Goal: Task Accomplishment & Management: Manage account settings

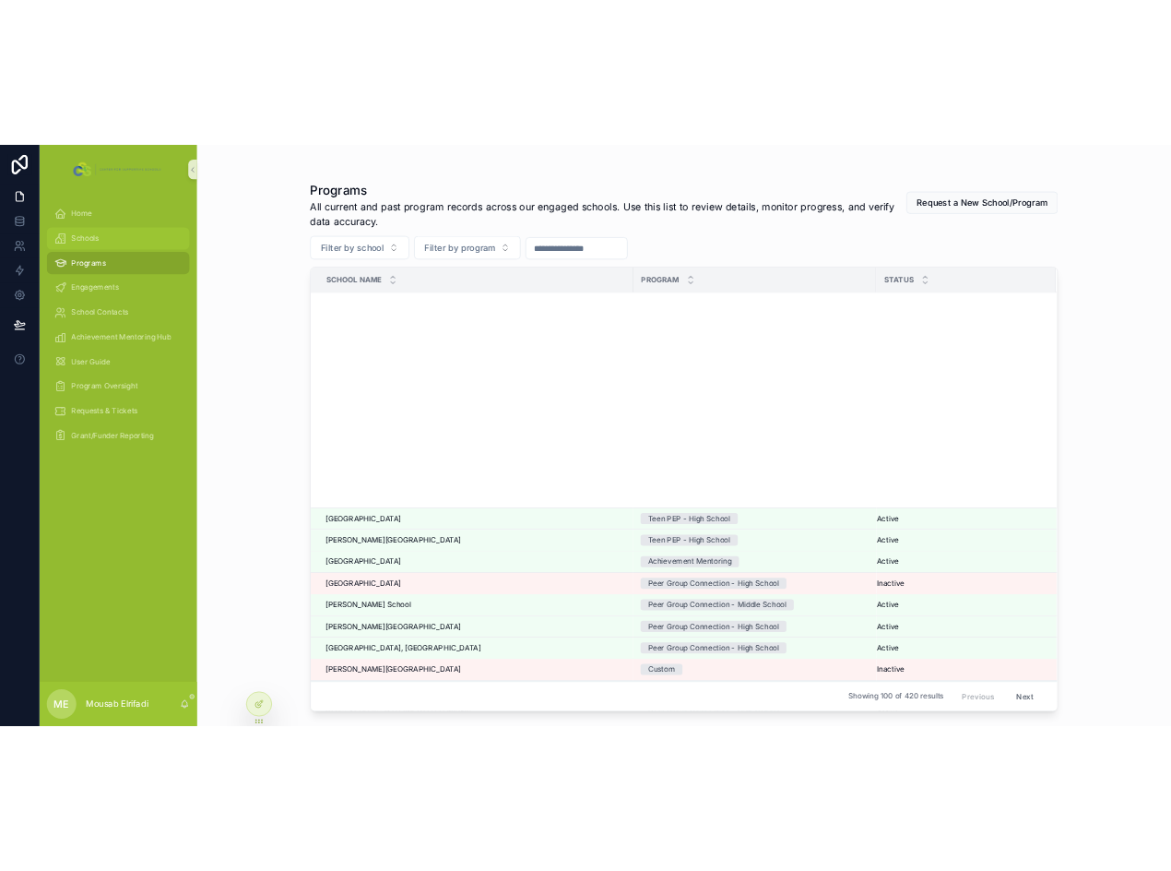
scroll to position [646, 0]
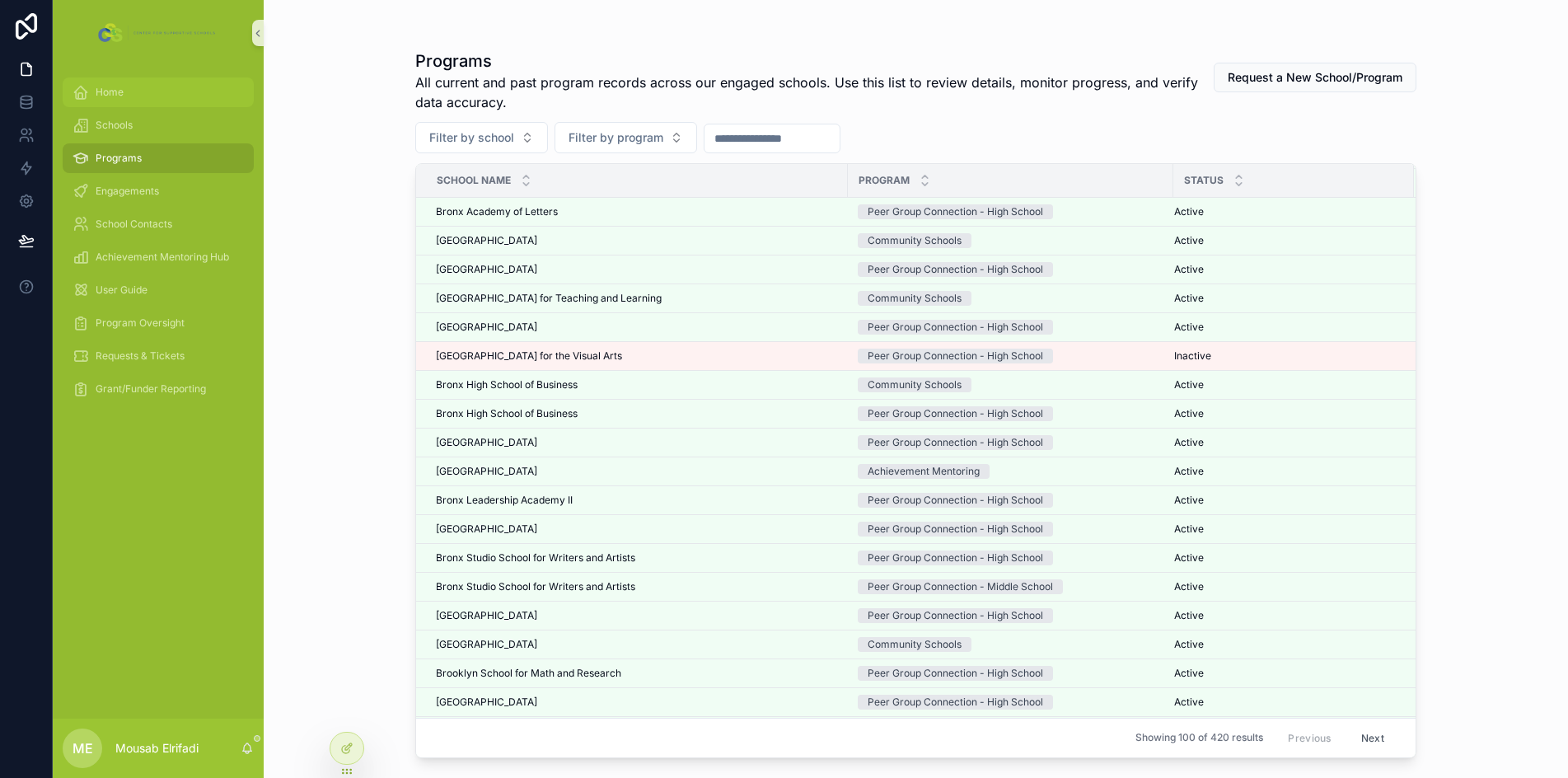
click at [146, 96] on div "Home" at bounding box center [158, 93] width 172 height 27
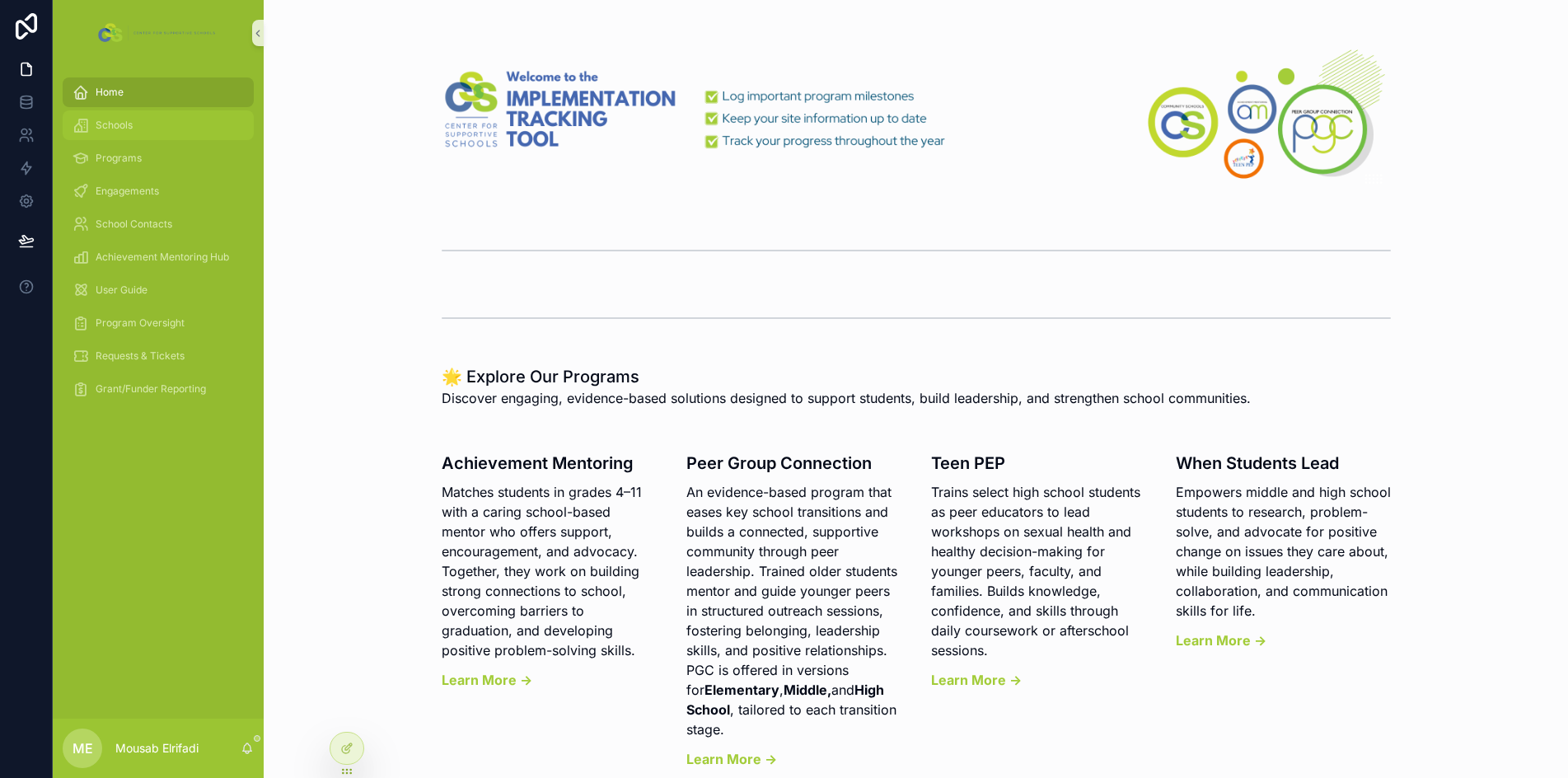
click at [129, 124] on span "Schools" at bounding box center [114, 125] width 38 height 13
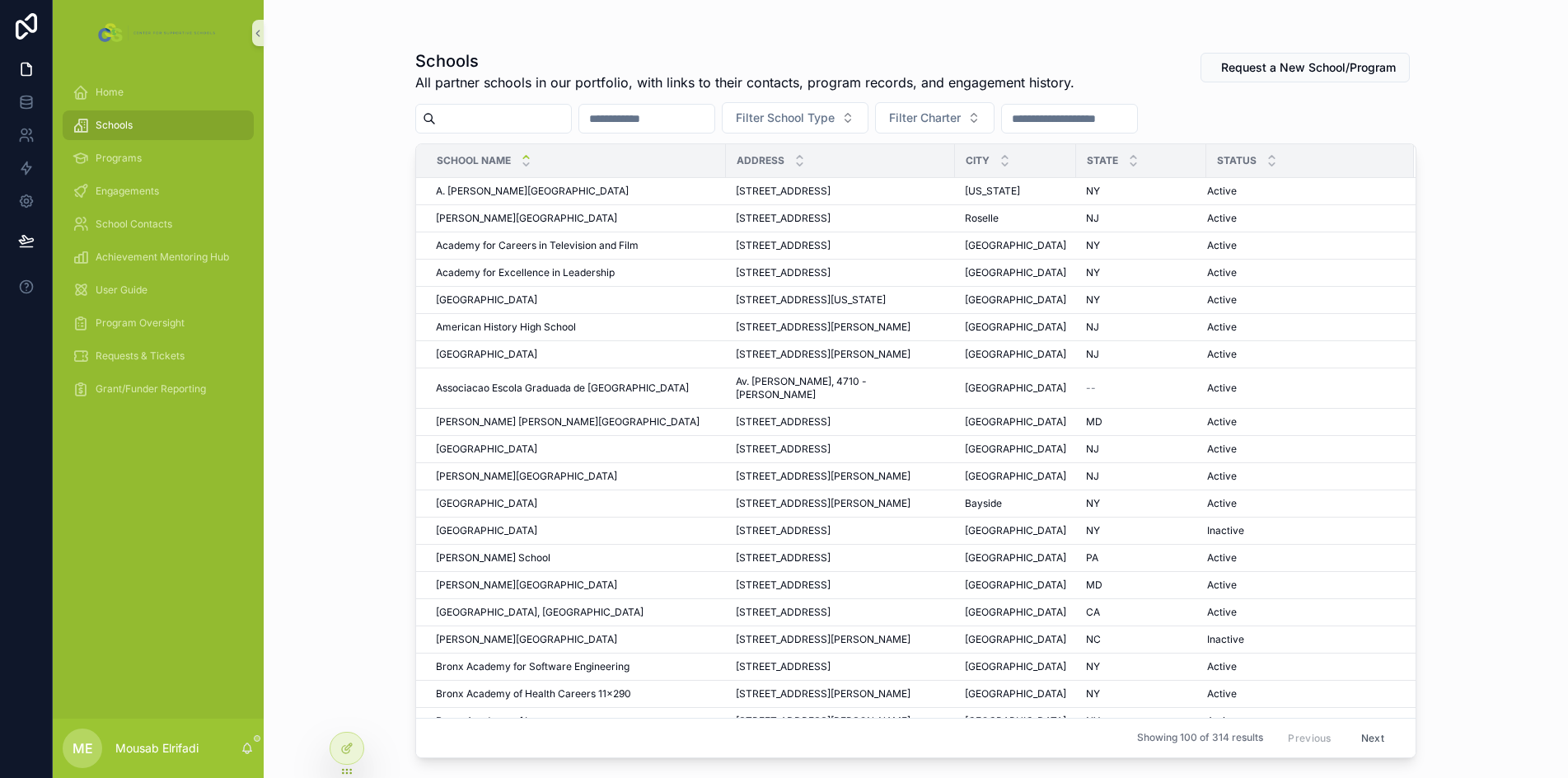
click at [528, 117] on input "scrollable content" at bounding box center [503, 119] width 135 height 23
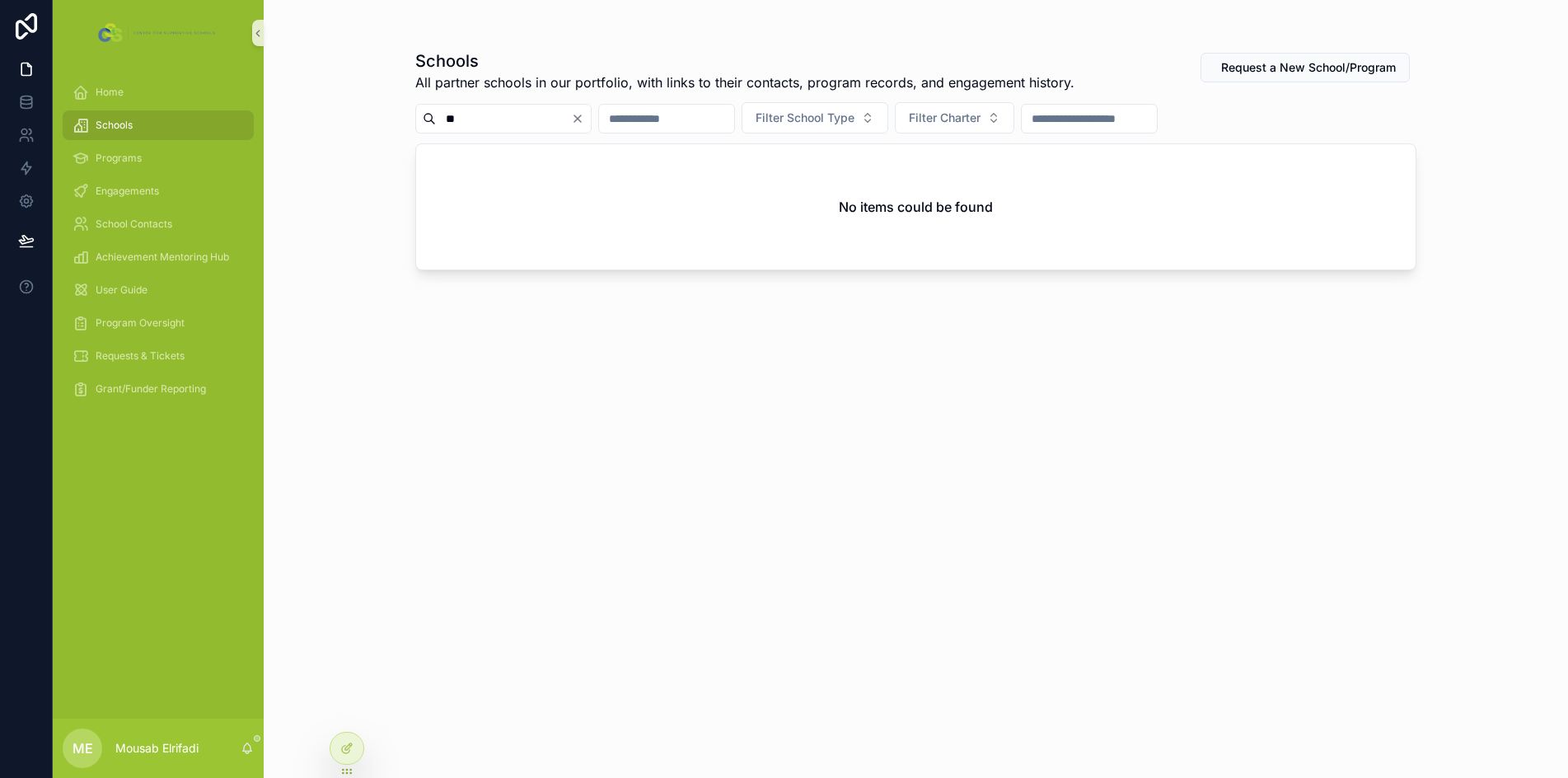
type input "*"
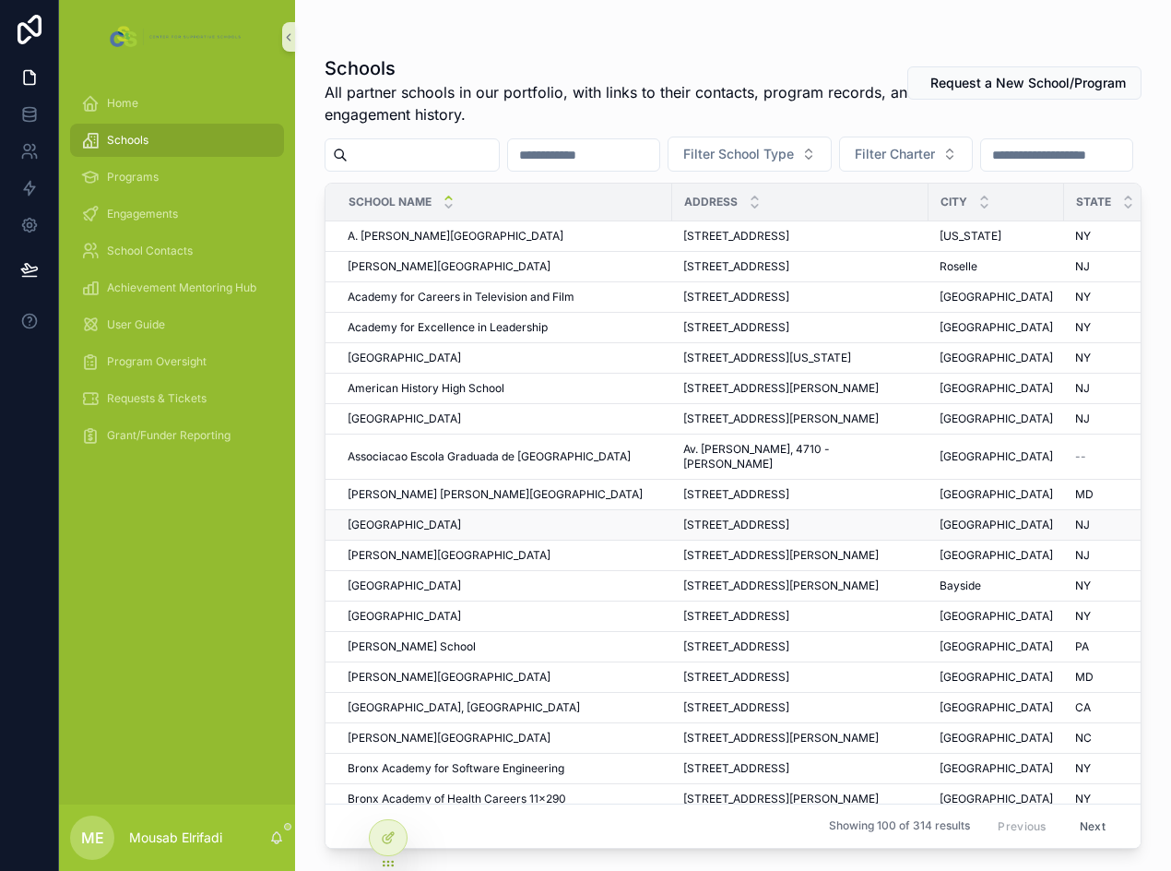
click at [856, 532] on div "321 BERGEN STREET 321 BERGEN STREET" at bounding box center [800, 524] width 234 height 15
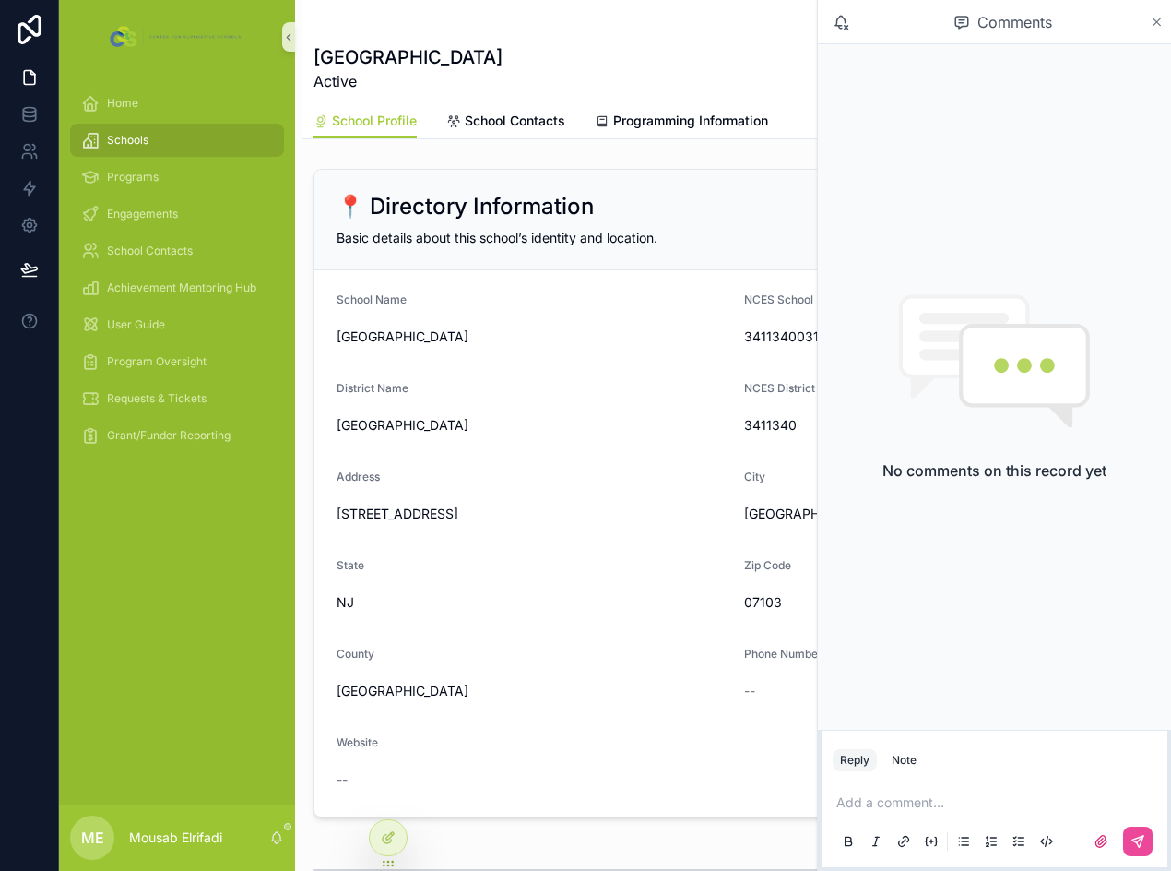
click at [1154, 25] on icon "scrollable content" at bounding box center [1157, 21] width 7 height 7
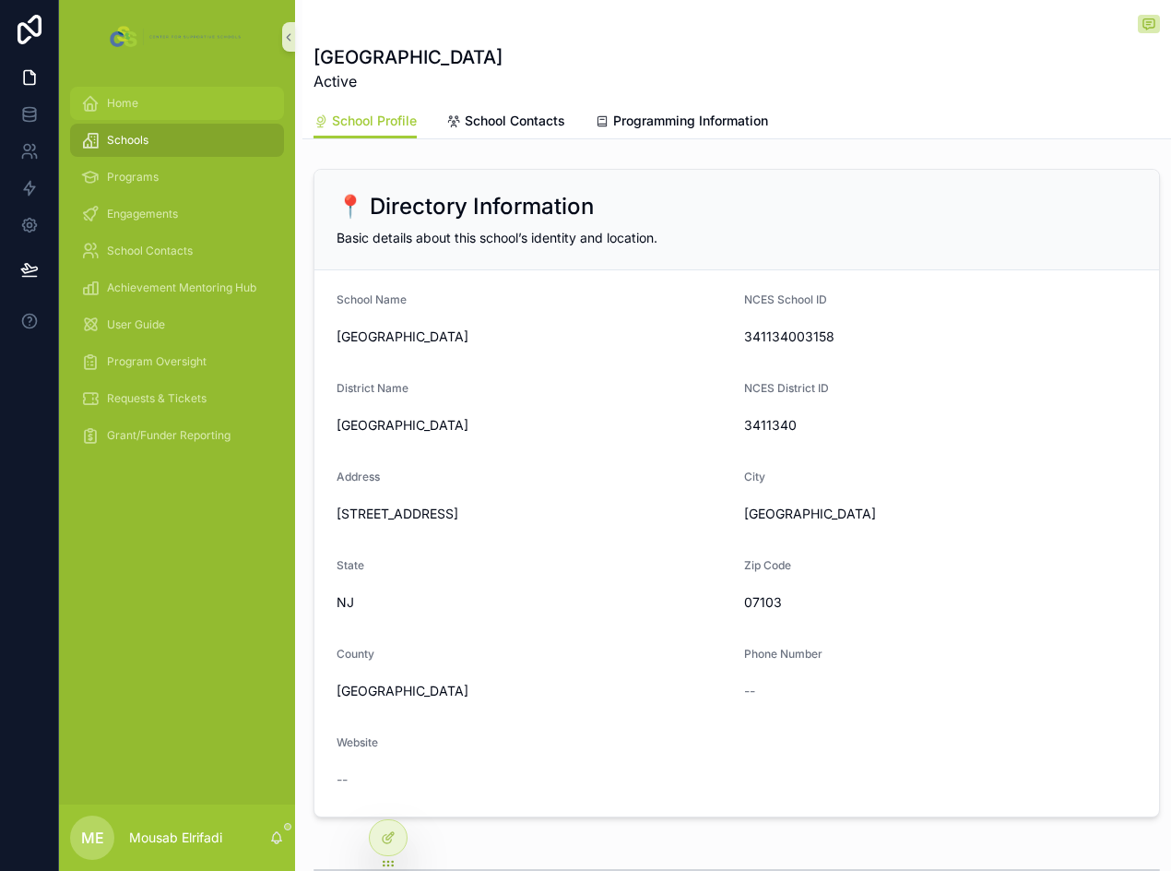
click at [151, 116] on div "Home" at bounding box center [177, 104] width 192 height 30
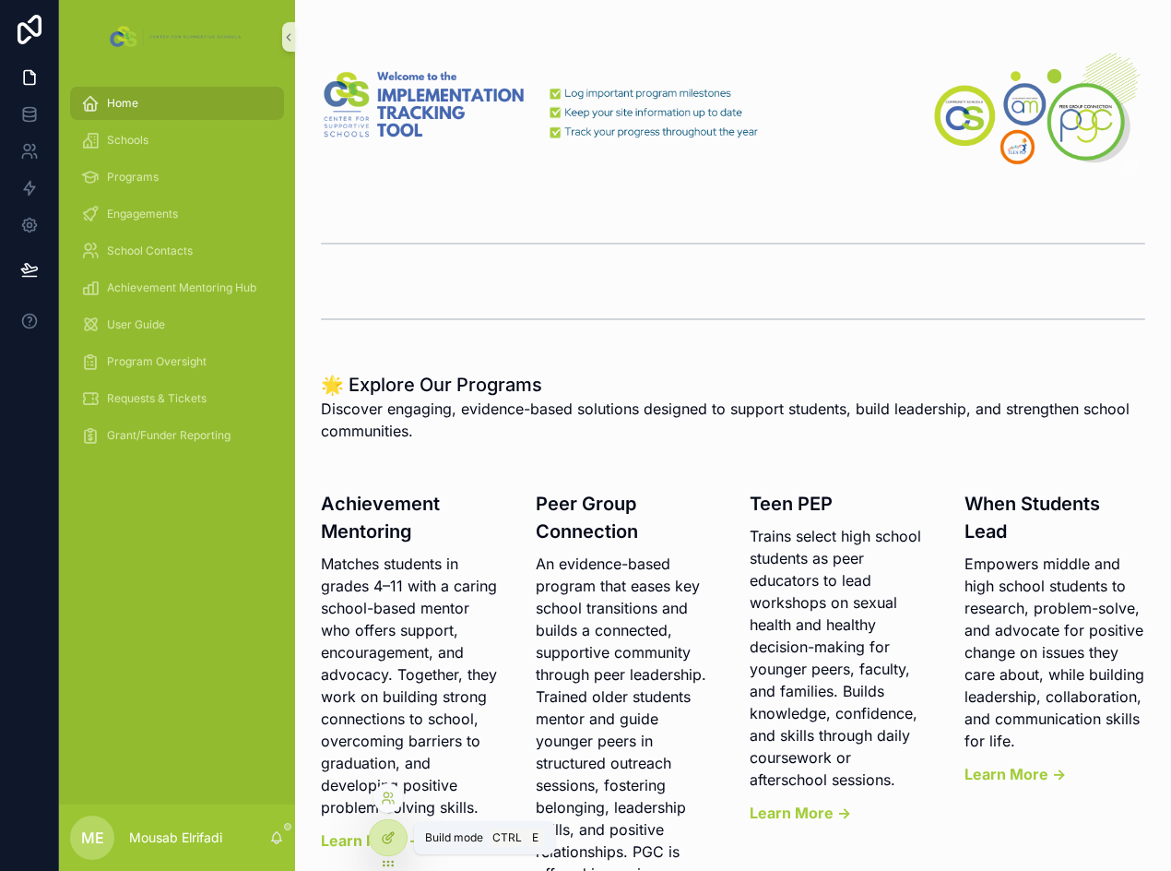
click at [386, 846] on div at bounding box center [388, 837] width 37 height 35
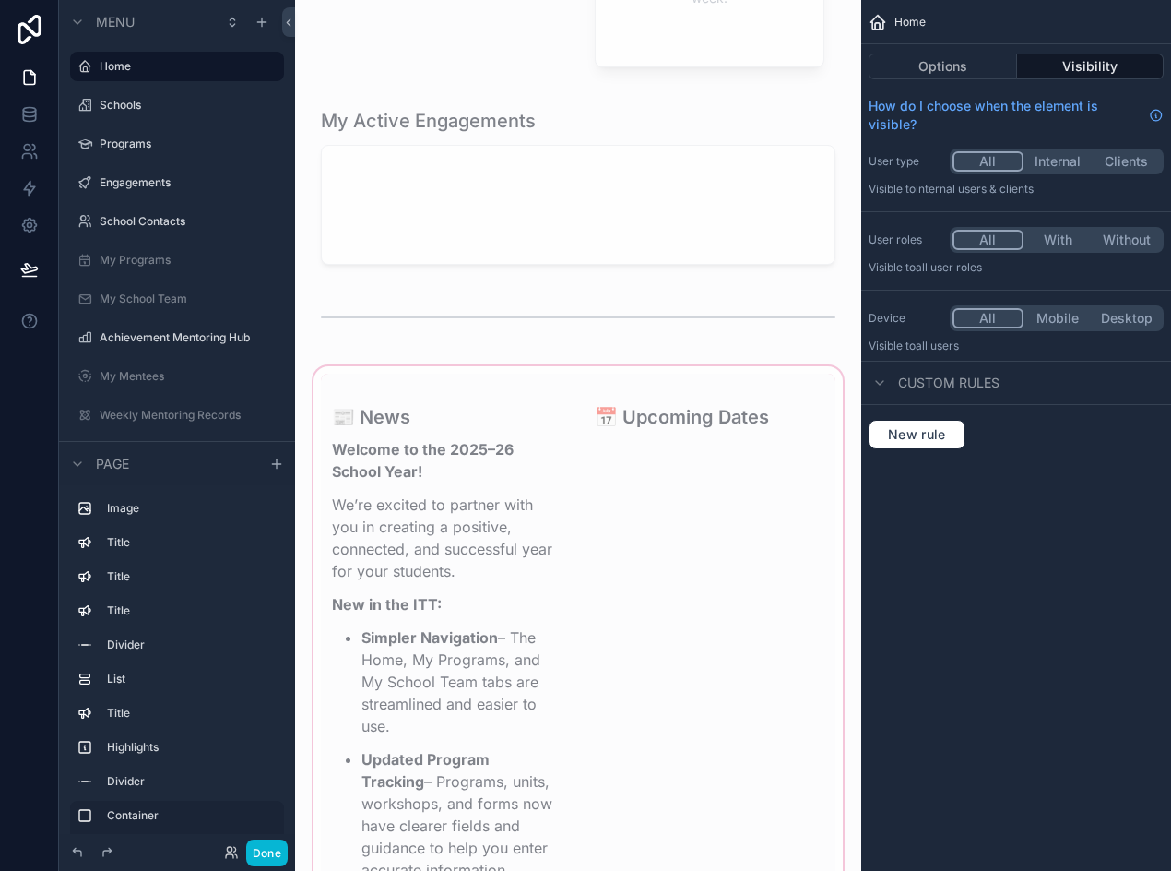
scroll to position [1845, 0]
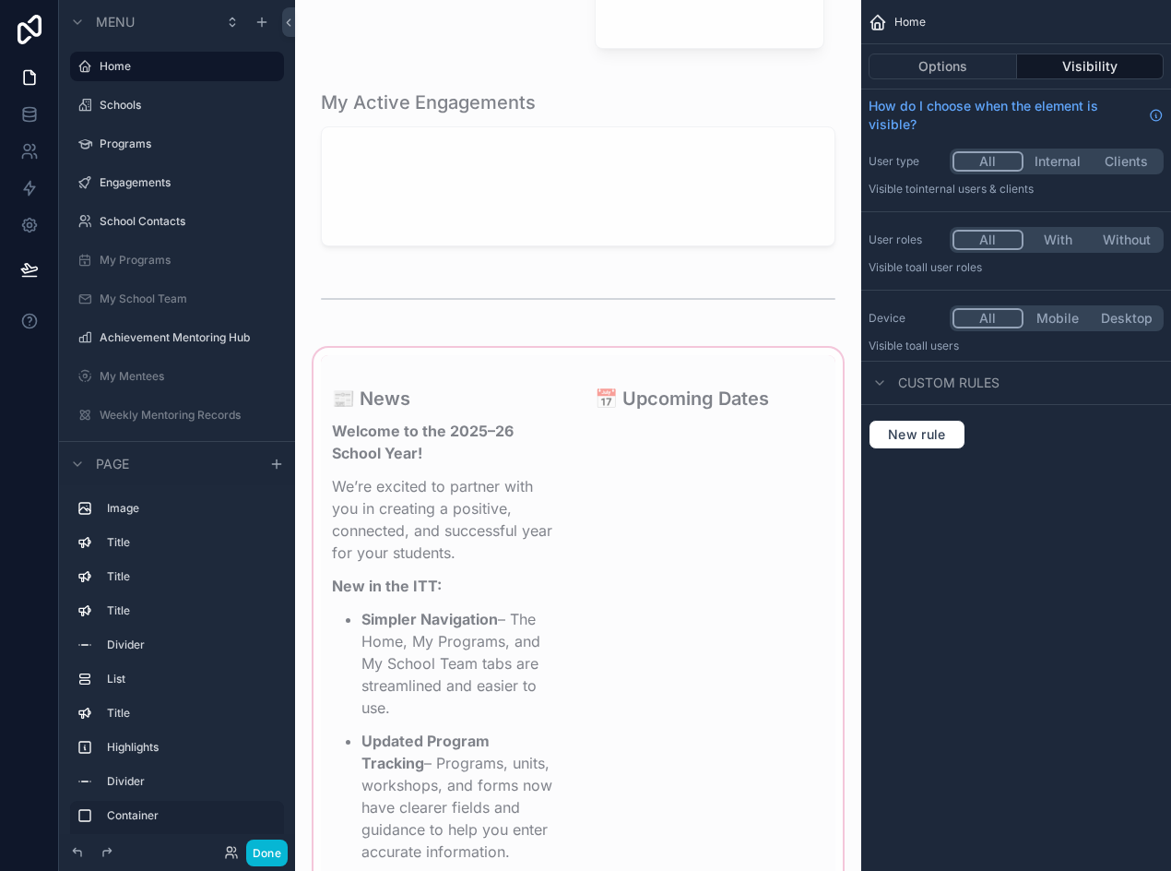
click at [602, 519] on div "scrollable content" at bounding box center [578, 728] width 537 height 769
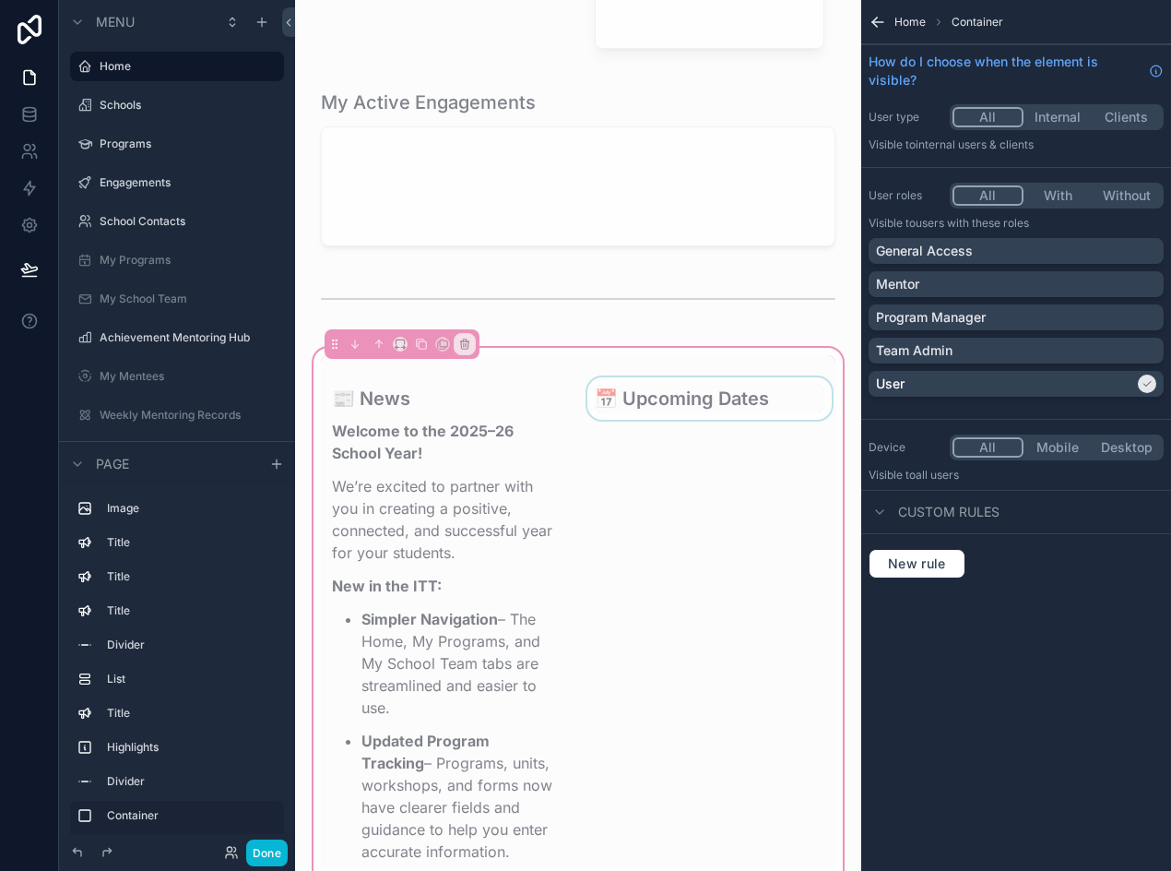
scroll to position [2029, 0]
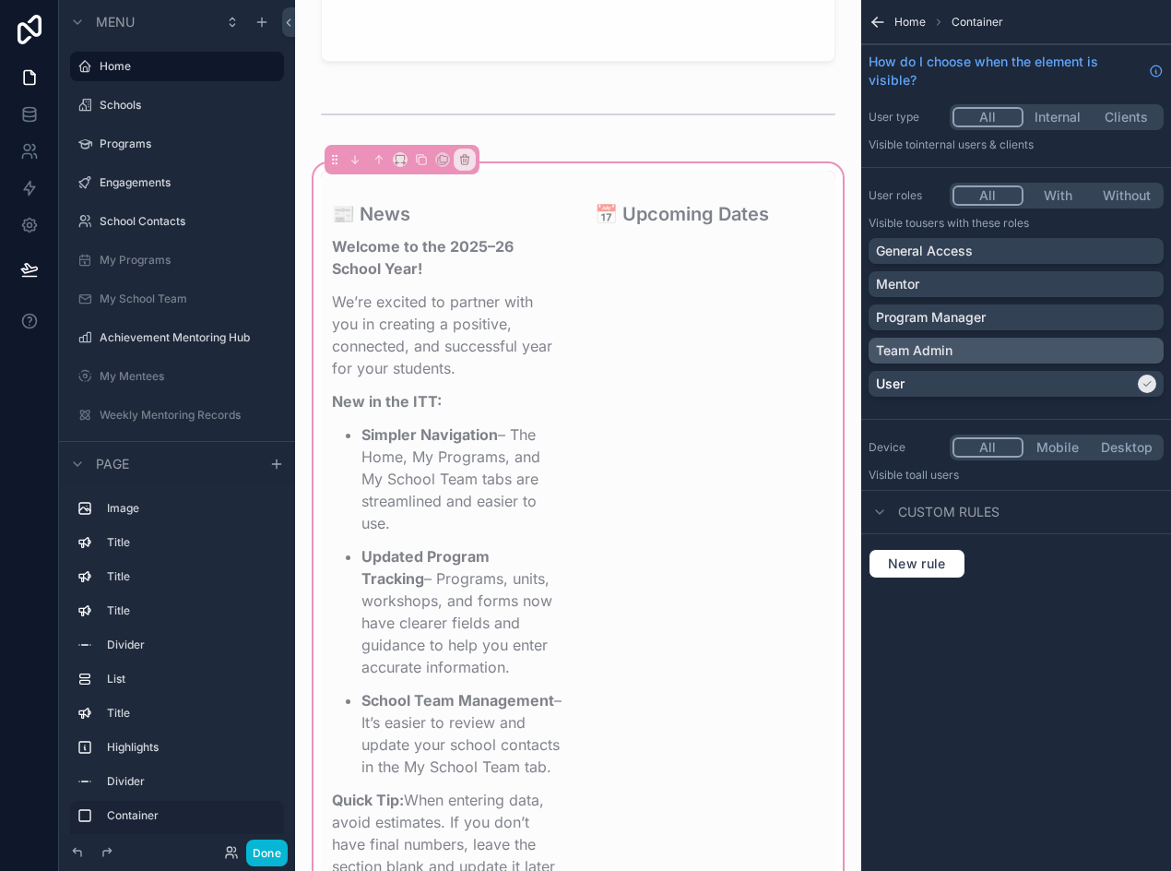
click at [980, 353] on div "Team Admin" at bounding box center [1016, 350] width 280 height 18
click at [976, 381] on div "User" at bounding box center [1005, 383] width 258 height 18
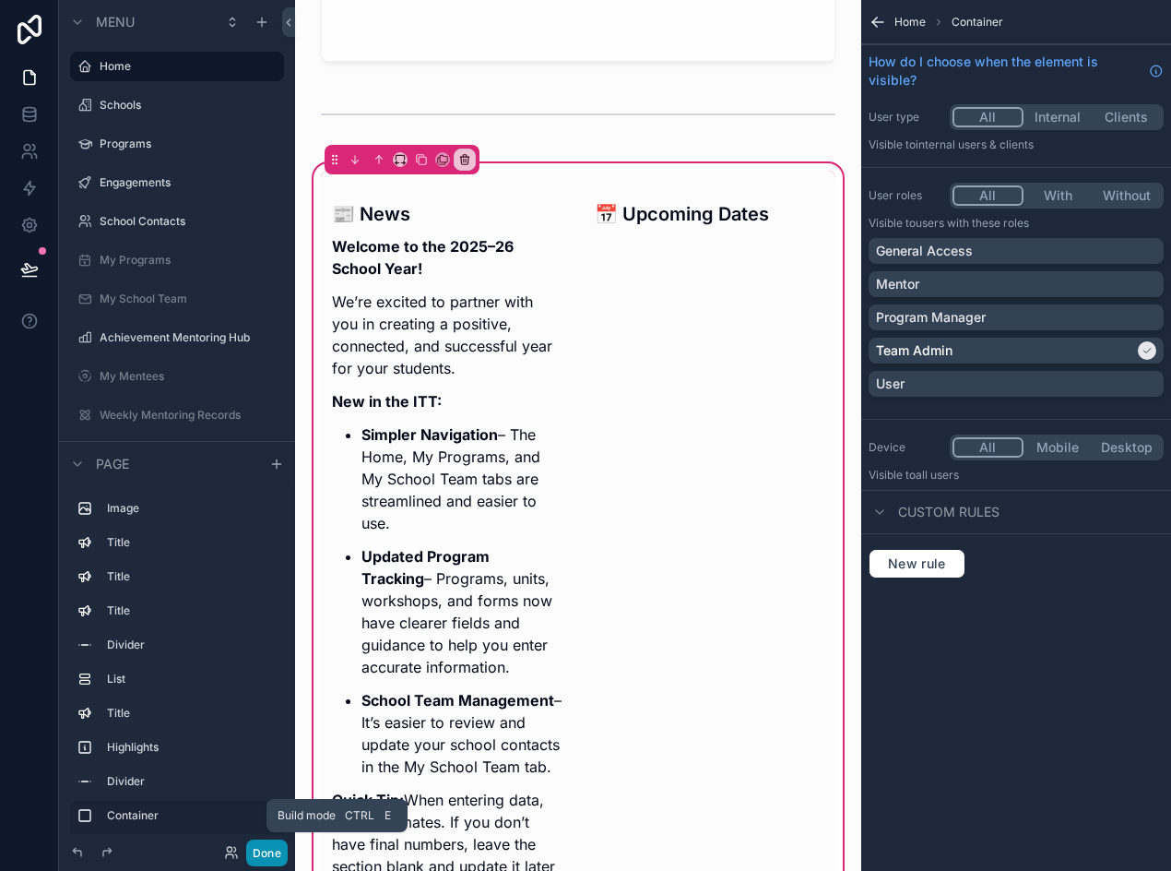
click at [272, 851] on button "Done" at bounding box center [267, 852] width 42 height 27
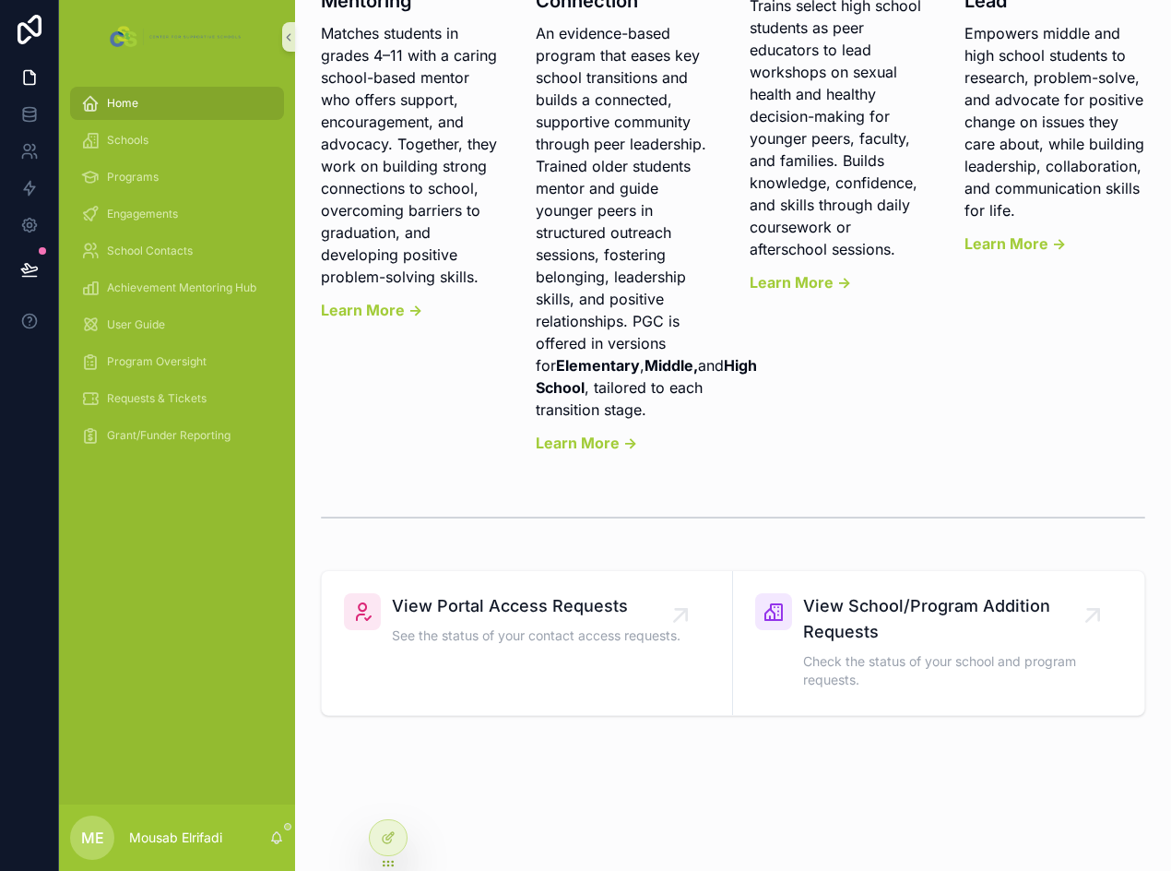
scroll to position [1047, 0]
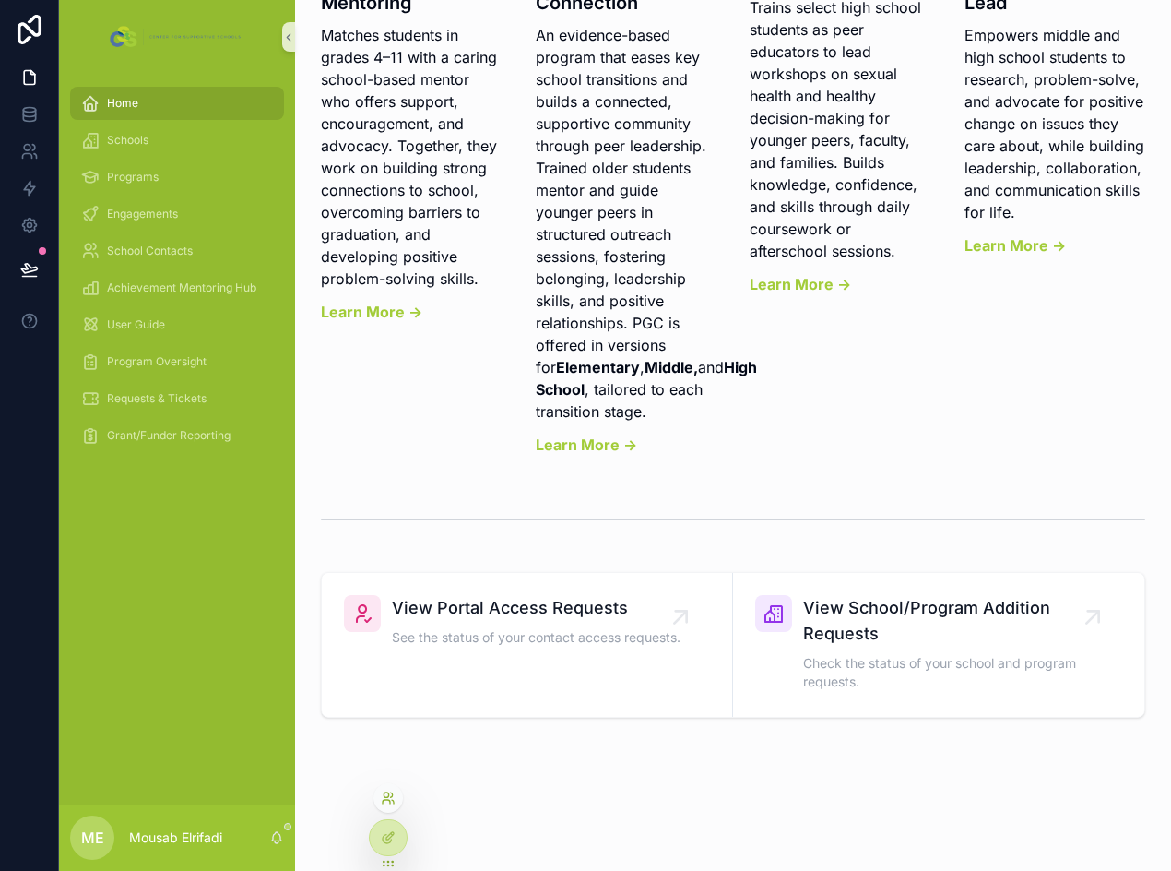
click at [387, 793] on icon at bounding box center [388, 797] width 15 height 15
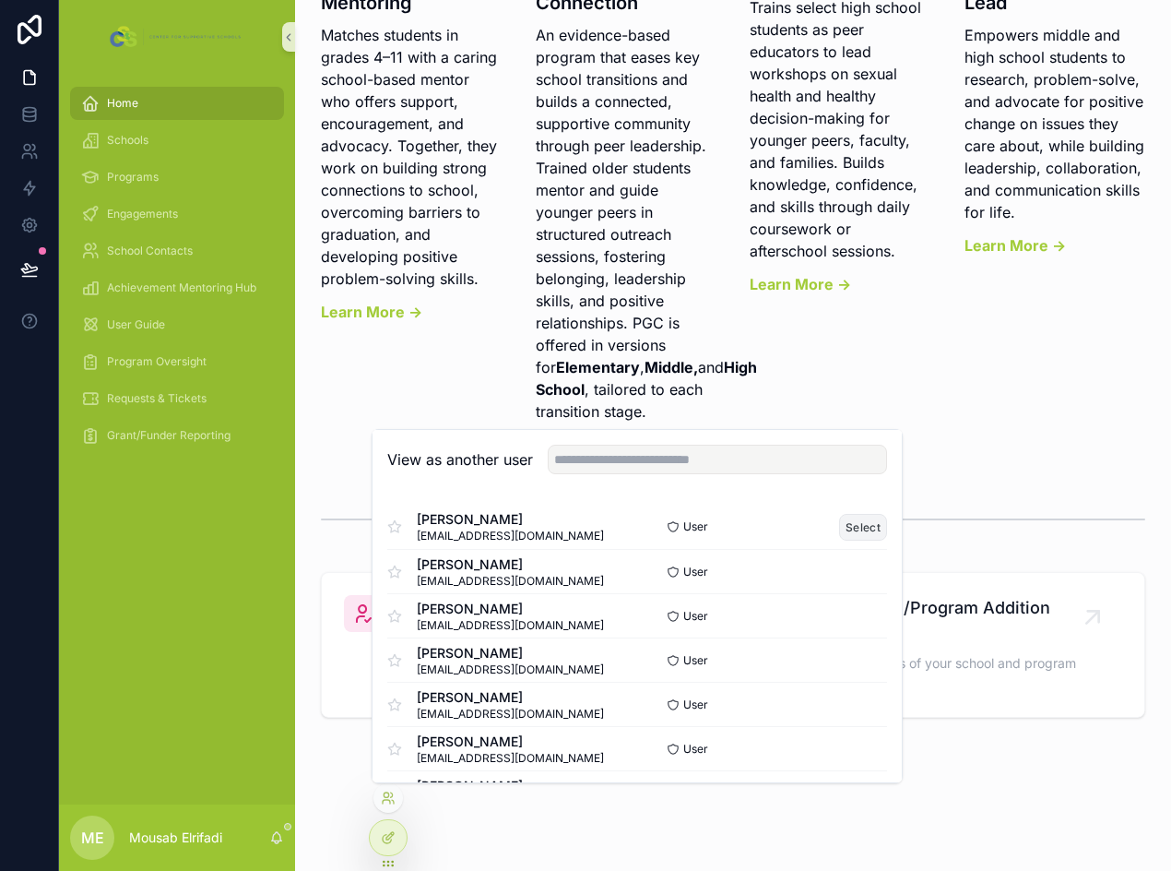
click at [839, 523] on button "Select" at bounding box center [863, 527] width 48 height 27
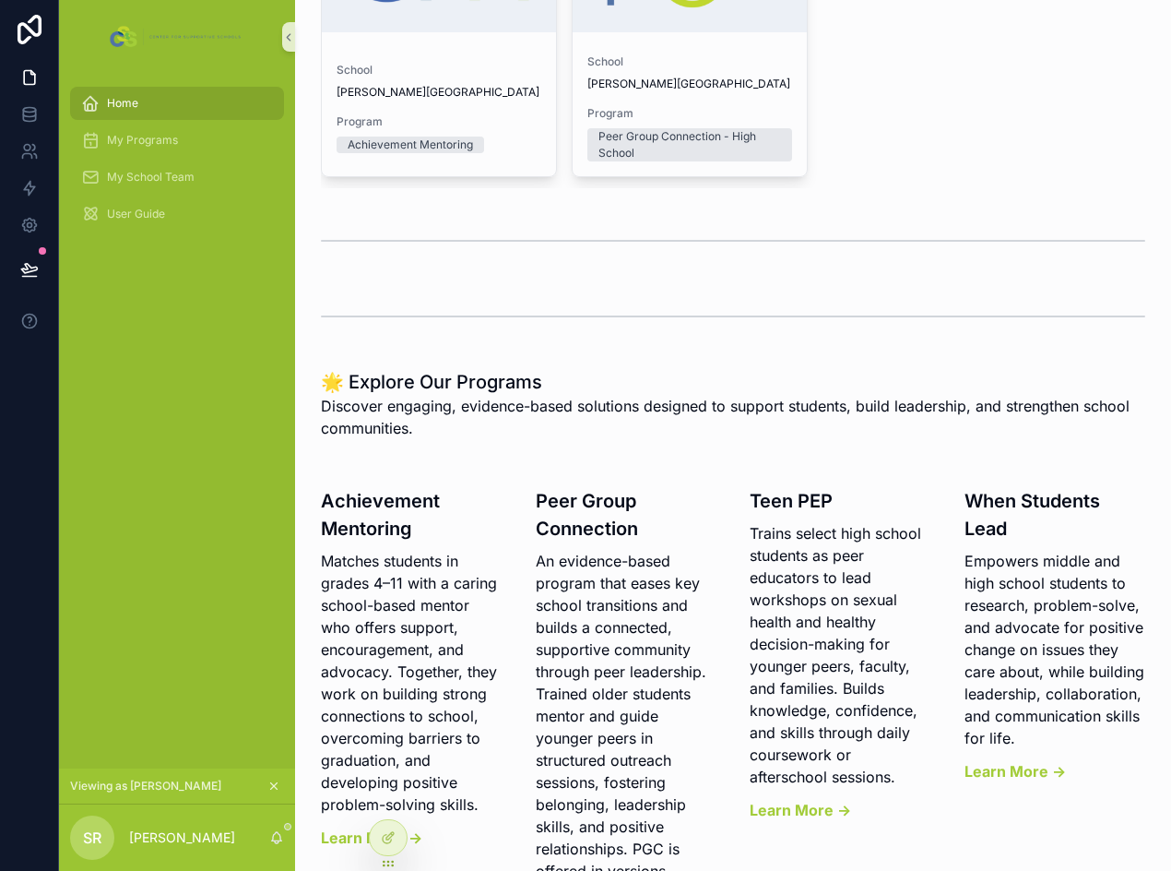
scroll to position [553, 0]
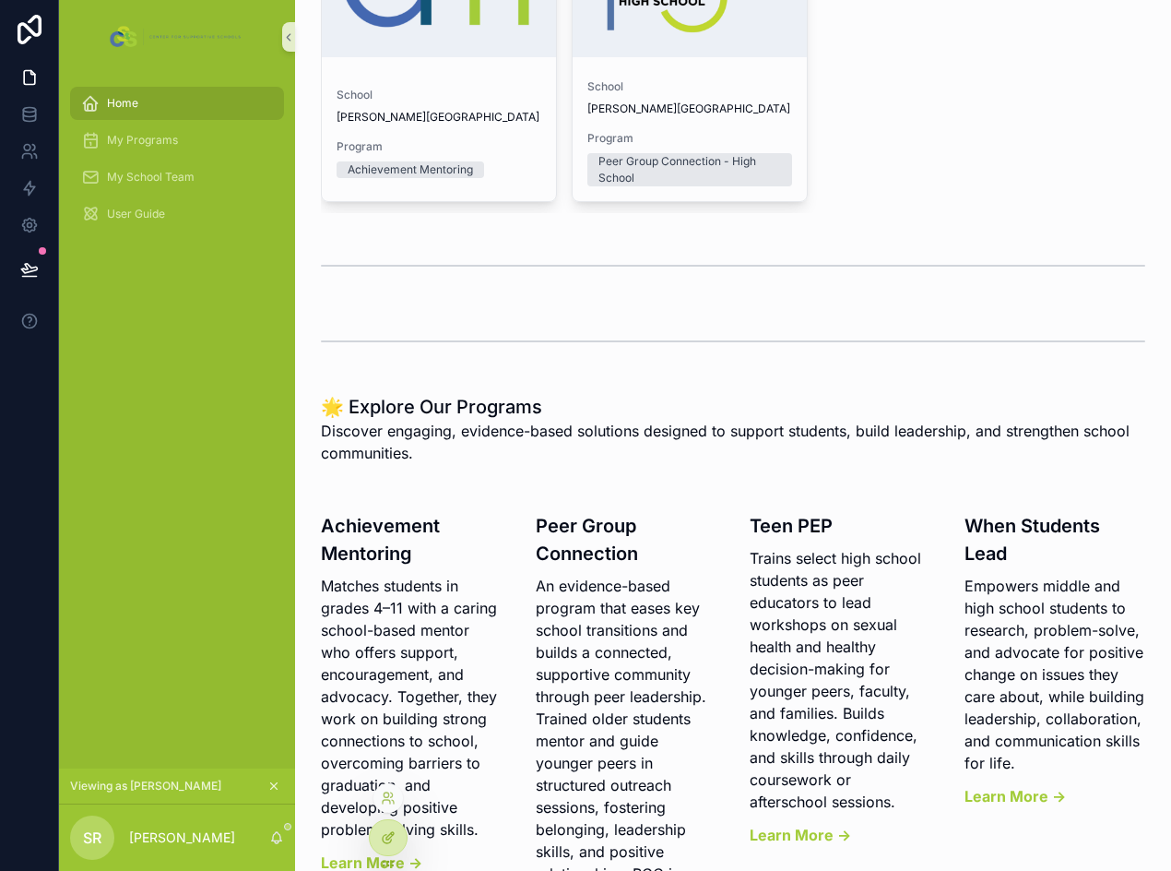
click at [396, 834] on div at bounding box center [388, 837] width 37 height 35
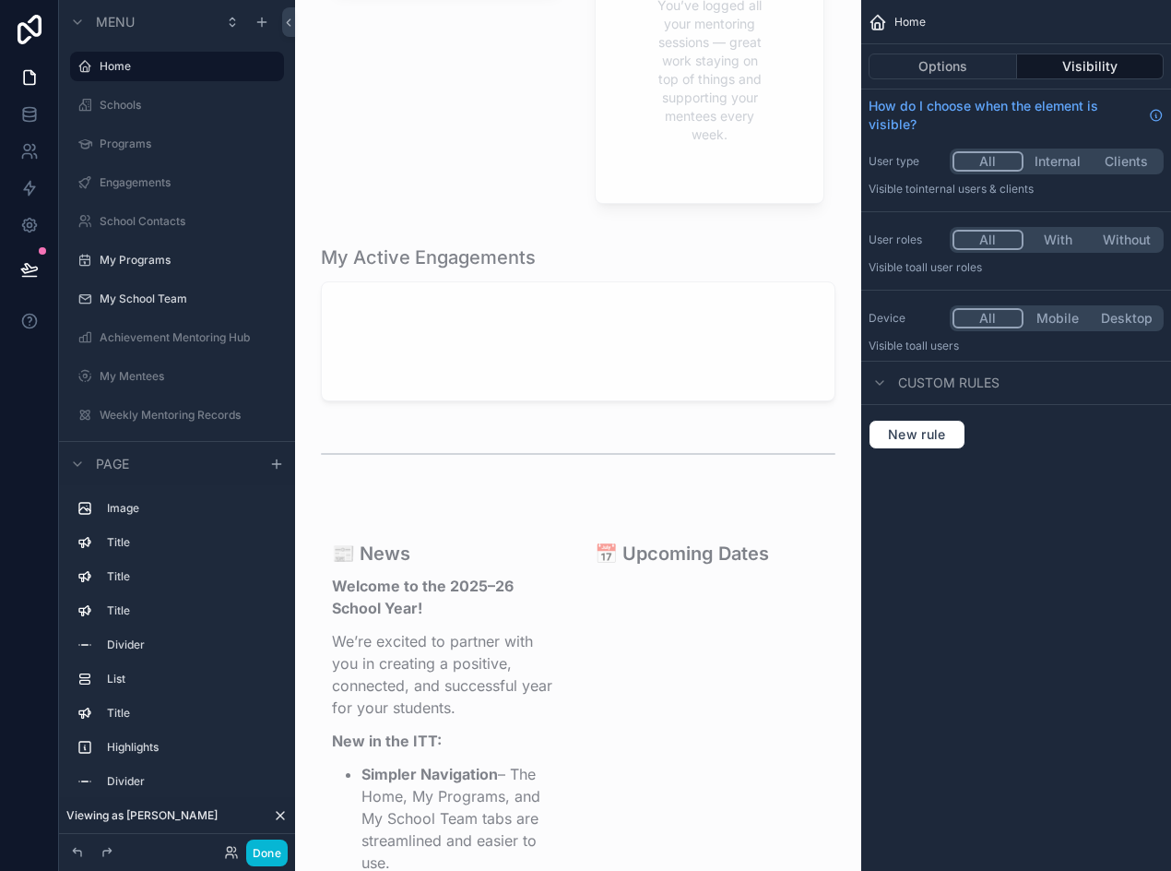
scroll to position [1660, 0]
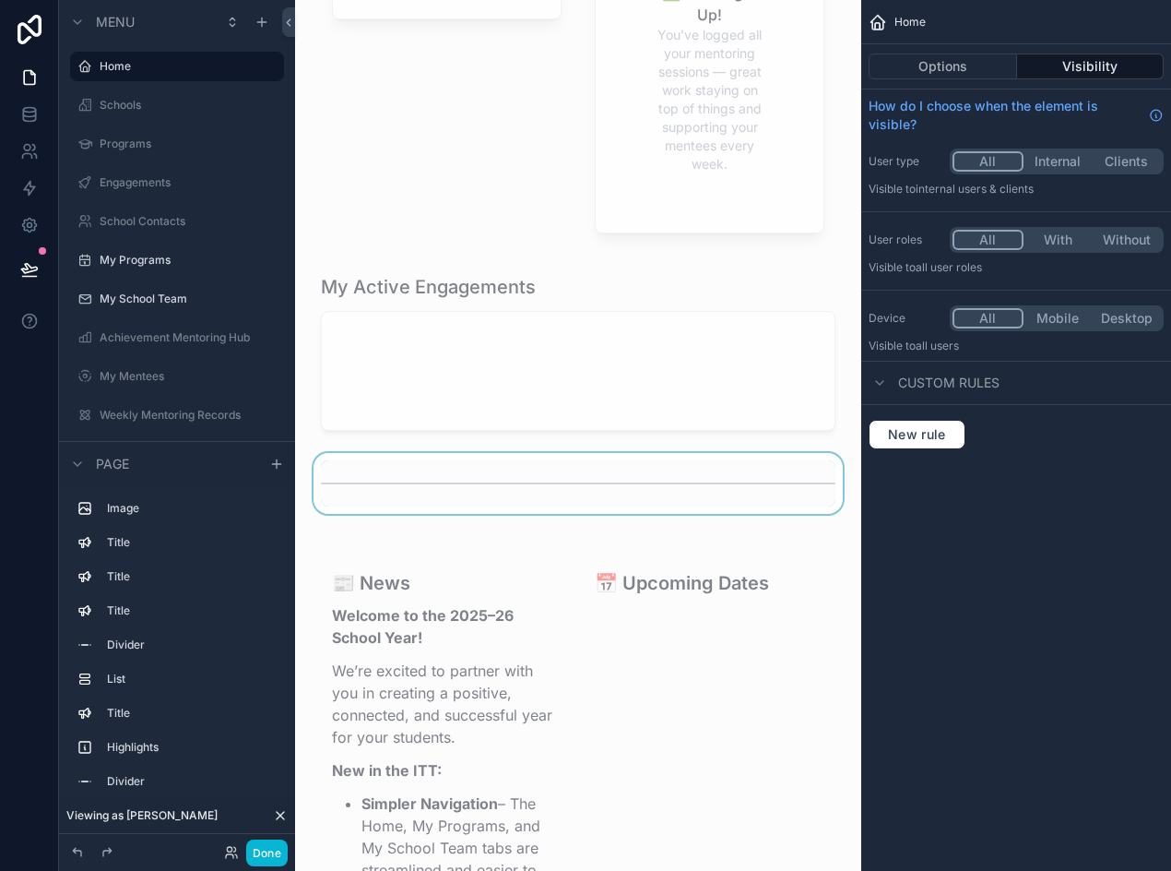
click at [587, 514] on div "scrollable content" at bounding box center [578, 483] width 537 height 61
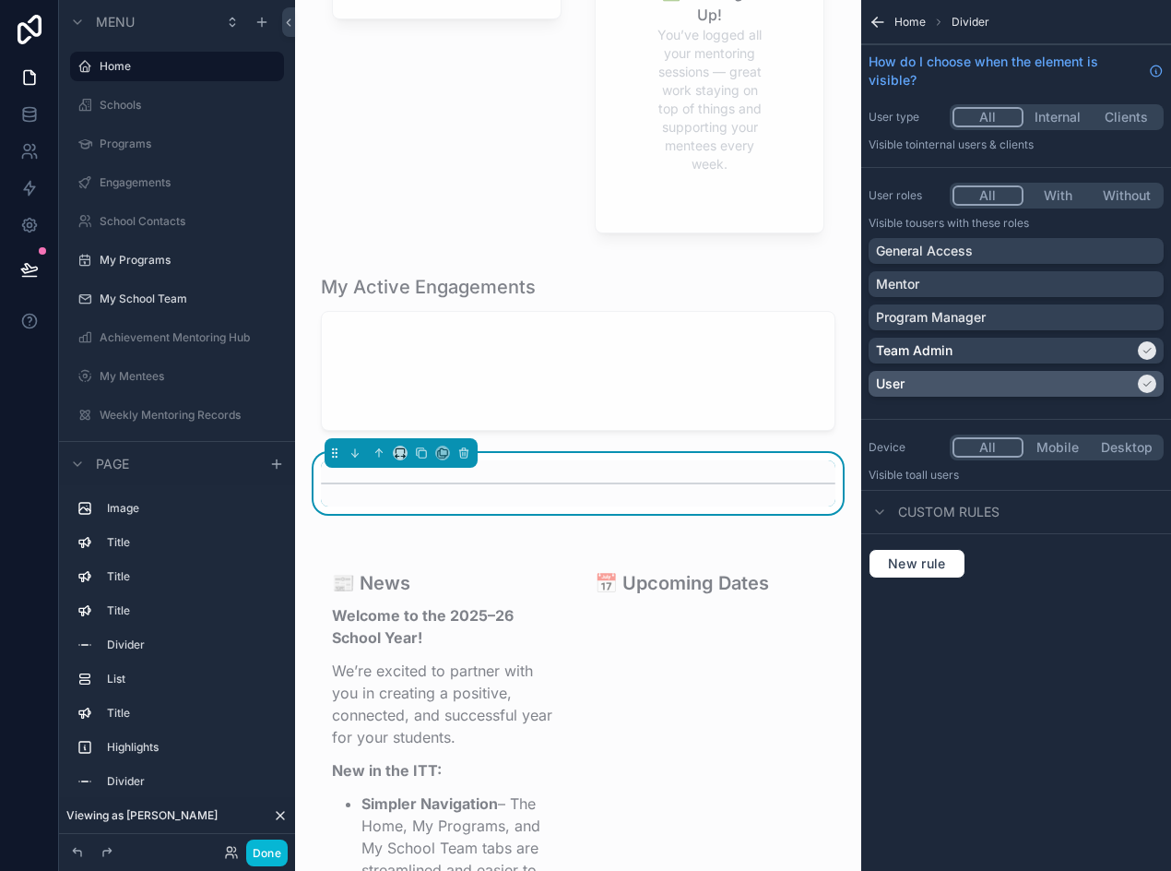
click at [1038, 380] on div "User" at bounding box center [1005, 383] width 258 height 18
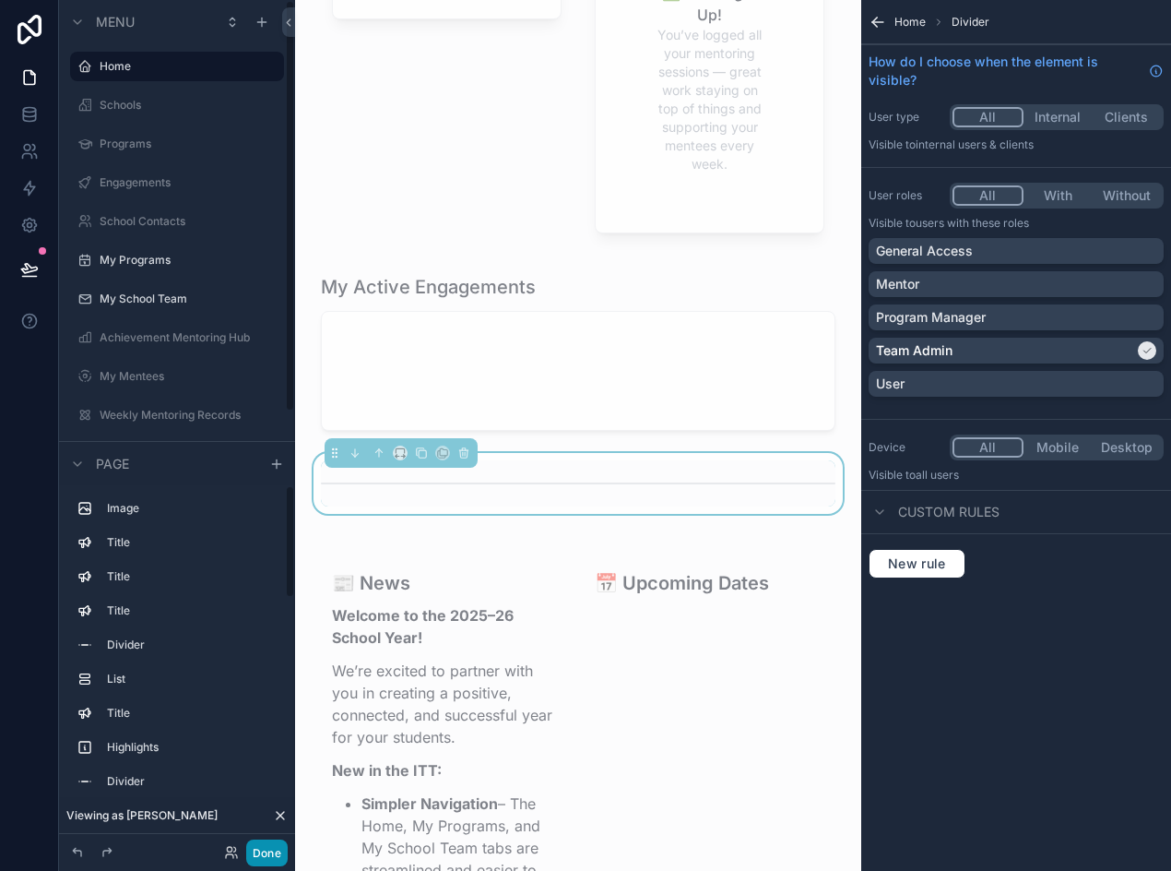
click at [276, 848] on button "Done" at bounding box center [267, 852] width 42 height 27
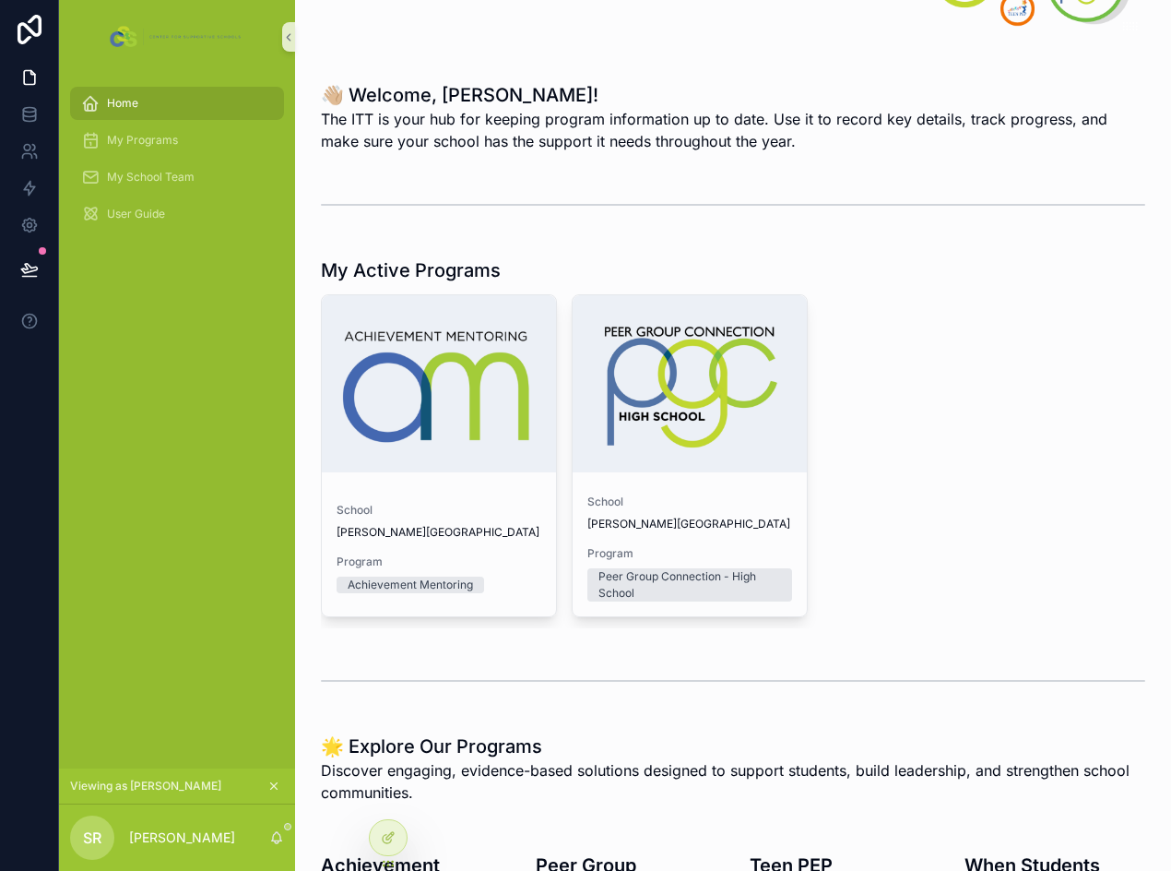
scroll to position [40, 0]
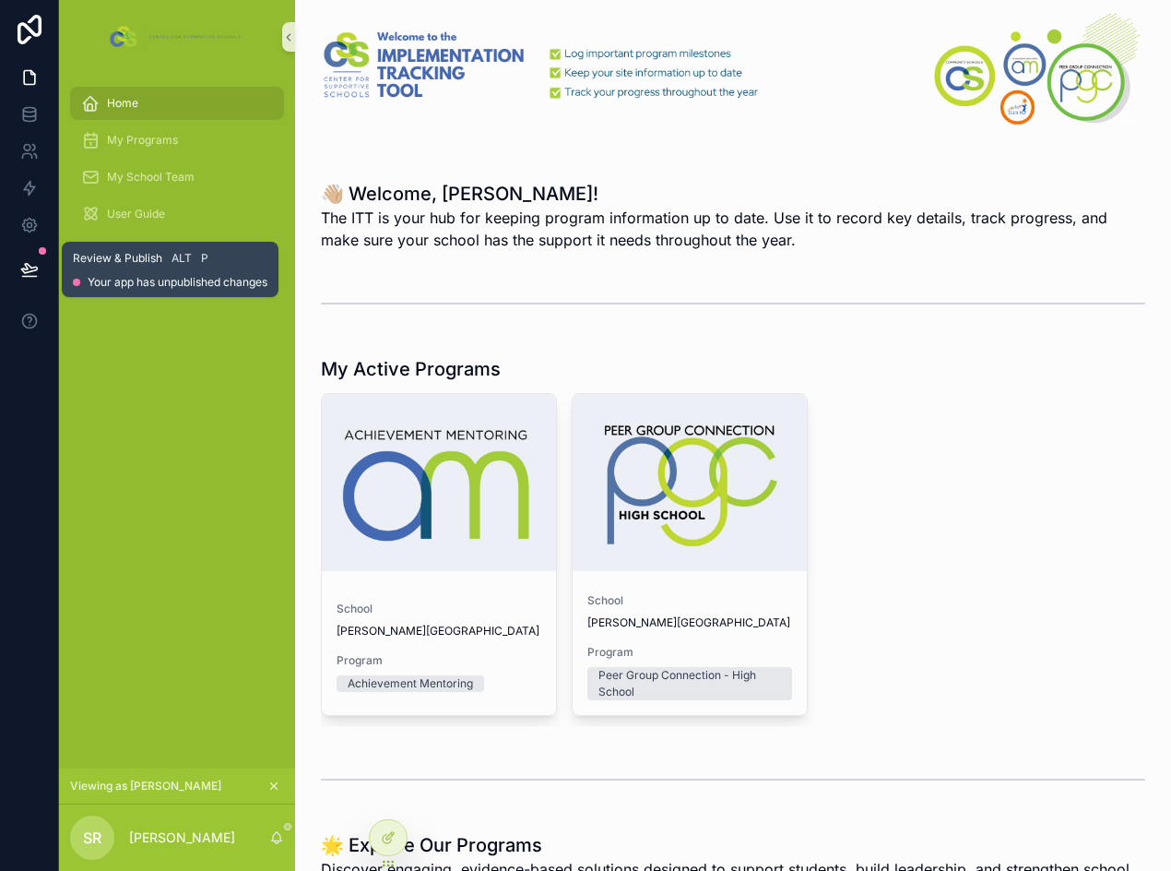
click at [23, 267] on icon at bounding box center [29, 269] width 18 height 18
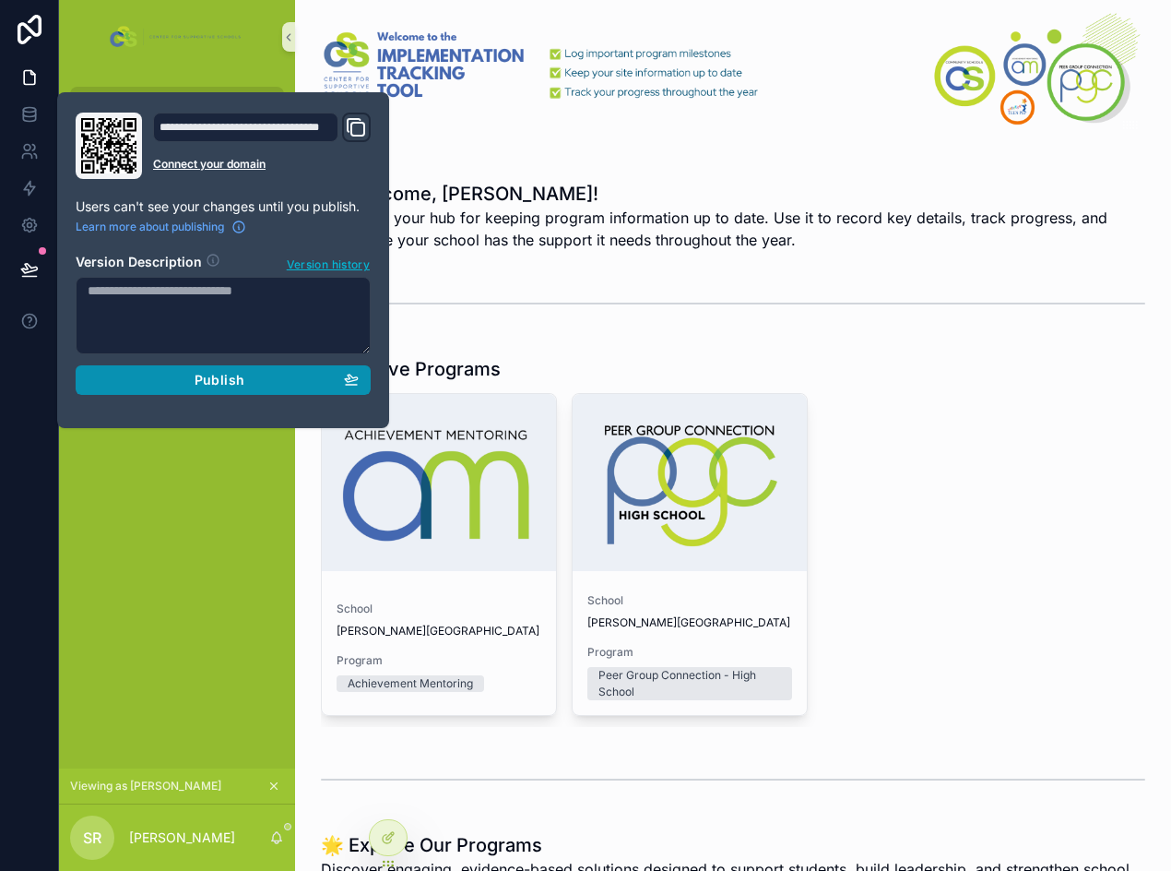
click at [174, 375] on div "Publish" at bounding box center [223, 380] width 271 height 17
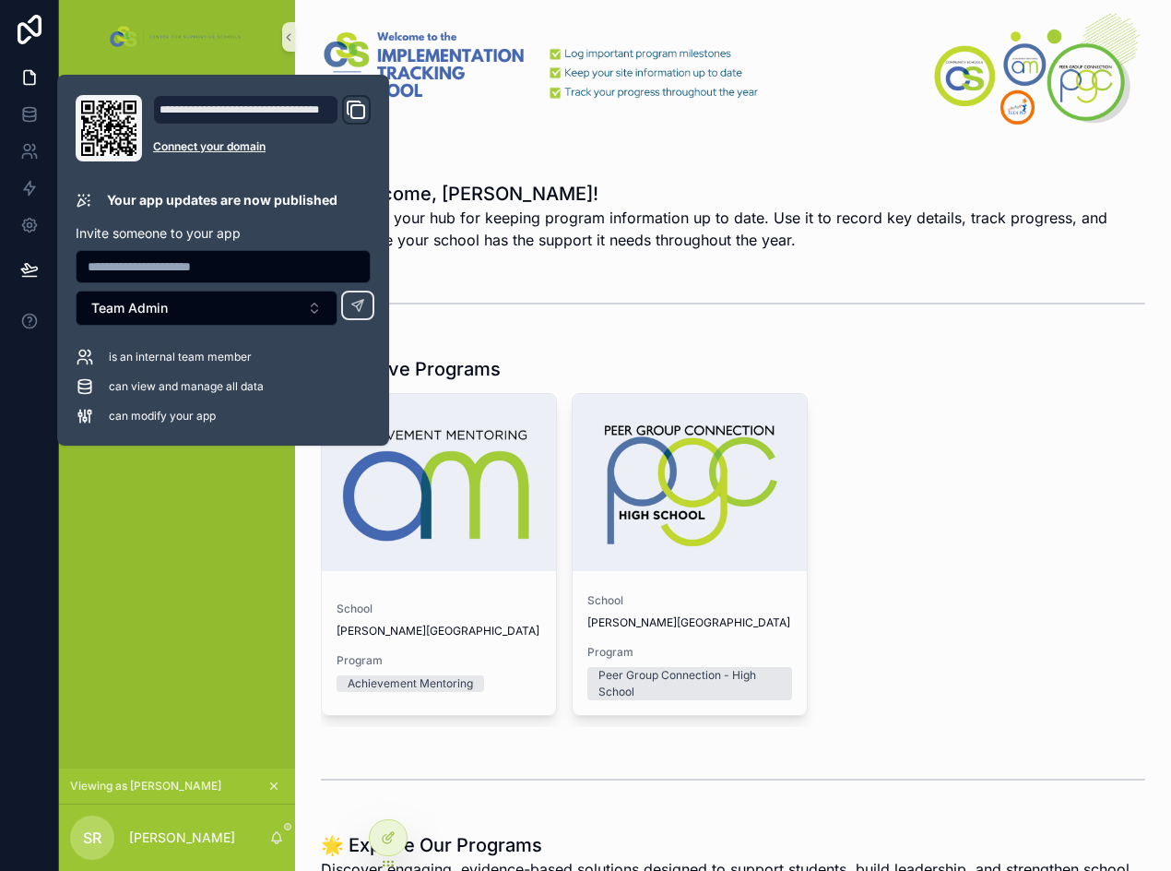
click at [579, 207] on span "The ITT is your hub for keeping program information up to date. Use it to recor…" at bounding box center [733, 229] width 825 height 44
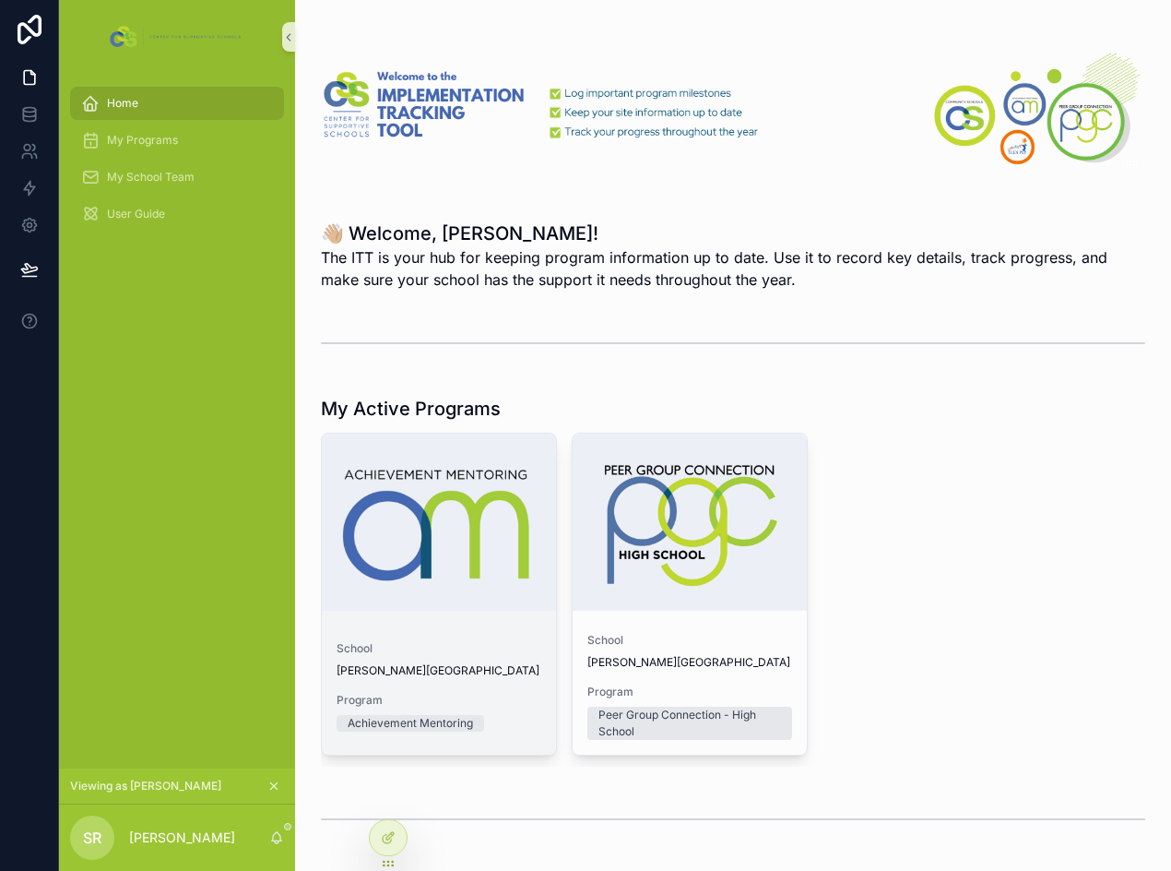
click at [498, 648] on span "School" at bounding box center [439, 648] width 205 height 15
click at [691, 612] on link "School Esperanza Preparatory Academy Program Peer Group Connection - High School" at bounding box center [690, 594] width 236 height 323
click at [272, 784] on icon "scrollable content" at bounding box center [274, 786] width 6 height 6
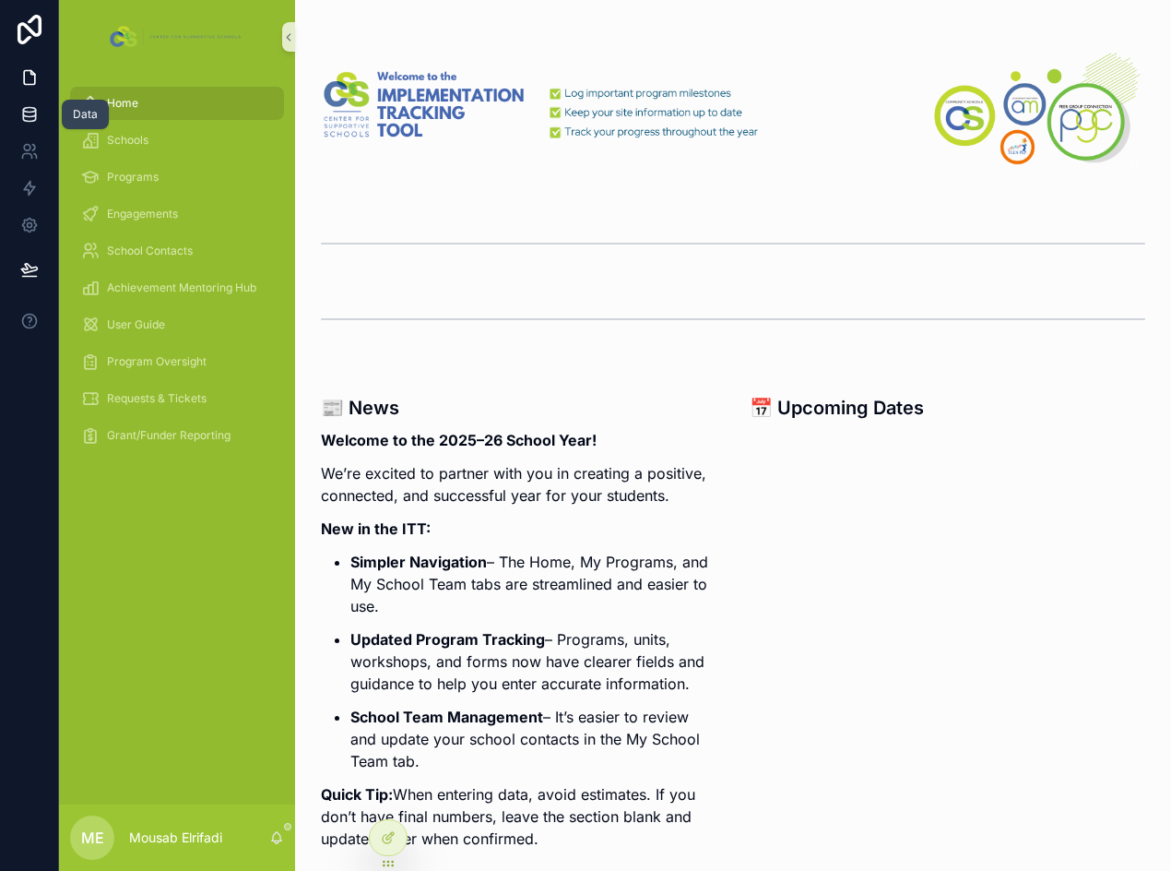
click at [37, 101] on link at bounding box center [29, 114] width 58 height 37
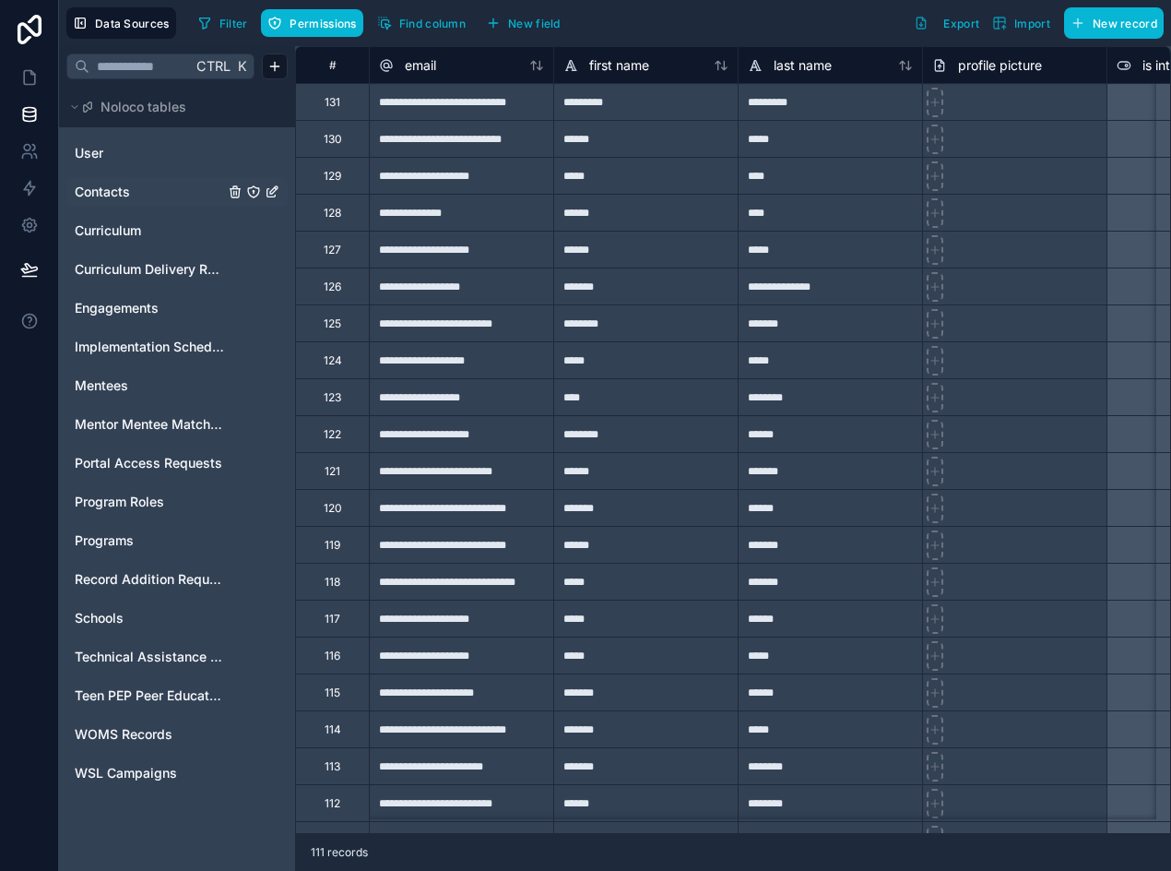
click at [113, 192] on span "Contacts" at bounding box center [102, 192] width 55 height 18
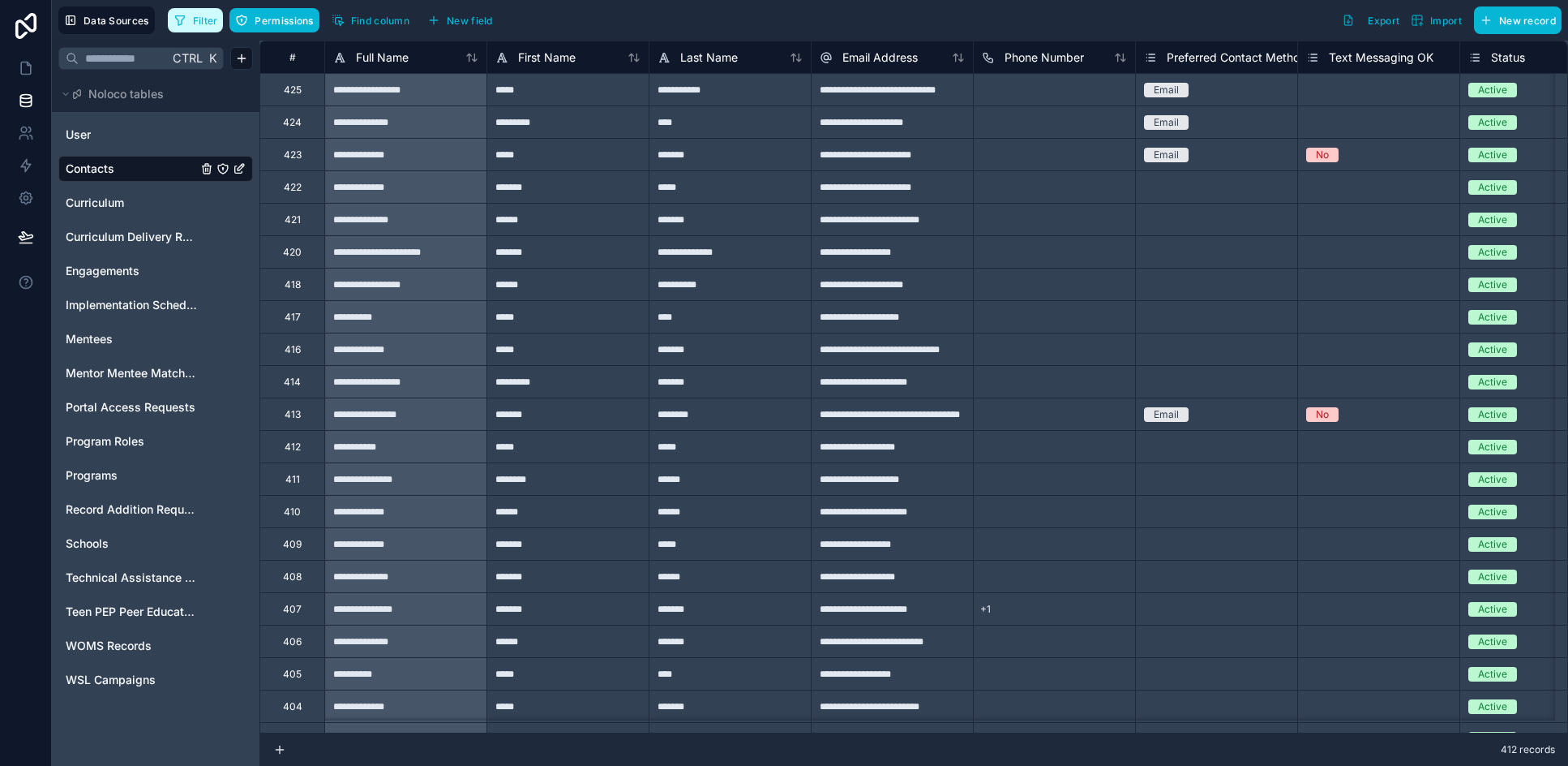
click at [210, 26] on span "Filter" at bounding box center [206, 21] width 25 height 12
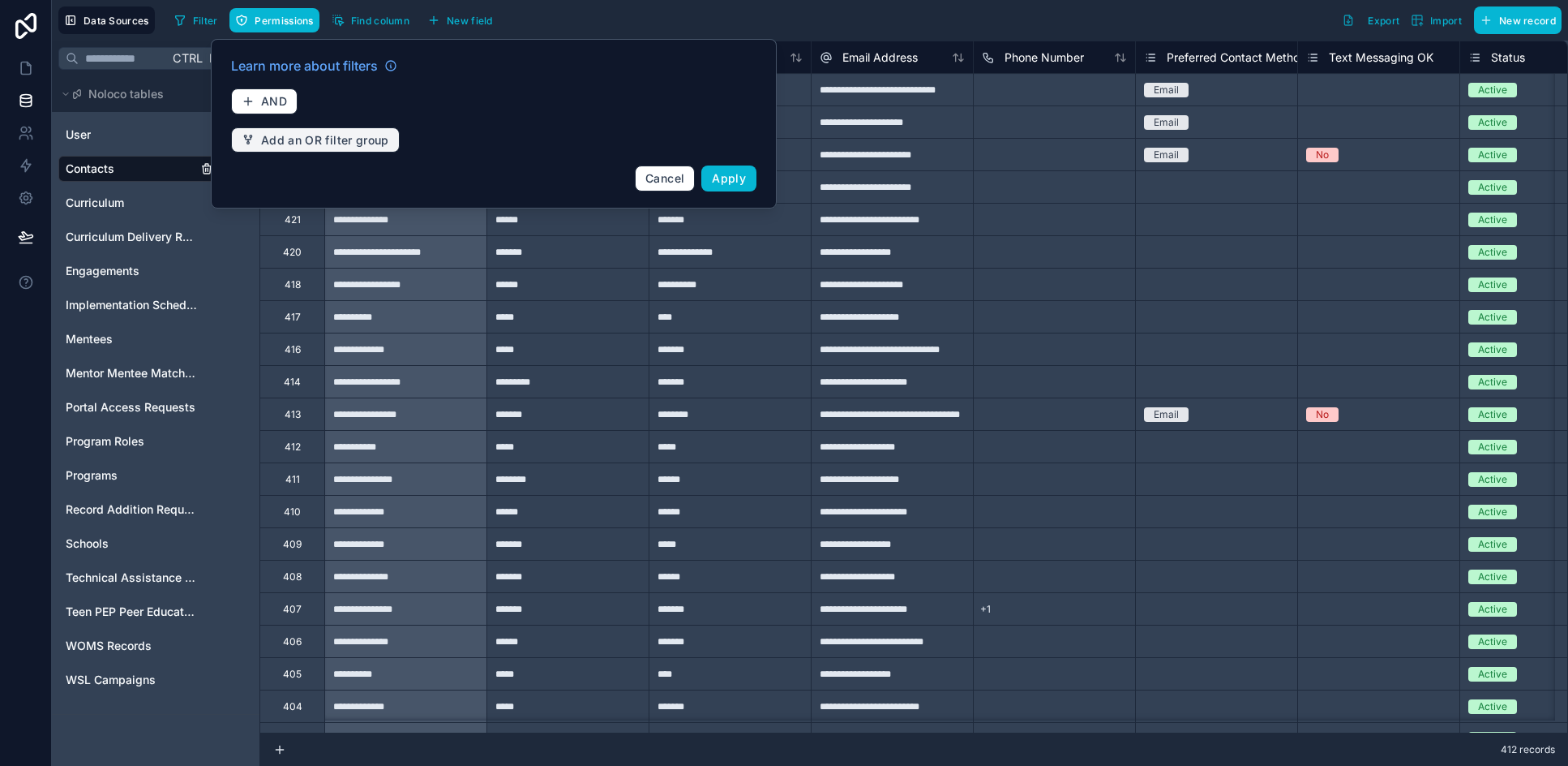
click at [285, 137] on span "Add an OR filter group" at bounding box center [325, 140] width 128 height 15
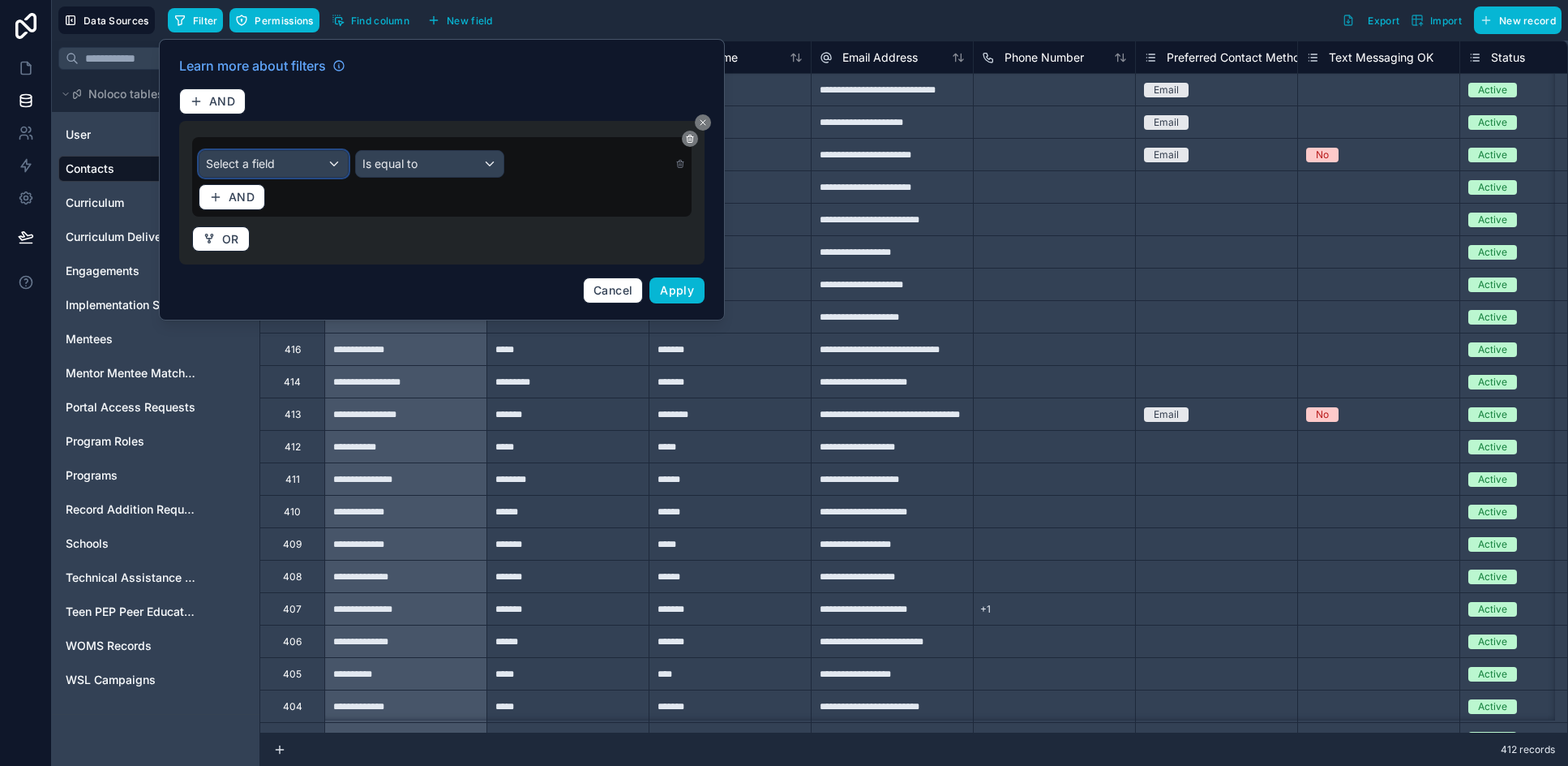
click at [274, 168] on span "Select a field" at bounding box center [240, 164] width 69 height 14
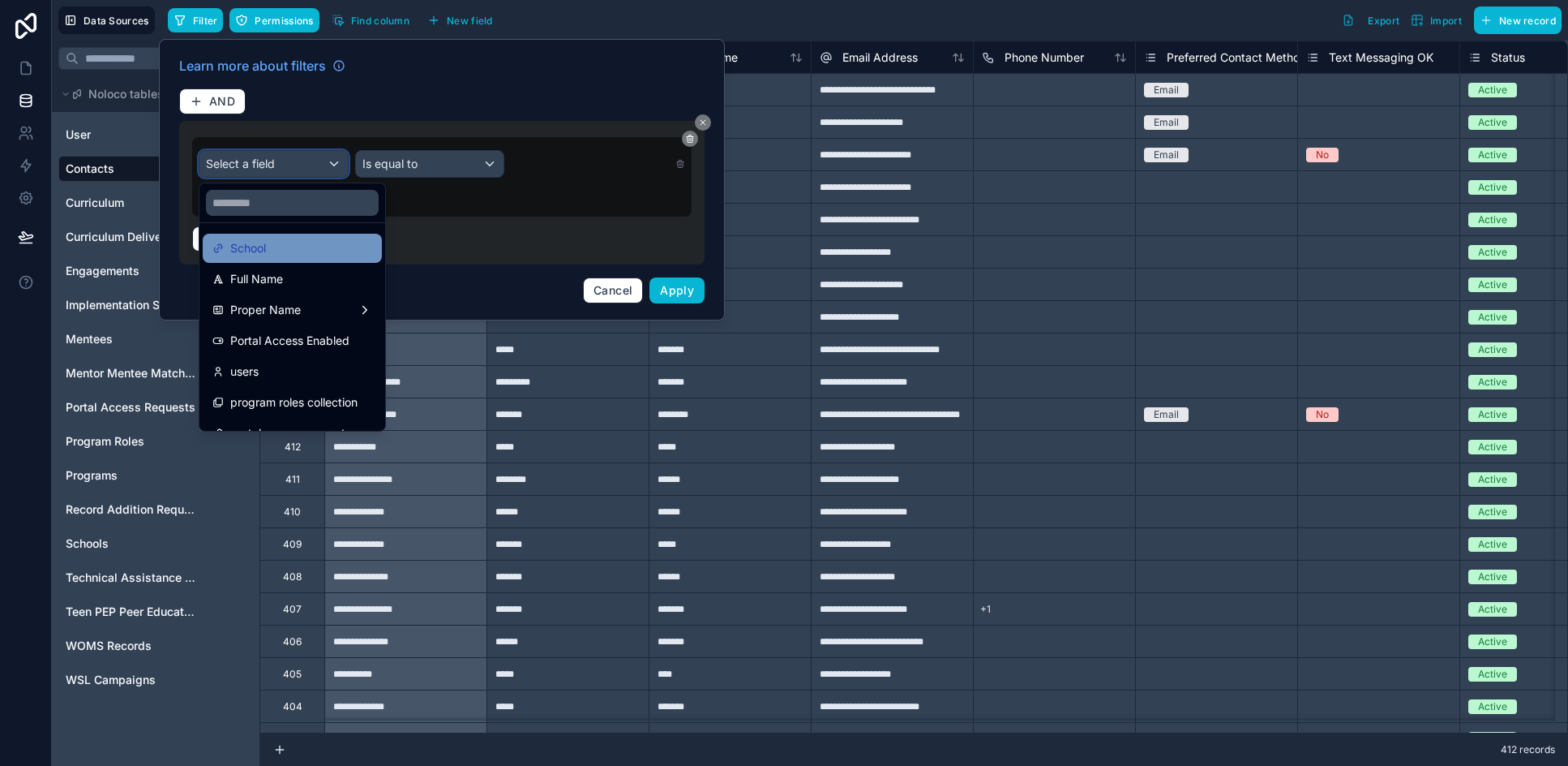
scroll to position [361, 0]
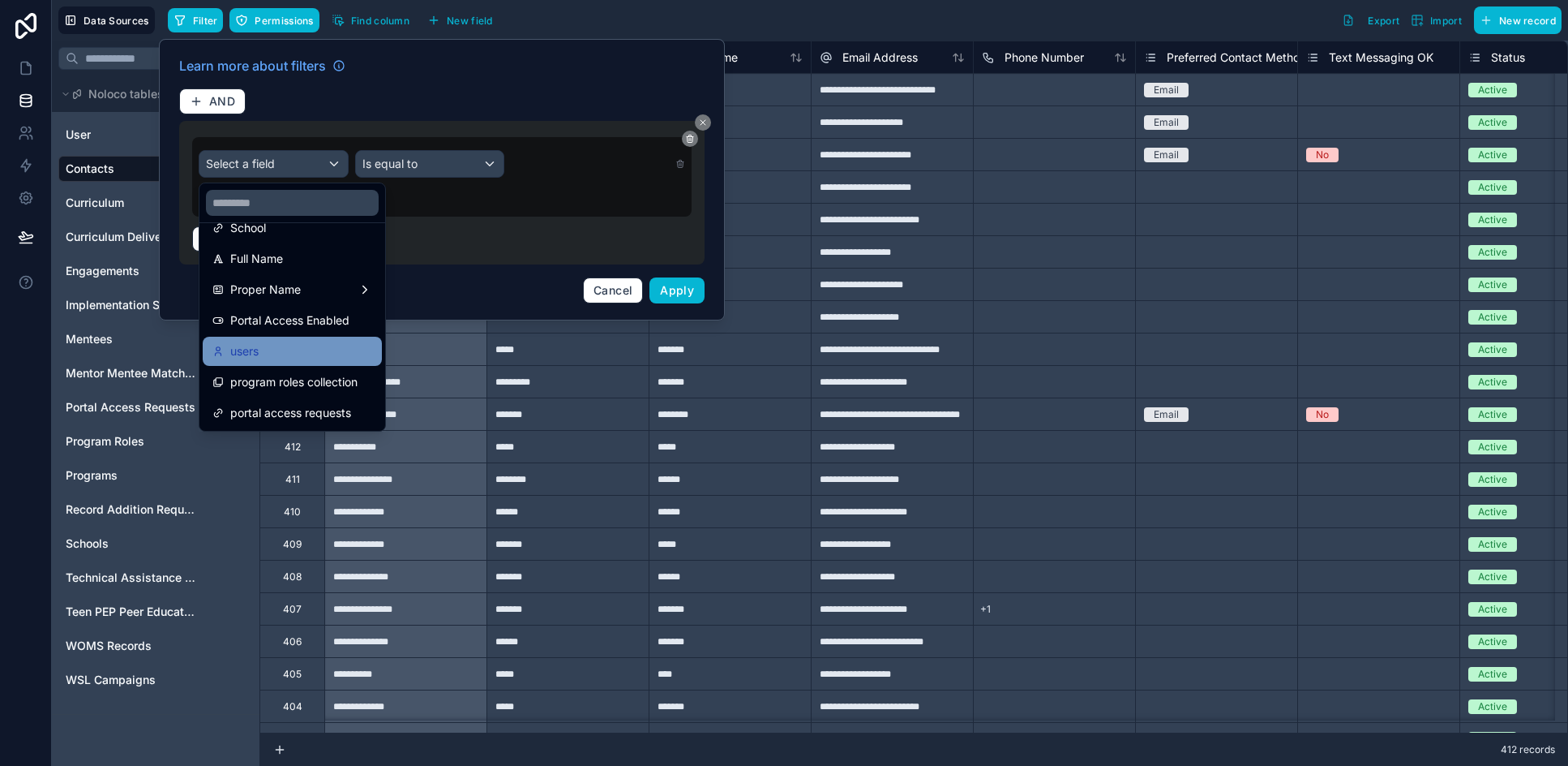
click at [324, 341] on div "users" at bounding box center [293, 351] width 160 height 19
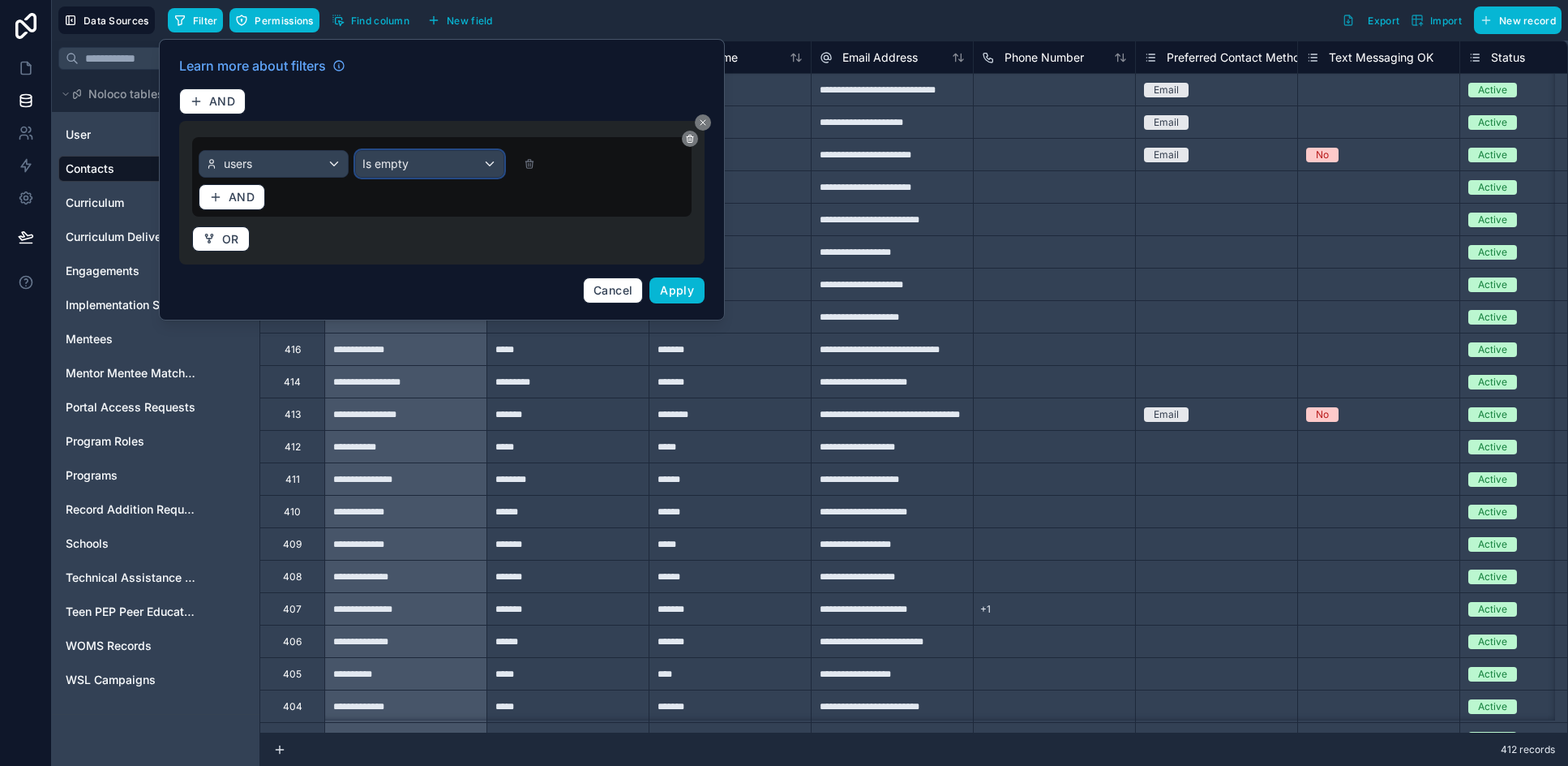
click at [441, 162] on div "Is empty" at bounding box center [430, 164] width 149 height 26
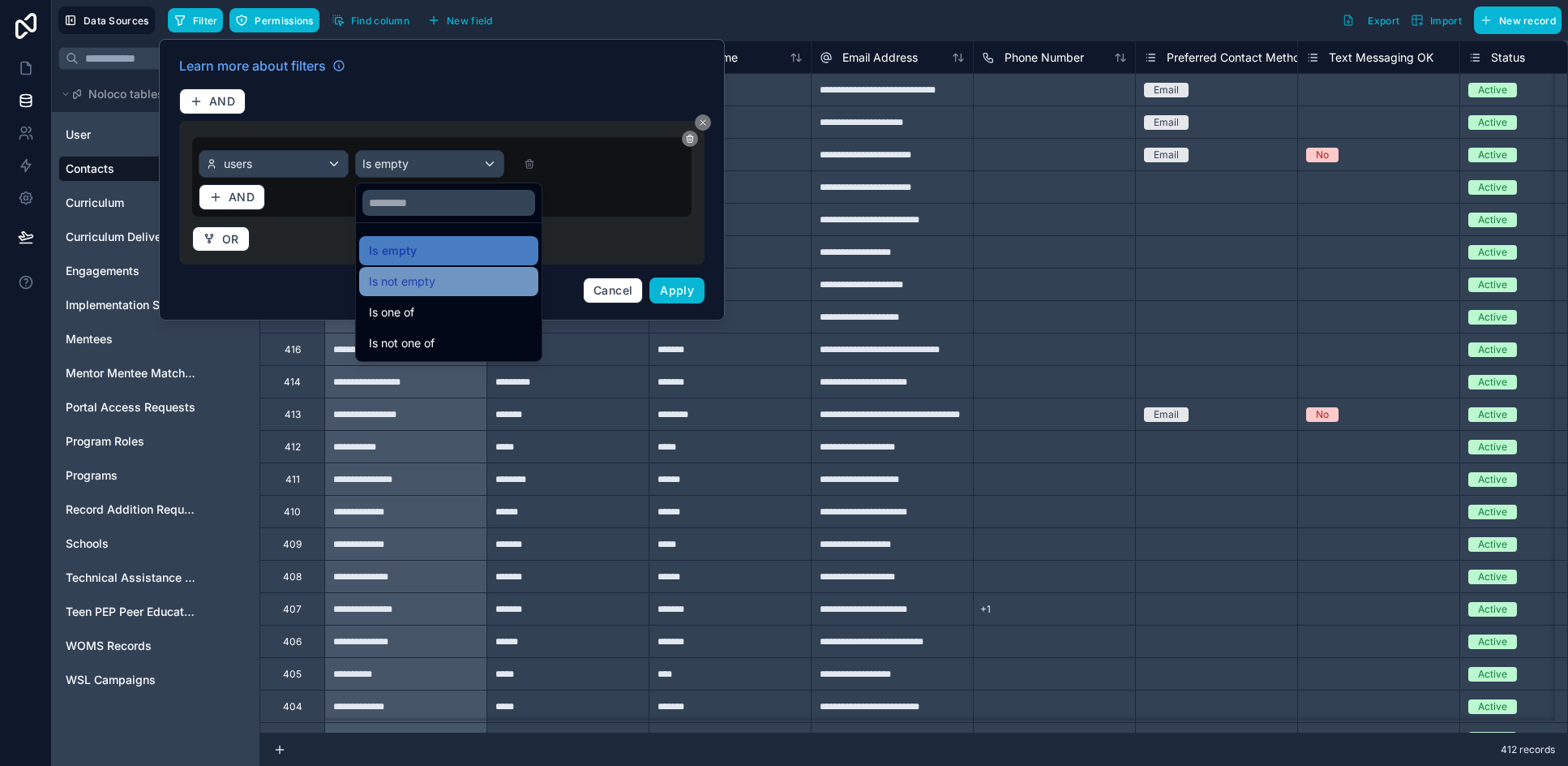
click at [448, 284] on div "Is not empty" at bounding box center [449, 281] width 160 height 19
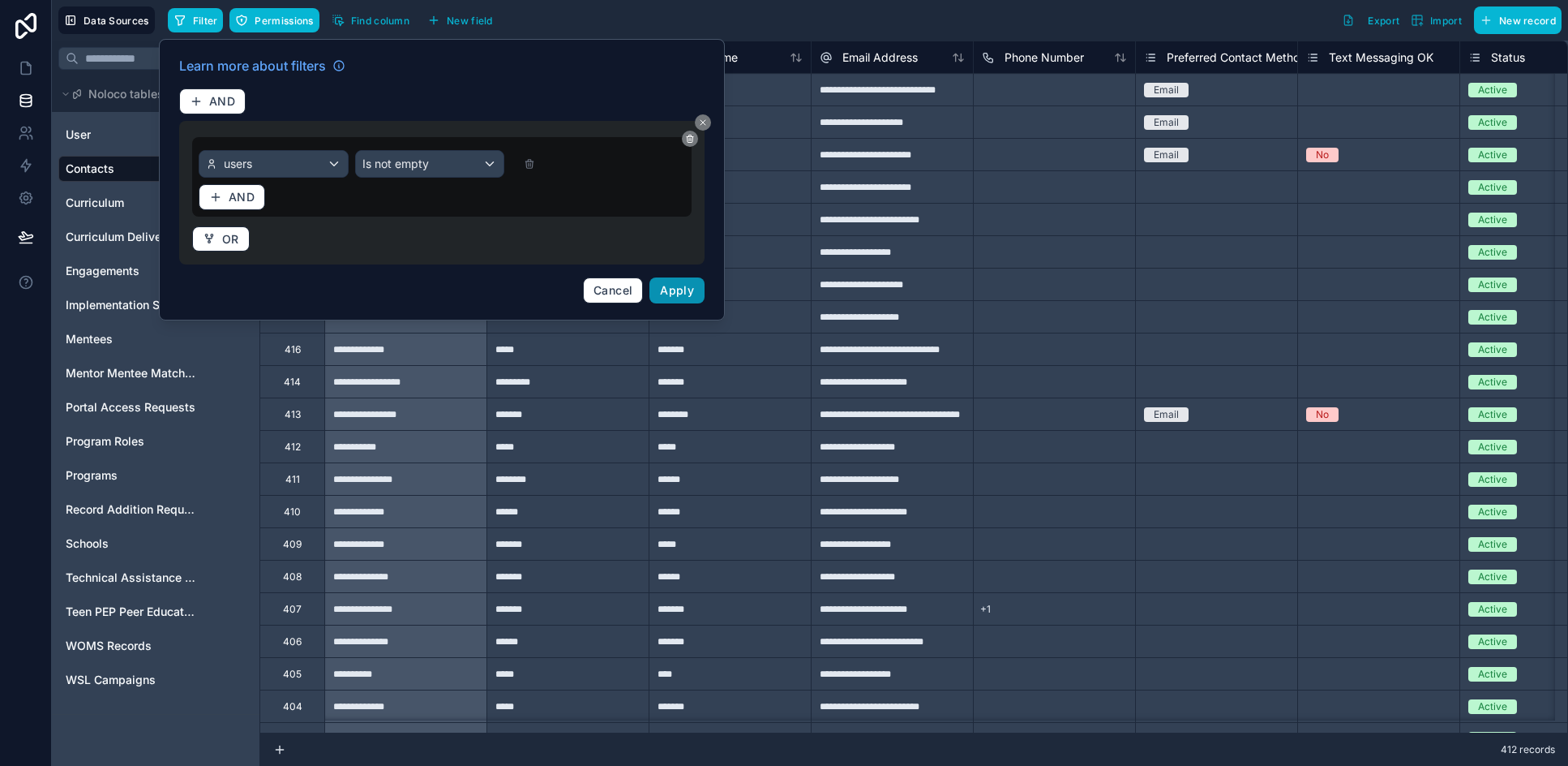
click at [672, 282] on button "Apply" at bounding box center [677, 290] width 55 height 26
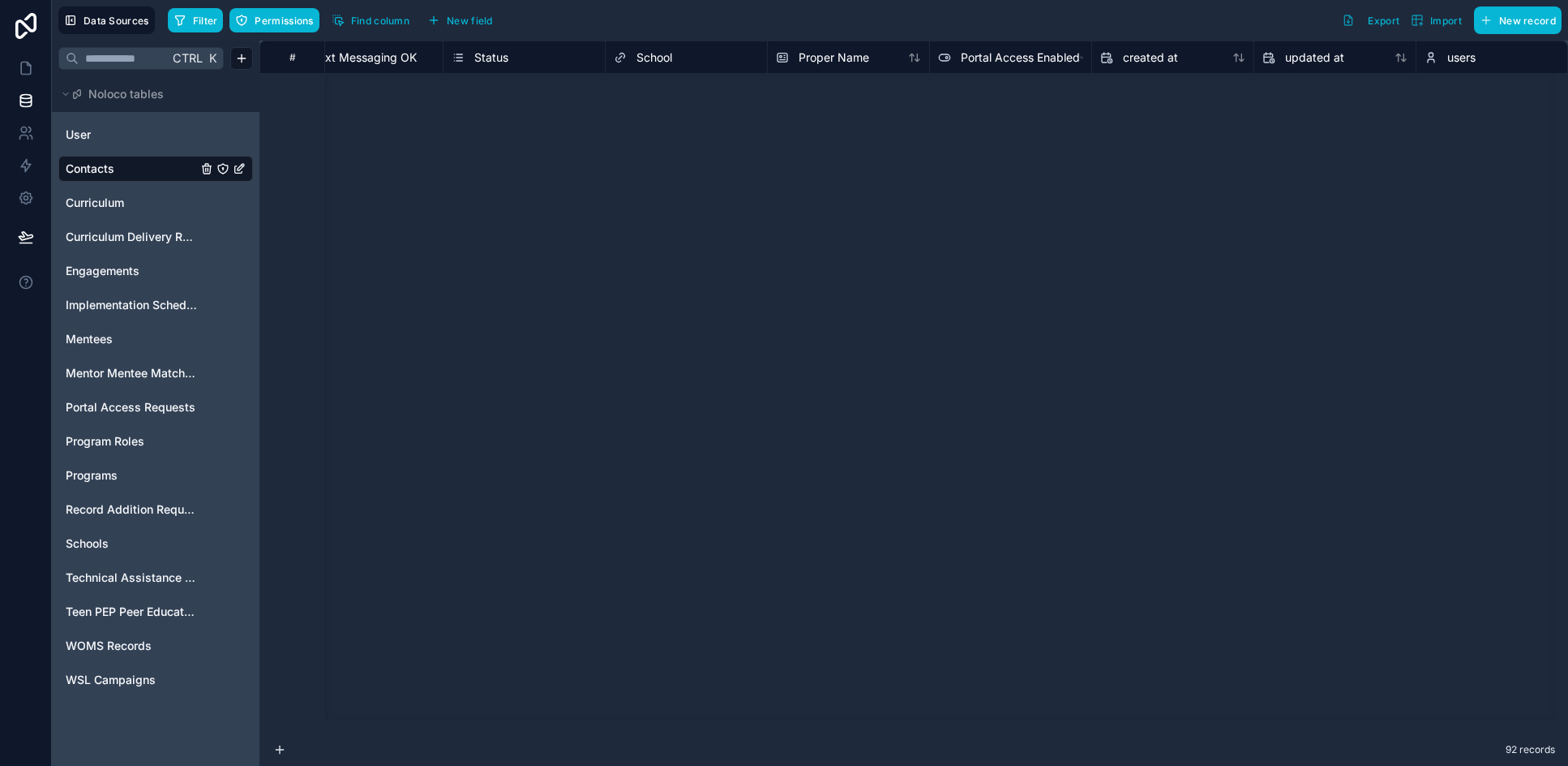
scroll to position [0, 1017]
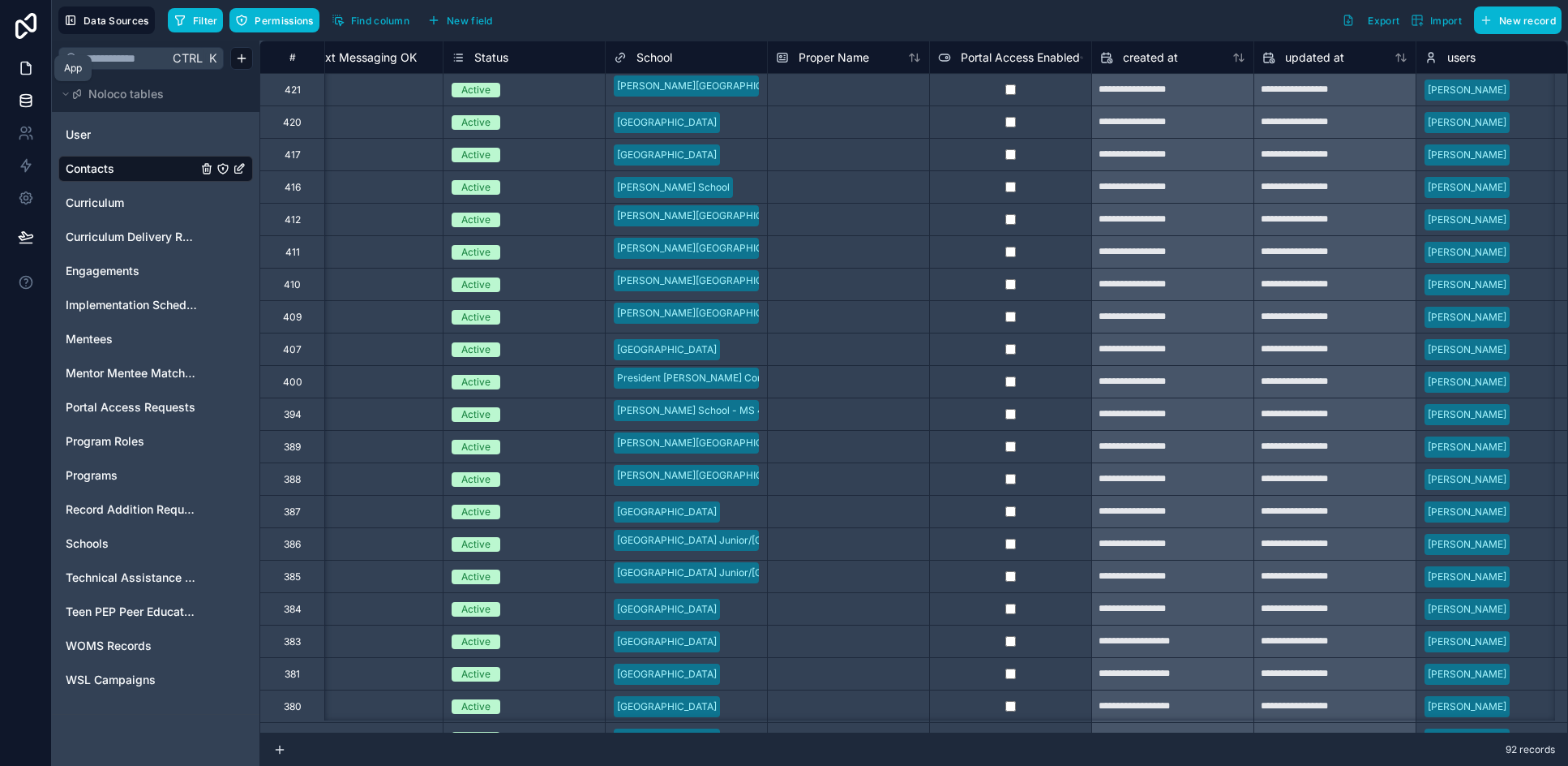
click at [37, 64] on link at bounding box center [25, 68] width 51 height 33
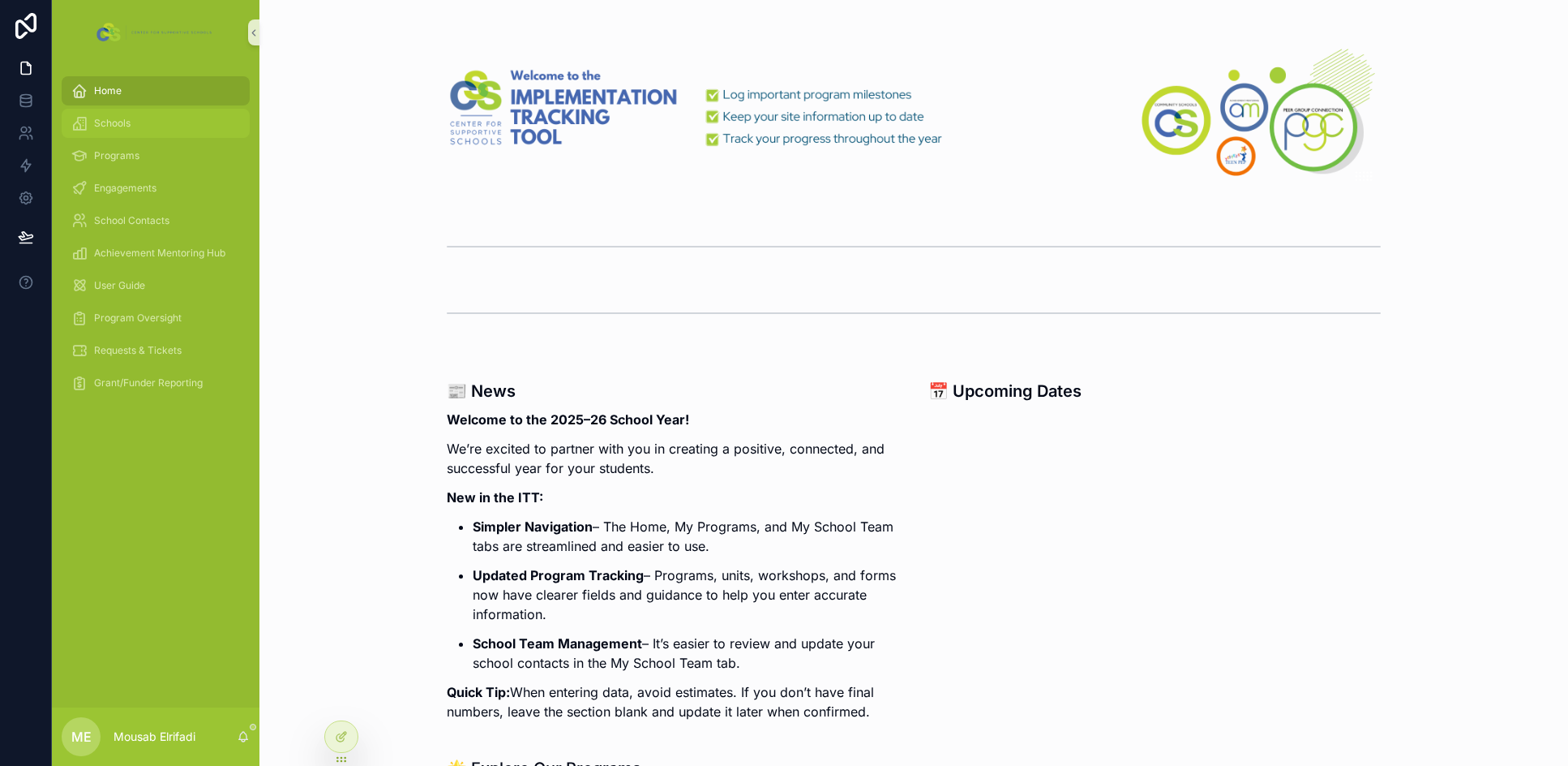
click at [134, 124] on div "Schools" at bounding box center [156, 123] width 169 height 26
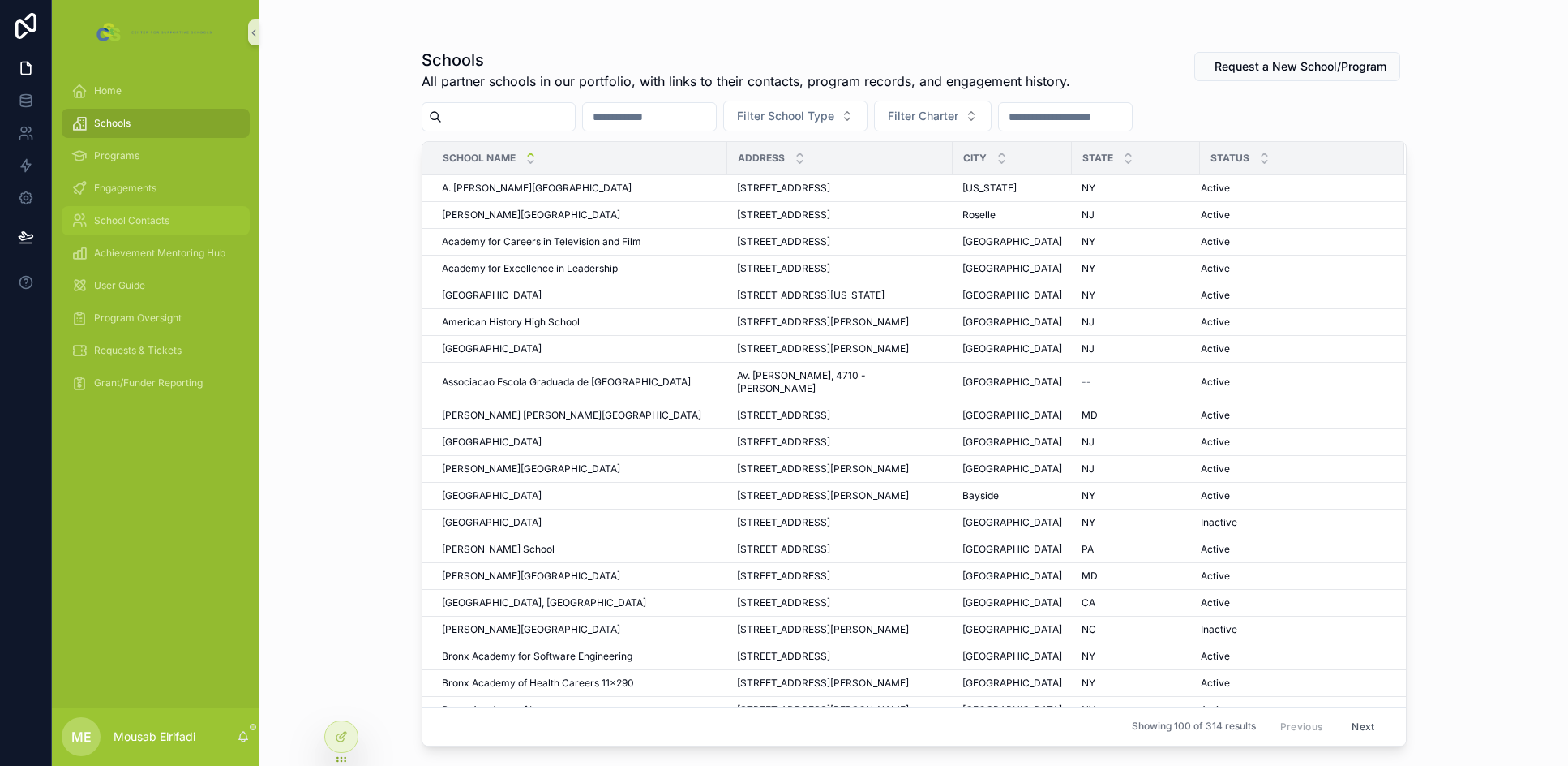
click at [127, 219] on span "School Contacts" at bounding box center [132, 220] width 76 height 13
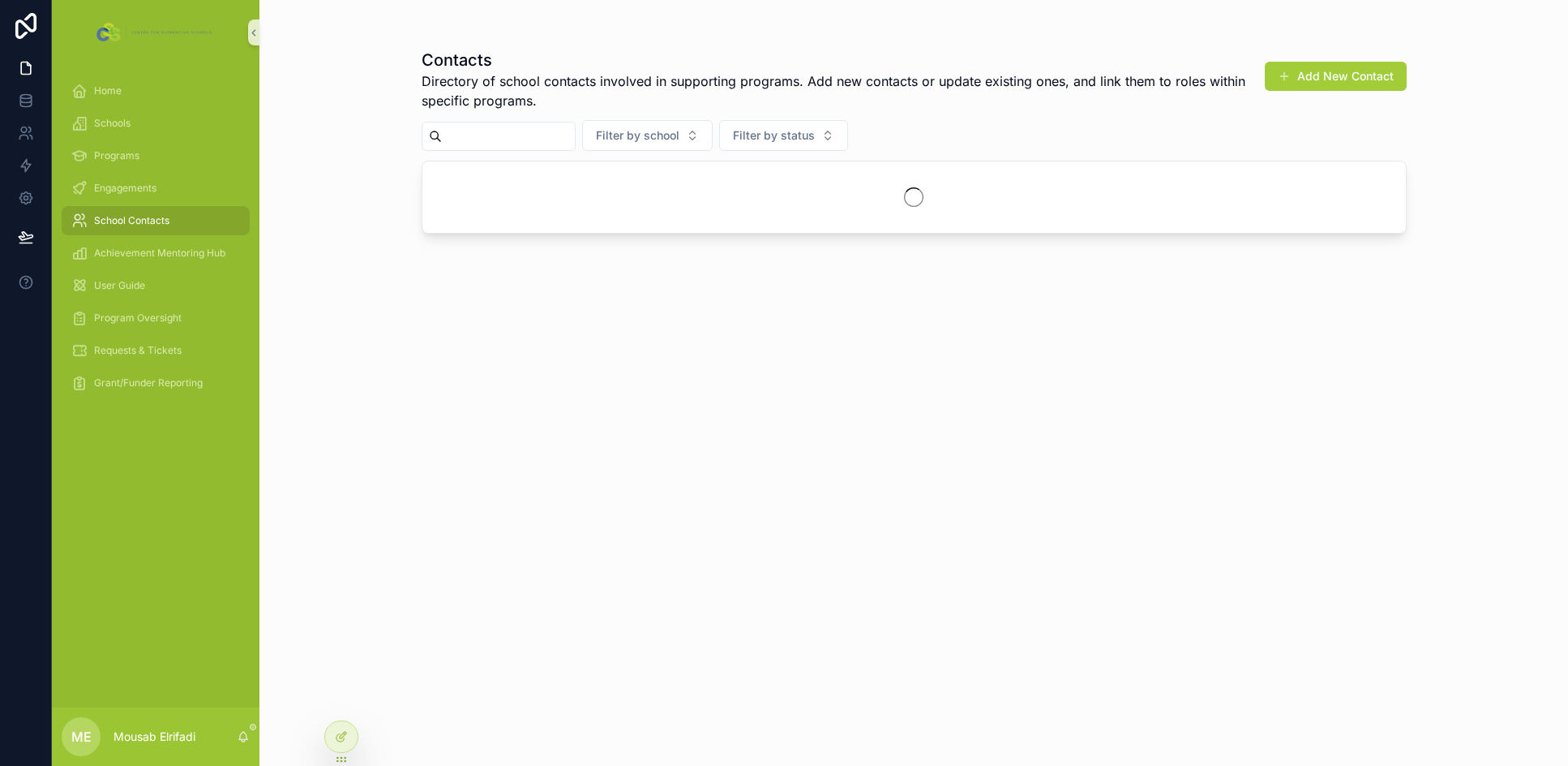
click at [497, 133] on input "scrollable content" at bounding box center [508, 136] width 133 height 23
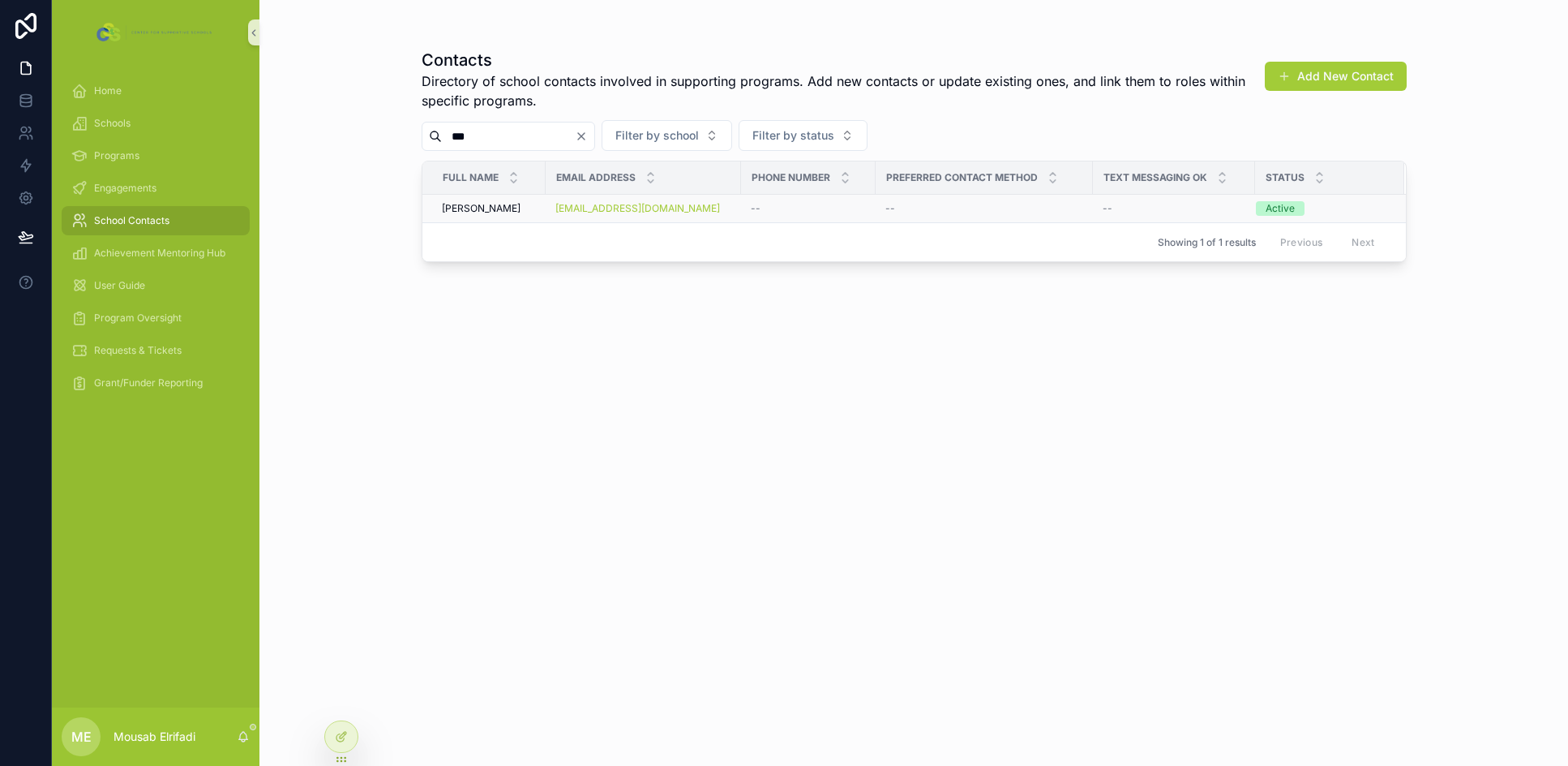
type input "***"
click at [485, 215] on td "Eileen Turgott Eileen Turgott" at bounding box center [484, 208] width 123 height 28
click at [485, 209] on span "Eileen Turgott" at bounding box center [481, 208] width 78 height 13
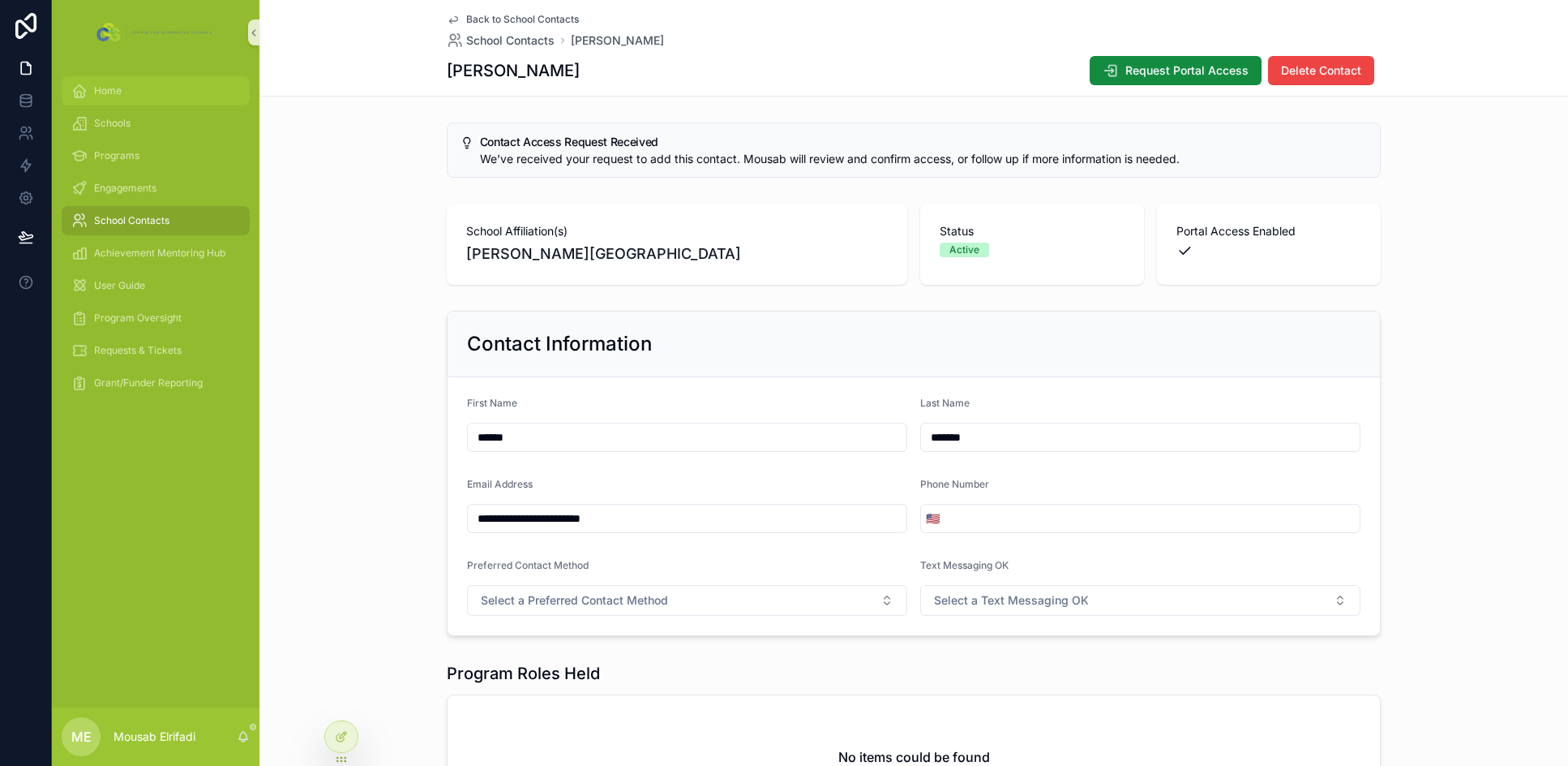
click at [110, 91] on span "Home" at bounding box center [107, 91] width 27 height 13
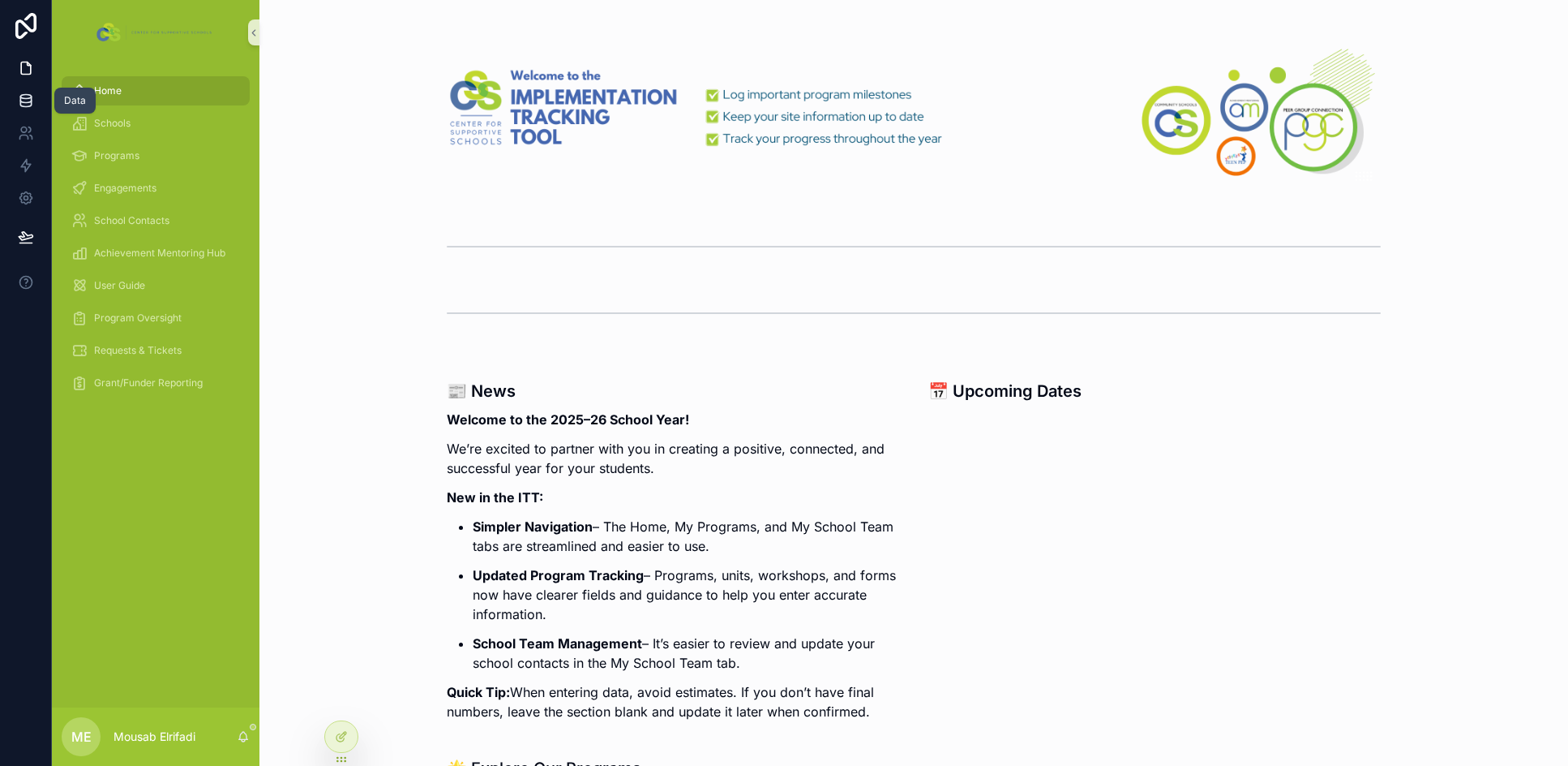
click at [30, 110] on link at bounding box center [25, 100] width 51 height 33
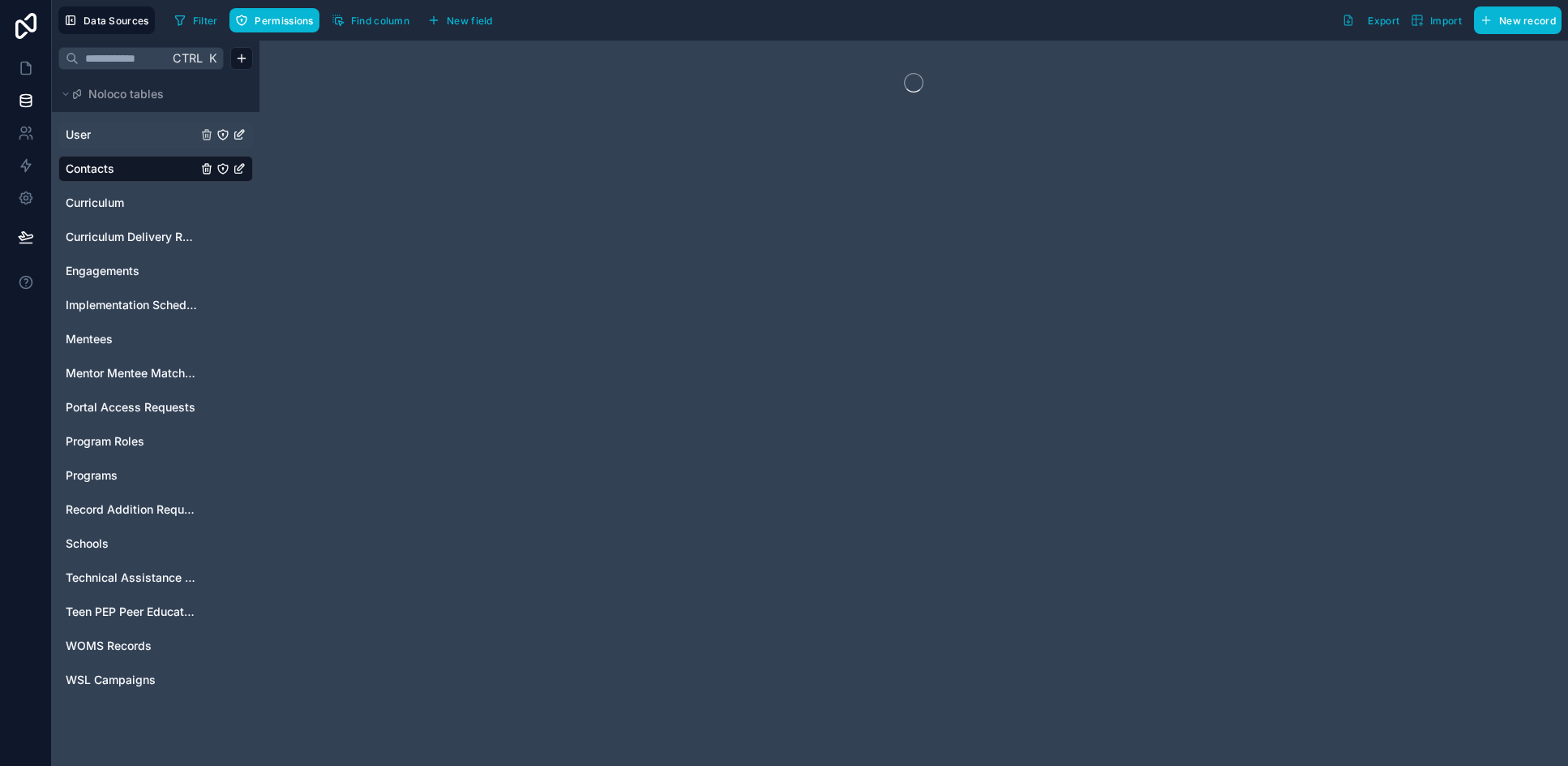
click at [106, 142] on link "User" at bounding box center [131, 135] width 131 height 16
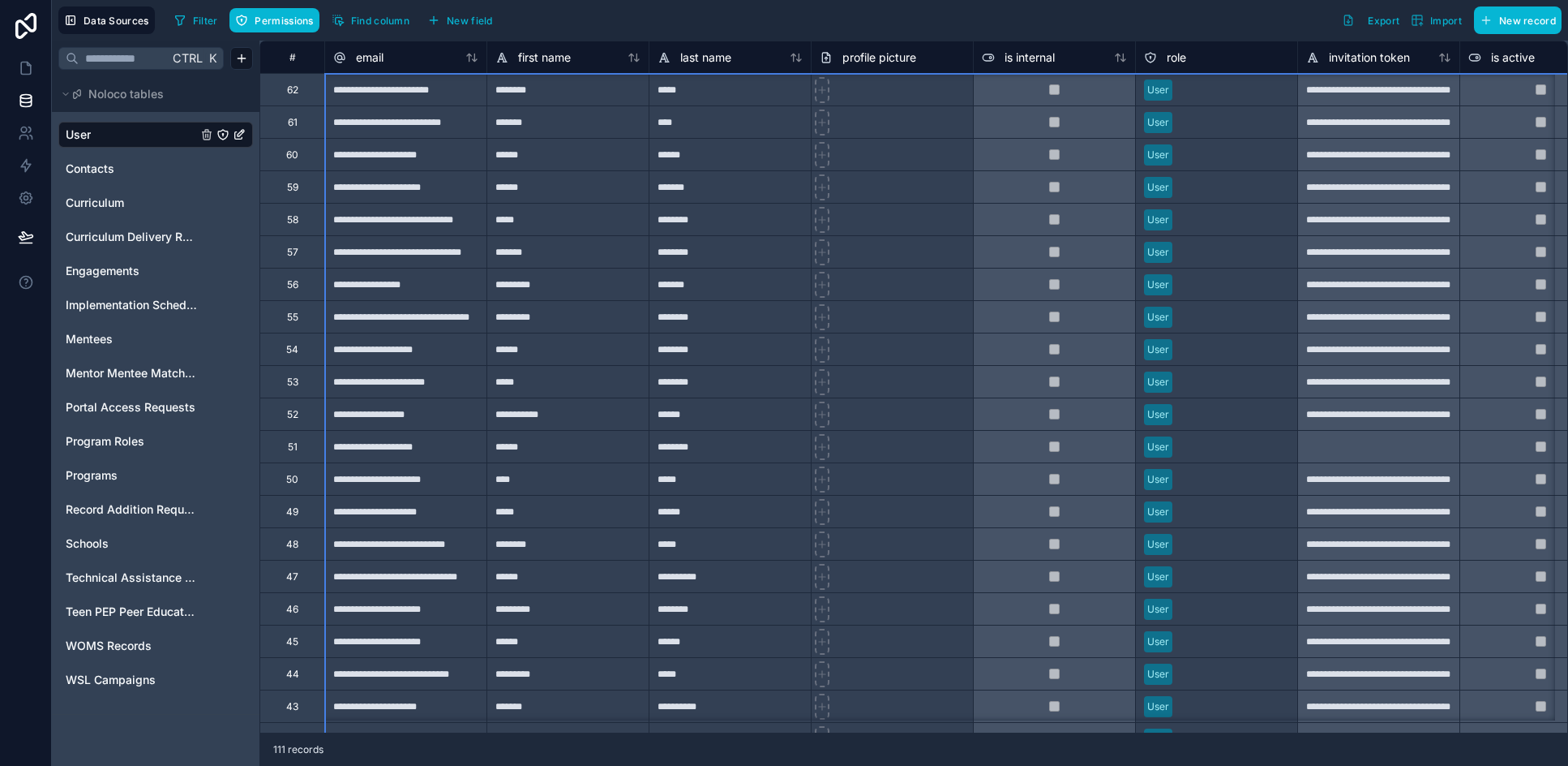
scroll to position [2141, 0]
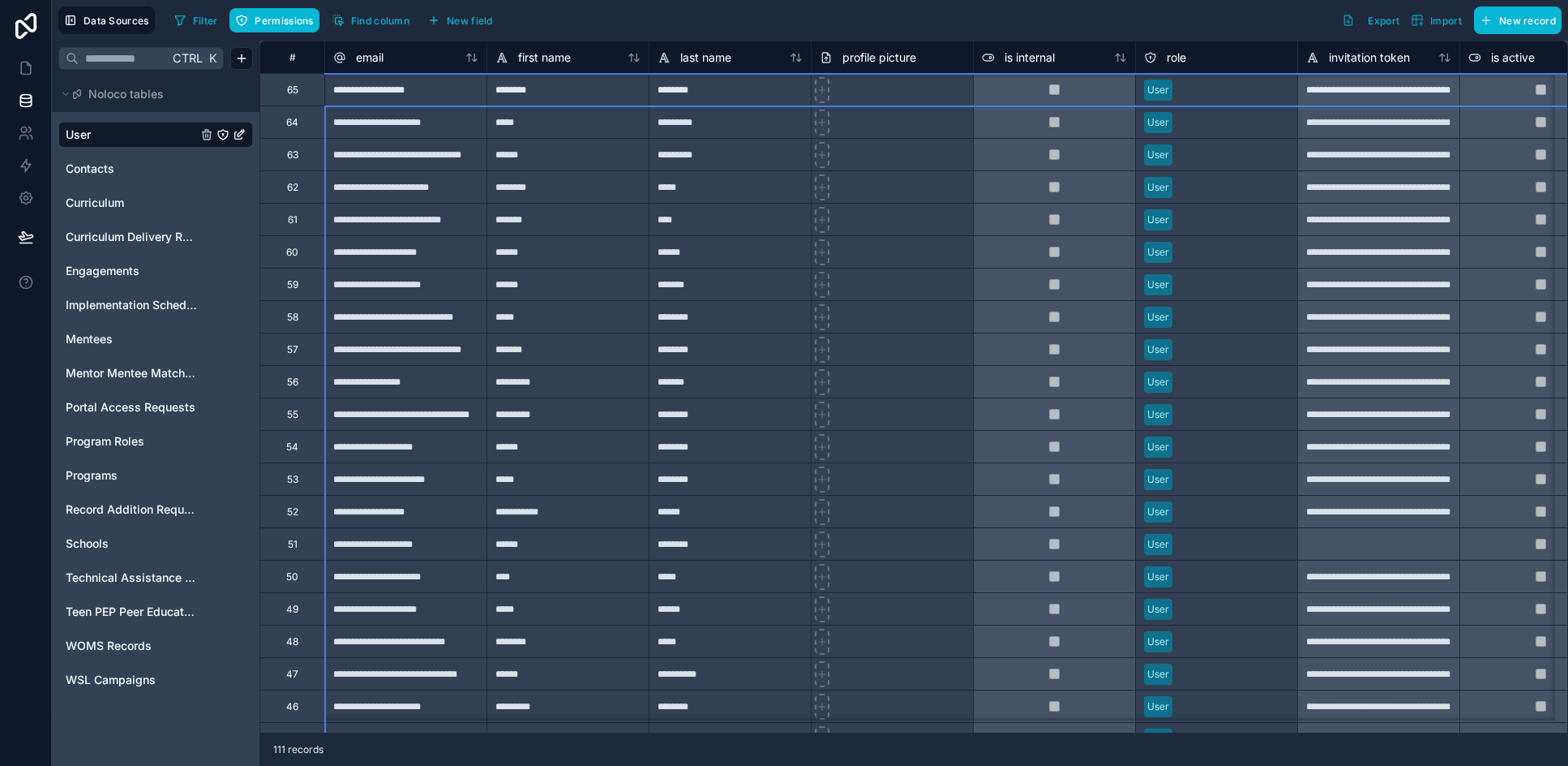
drag, startPoint x: 287, startPoint y: 183, endPoint x: 301, endPoint y: 116, distance: 68.4
click at [410, 250] on div "**********" at bounding box center [405, 251] width 162 height 33
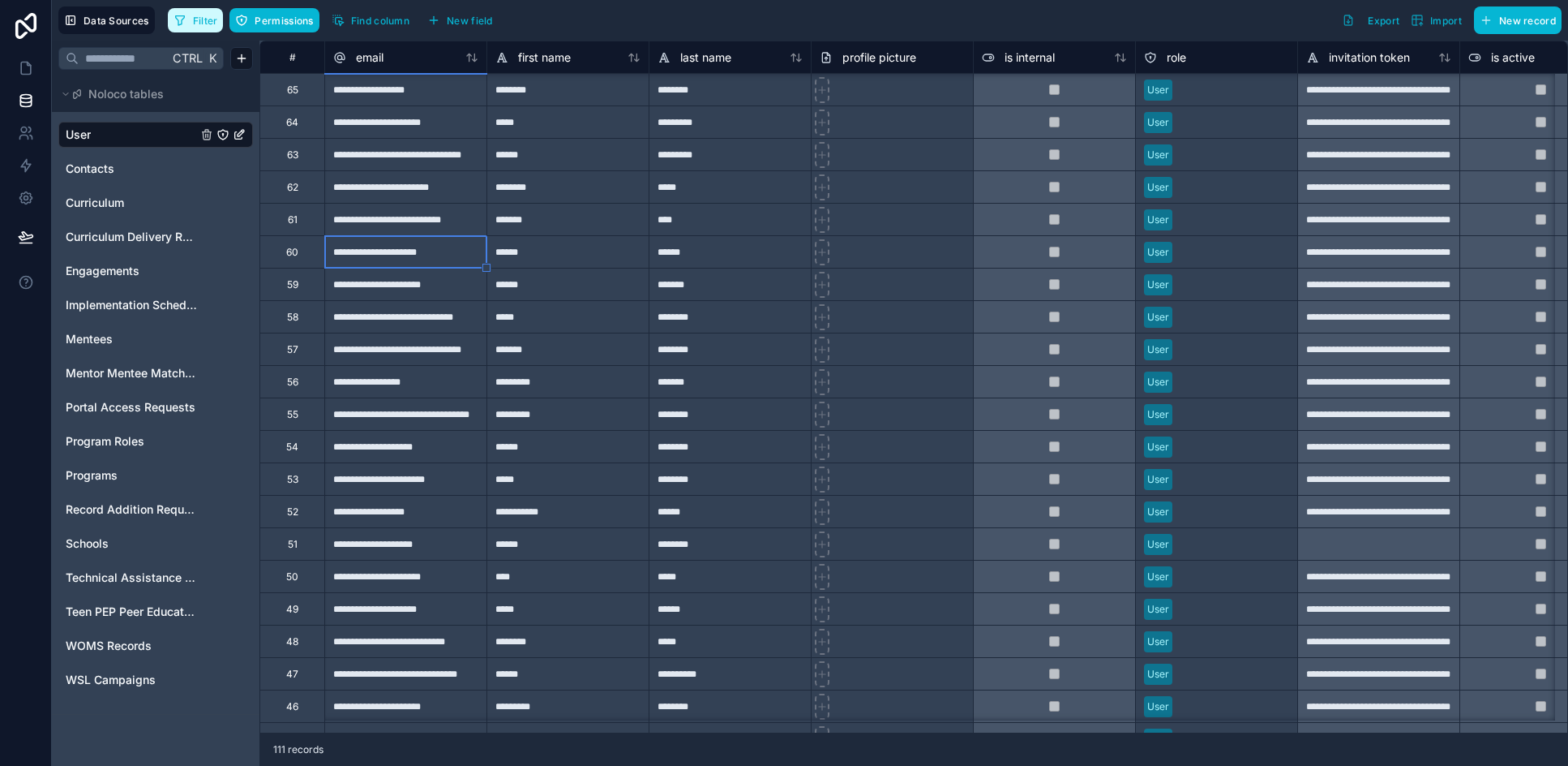
click at [213, 23] on span "Filter" at bounding box center [206, 21] width 25 height 12
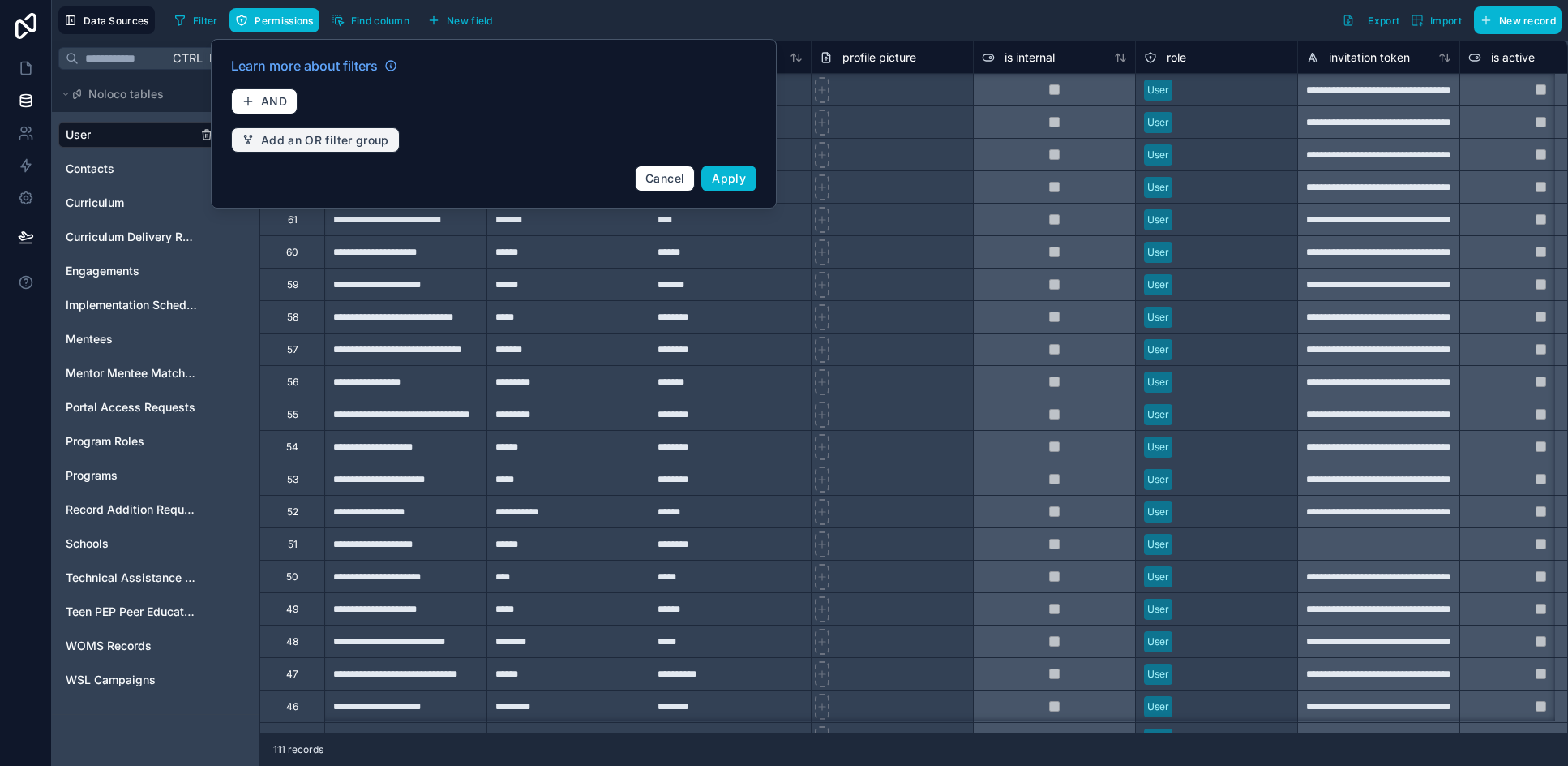
click at [313, 129] on button "Add an OR filter group" at bounding box center [316, 141] width 169 height 26
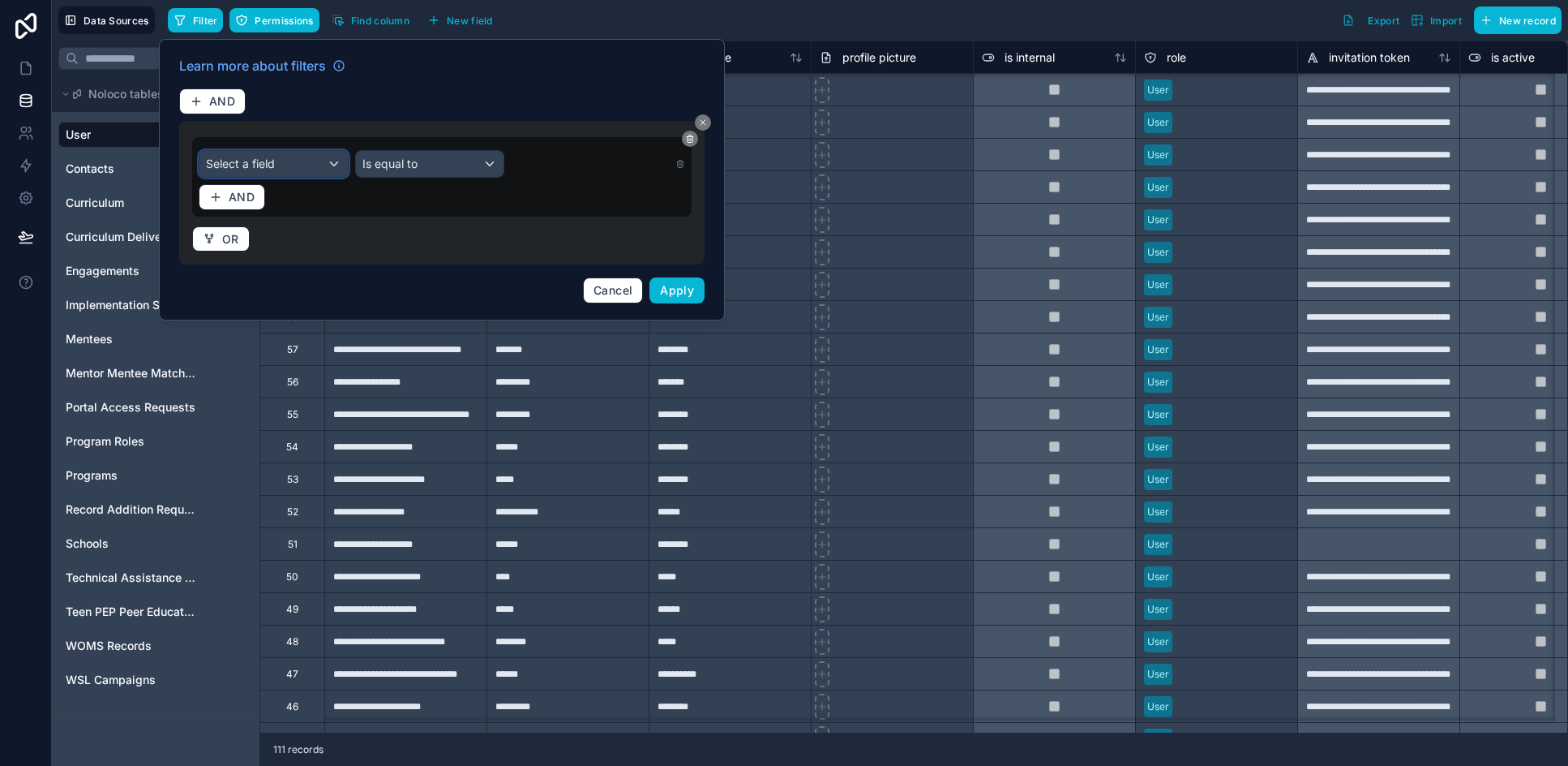
click at [293, 170] on div "Select a field" at bounding box center [273, 164] width 149 height 26
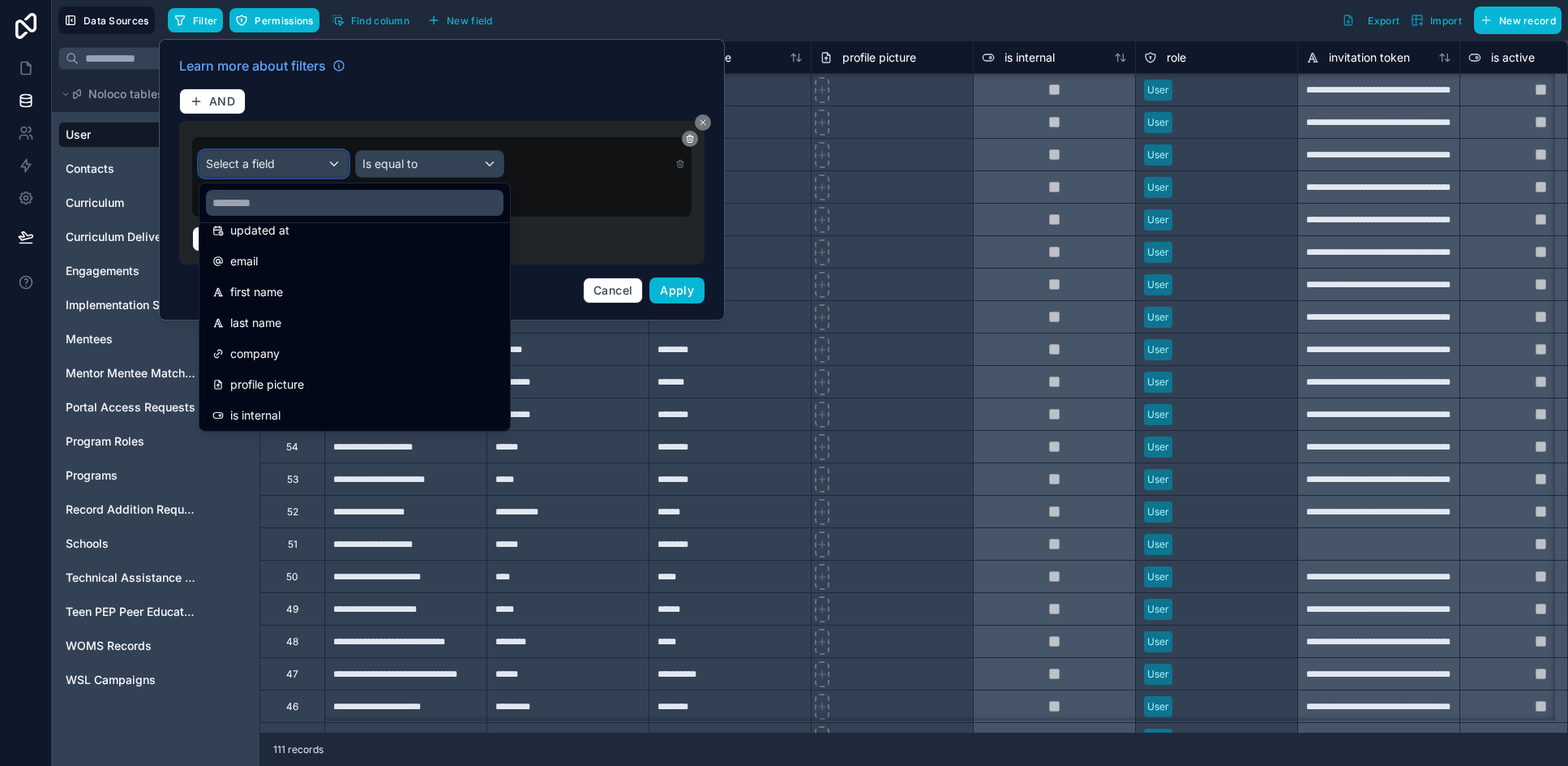
scroll to position [162, 0]
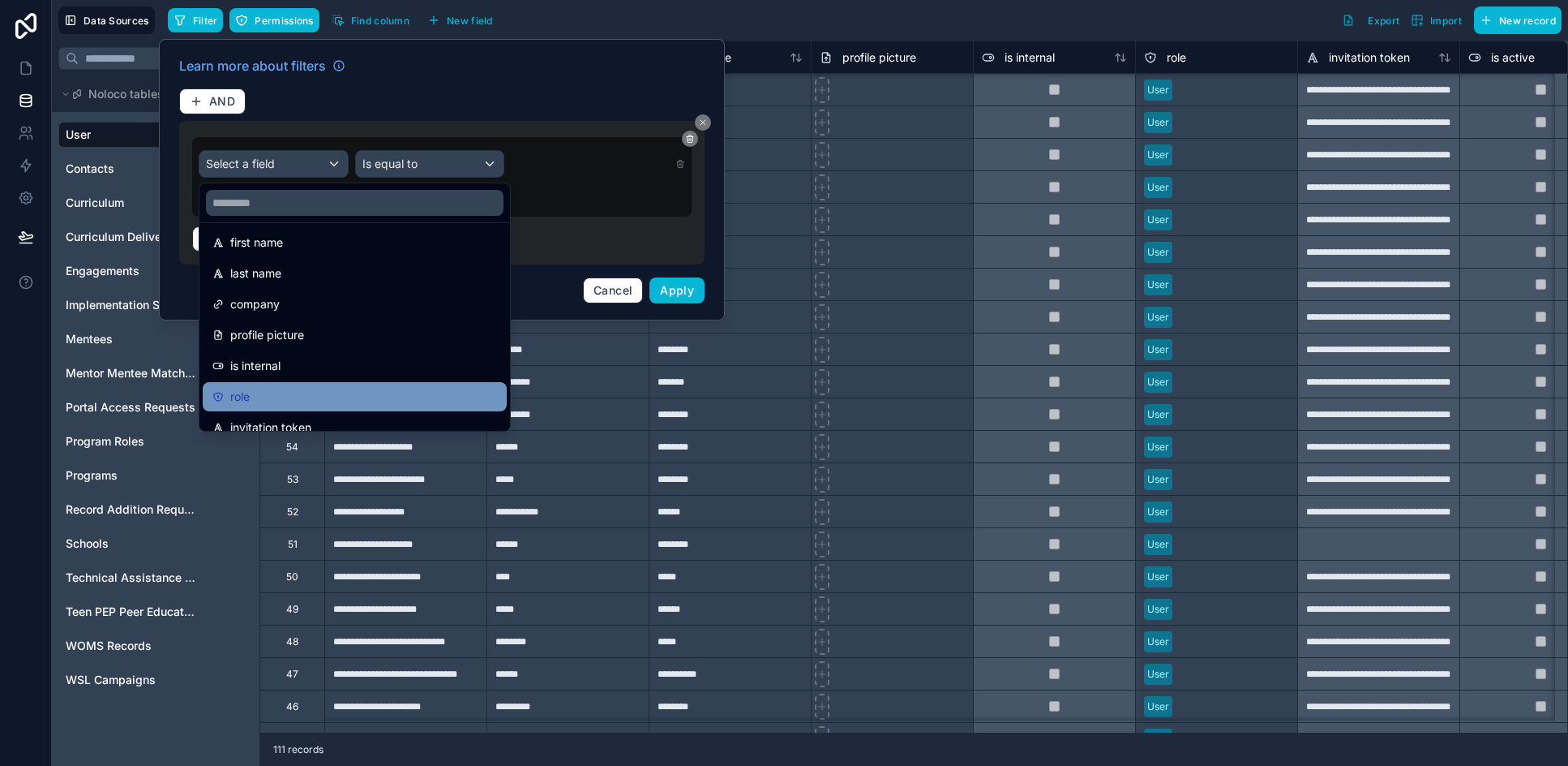
click at [290, 390] on div "role" at bounding box center [355, 397] width 285 height 19
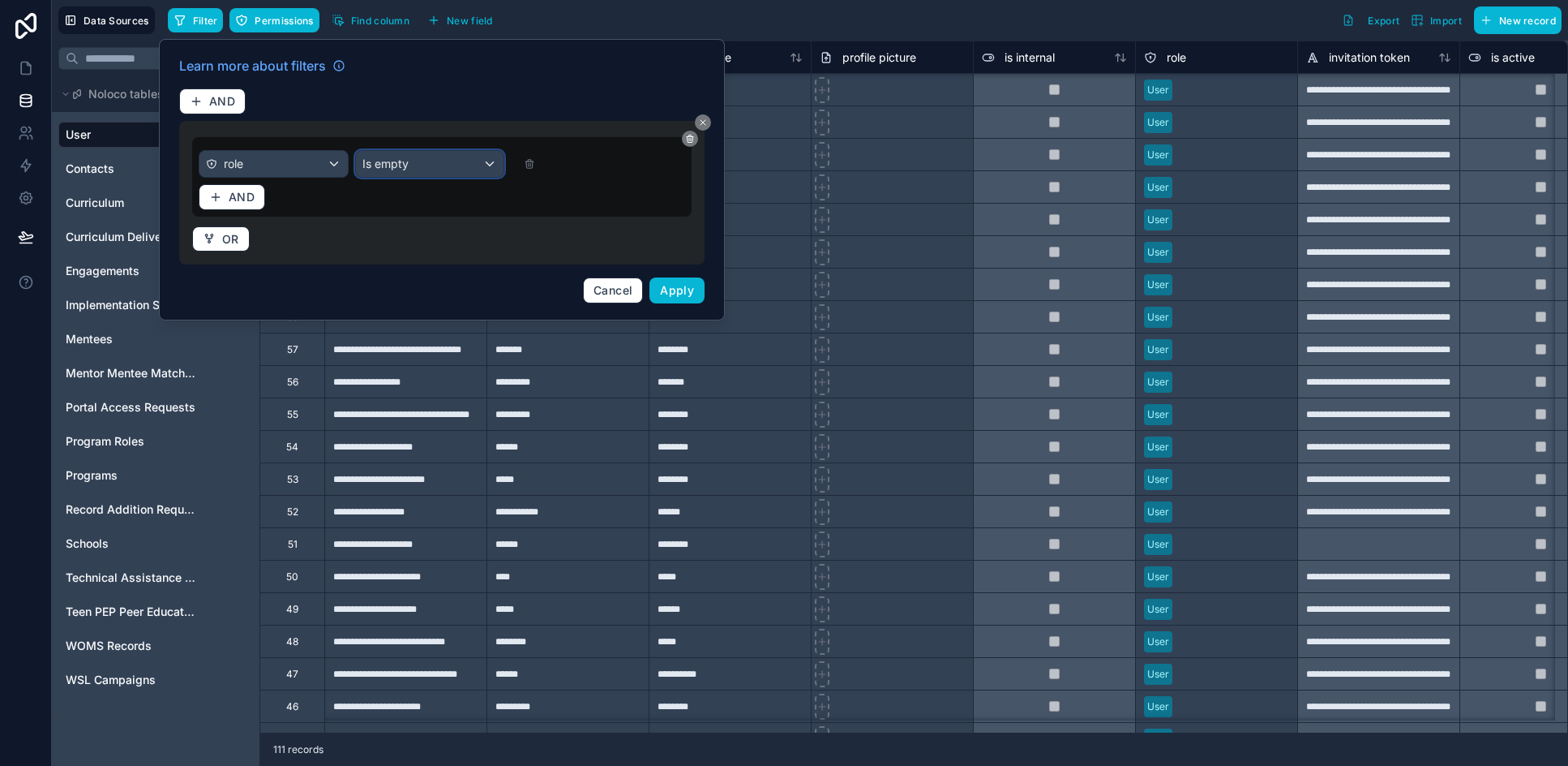
click at [399, 167] on span "Is empty" at bounding box center [385, 164] width 47 height 16
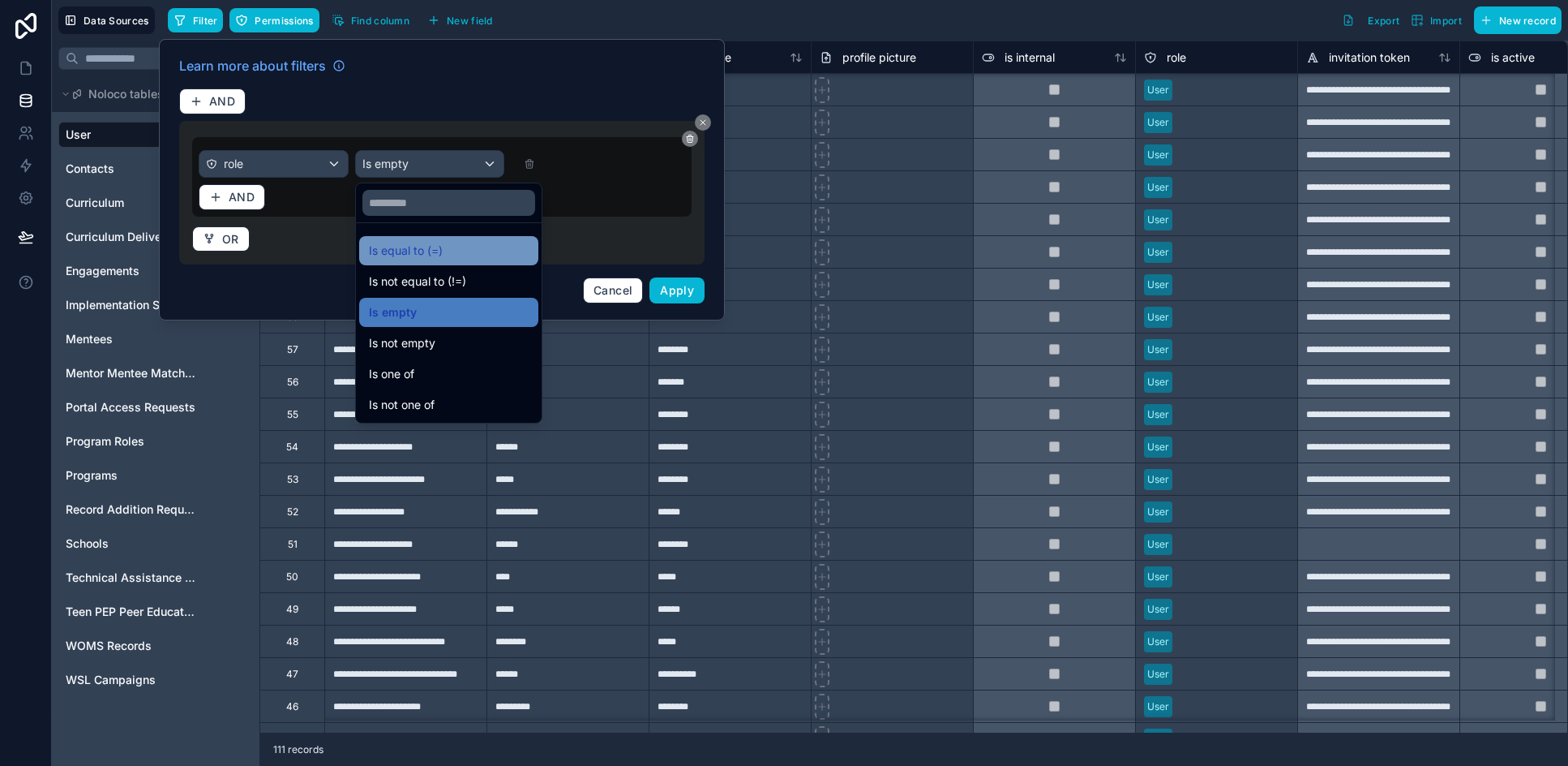
click at [397, 245] on span "Is equal to (=)" at bounding box center [406, 251] width 74 height 19
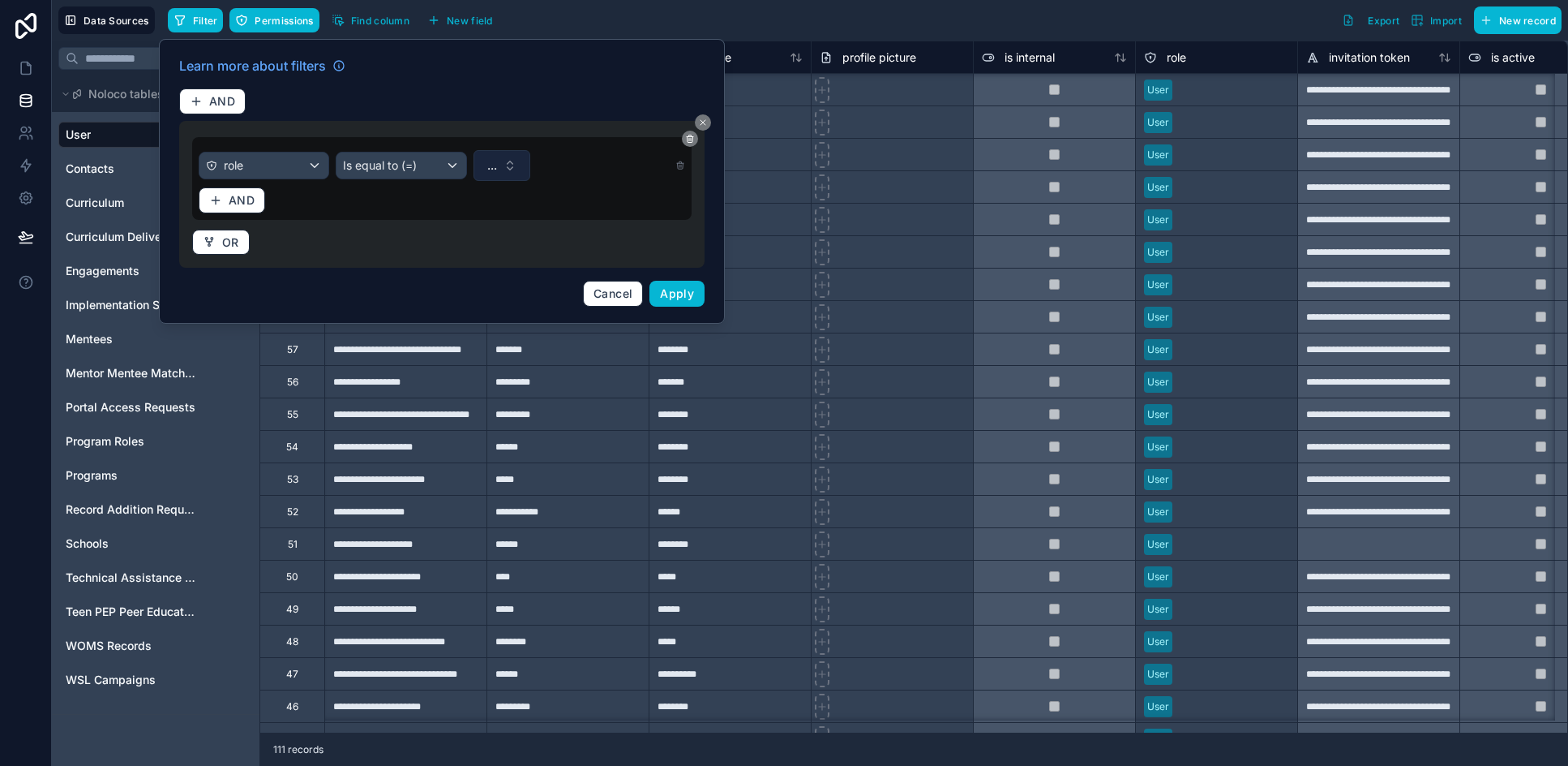
click at [501, 167] on button "..." at bounding box center [502, 165] width 57 height 31
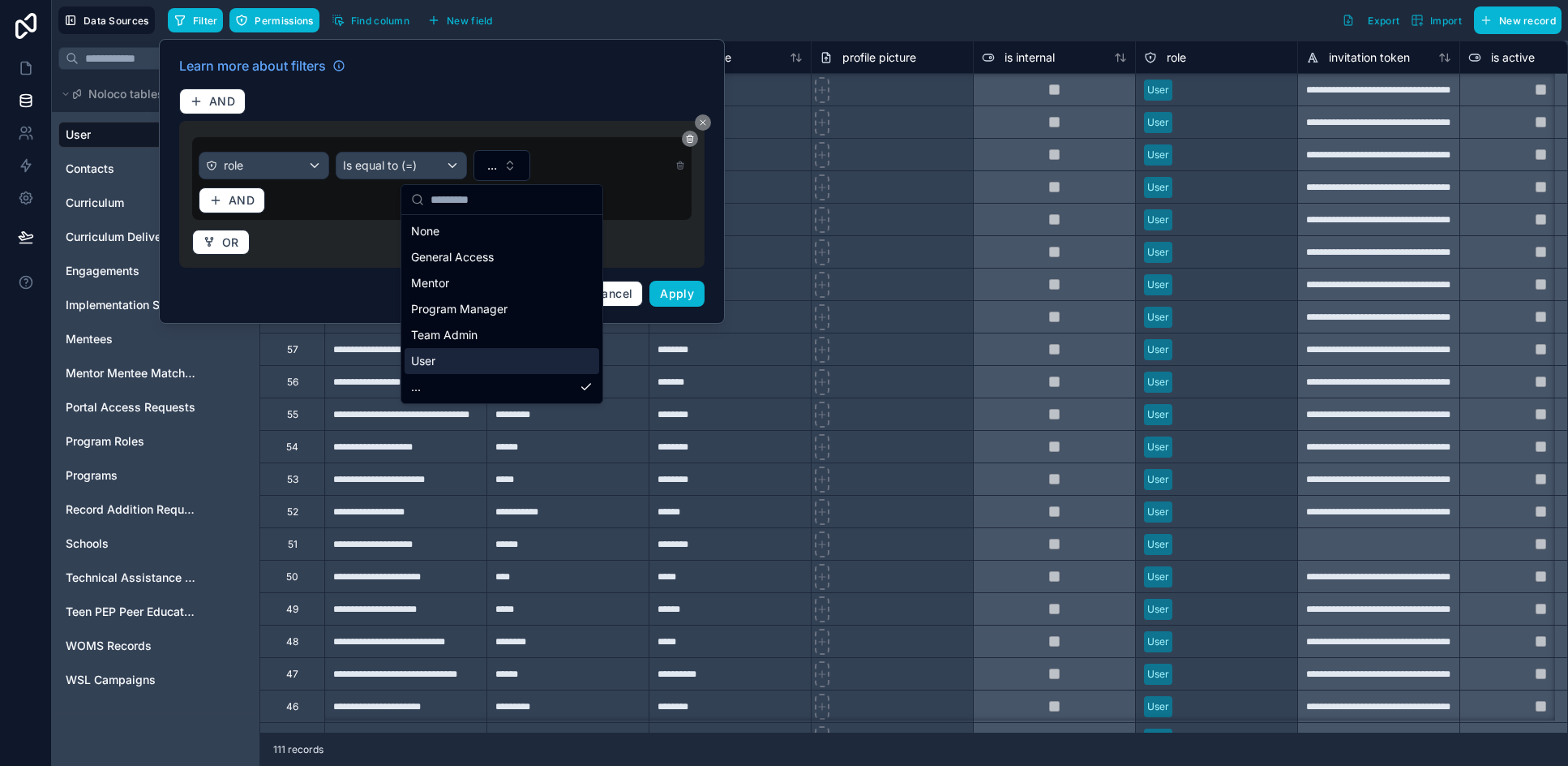
click at [448, 362] on div "User" at bounding box center [501, 361] width 194 height 26
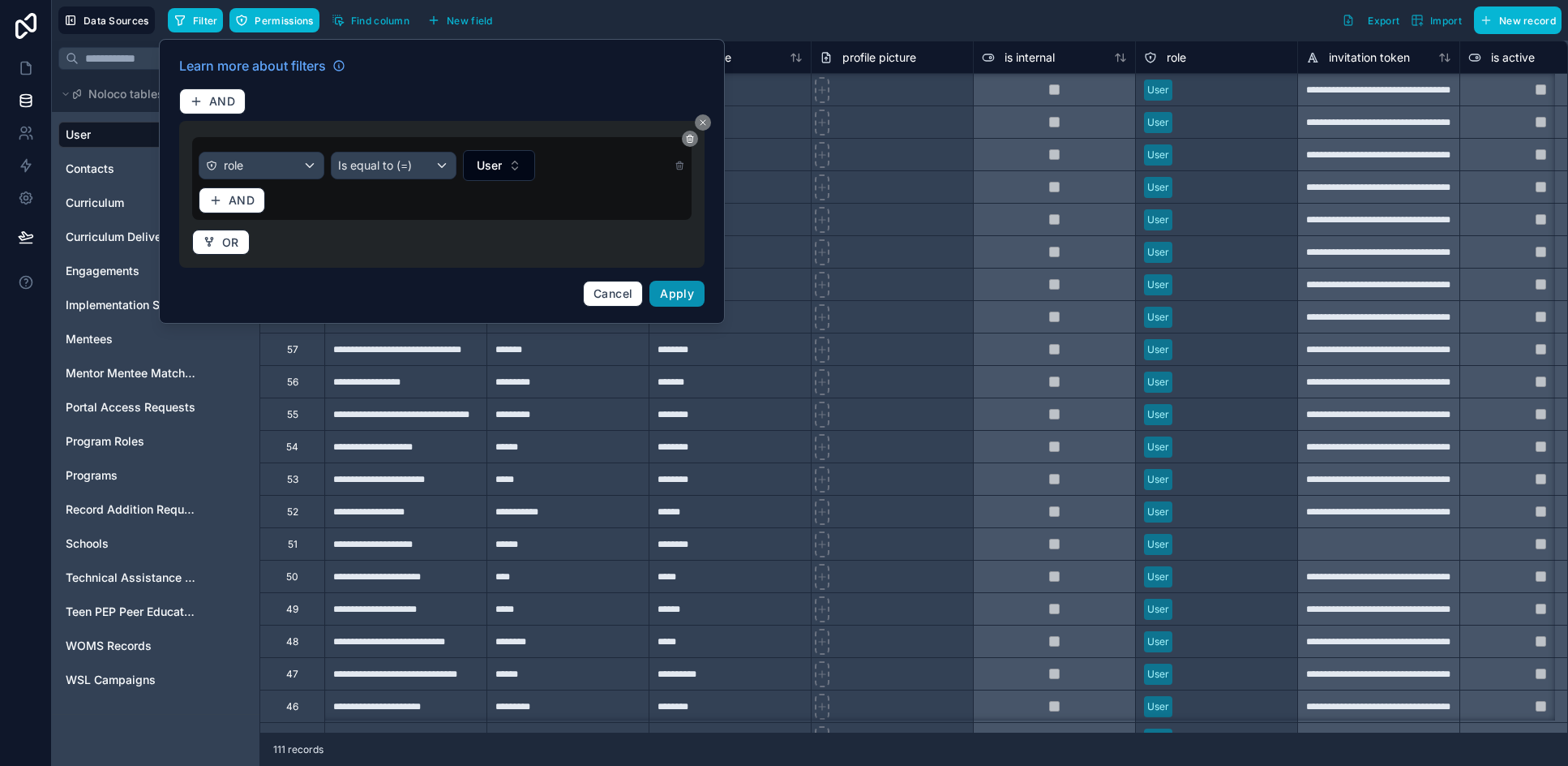
click at [675, 288] on span "Apply" at bounding box center [677, 294] width 34 height 14
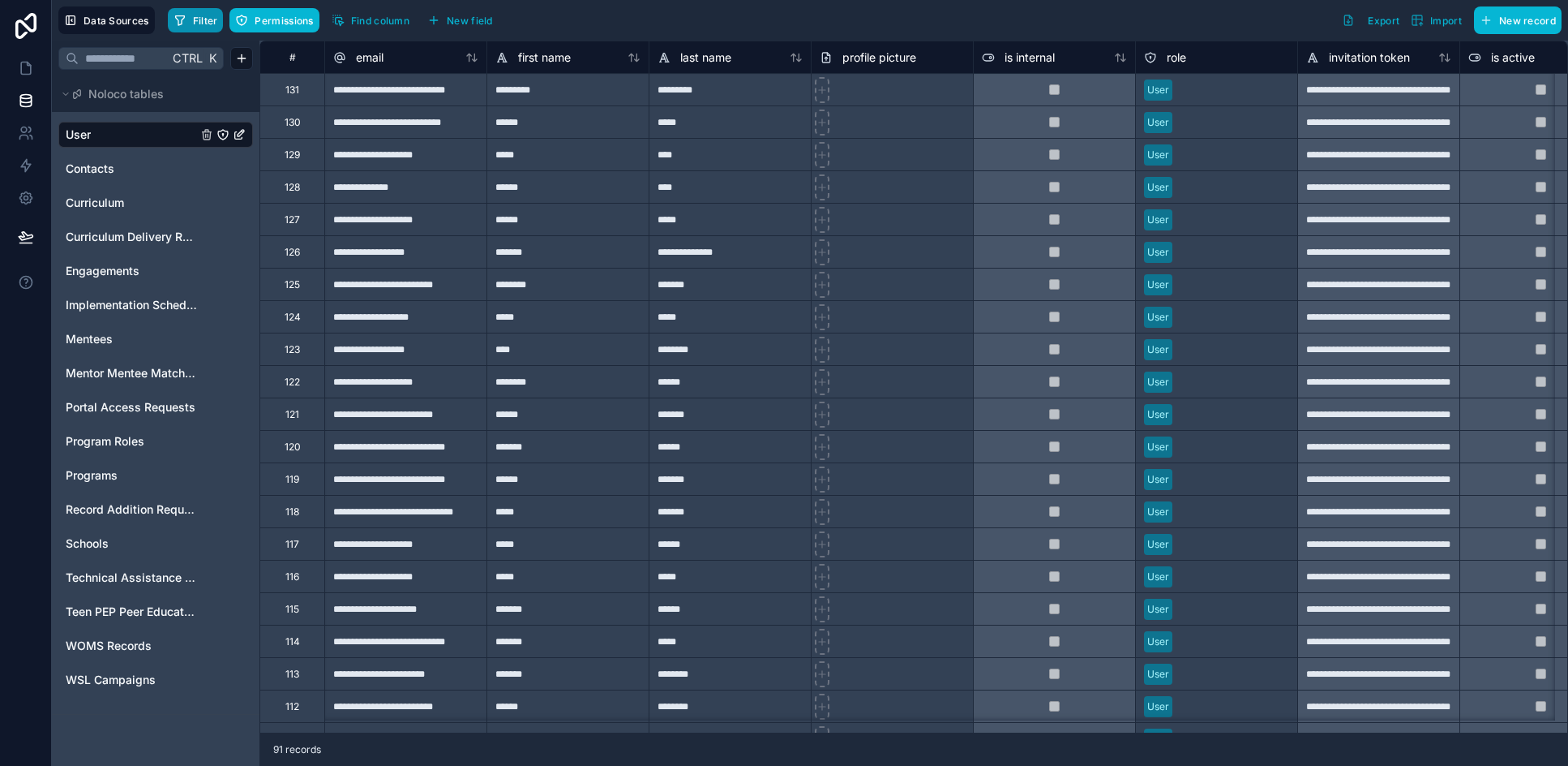
click at [210, 31] on button "Filter" at bounding box center [196, 20] width 56 height 25
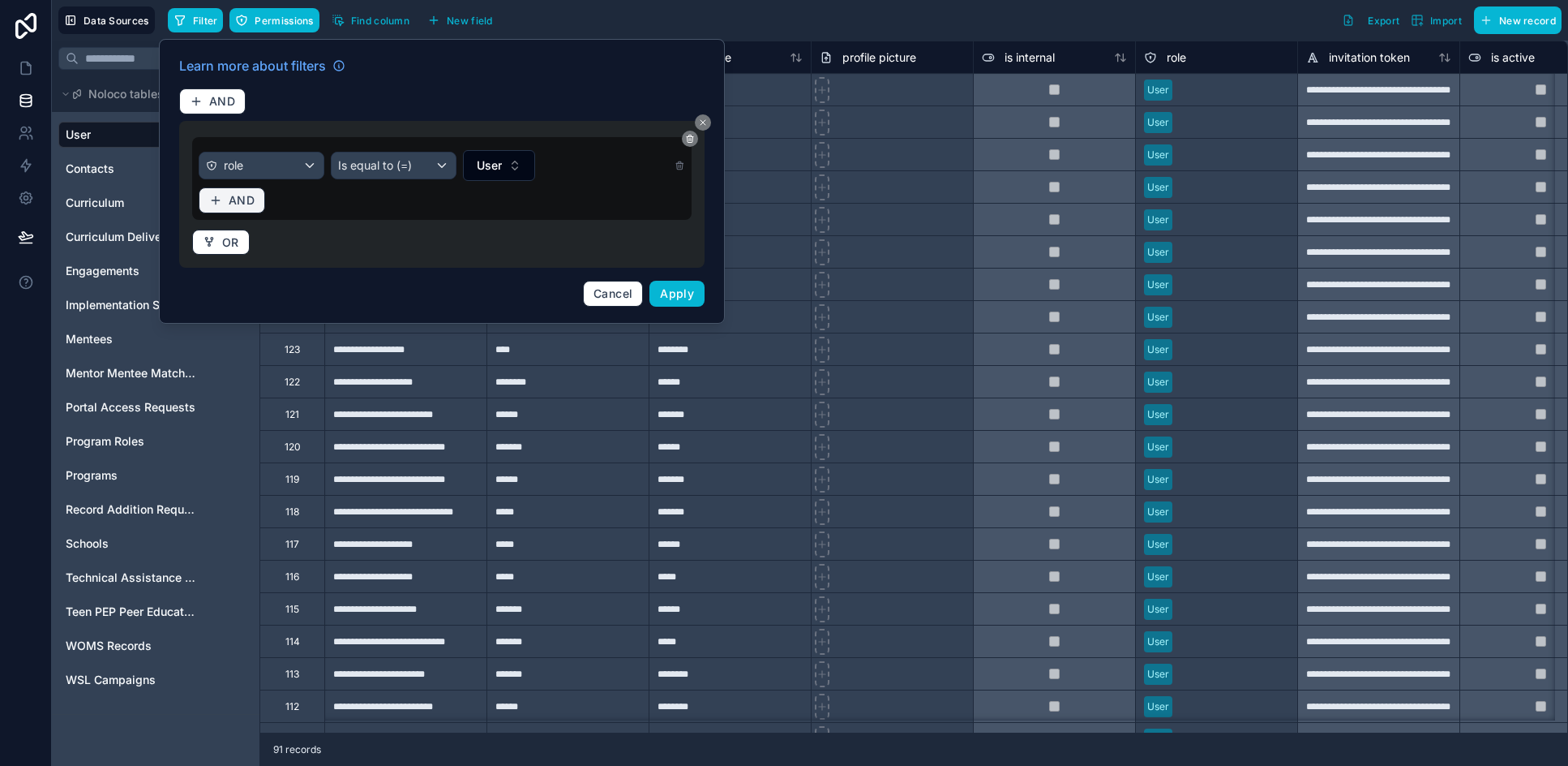
click at [244, 201] on span "AND" at bounding box center [242, 201] width 26 height 15
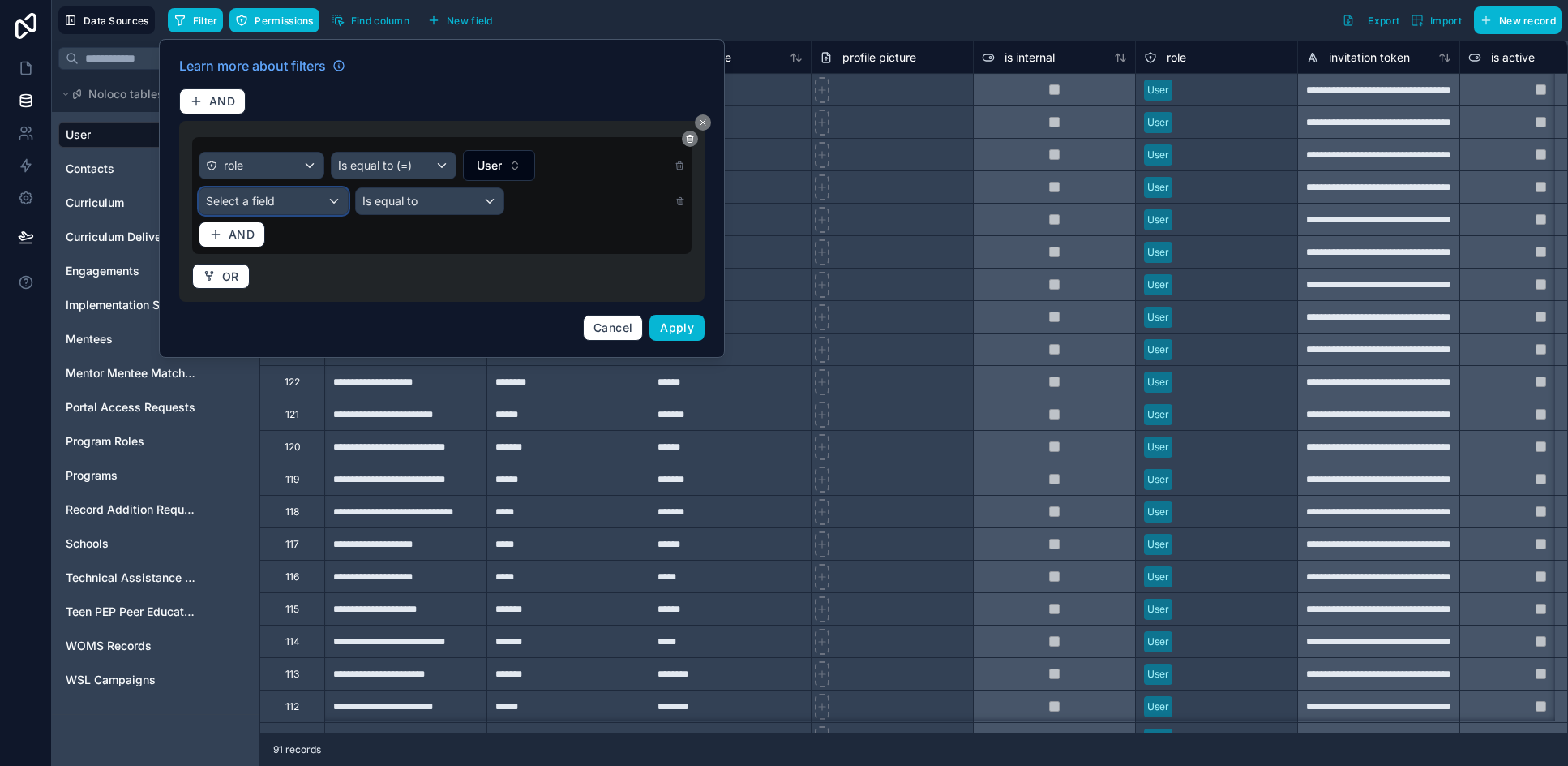
click at [247, 201] on span "Select a field" at bounding box center [240, 201] width 69 height 14
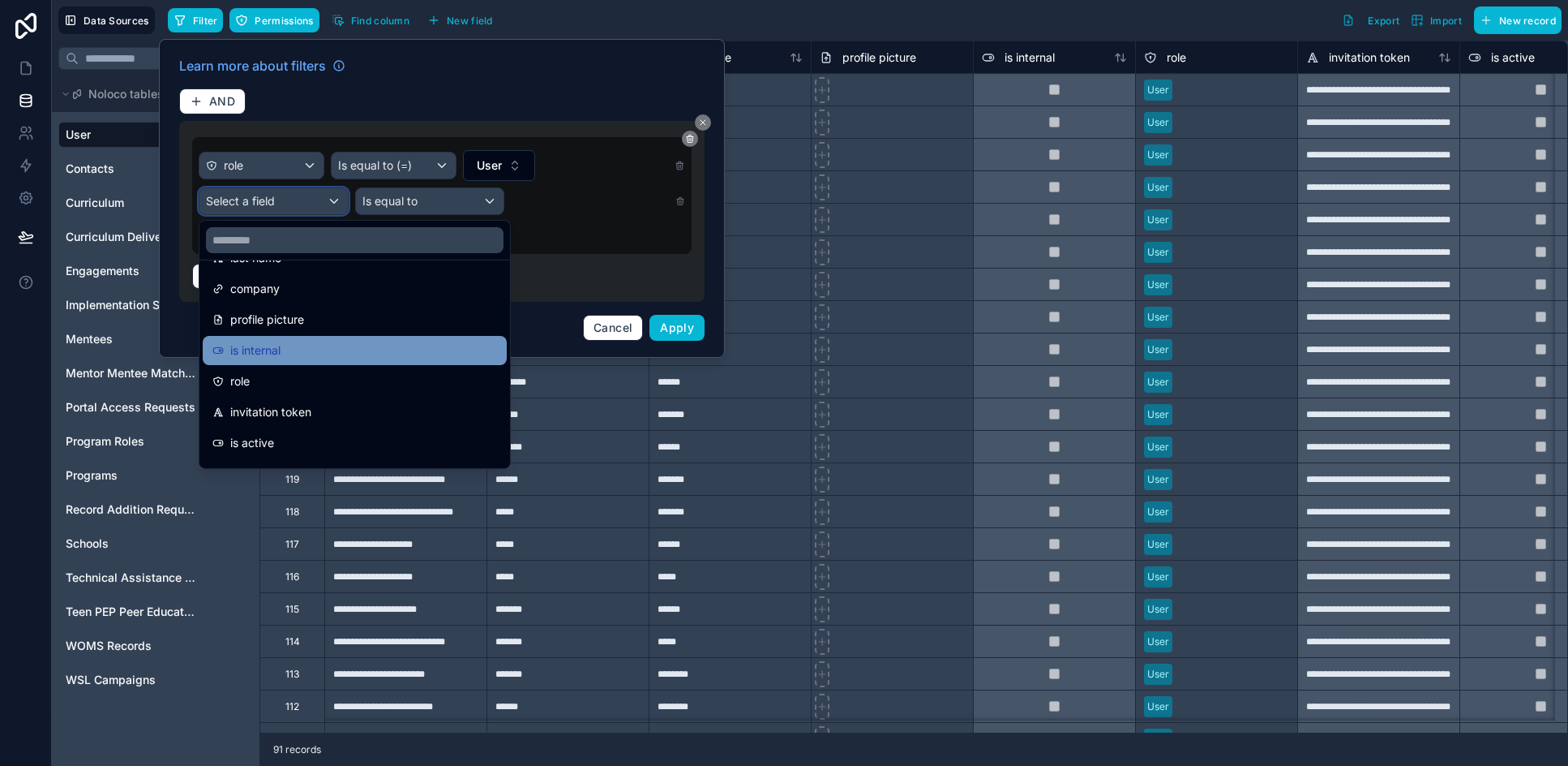
scroll to position [244, 0]
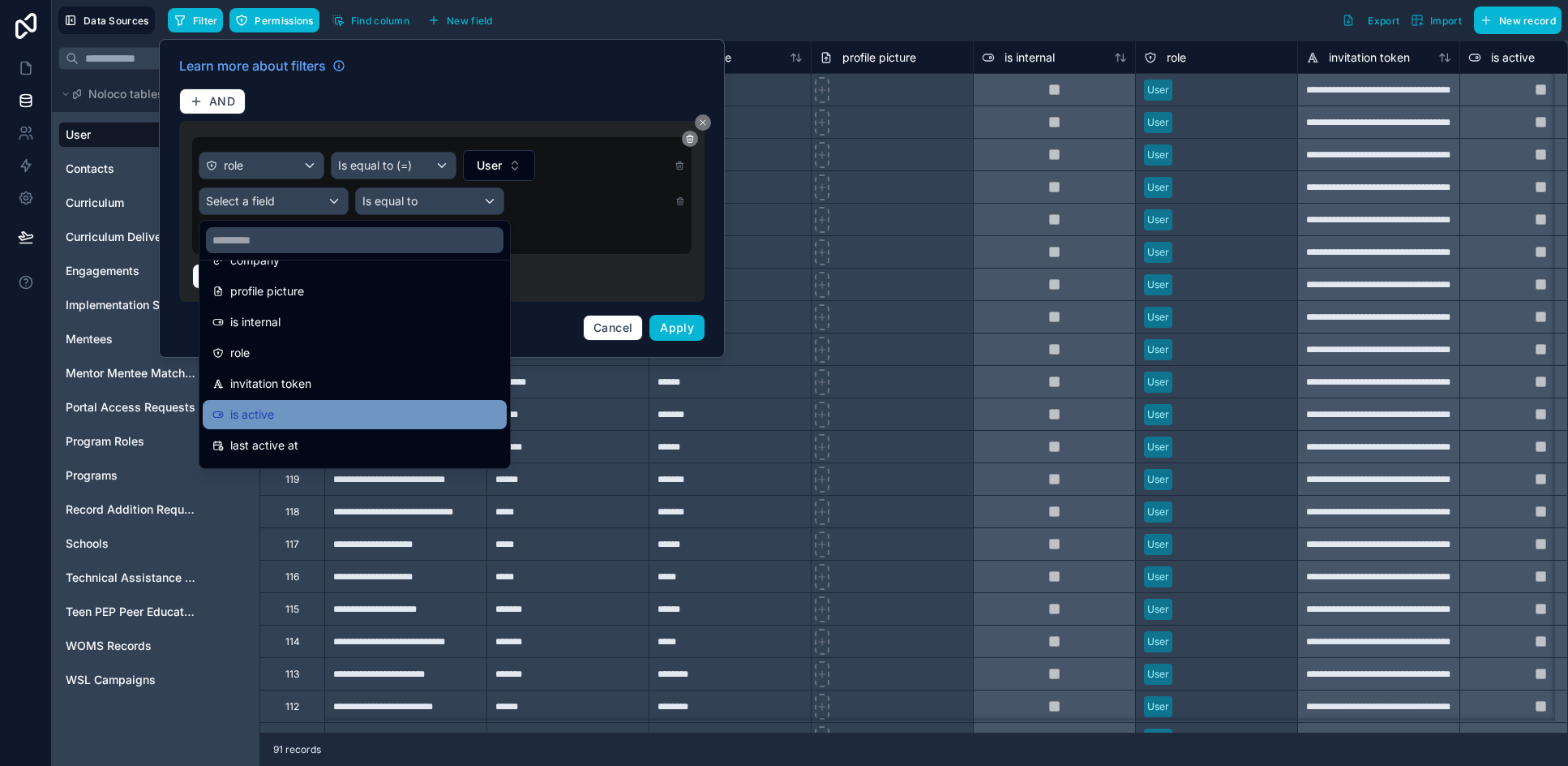
click at [332, 407] on div "is active" at bounding box center [355, 414] width 285 height 19
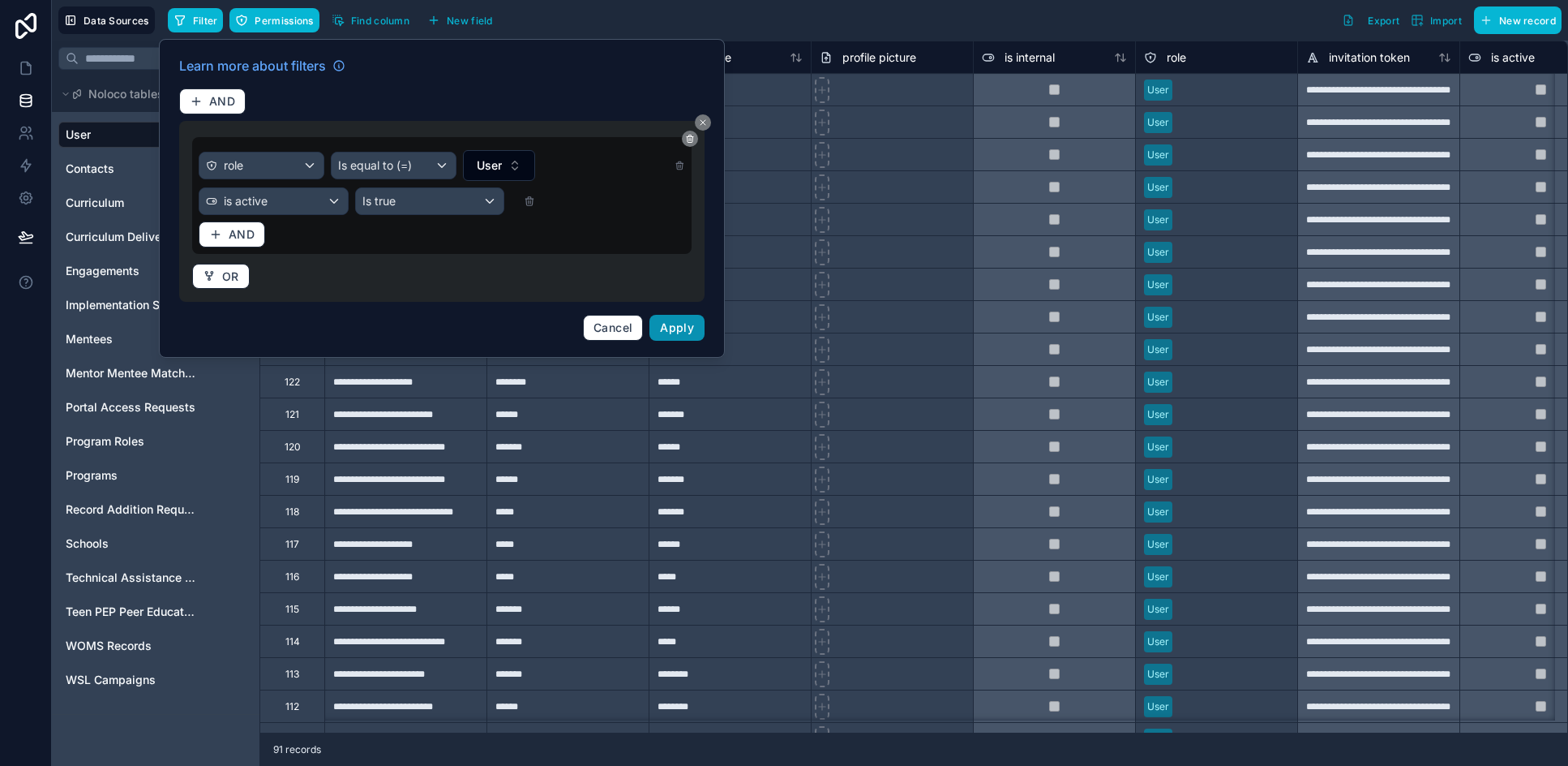
click at [665, 321] on span "Apply" at bounding box center [677, 327] width 34 height 14
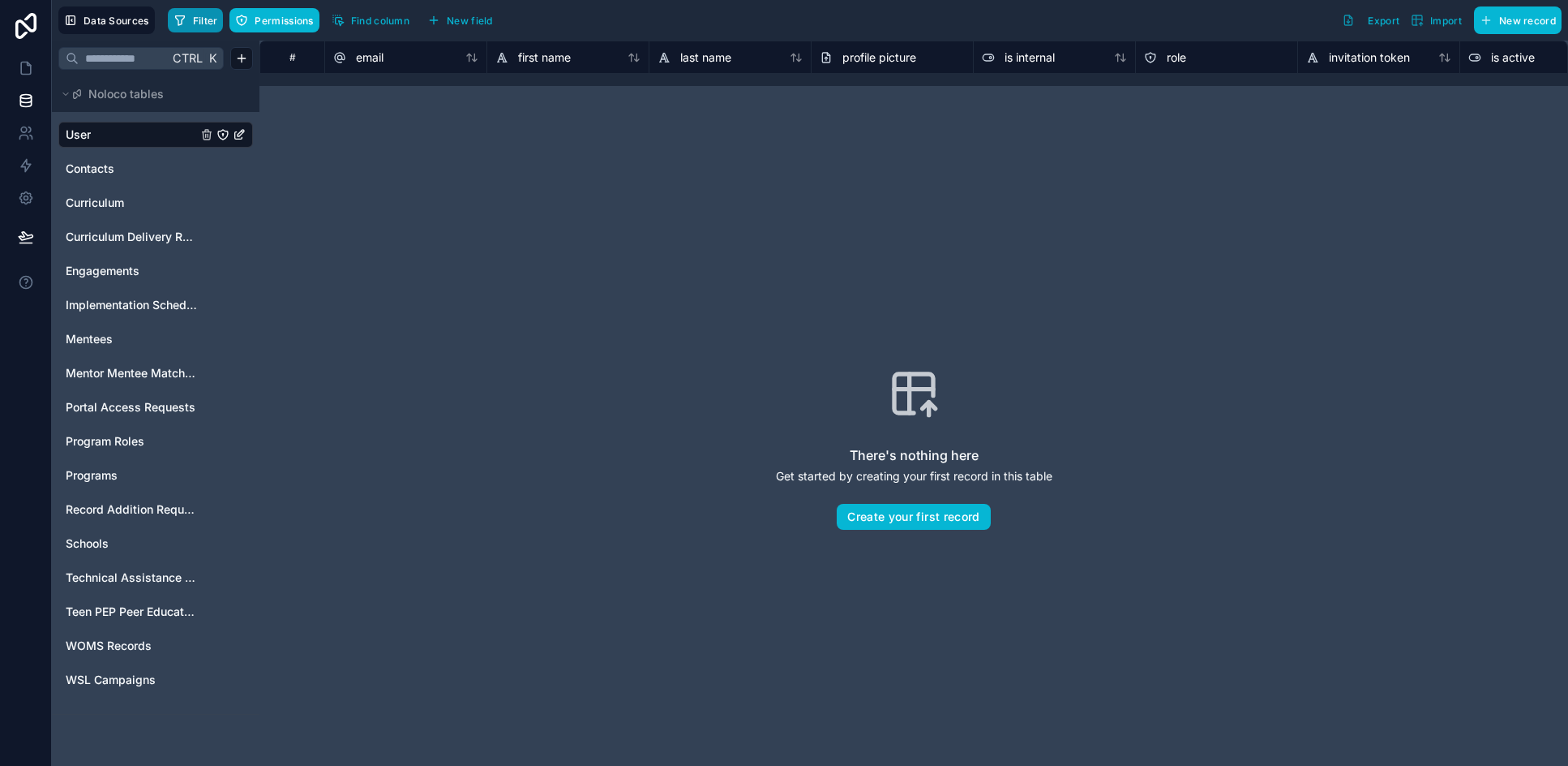
click at [201, 24] on span "Filter" at bounding box center [206, 21] width 25 height 12
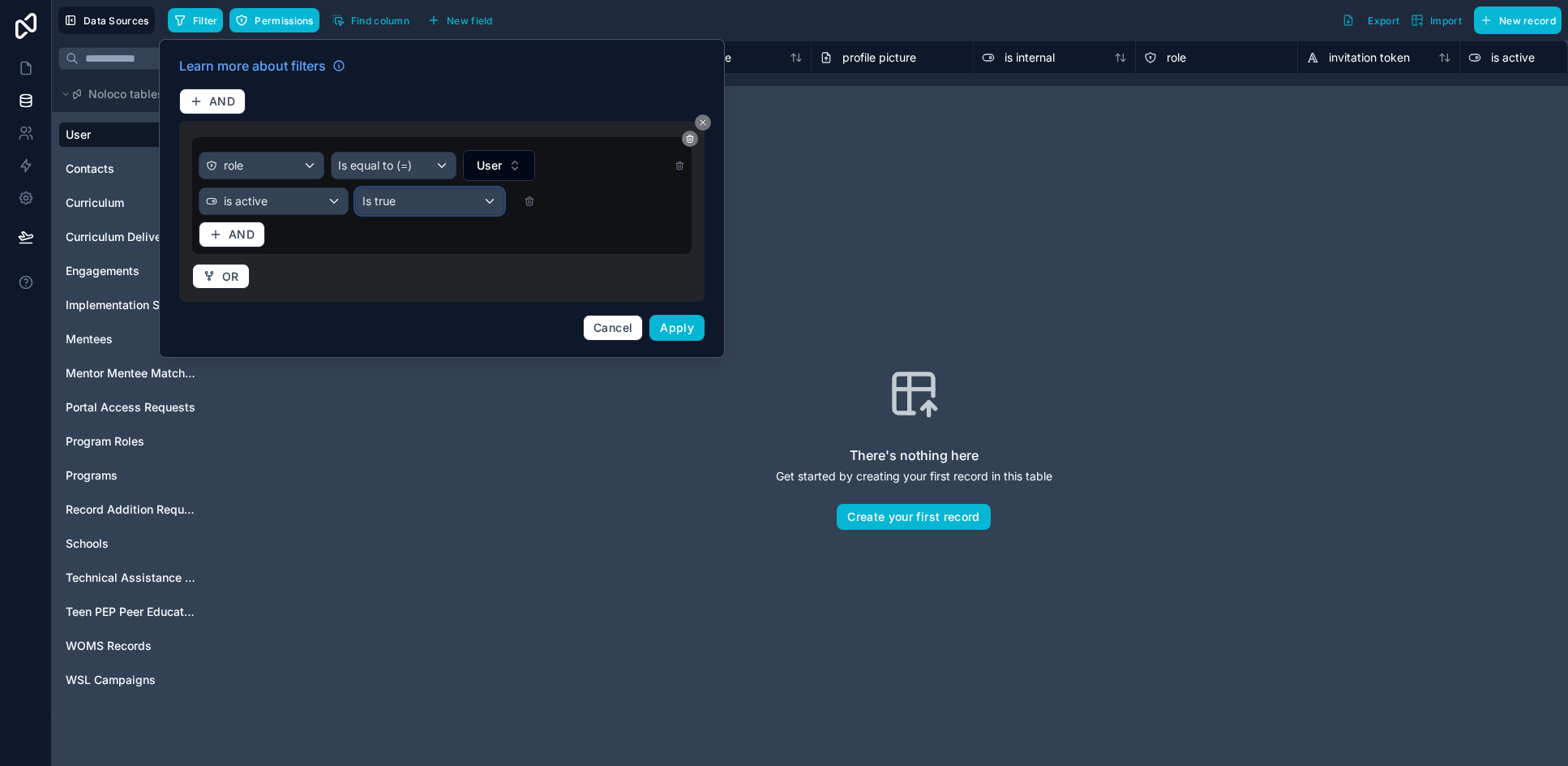
click at [473, 206] on div "Is true" at bounding box center [430, 201] width 149 height 26
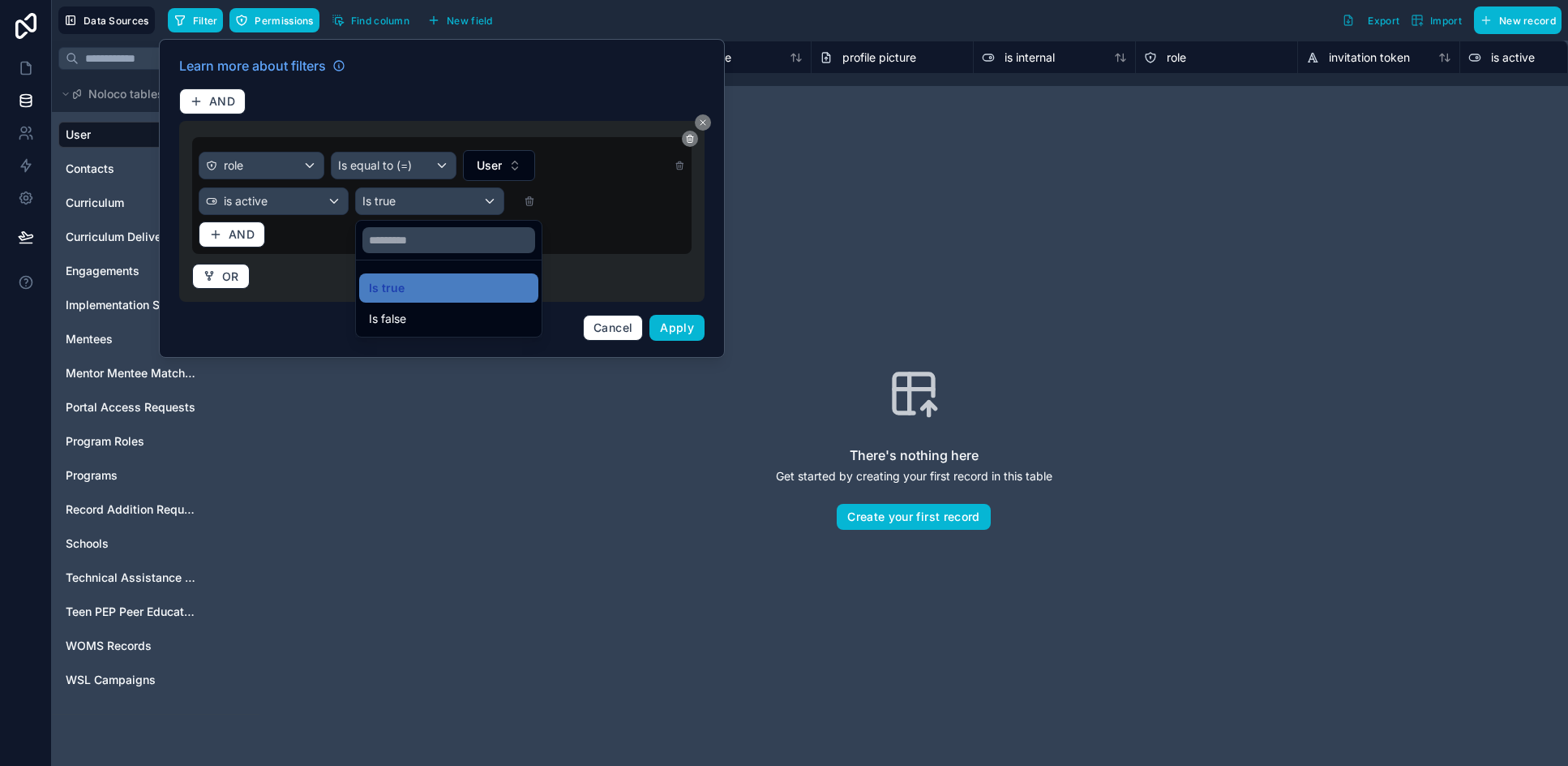
click at [532, 199] on div at bounding box center [442, 198] width 566 height 318
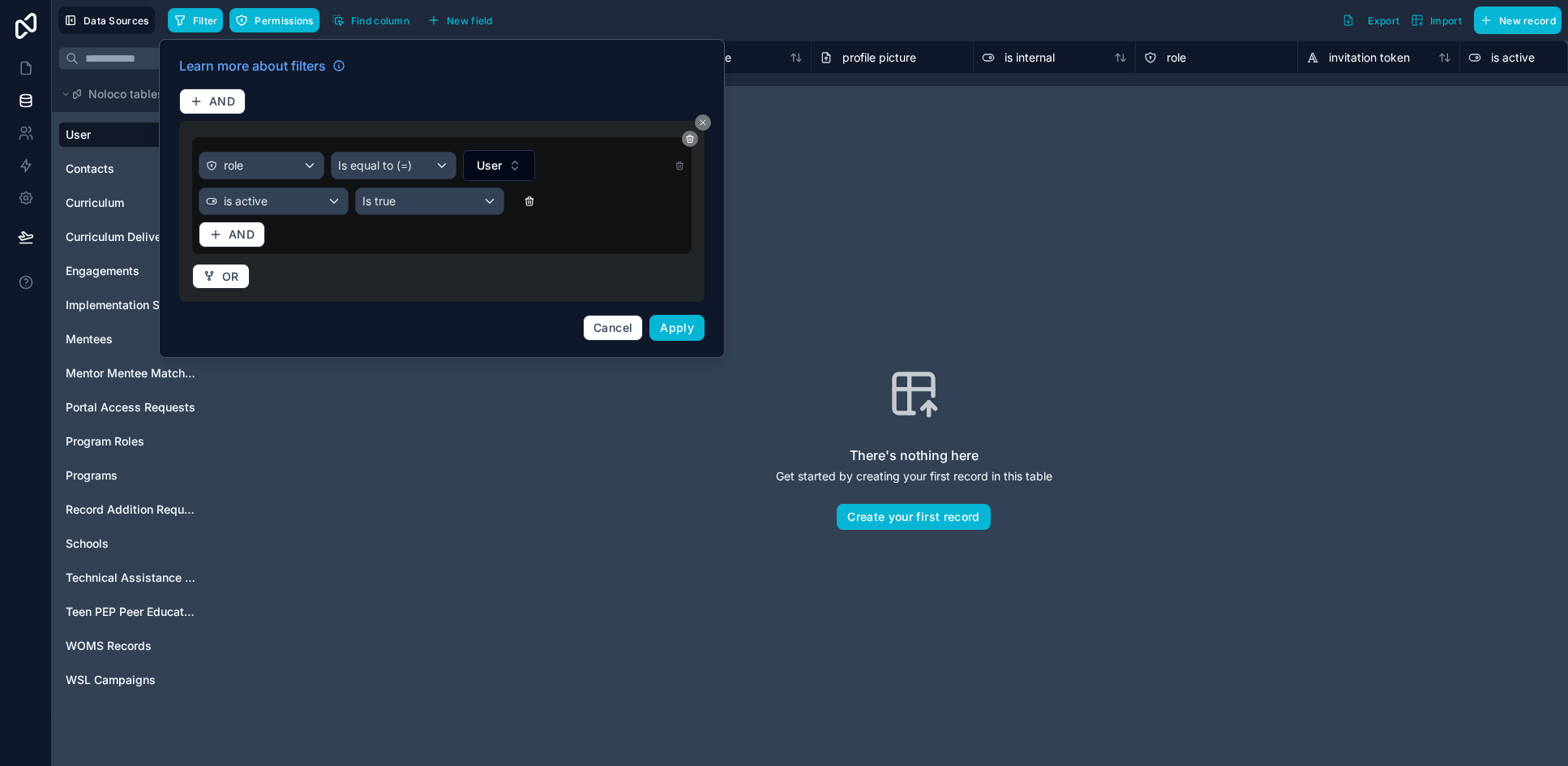
click at [532, 199] on icon at bounding box center [530, 199] width 7 height 0
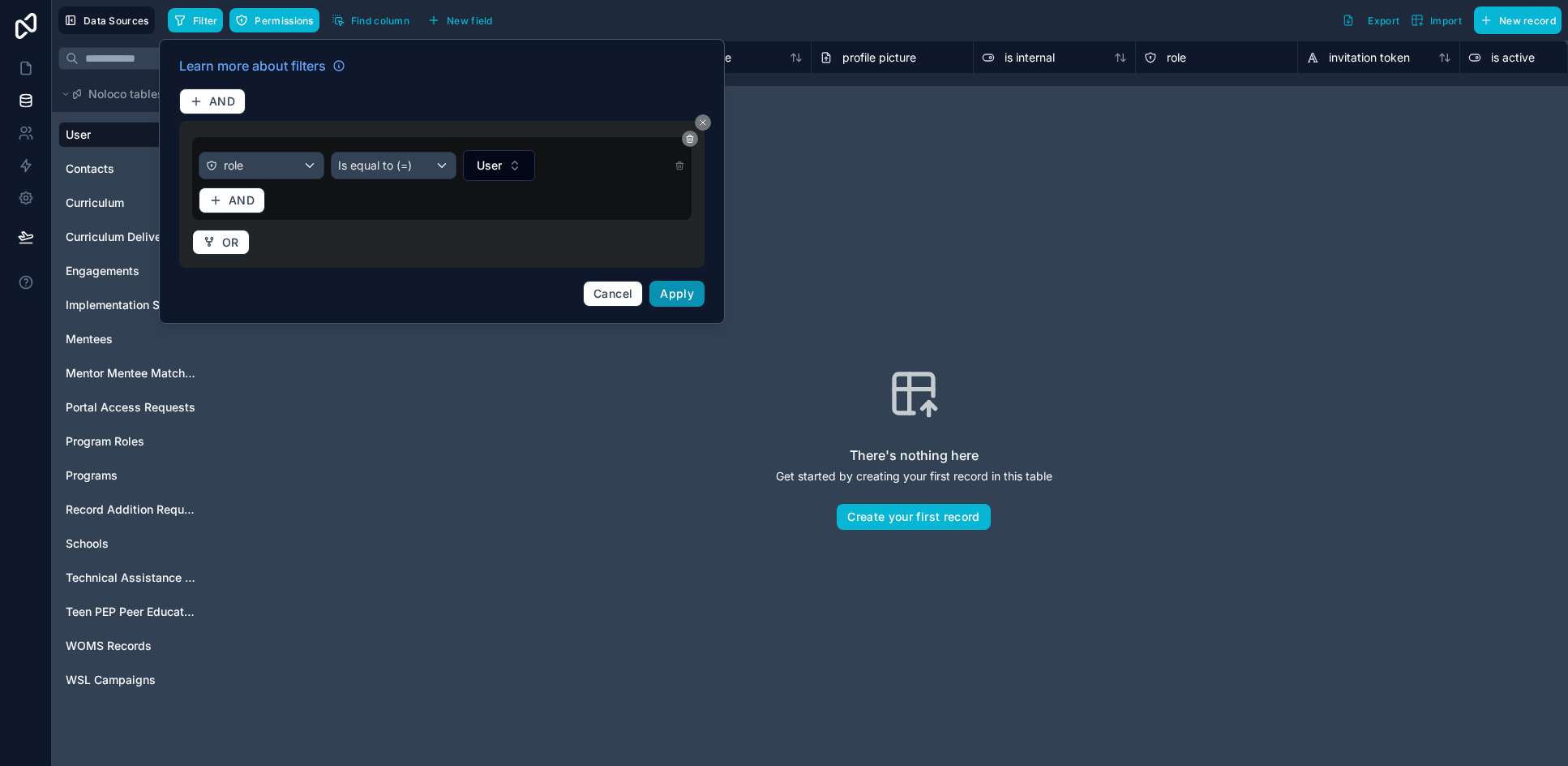
click at [686, 293] on span "Apply" at bounding box center [677, 294] width 34 height 14
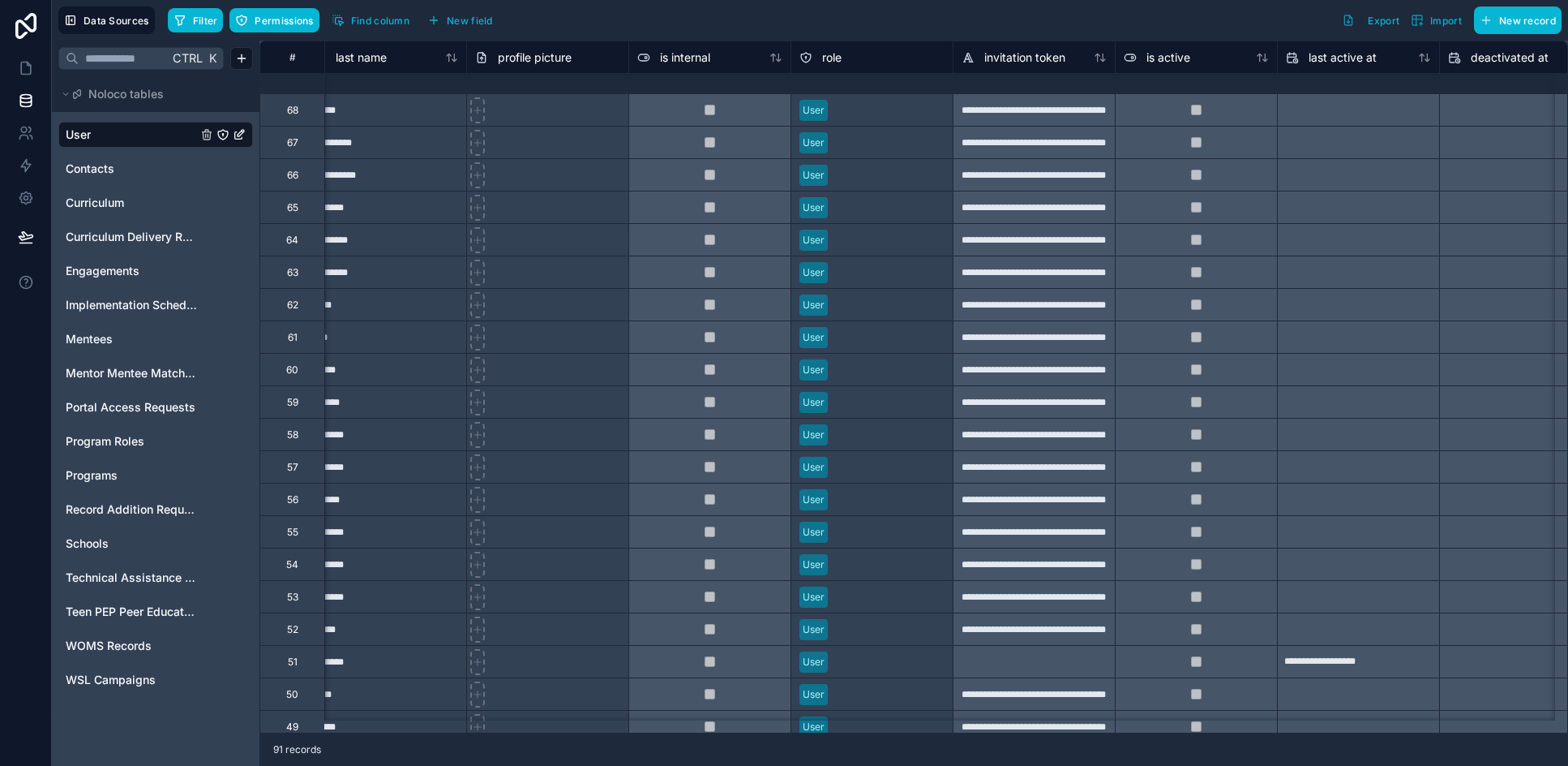
scroll to position [2305, 345]
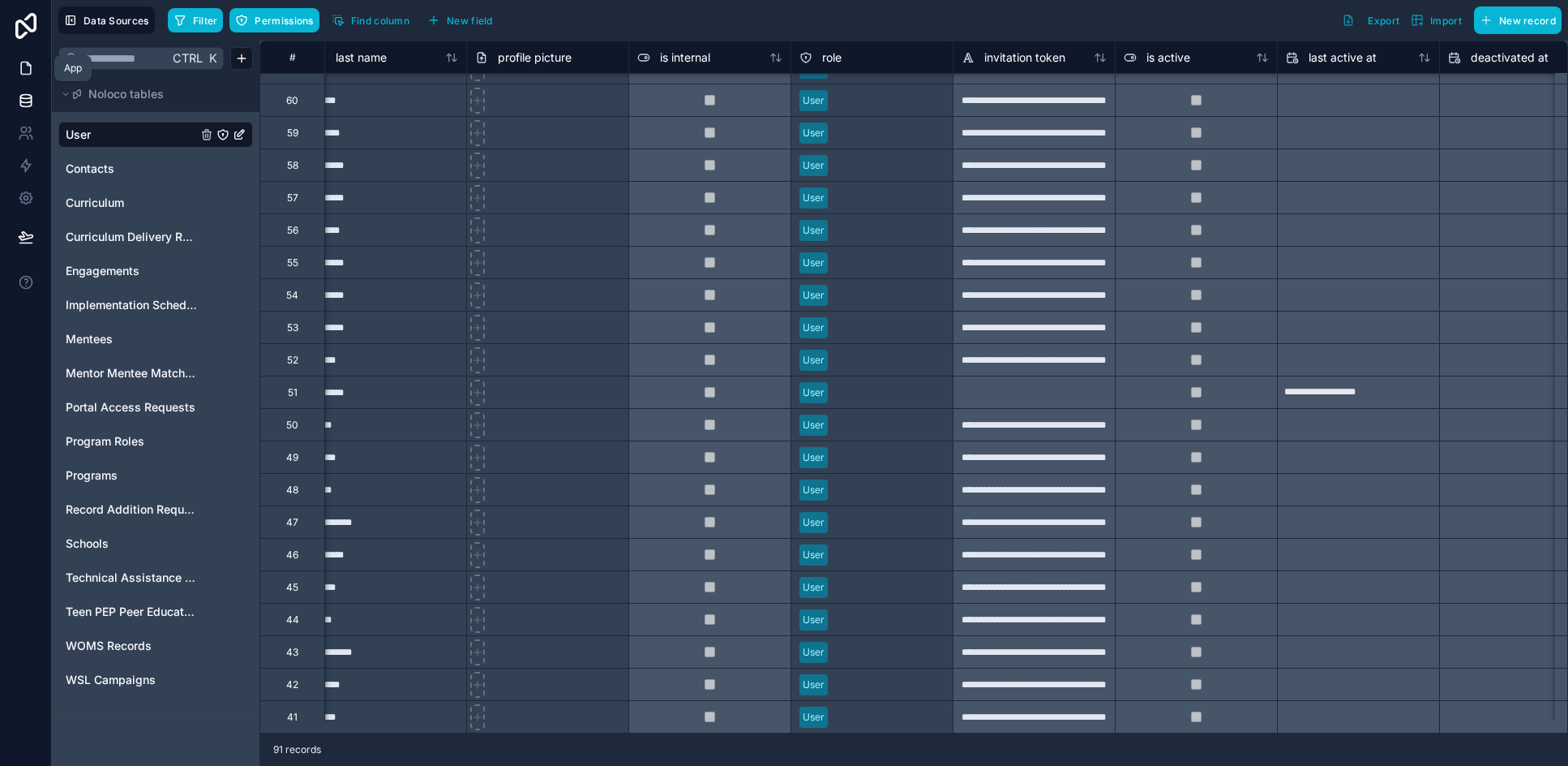
click at [35, 73] on link at bounding box center [25, 68] width 51 height 33
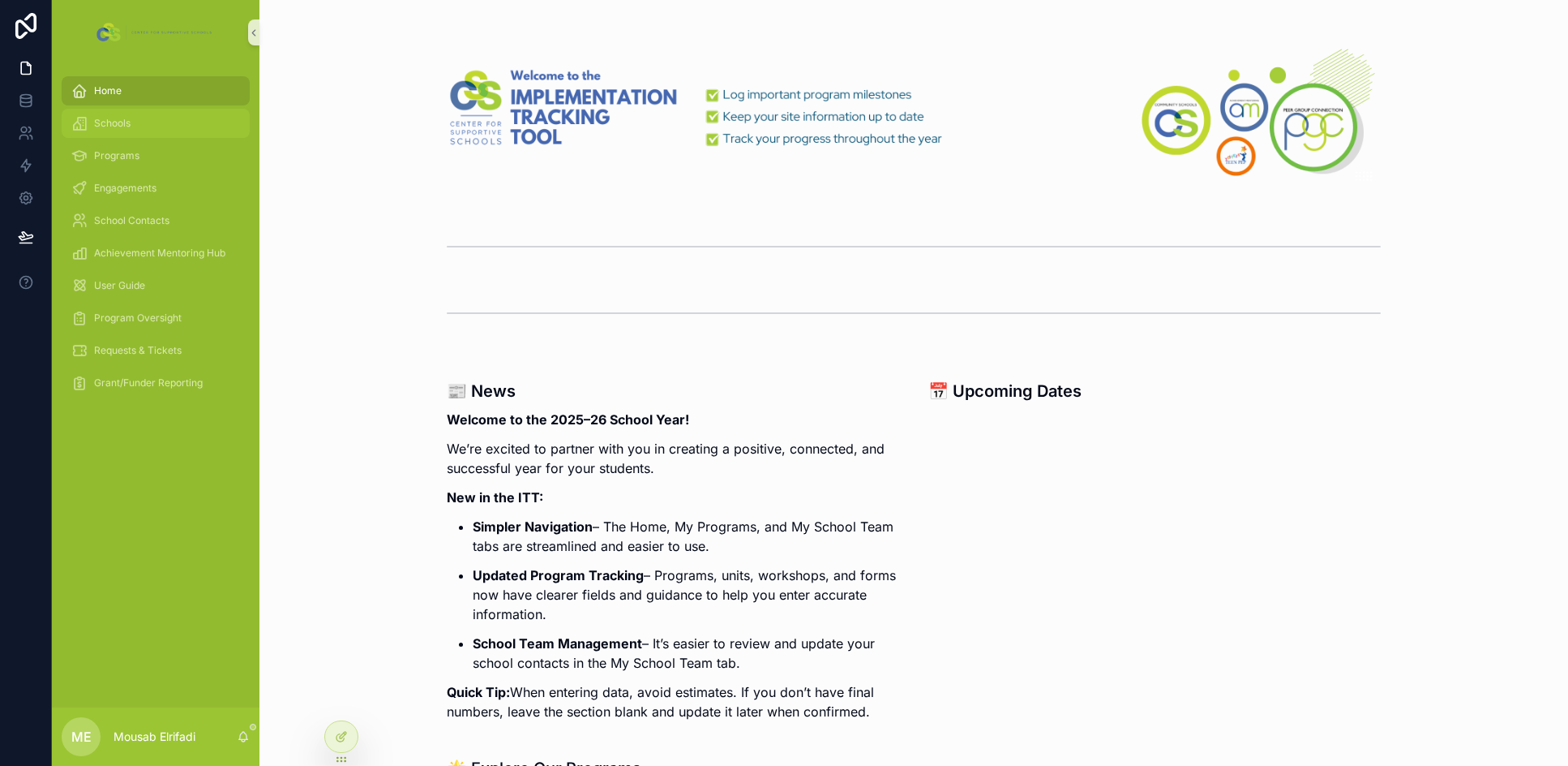
click at [134, 124] on div "Schools" at bounding box center [156, 123] width 169 height 26
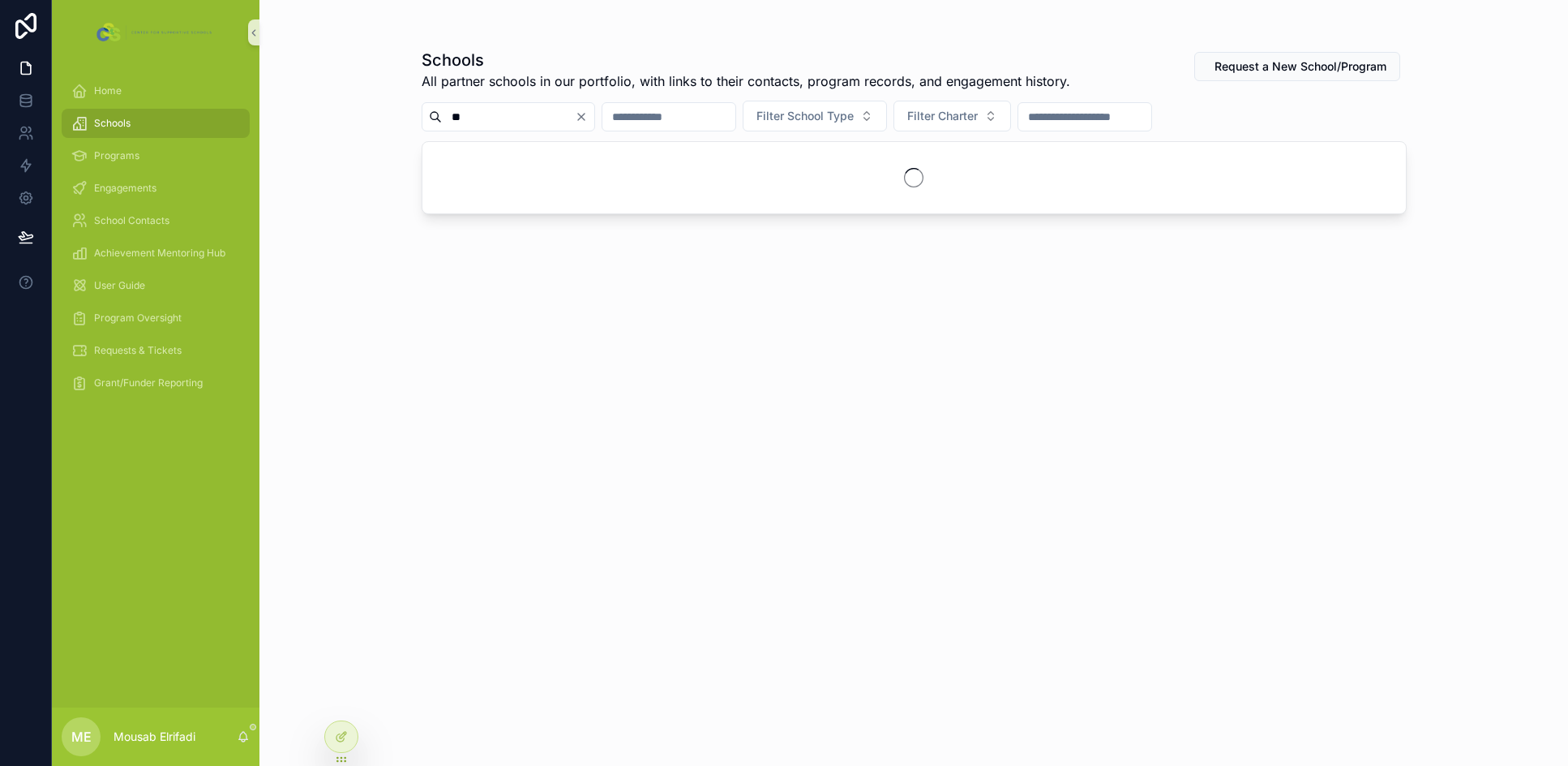
click at [541, 121] on input "**" at bounding box center [508, 117] width 133 height 23
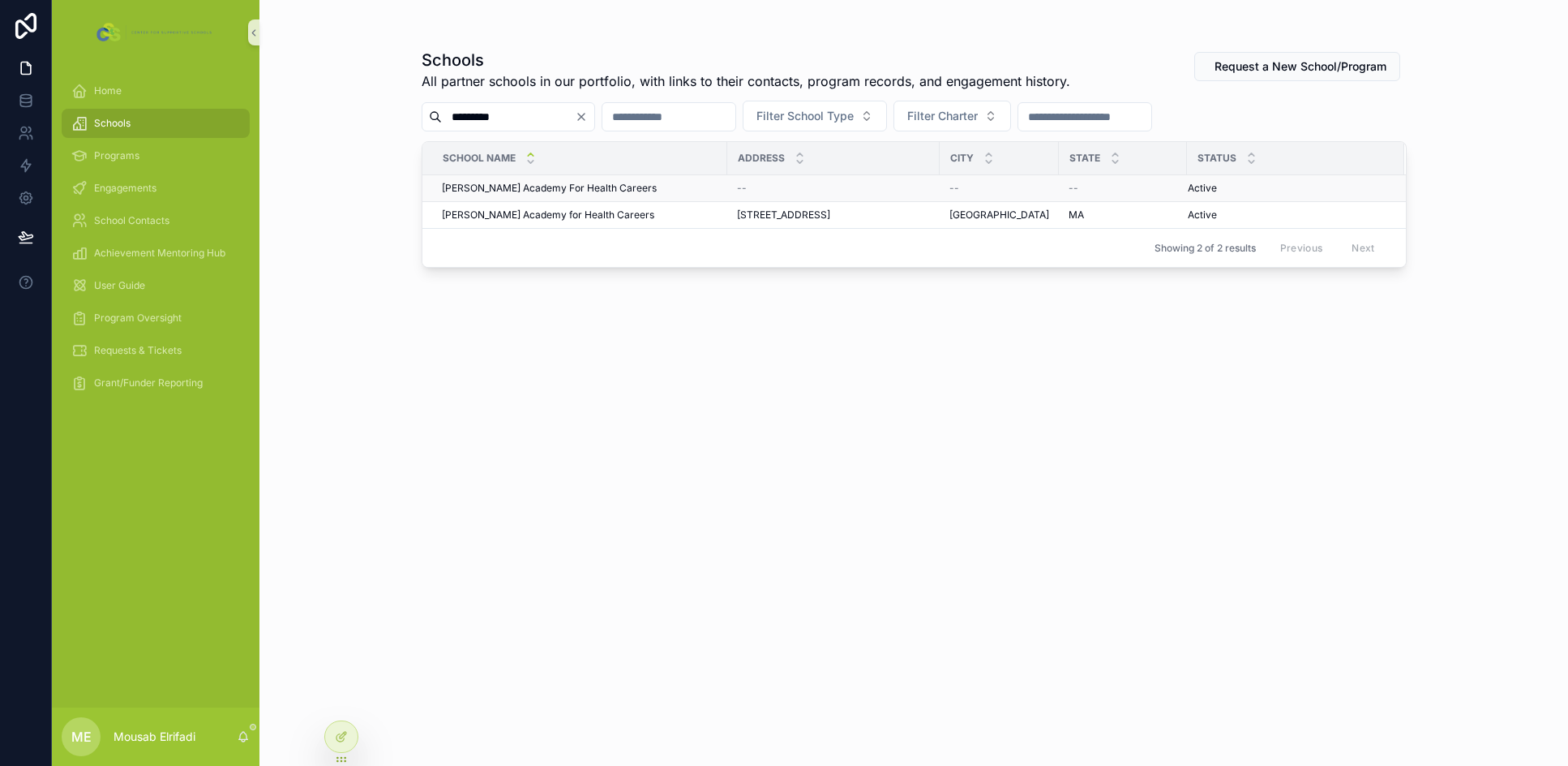
type input "*********"
click at [613, 186] on span "Edward M. Kennedy Academy For Health Careers" at bounding box center [549, 188] width 214 height 13
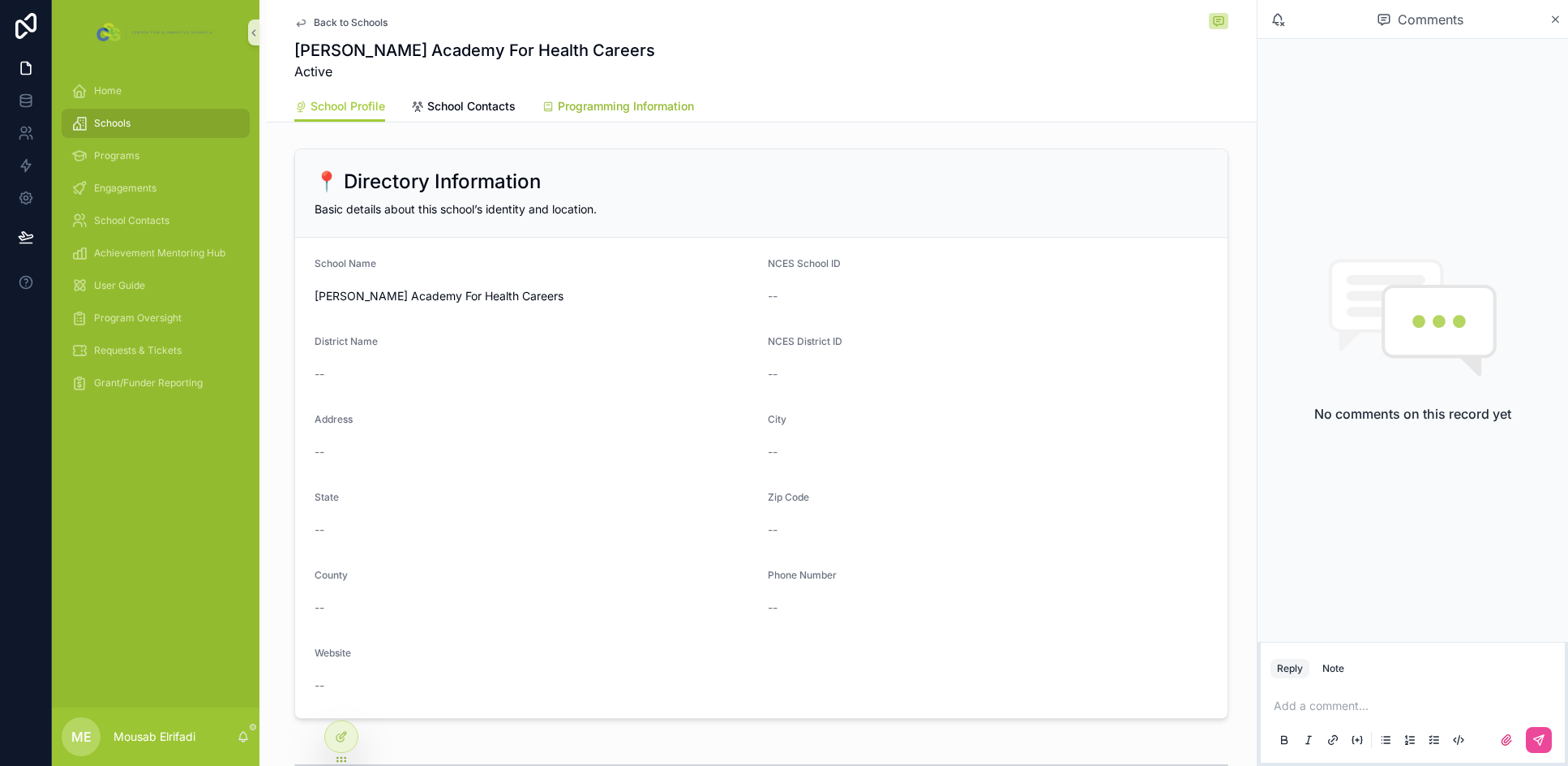
click at [625, 115] on link "Programming Information" at bounding box center [617, 107] width 152 height 33
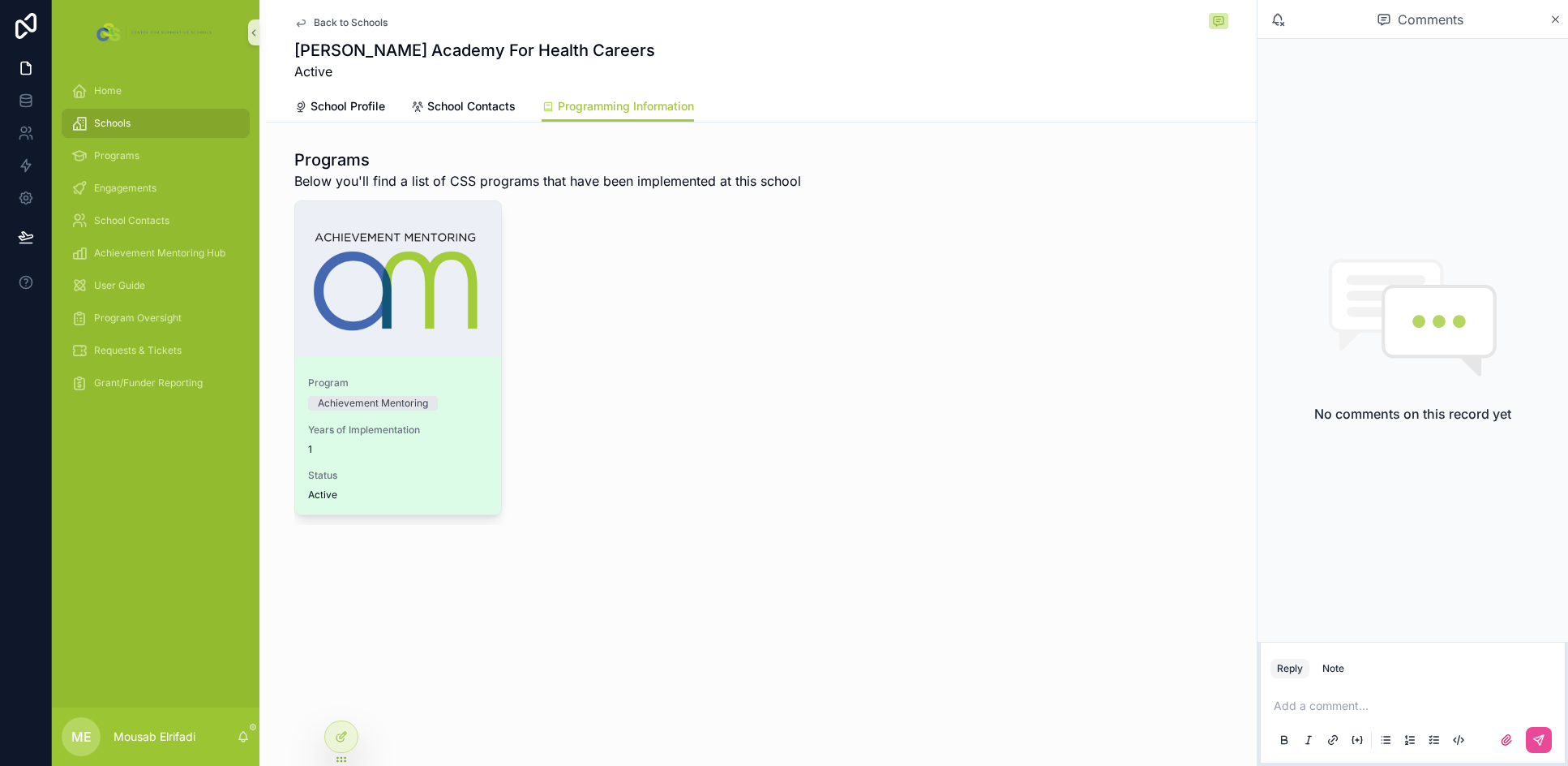
click at [405, 435] on span "Years of Implementation" at bounding box center [397, 429] width 180 height 13
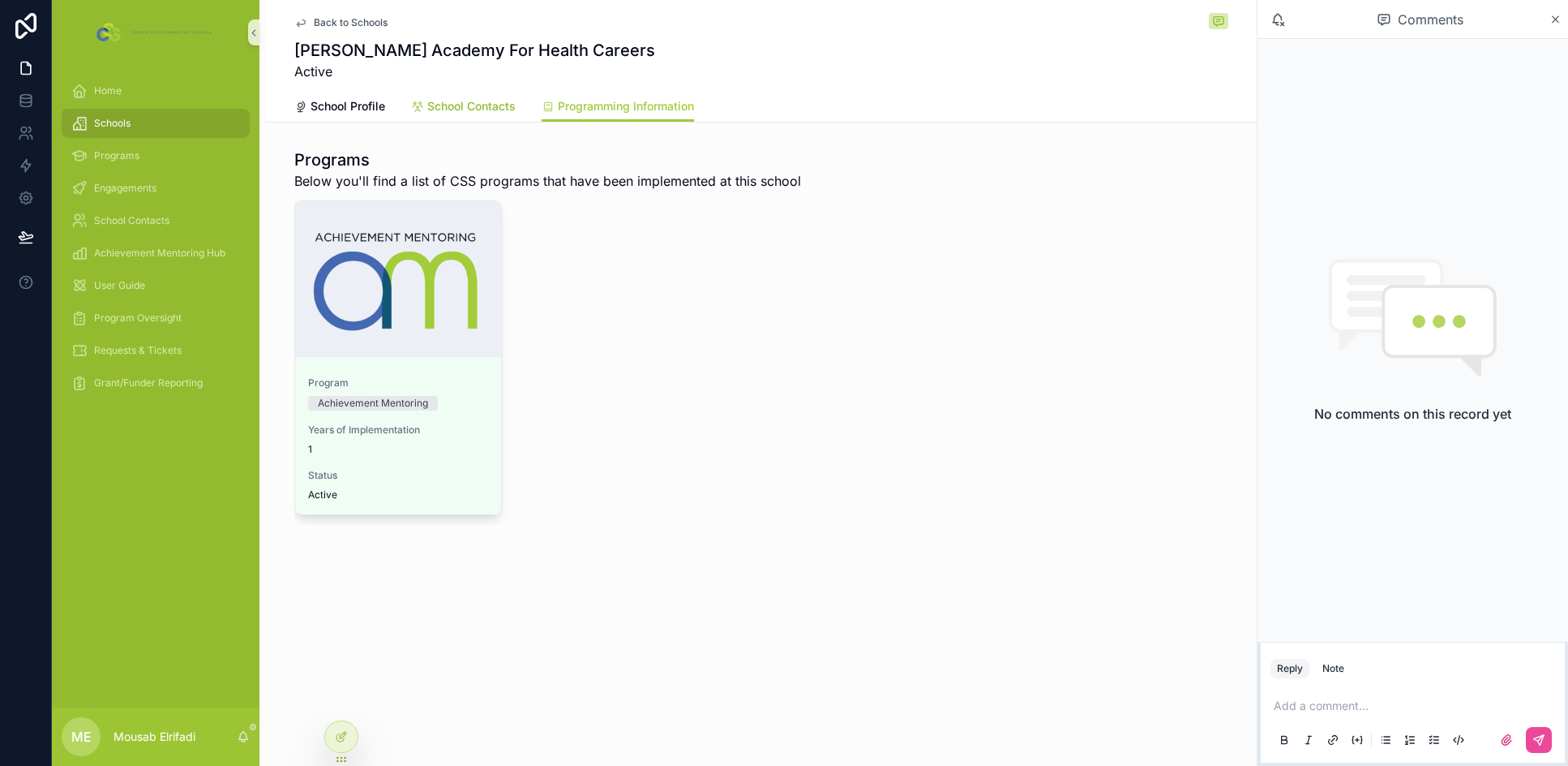
click at [441, 96] on link "School Contacts" at bounding box center [463, 107] width 105 height 33
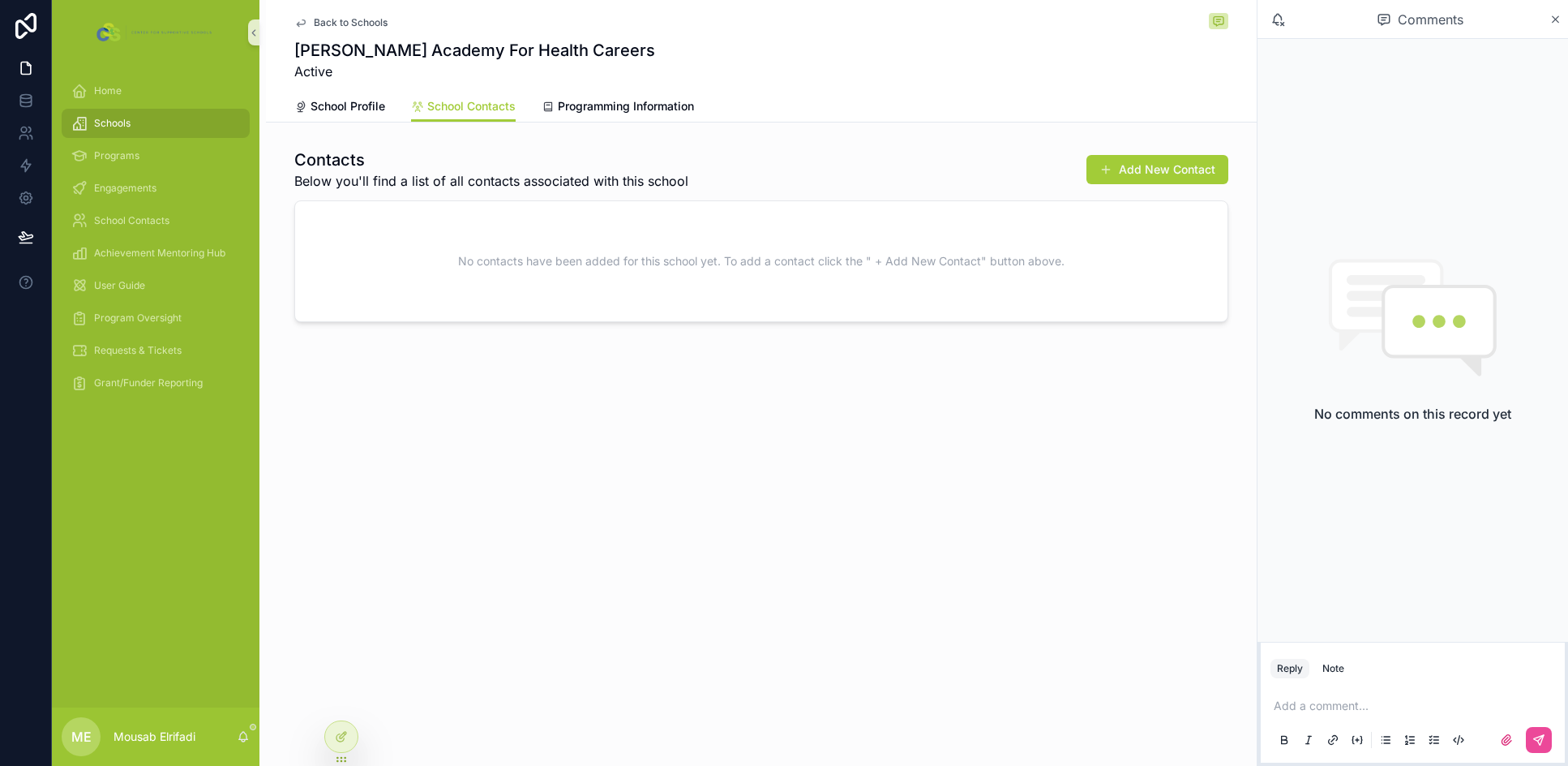
click at [390, 112] on div "School Profile School Contacts Programming Information" at bounding box center [761, 106] width 933 height 31
click at [360, 111] on span "School Profile" at bounding box center [347, 106] width 75 height 16
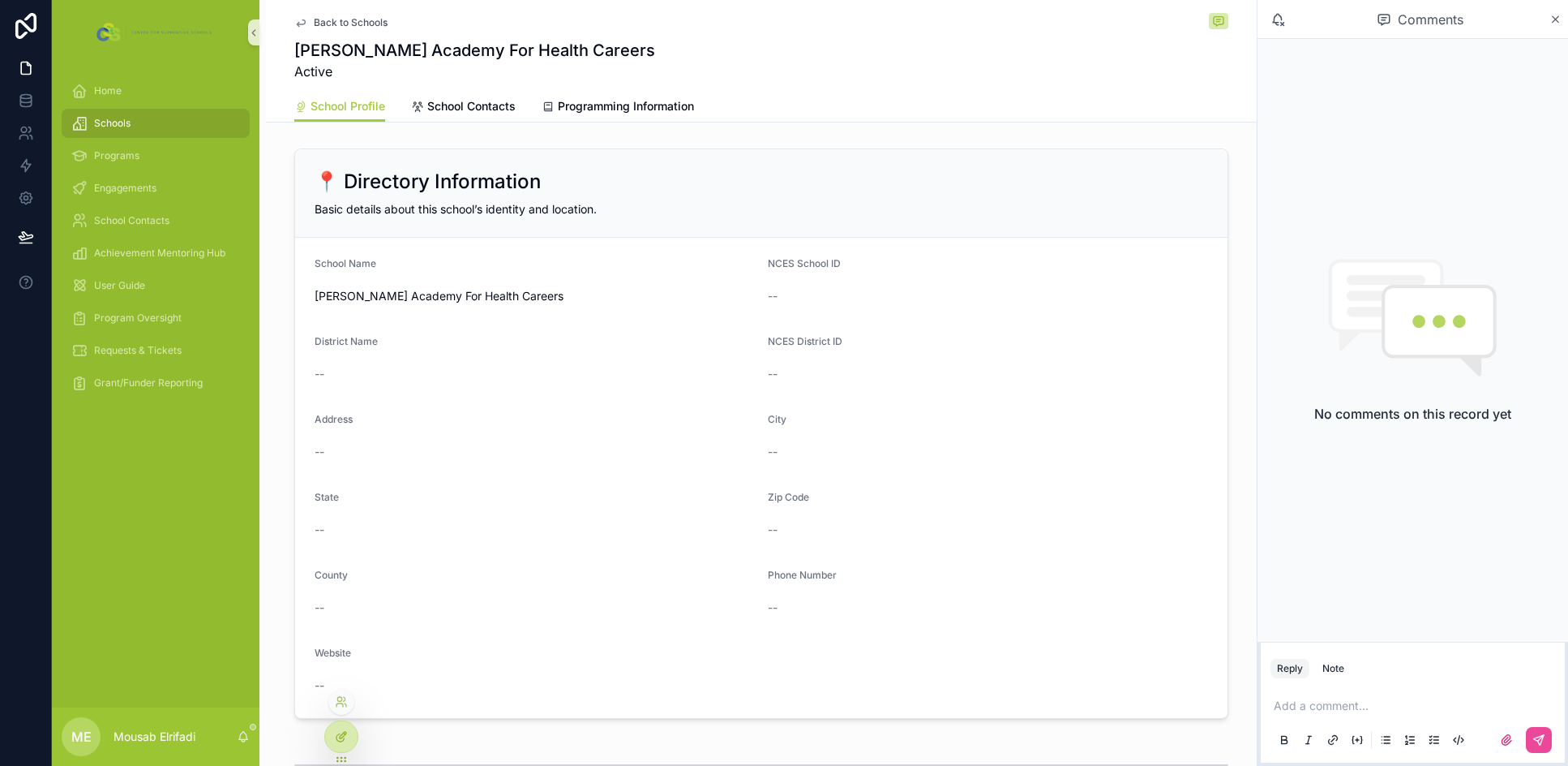
click at [342, 734] on icon at bounding box center [342, 734] width 6 height 6
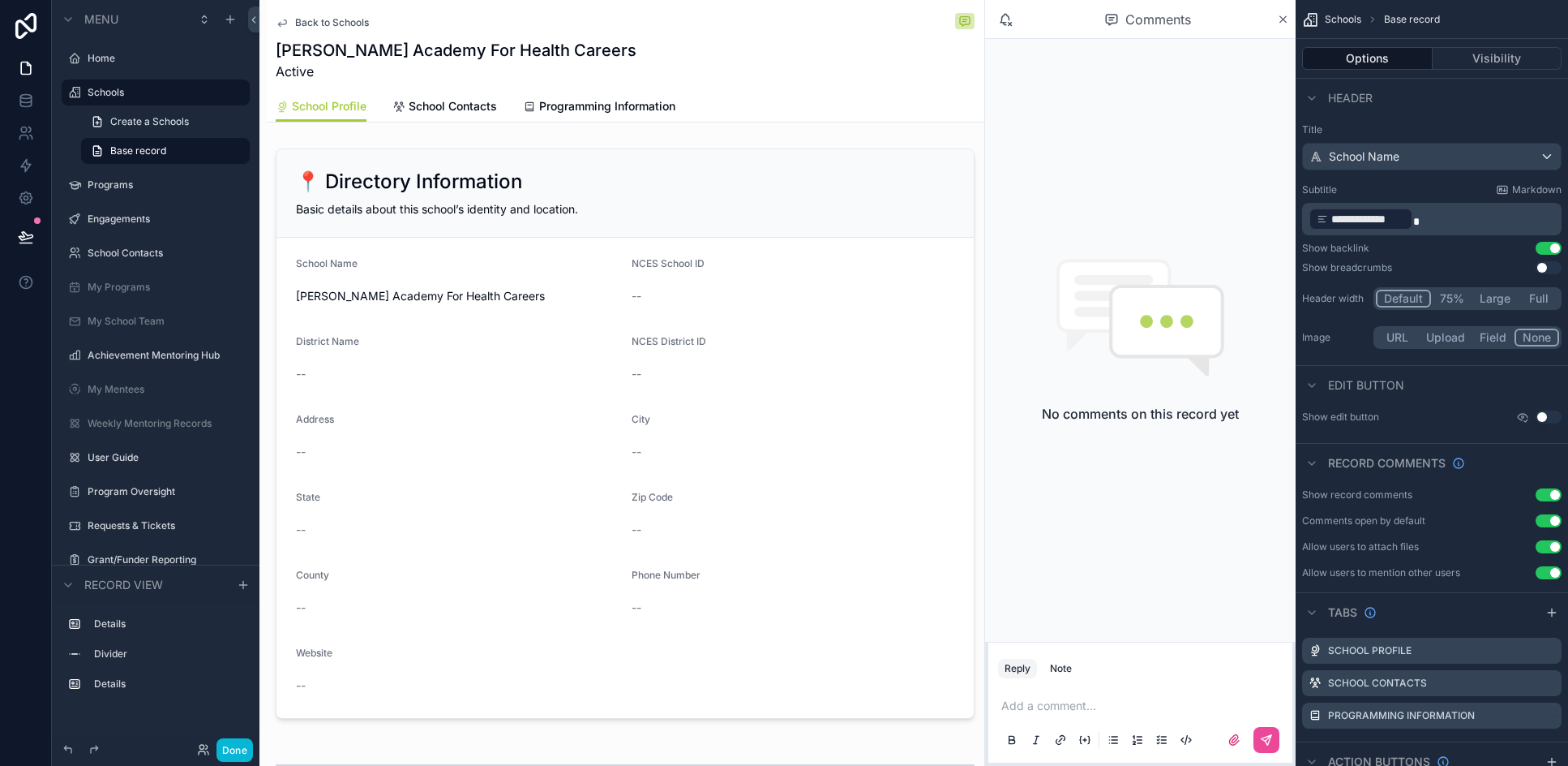
drag, startPoint x: 1541, startPoint y: 414, endPoint x: 1487, endPoint y: 422, distance: 54.6
click at [1028, 414] on button "Use setting" at bounding box center [1549, 417] width 26 height 13
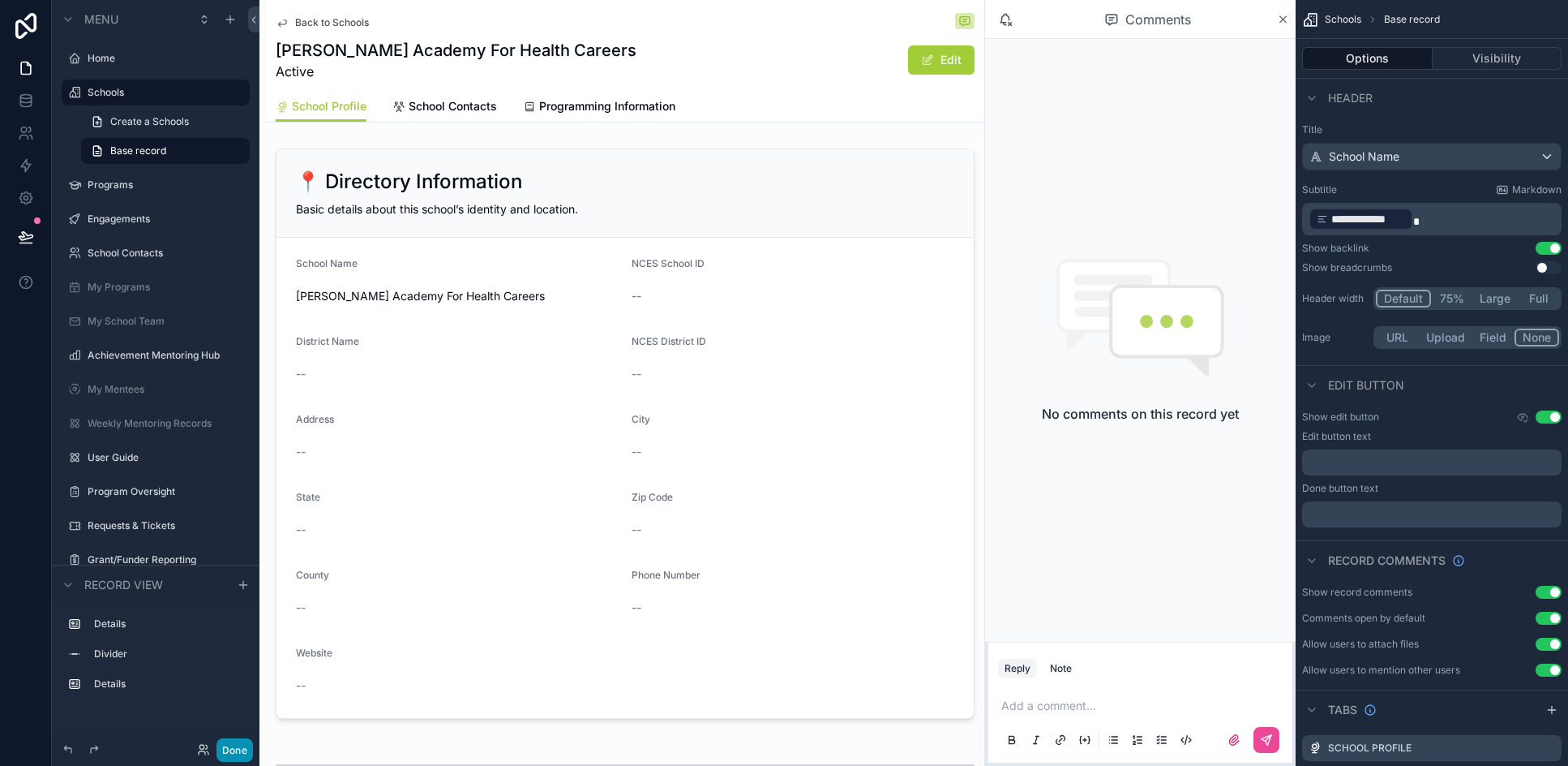
click at [229, 746] on button "Done" at bounding box center [235, 749] width 37 height 24
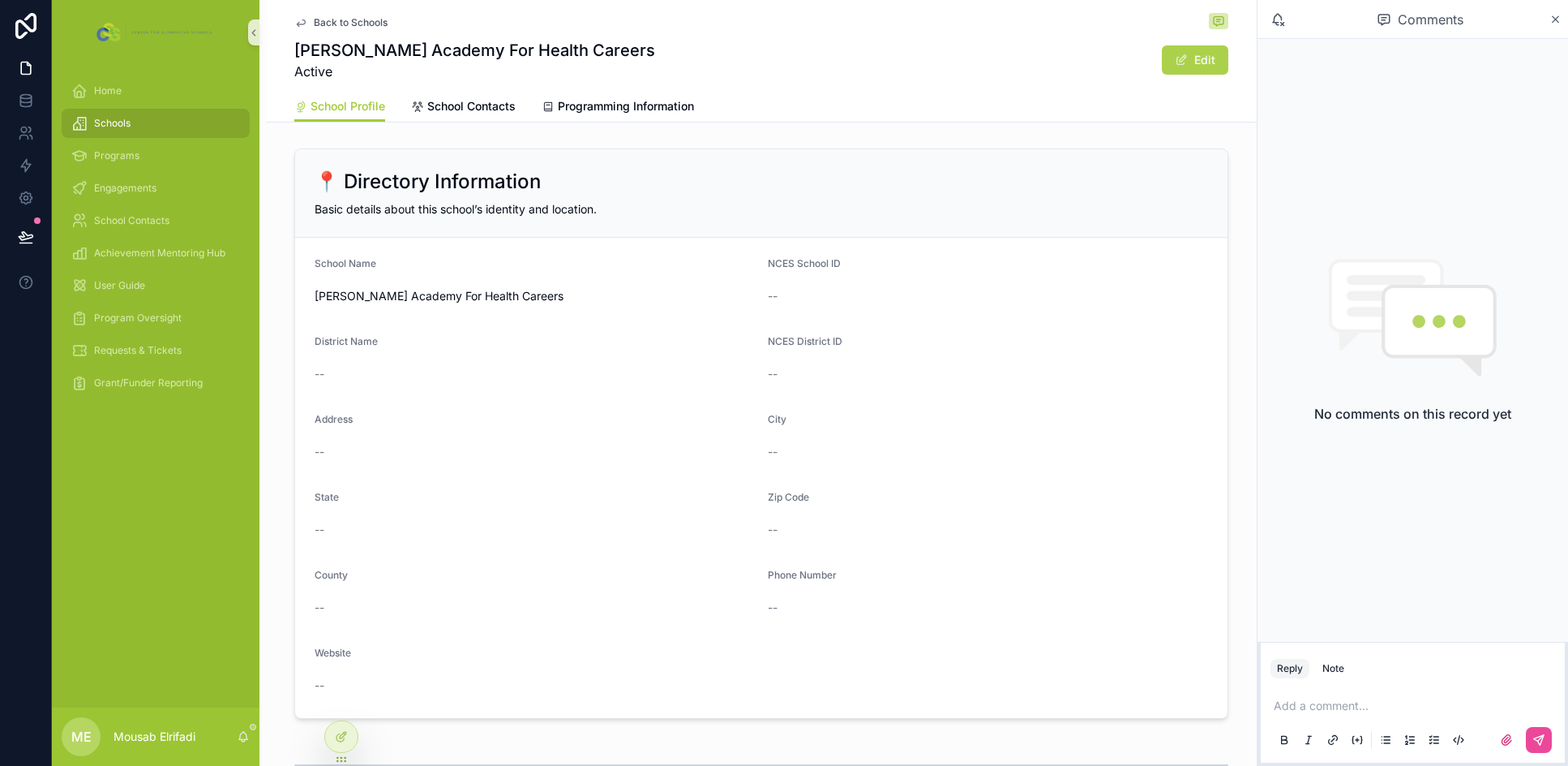
click at [1028, 59] on button "Edit" at bounding box center [1195, 60] width 67 height 29
click at [635, 310] on div "**********" at bounding box center [534, 297] width 440 height 29
click at [628, 306] on input "**********" at bounding box center [534, 298] width 439 height 23
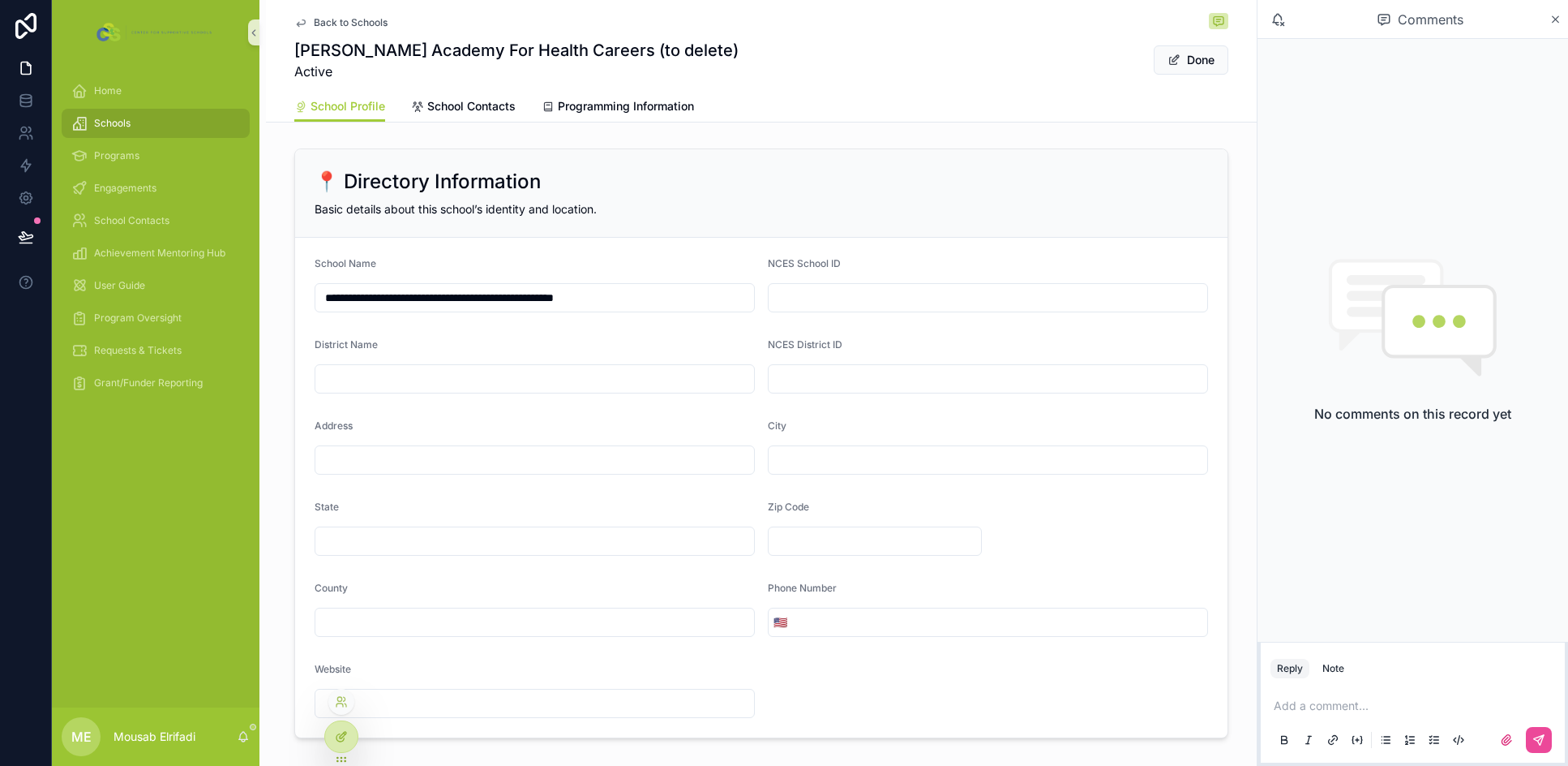
type input "**********"
click at [343, 737] on icon at bounding box center [341, 736] width 13 height 13
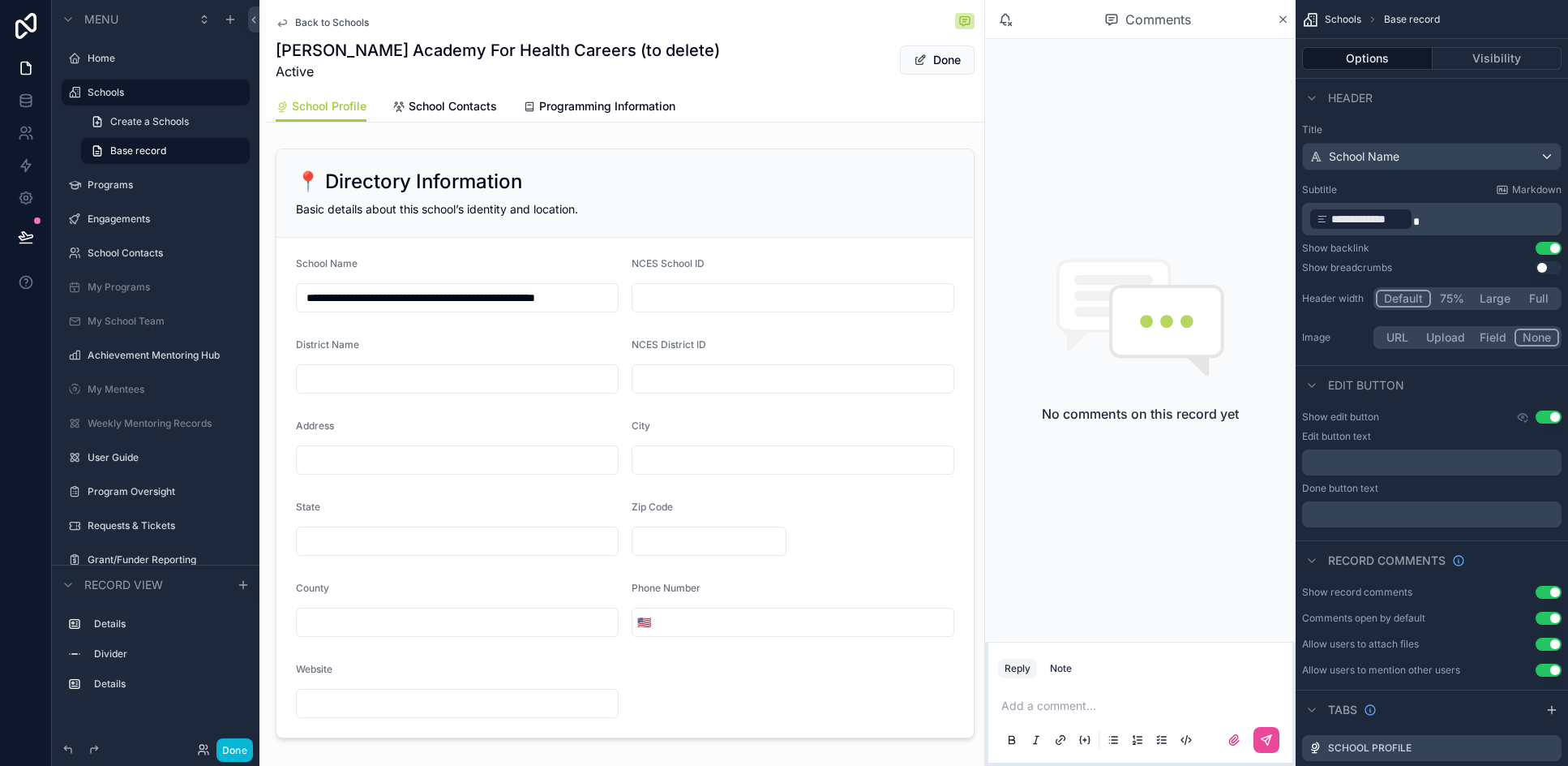
click at [1028, 618] on button "Use setting" at bounding box center [1549, 617] width 26 height 13
click at [225, 747] on button "Done" at bounding box center [235, 749] width 37 height 24
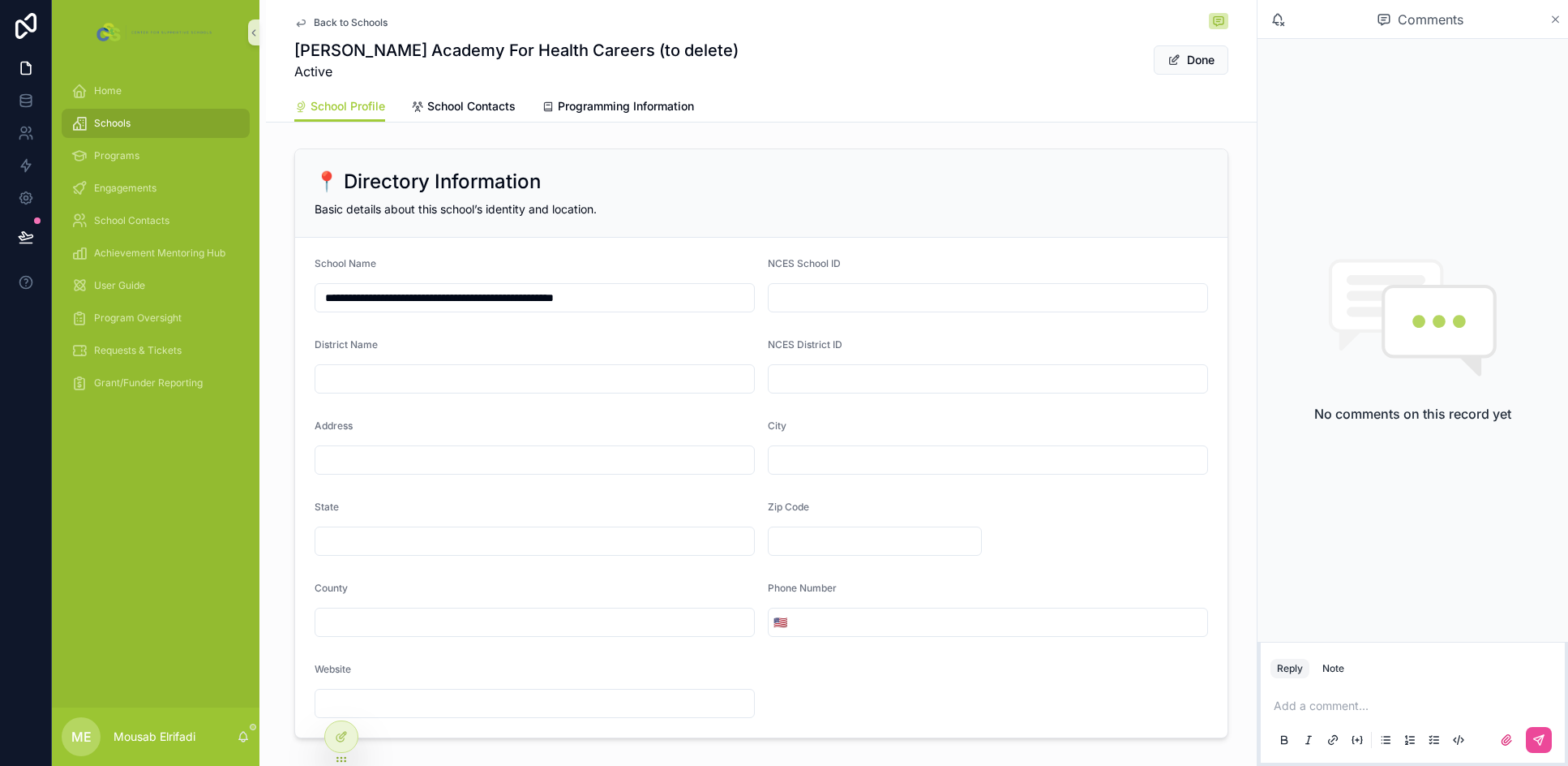
click at [1028, 14] on icon "scrollable content" at bounding box center [1555, 19] width 12 height 13
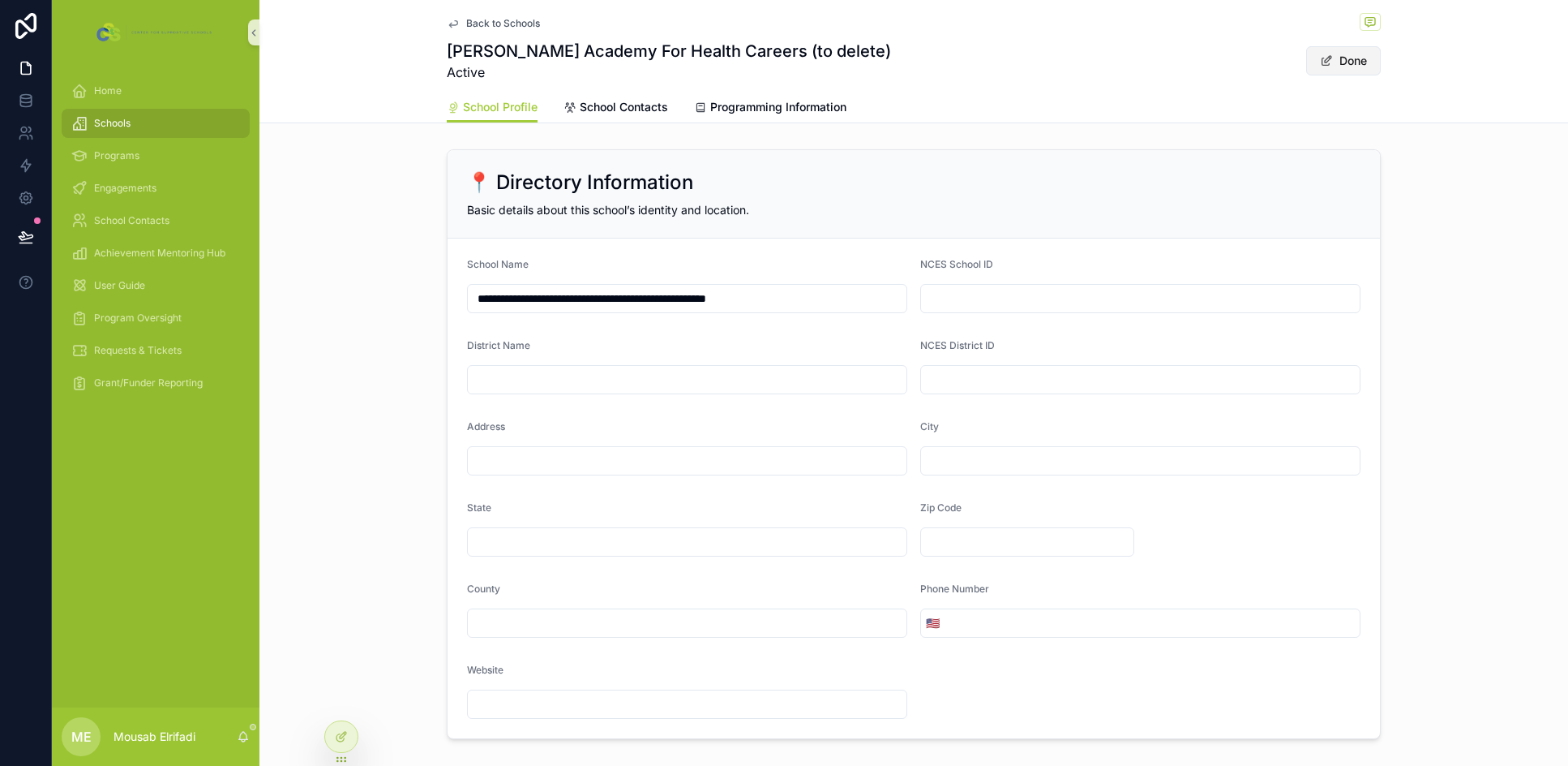
click at [1028, 57] on button "Done" at bounding box center [1343, 61] width 75 height 29
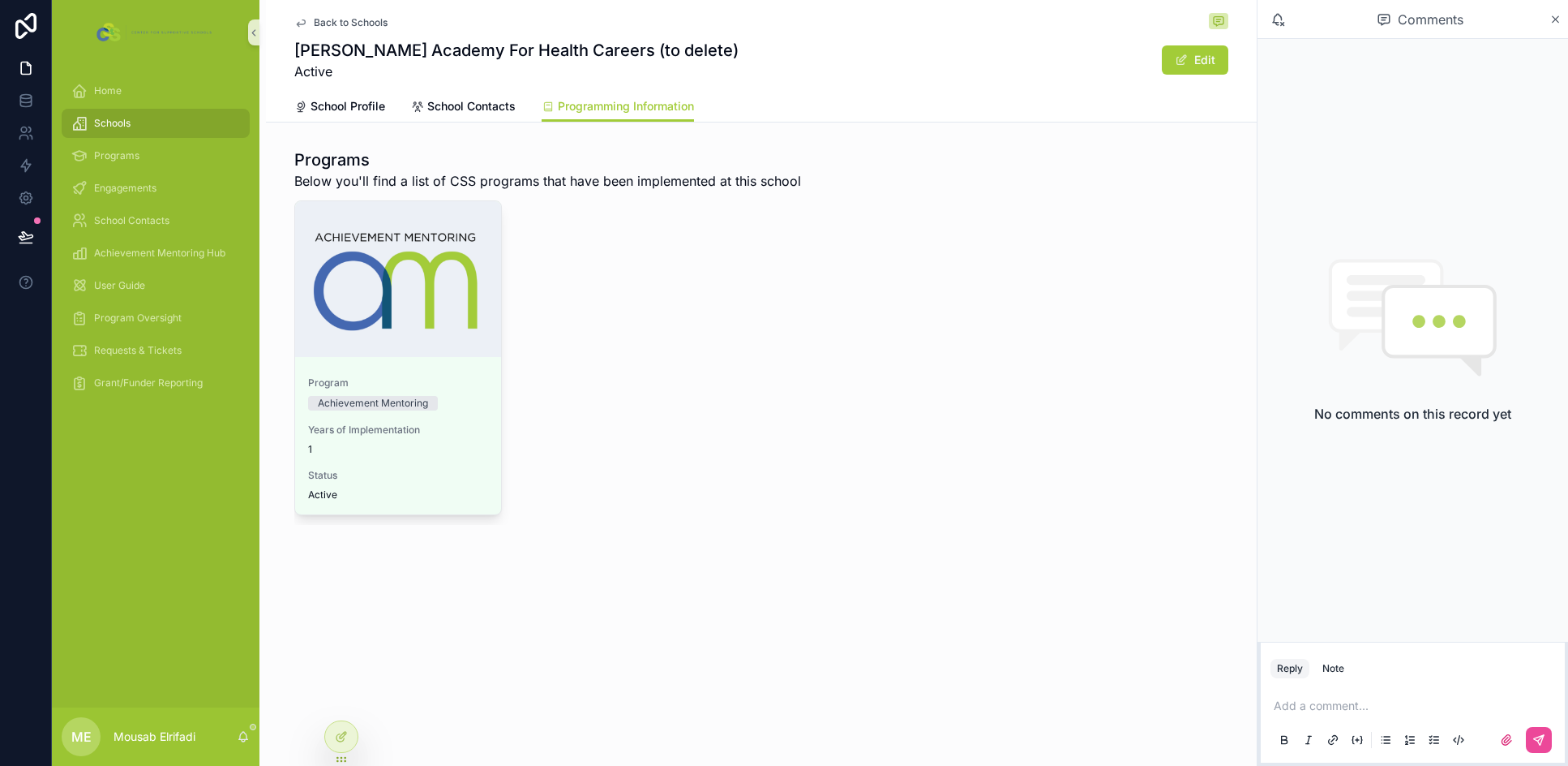
click at [94, 120] on span "Schools" at bounding box center [113, 123] width 37 height 13
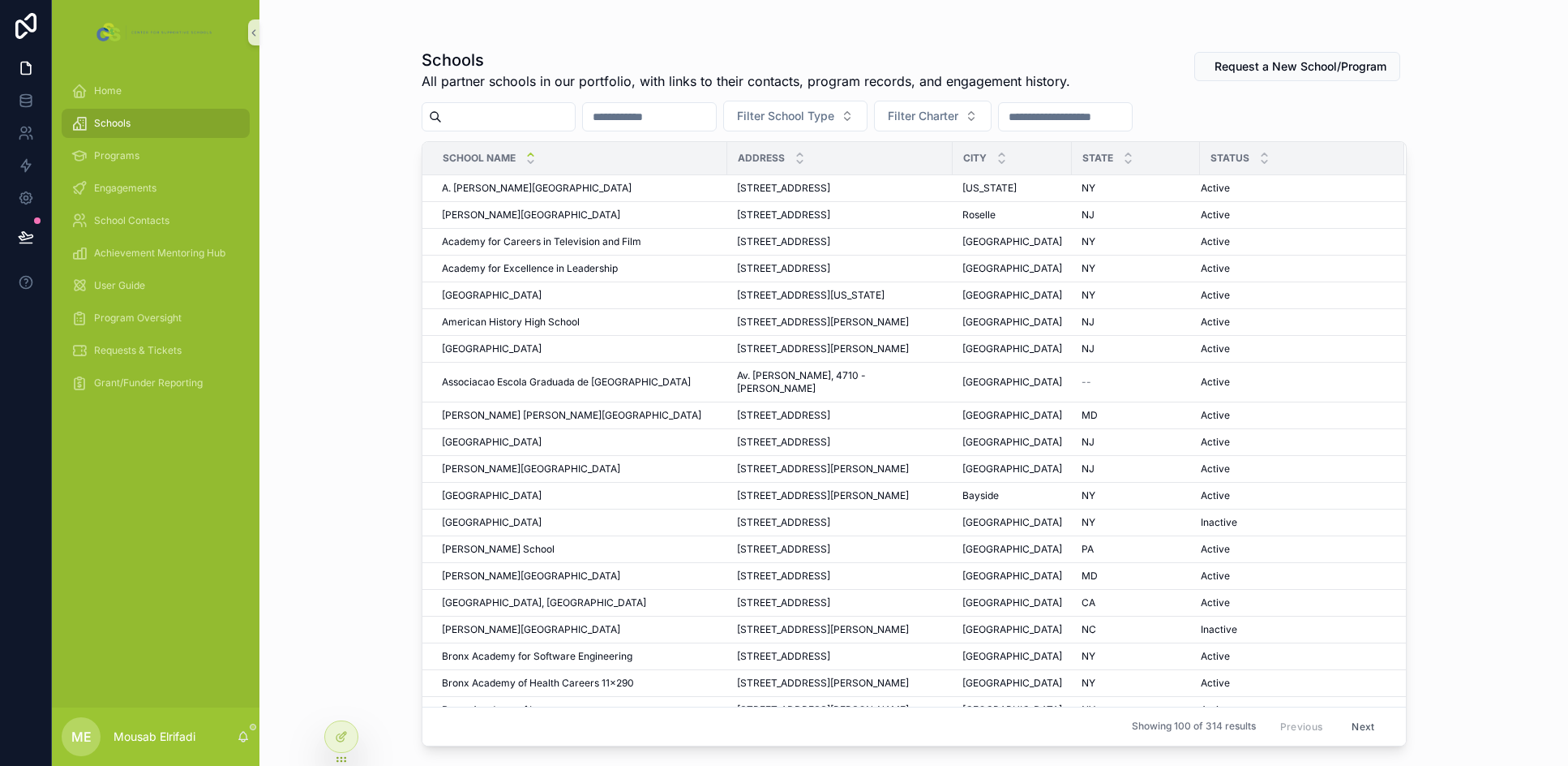
click at [518, 114] on input "scrollable content" at bounding box center [508, 117] width 133 height 23
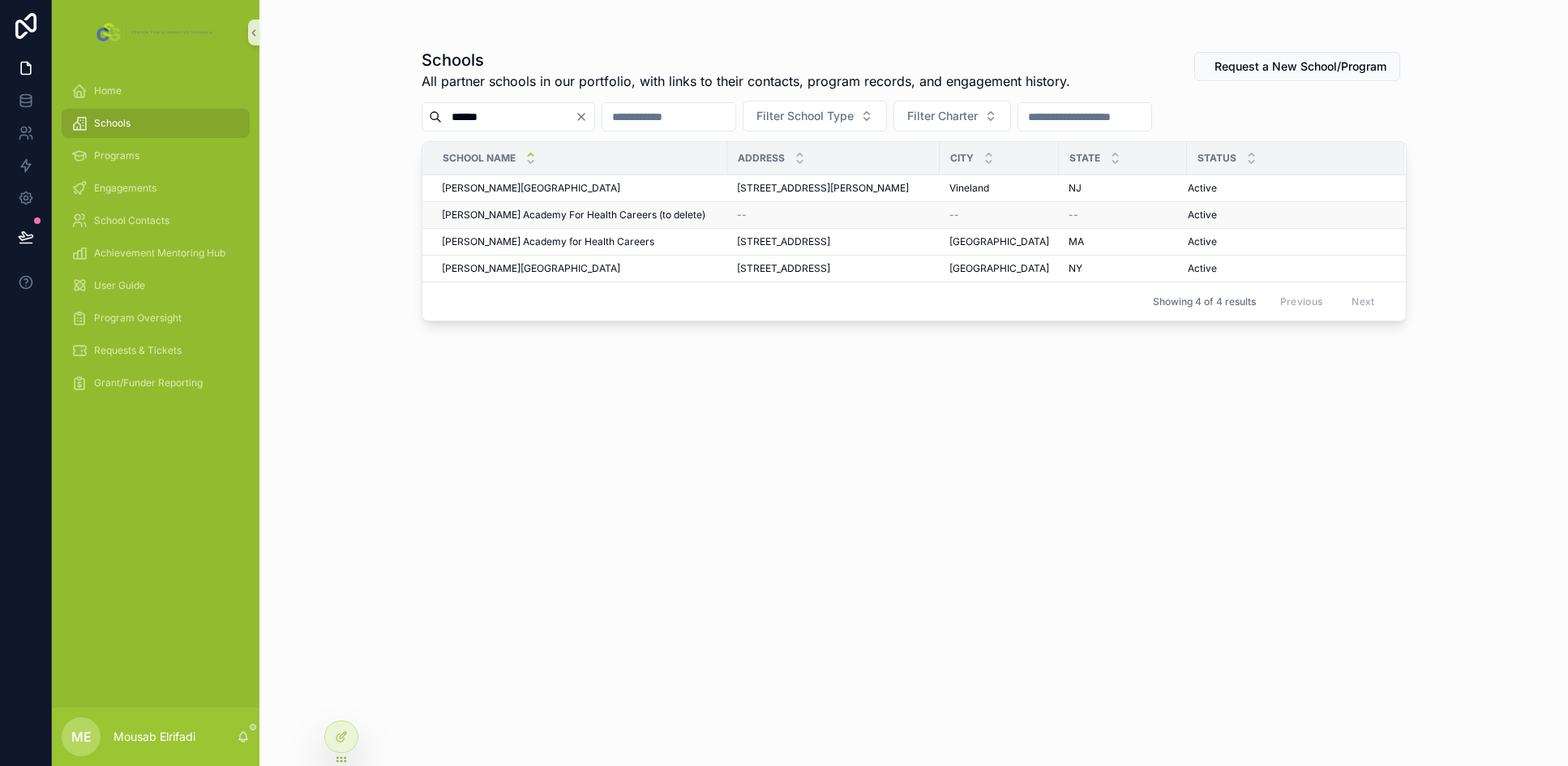
type input "******"
click at [586, 214] on span "Edward M. Kennedy Academy For Health Careers (to delete)" at bounding box center [574, 215] width 264 height 13
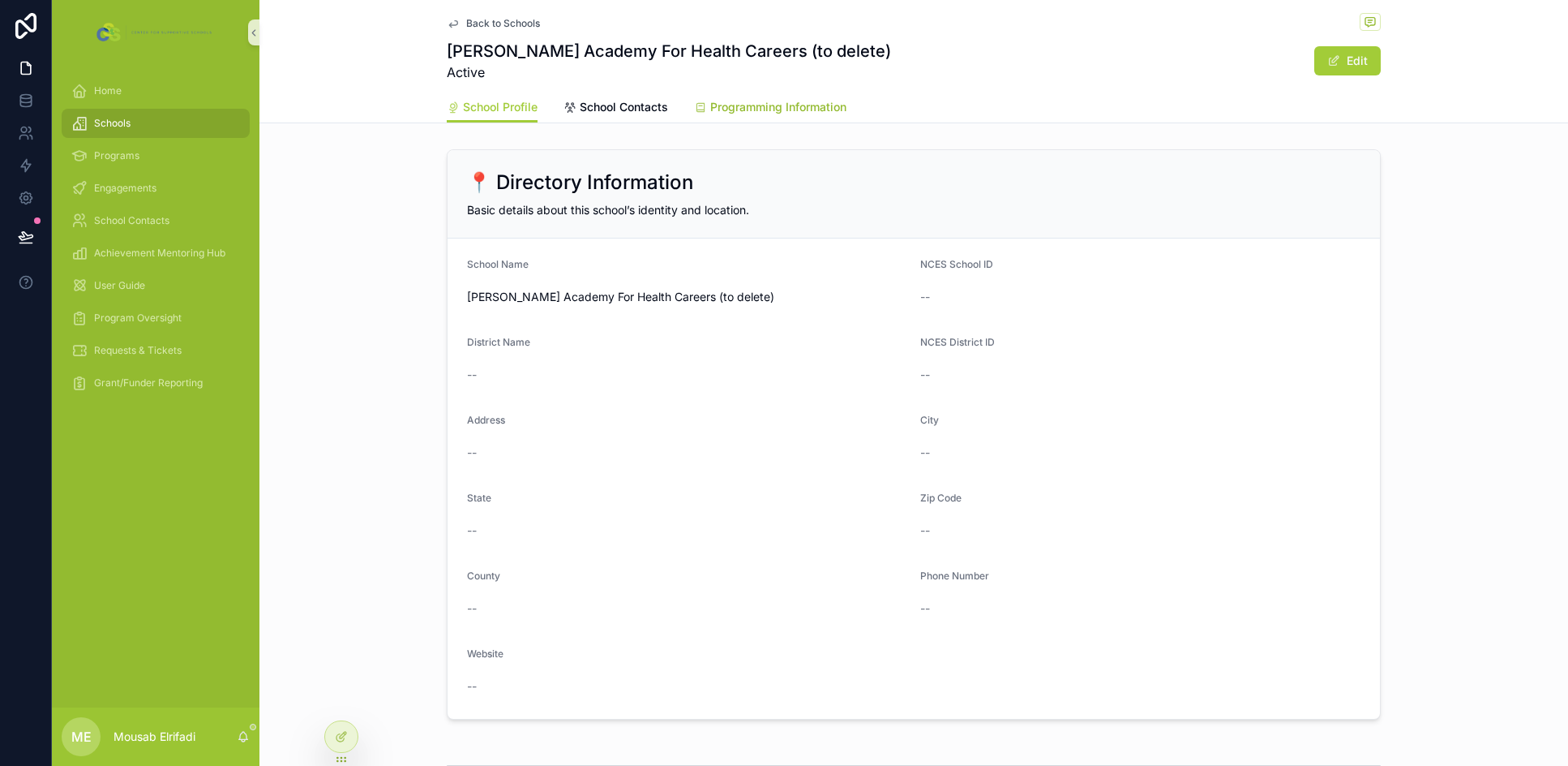
click at [768, 107] on span "Programming Information" at bounding box center [778, 107] width 136 height 16
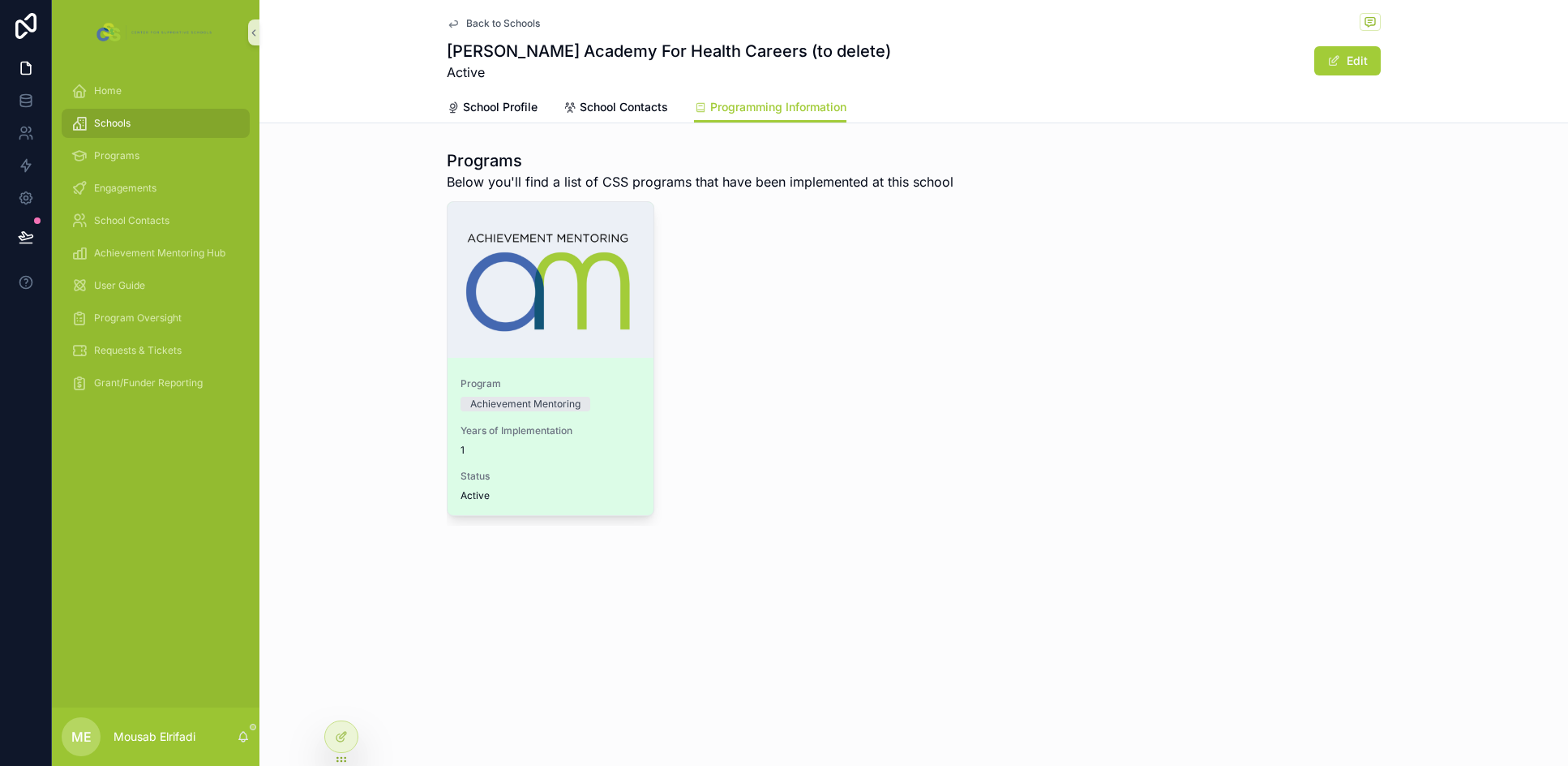
click at [582, 414] on div "Program Achievement Mentoring Years of Implementation 1 Status Active" at bounding box center [550, 440] width 206 height 151
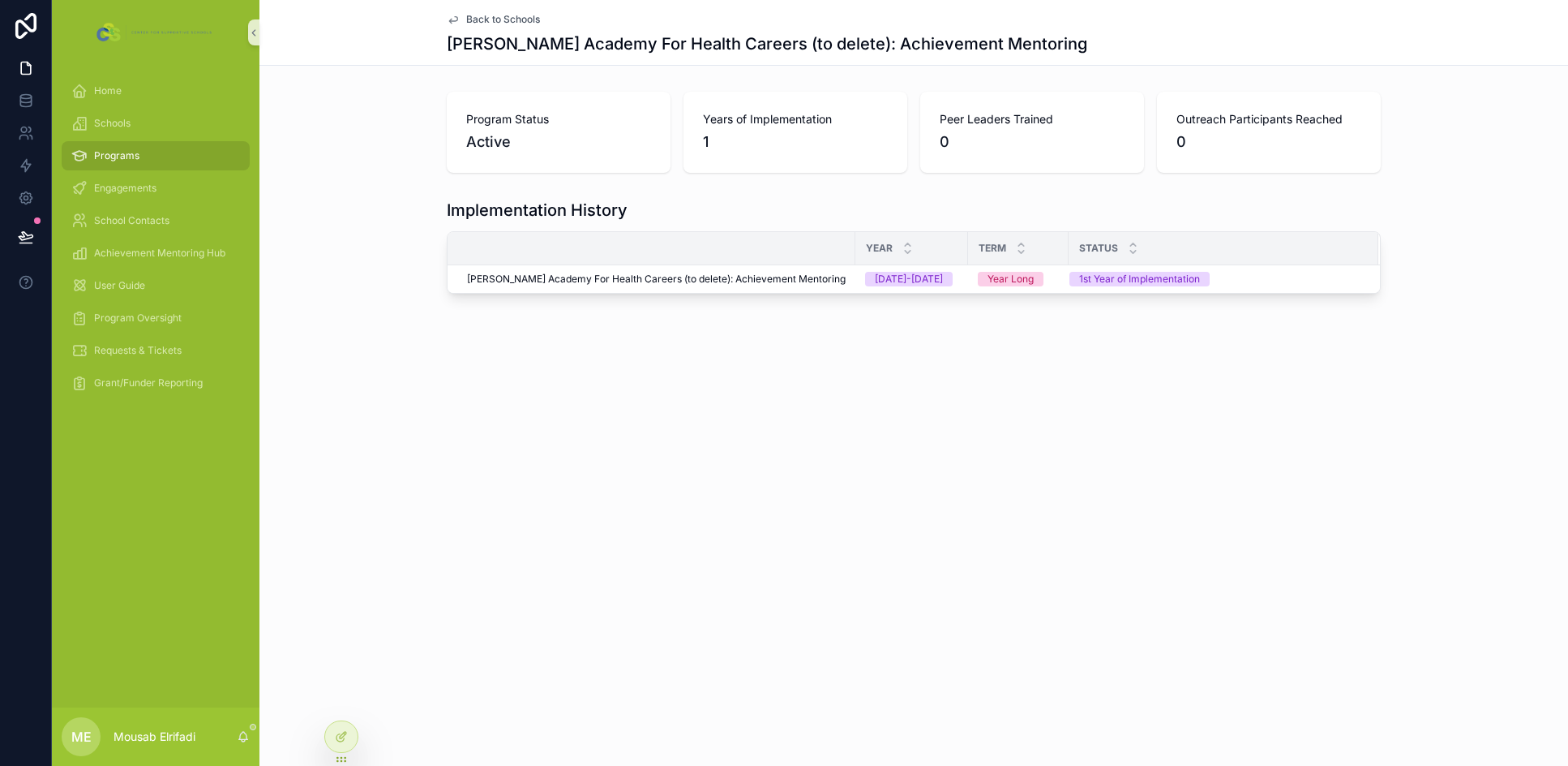
click at [714, 280] on span "Edward M. Kennedy Academy For Health Careers (to delete): Achievement Mentoring" at bounding box center [656, 279] width 379 height 13
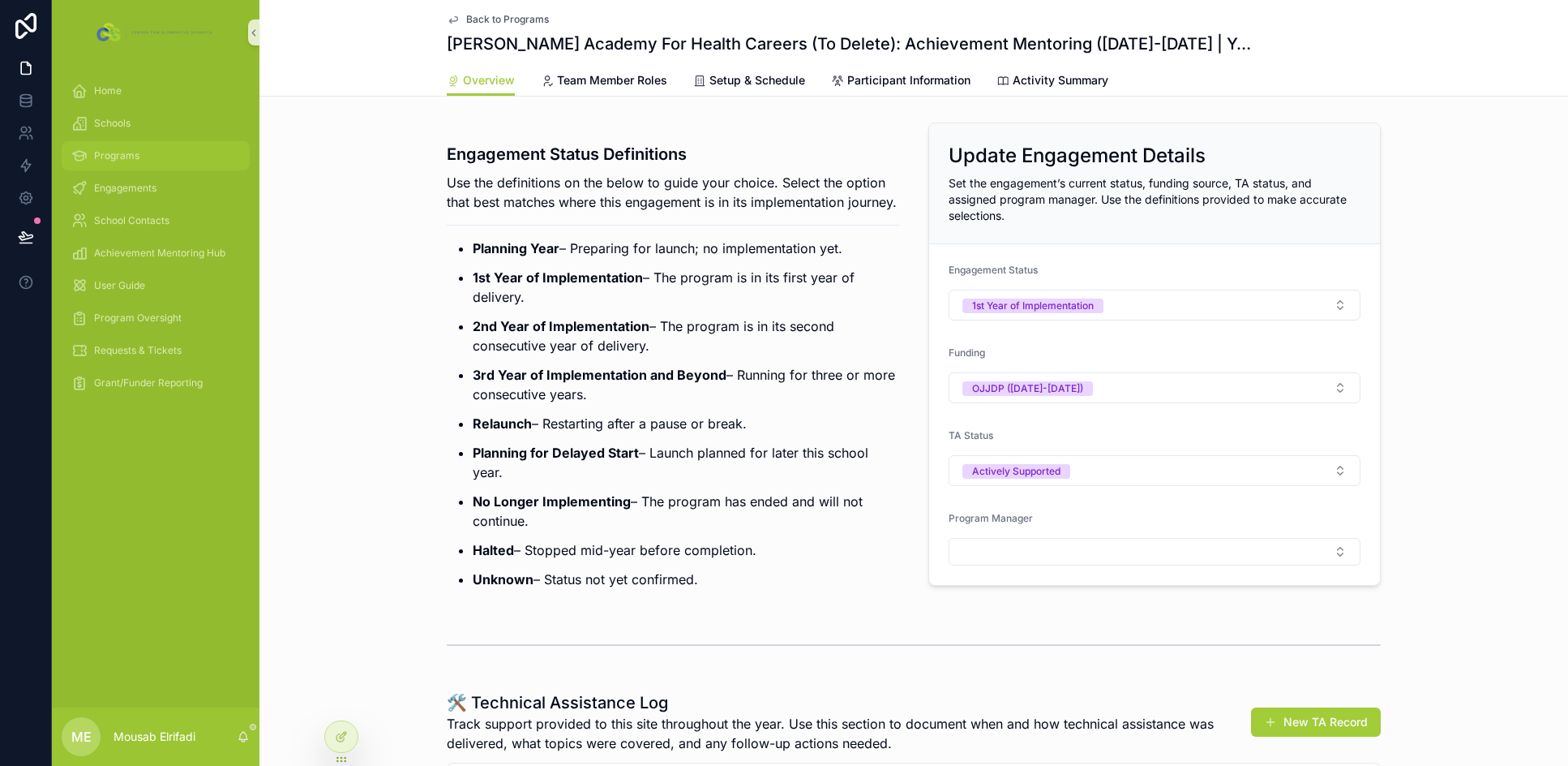
click at [138, 161] on span "Programs" at bounding box center [117, 156] width 46 height 13
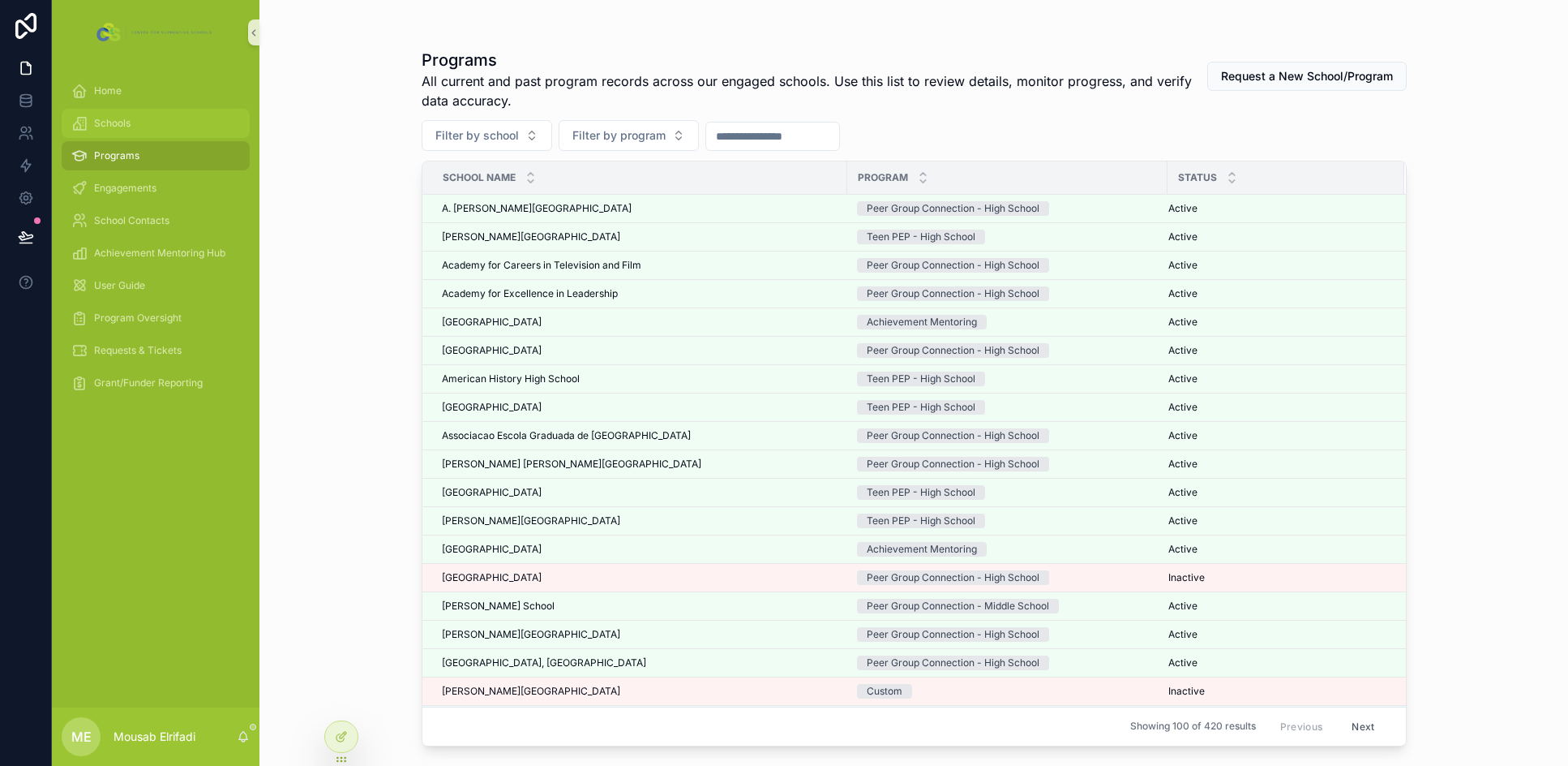
click at [149, 135] on div "Schools" at bounding box center [156, 123] width 169 height 26
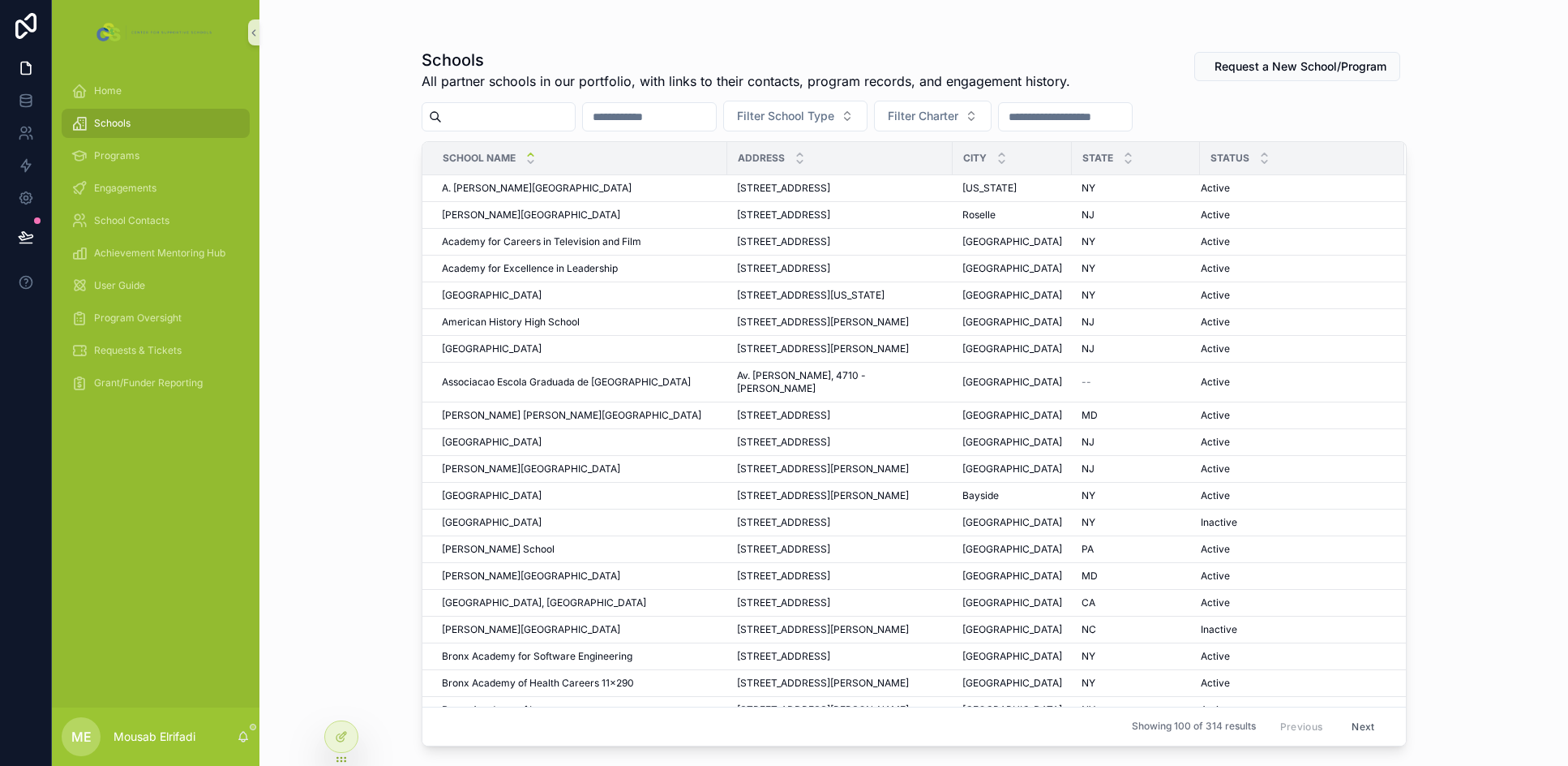
click at [508, 120] on input "scrollable content" at bounding box center [508, 117] width 133 height 23
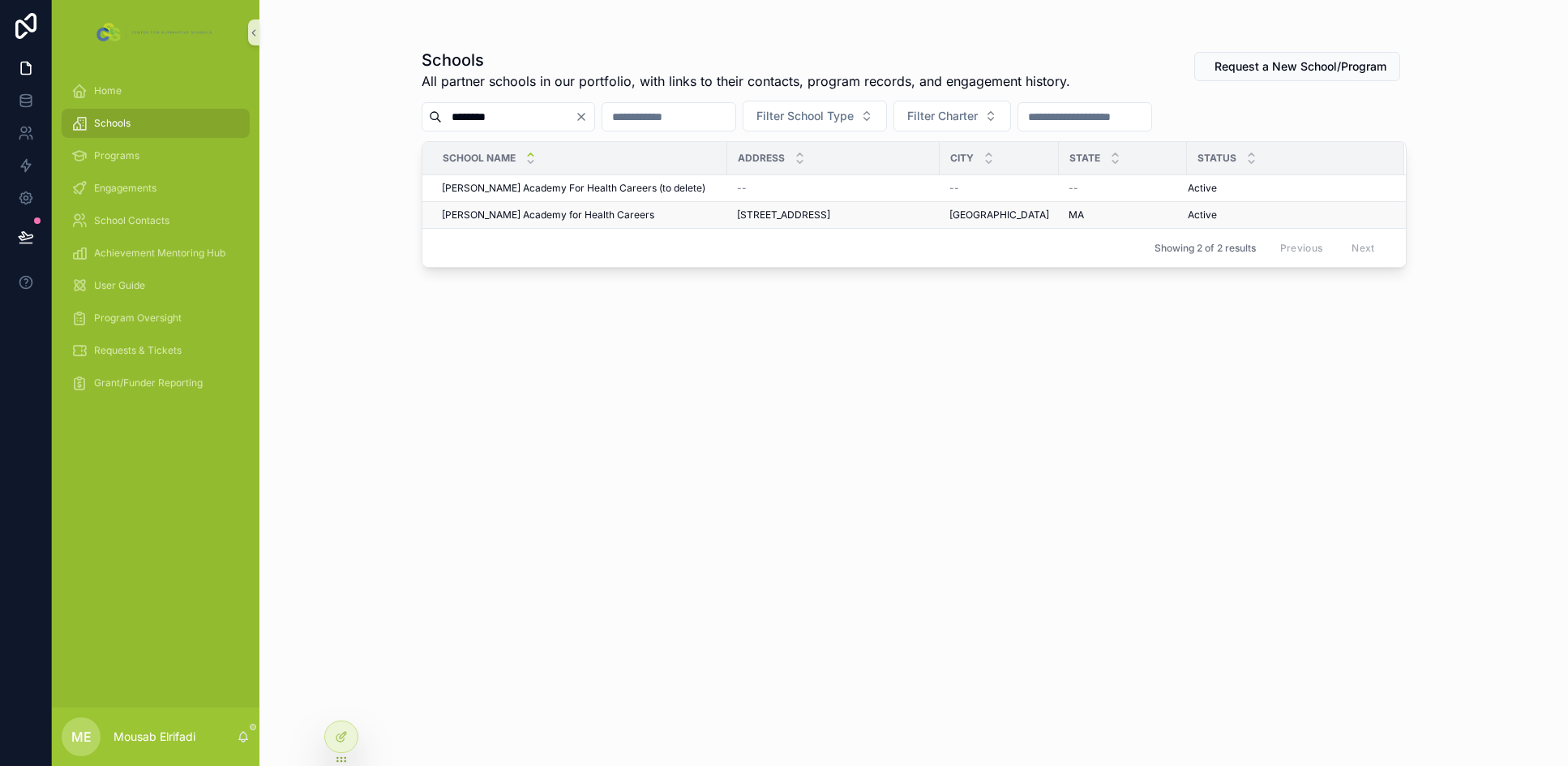
type input "********"
click at [612, 215] on span "Edward M. Kennedy Academy for Health Careers" at bounding box center [548, 215] width 213 height 13
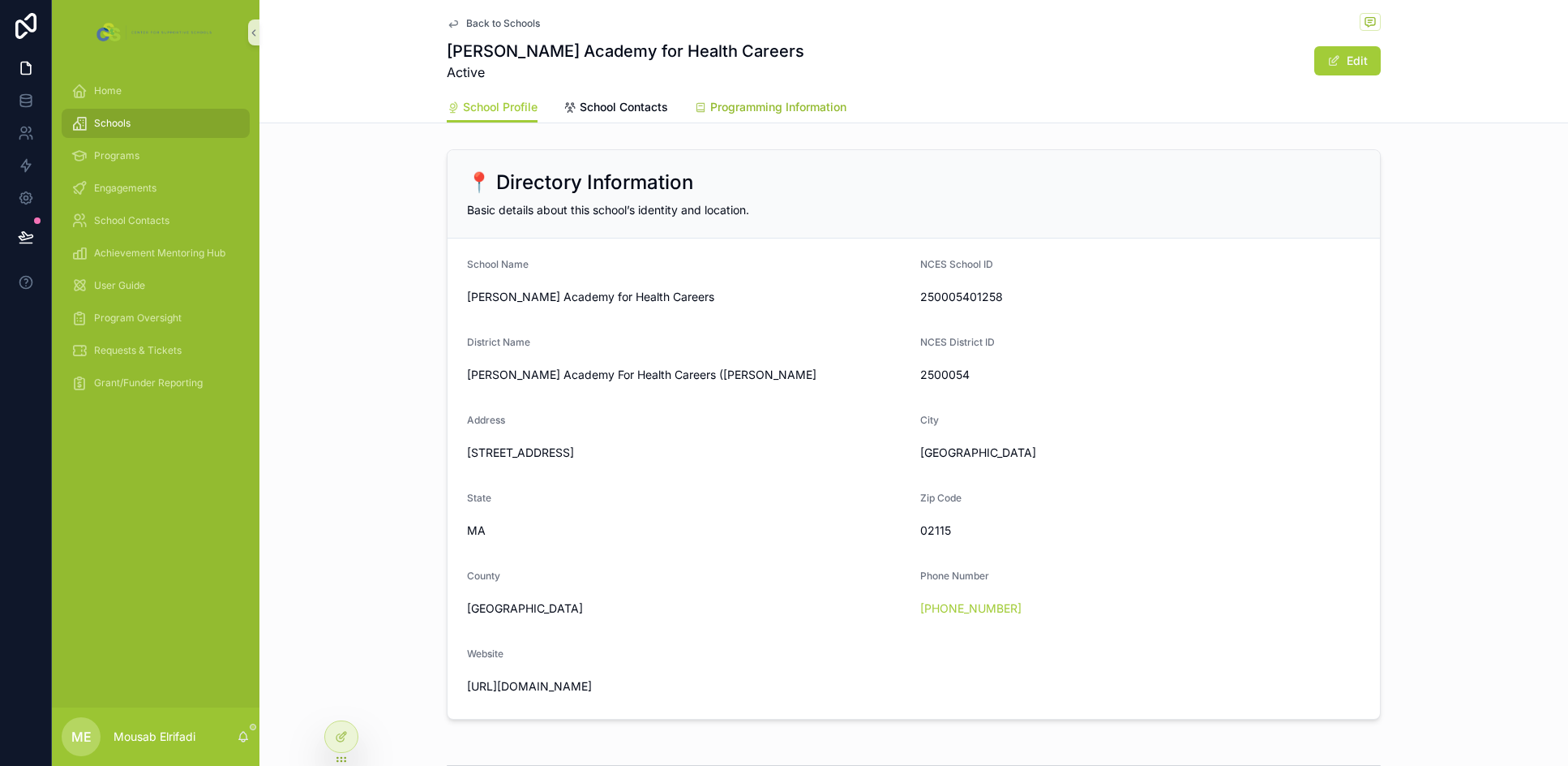
click at [817, 109] on span "Programming Information" at bounding box center [778, 107] width 136 height 16
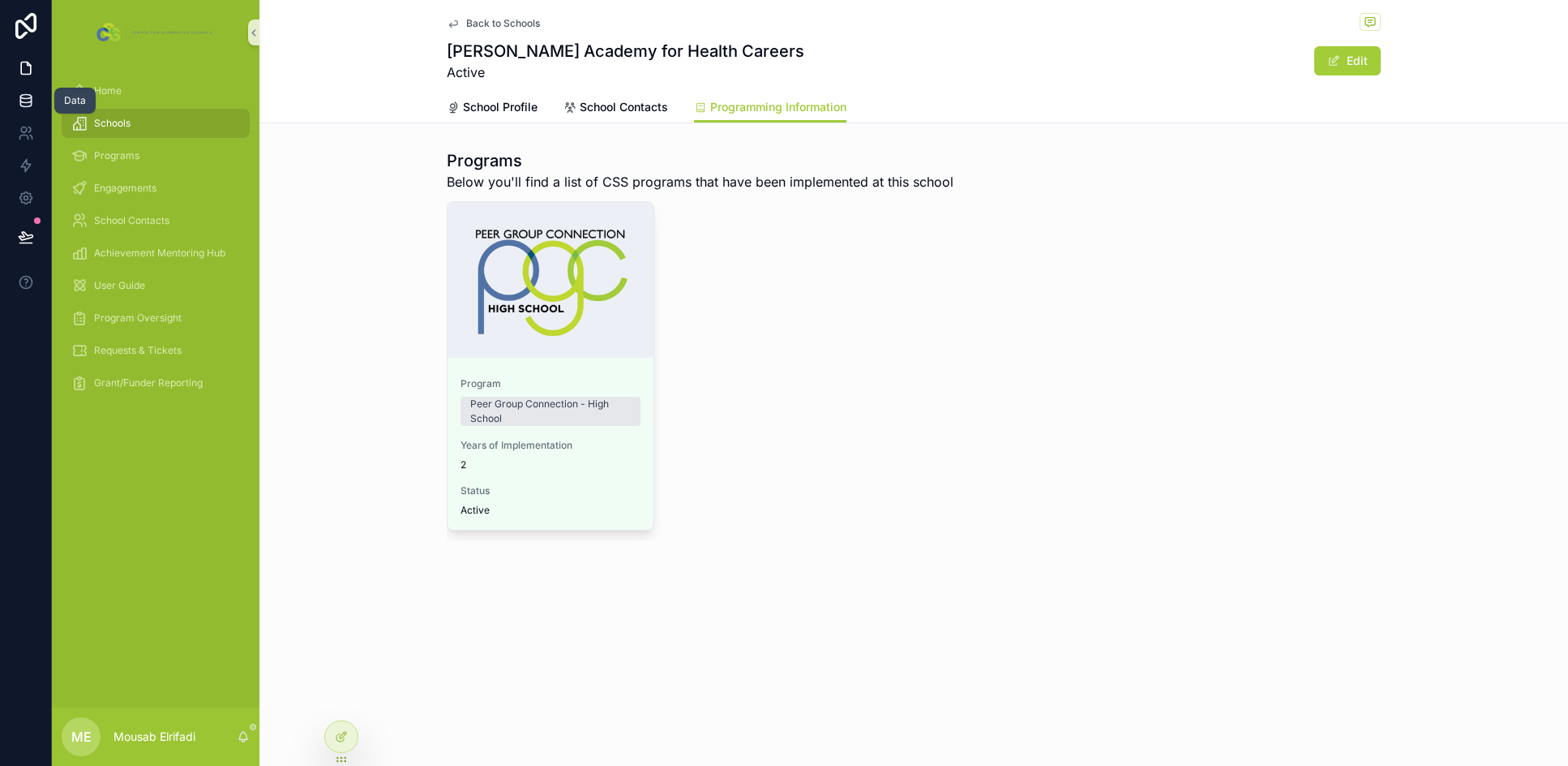
click at [33, 98] on icon at bounding box center [25, 100] width 16 height 16
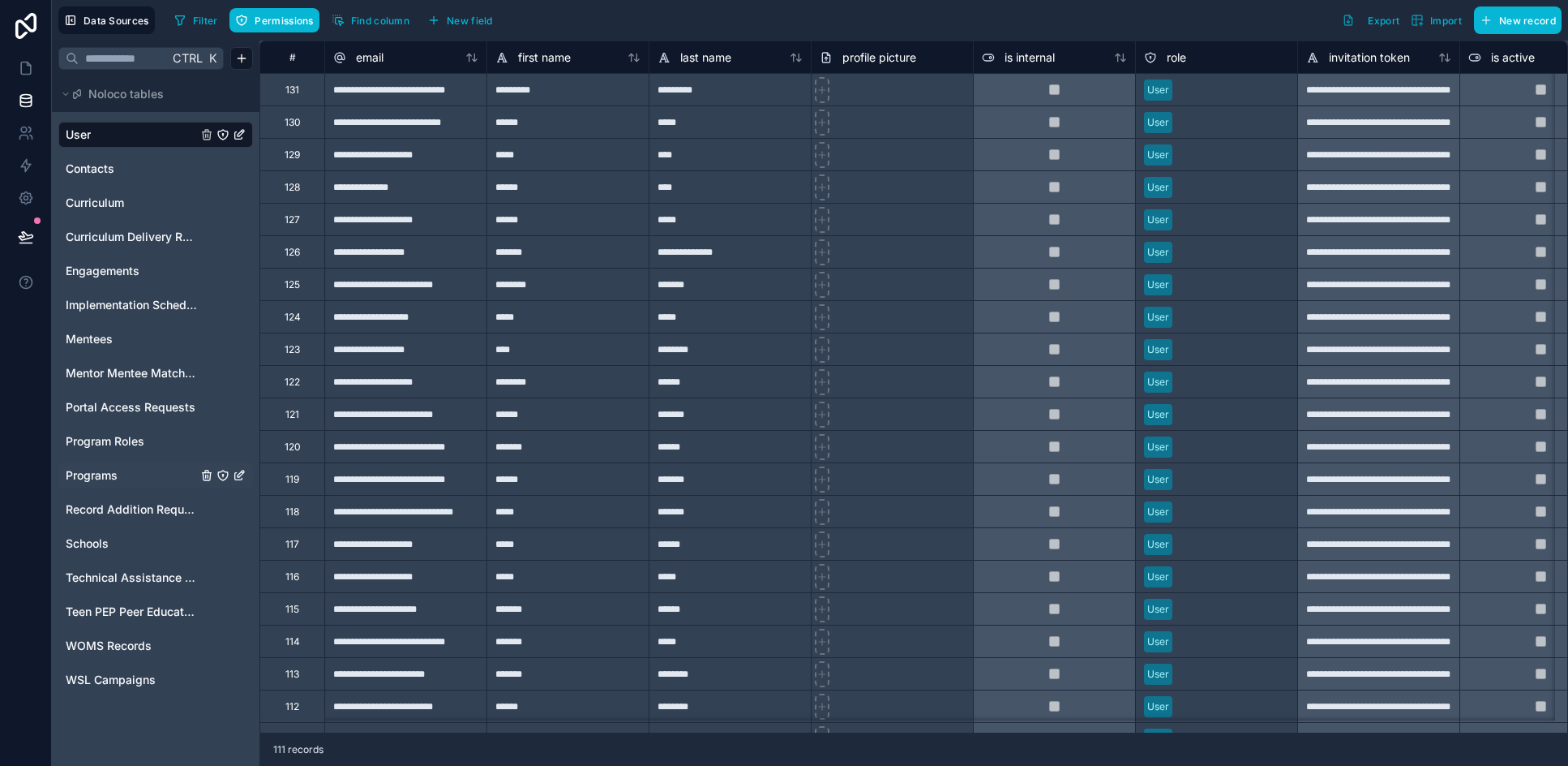
click at [105, 474] on span "Programs" at bounding box center [91, 475] width 52 height 16
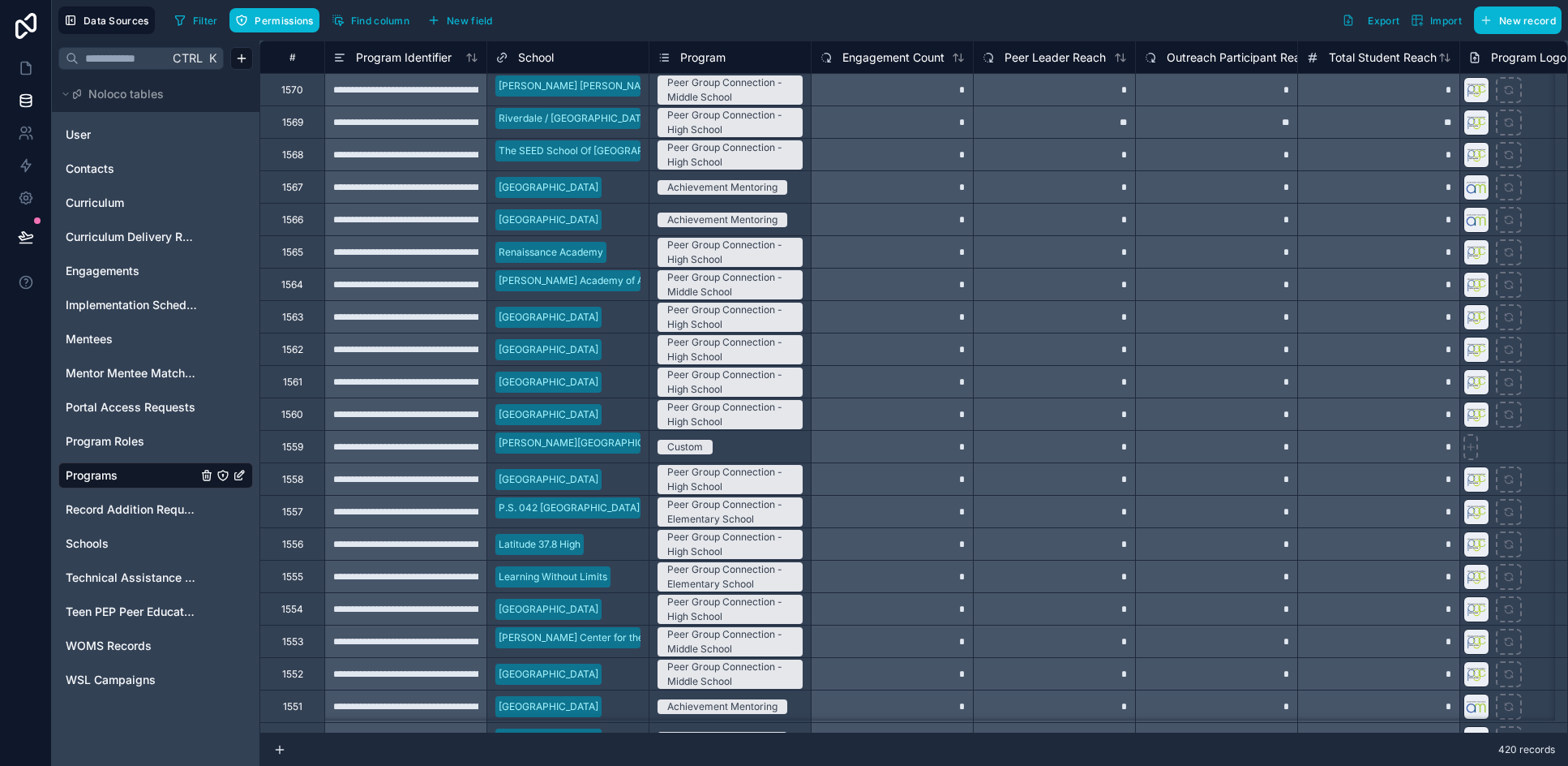
click at [540, 56] on span "School" at bounding box center [535, 57] width 36 height 16
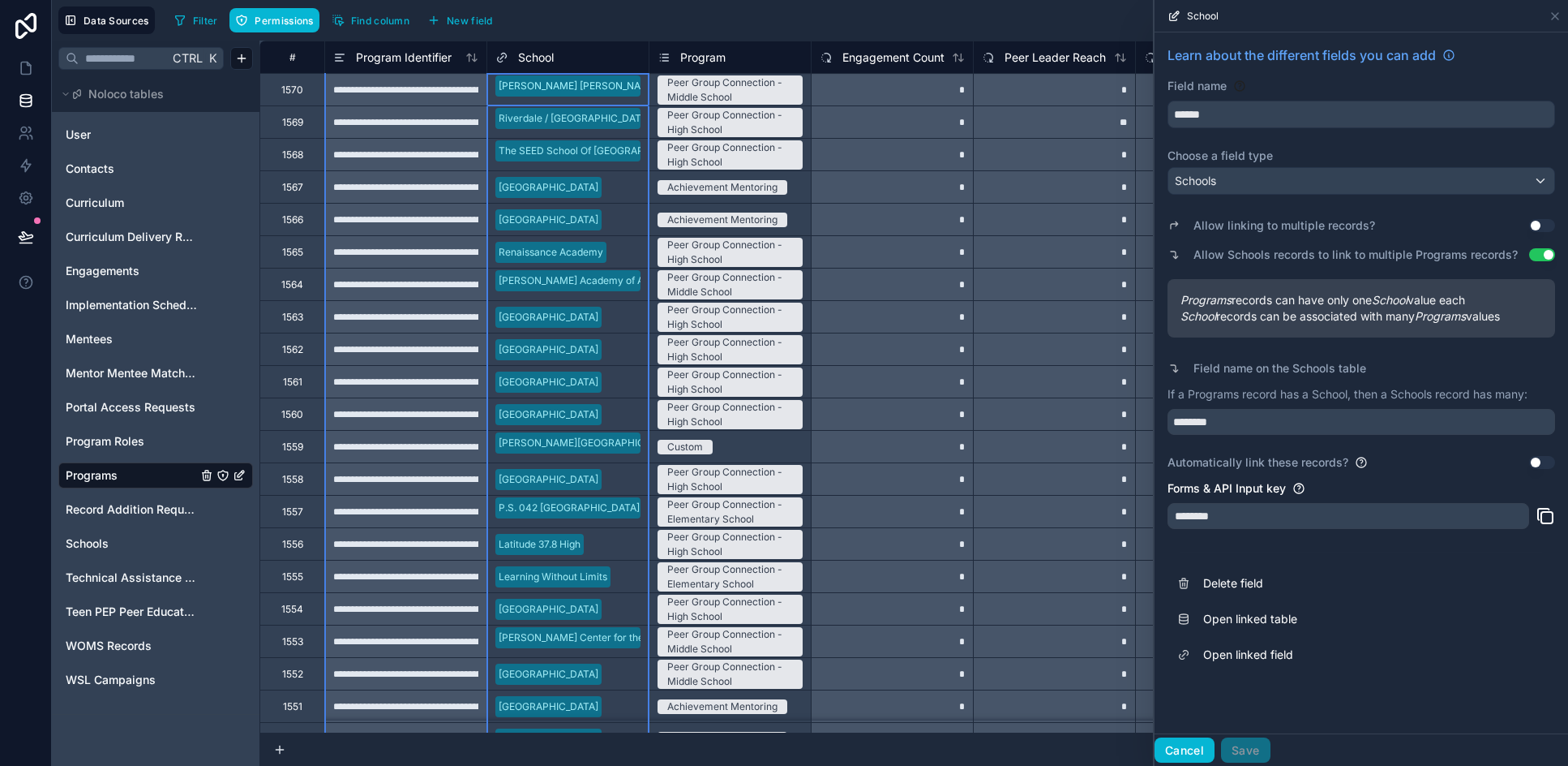
click at [1028, 755] on button "Cancel" at bounding box center [1184, 750] width 60 height 26
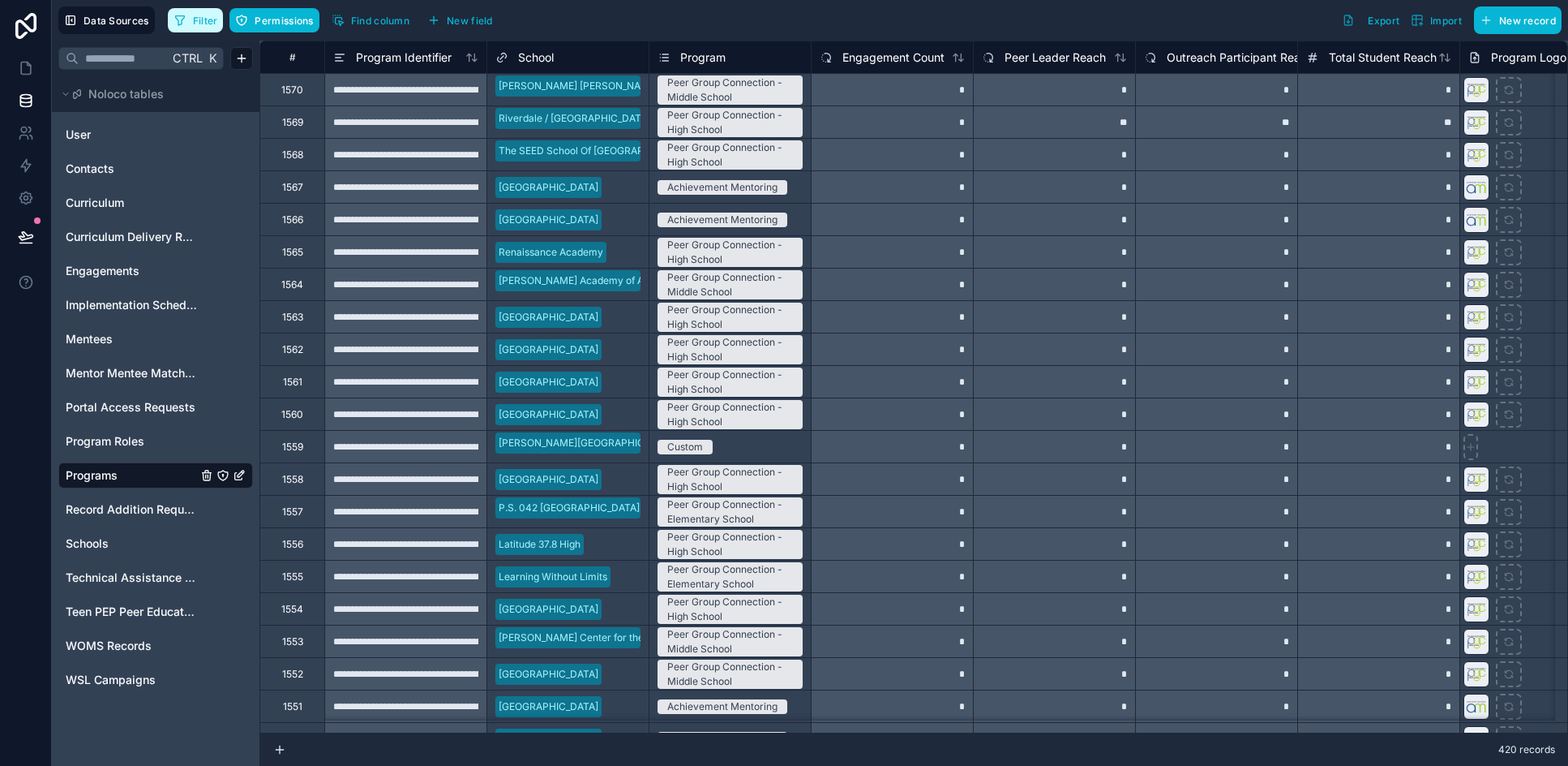
click at [211, 19] on span "Filter" at bounding box center [206, 21] width 25 height 12
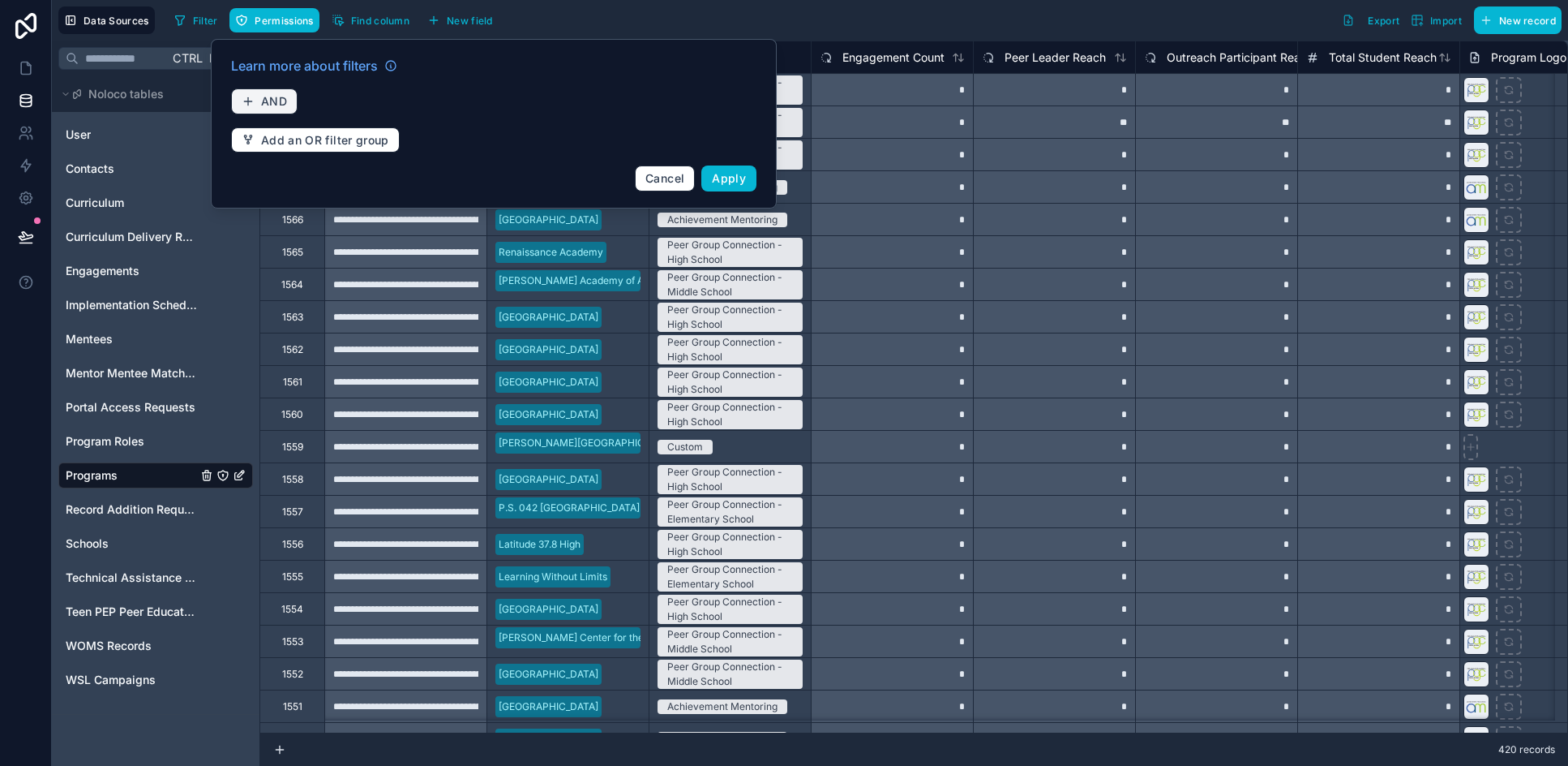
click at [275, 104] on span "AND" at bounding box center [274, 101] width 26 height 15
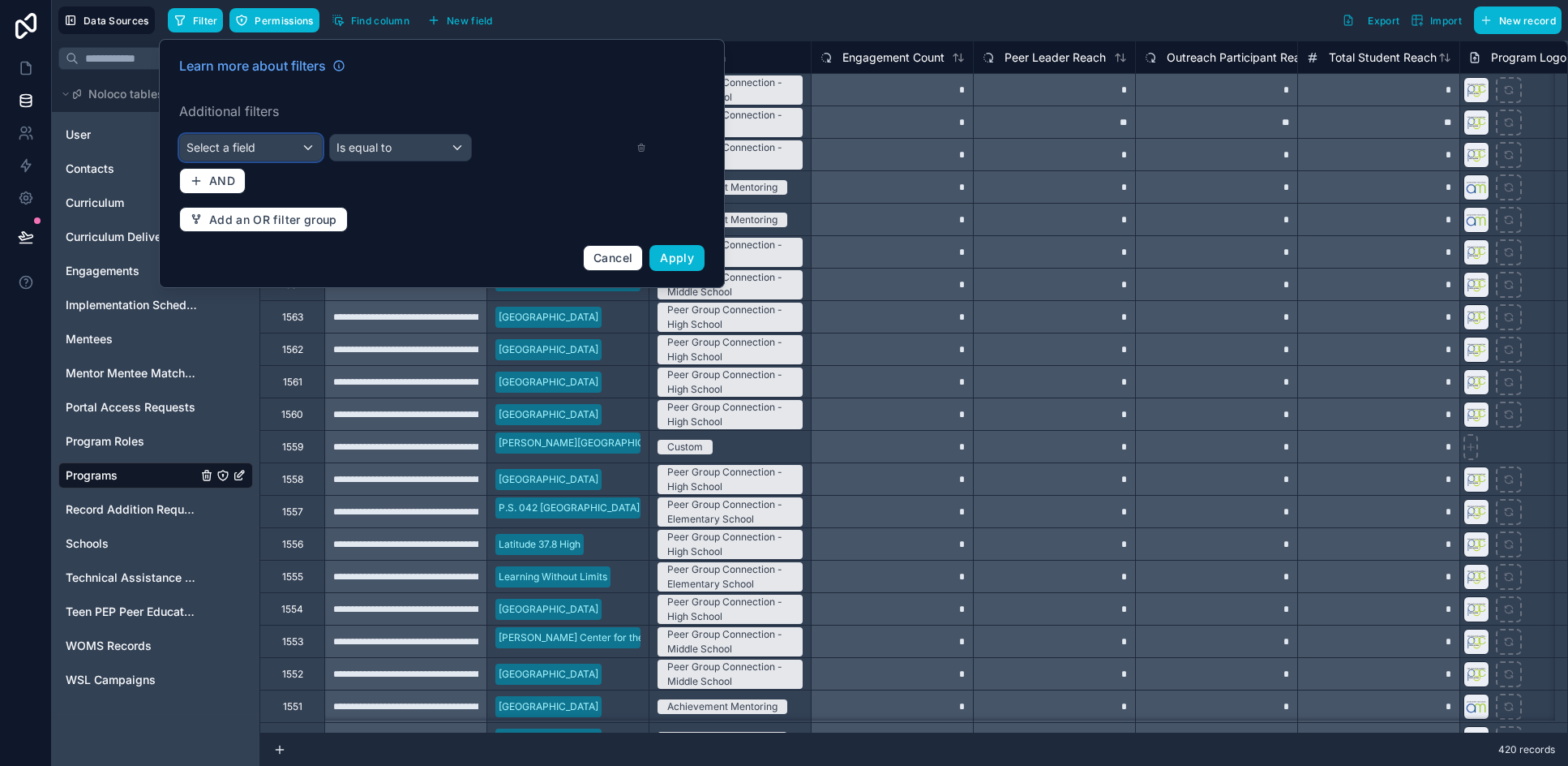
click at [289, 157] on div "Select a field" at bounding box center [250, 148] width 142 height 26
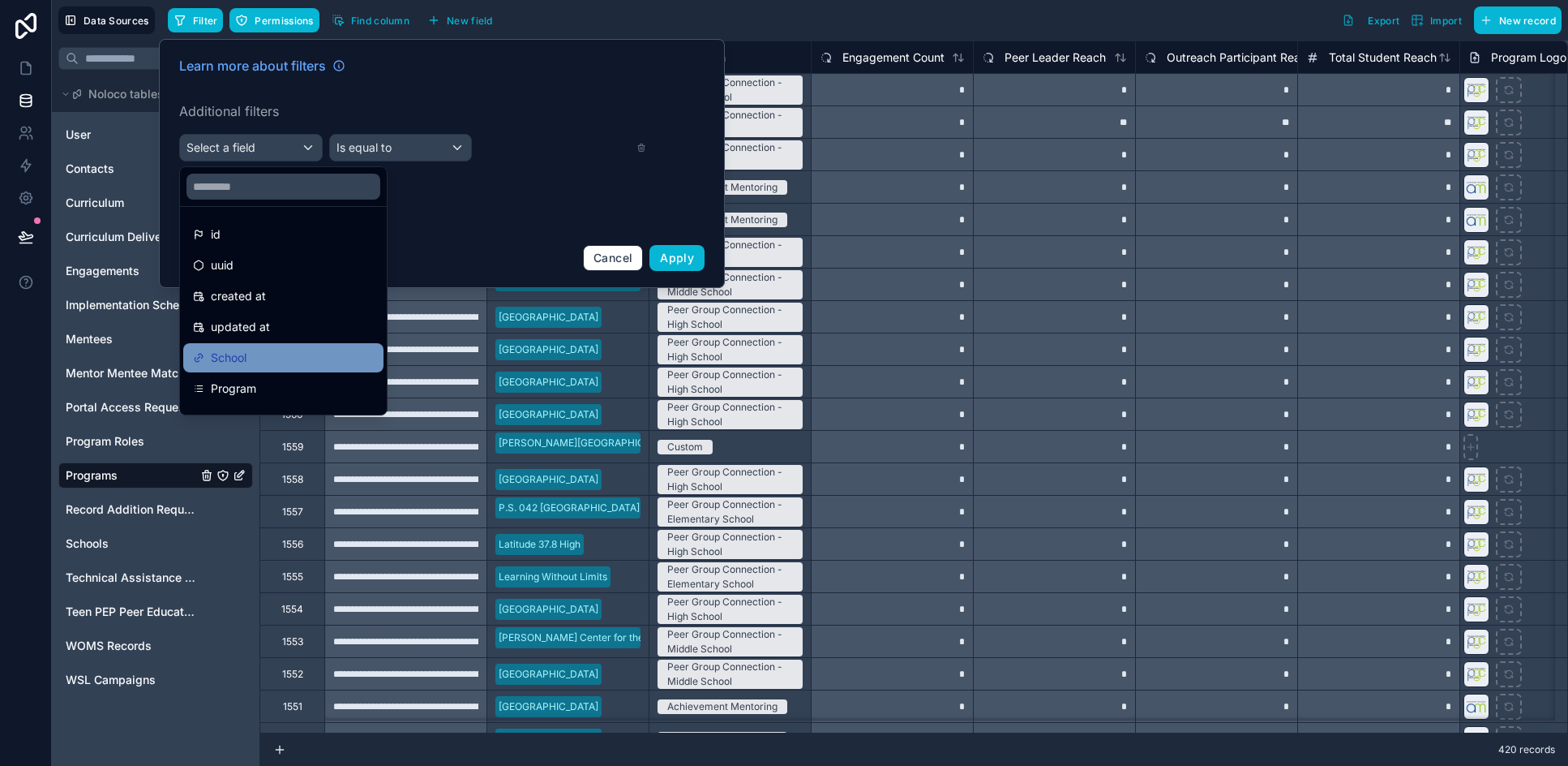
click at [301, 347] on div "School" at bounding box center [283, 357] width 200 height 29
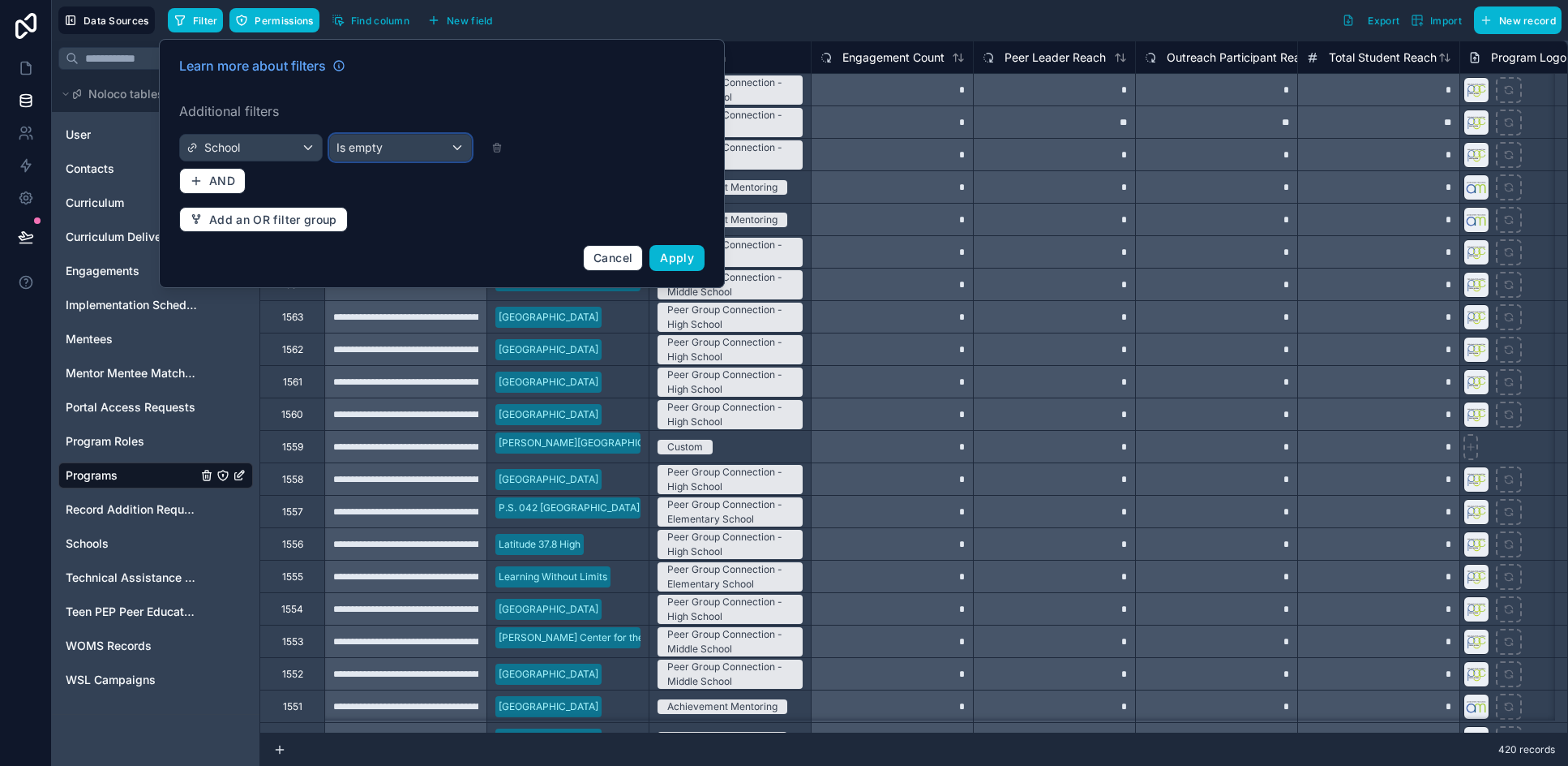
click at [389, 151] on div "Is empty" at bounding box center [400, 148] width 142 height 26
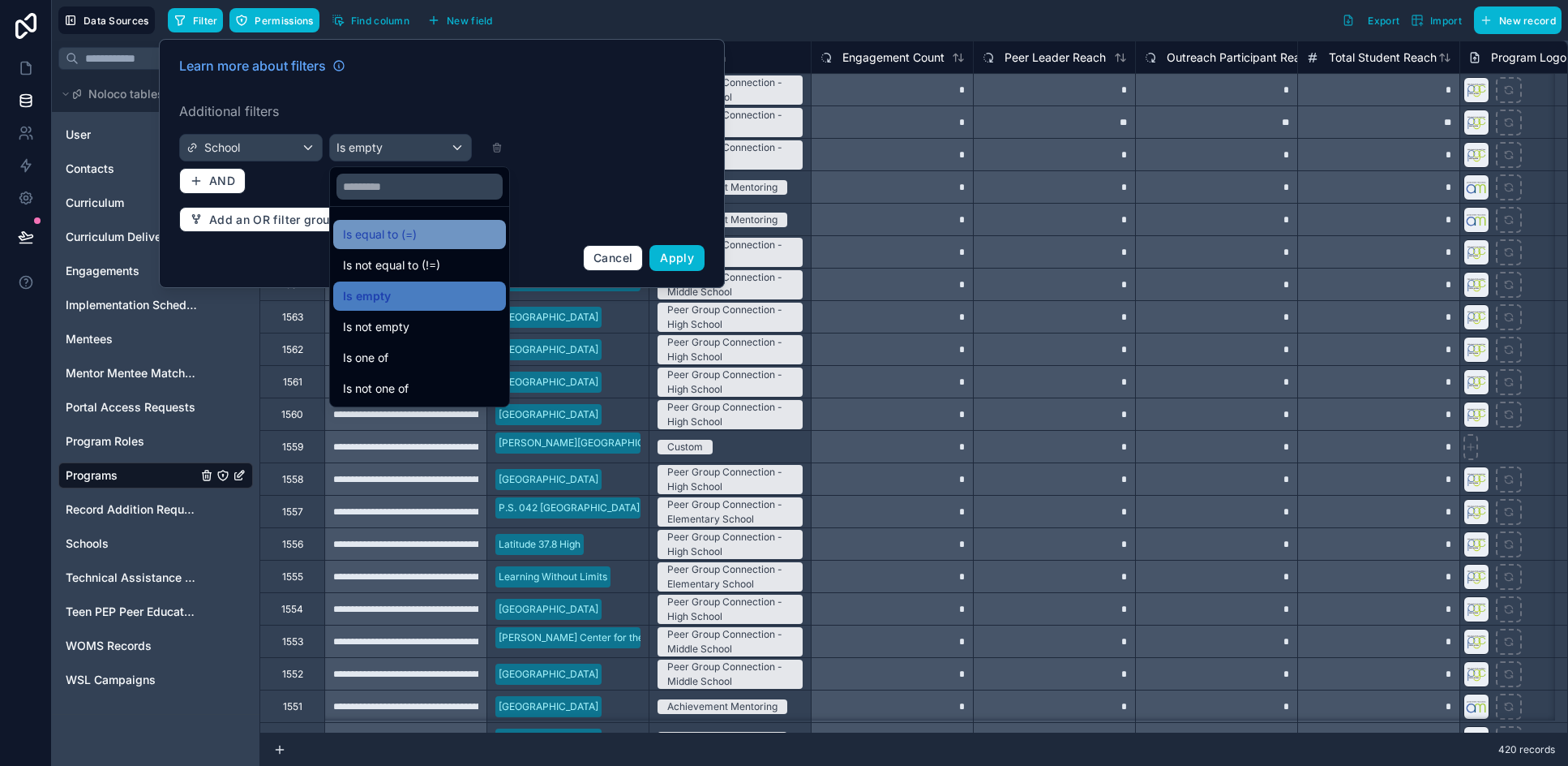
click at [454, 244] on div "Is equal to (=)" at bounding box center [419, 234] width 153 height 19
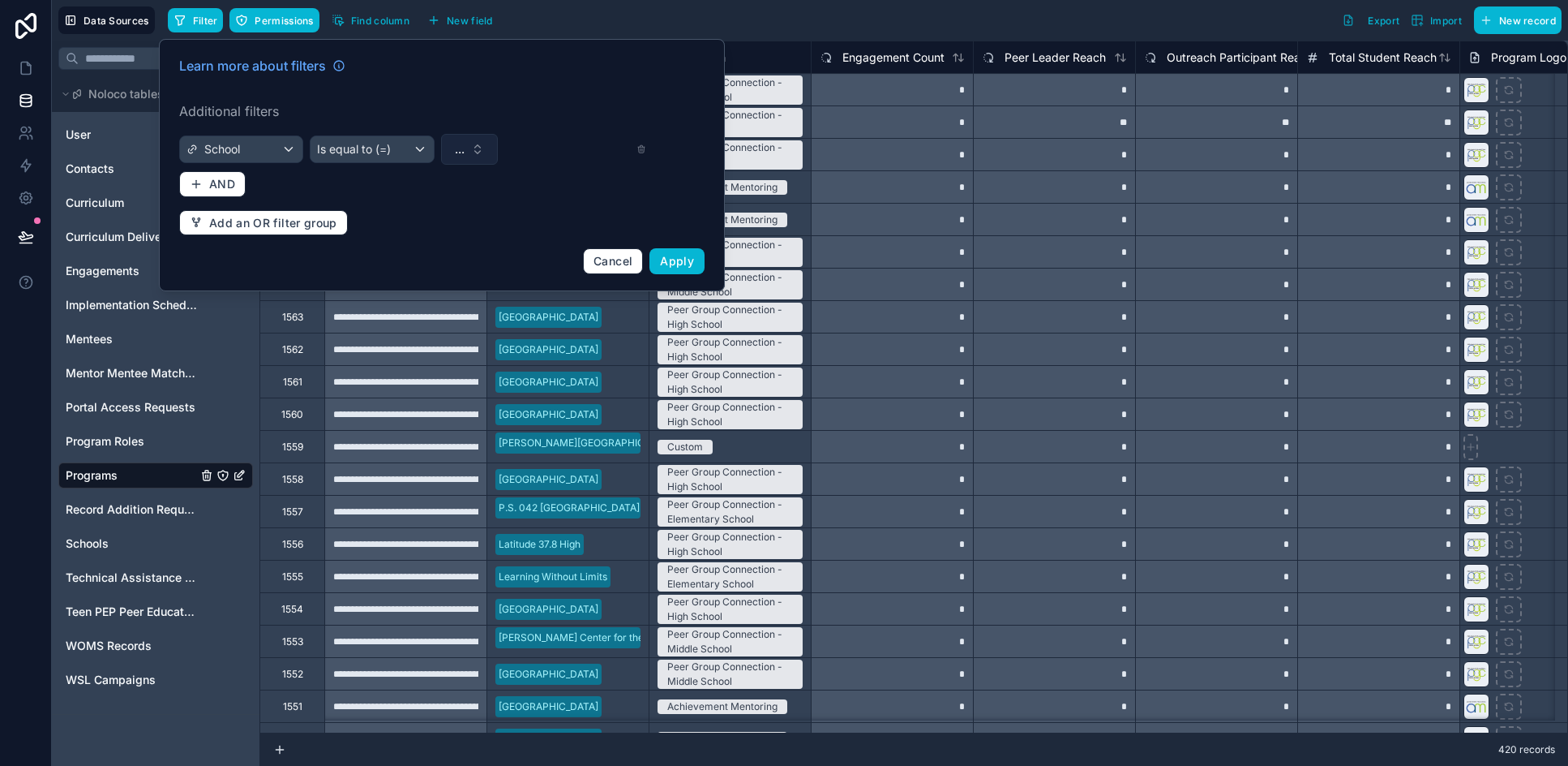
click at [473, 155] on button "..." at bounding box center [469, 149] width 57 height 31
type input "*********"
click at [471, 216] on span "Edward M. Kennedy Academy For Health Careers (to delete)" at bounding box center [460, 215] width 162 height 16
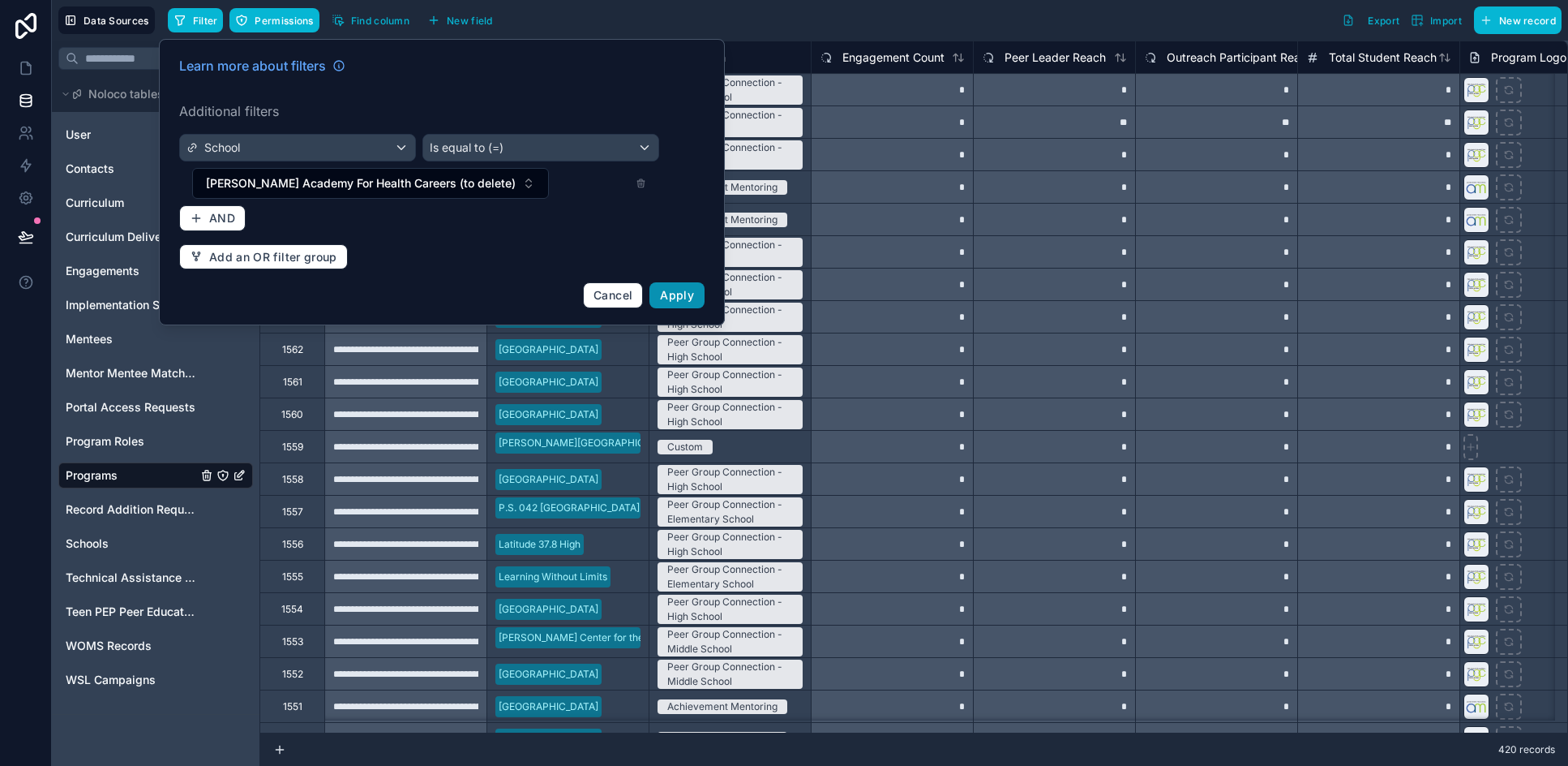
click at [679, 297] on span "Apply" at bounding box center [677, 295] width 34 height 14
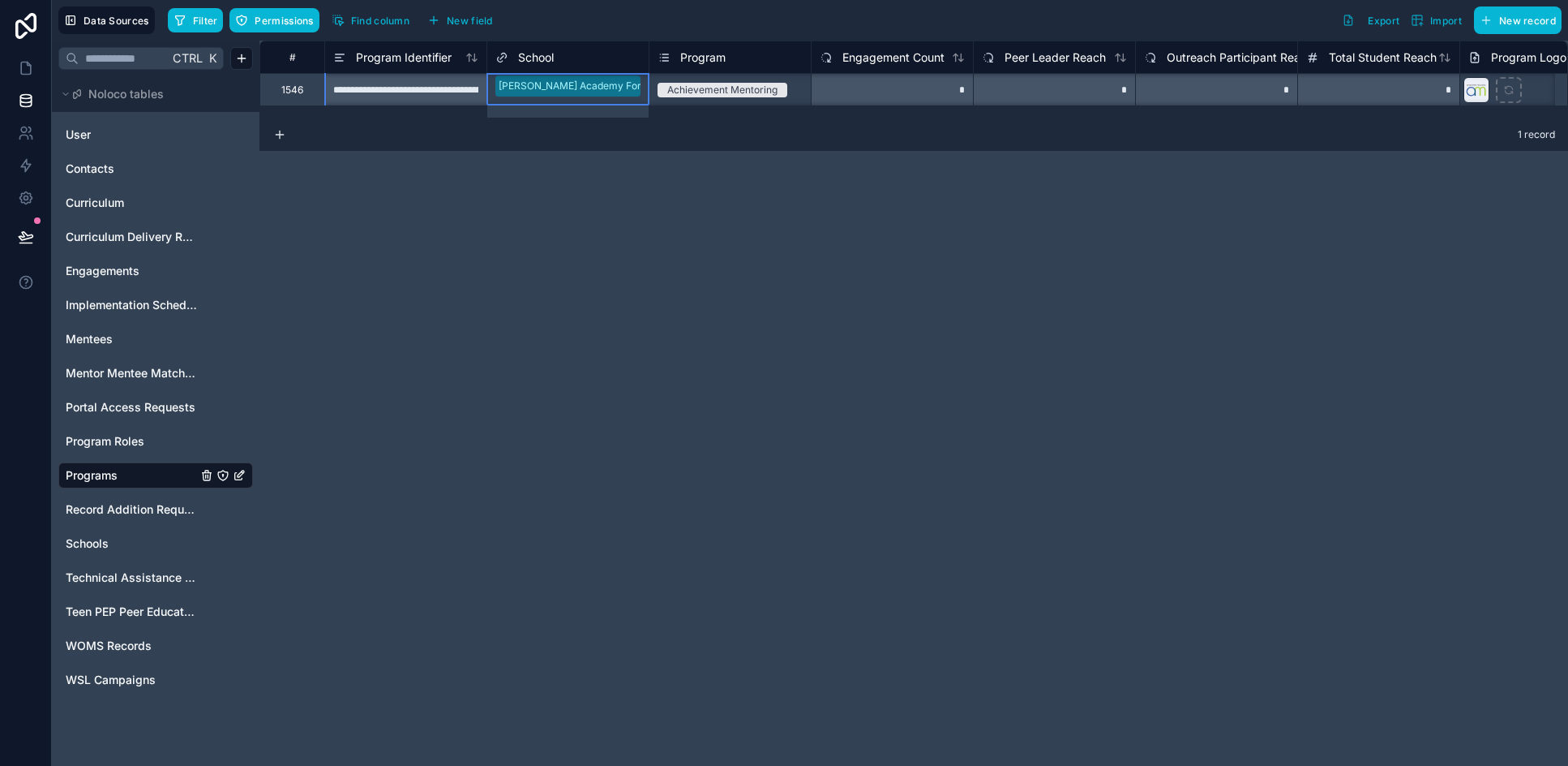
click at [613, 98] on div "Edward M. Kennedy Academy For Health Careers (to delete)" at bounding box center [568, 97] width 162 height 47
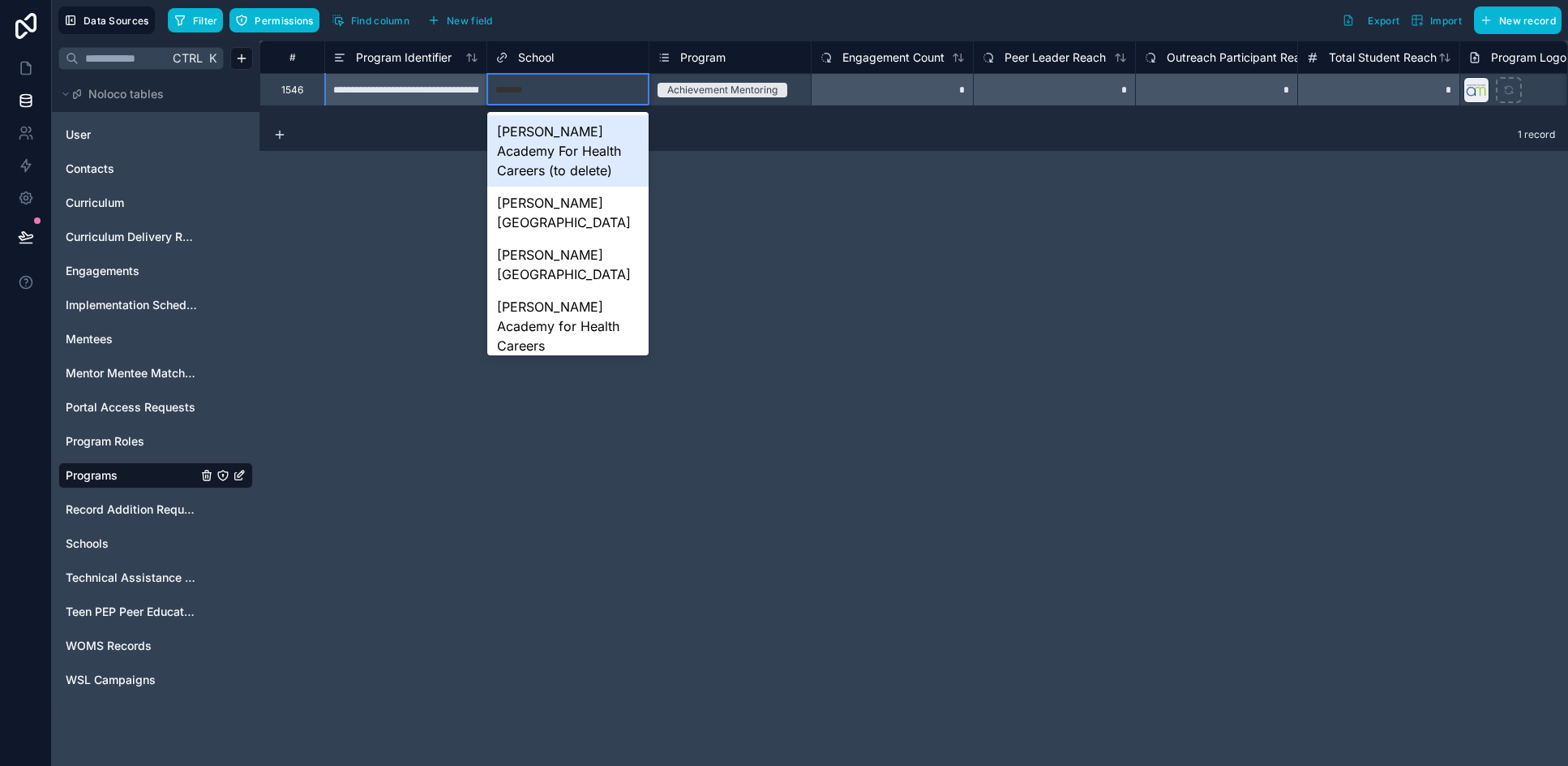
type input "********"
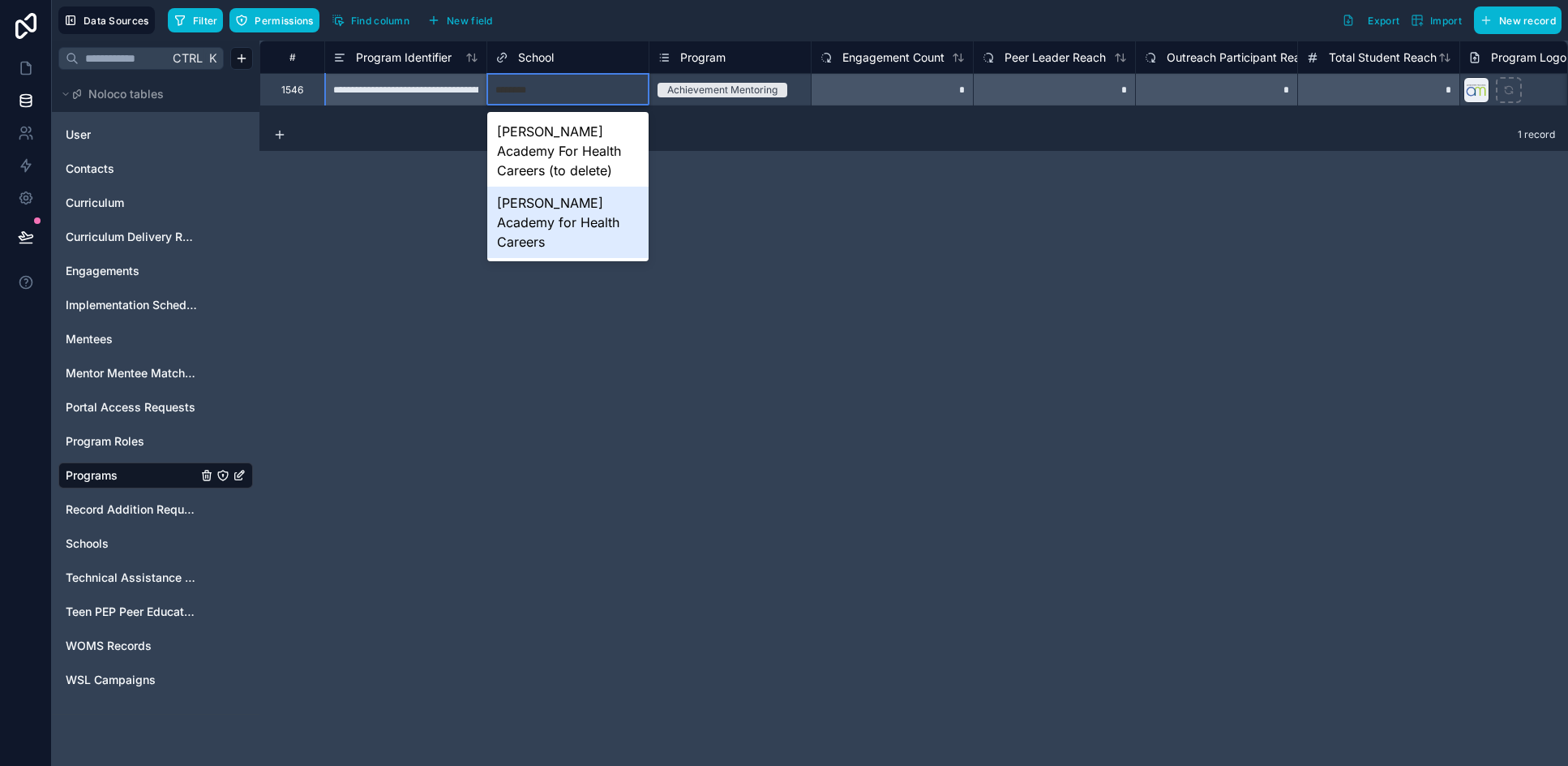
click at [584, 228] on div "Edward M. Kennedy Academy for Health Careers" at bounding box center [568, 222] width 162 height 71
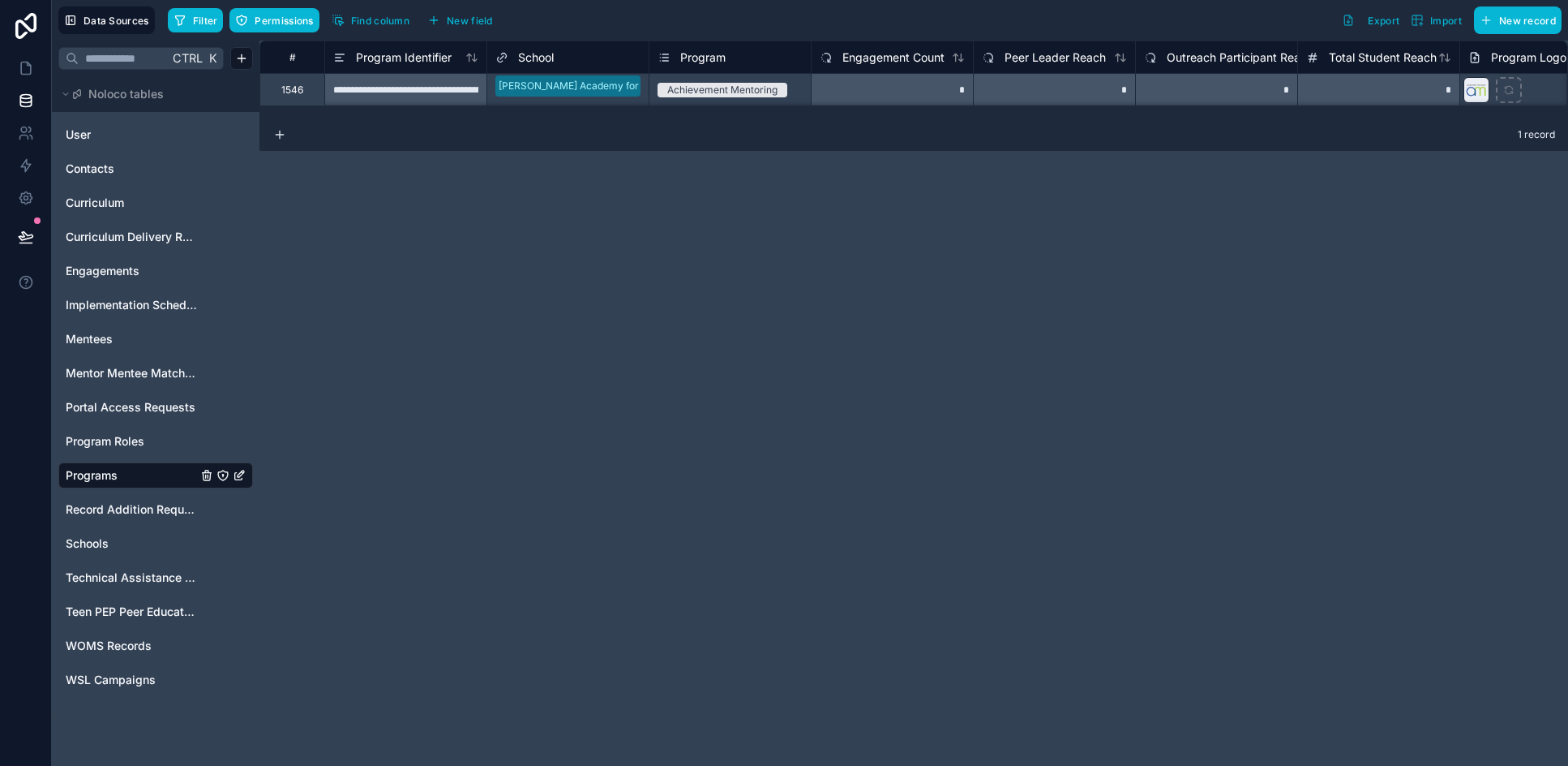
click at [805, 245] on div "**********" at bounding box center [913, 403] width 1309 height 726
click at [109, 279] on div "Engagements" at bounding box center [155, 271] width 194 height 26
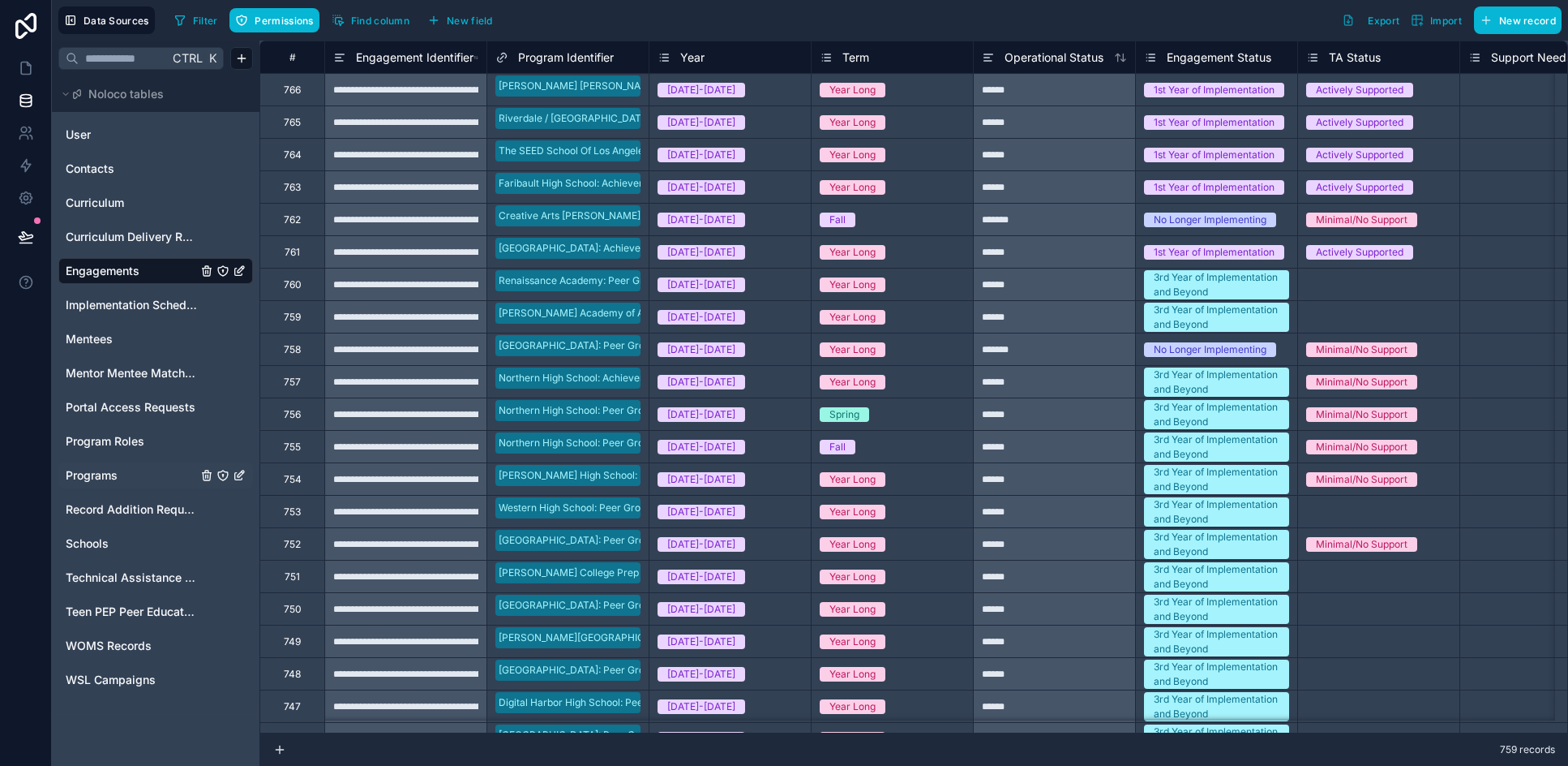
click at [562, 53] on span "Program Identifier" at bounding box center [565, 57] width 96 height 16
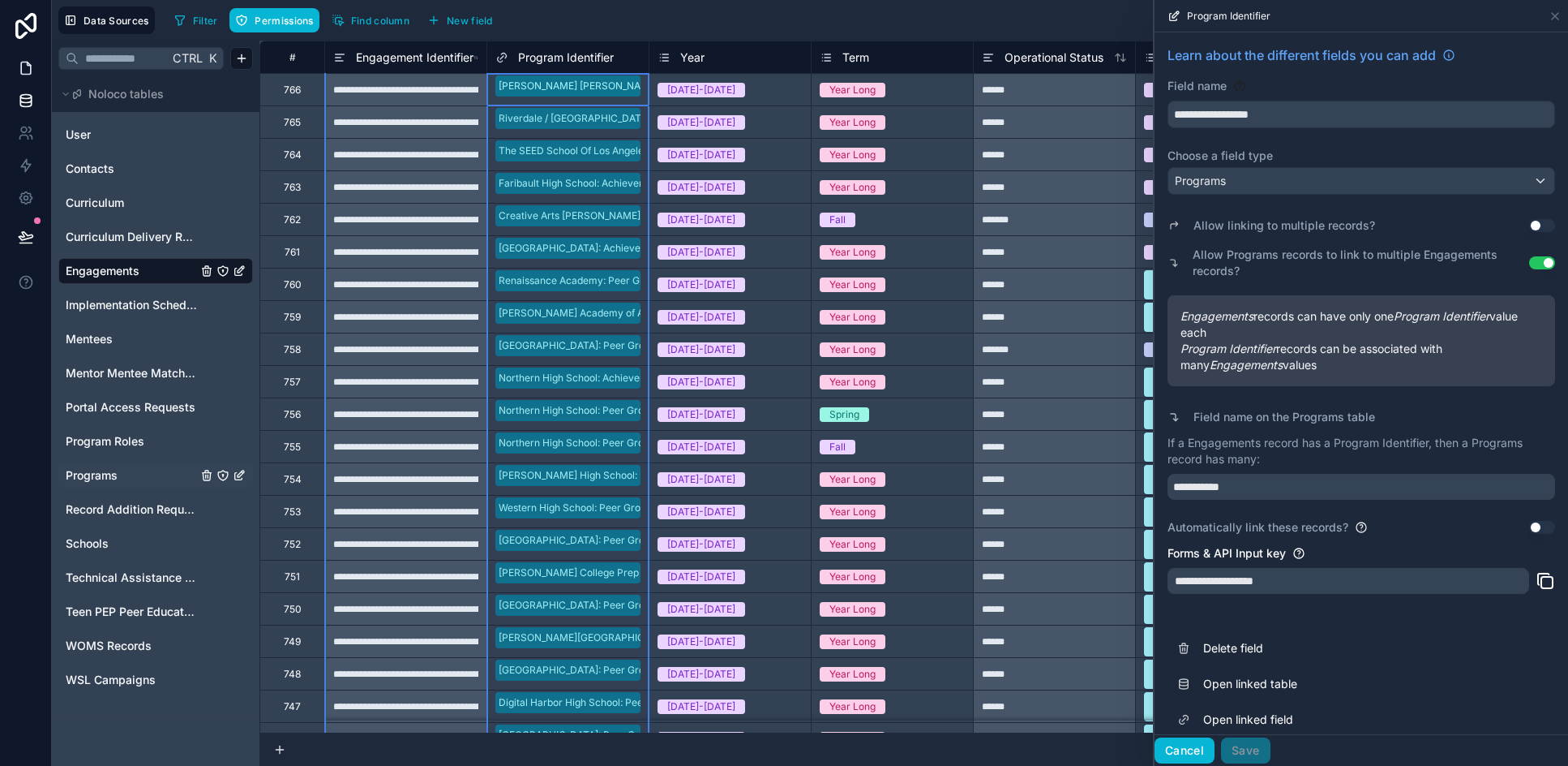
click at [1028, 749] on button "Cancel" at bounding box center [1184, 750] width 60 height 26
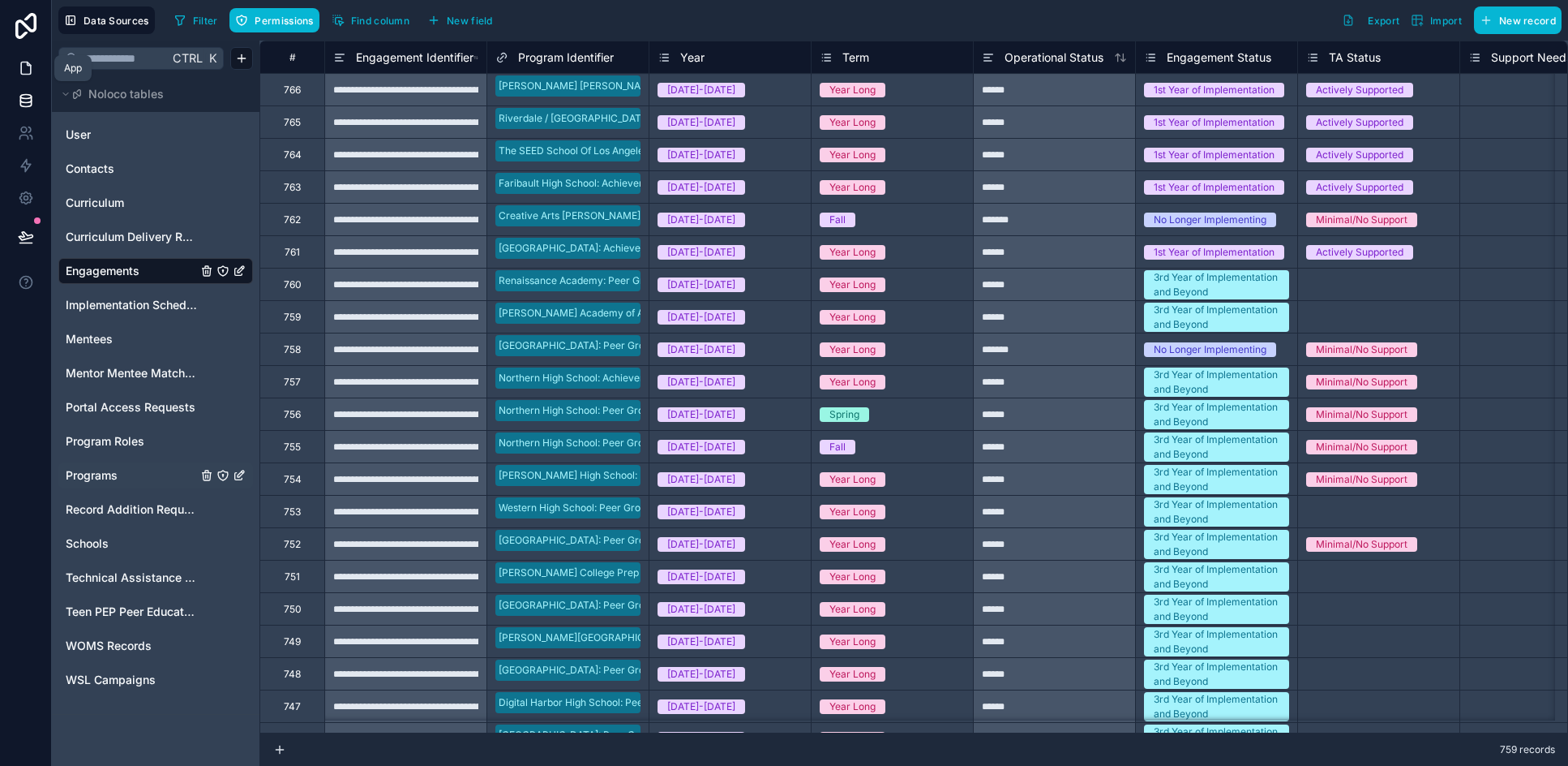
click at [32, 66] on icon at bounding box center [25, 68] width 16 height 16
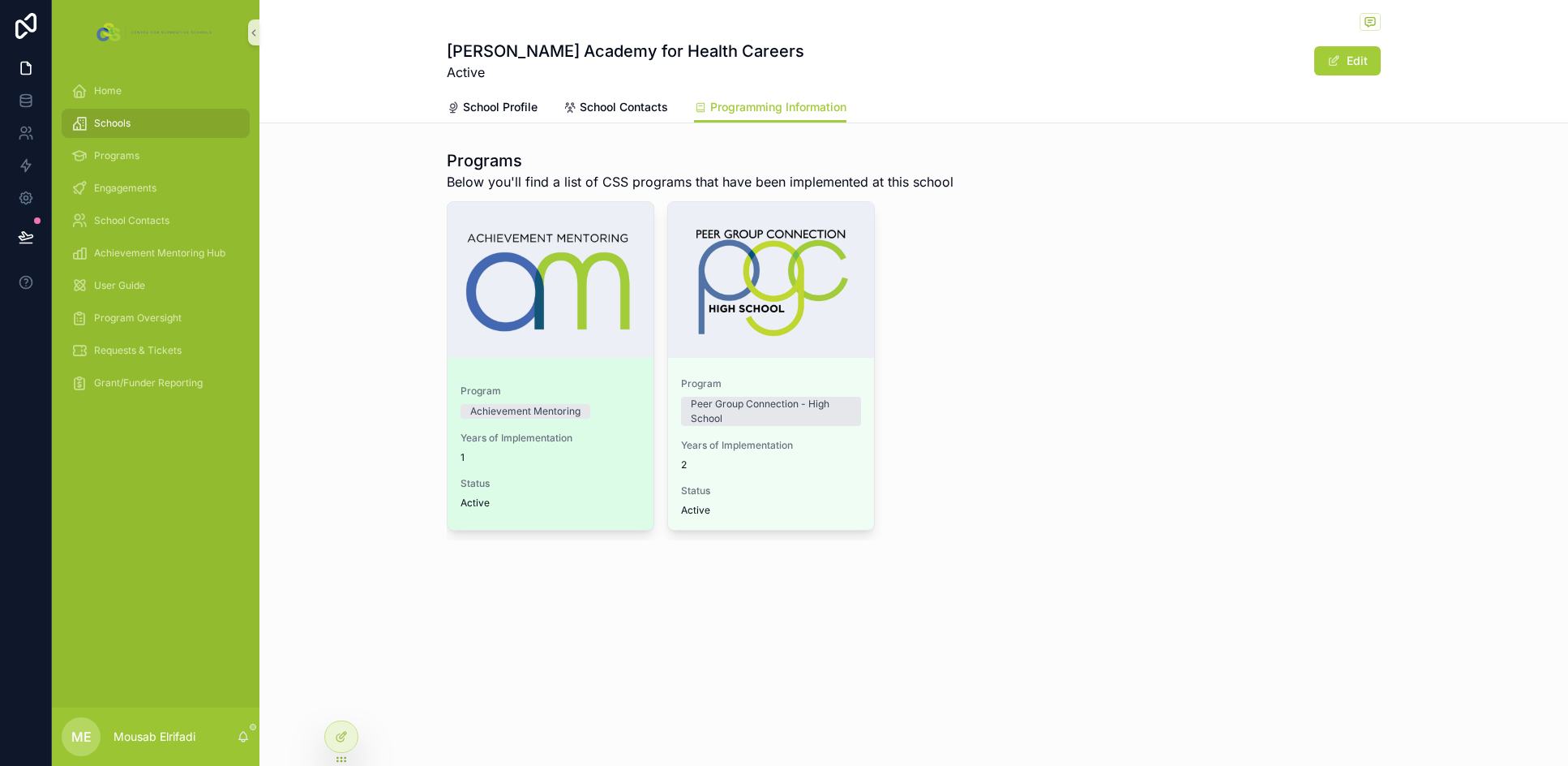
click at [512, 431] on div "Program Achievement Mentoring Years of Implementation 1 Status Active" at bounding box center [550, 450] width 206 height 158
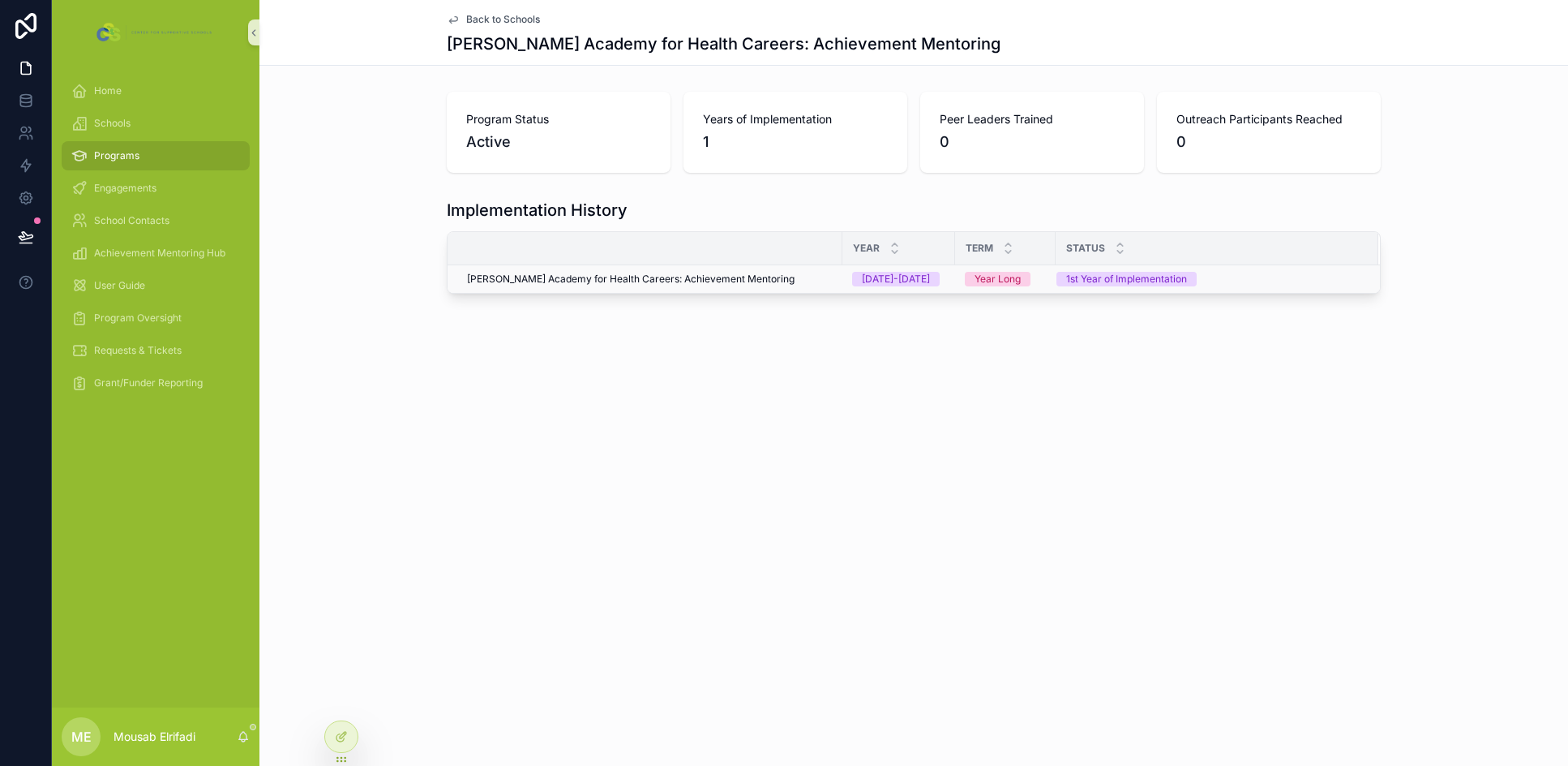
click at [679, 277] on span "Edward M. Kennedy Academy for Health Careers: Achievement Mentoring" at bounding box center [630, 279] width 328 height 13
click at [126, 130] on div "Schools" at bounding box center [156, 123] width 169 height 26
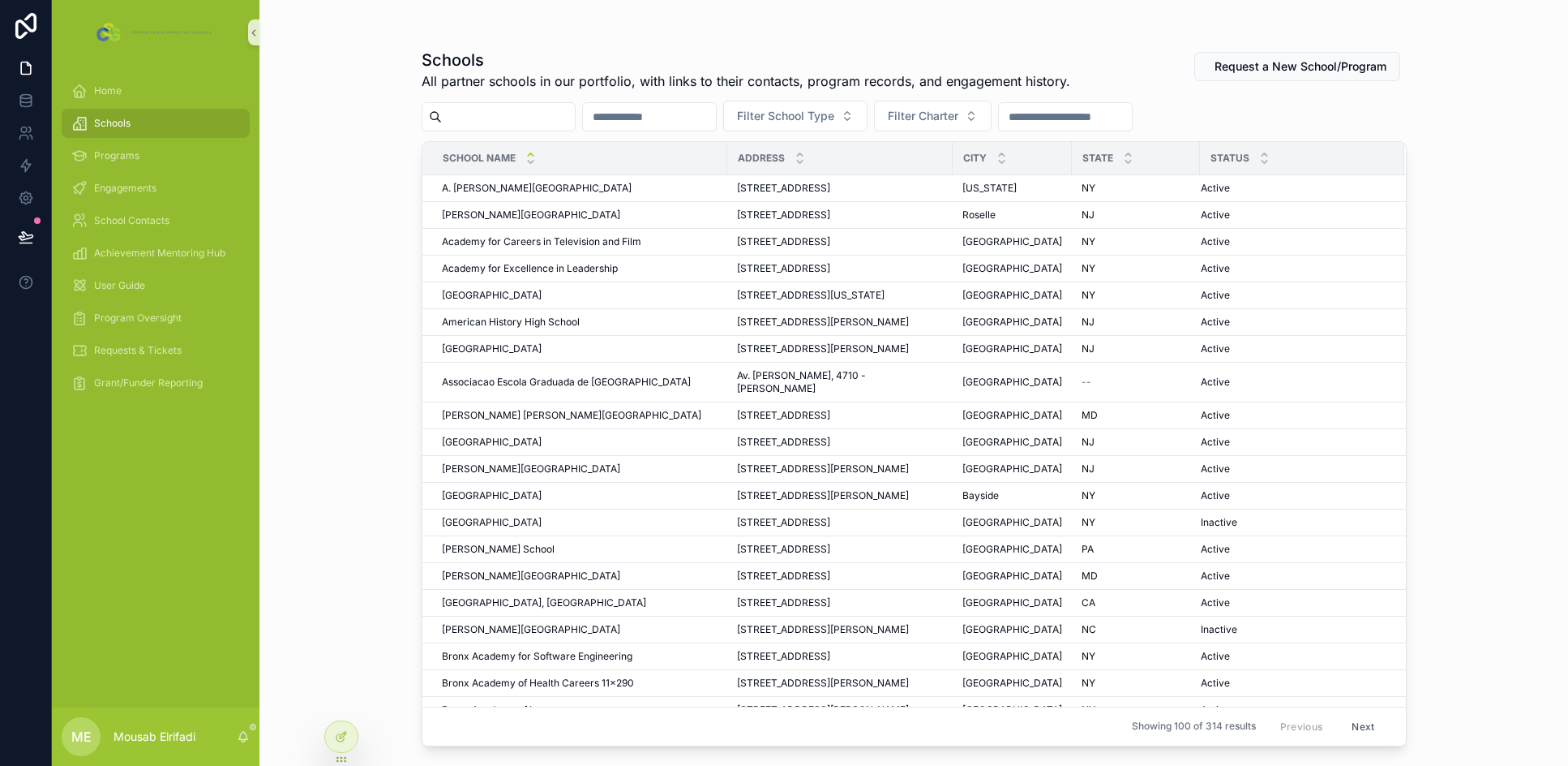
click at [499, 115] on input "scrollable content" at bounding box center [508, 117] width 133 height 23
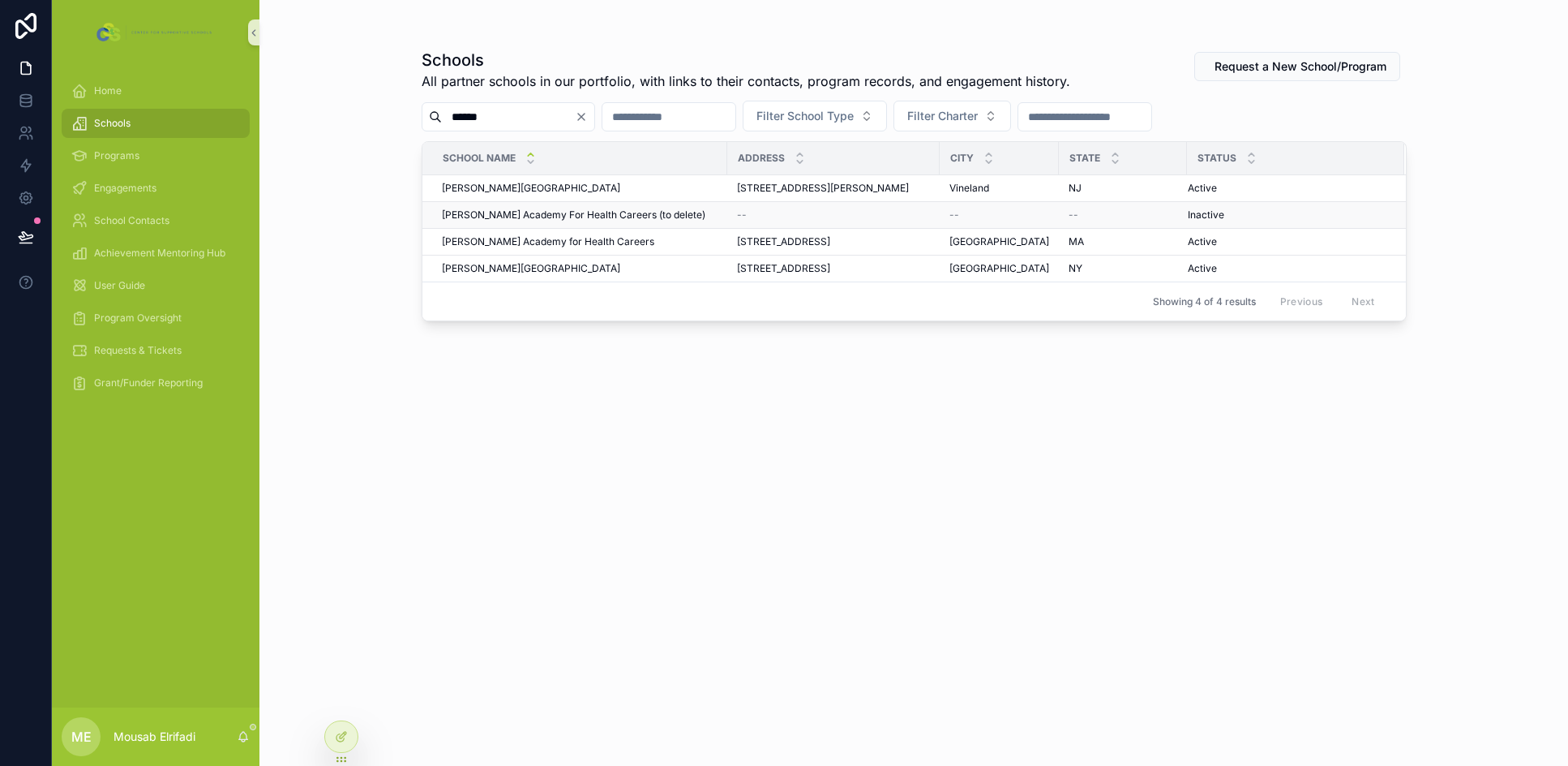
type input "******"
click at [693, 215] on span "Edward M. Kennedy Academy For Health Careers (to delete)" at bounding box center [574, 215] width 264 height 13
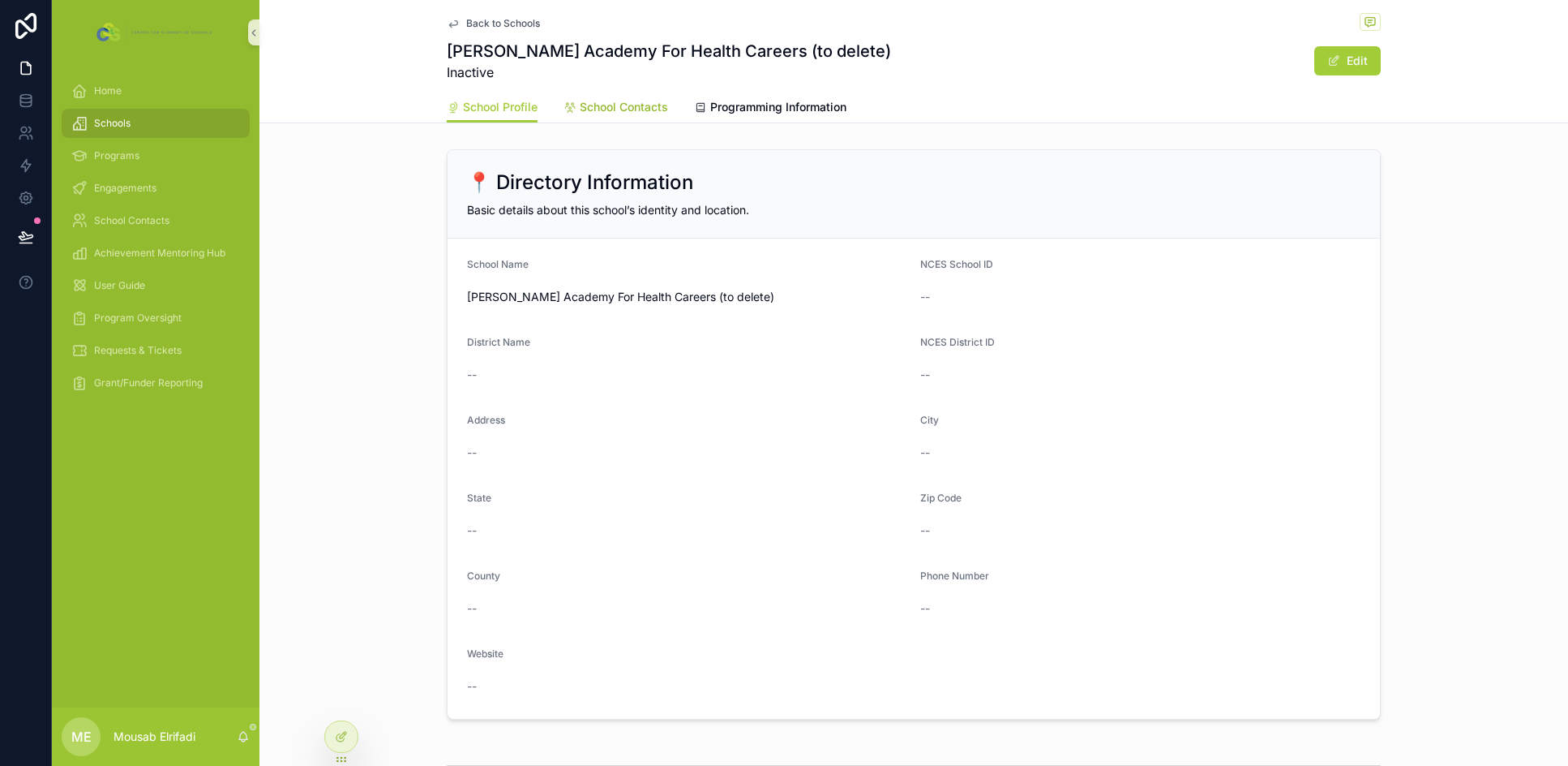
click at [621, 111] on span "School Contacts" at bounding box center [623, 107] width 89 height 16
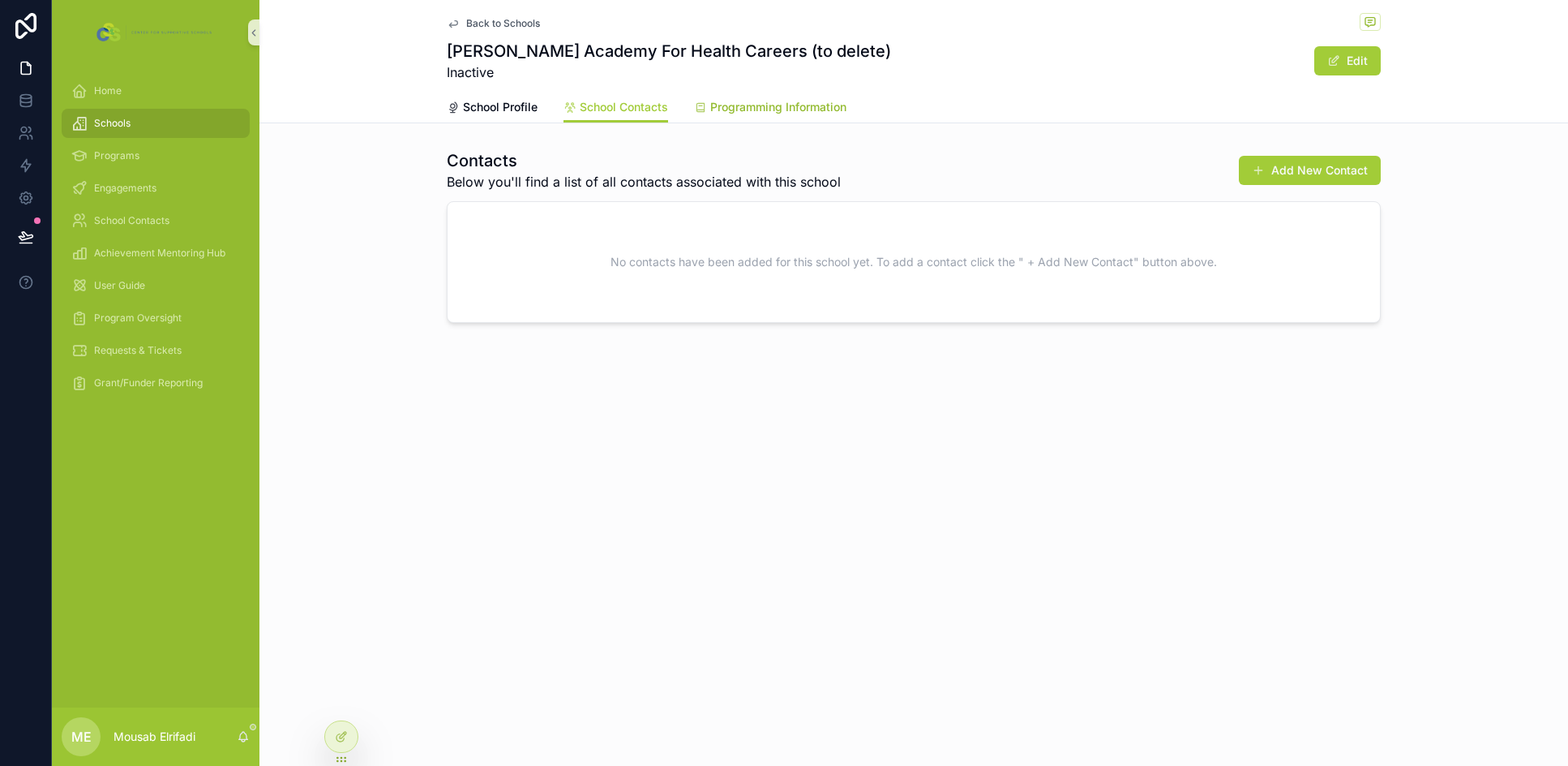
click at [748, 112] on span "Programming Information" at bounding box center [778, 107] width 136 height 16
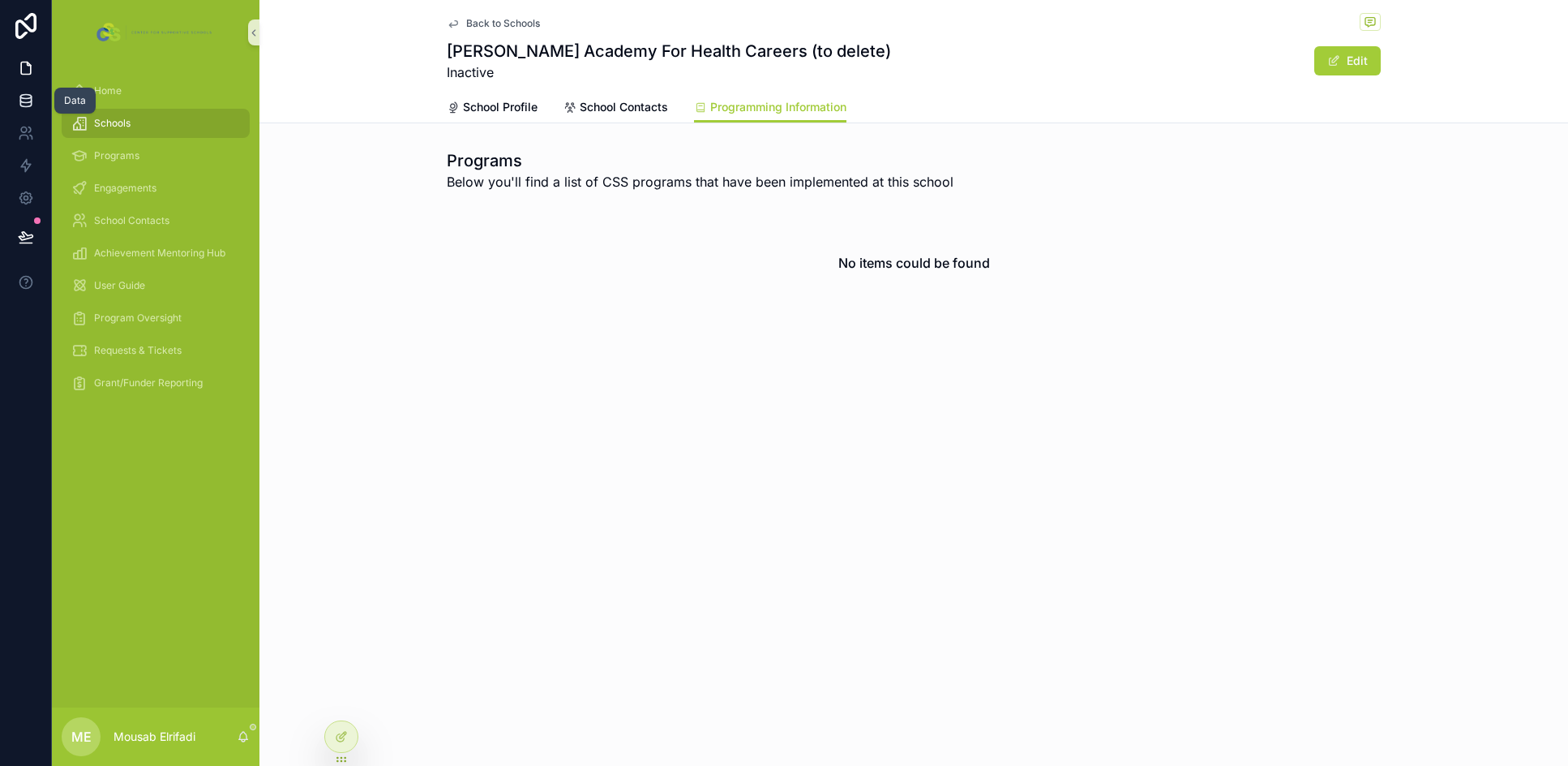
click at [30, 99] on icon at bounding box center [25, 100] width 16 height 16
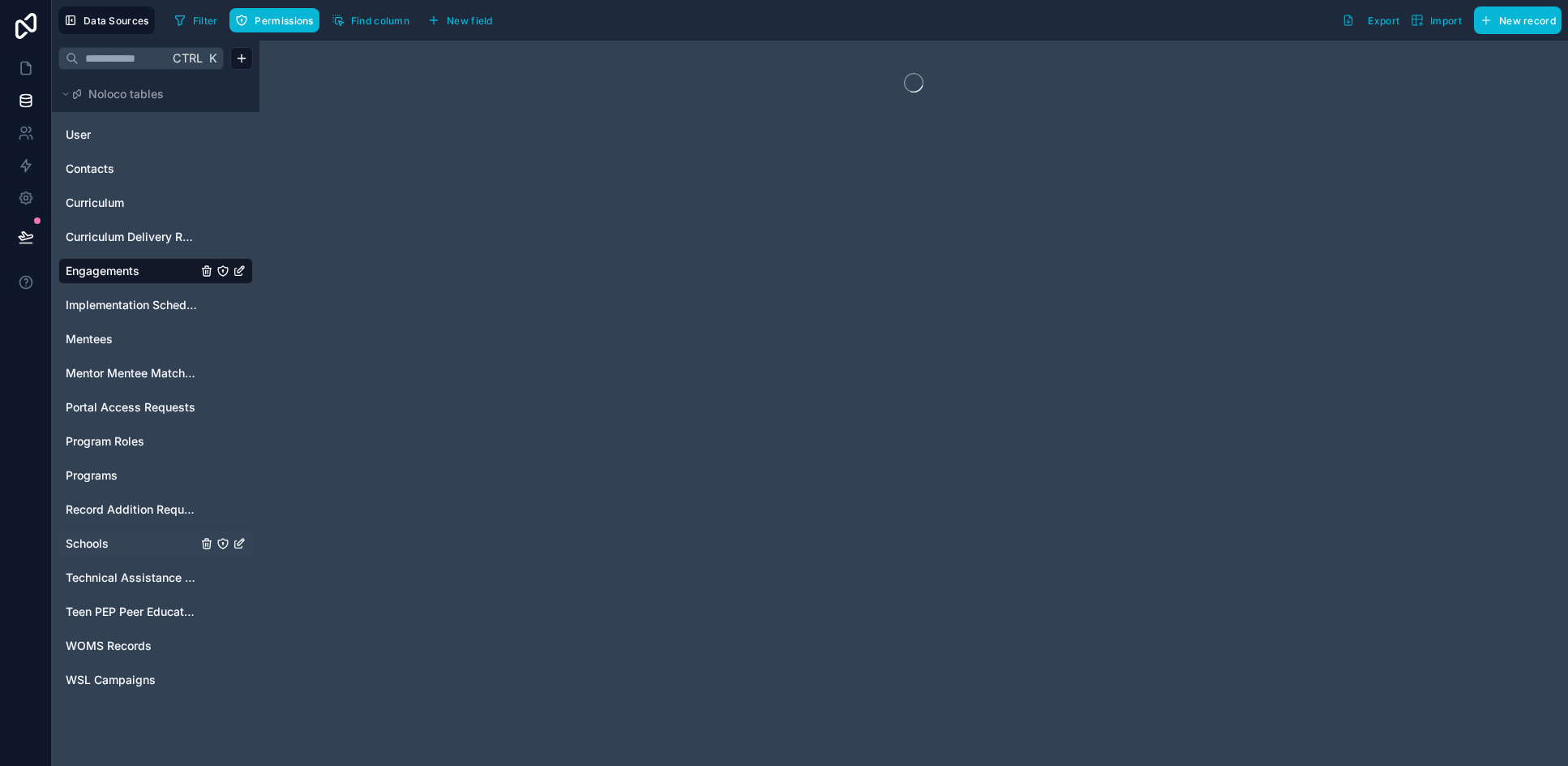
click at [94, 545] on span "Schools" at bounding box center [87, 543] width 43 height 16
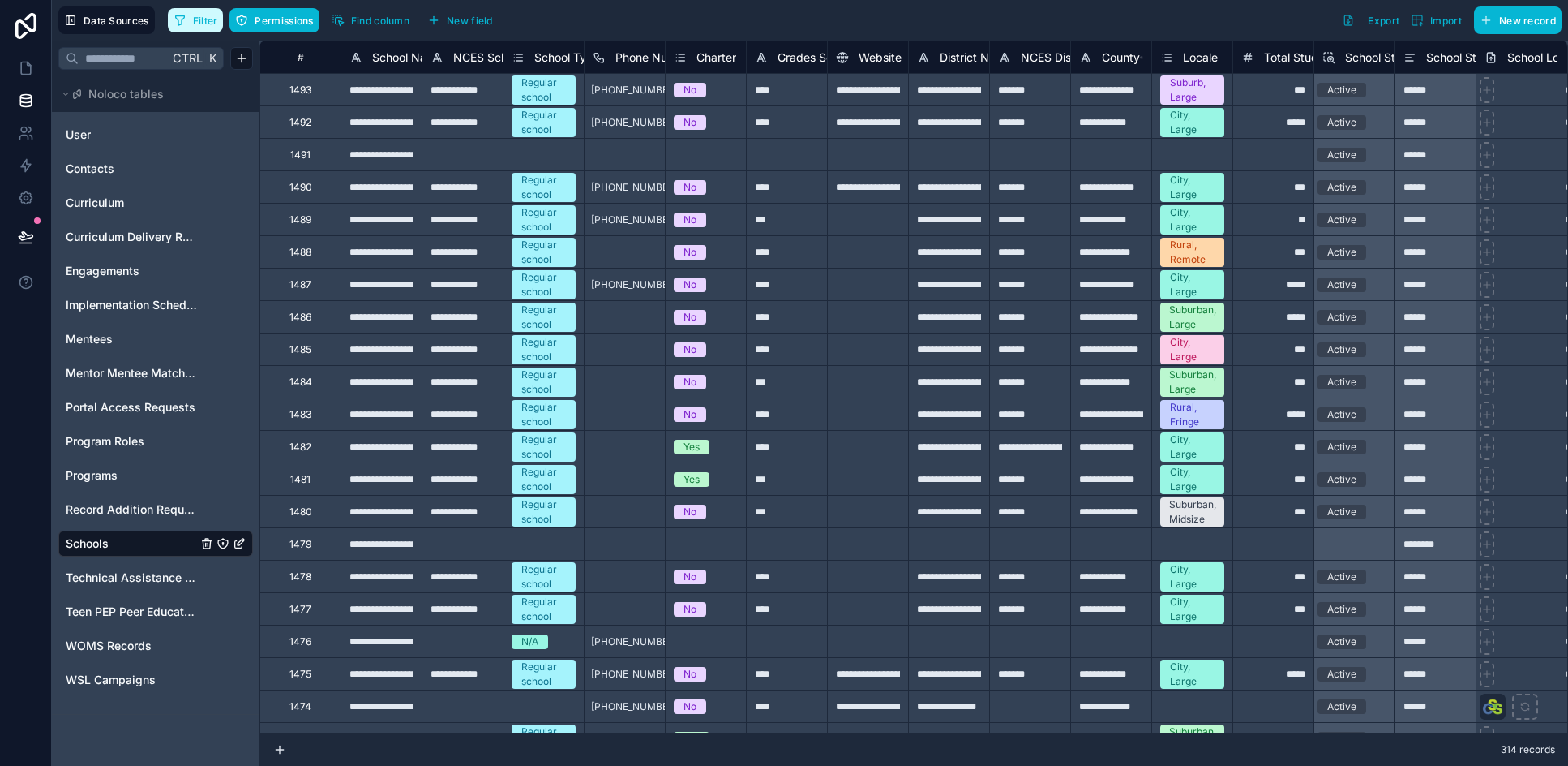
click at [196, 20] on span "Filter" at bounding box center [206, 21] width 25 height 12
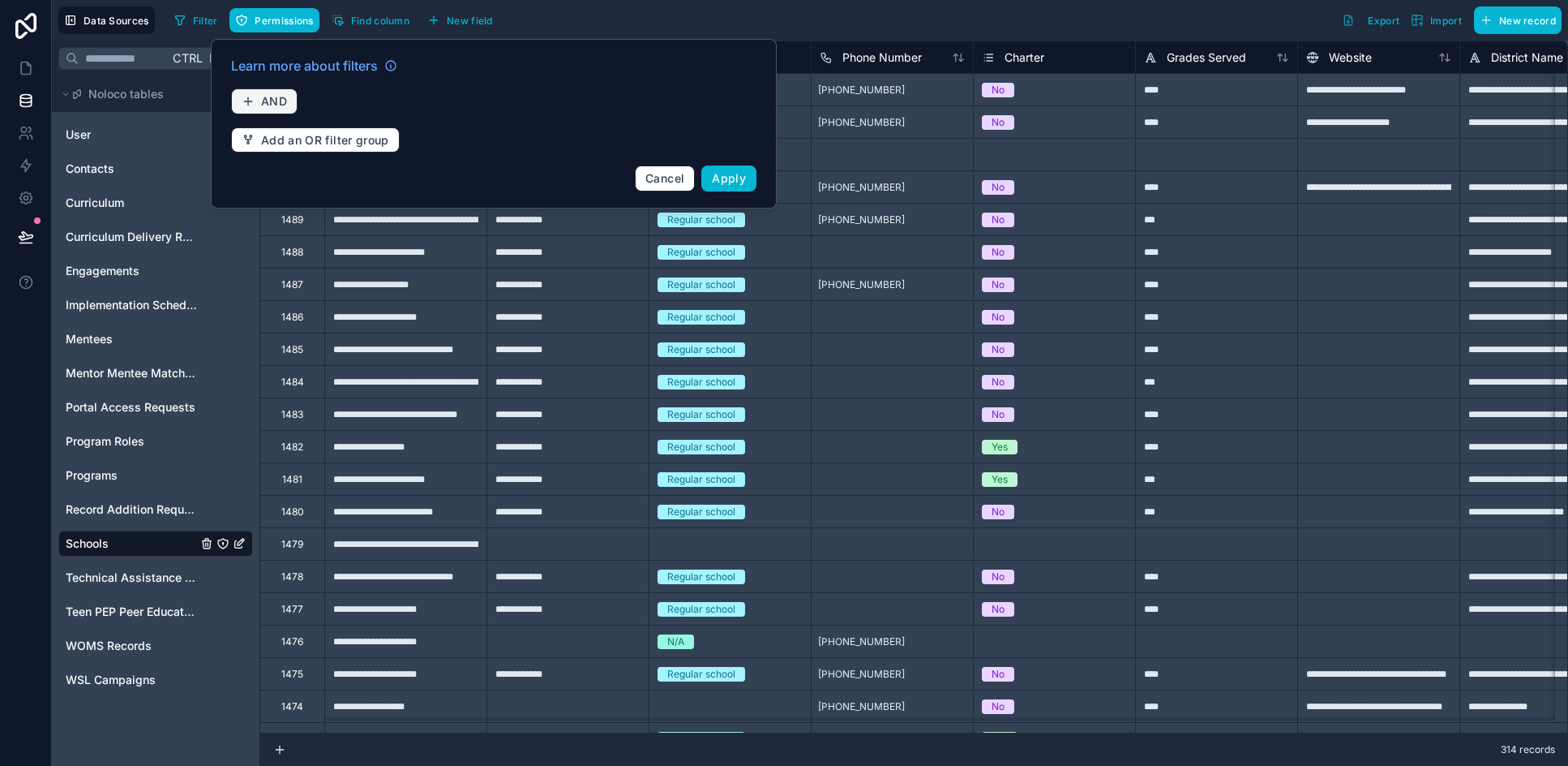
click at [287, 105] on button "AND" at bounding box center [265, 102] width 67 height 26
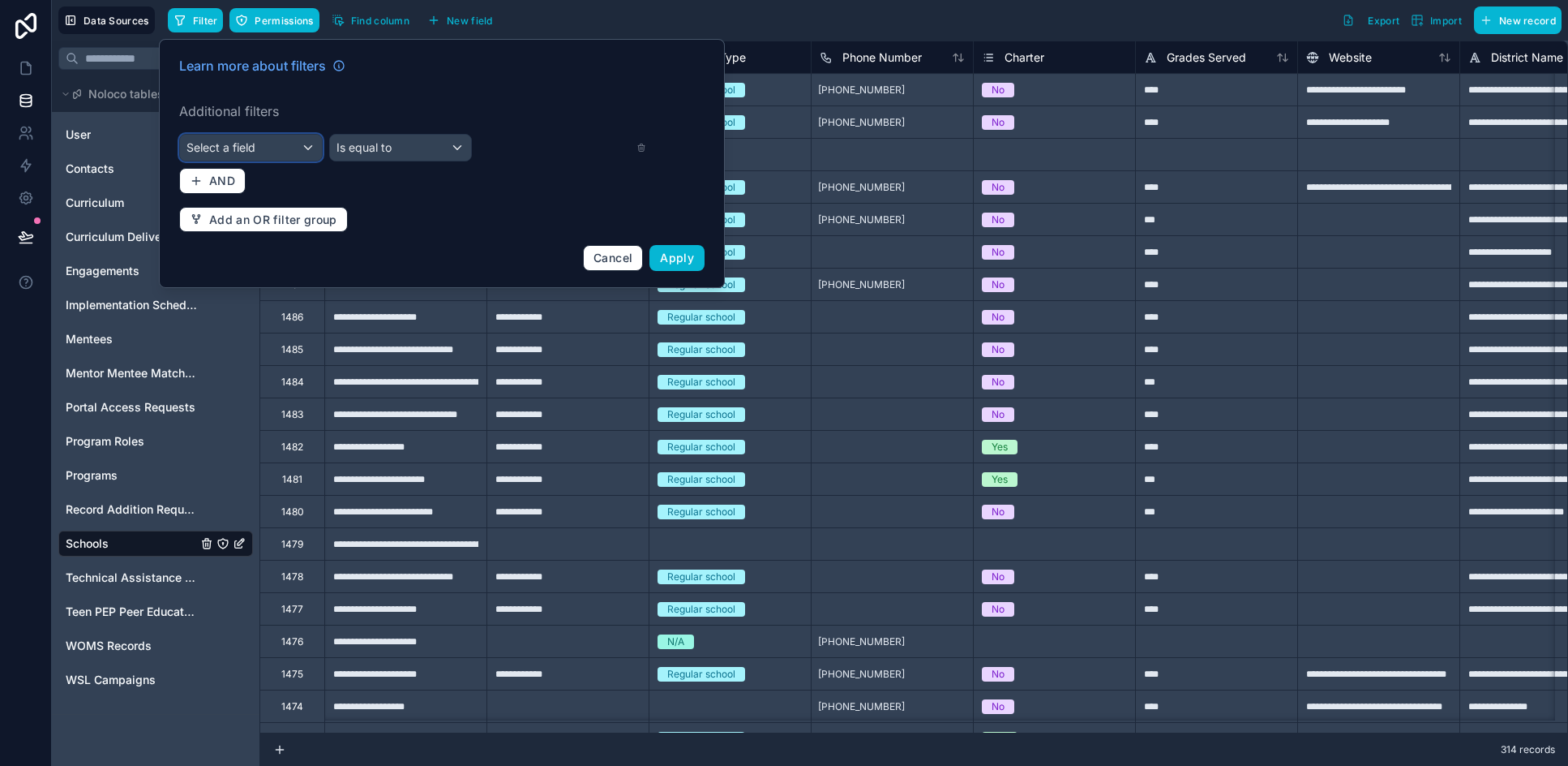
click at [279, 142] on div "Select a field" at bounding box center [250, 148] width 142 height 26
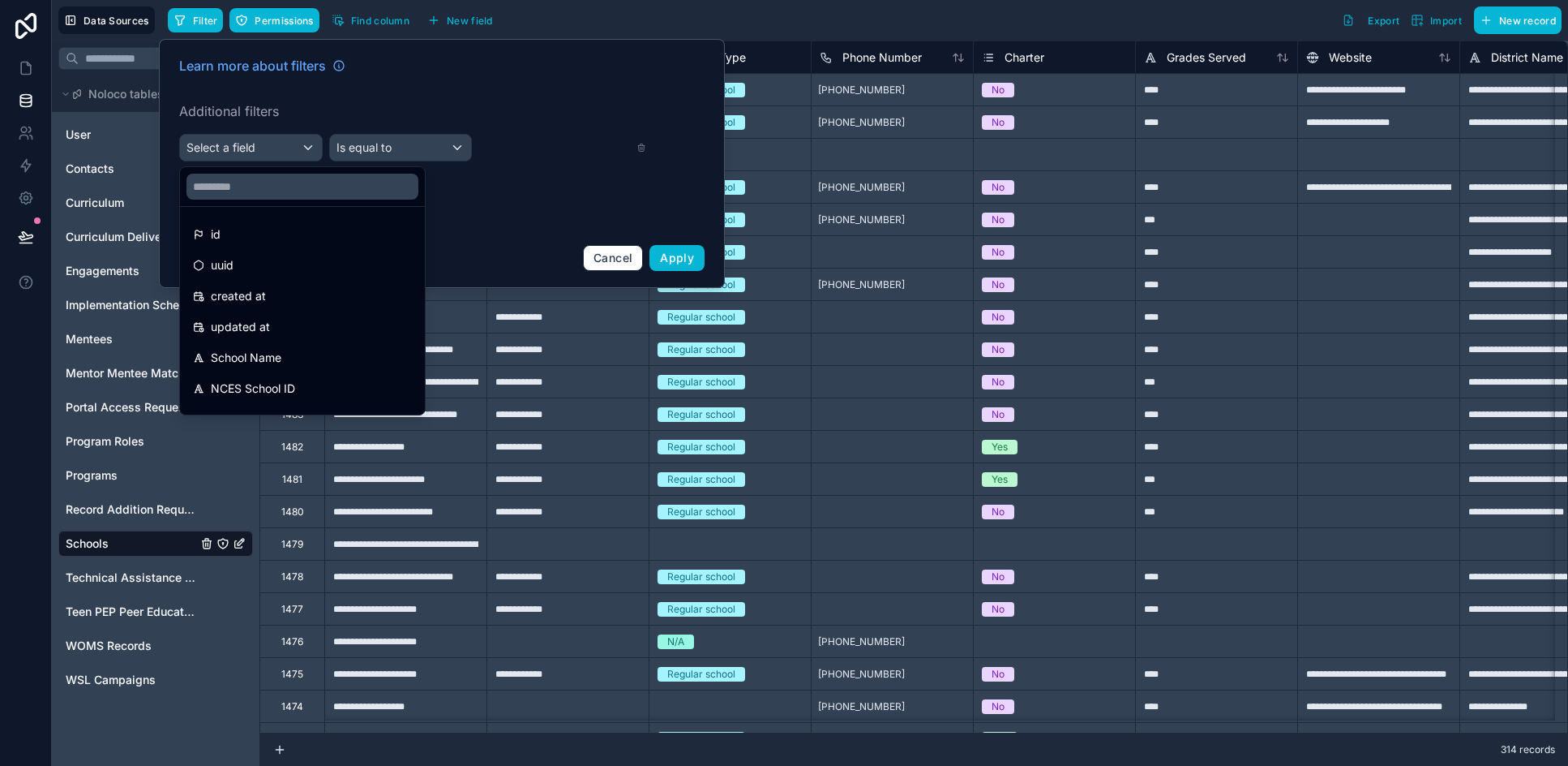
click at [228, 144] on div at bounding box center [442, 163] width 566 height 249
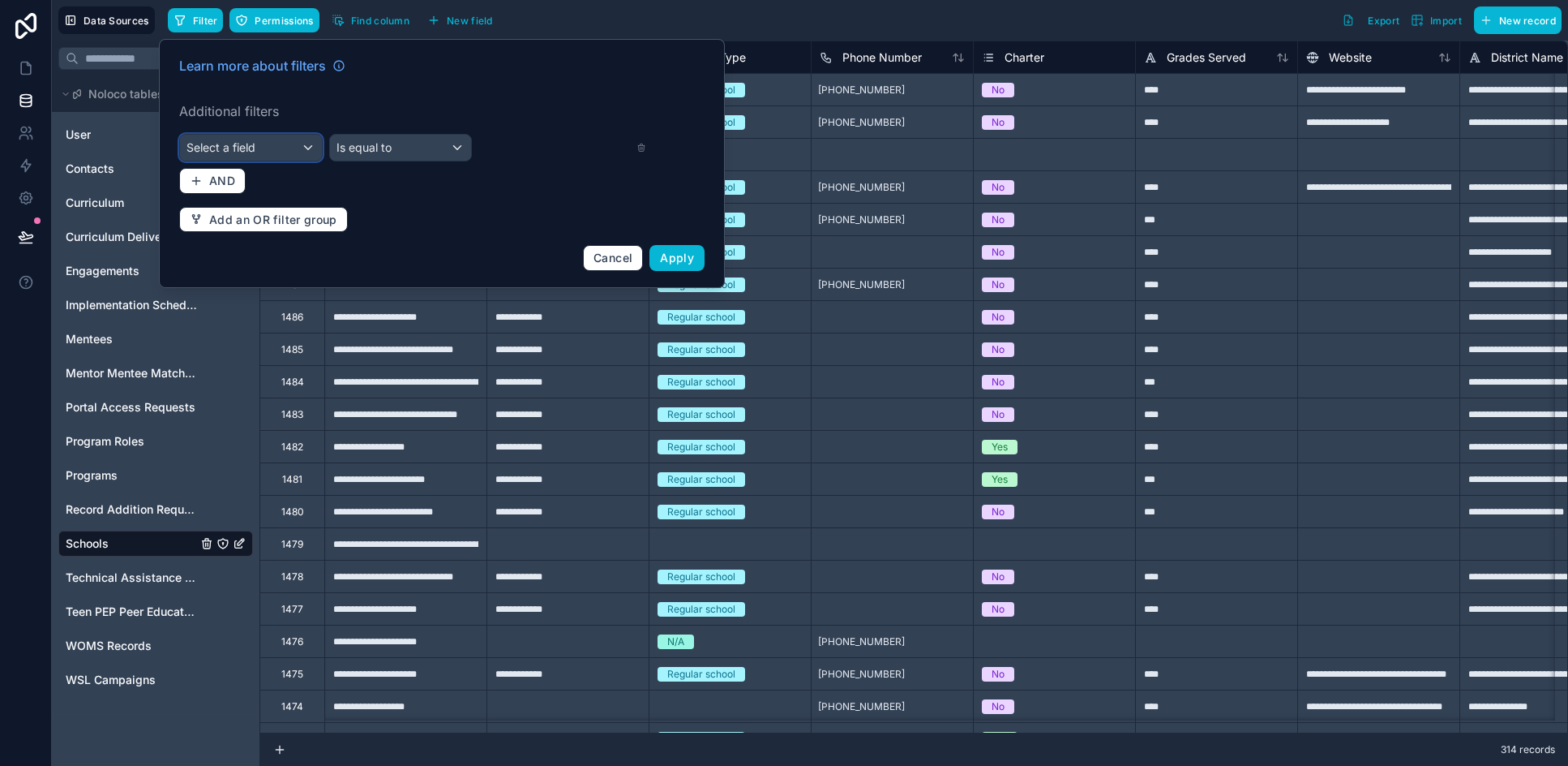
click at [228, 144] on span "Select a field" at bounding box center [221, 148] width 69 height 14
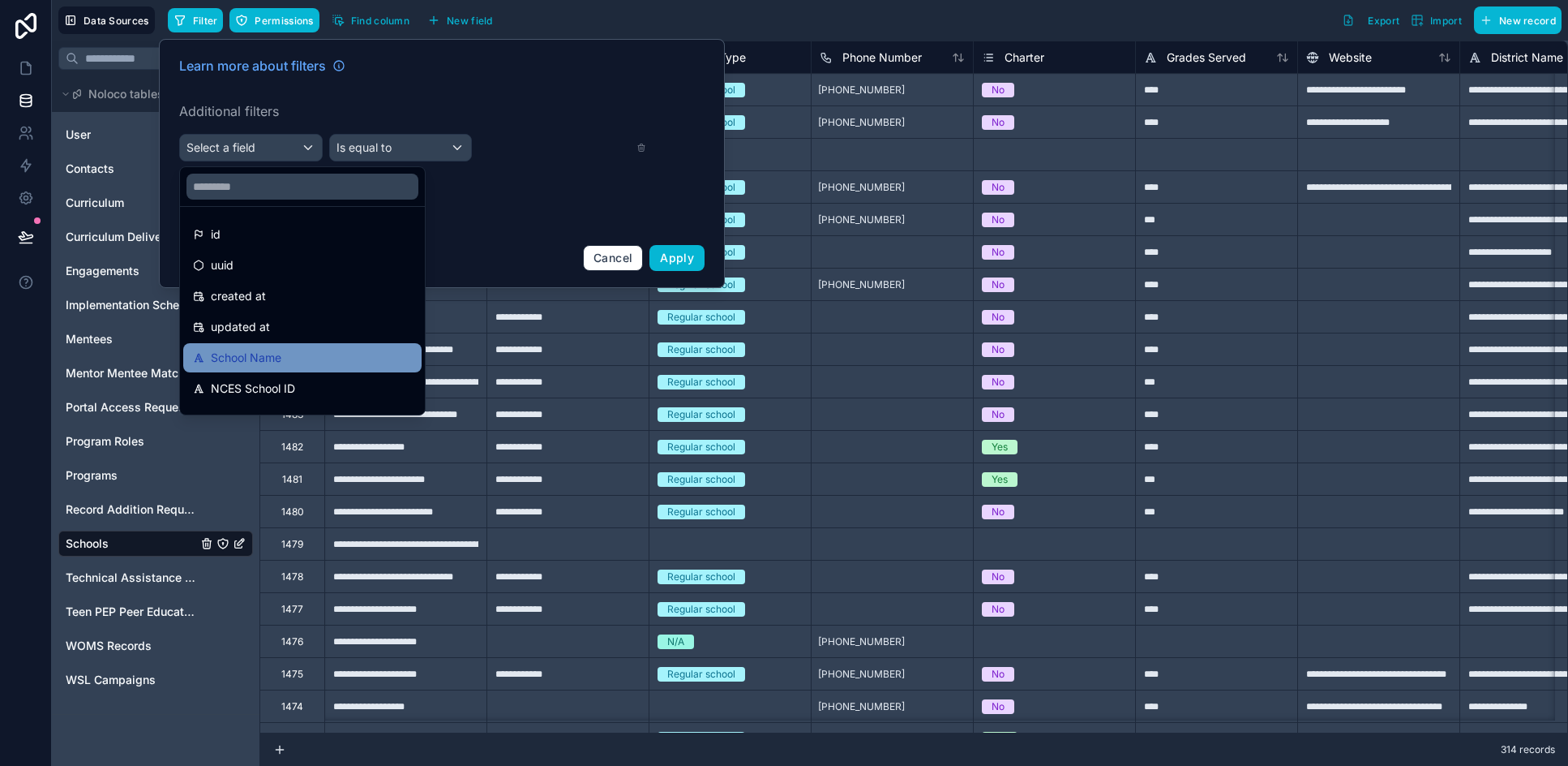
click at [281, 362] on span "School Name" at bounding box center [246, 358] width 70 height 19
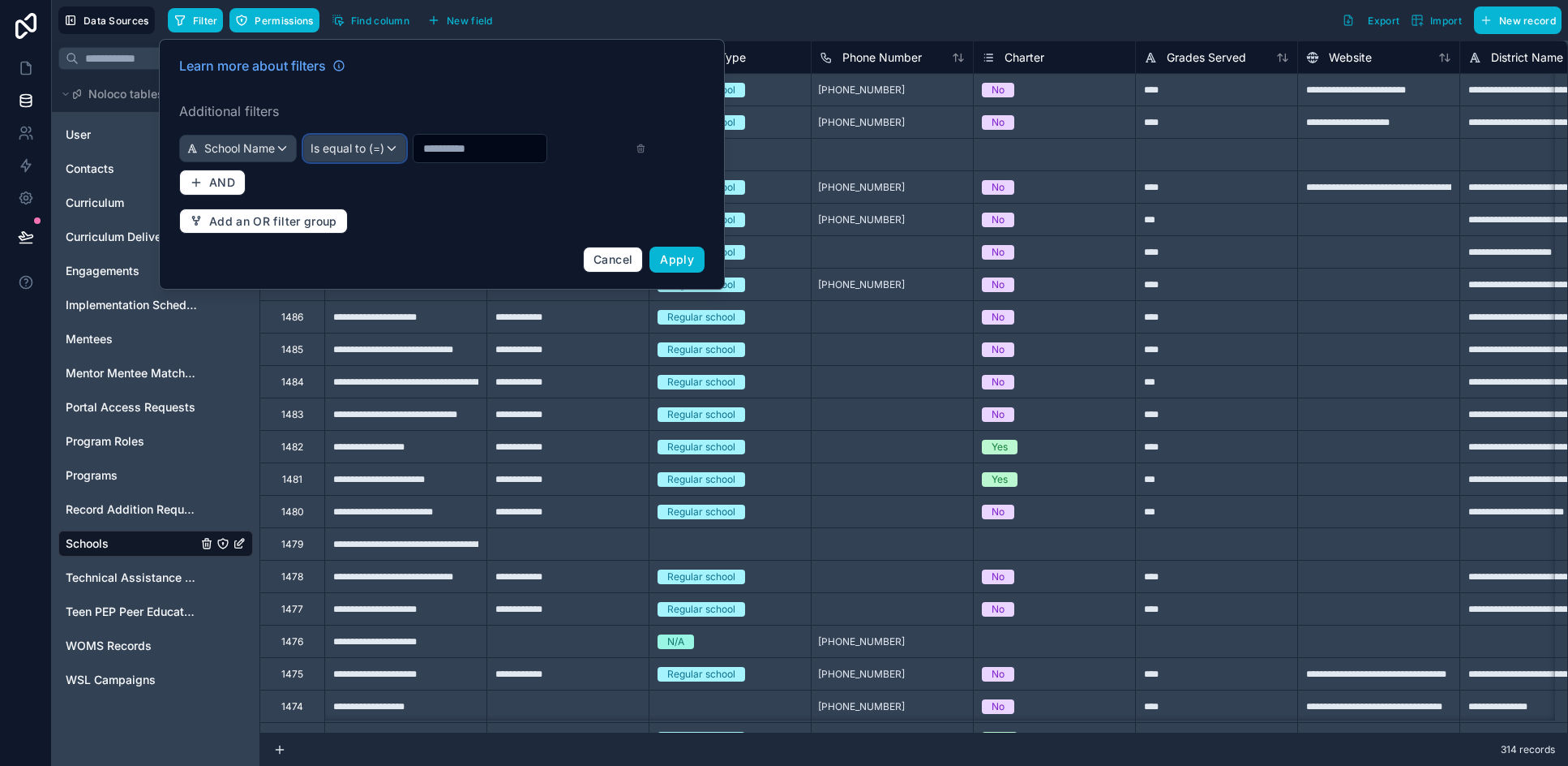
click at [353, 149] on span "Is equal to (=)" at bounding box center [347, 149] width 74 height 16
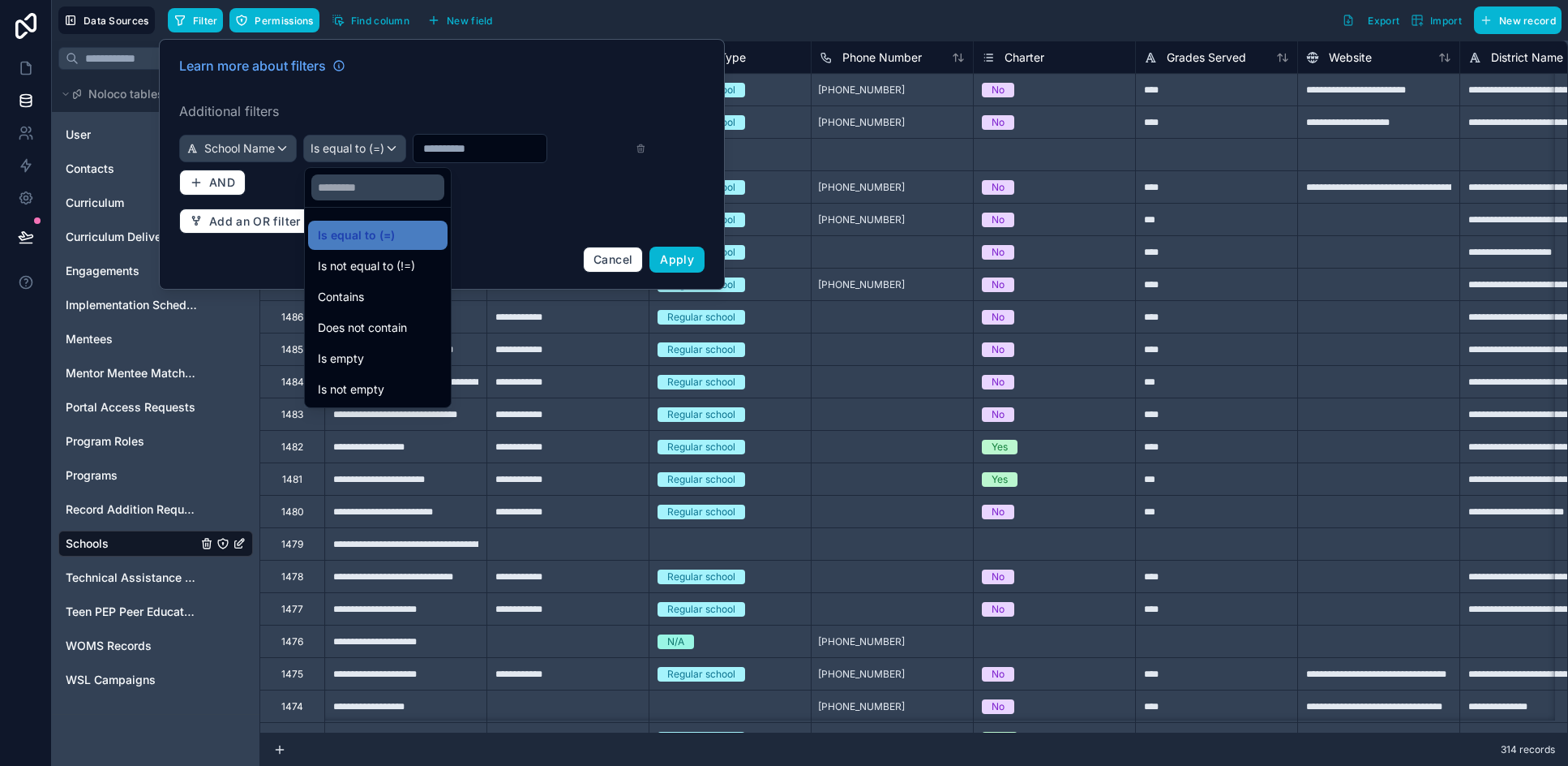
click at [499, 152] on div at bounding box center [442, 164] width 566 height 251
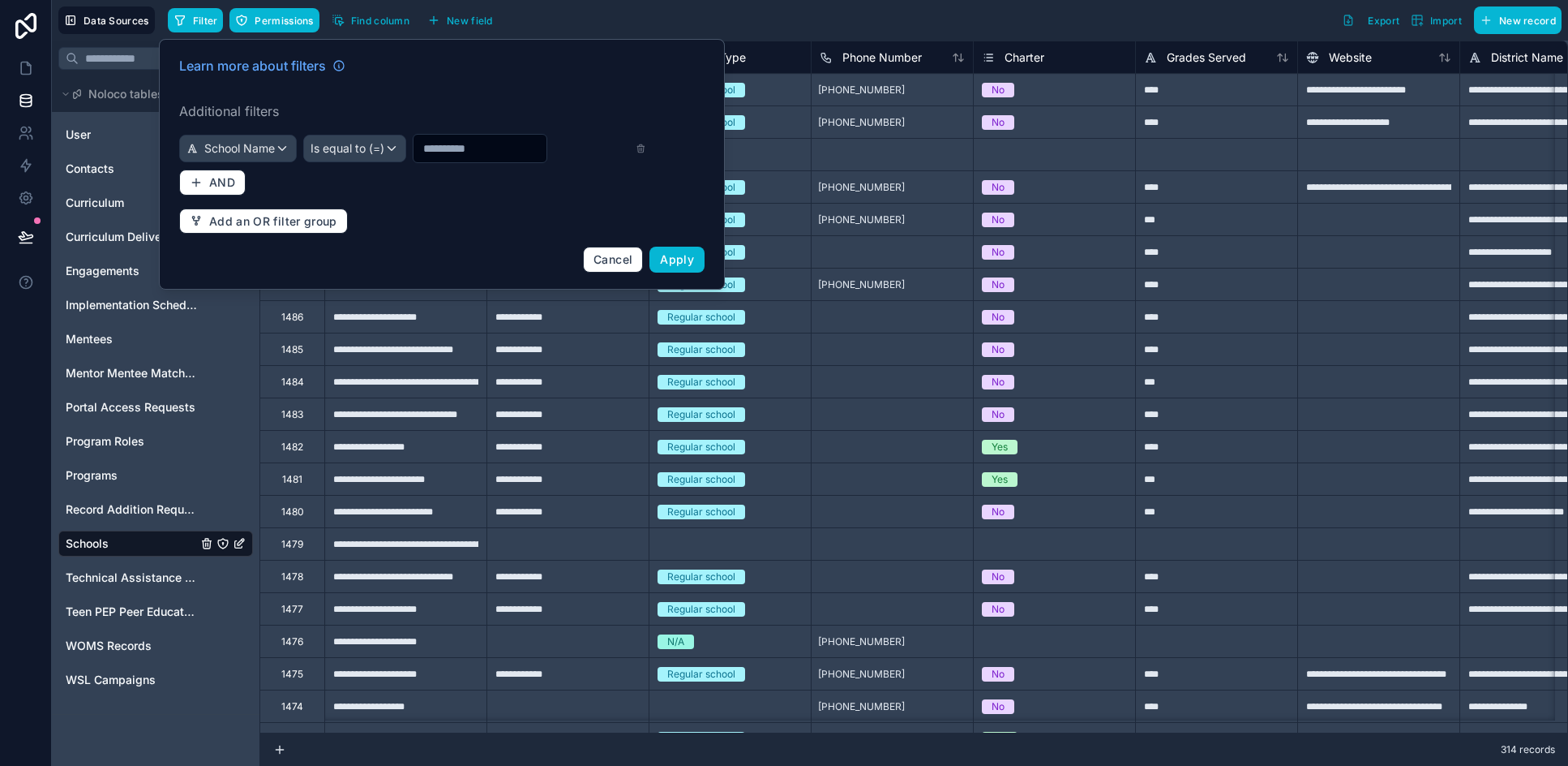
click at [499, 148] on input "text" at bounding box center [479, 149] width 133 height 23
click at [611, 262] on span "Cancel" at bounding box center [613, 259] width 39 height 14
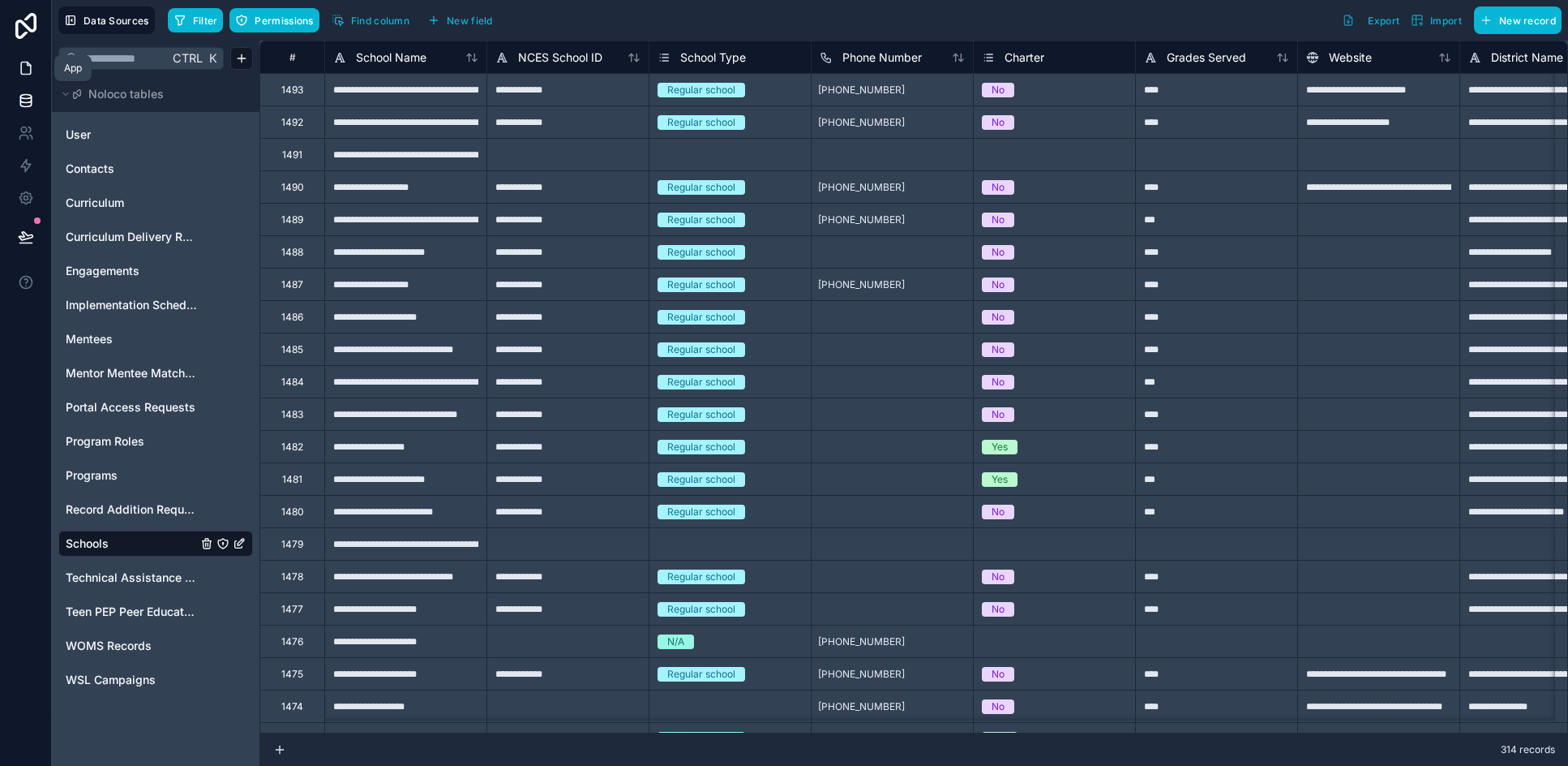
click at [28, 69] on icon at bounding box center [25, 68] width 16 height 16
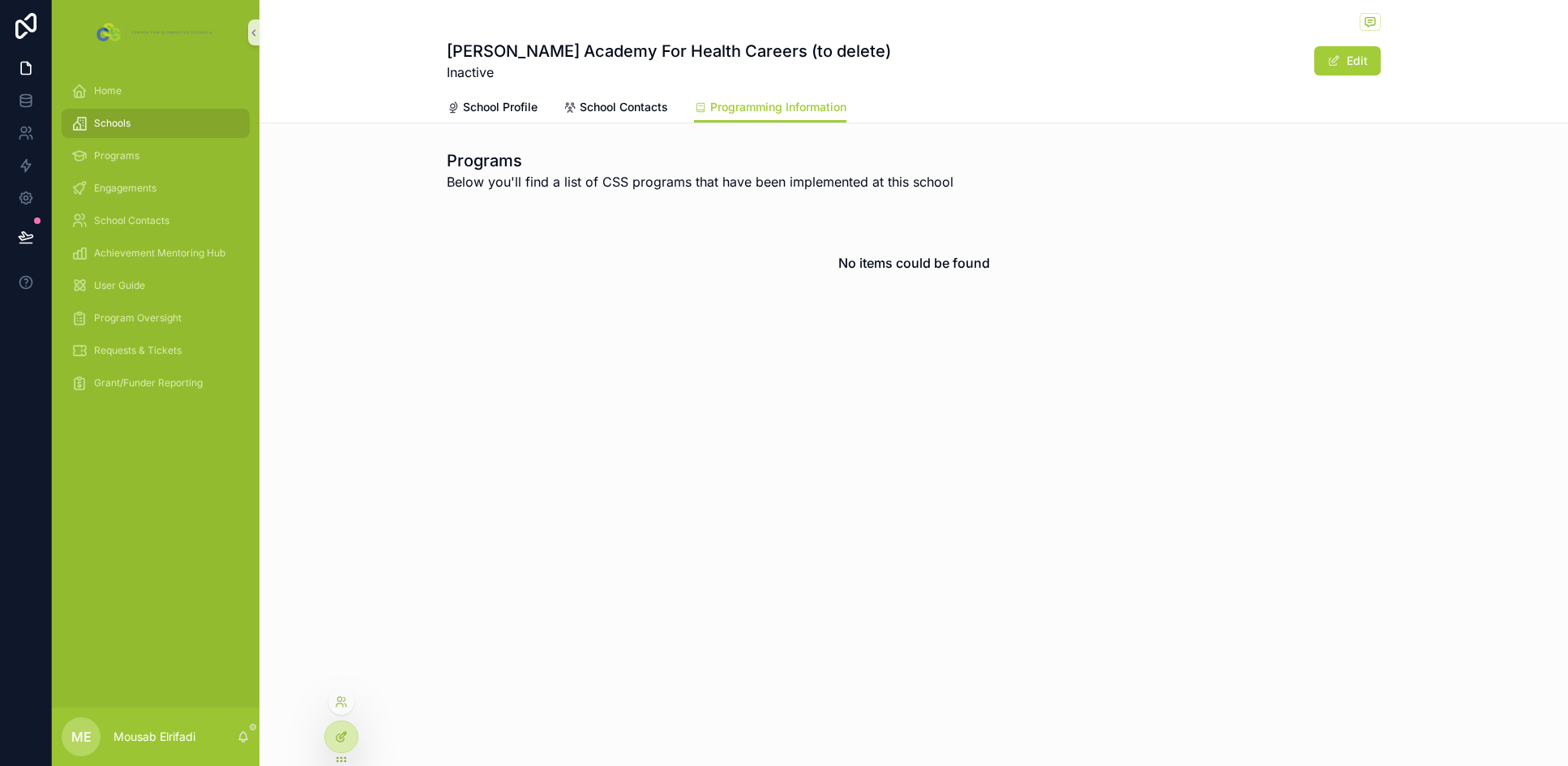
click at [345, 736] on icon at bounding box center [341, 736] width 13 height 13
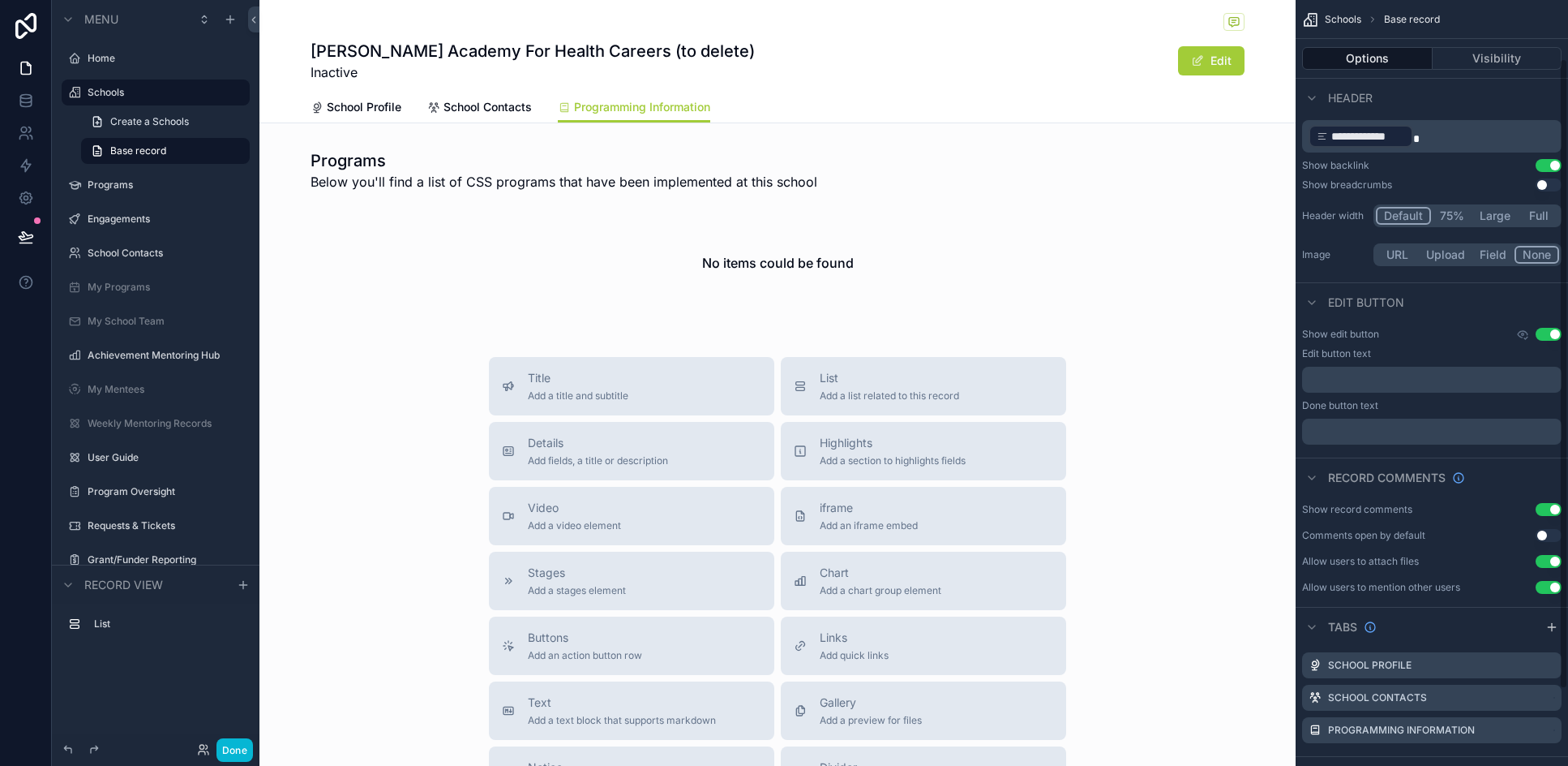
scroll to position [2, 0]
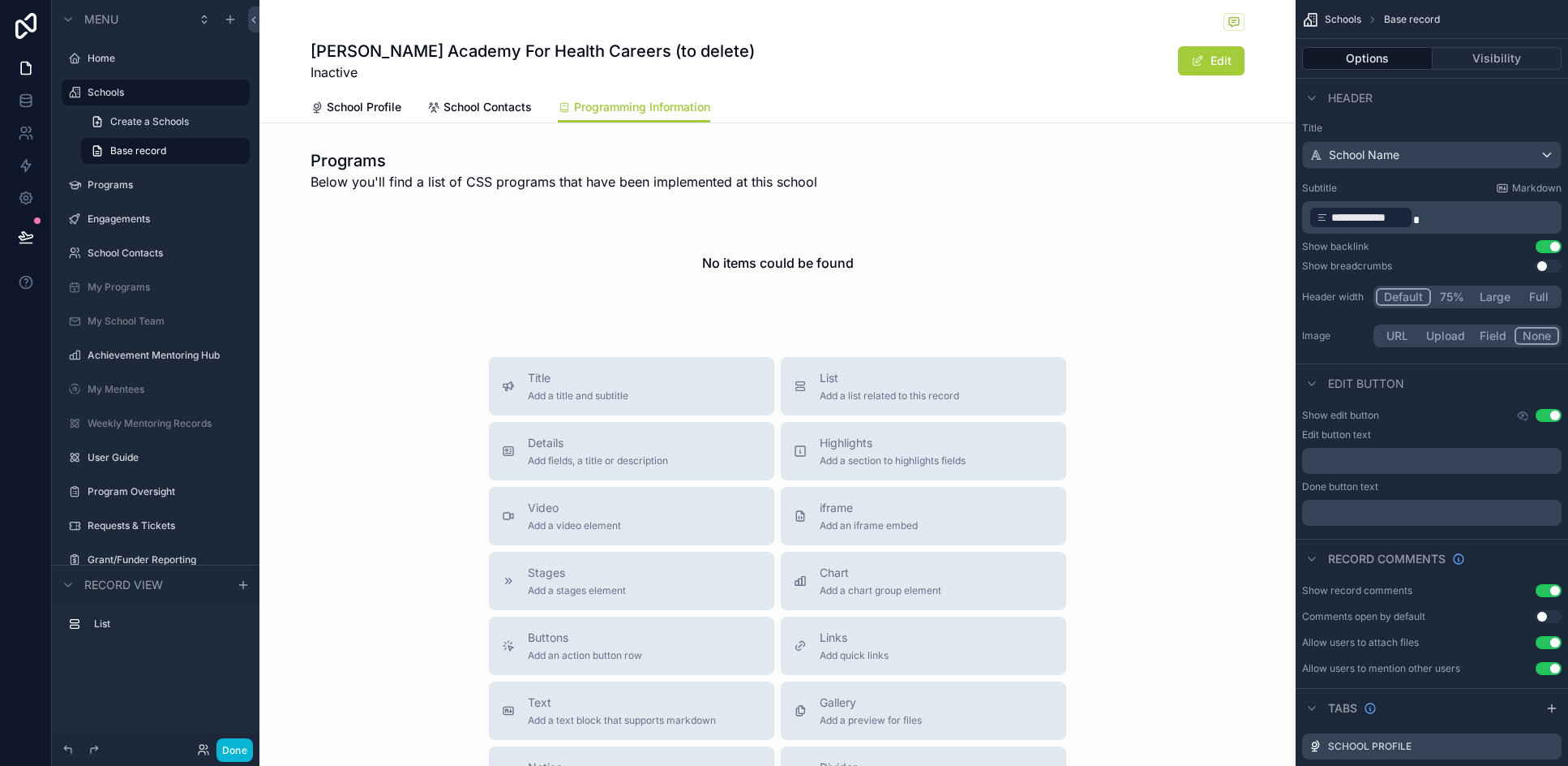
click at [1028, 413] on button "Use setting" at bounding box center [1549, 415] width 26 height 13
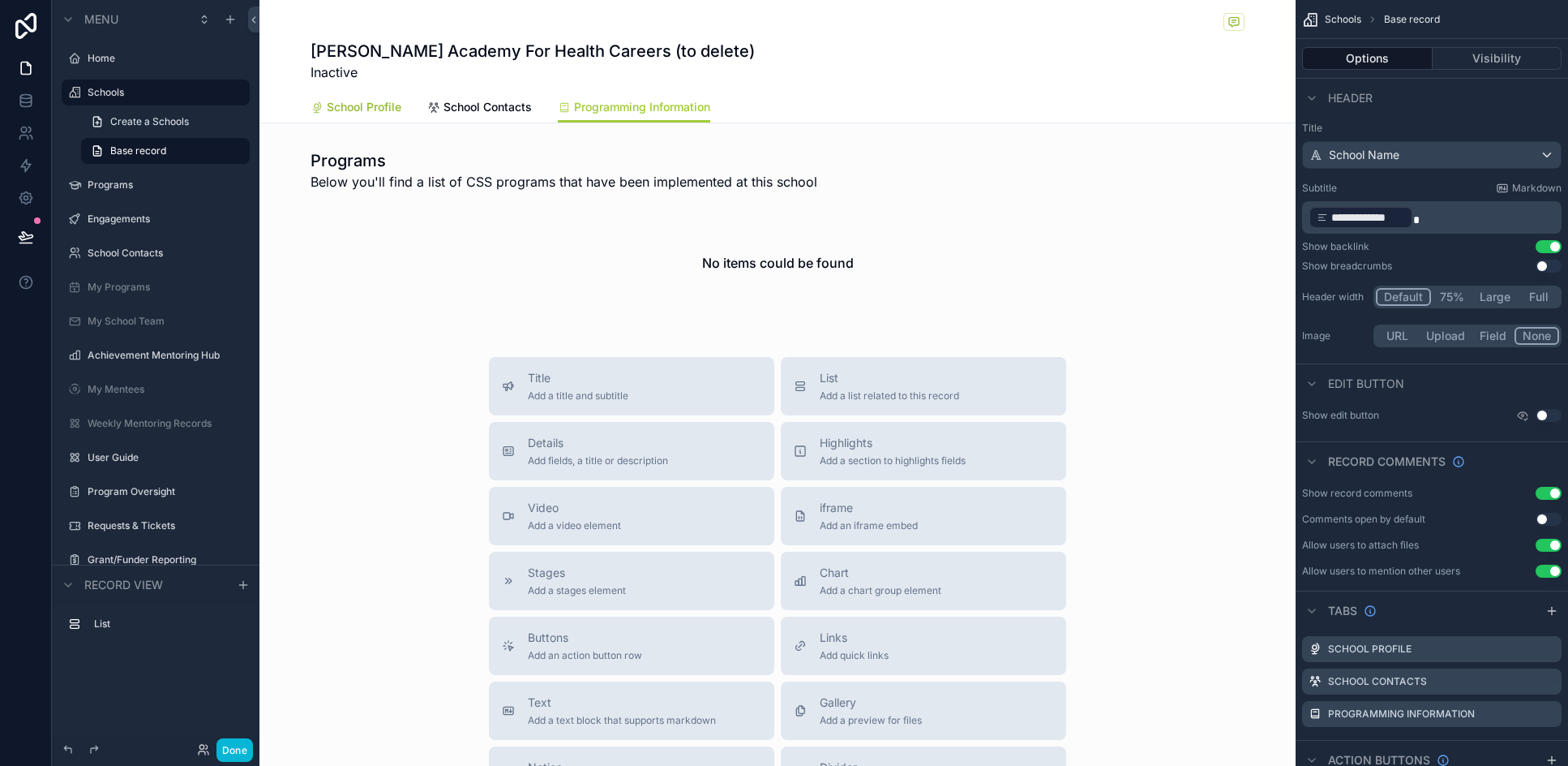
click at [343, 106] on span "School Profile" at bounding box center [364, 107] width 75 height 16
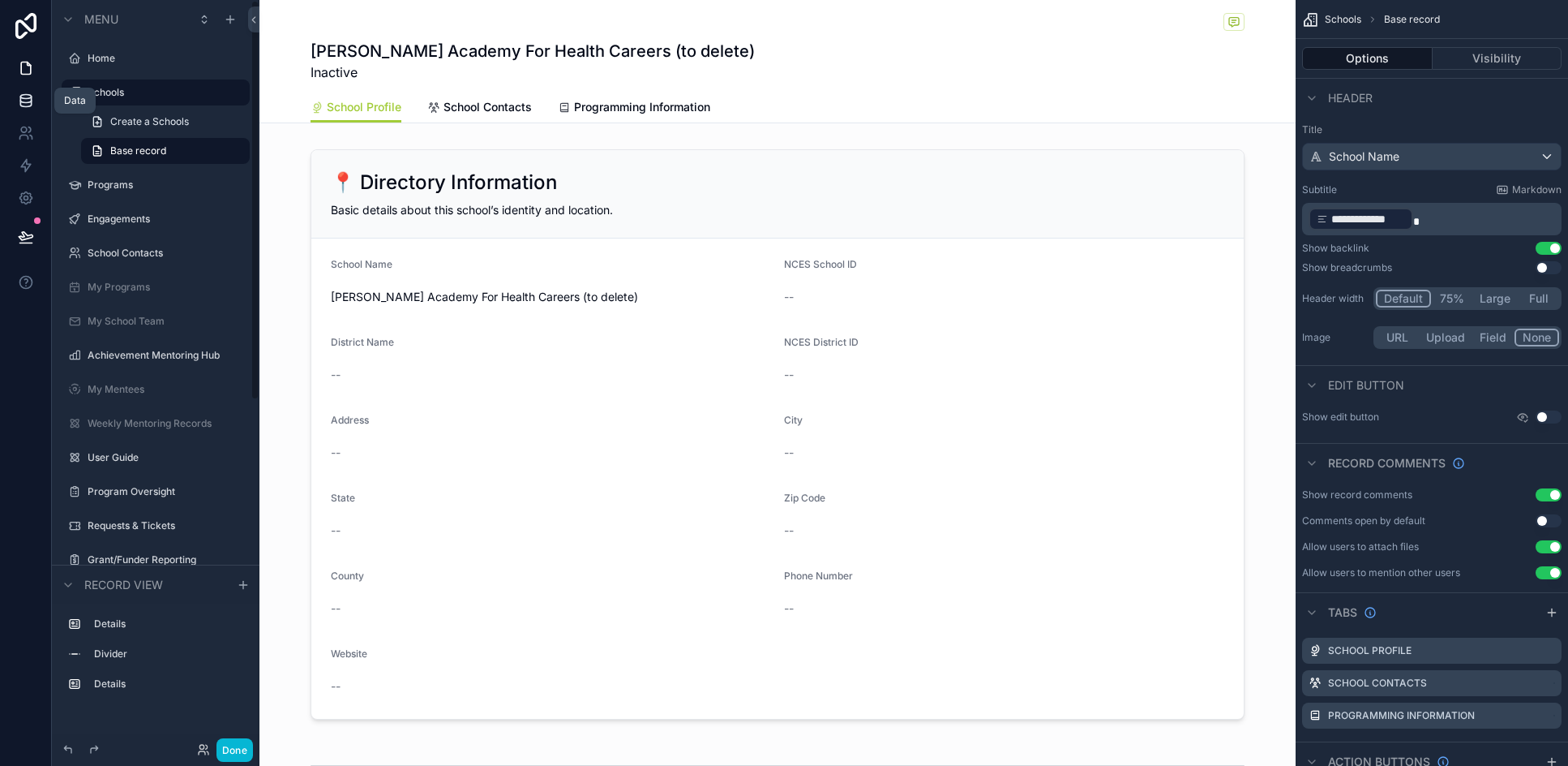
click at [27, 103] on icon at bounding box center [25, 99] width 11 height 6
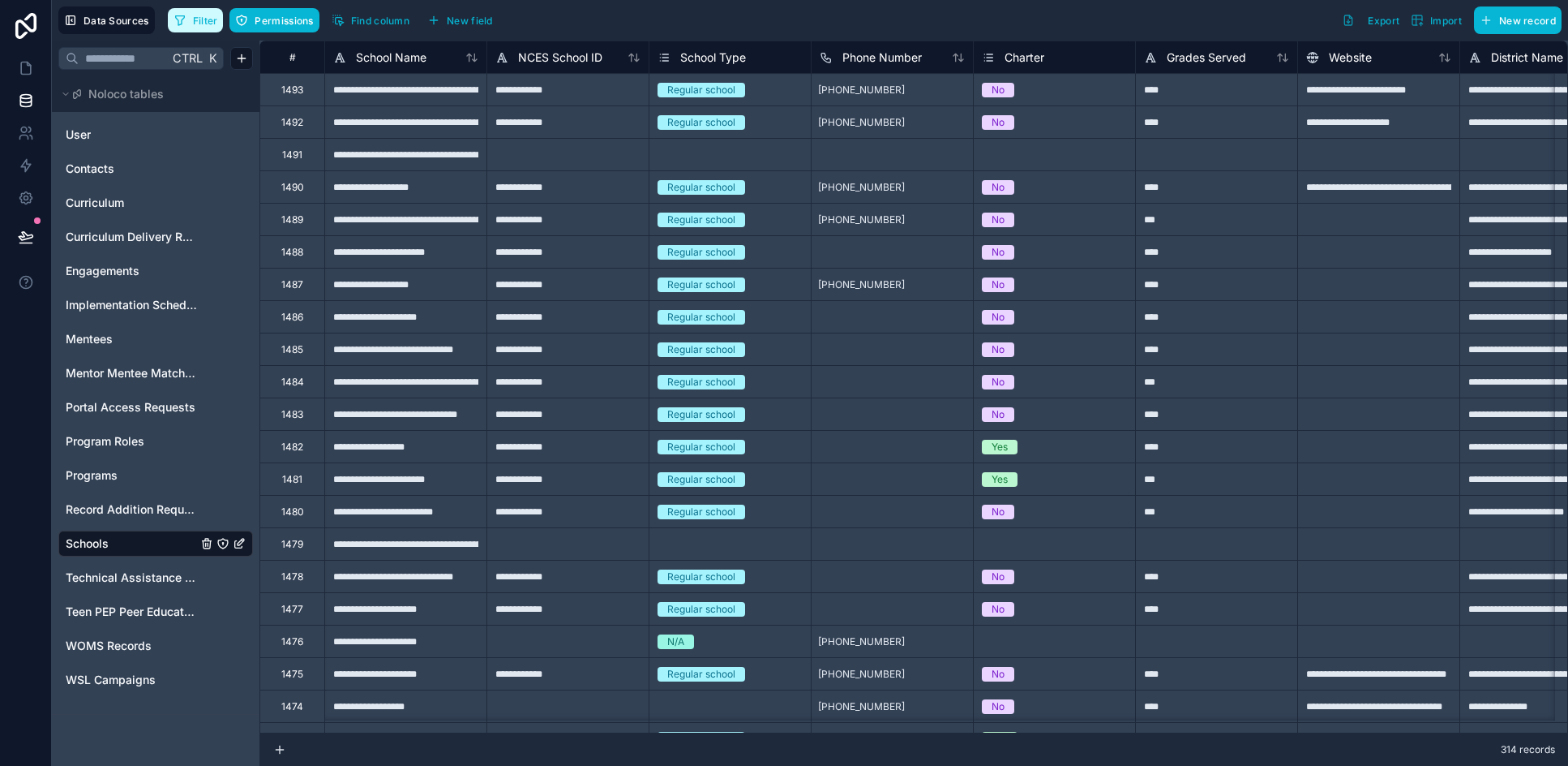
click at [189, 29] on button "Filter" at bounding box center [196, 20] width 56 height 25
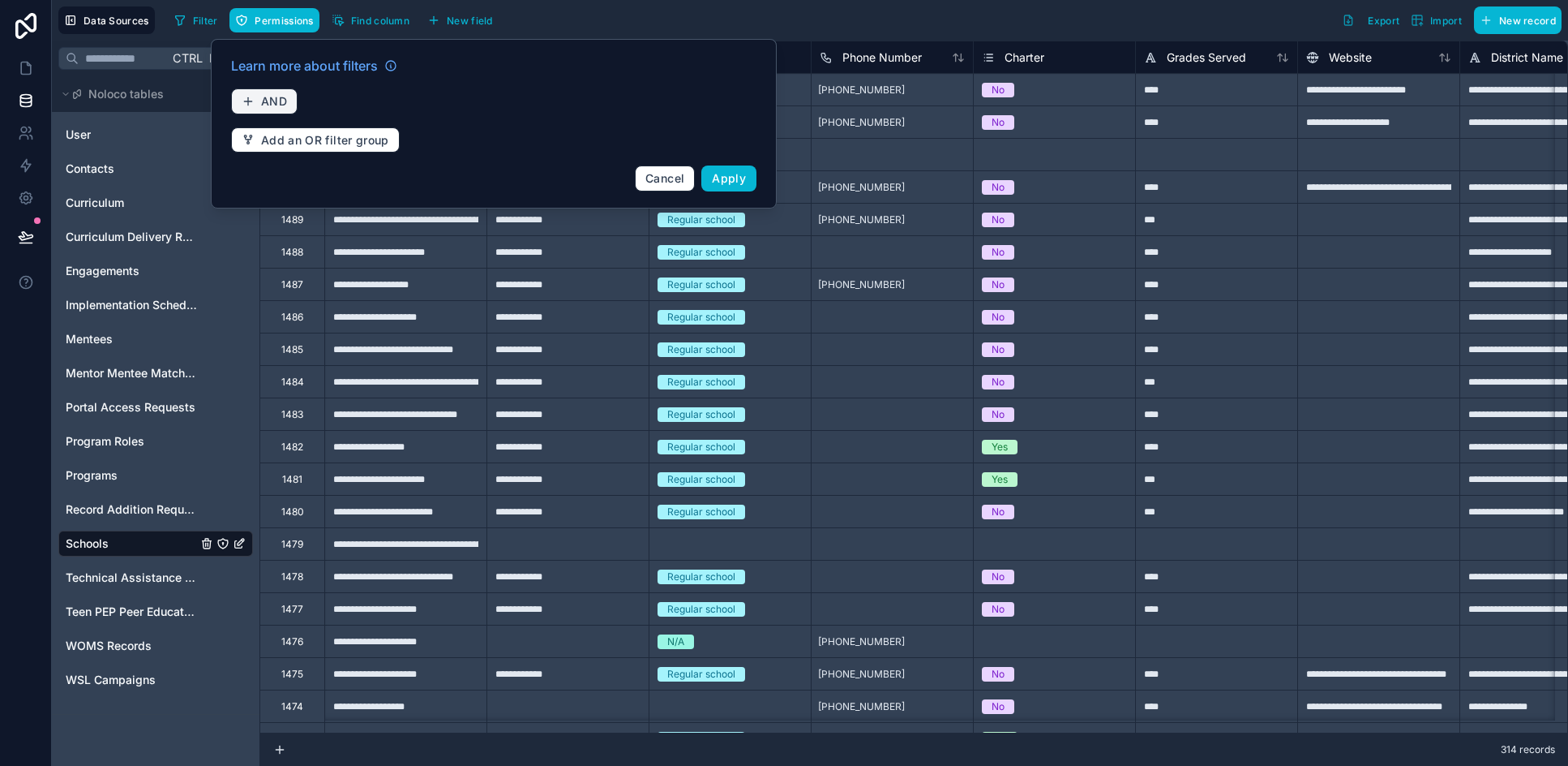
click at [269, 93] on button "AND" at bounding box center [265, 102] width 67 height 26
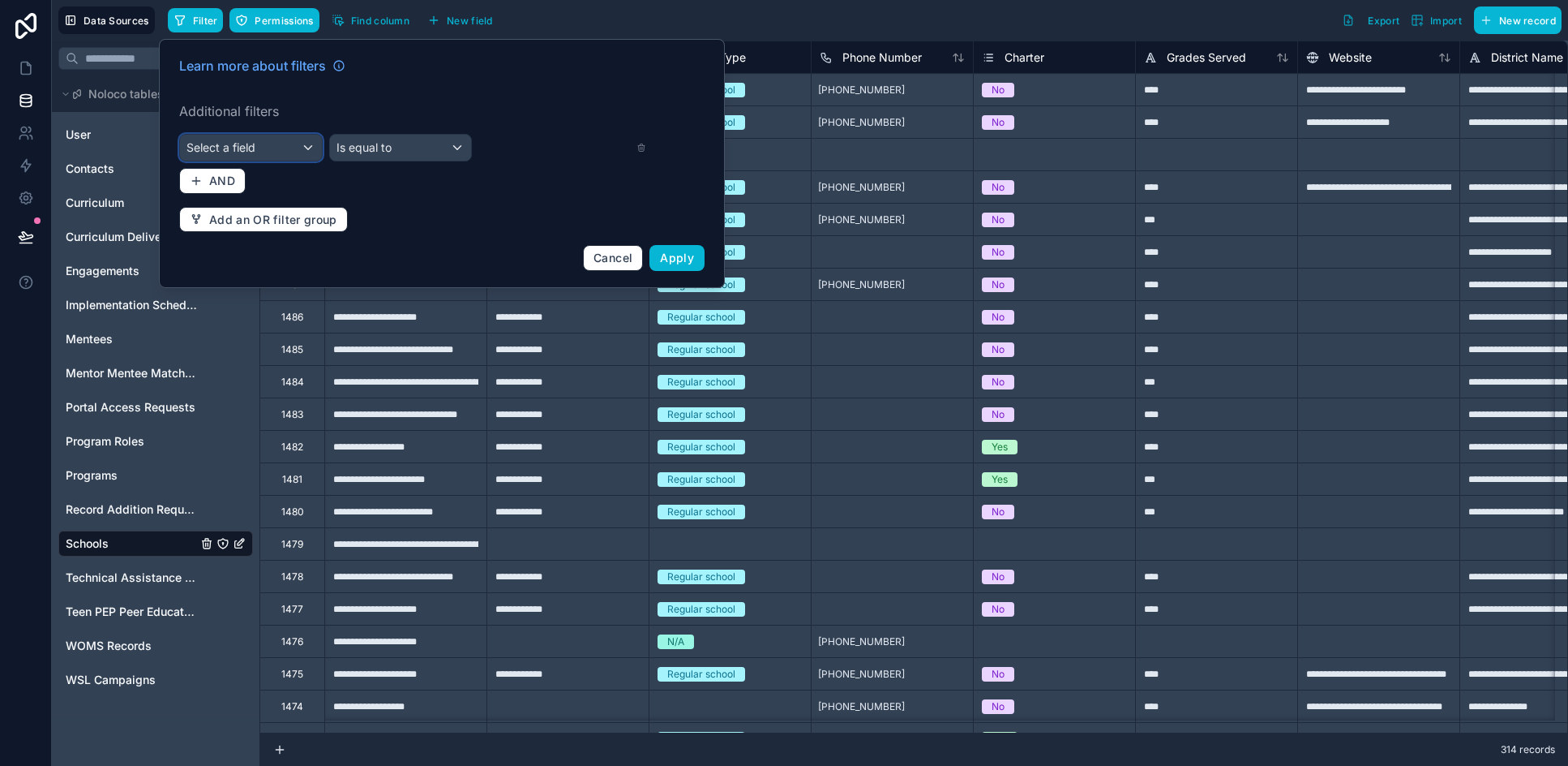
click at [250, 145] on span "Select a field" at bounding box center [221, 148] width 69 height 14
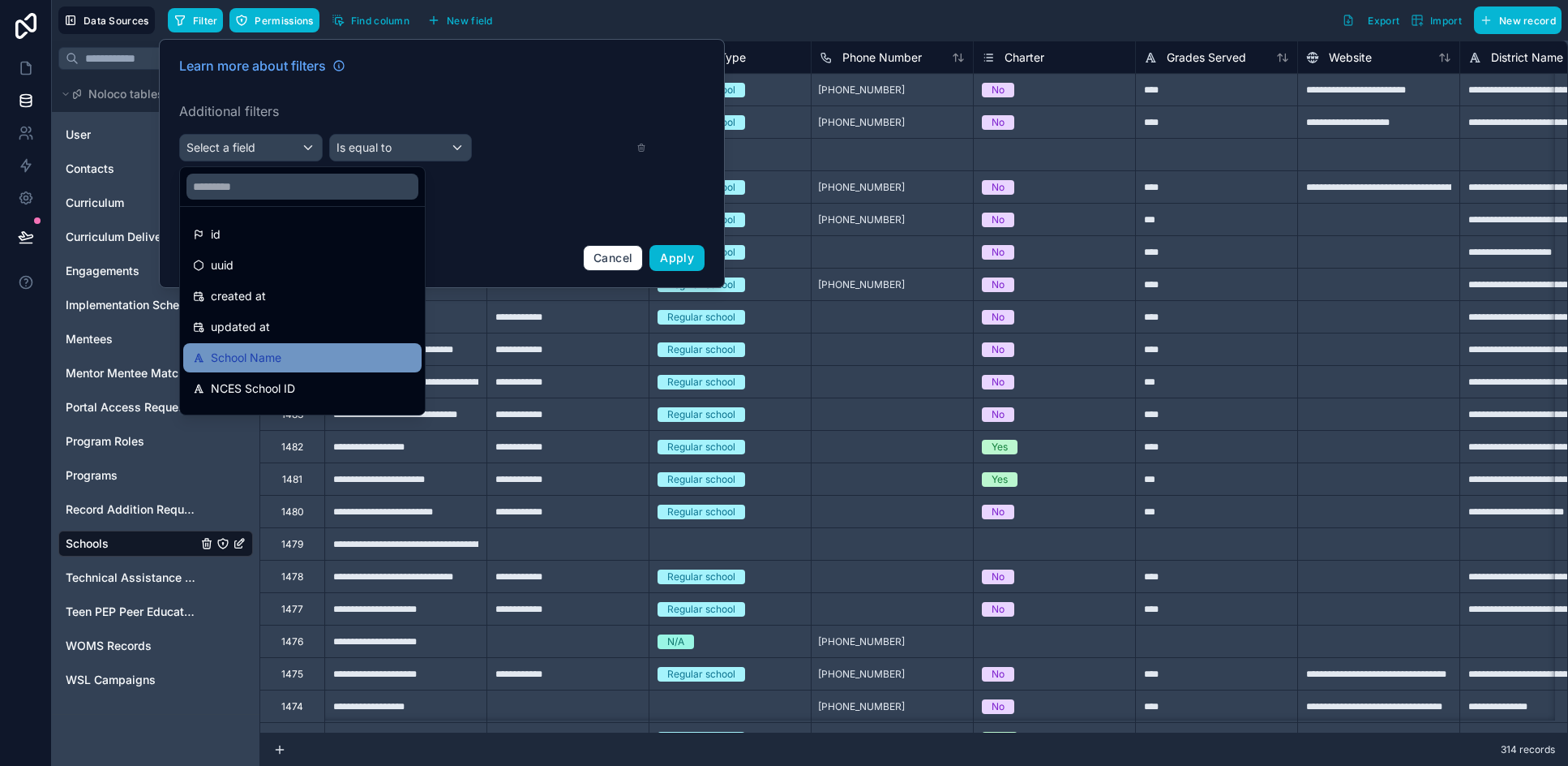
click at [281, 363] on span "School Name" at bounding box center [246, 358] width 70 height 19
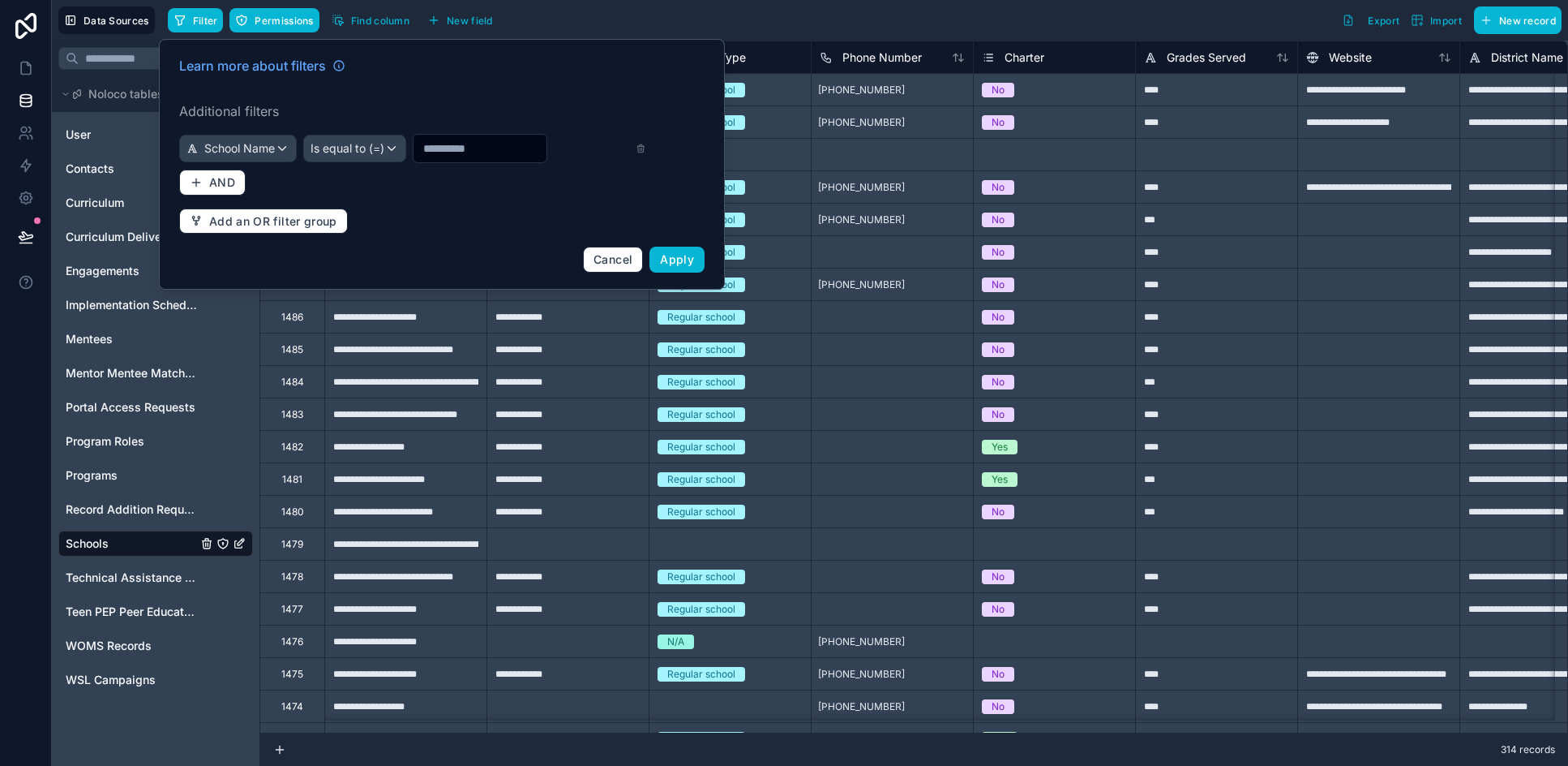
click at [475, 139] on input "text" at bounding box center [479, 149] width 133 height 23
click at [335, 149] on span "Is equal to (=)" at bounding box center [347, 149] width 74 height 16
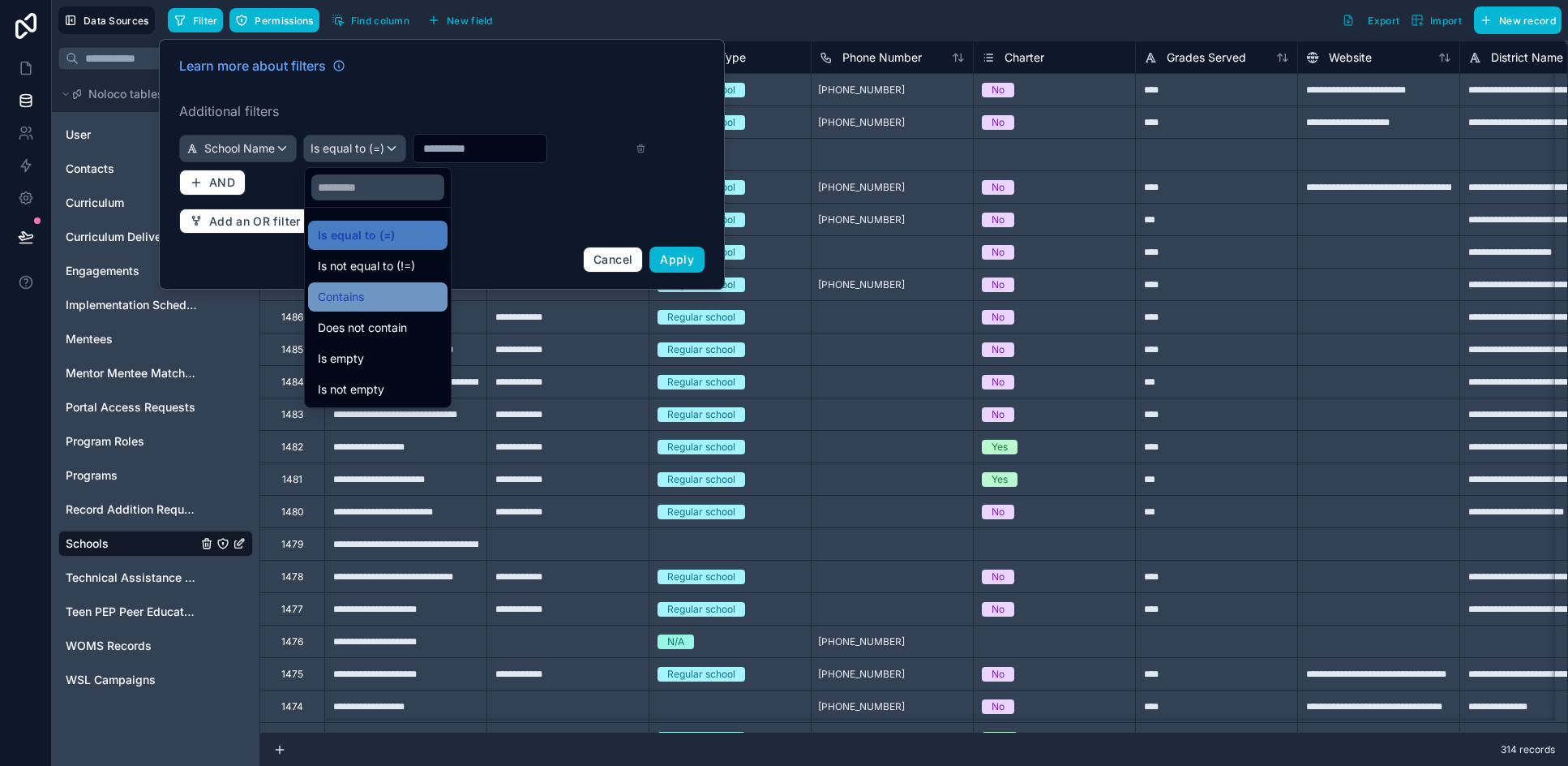
click at [381, 308] on div "Contains" at bounding box center [377, 296] width 140 height 29
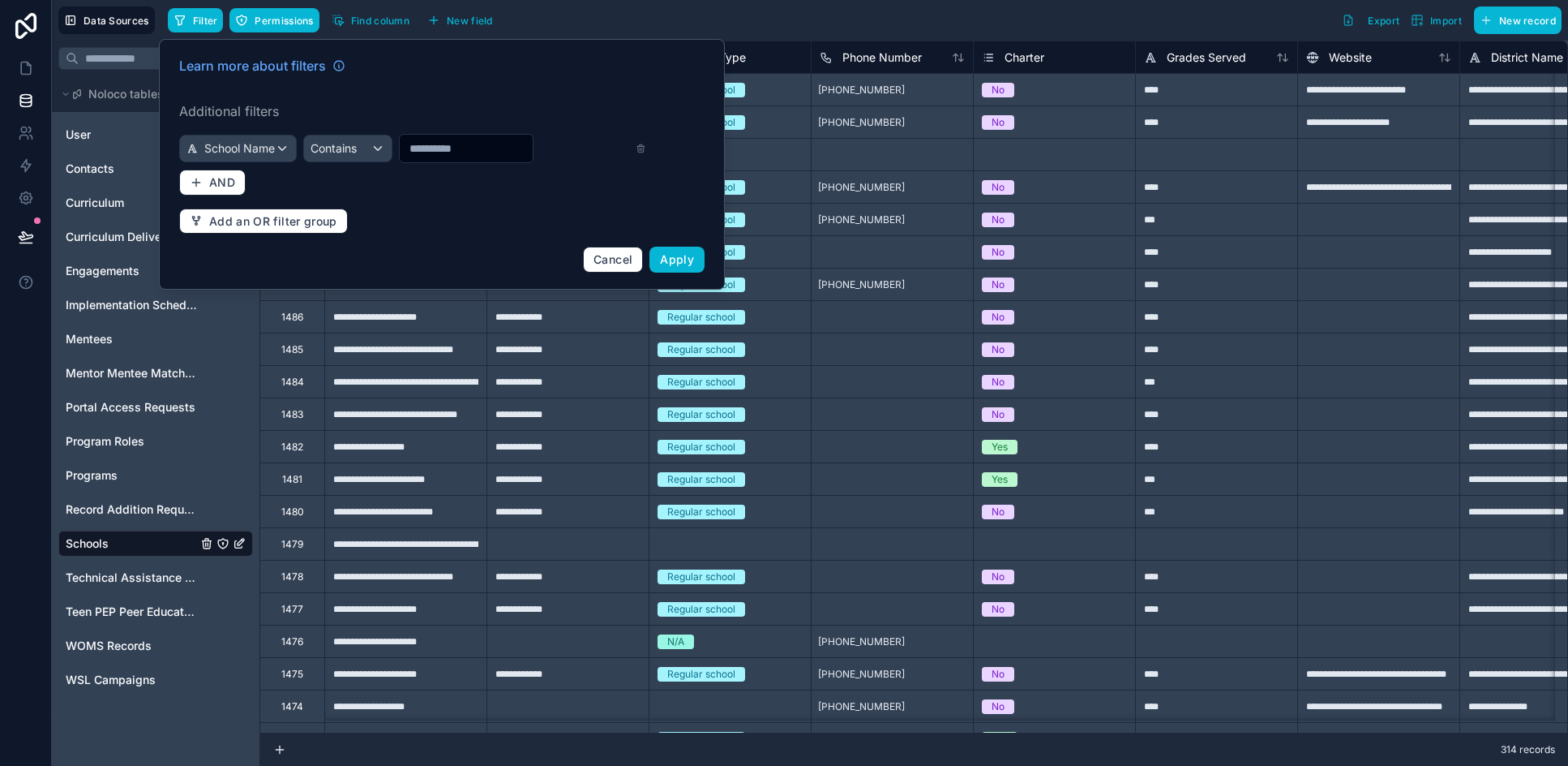
click at [453, 151] on input "text" at bounding box center [466, 149] width 133 height 23
type input "*********"
click at [665, 252] on button "Apply" at bounding box center [677, 259] width 55 height 26
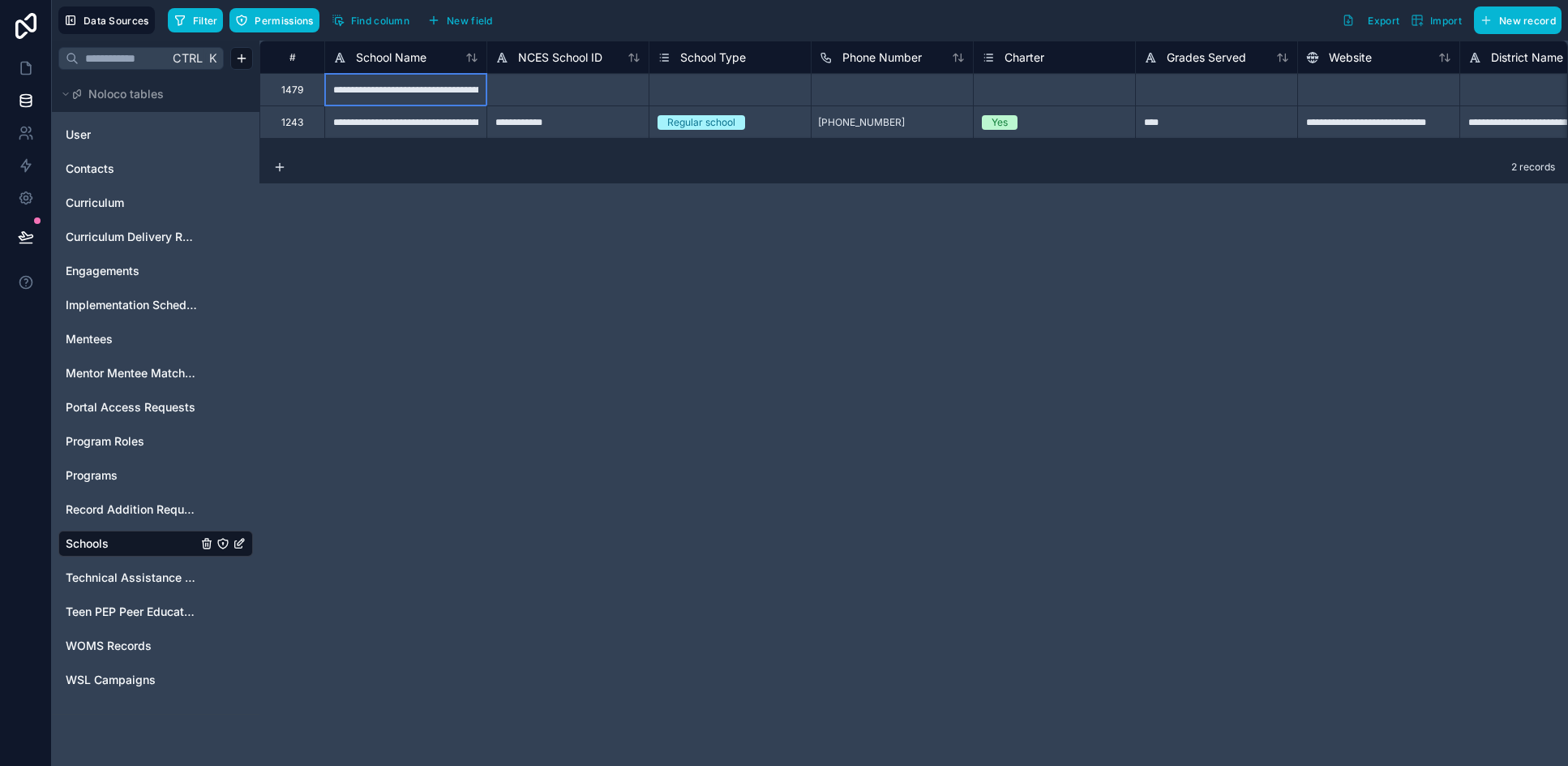
click at [445, 90] on div "**********" at bounding box center [405, 89] width 162 height 33
click at [459, 123] on div "**********" at bounding box center [405, 121] width 162 height 33
click at [304, 96] on div "1479" at bounding box center [292, 89] width 65 height 33
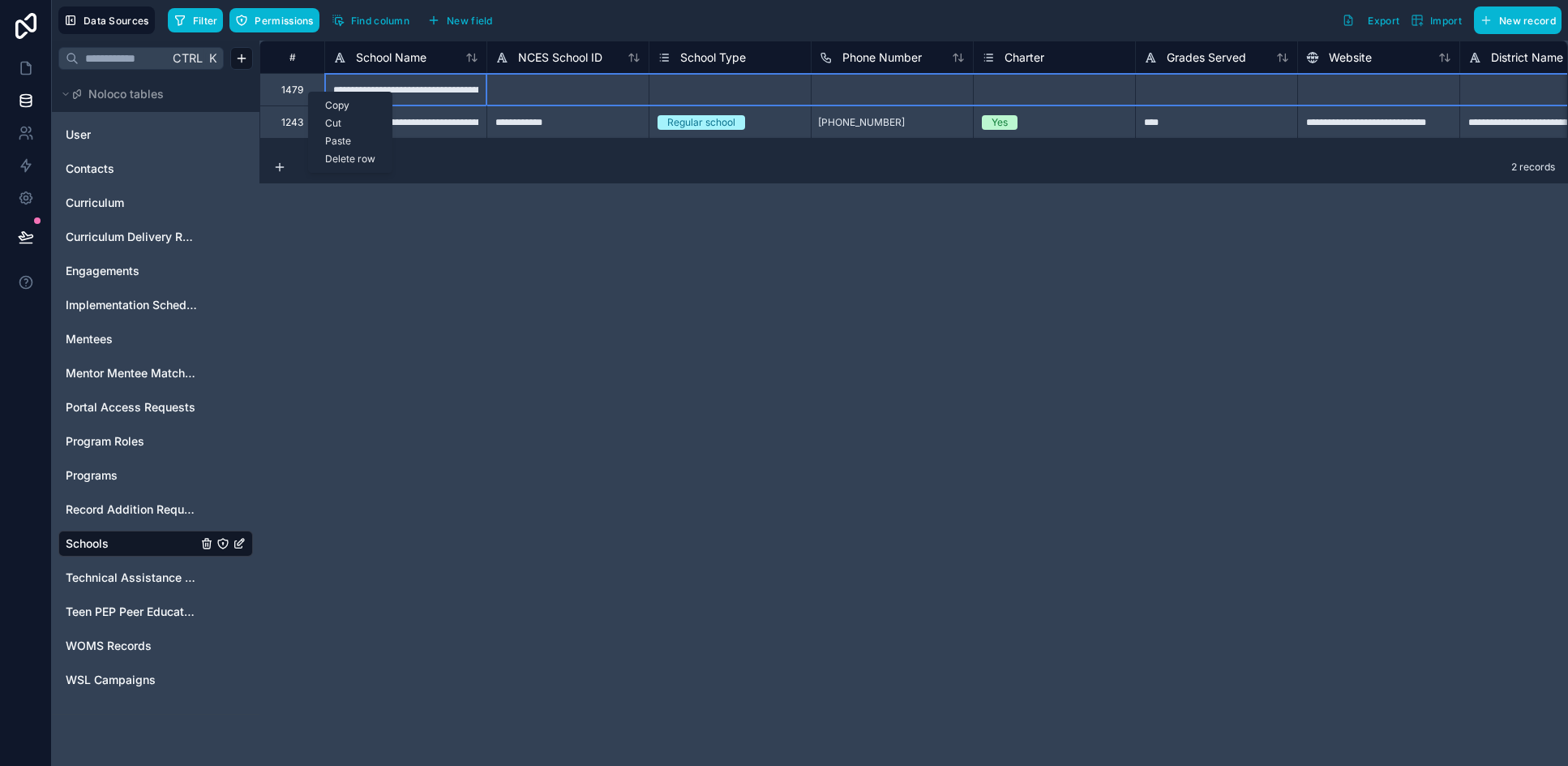
click at [359, 162] on div "Delete row" at bounding box center [350, 159] width 83 height 18
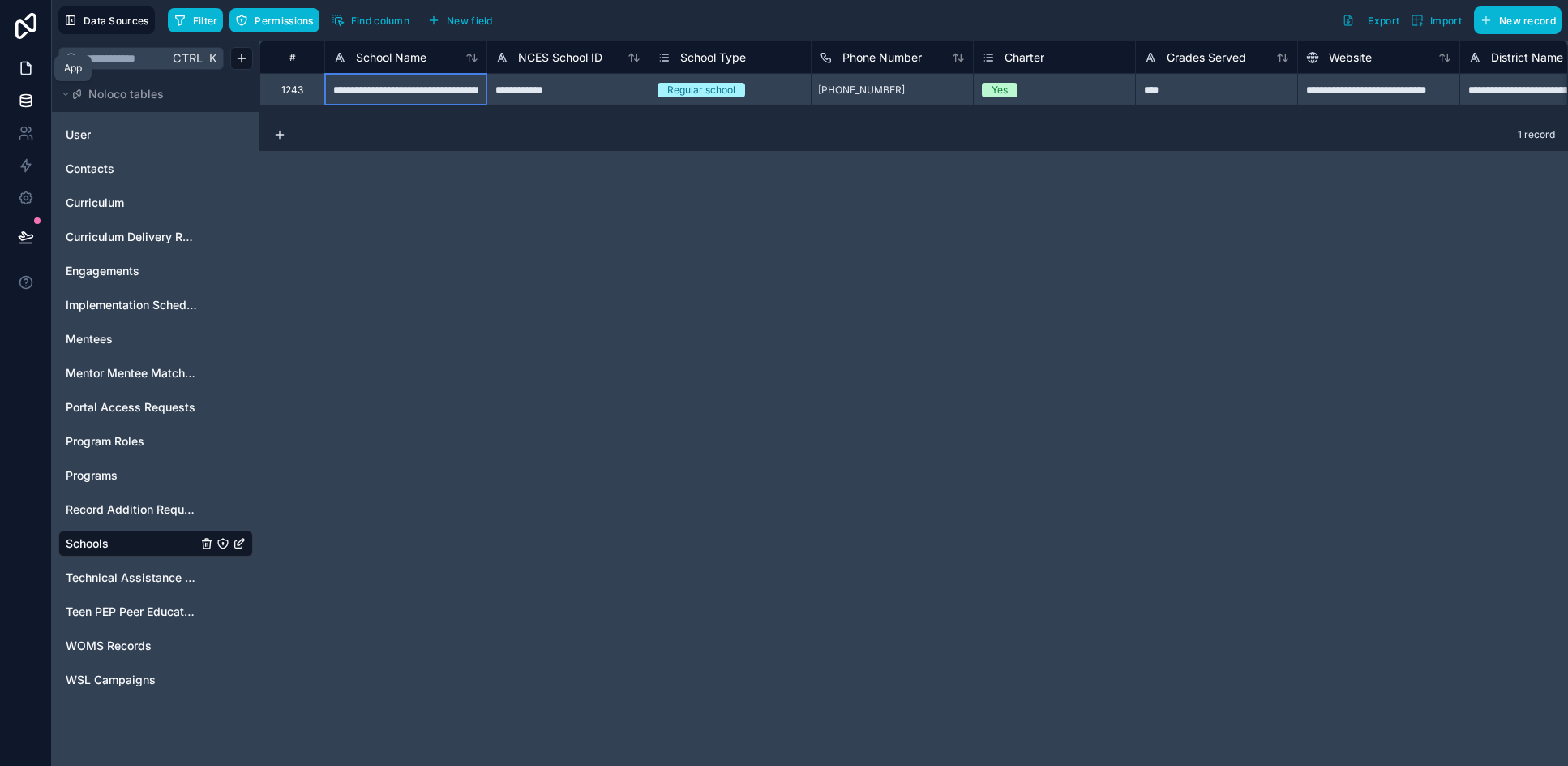
click at [27, 71] on icon at bounding box center [25, 68] width 16 height 16
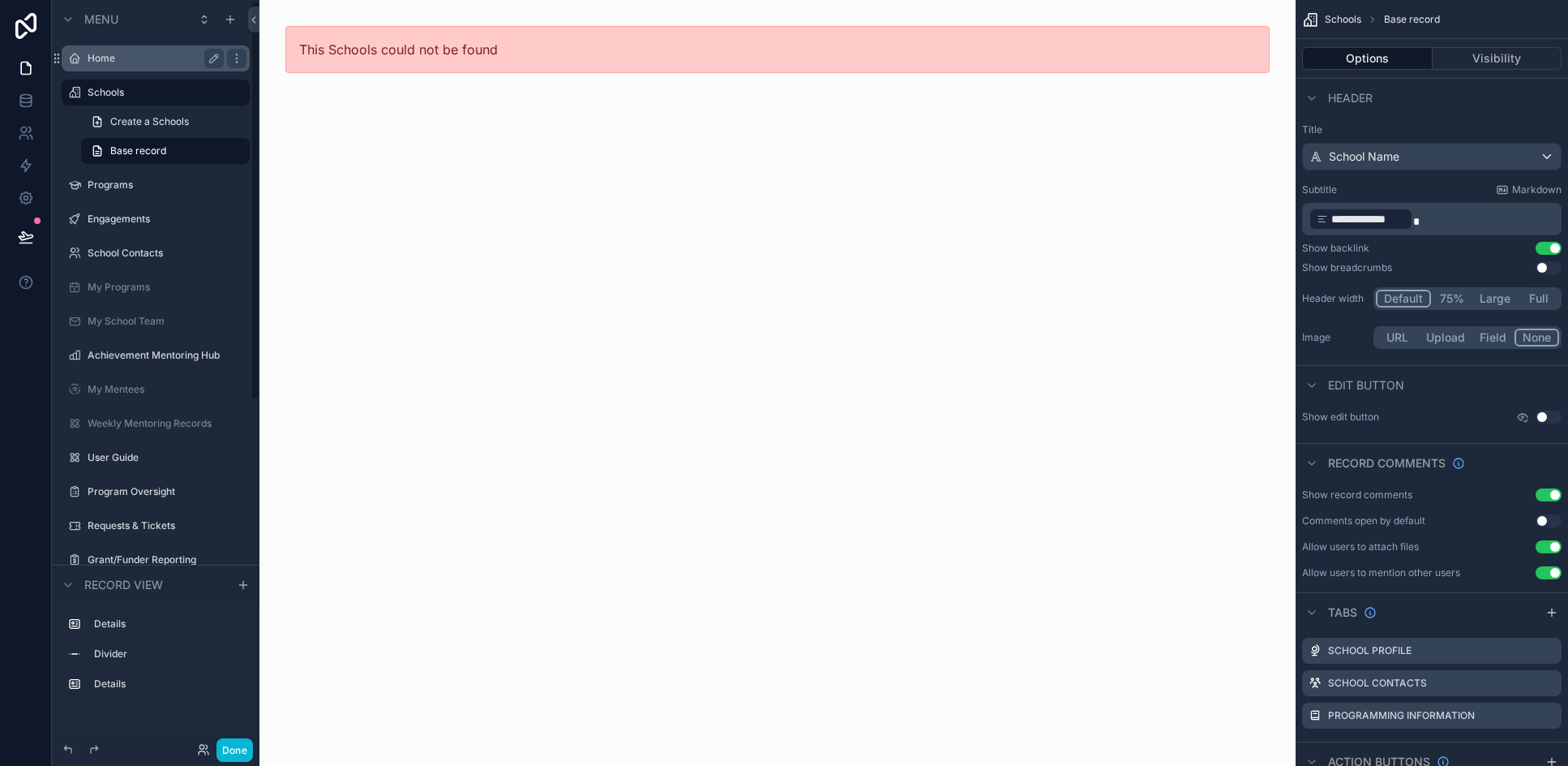
click at [117, 62] on label "Home" at bounding box center [153, 58] width 130 height 13
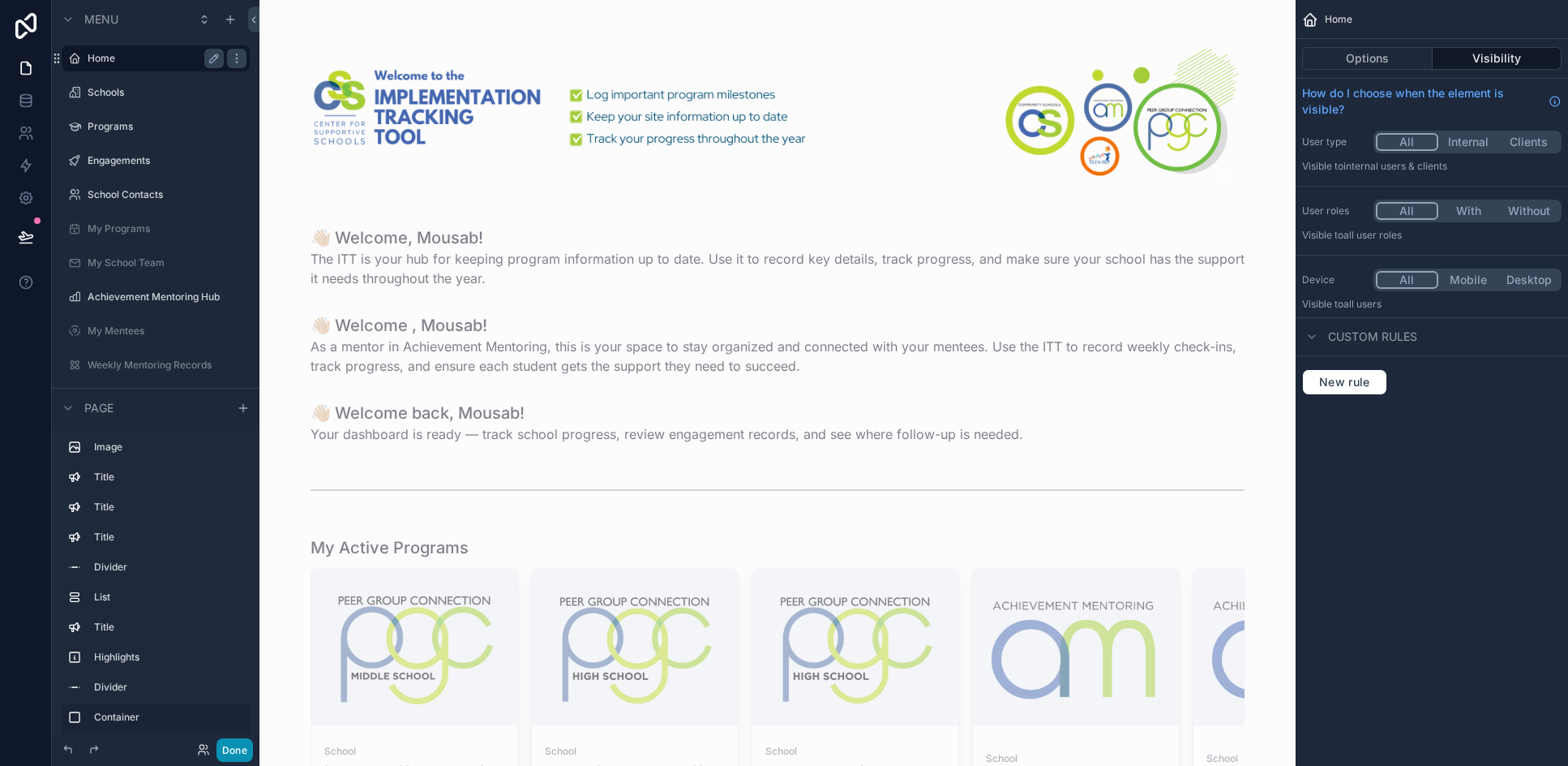
click at [243, 748] on button "Done" at bounding box center [235, 749] width 37 height 24
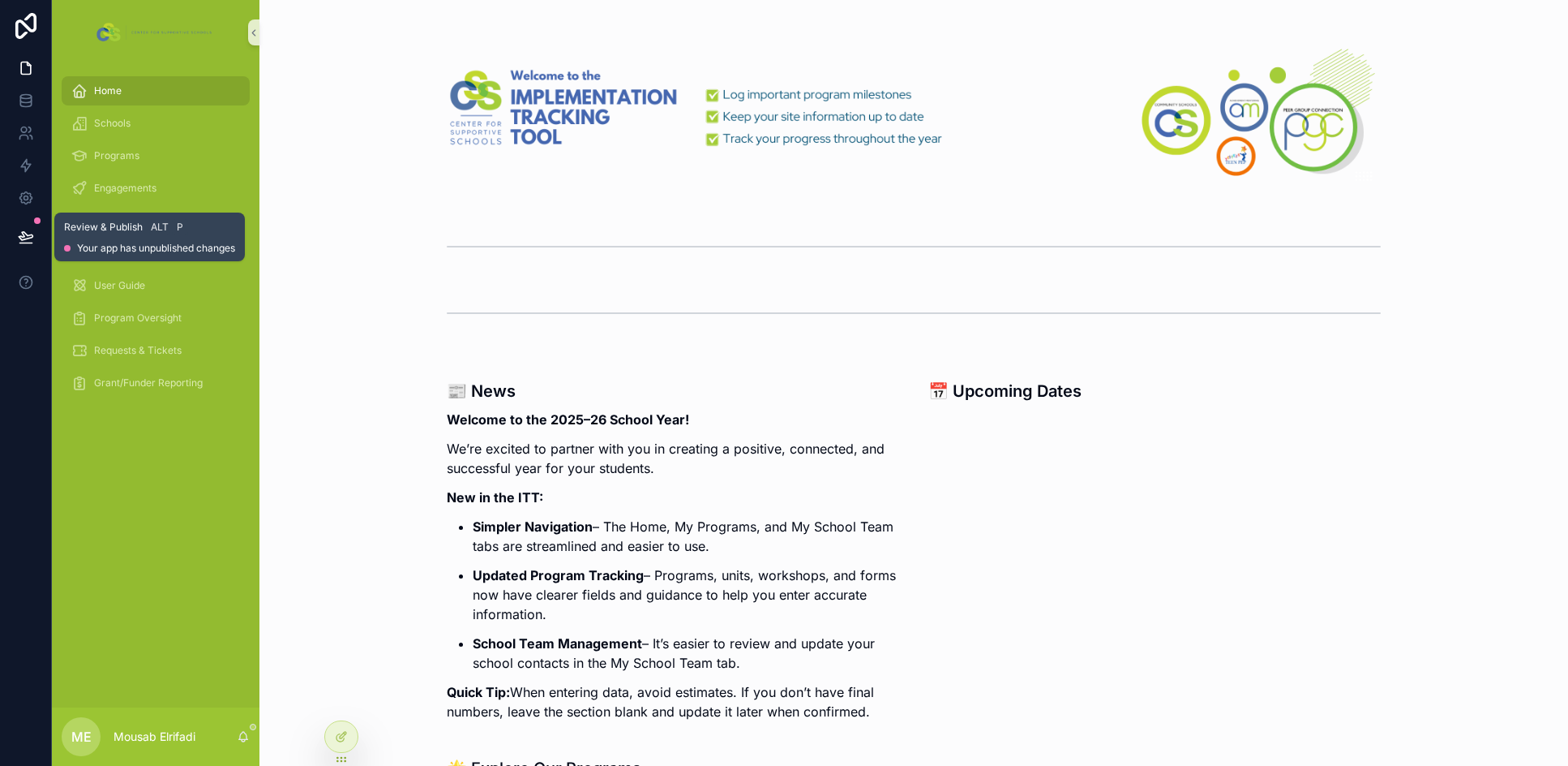
click at [33, 239] on icon at bounding box center [25, 237] width 16 height 16
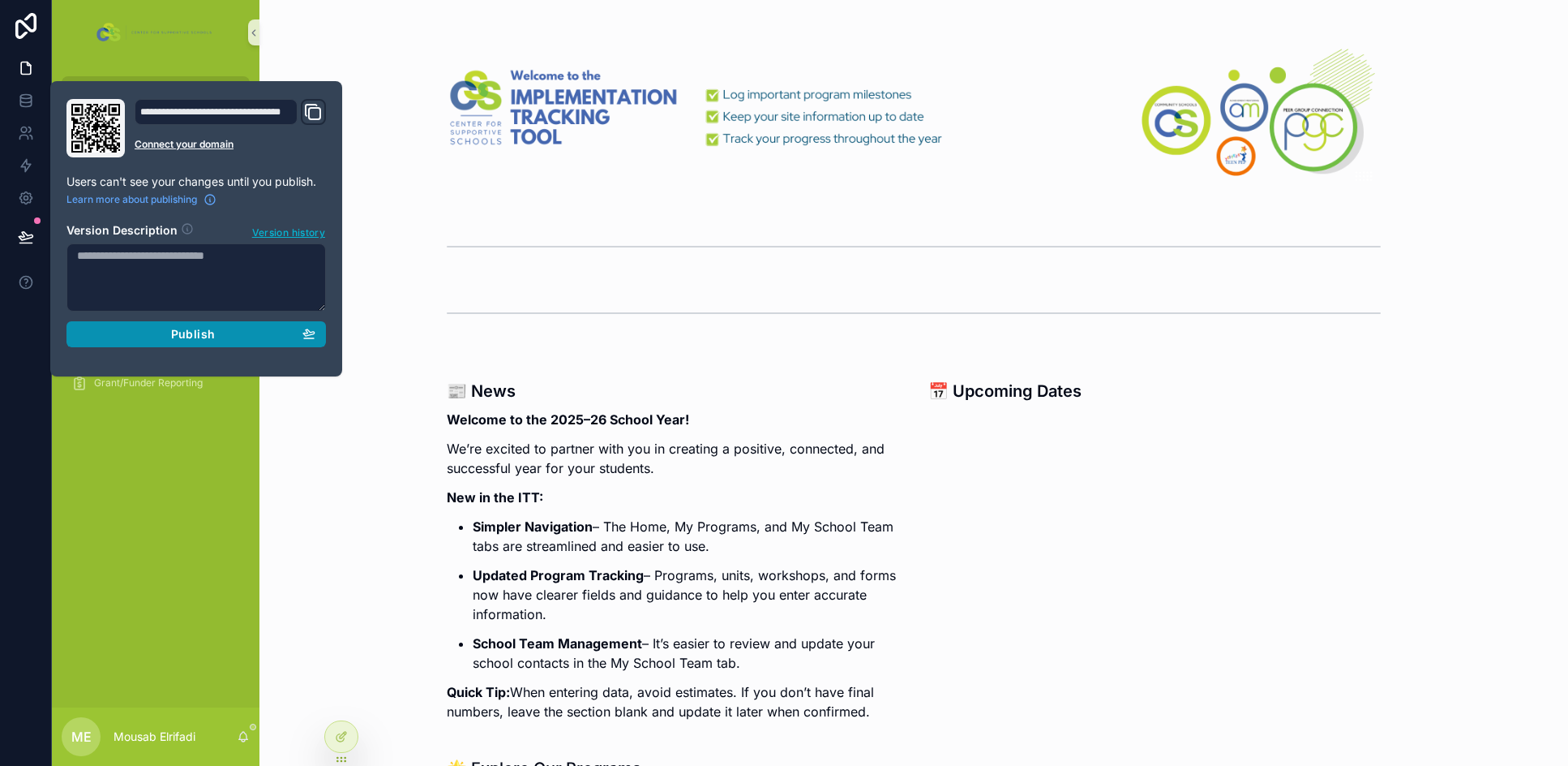
click at [201, 341] on button "Publish" at bounding box center [196, 334] width 259 height 26
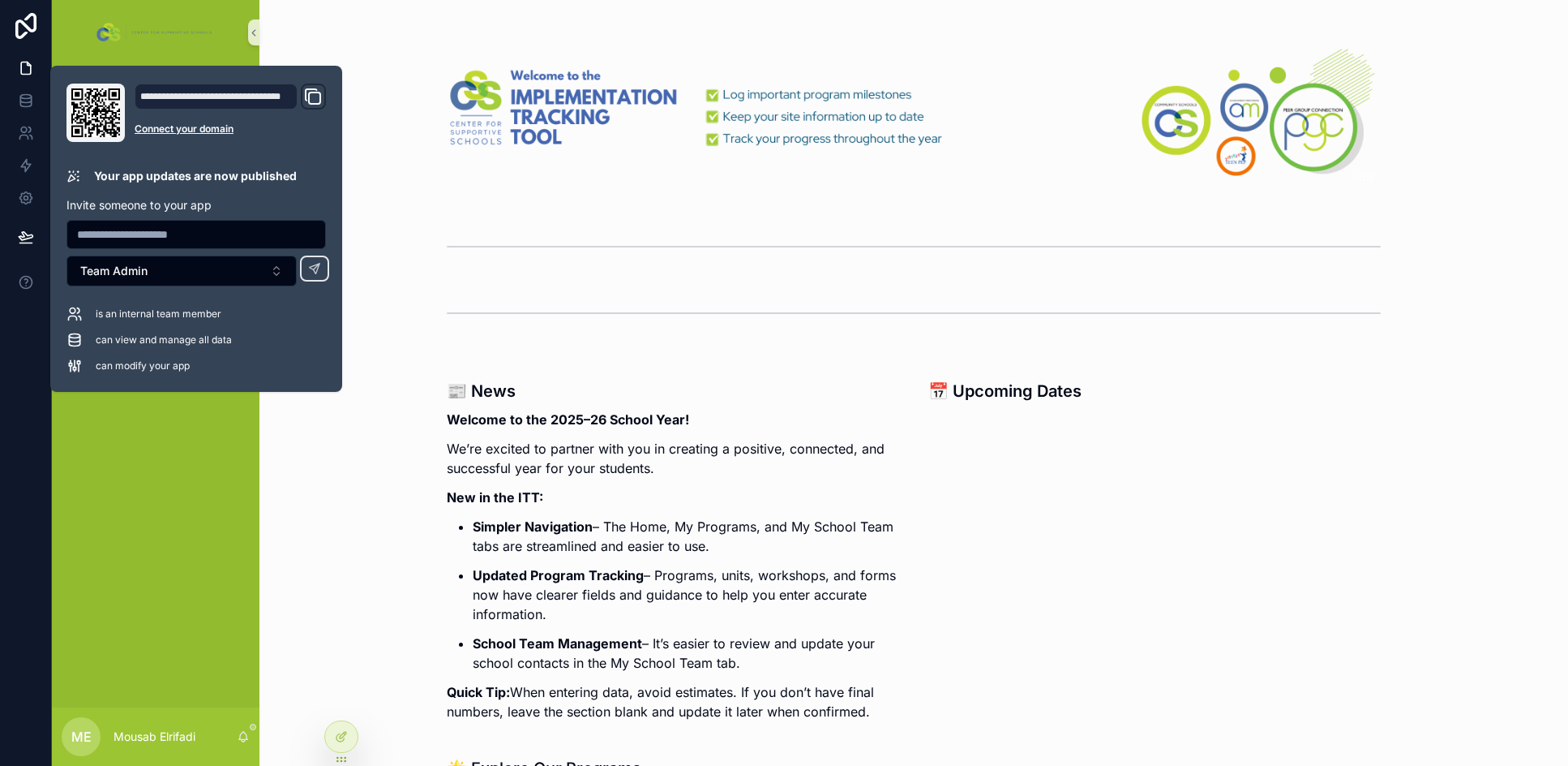
click at [523, 368] on div "📰 News Welcome to the 2025–26 School Year! We’re excited to partner with you in…" at bounding box center [672, 544] width 472 height 384
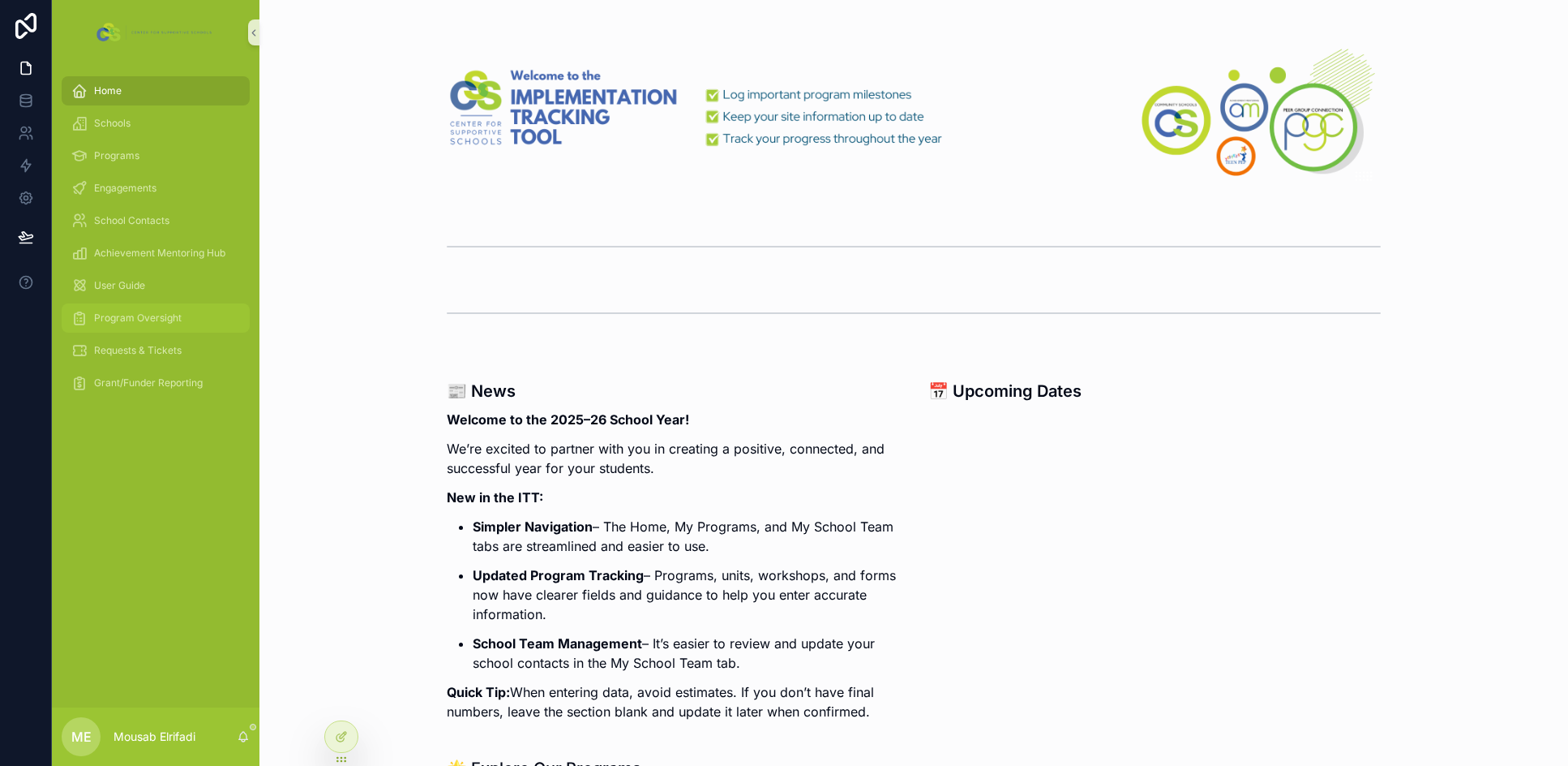
click at [164, 308] on div "Program Oversight" at bounding box center [156, 318] width 169 height 26
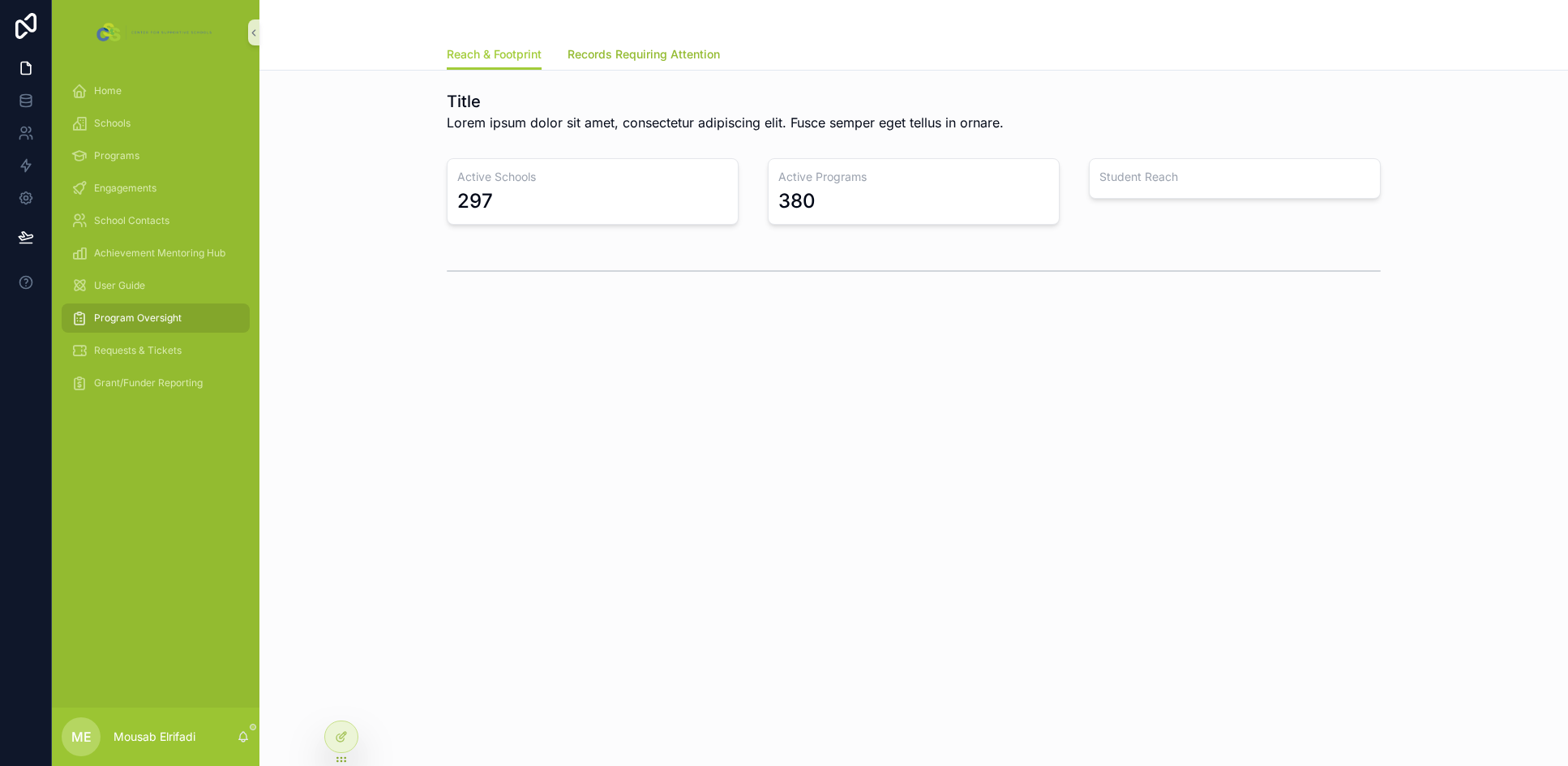
click at [628, 59] on span "Records Requiring Attention" at bounding box center [643, 55] width 152 height 16
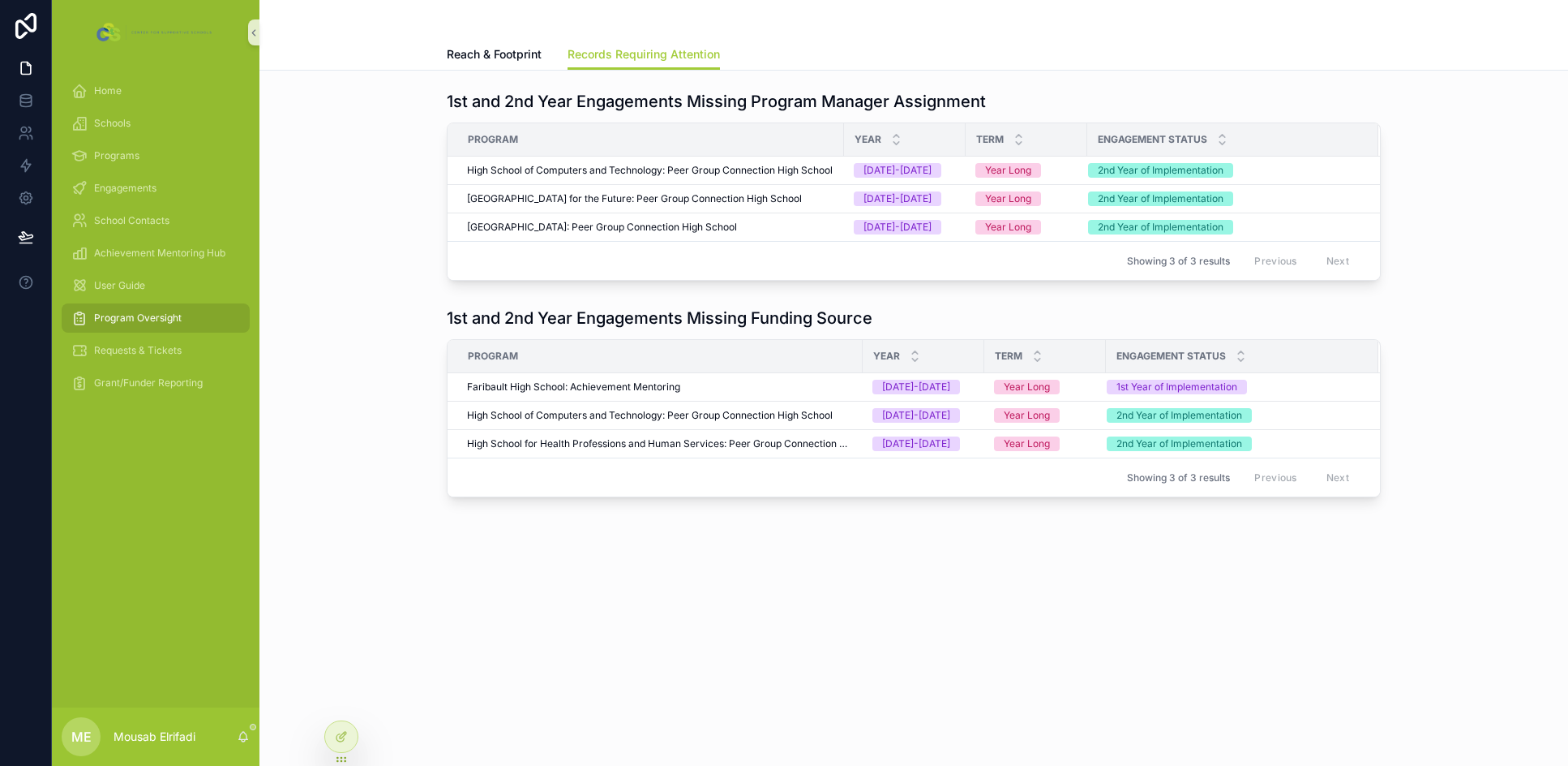
click at [394, 485] on div "1st and 2nd Year Engagements Missing Funding Source Program Year Term Engagemen…" at bounding box center [913, 401] width 1282 height 203
click at [159, 345] on span "Requests & Tickets" at bounding box center [138, 350] width 88 height 13
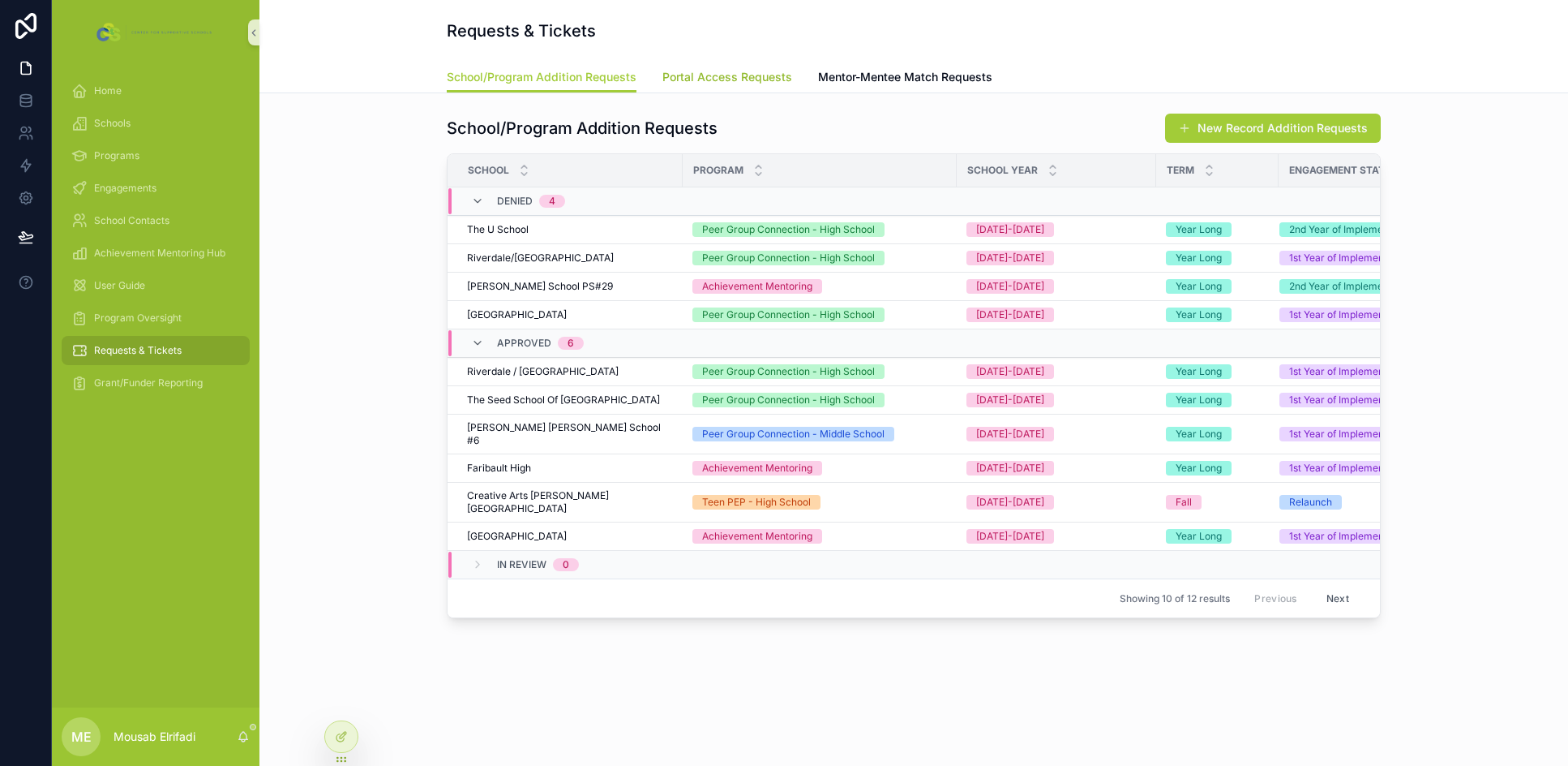
click at [672, 77] on span "Portal Access Requests" at bounding box center [727, 77] width 130 height 16
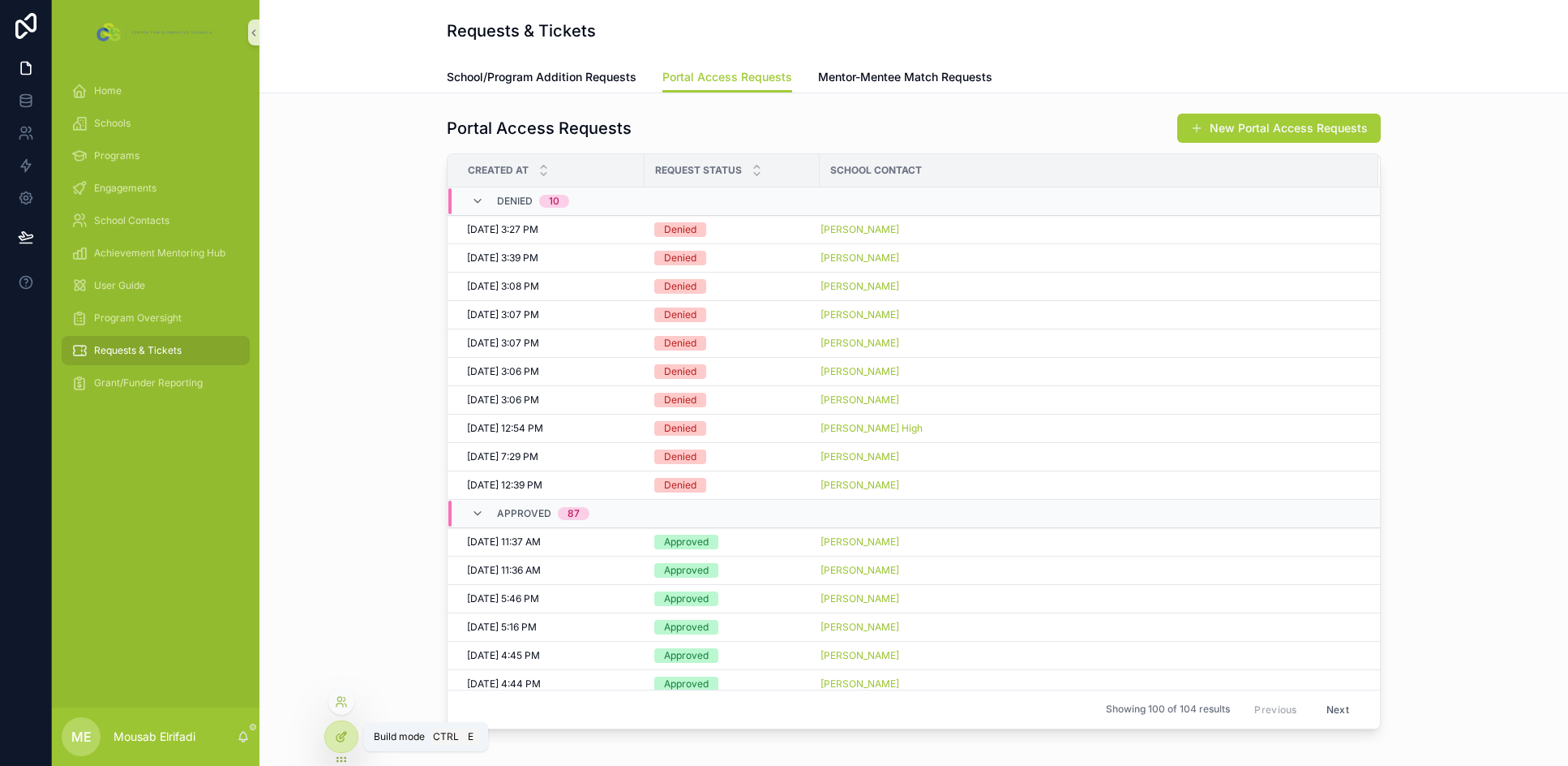
click at [338, 744] on div at bounding box center [341, 736] width 33 height 31
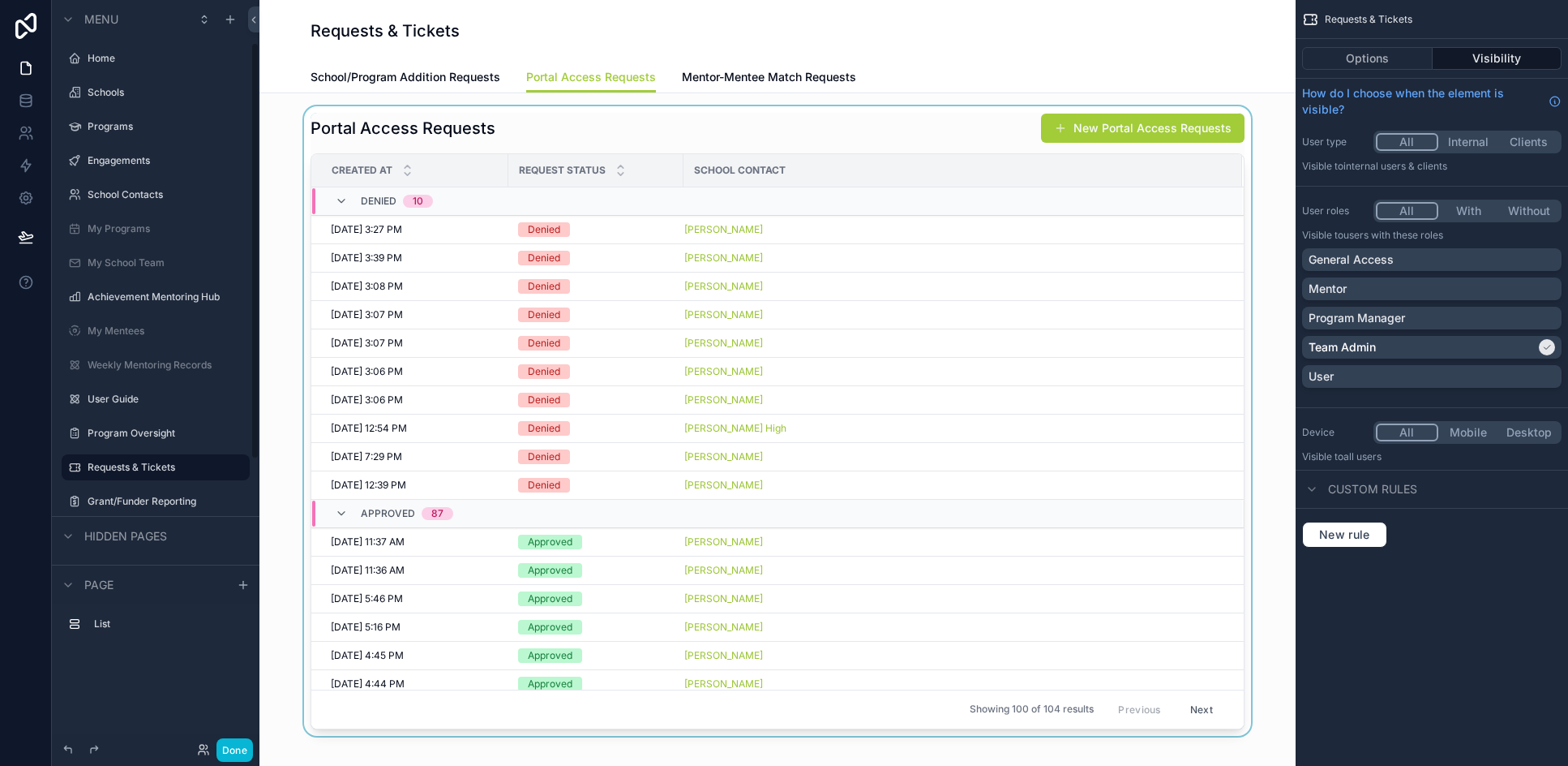
scroll to position [77, 0]
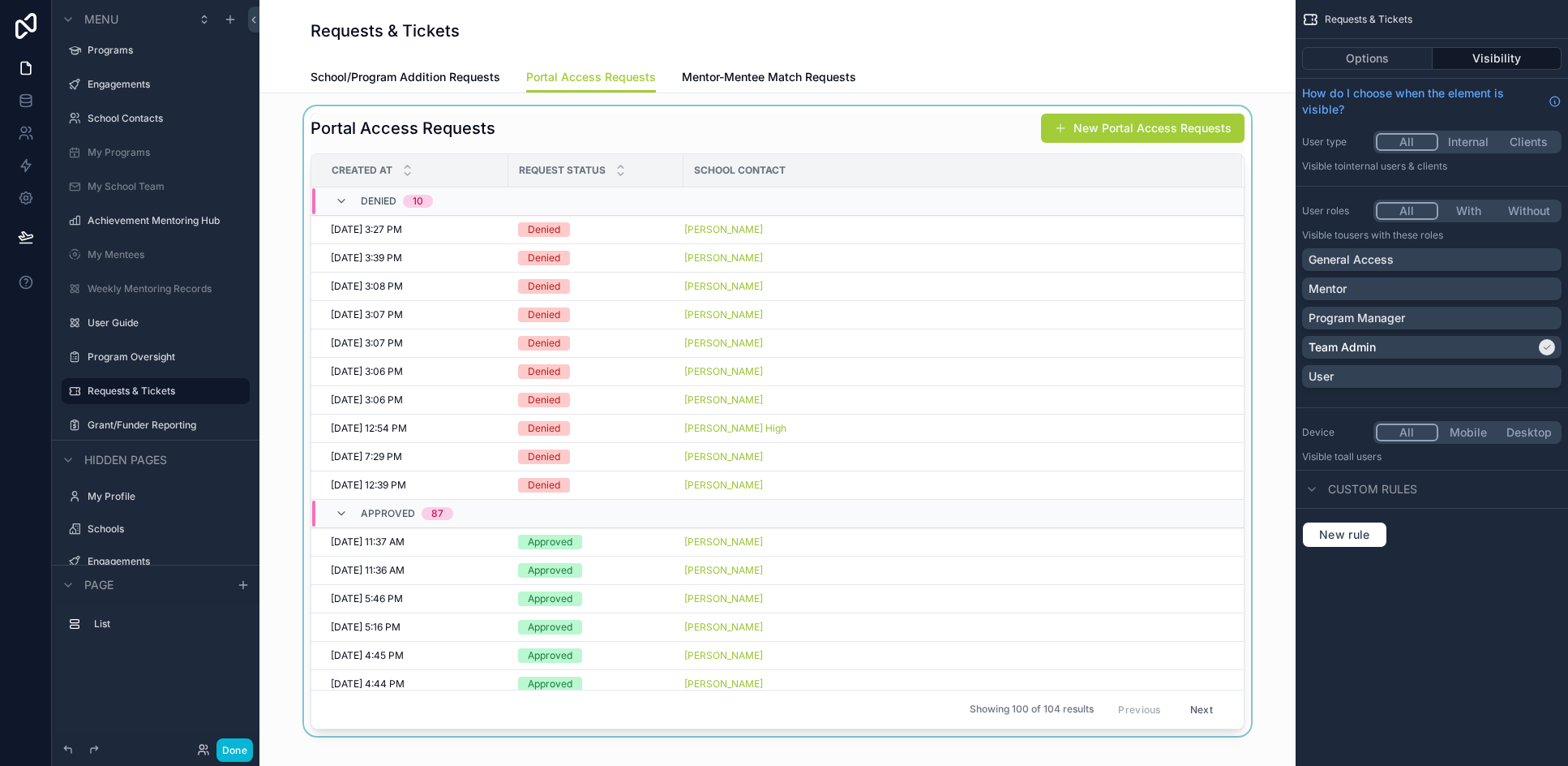
click at [829, 149] on div "scrollable content" at bounding box center [777, 421] width 1010 height 630
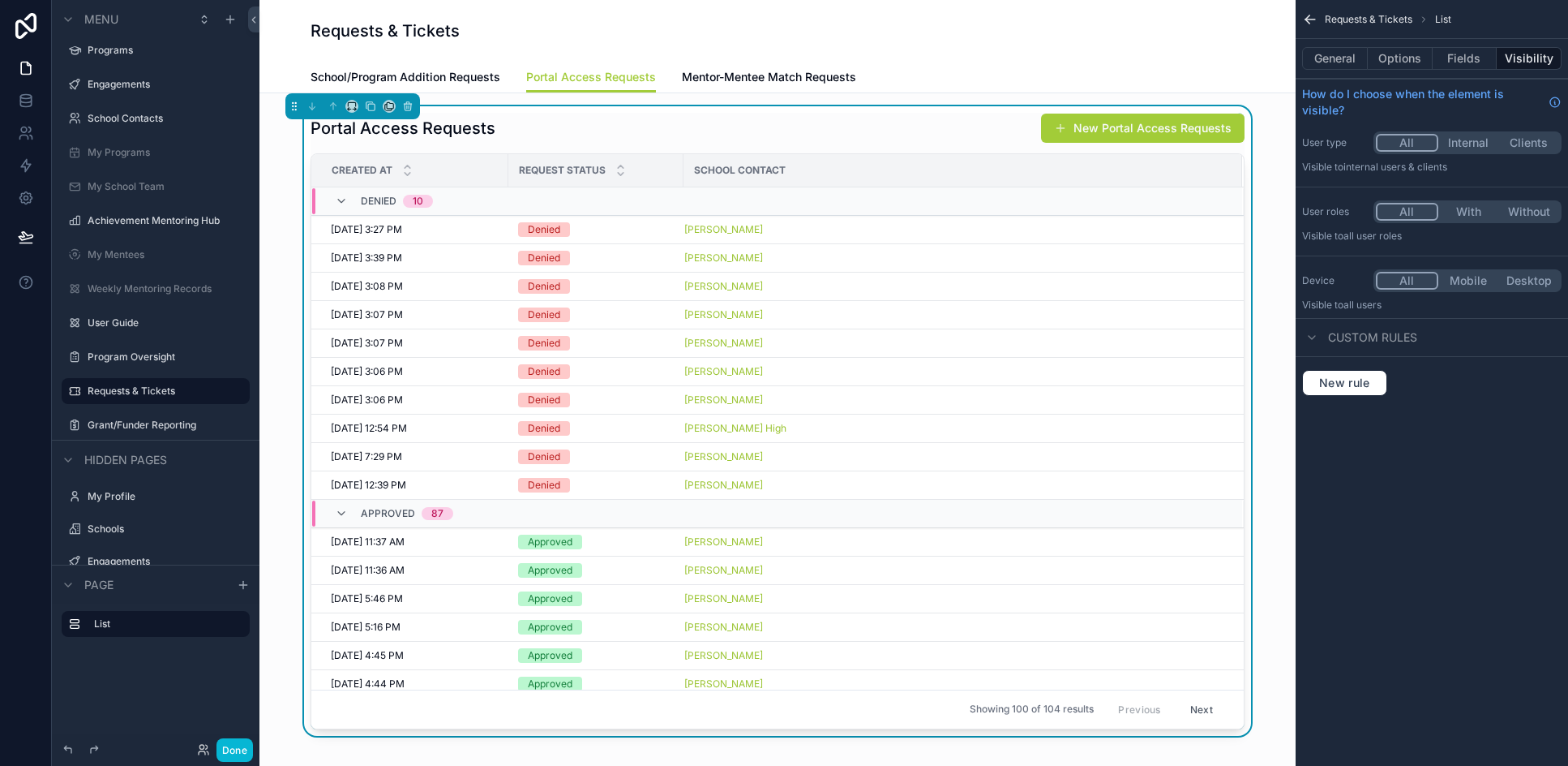
click at [837, 135] on div "Portal Access Requests New Portal Access Requests" at bounding box center [777, 128] width 933 height 31
click at [1028, 390] on span "New rule" at bounding box center [1344, 383] width 64 height 15
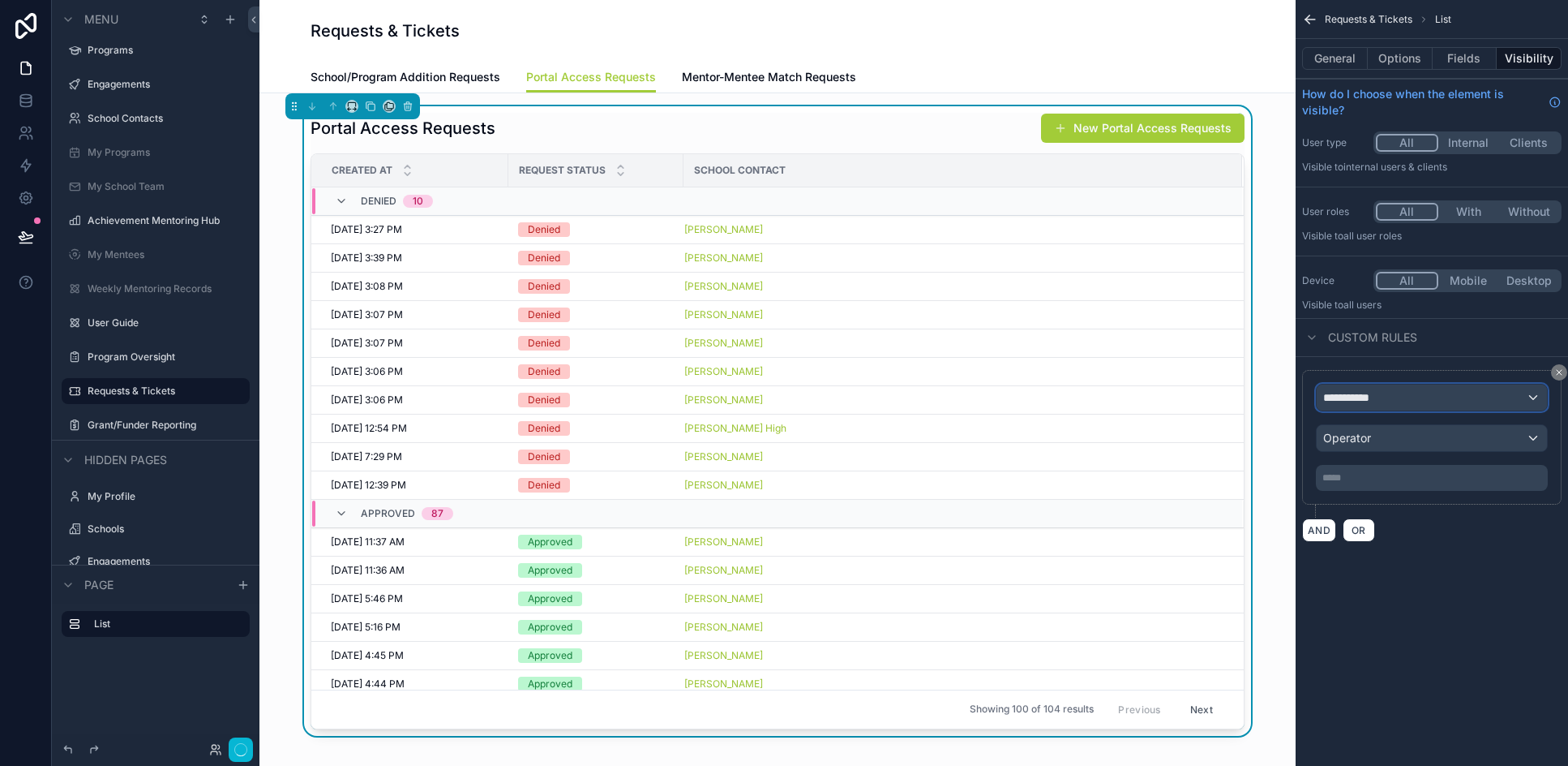
click at [1028, 398] on span "**********" at bounding box center [1353, 398] width 60 height 16
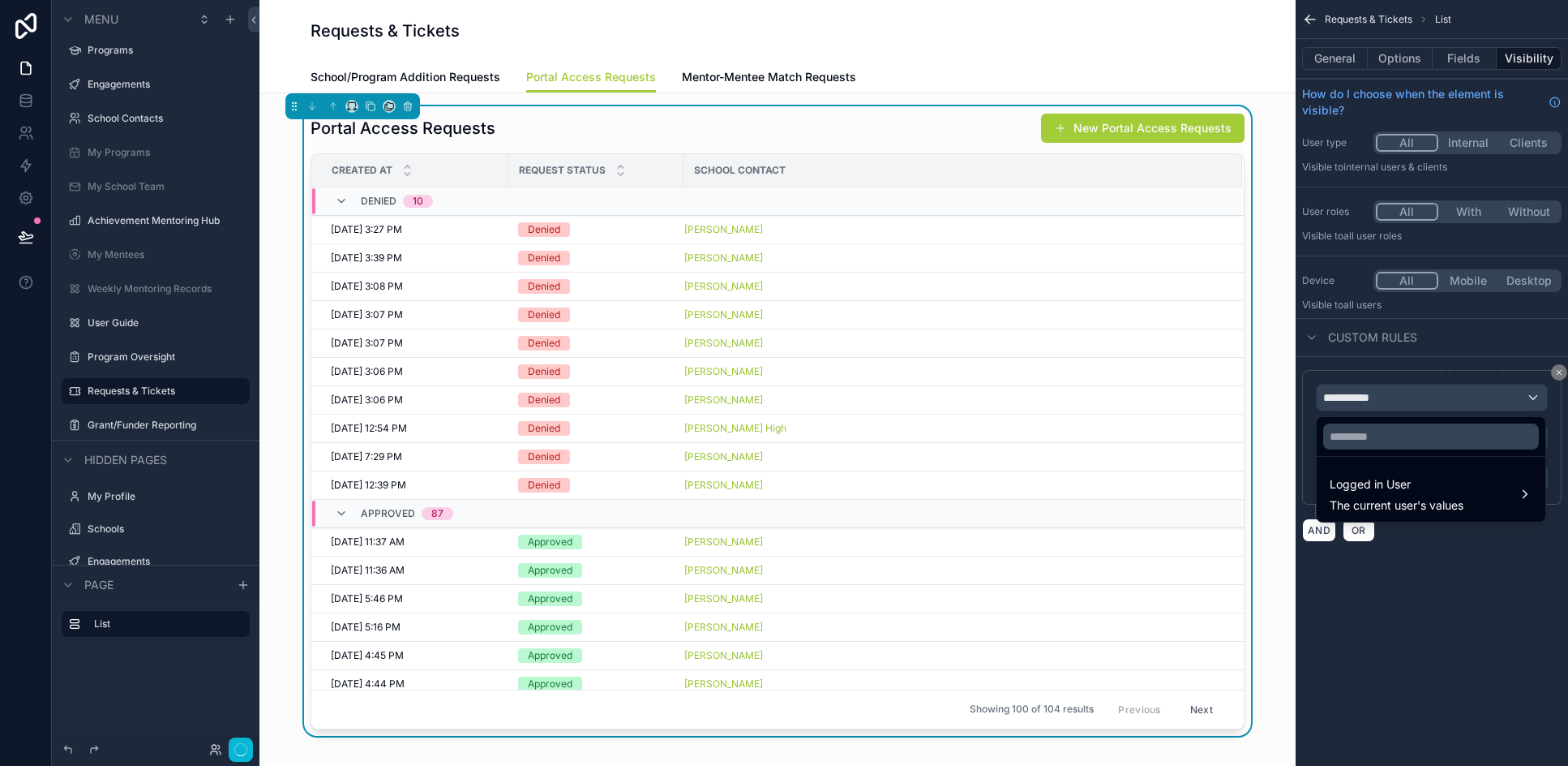
click at [1028, 575] on div "scrollable content" at bounding box center [784, 383] width 1568 height 766
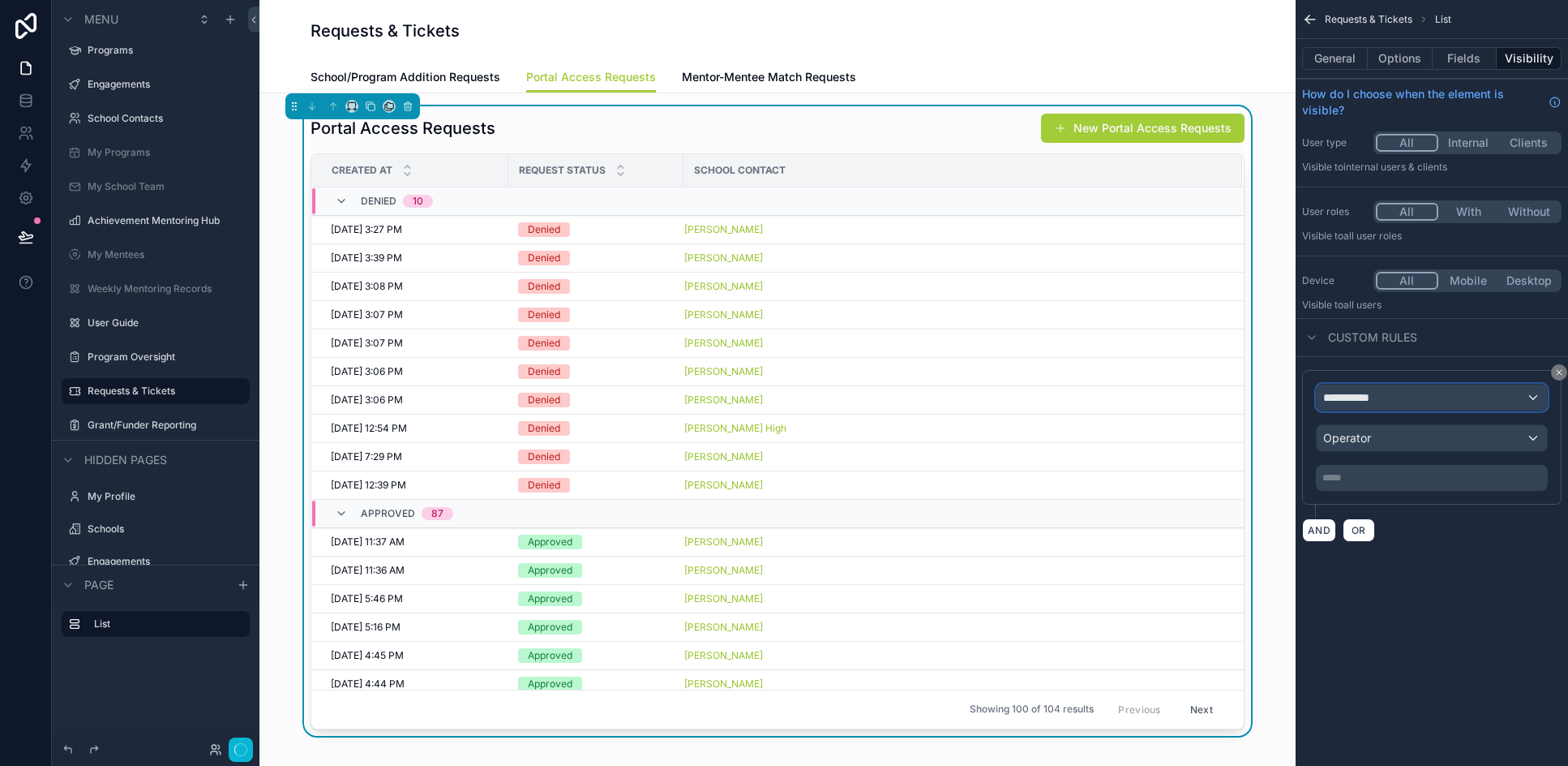
click at [1028, 390] on div "**********" at bounding box center [1432, 398] width 230 height 26
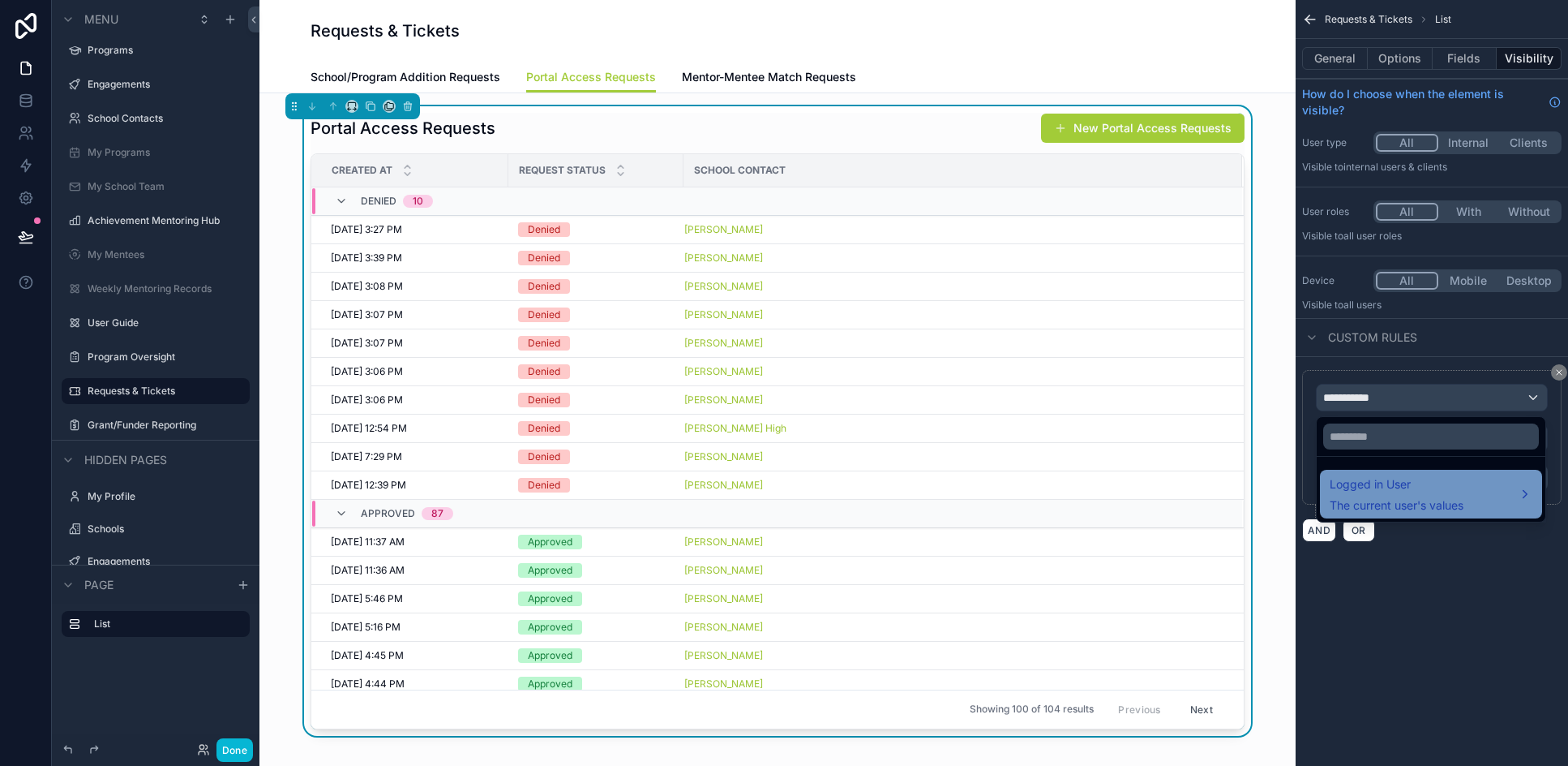
click at [1028, 485] on span "Logged in User" at bounding box center [1397, 485] width 134 height 19
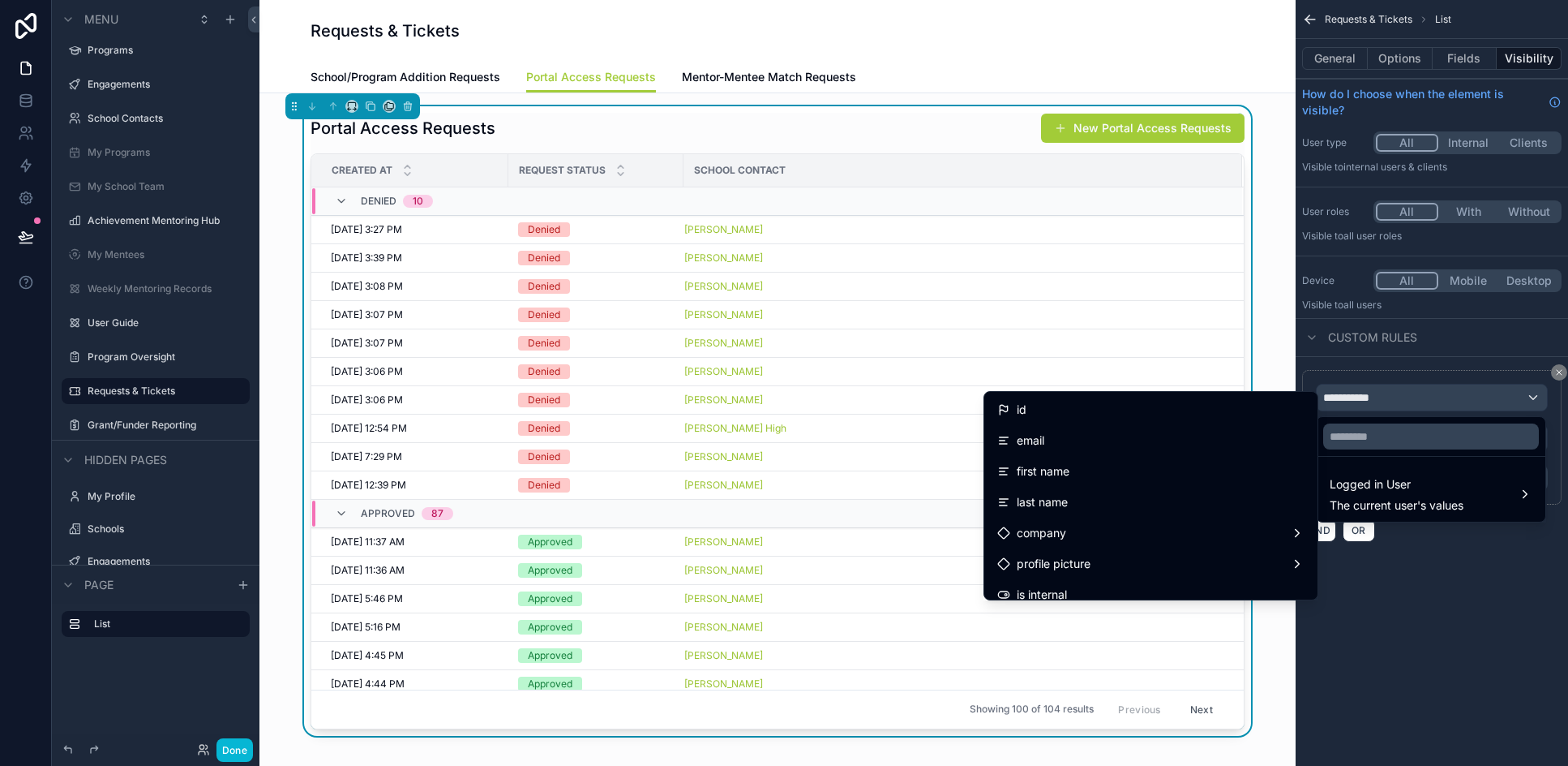
click at [1028, 581] on div "scrollable content" at bounding box center [784, 383] width 1568 height 766
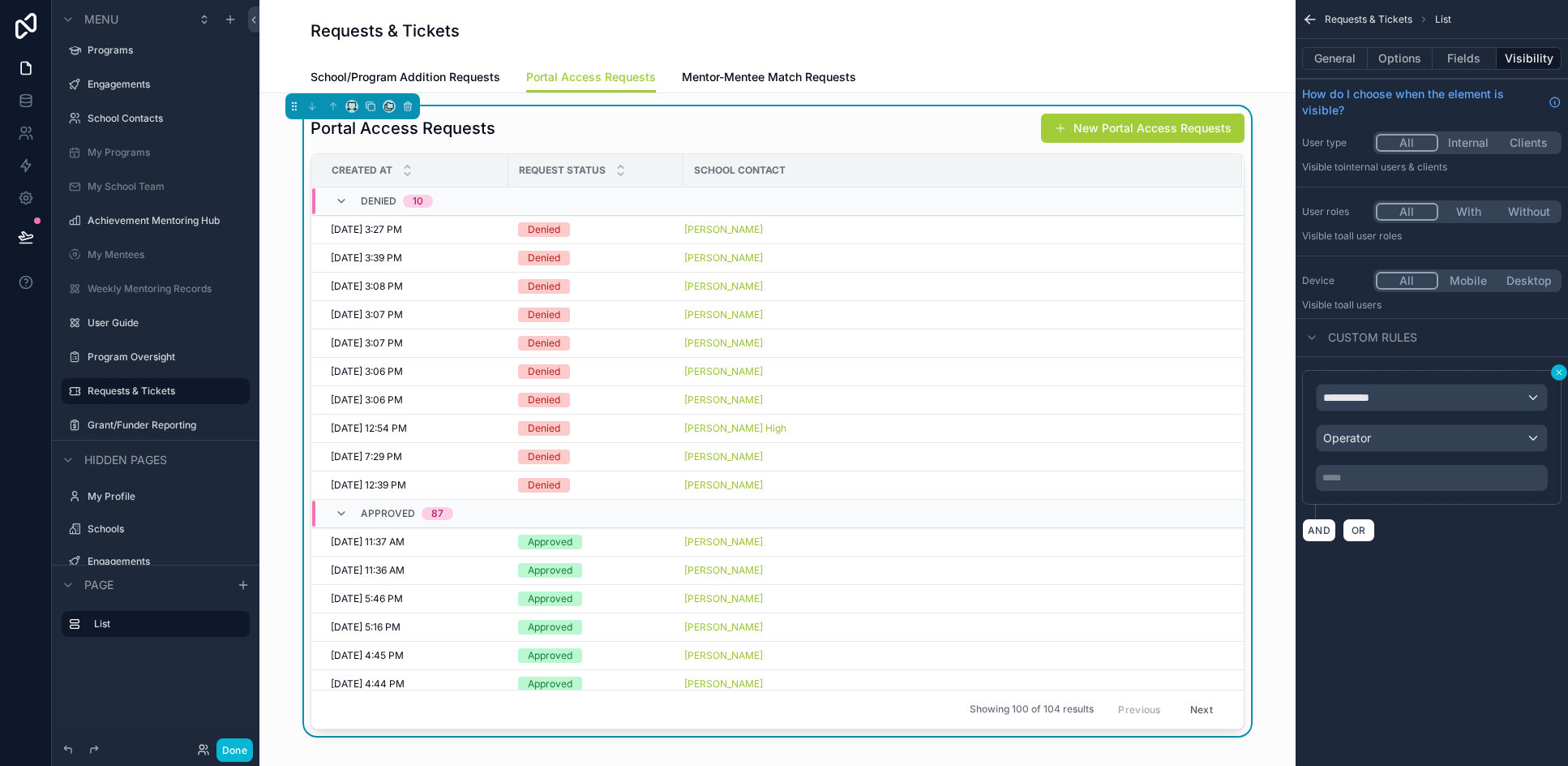
click at [1028, 370] on icon "scrollable content" at bounding box center [1558, 372] width 10 height 10
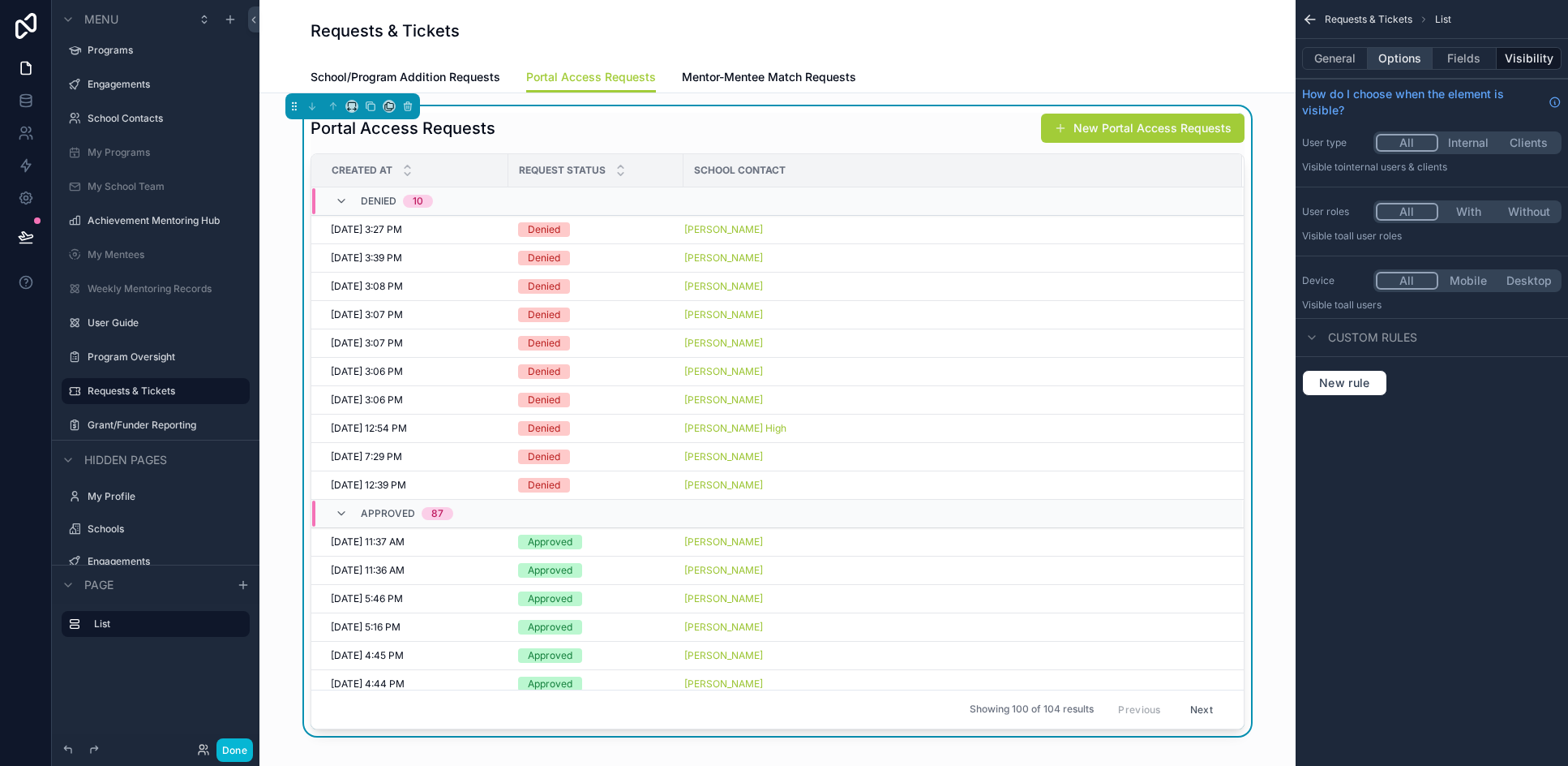
click at [1028, 56] on button "Options" at bounding box center [1400, 58] width 65 height 23
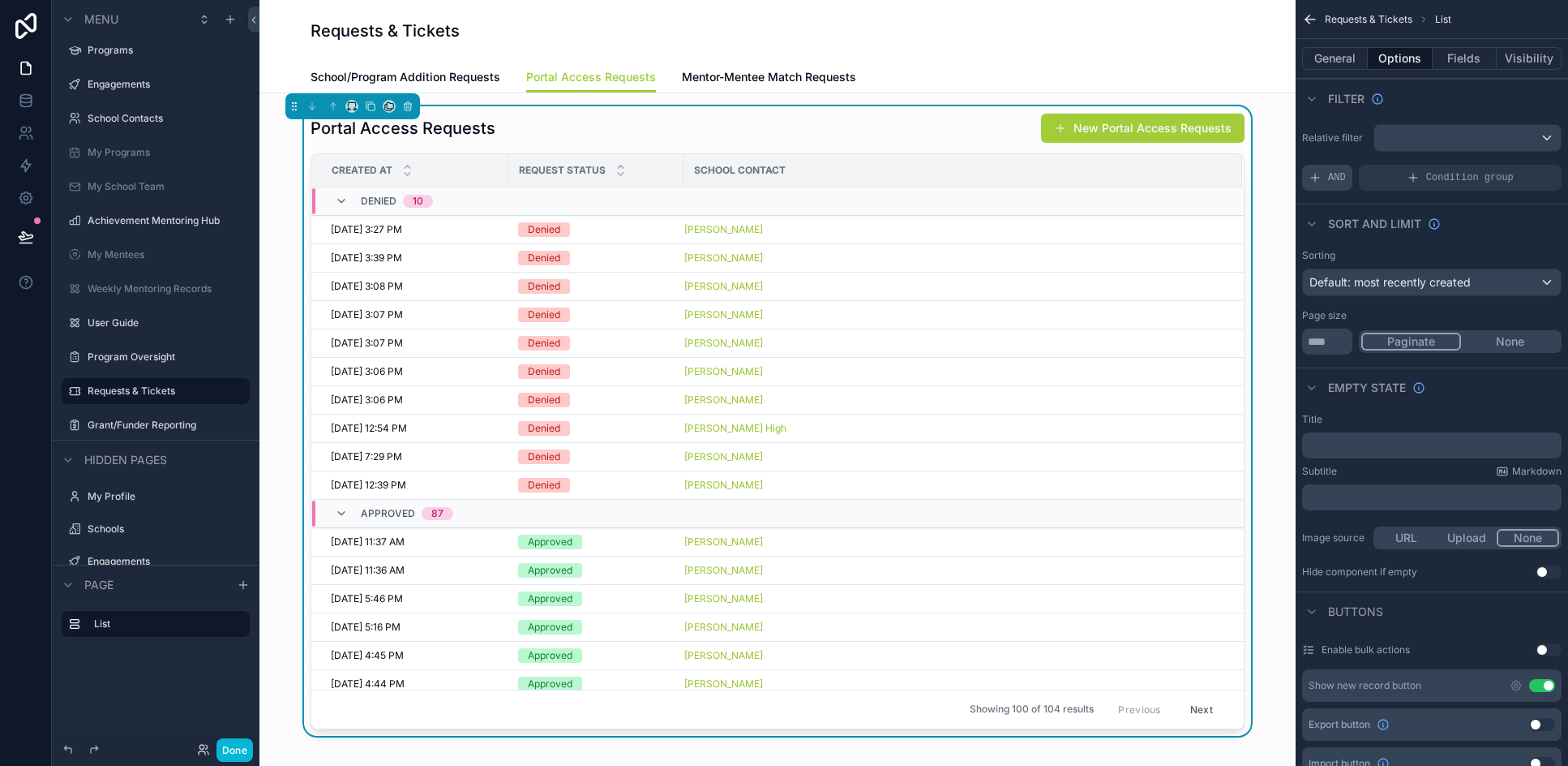
click at [1028, 179] on span "AND" at bounding box center [1337, 178] width 18 height 13
click at [1028, 164] on icon "scrollable content" at bounding box center [1522, 164] width 5 height 5
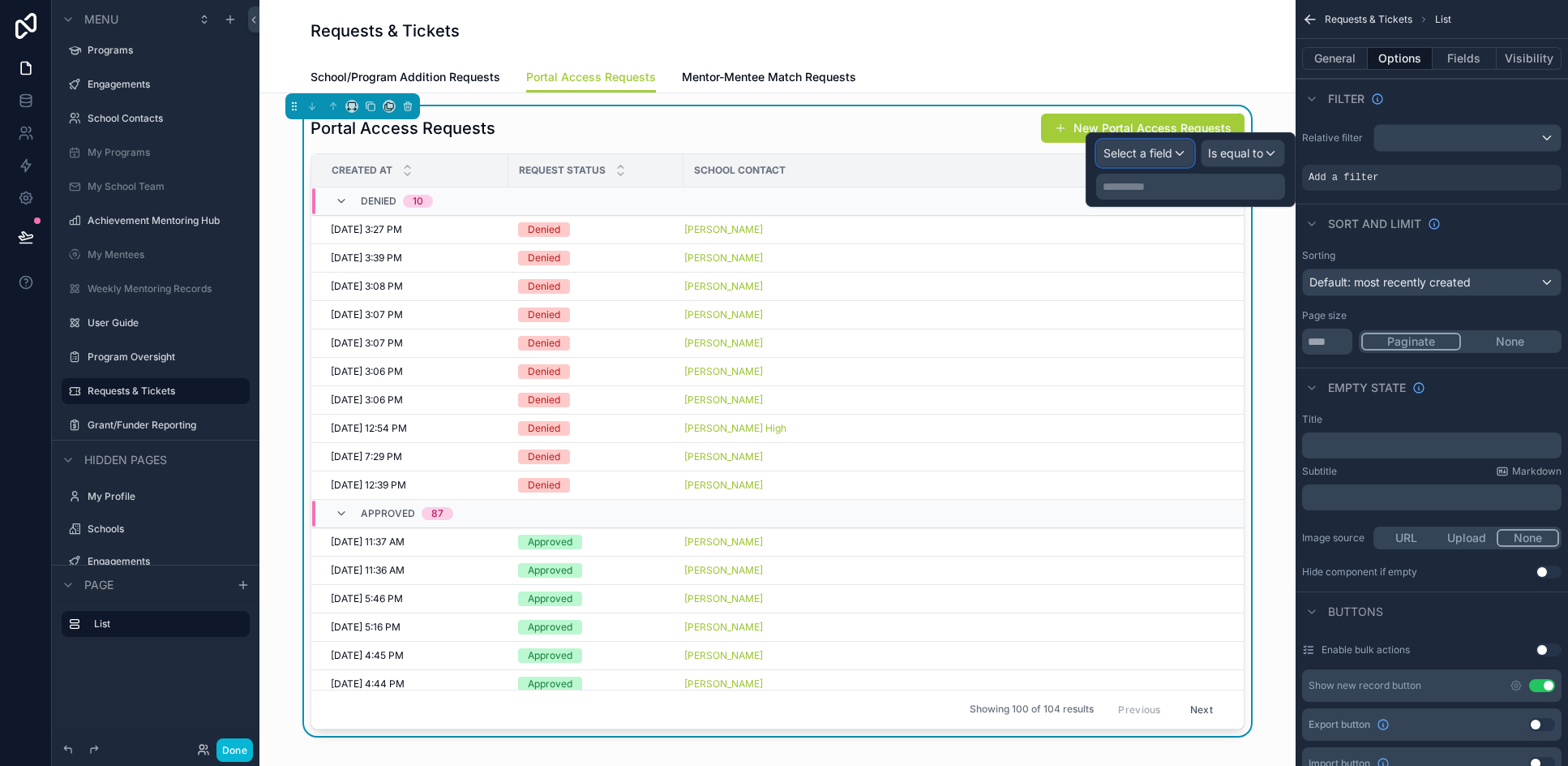
click at [1028, 162] on div "Select a field" at bounding box center [1145, 154] width 97 height 26
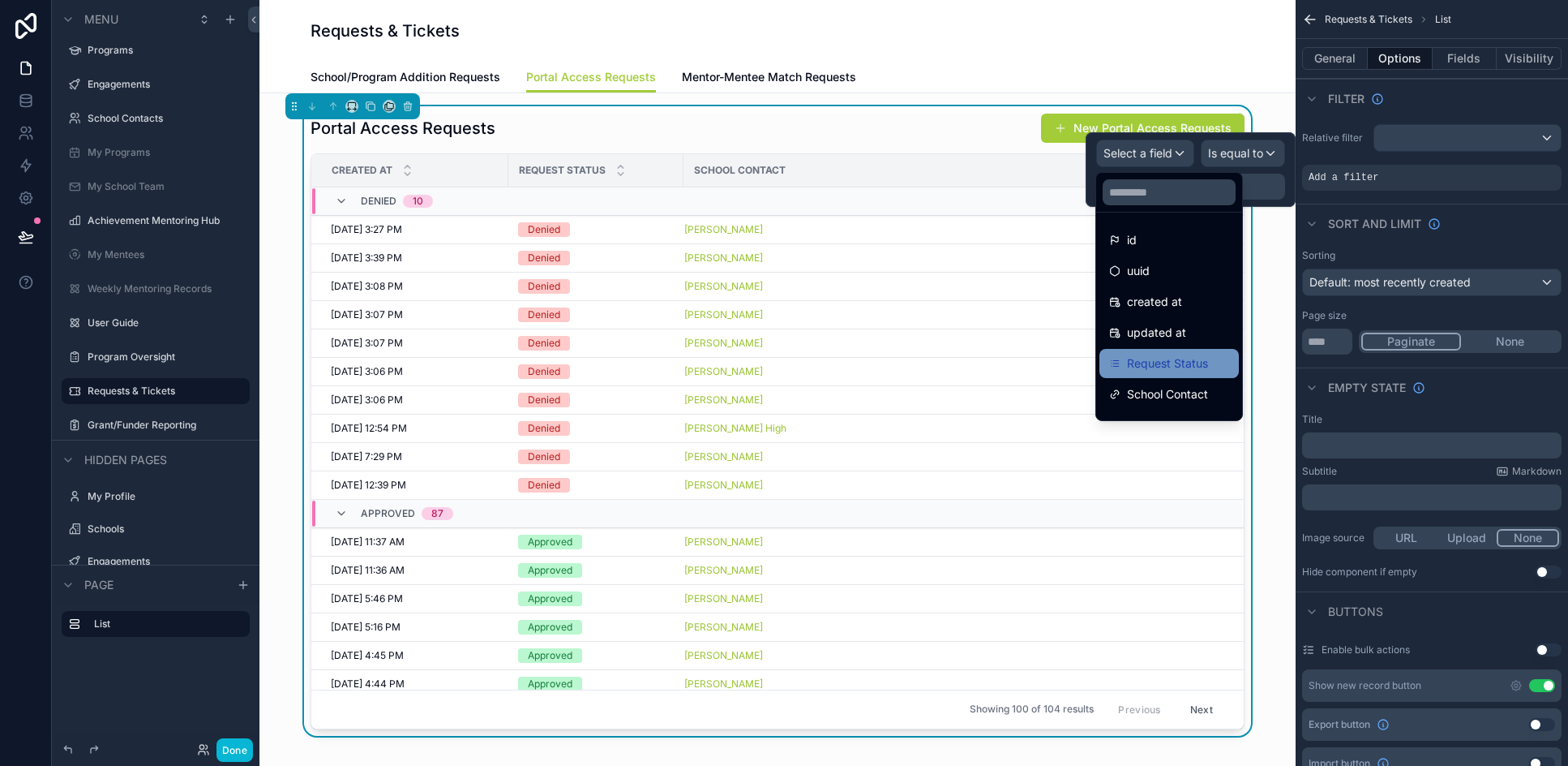
click at [1028, 356] on div "Request Status" at bounding box center [1169, 363] width 120 height 19
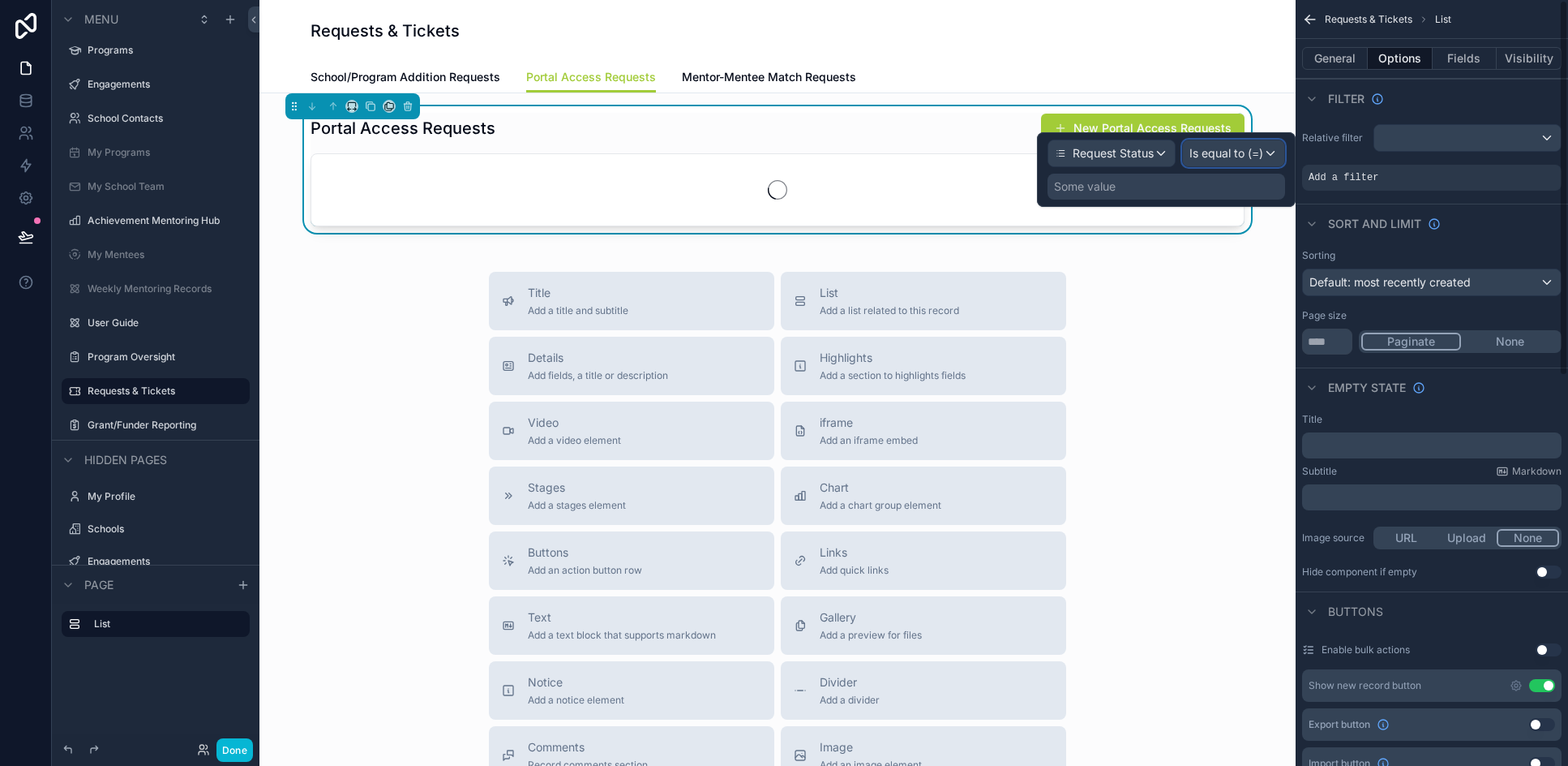
click at [1028, 153] on span "Is equal to (=)" at bounding box center [1226, 153] width 74 height 16
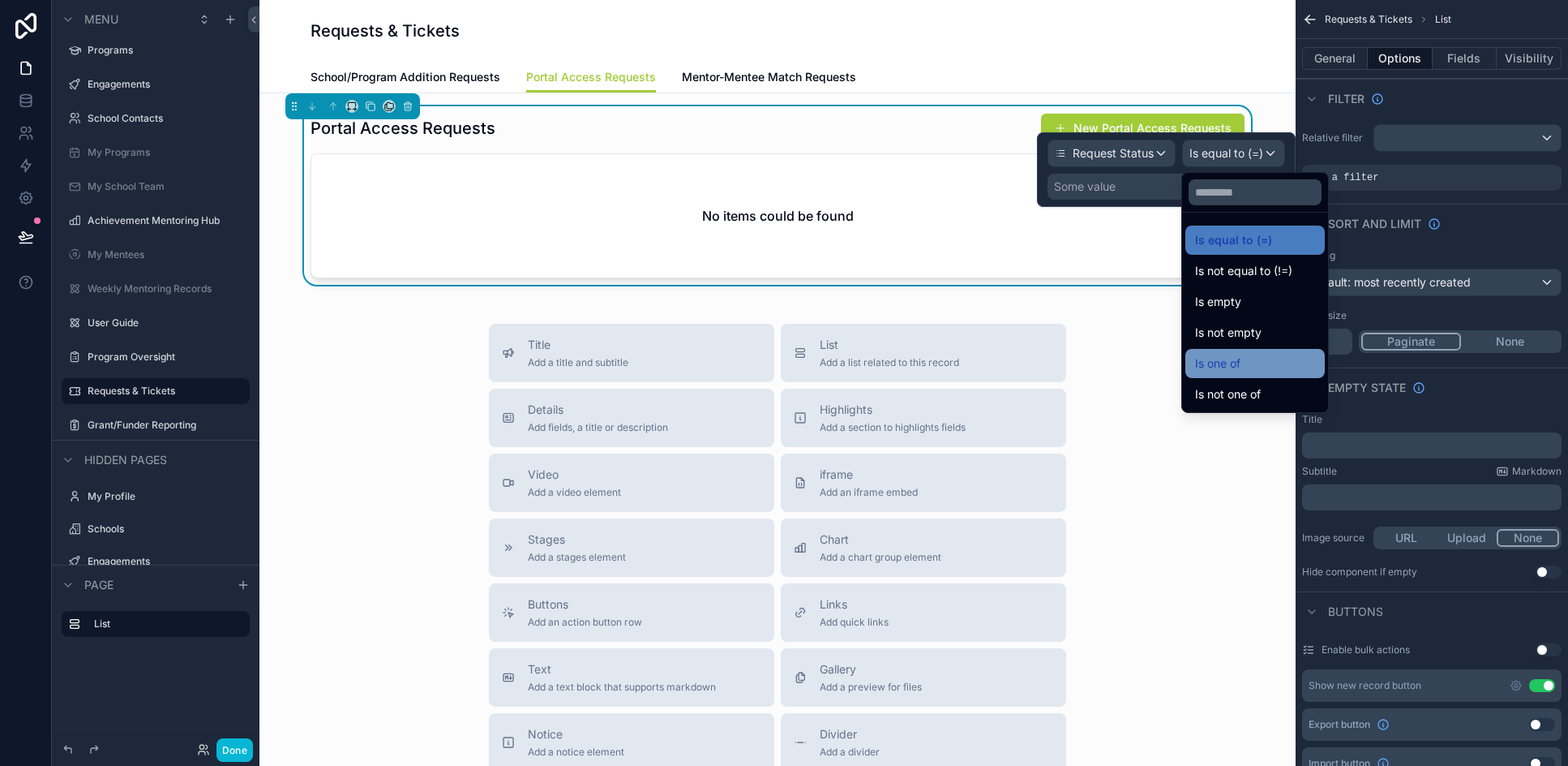
click at [1028, 351] on div "Is one of" at bounding box center [1254, 363] width 140 height 29
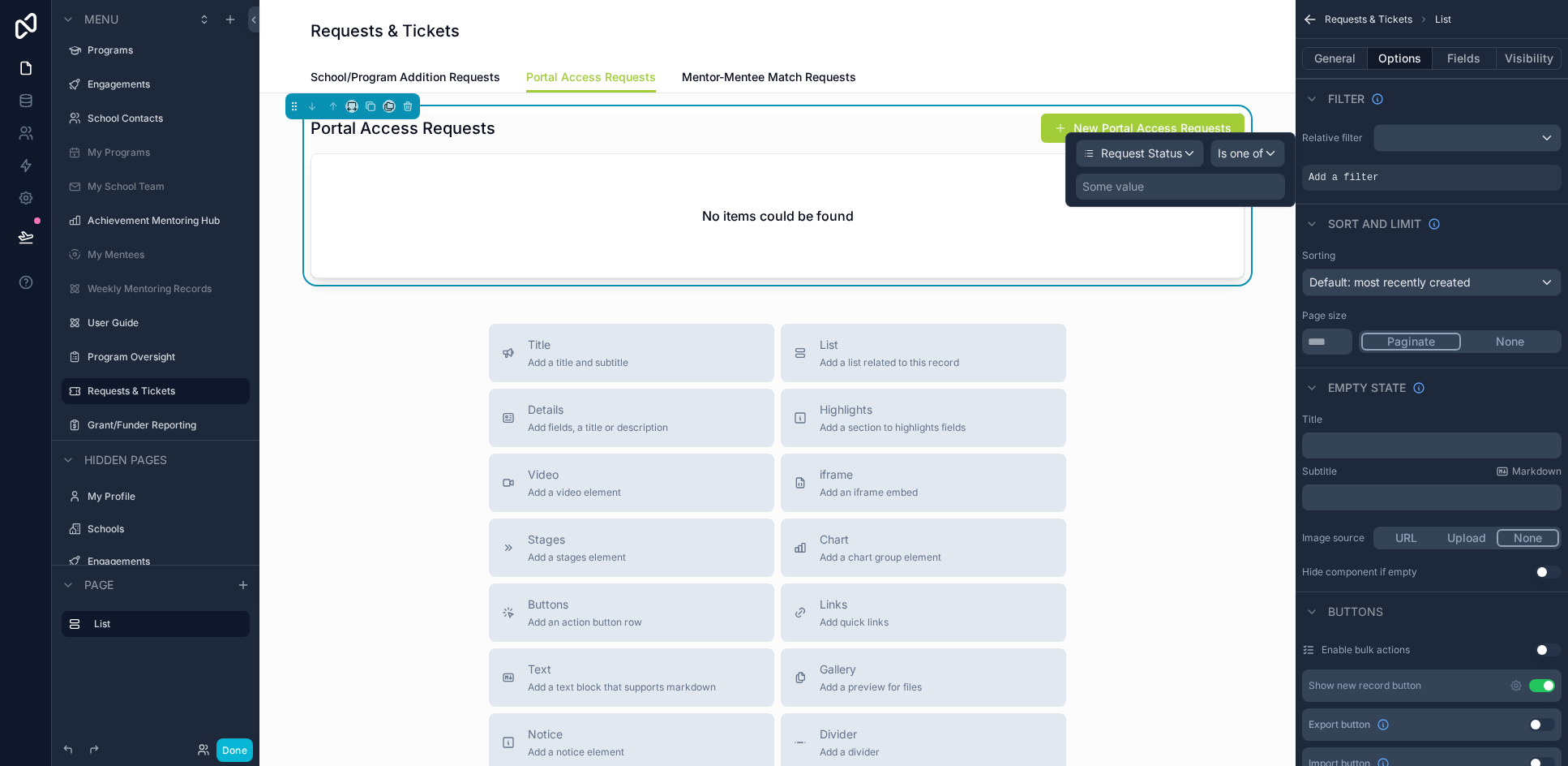
click at [1028, 193] on div "Some value" at bounding box center [1180, 186] width 209 height 26
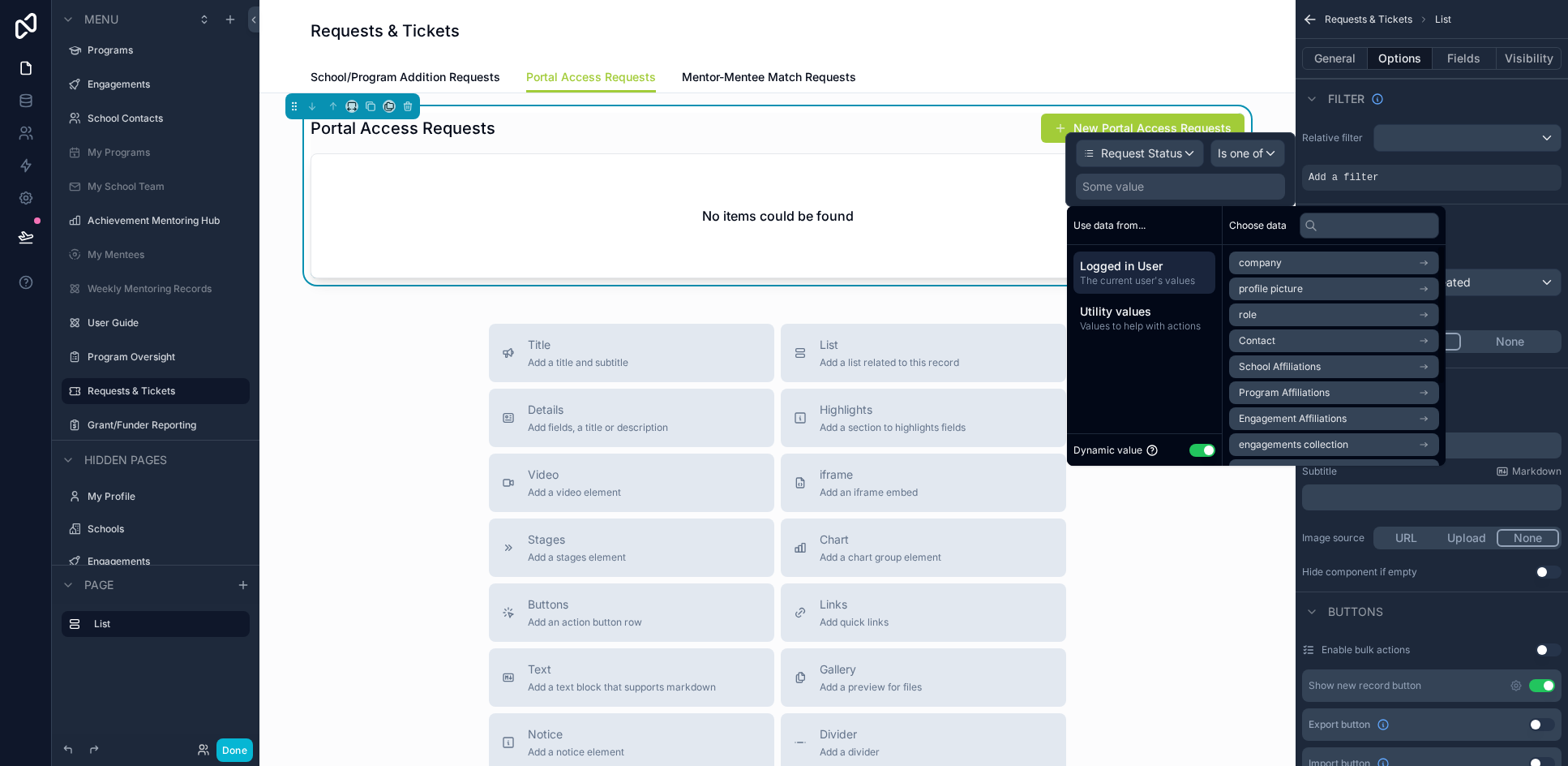
click at [1028, 449] on button "Use setting" at bounding box center [1202, 449] width 26 height 13
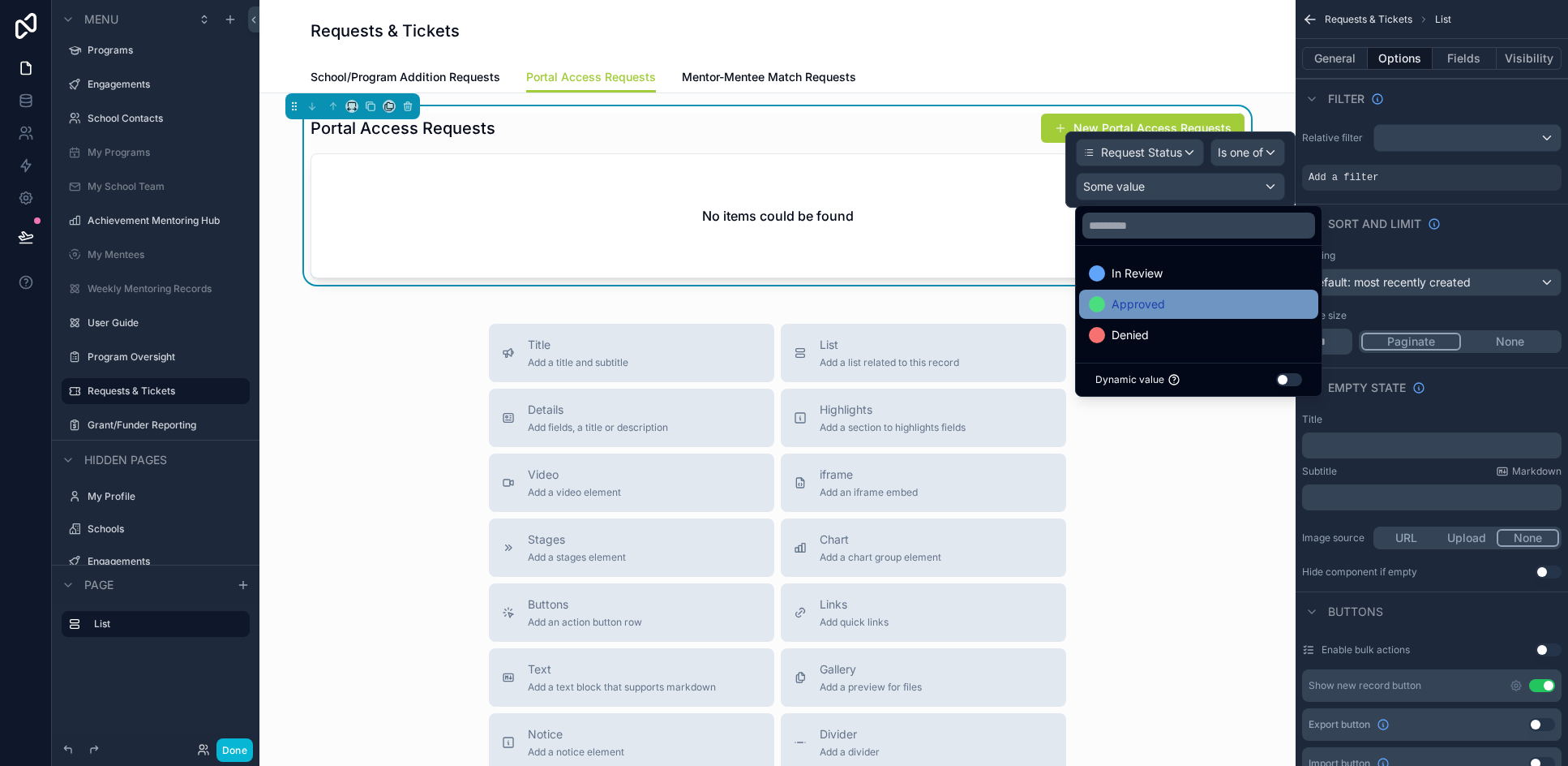
click at [1028, 297] on div "Approved" at bounding box center [1199, 304] width 220 height 19
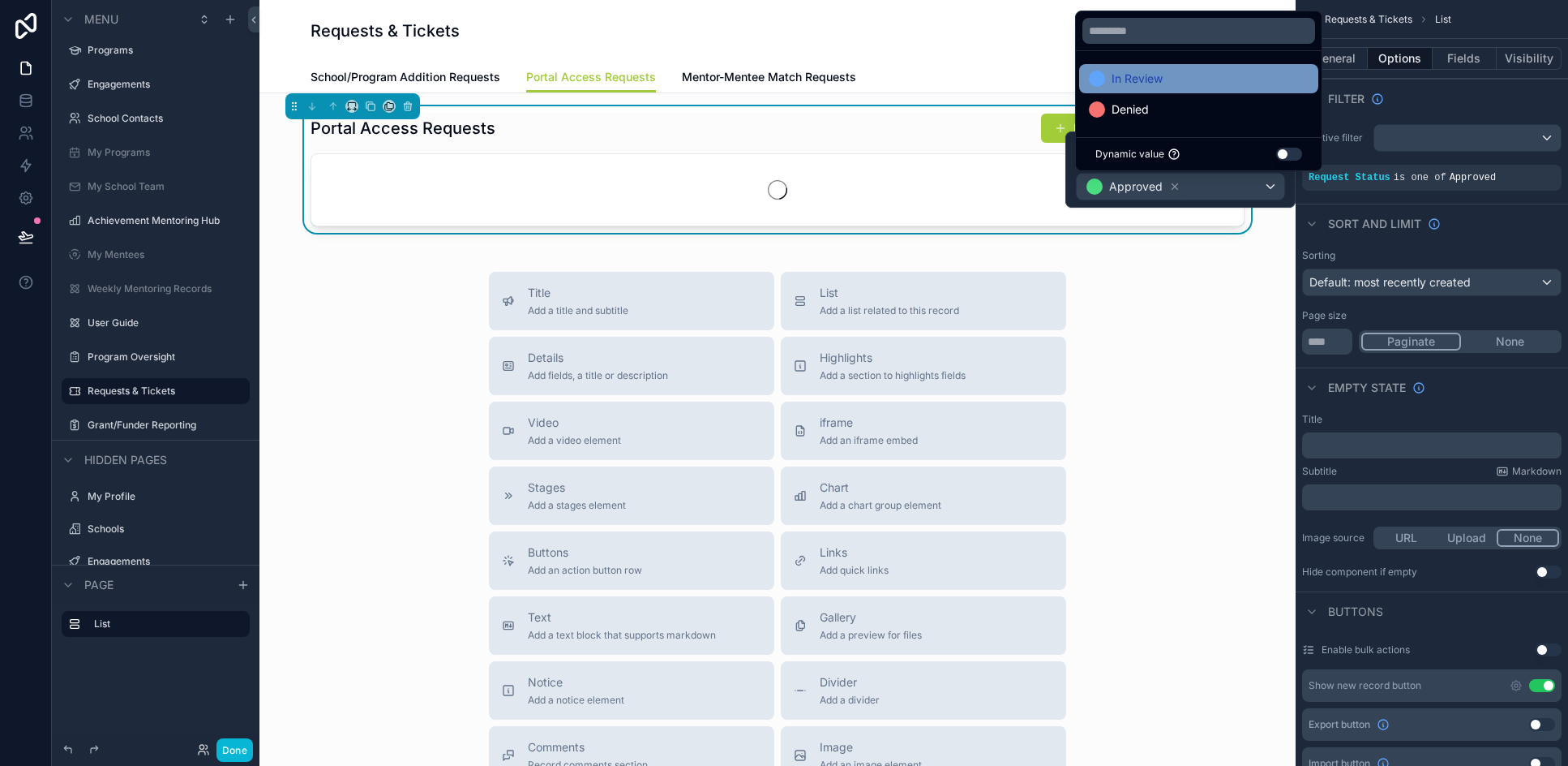
click at [1028, 82] on div "In Review" at bounding box center [1199, 78] width 220 height 19
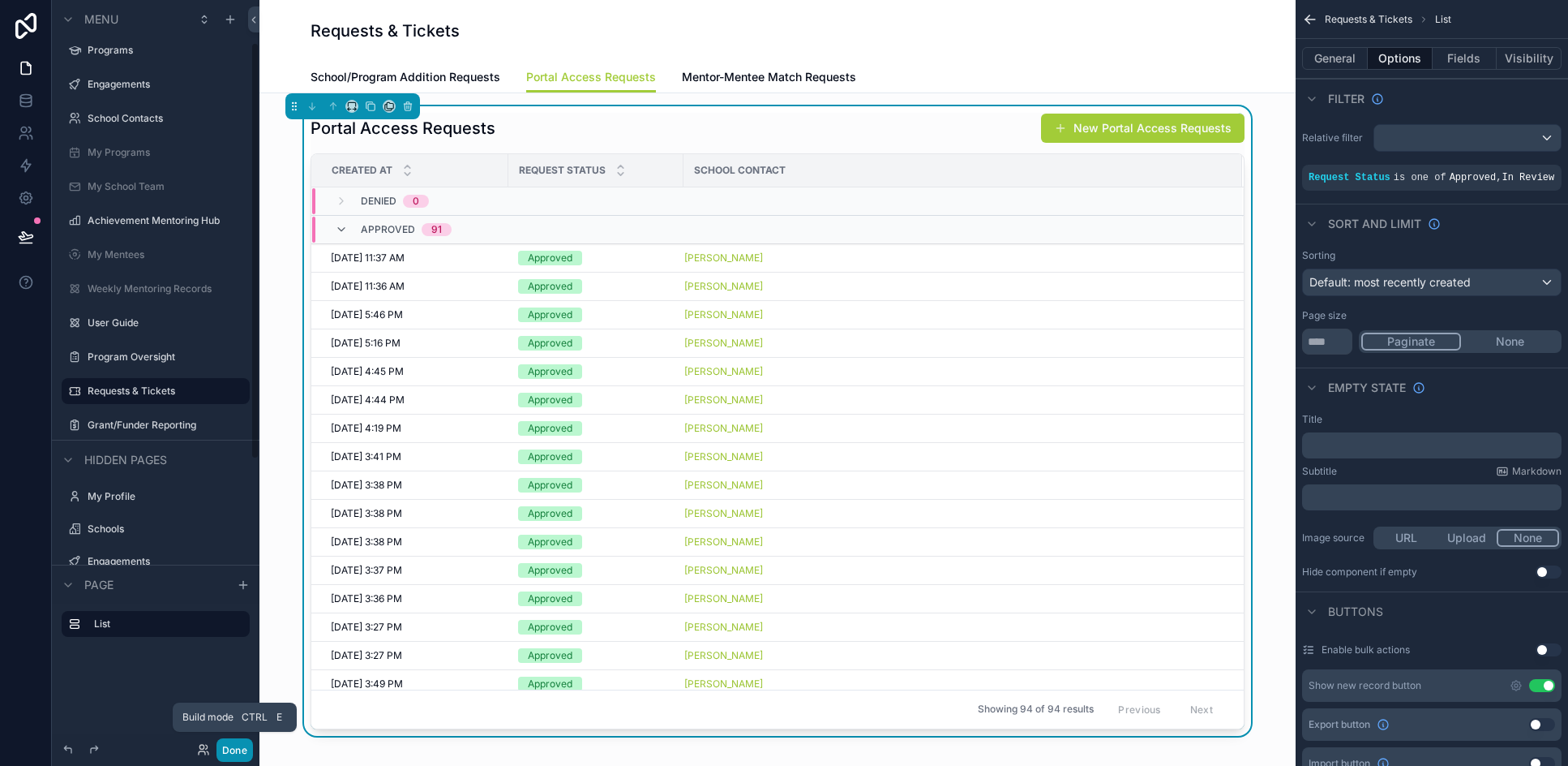
click at [235, 751] on button "Done" at bounding box center [235, 749] width 37 height 24
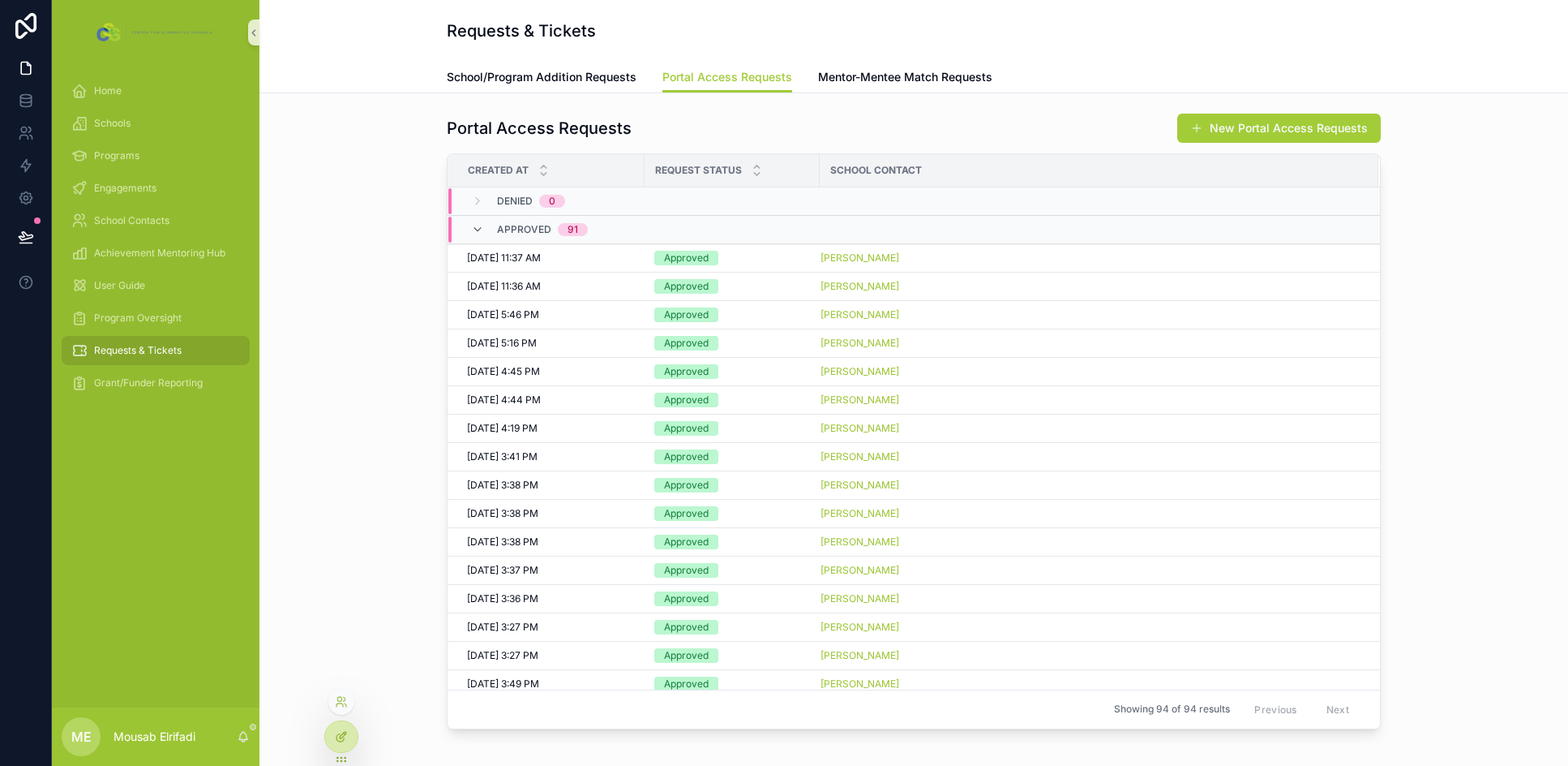
click at [345, 733] on icon at bounding box center [341, 736] width 13 height 13
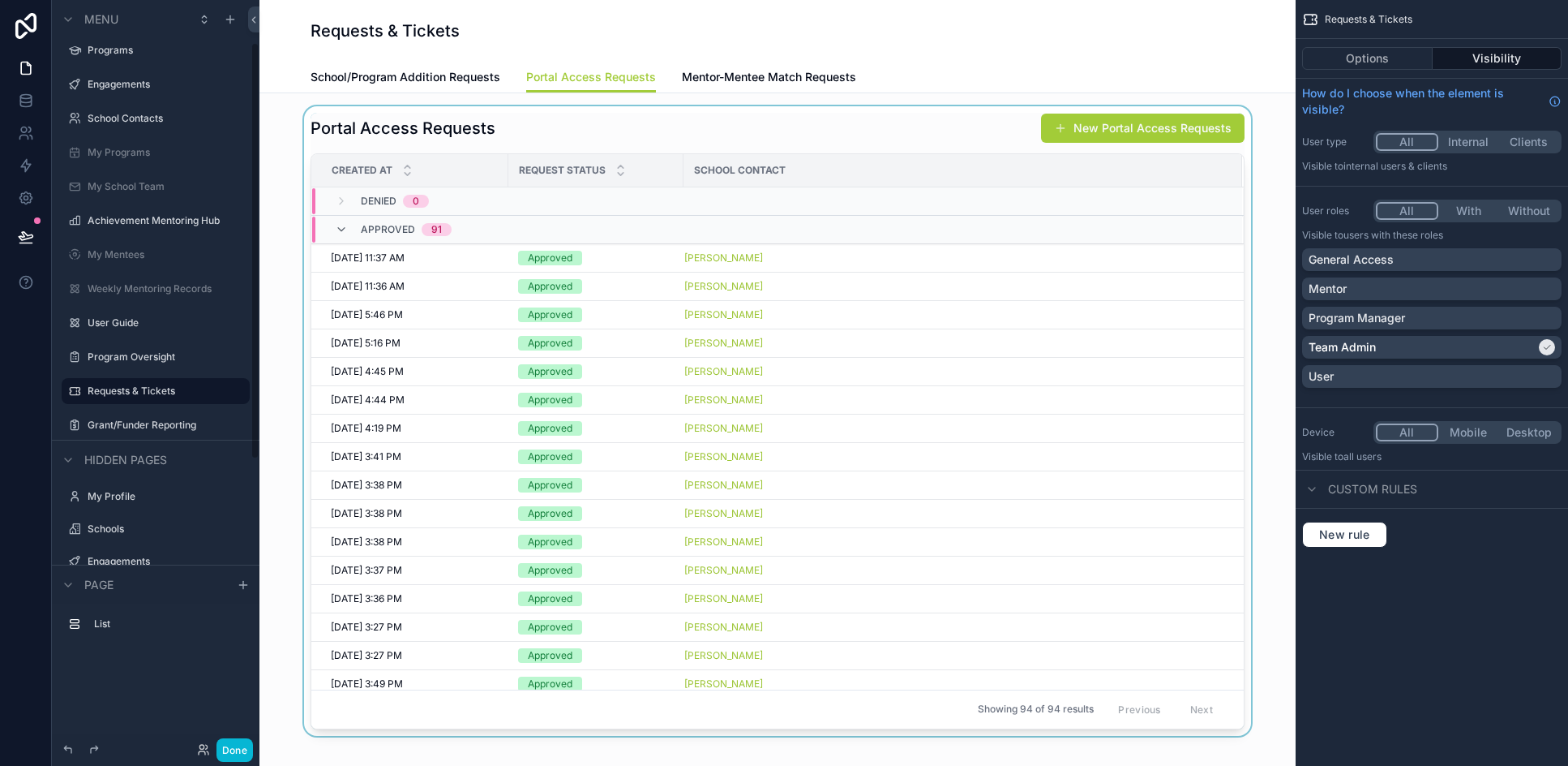
click at [763, 193] on div "Denied 0" at bounding box center [776, 201] width 929 height 26
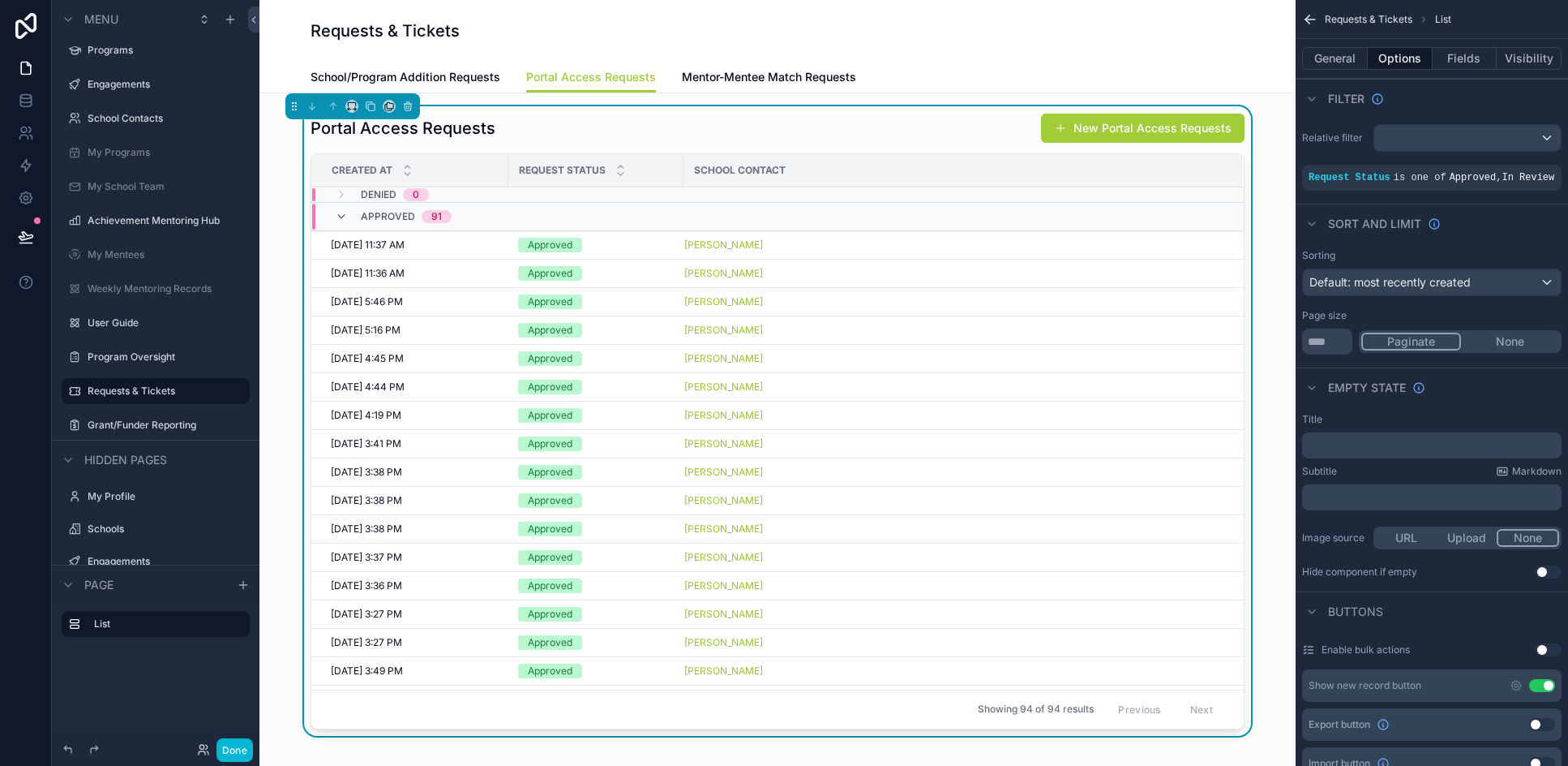
click at [874, 121] on div "Portal Access Requests New Portal Access Requests" at bounding box center [777, 128] width 933 height 31
click at [1028, 57] on button "General" at bounding box center [1334, 58] width 66 height 23
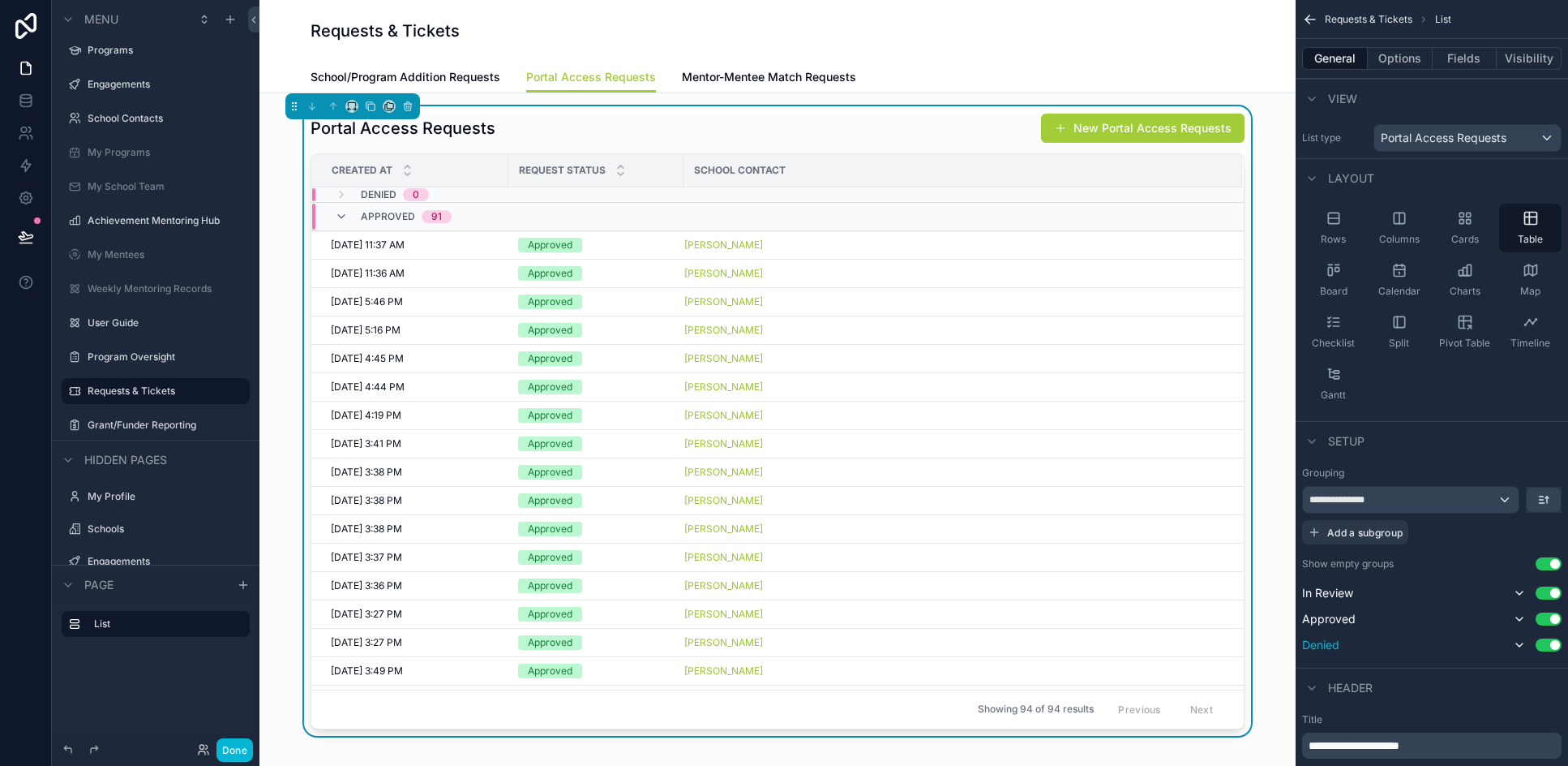
click at [1028, 643] on button "Use setting" at bounding box center [1549, 645] width 26 height 13
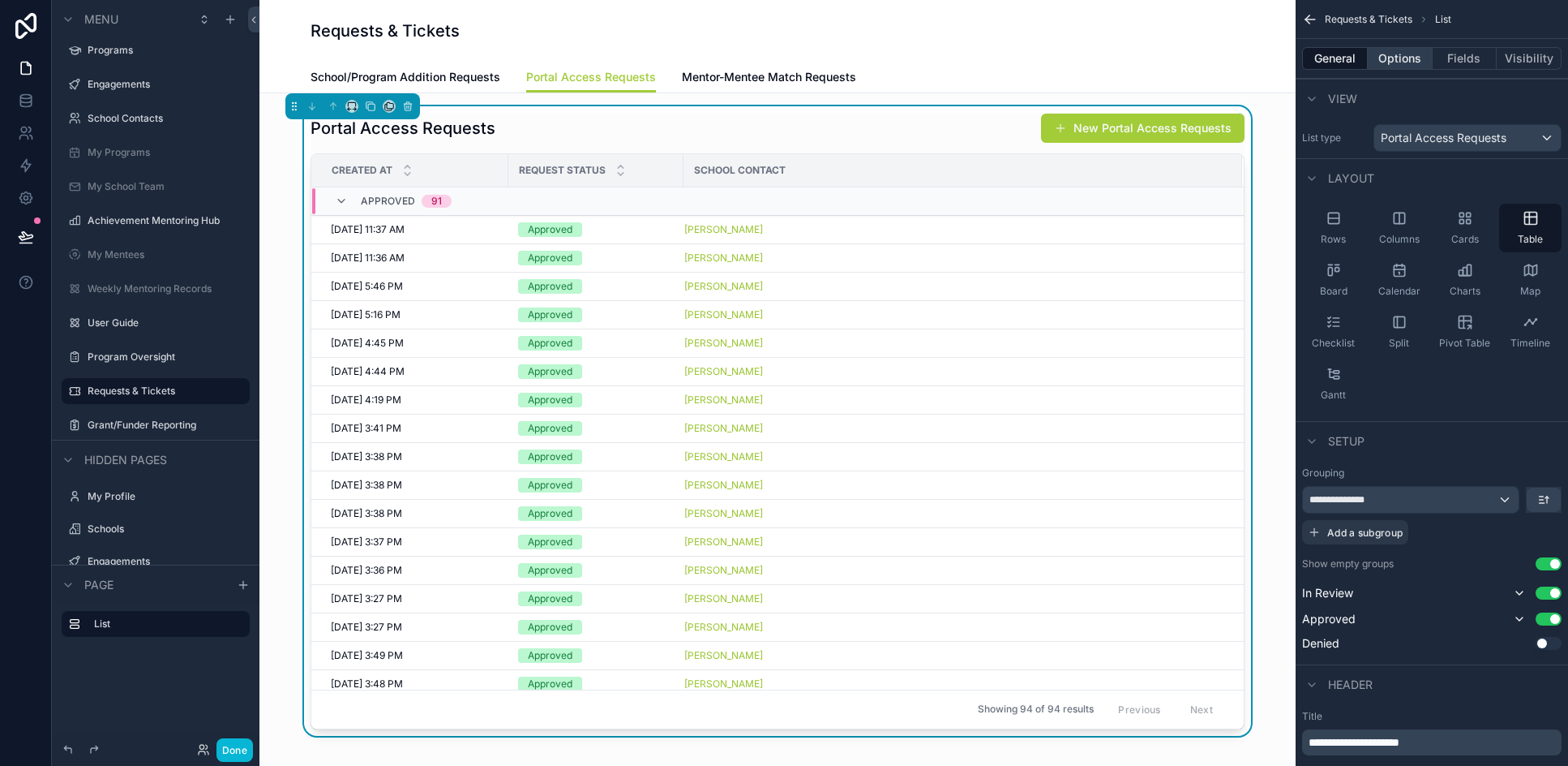
click at [1028, 62] on button "Options" at bounding box center [1400, 58] width 65 height 23
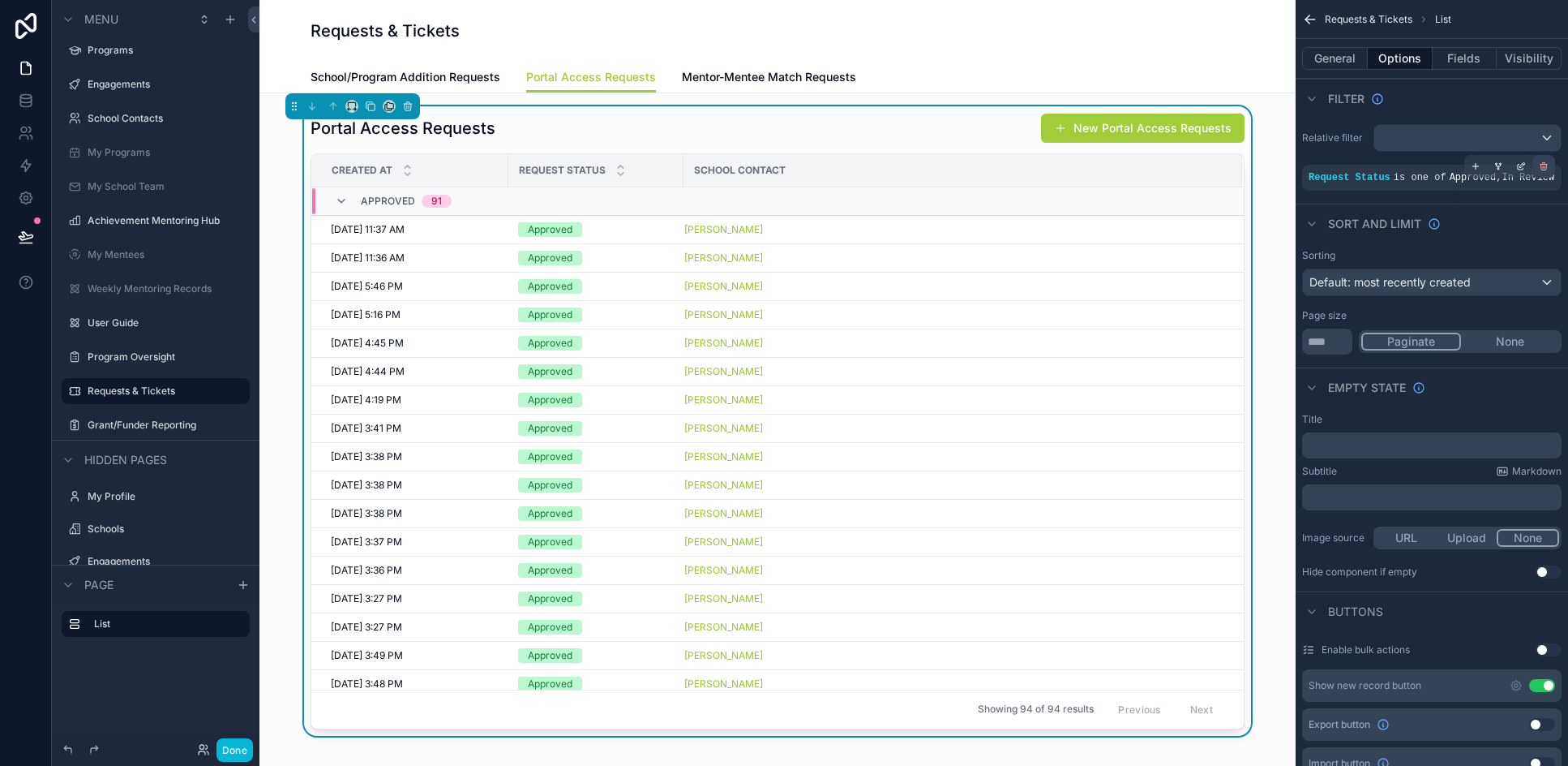
click at [1028, 169] on icon "scrollable content" at bounding box center [1543, 166] width 10 height 10
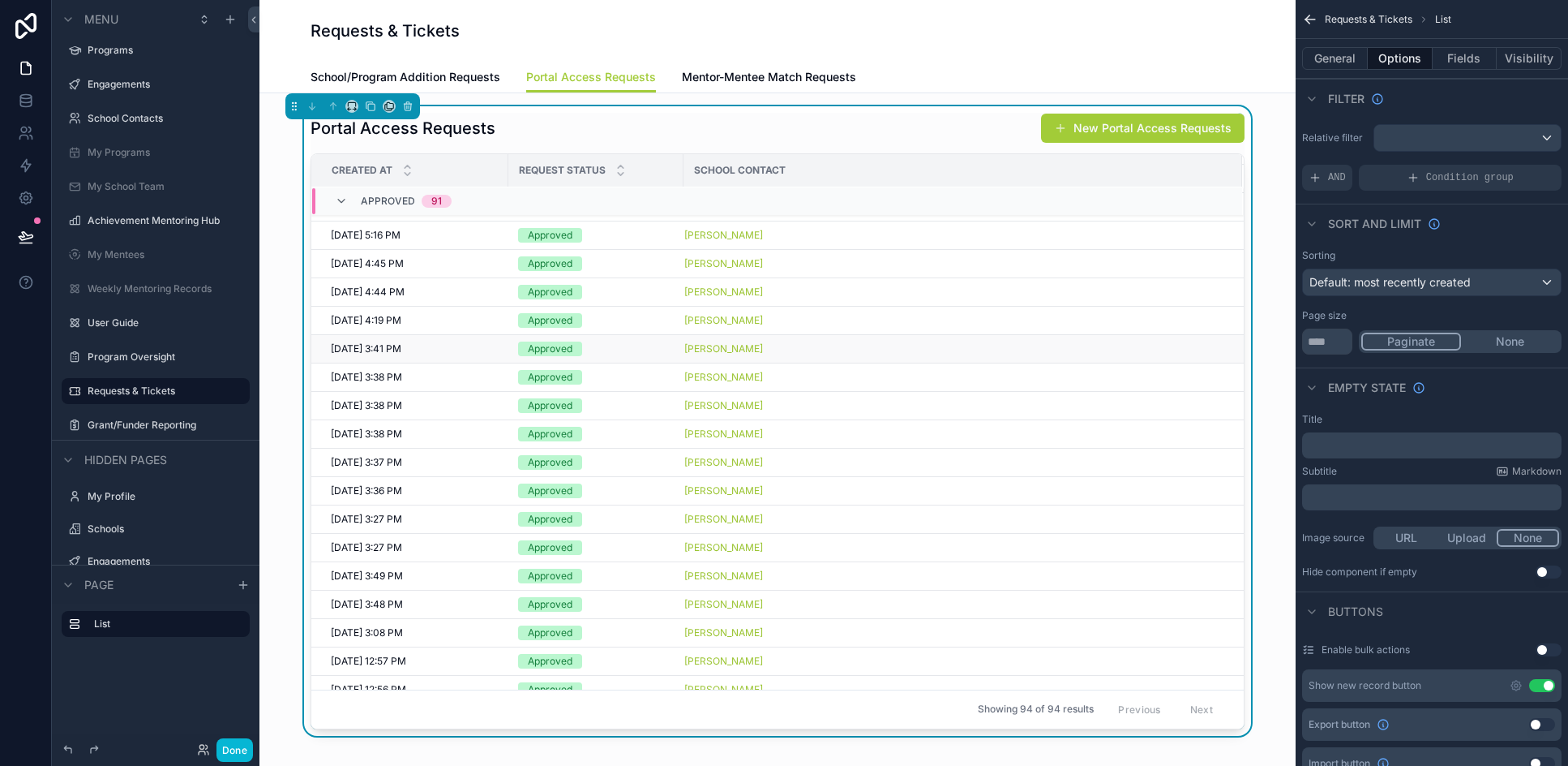
scroll to position [0, 0]
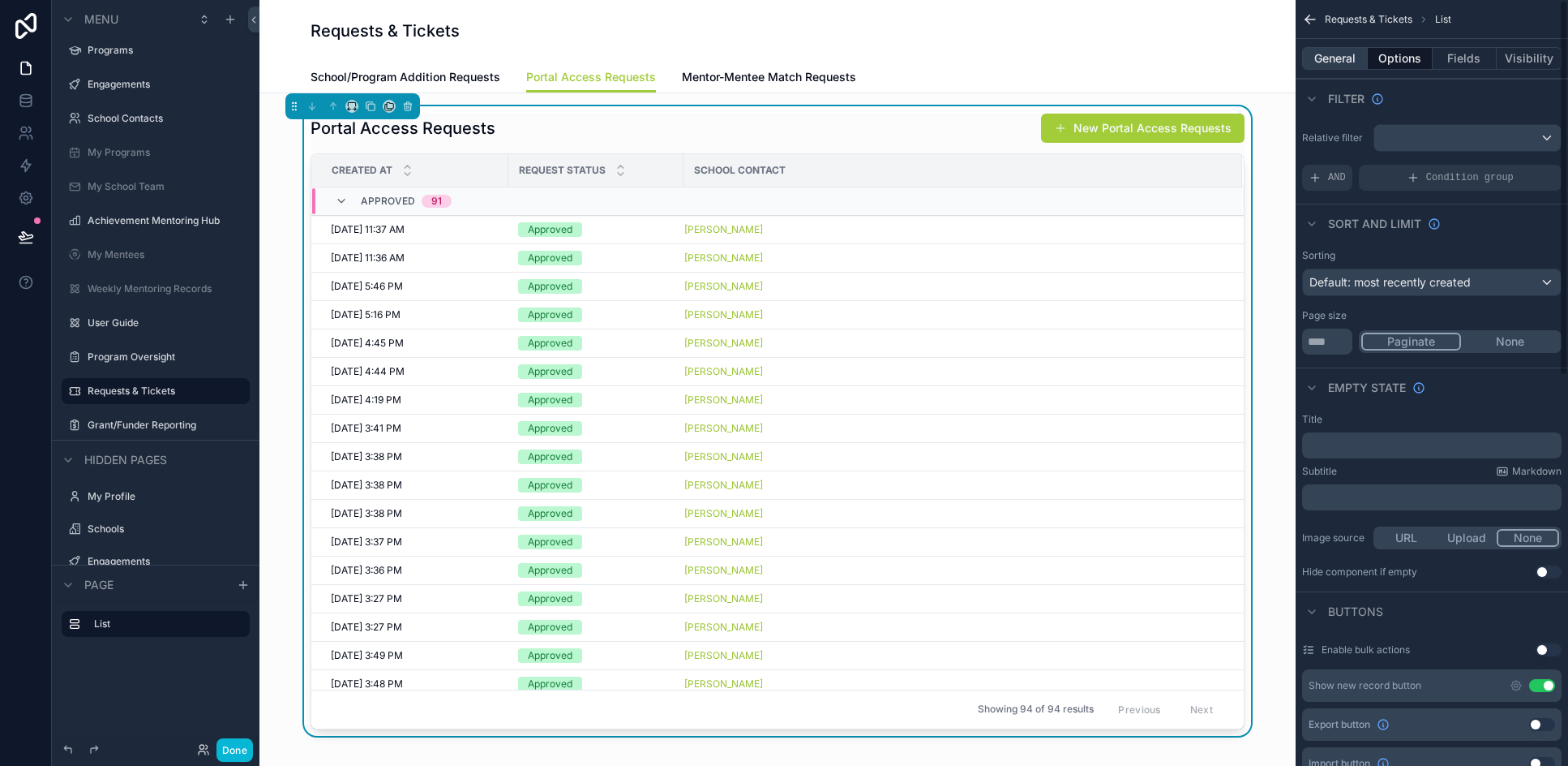
click at [1028, 62] on button "General" at bounding box center [1334, 58] width 66 height 23
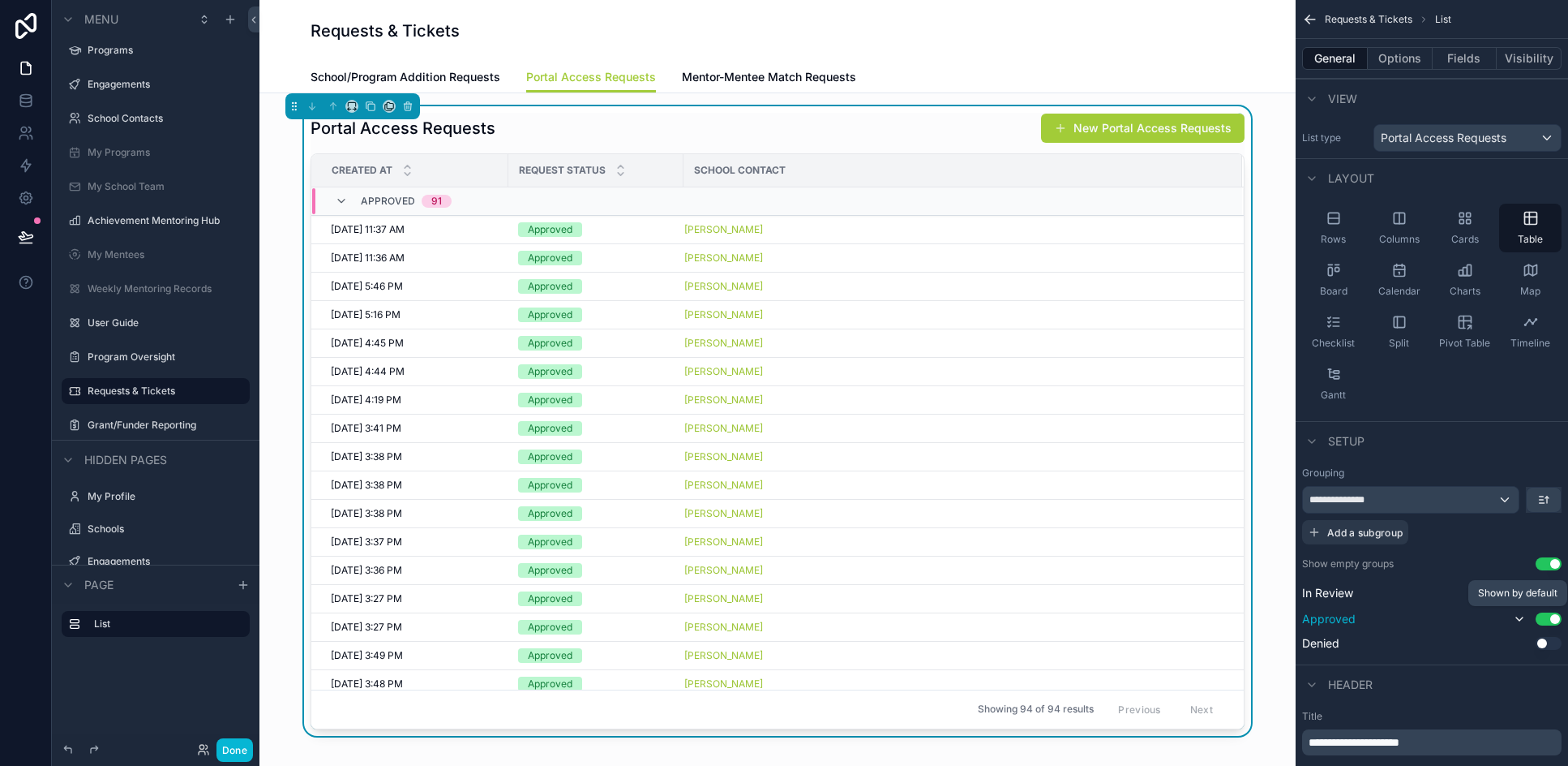
click at [1028, 615] on icon "scrollable content" at bounding box center [1519, 618] width 13 height 13
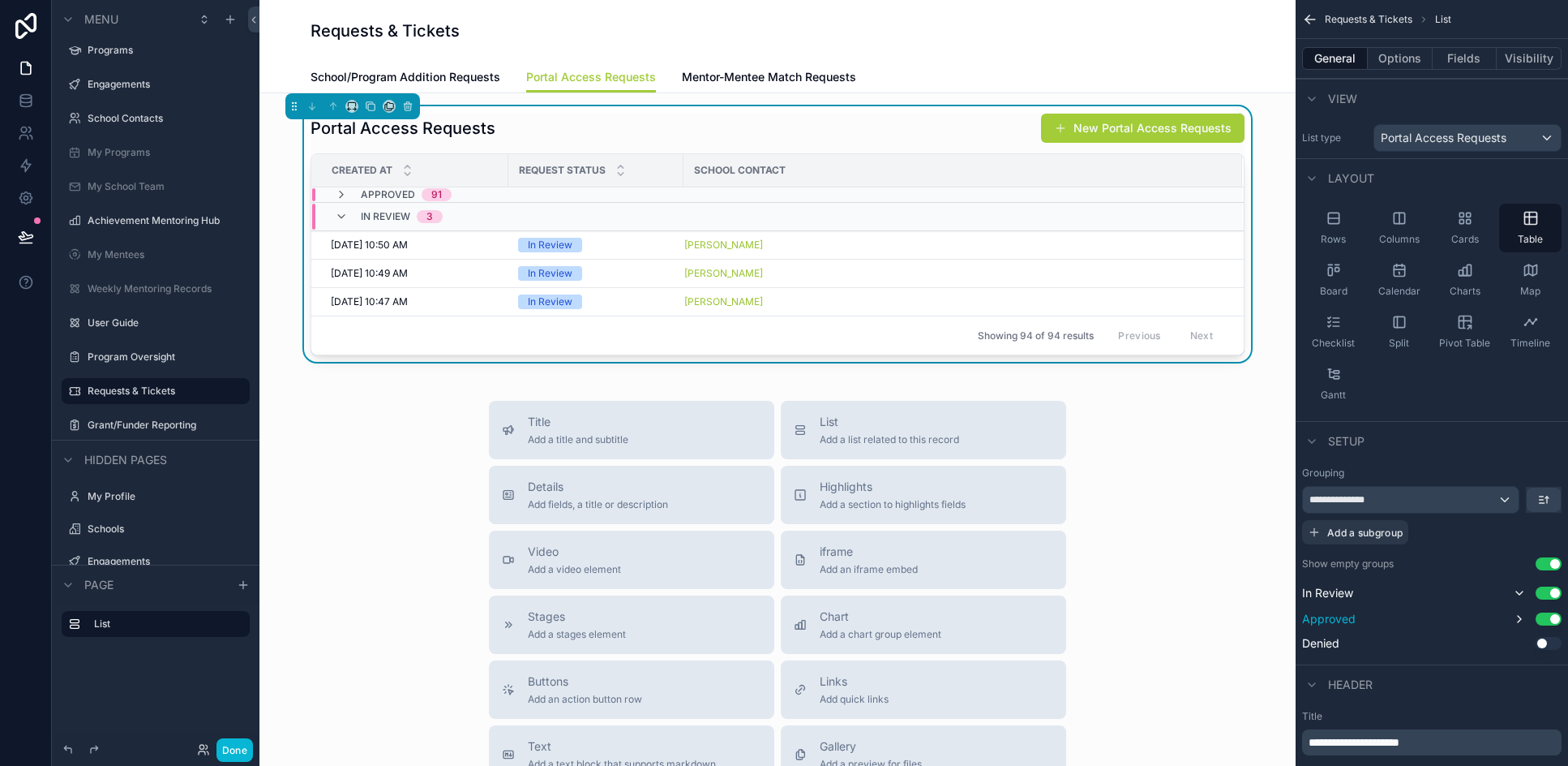
click at [1028, 566] on label "Show empty groups" at bounding box center [1347, 564] width 91 height 13
click at [1028, 500] on icon "scrollable content" at bounding box center [1543, 500] width 13 height 13
click at [1028, 570] on span "Last -> First" at bounding box center [1513, 567] width 62 height 19
click at [1028, 591] on icon "scrollable content" at bounding box center [1519, 593] width 13 height 13
click at [1028, 617] on icon "scrollable content" at bounding box center [1519, 618] width 4 height 6
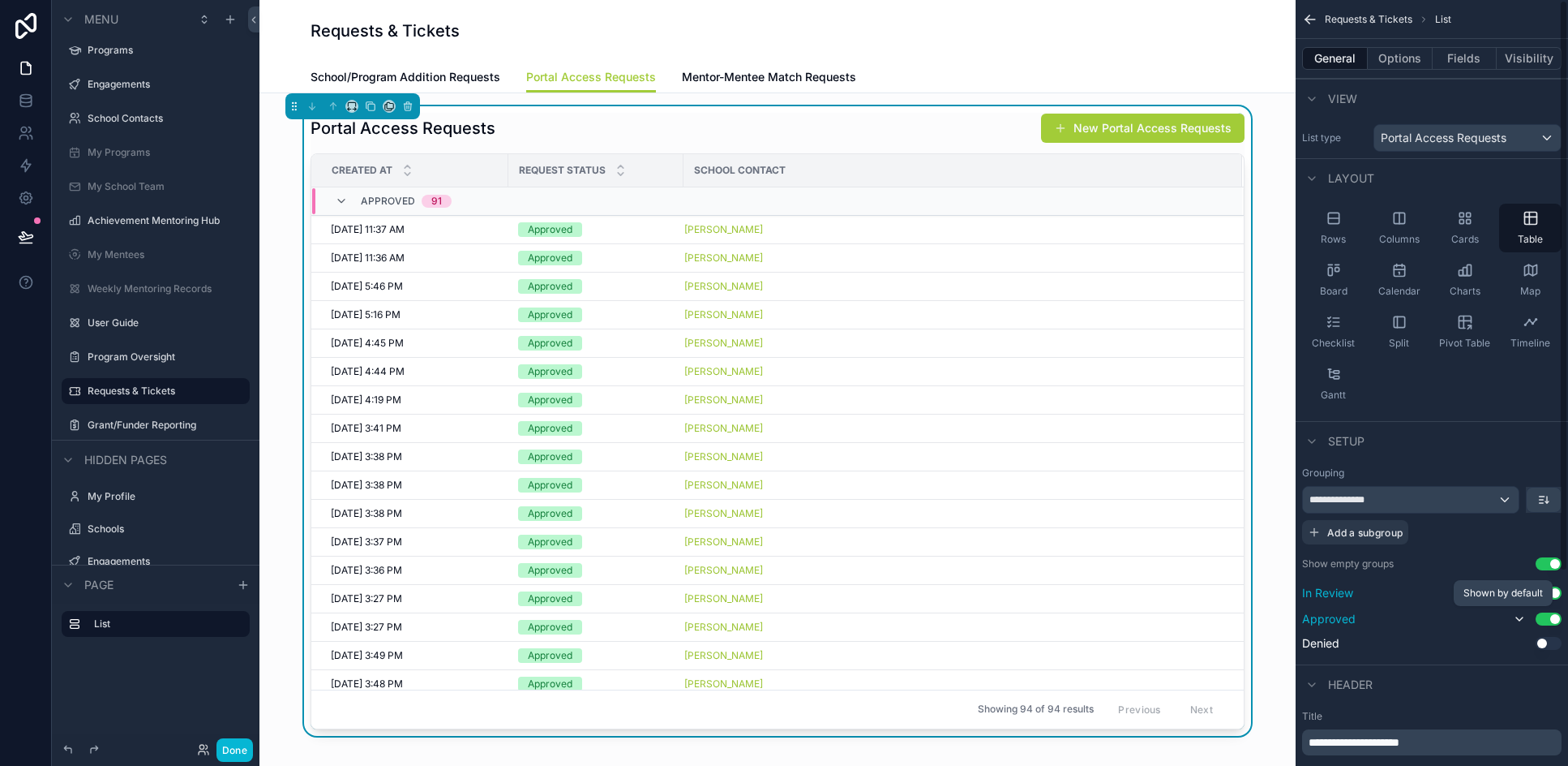
click at [1028, 620] on icon "scrollable content" at bounding box center [1519, 618] width 13 height 13
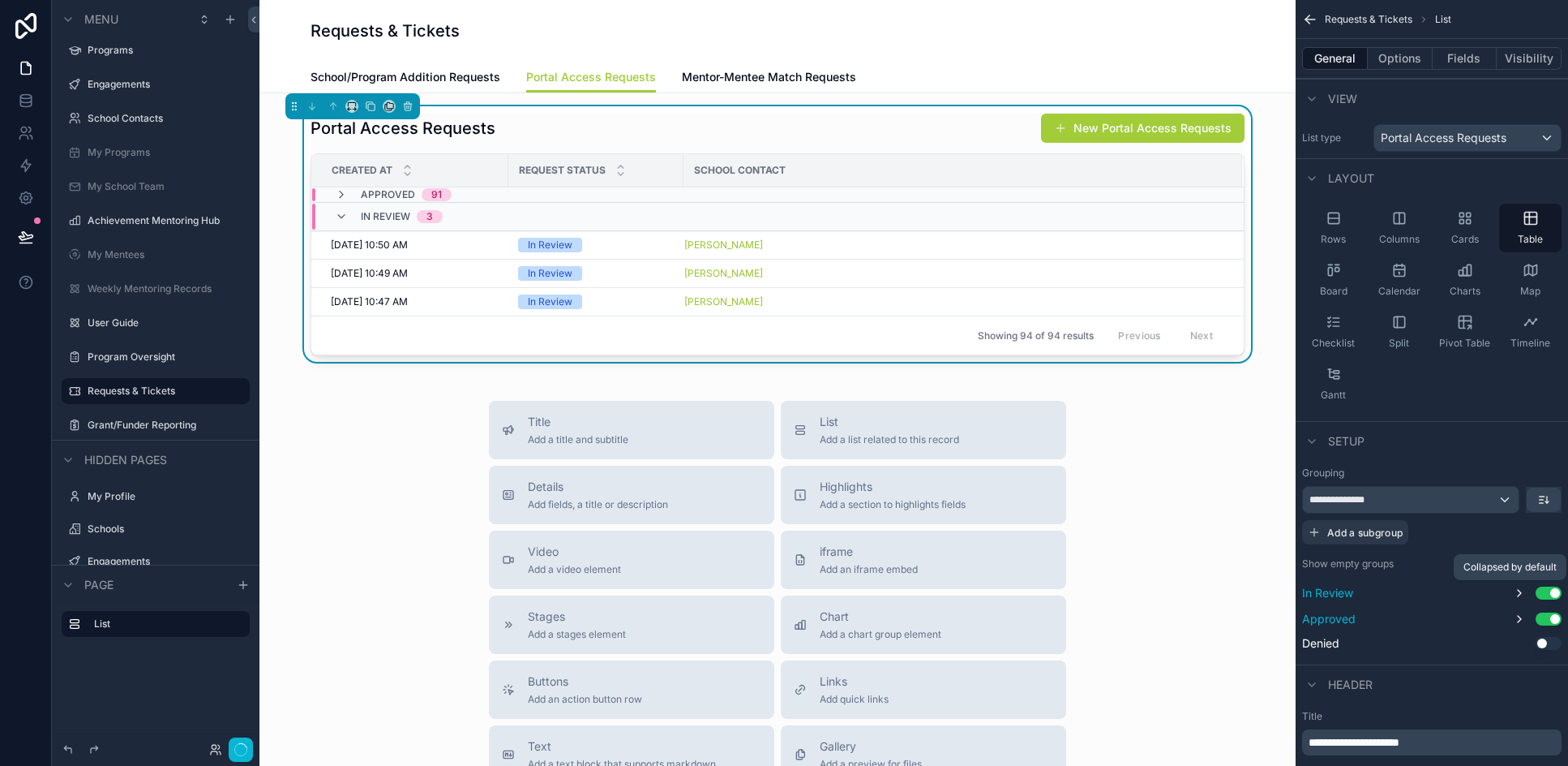
click at [1028, 596] on icon "scrollable content" at bounding box center [1519, 593] width 13 height 13
click at [1028, 496] on button "scrollable content" at bounding box center [1543, 500] width 34 height 25
click at [1028, 541] on div "First -> Last" at bounding box center [1514, 536] width 85 height 29
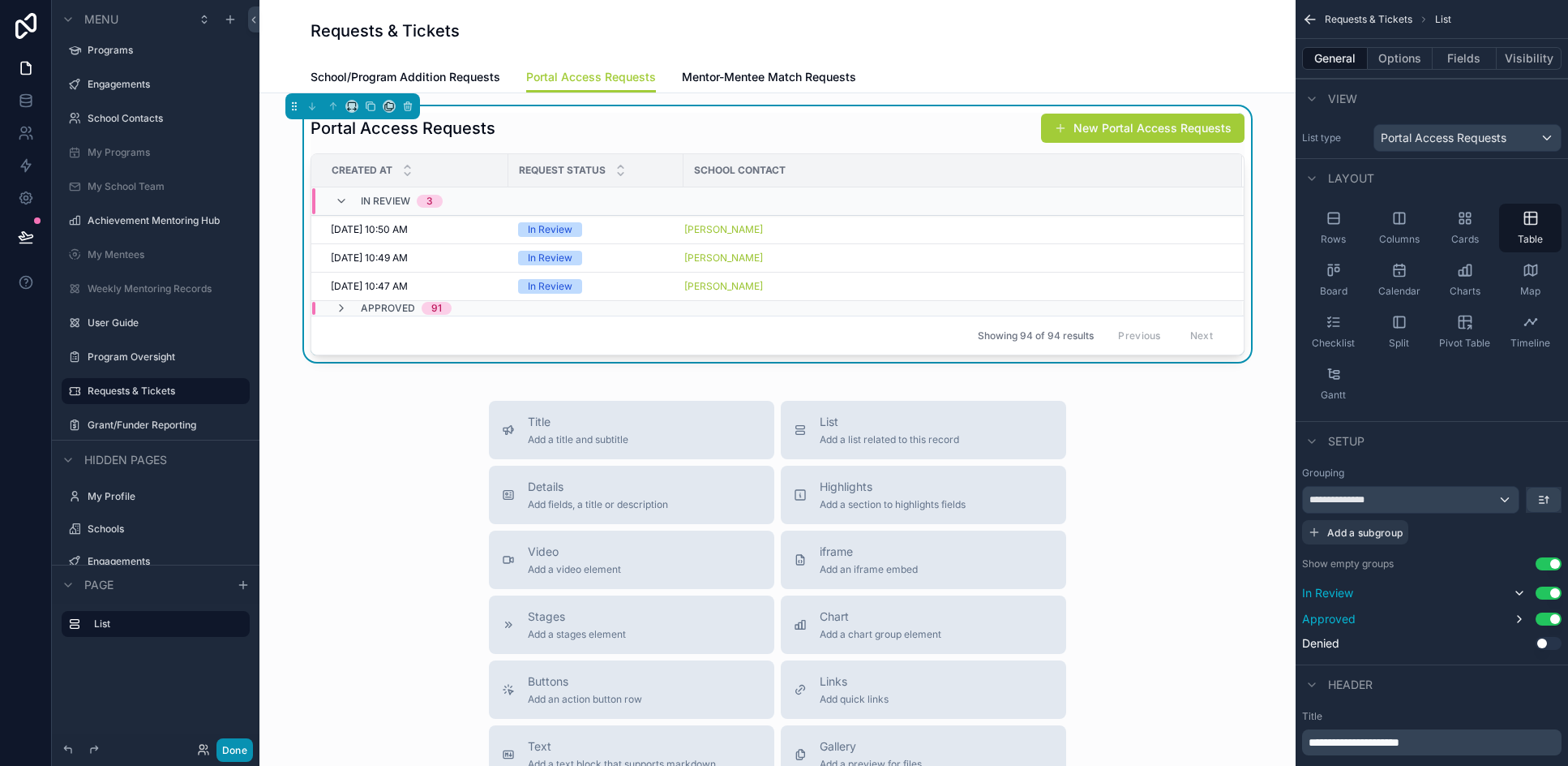
click at [238, 752] on button "Done" at bounding box center [235, 749] width 37 height 24
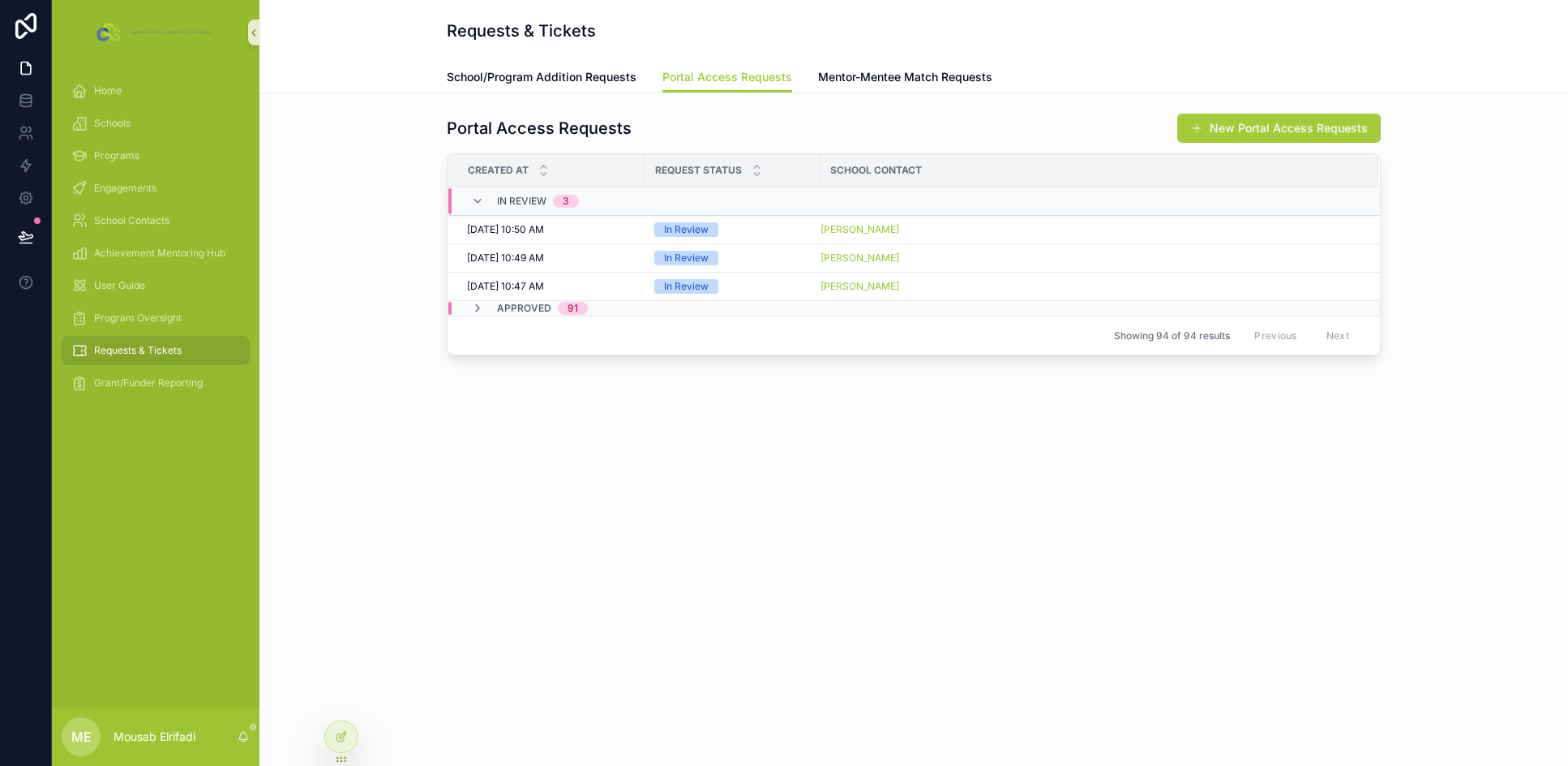
click at [782, 475] on div "Requests & Tickets Portal Access Requests School/Program Addition Requests Port…" at bounding box center [913, 245] width 1309 height 492
click at [1028, 136] on button "New Portal Access Requests" at bounding box center [1278, 128] width 203 height 29
click at [342, 737] on icon at bounding box center [342, 734] width 6 height 6
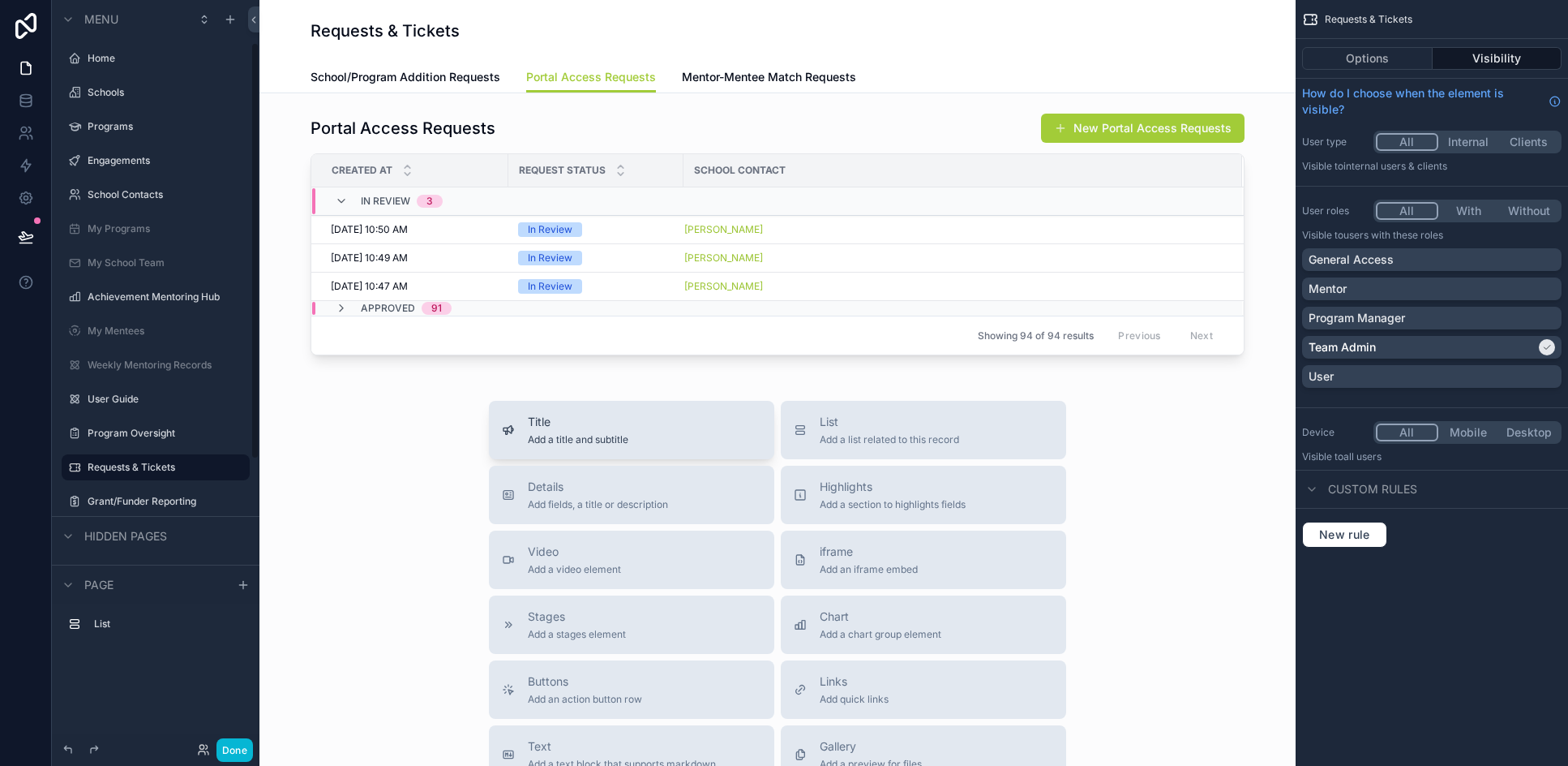
scroll to position [77, 0]
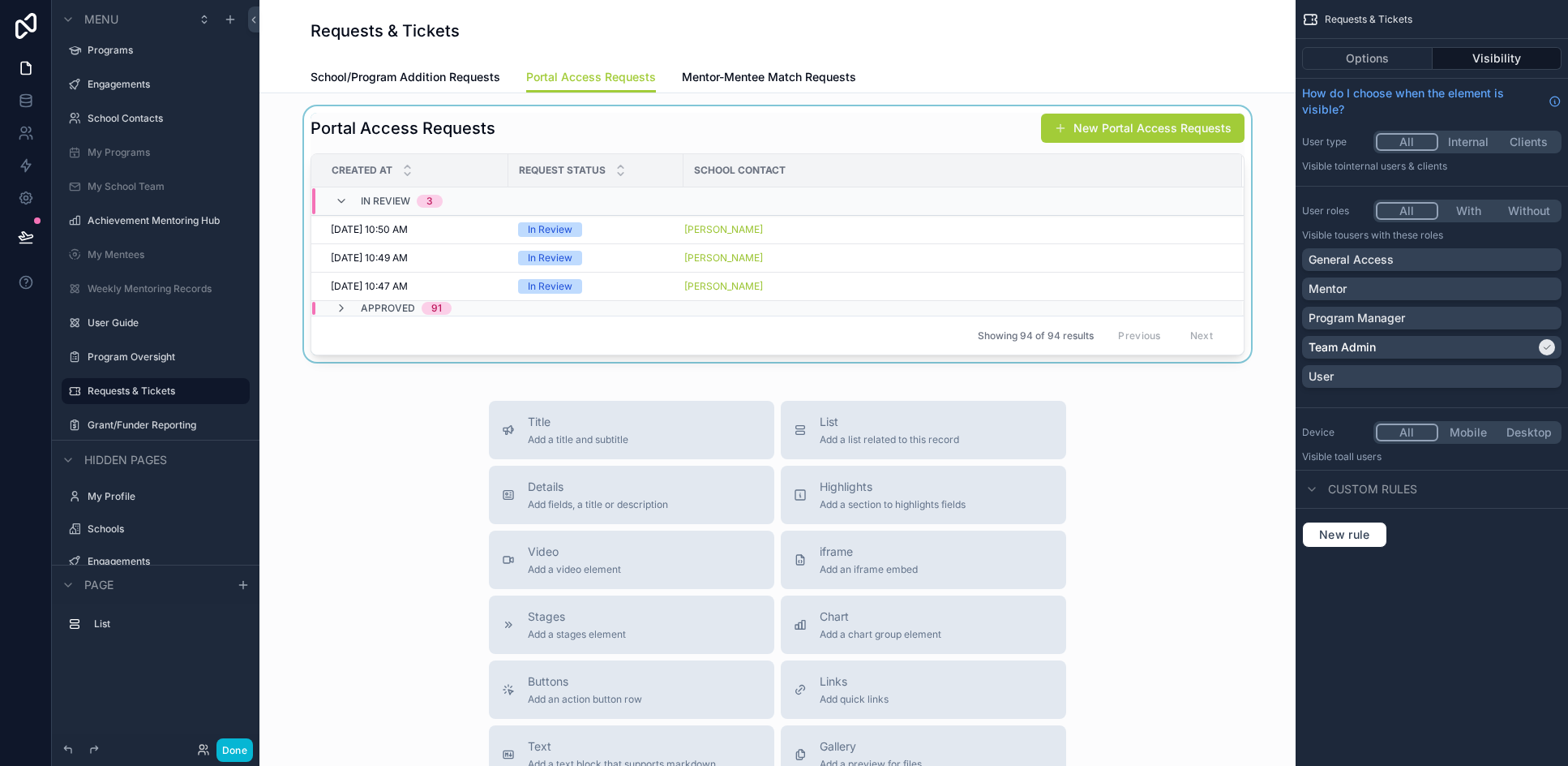
click at [924, 123] on div "scrollable content" at bounding box center [777, 234] width 1010 height 256
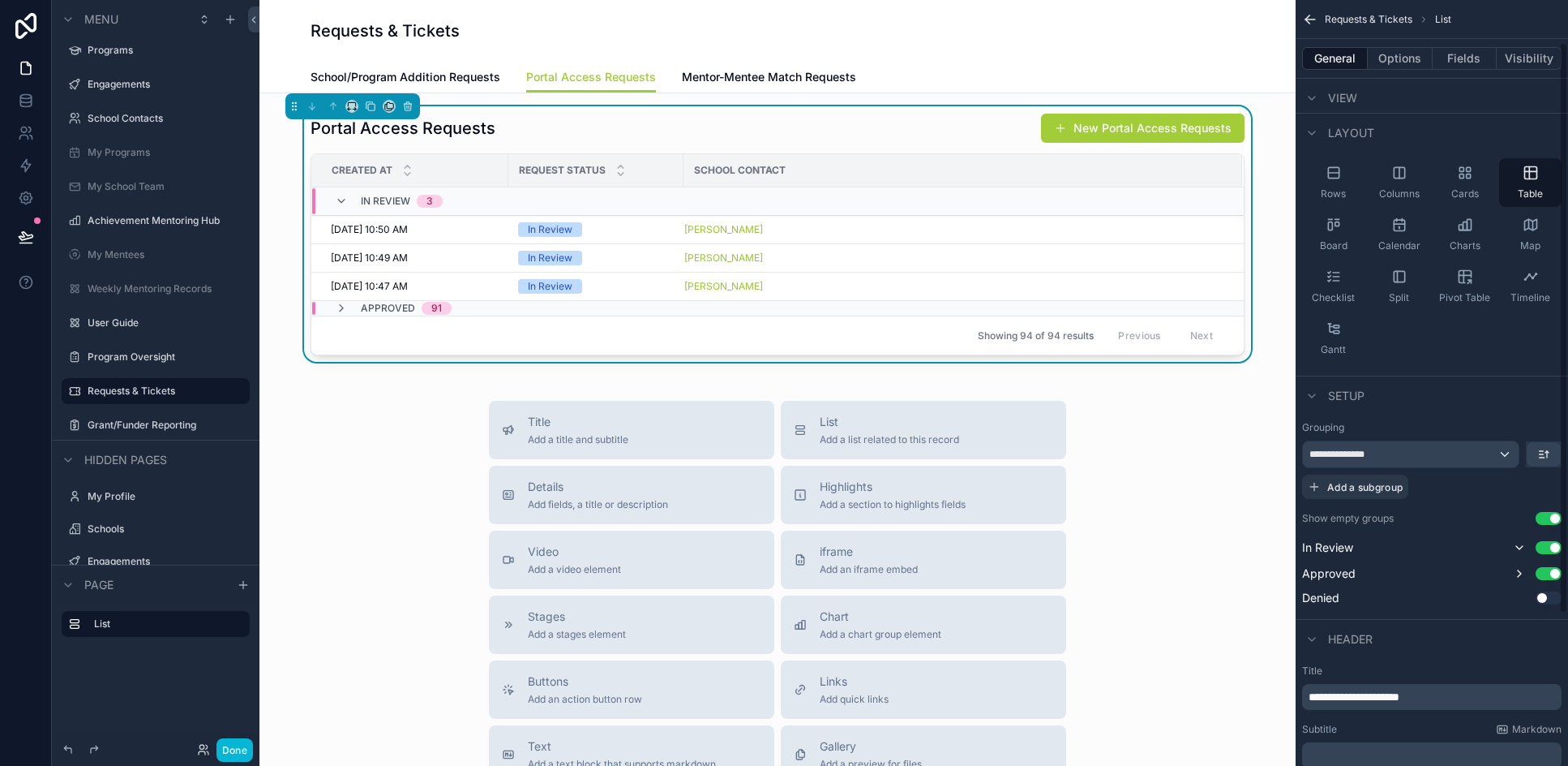
scroll to position [17, 0]
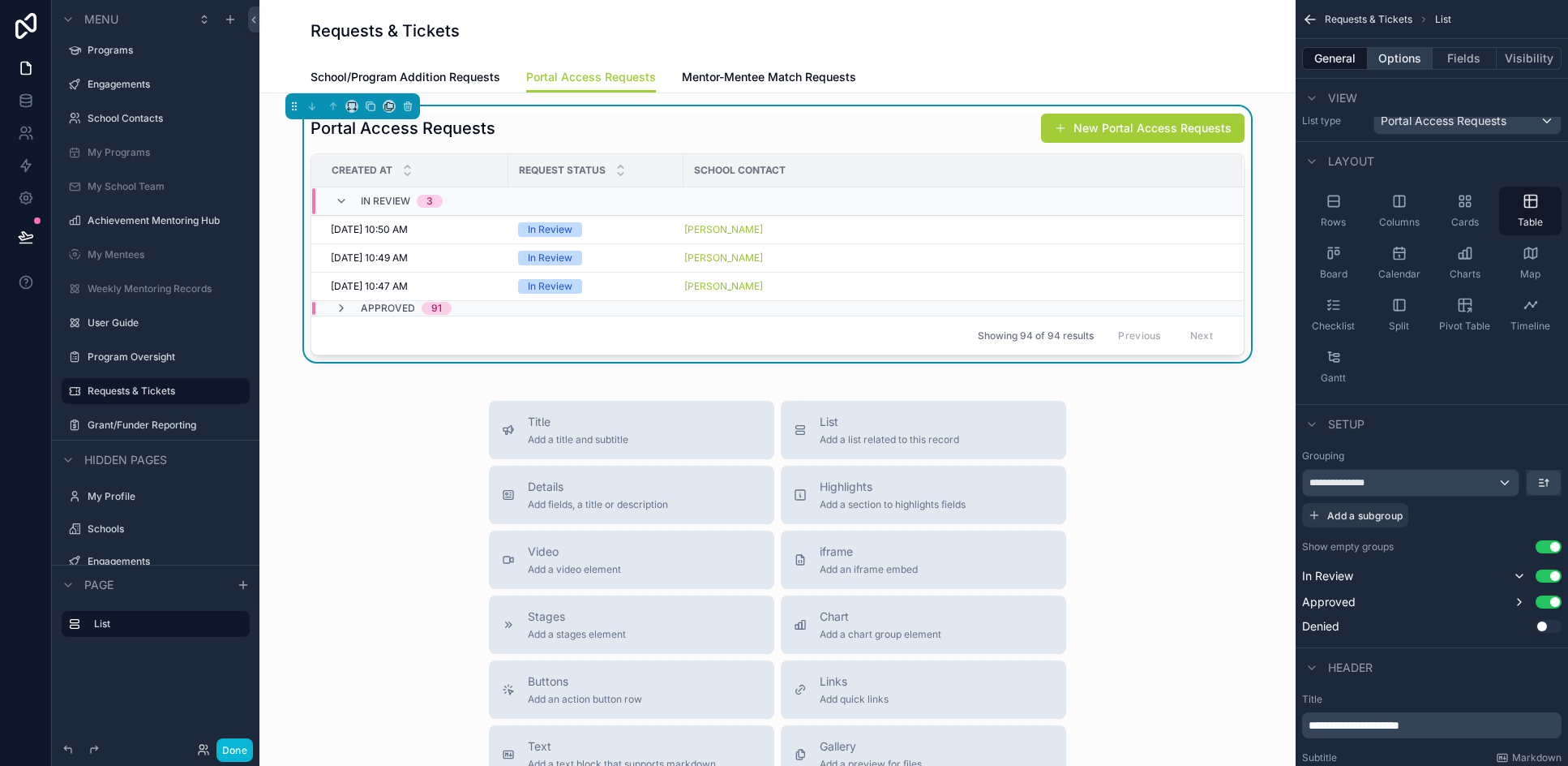
click at [1028, 66] on button "Options" at bounding box center [1400, 58] width 65 height 23
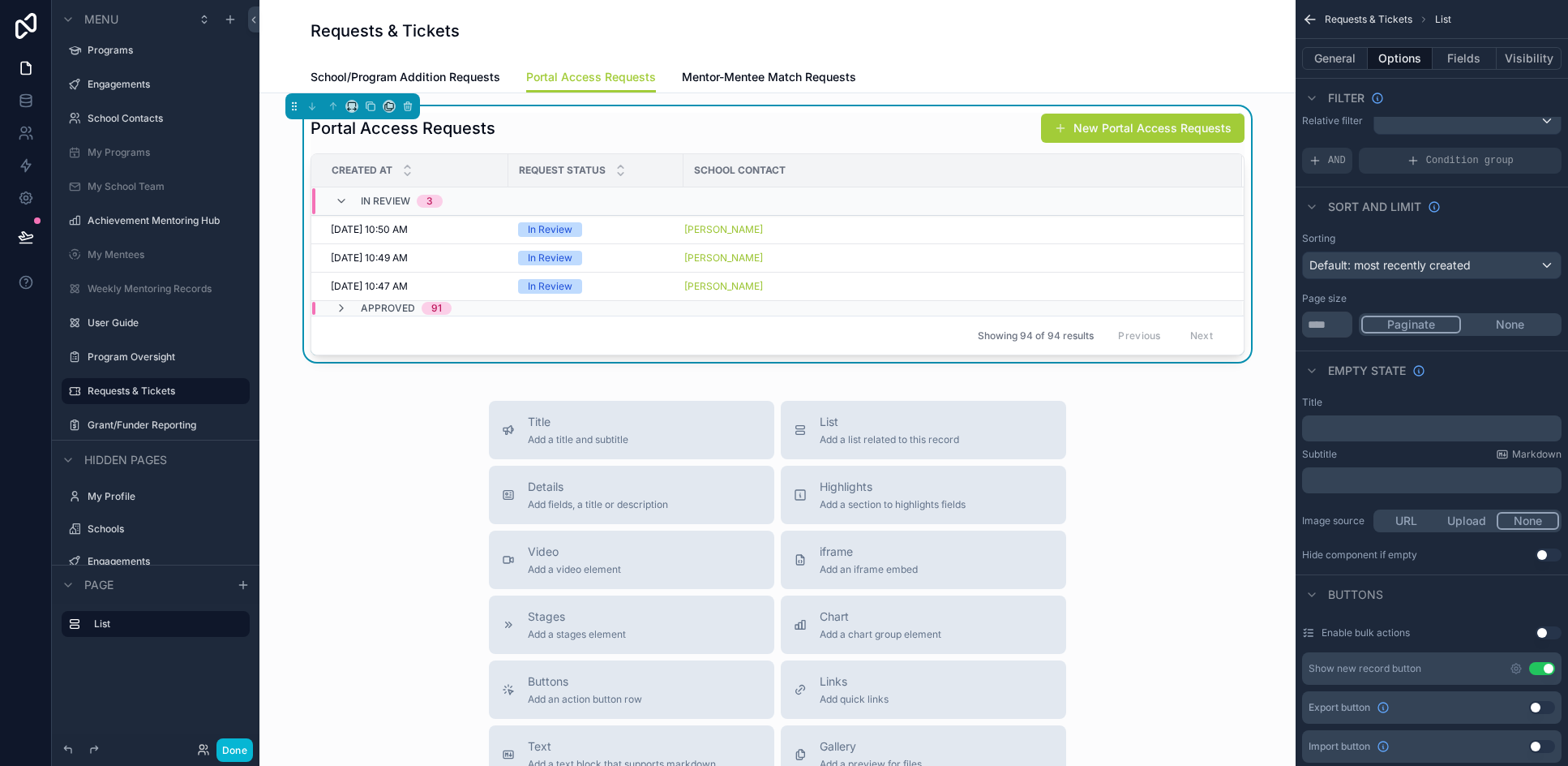
click at [1028, 667] on button "Use setting" at bounding box center [1542, 668] width 26 height 13
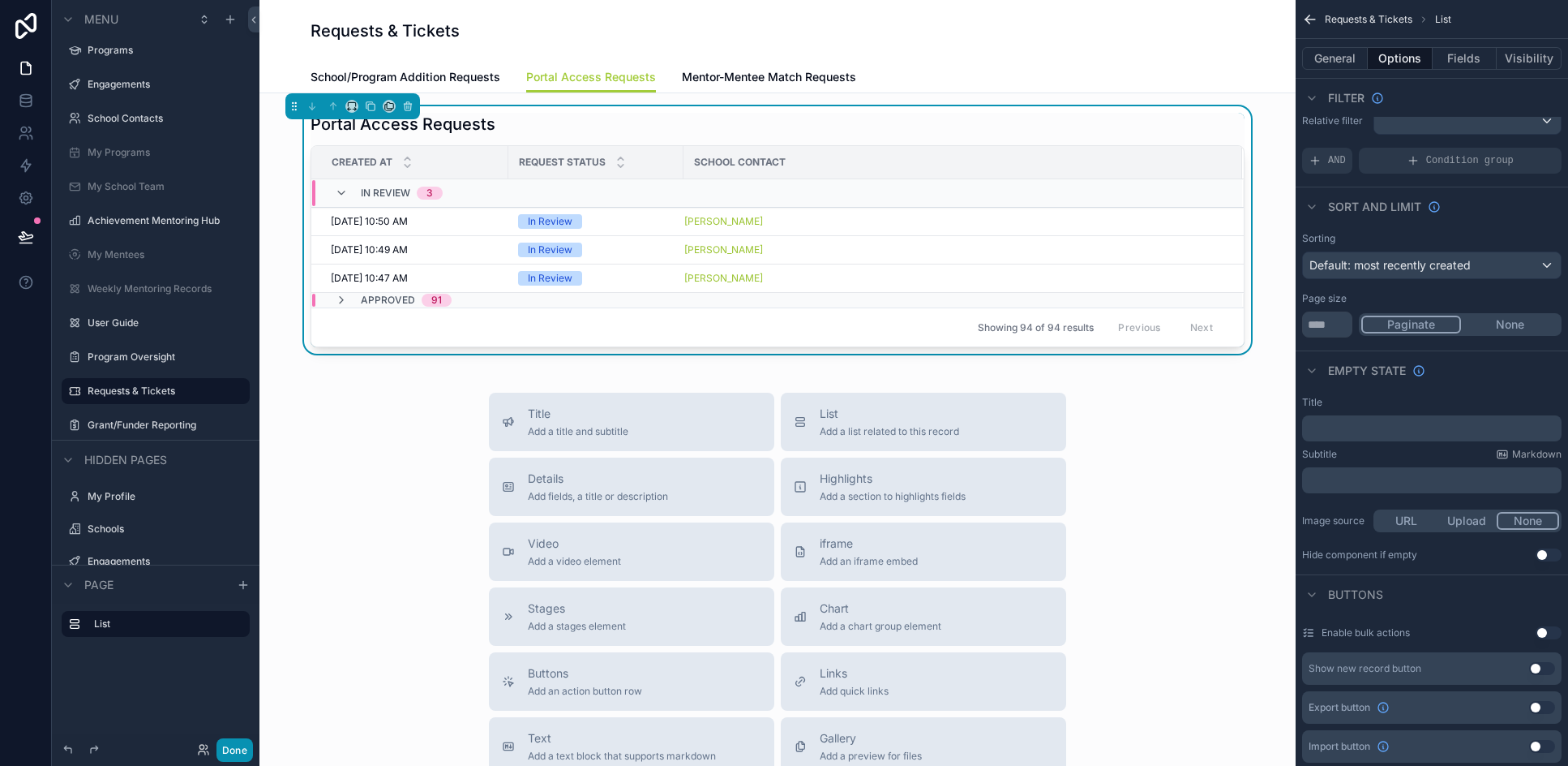
click at [243, 746] on button "Done" at bounding box center [235, 749] width 37 height 24
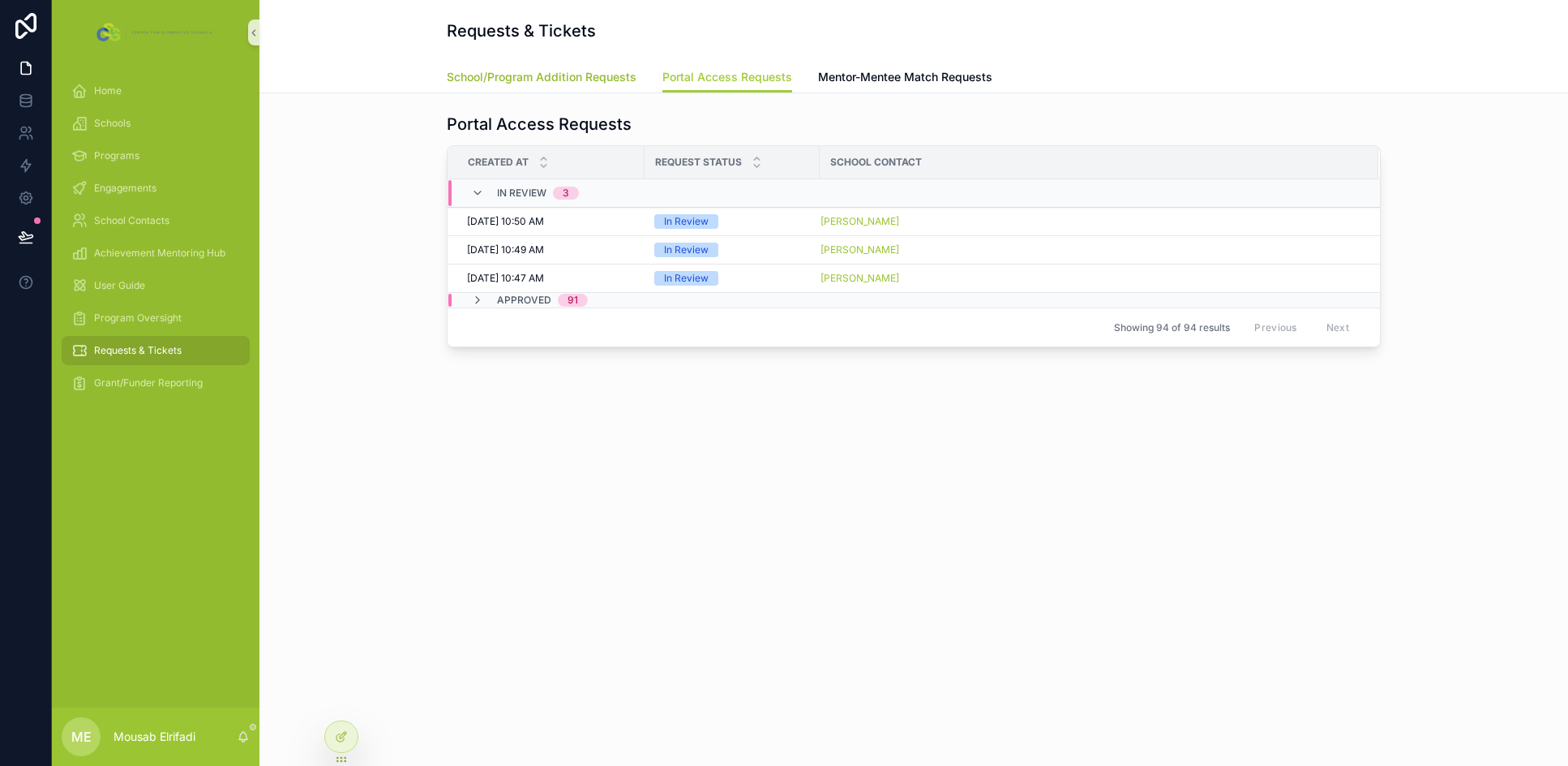
drag, startPoint x: 620, startPoint y: 87, endPoint x: 669, endPoint y: 99, distance: 50.4
click at [620, 87] on link "School/Program Addition Requests" at bounding box center [541, 78] width 190 height 33
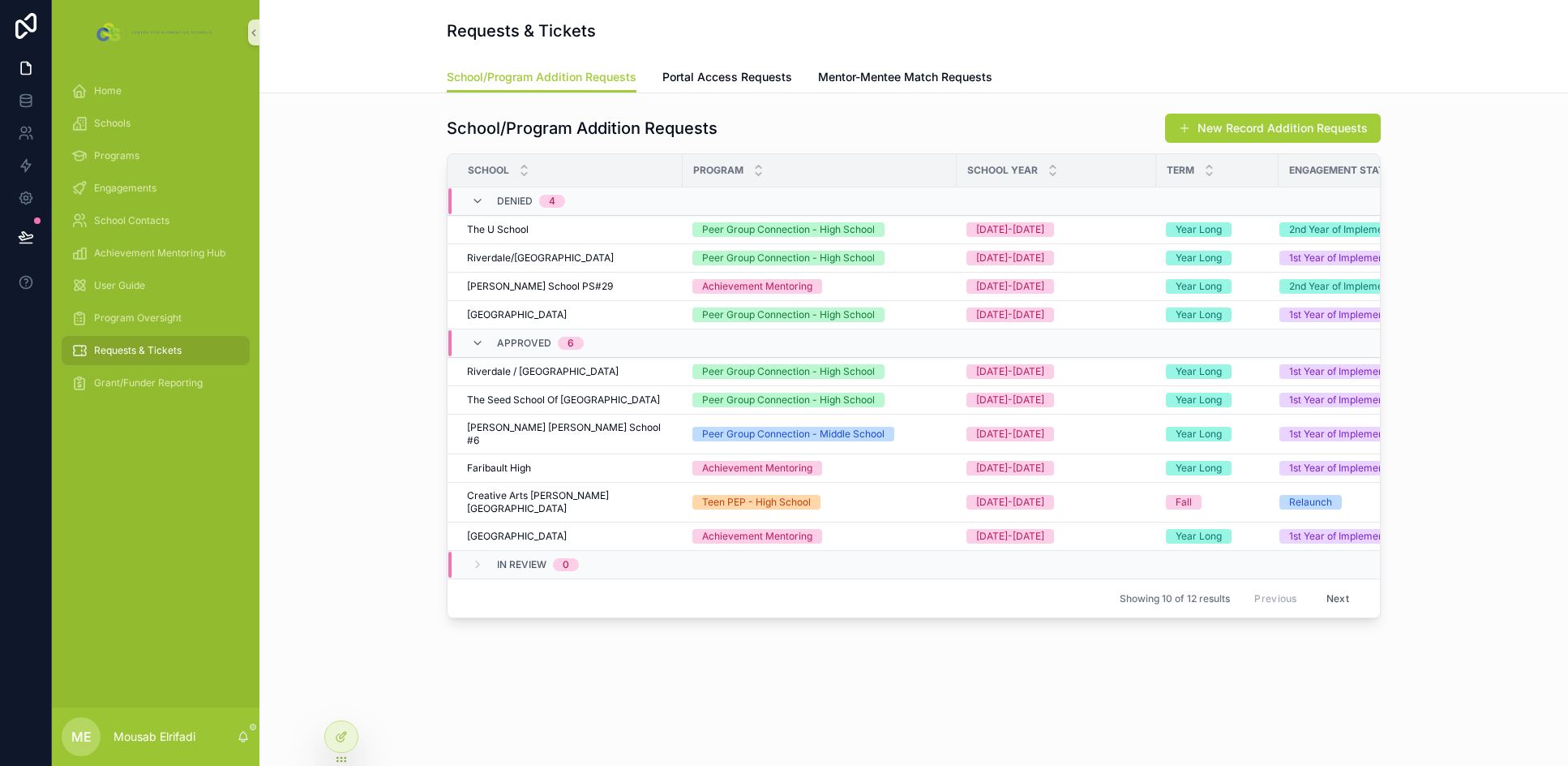
click at [797, 80] on div "School/Program Addition Requests Portal Access Requests Mentor-Mentee Match Req…" at bounding box center [913, 77] width 933 height 31
click at [701, 72] on span "Portal Access Requests" at bounding box center [727, 77] width 130 height 16
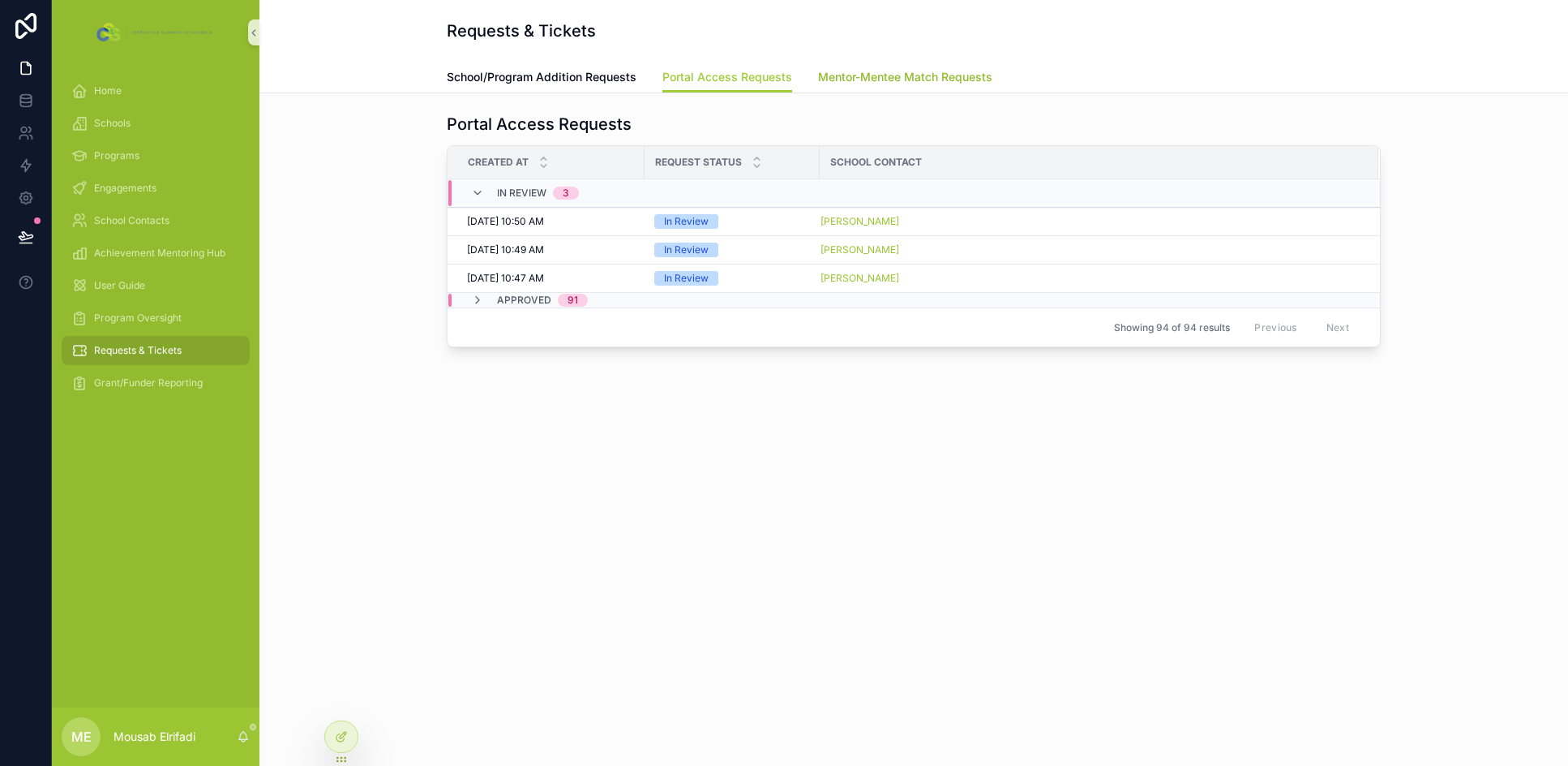
click at [903, 84] on span "Mentor-Mentee Match Requests" at bounding box center [905, 77] width 174 height 16
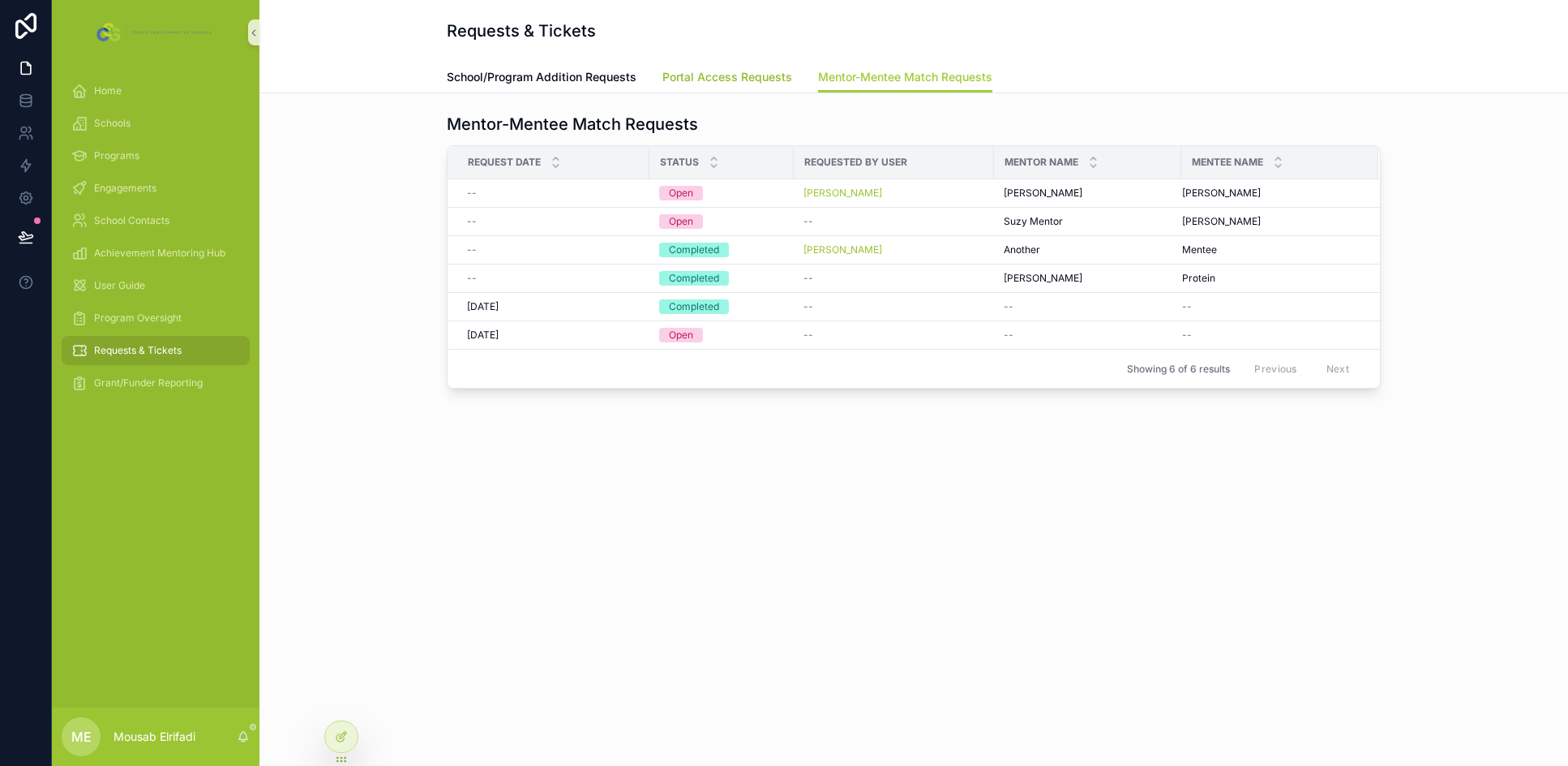
click at [719, 72] on span "Portal Access Requests" at bounding box center [727, 77] width 130 height 16
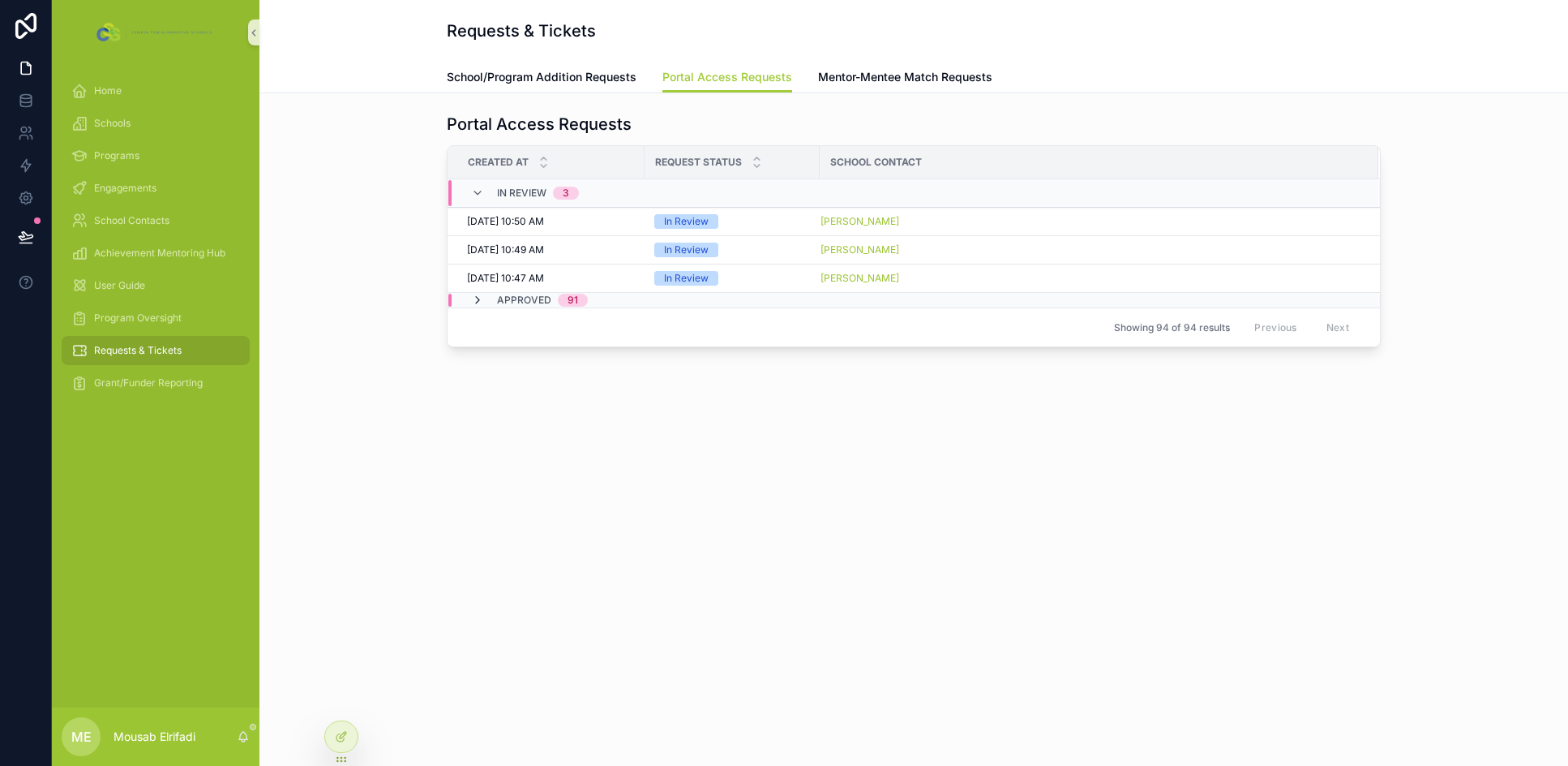
click at [481, 301] on icon "scrollable content" at bounding box center [477, 300] width 13 height 13
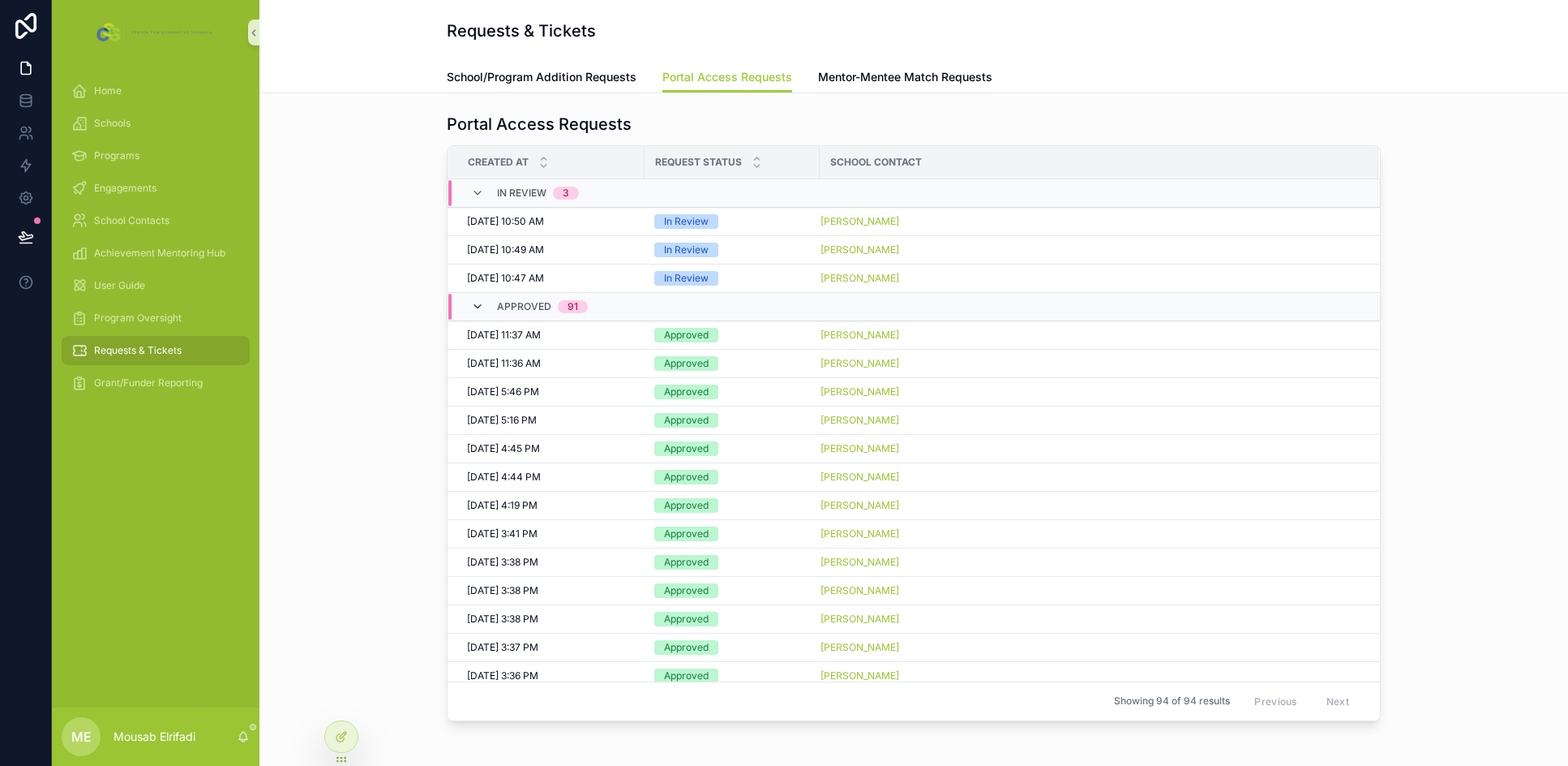
click at [474, 304] on icon "scrollable content" at bounding box center [477, 306] width 13 height 13
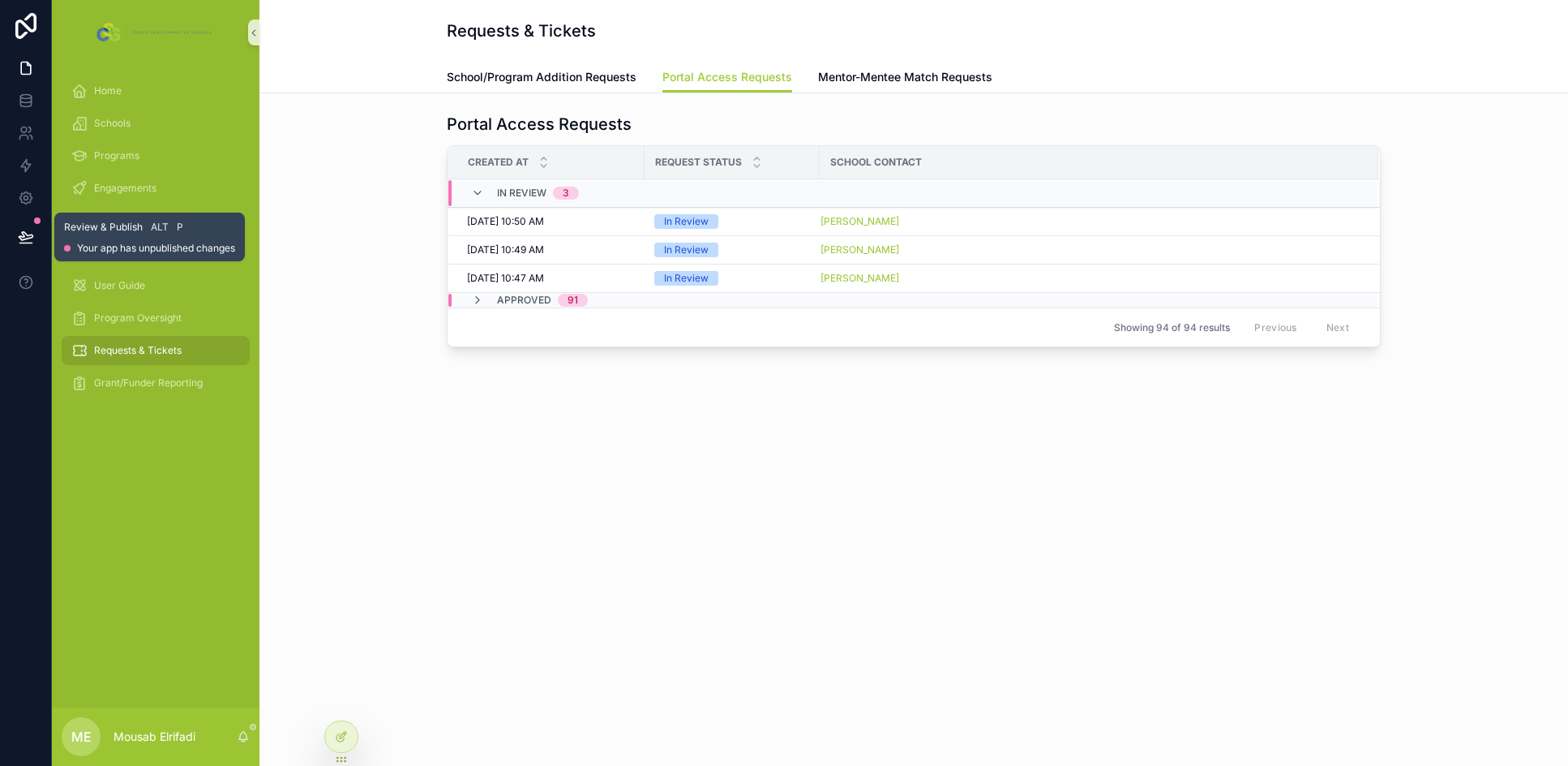
click at [27, 236] on icon at bounding box center [25, 236] width 14 height 8
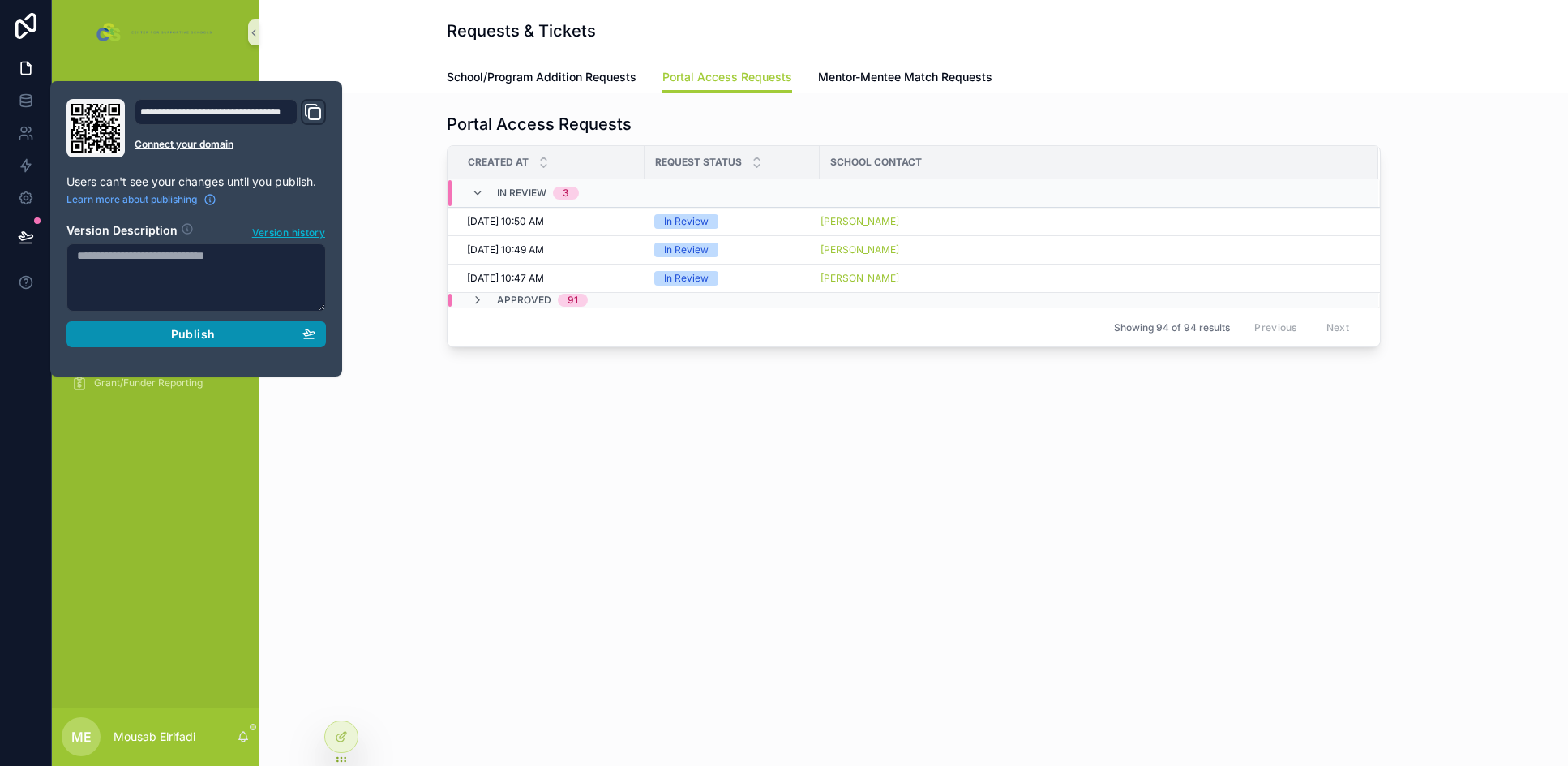
click at [152, 329] on div "Publish" at bounding box center [196, 334] width 238 height 15
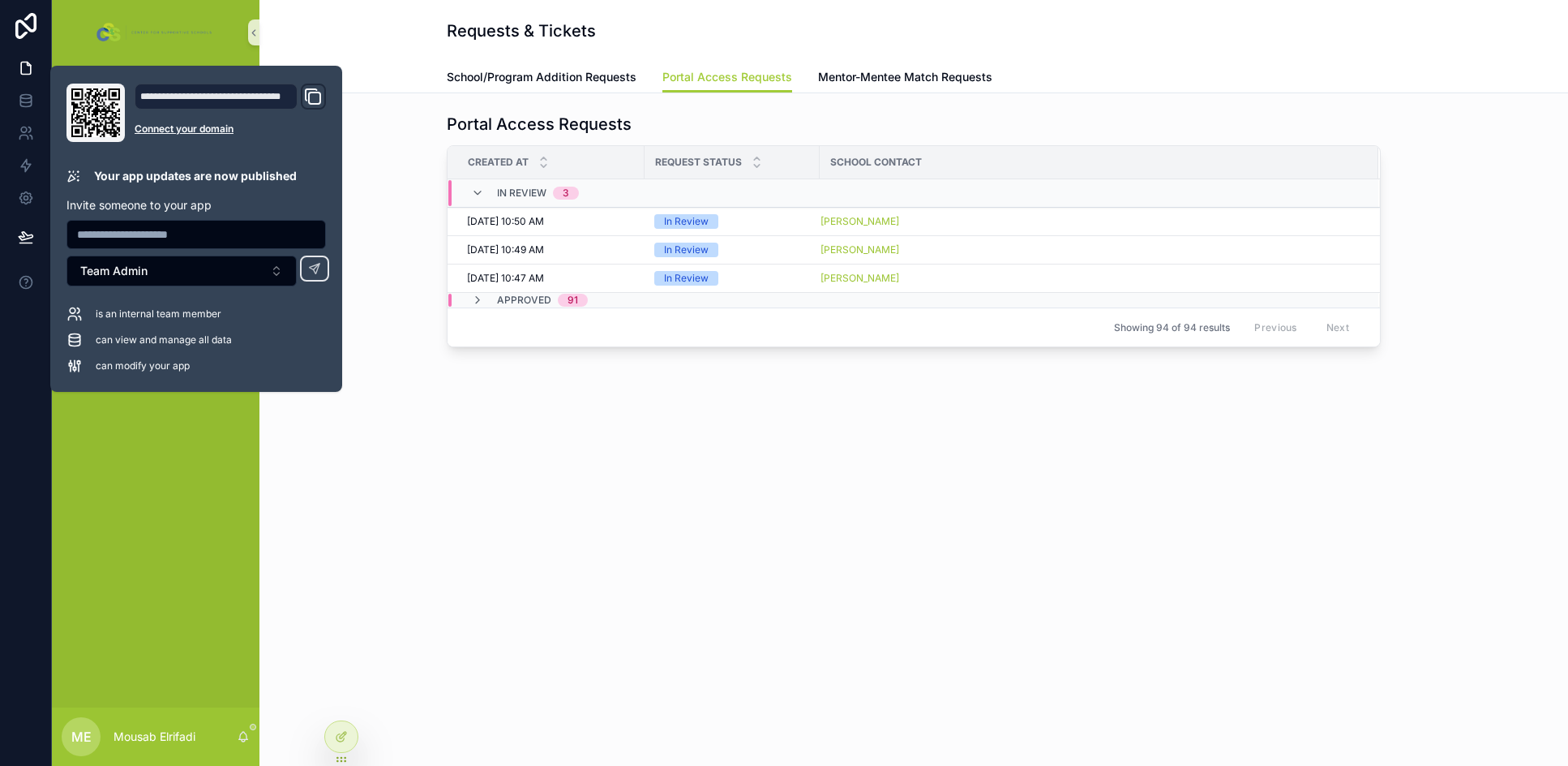
click at [818, 540] on div "Requests & Tickets Portal Access Requests School/Program Addition Requests Port…" at bounding box center [913, 383] width 1309 height 766
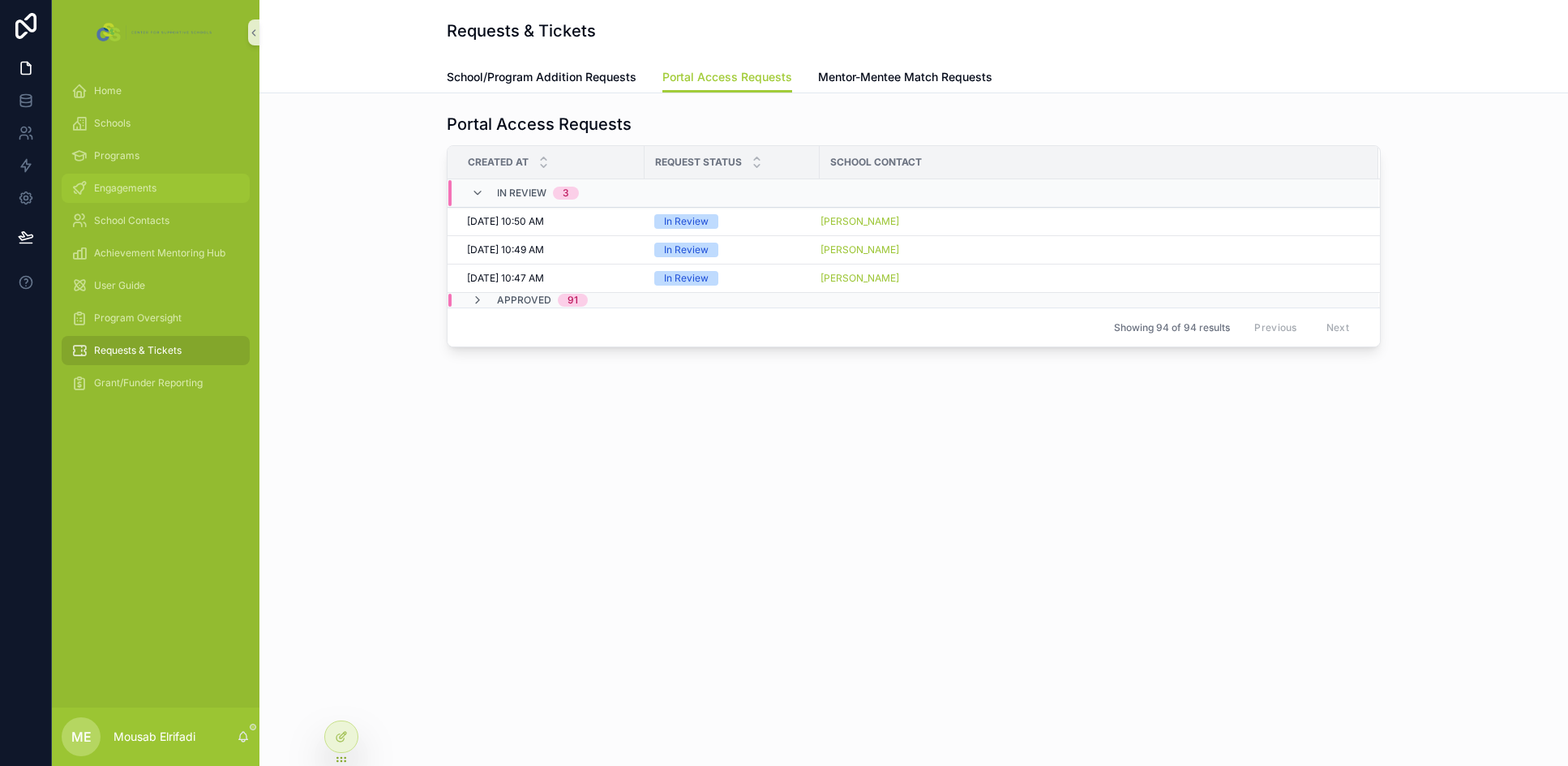
click at [117, 183] on span "Engagements" at bounding box center [125, 188] width 62 height 13
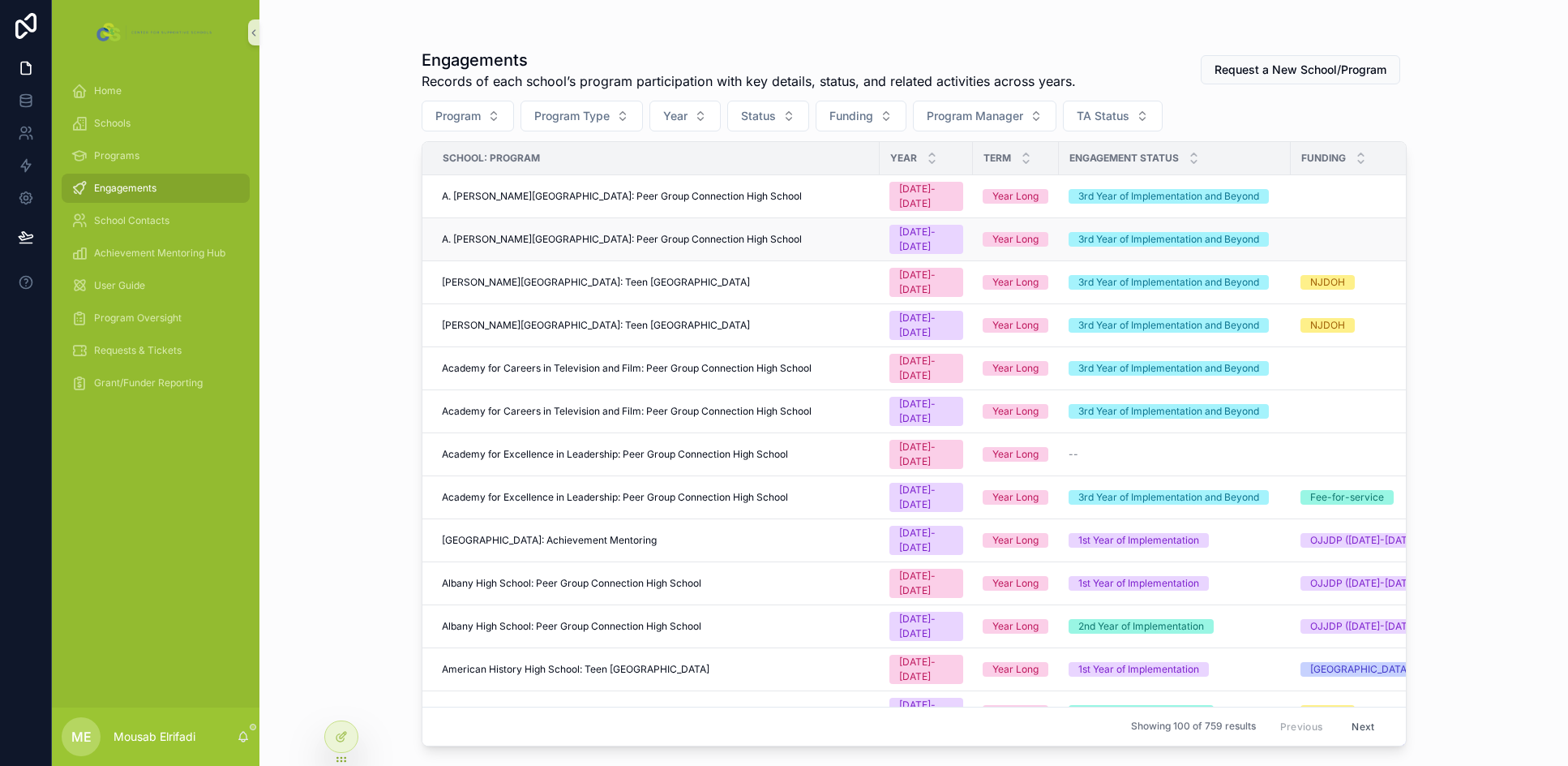
click at [655, 233] on span "A. [PERSON_NAME][GEOGRAPHIC_DATA]: Peer Group Connection High School" at bounding box center [621, 239] width 359 height 13
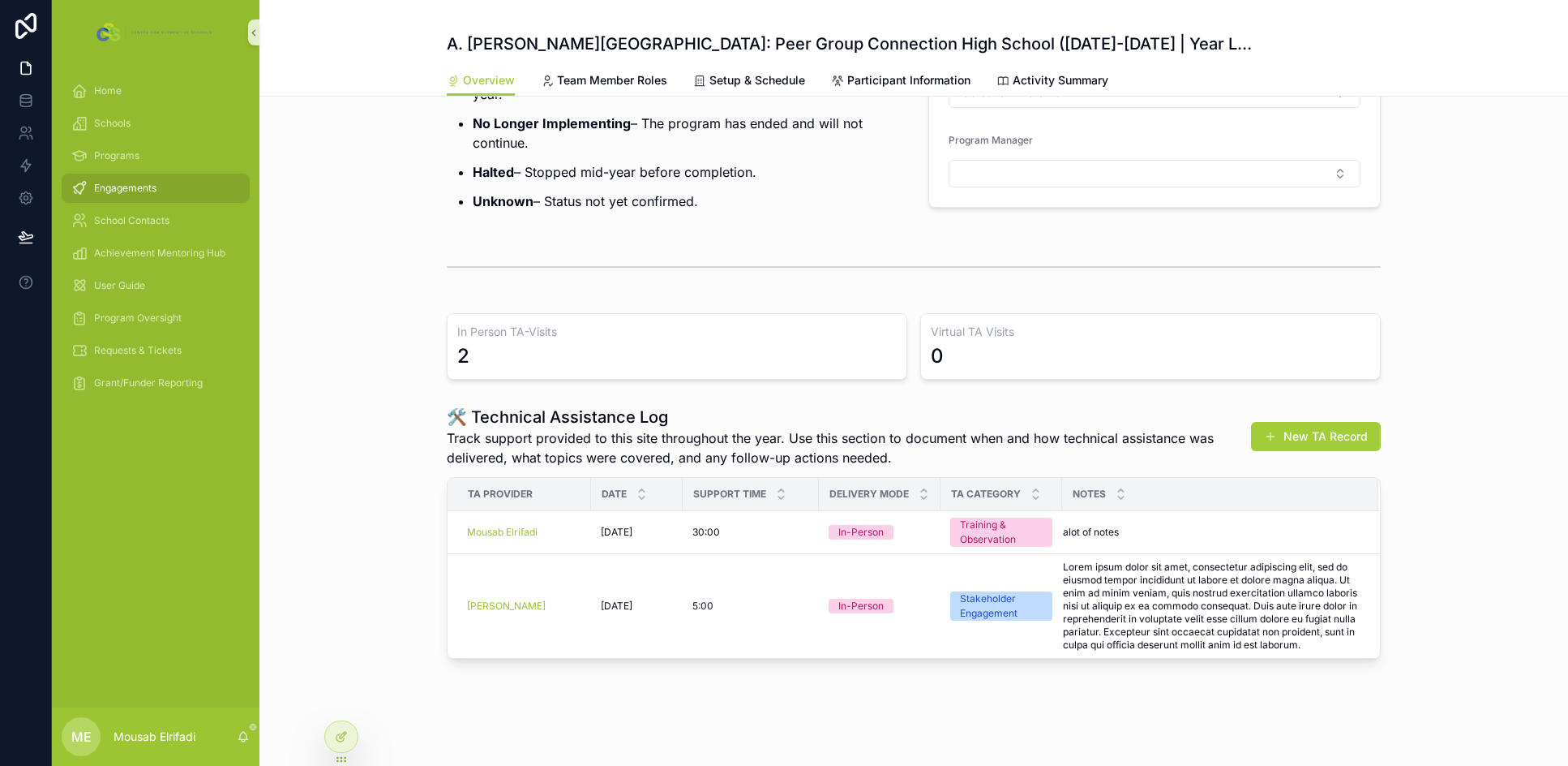
scroll to position [401, 0]
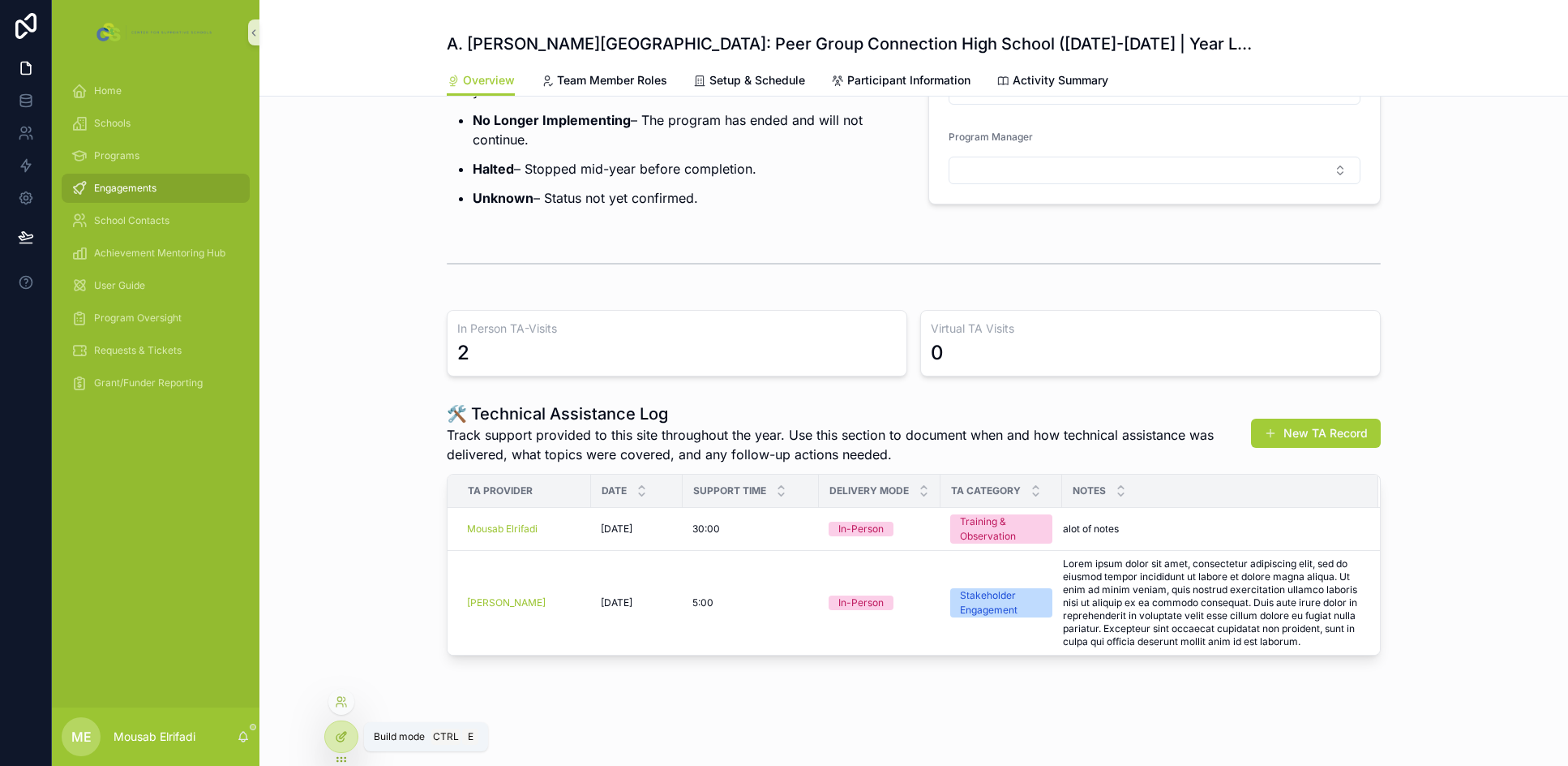
click at [342, 733] on icon at bounding box center [341, 736] width 13 height 13
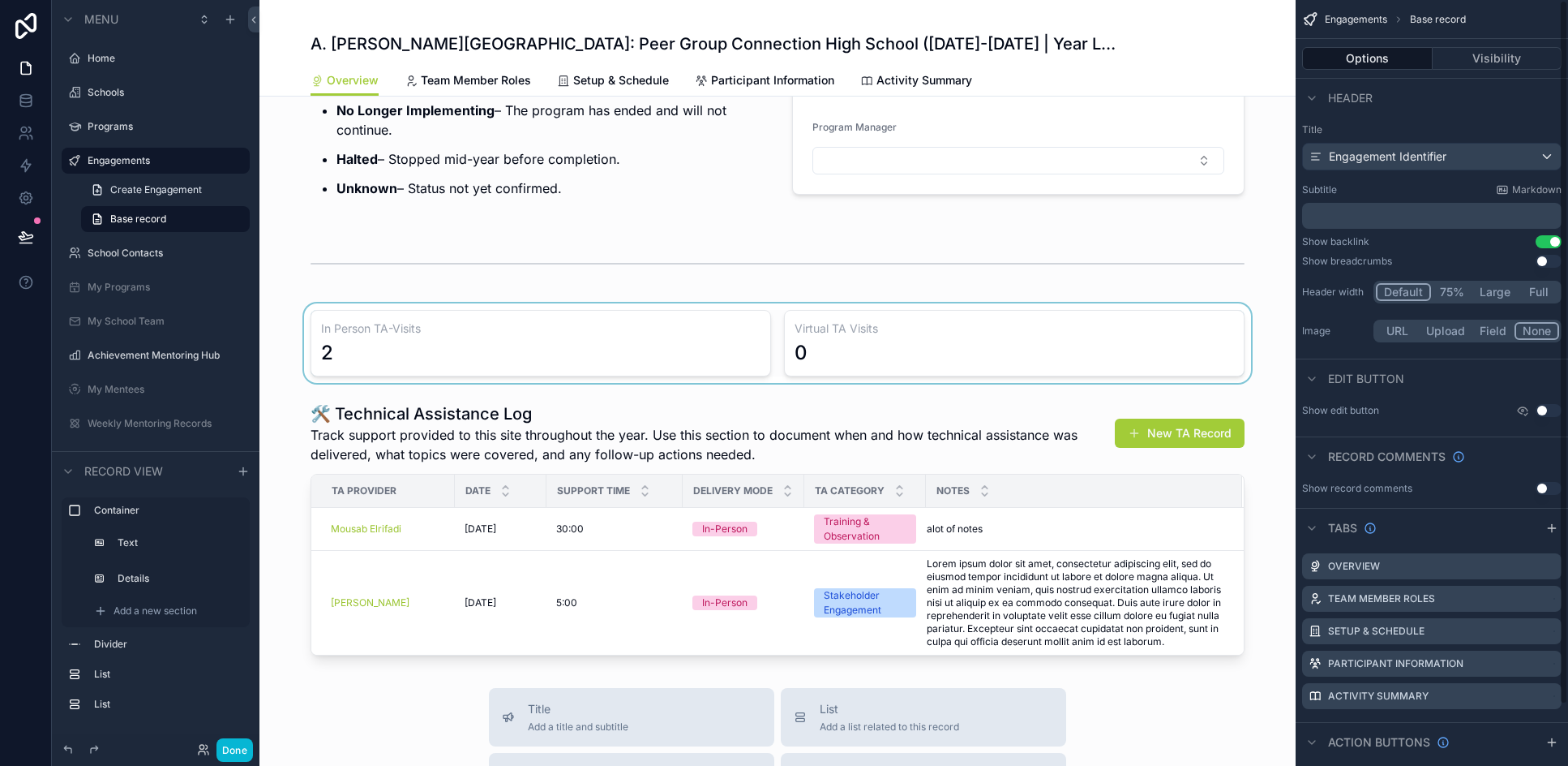
click at [642, 354] on div "scrollable content" at bounding box center [777, 343] width 1036 height 79
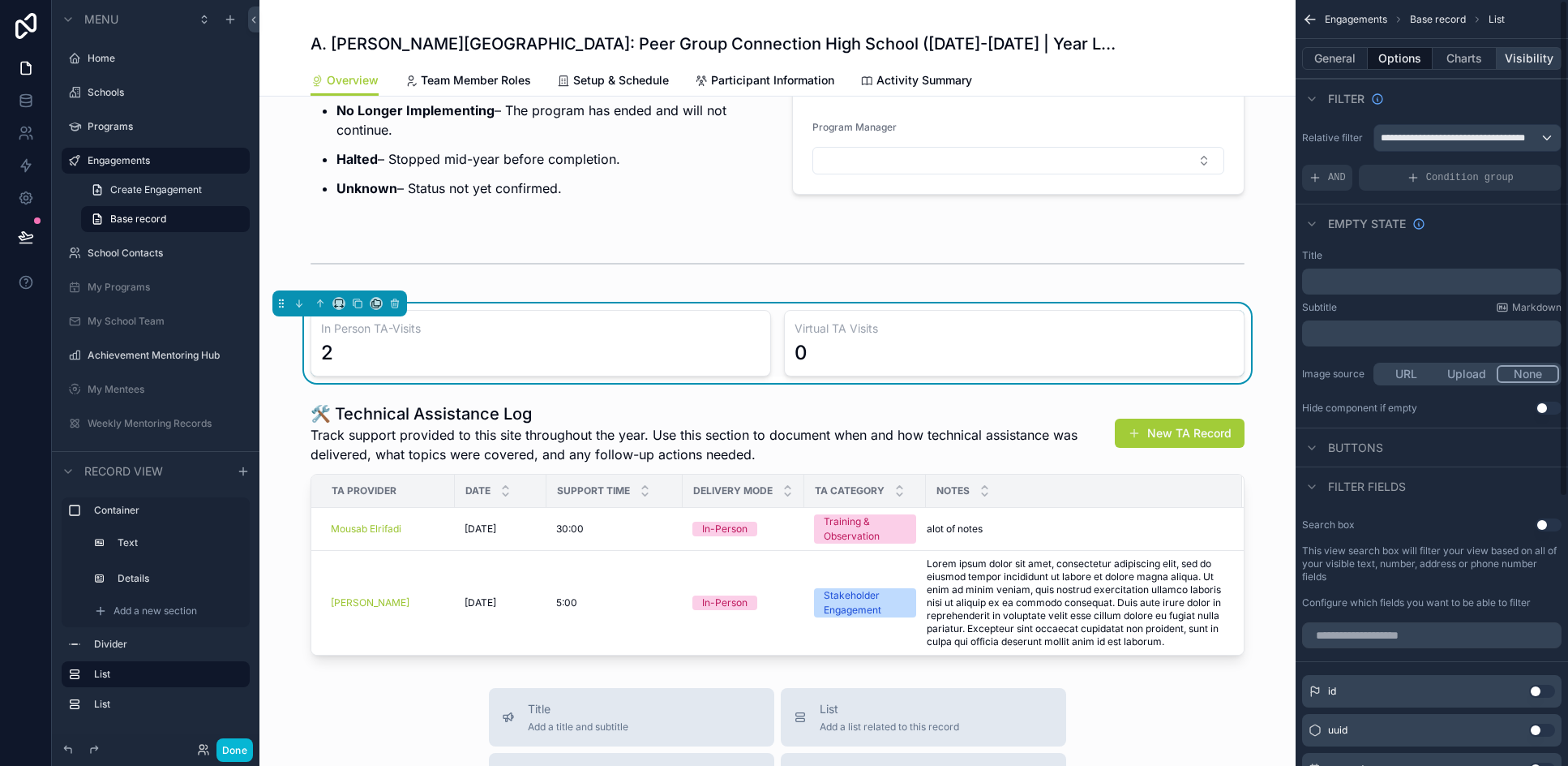
click at [1028, 62] on button "Visibility" at bounding box center [1529, 58] width 65 height 23
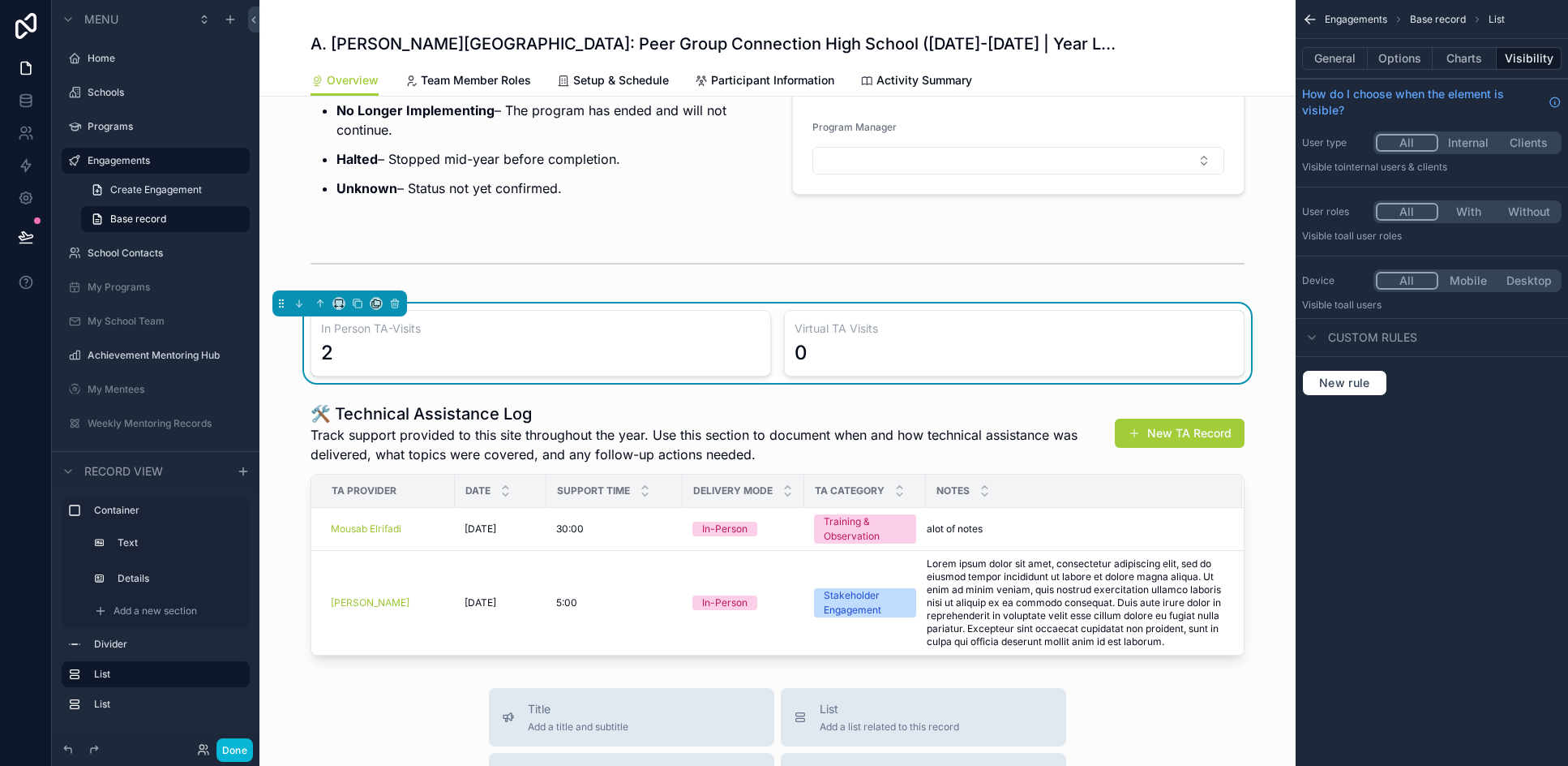
click at [1028, 210] on button "With" at bounding box center [1468, 212] width 61 height 18
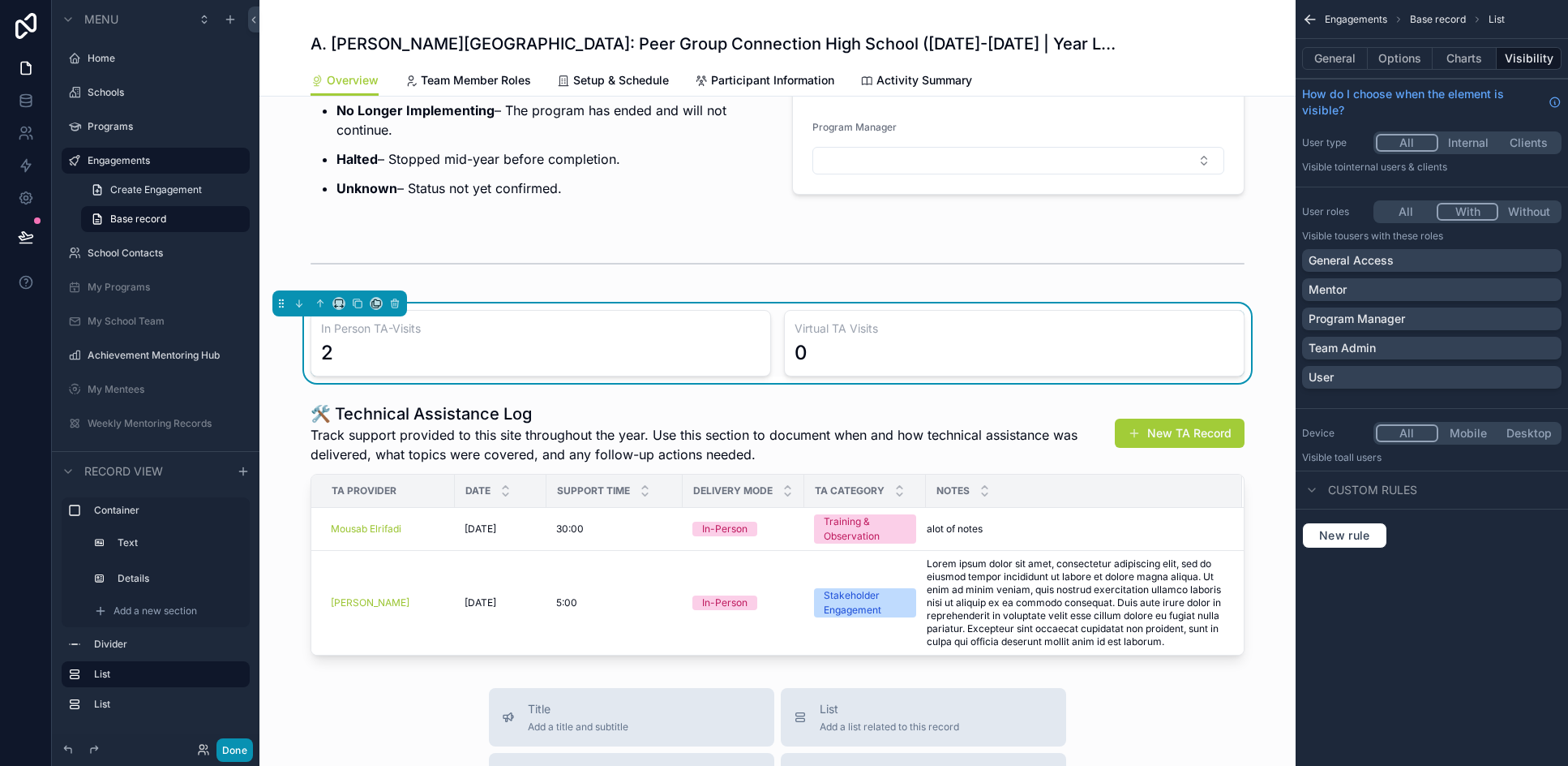
click at [224, 748] on button "Done" at bounding box center [235, 749] width 37 height 24
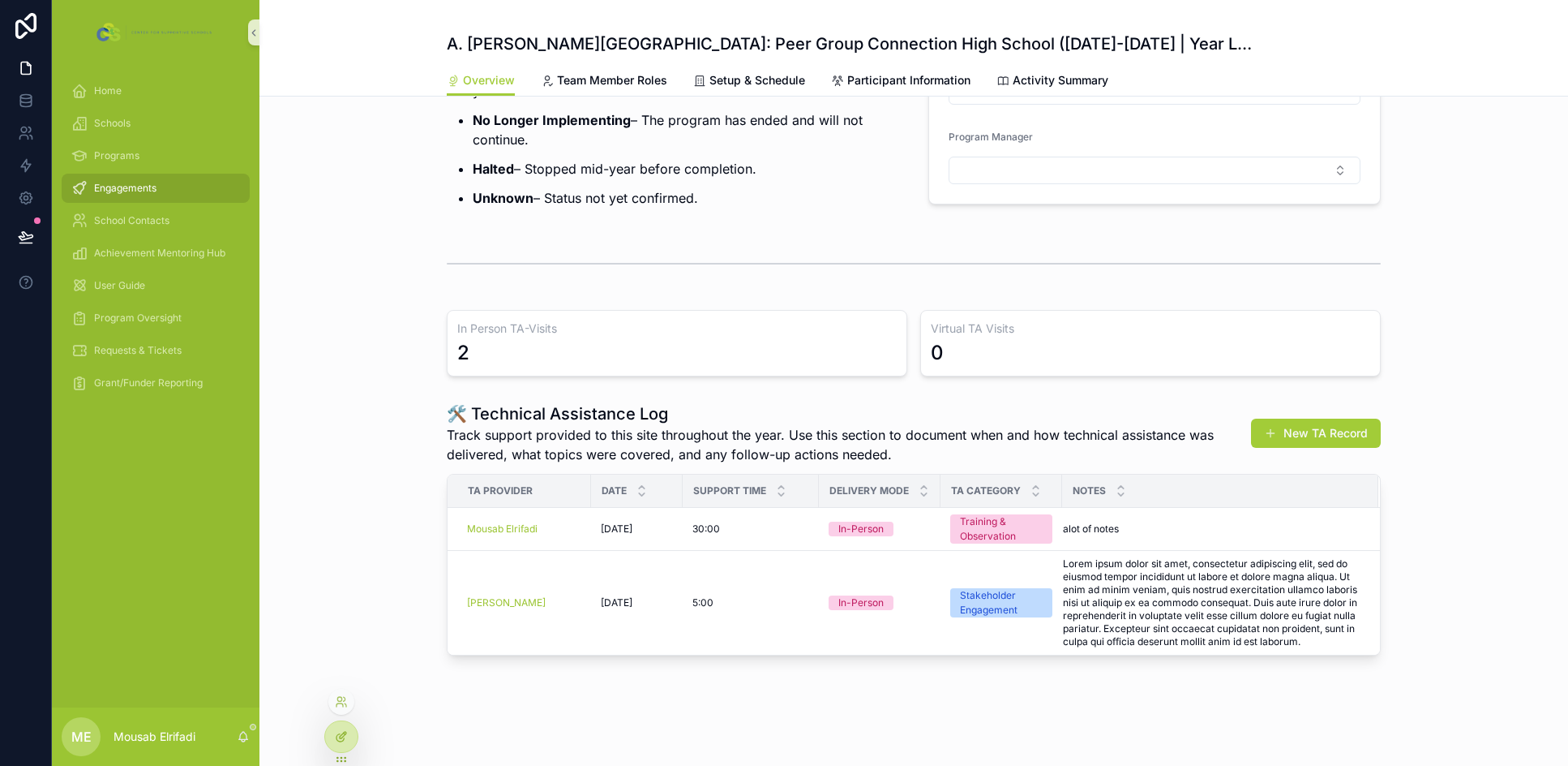
click at [338, 736] on icon at bounding box center [341, 736] width 13 height 13
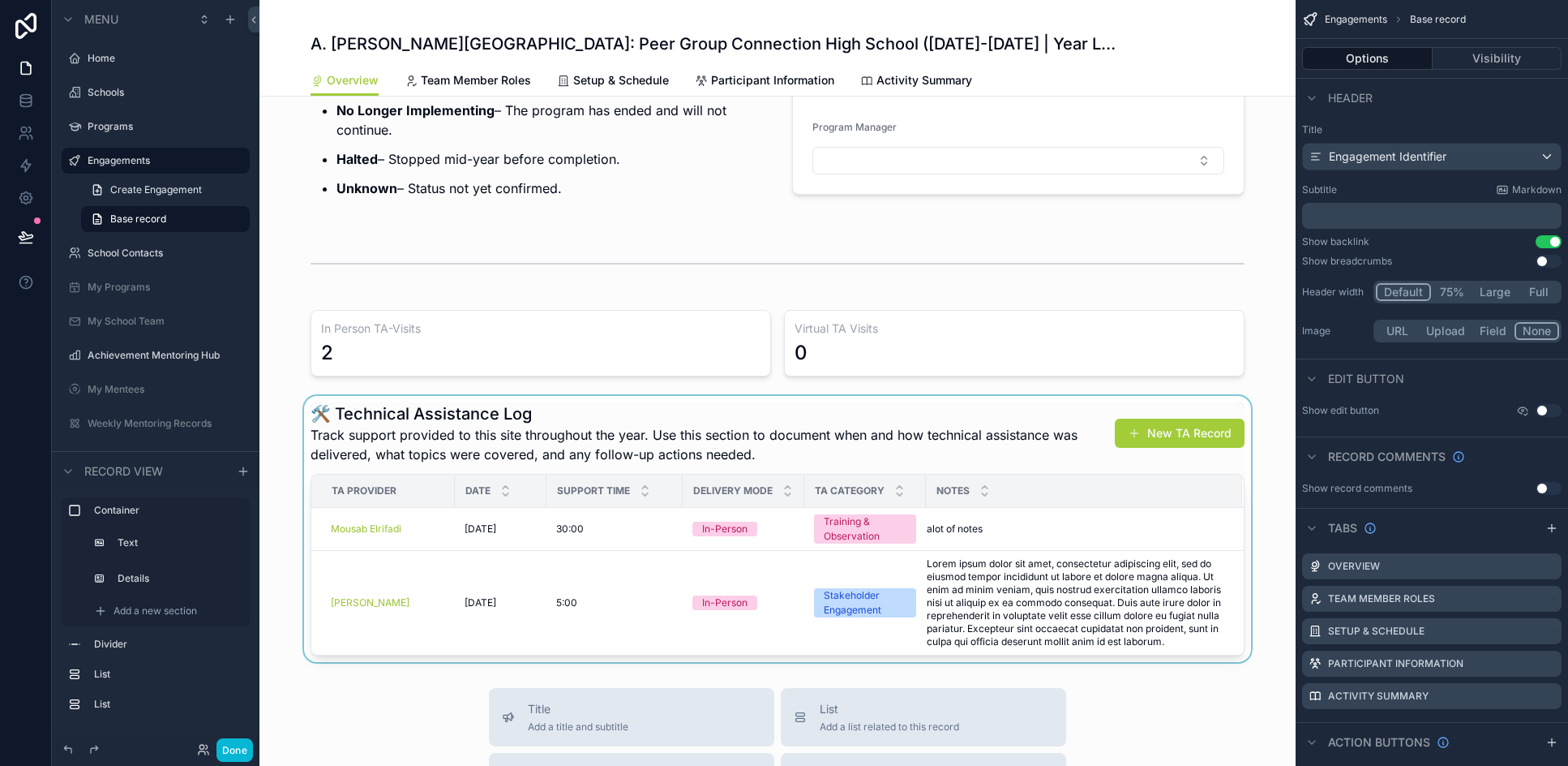
click at [532, 456] on div "scrollable content" at bounding box center [777, 529] width 1036 height 266
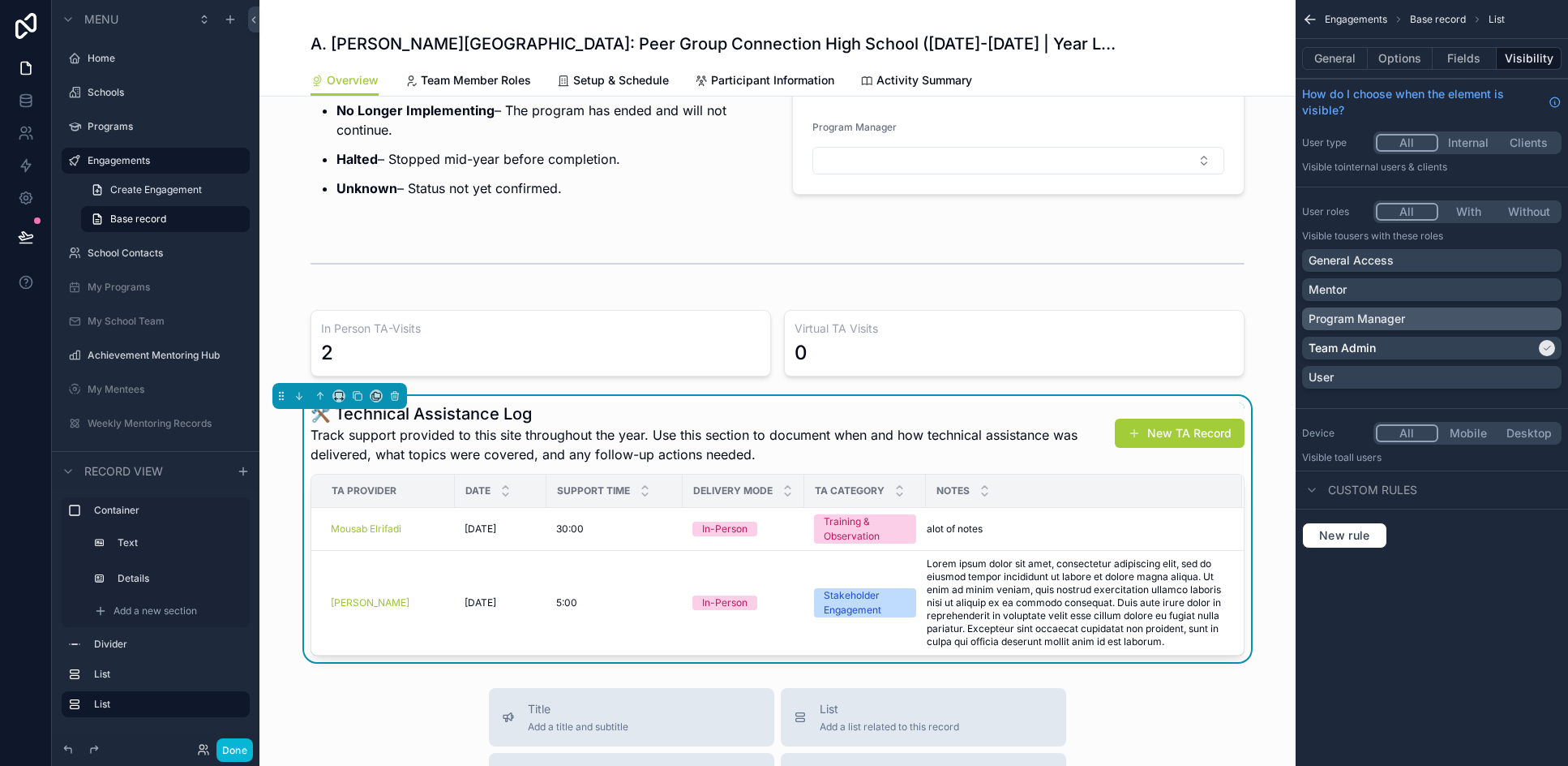
click at [1028, 318] on p "Program Manager" at bounding box center [1357, 318] width 97 height 16
click at [239, 755] on button "Done" at bounding box center [235, 749] width 37 height 24
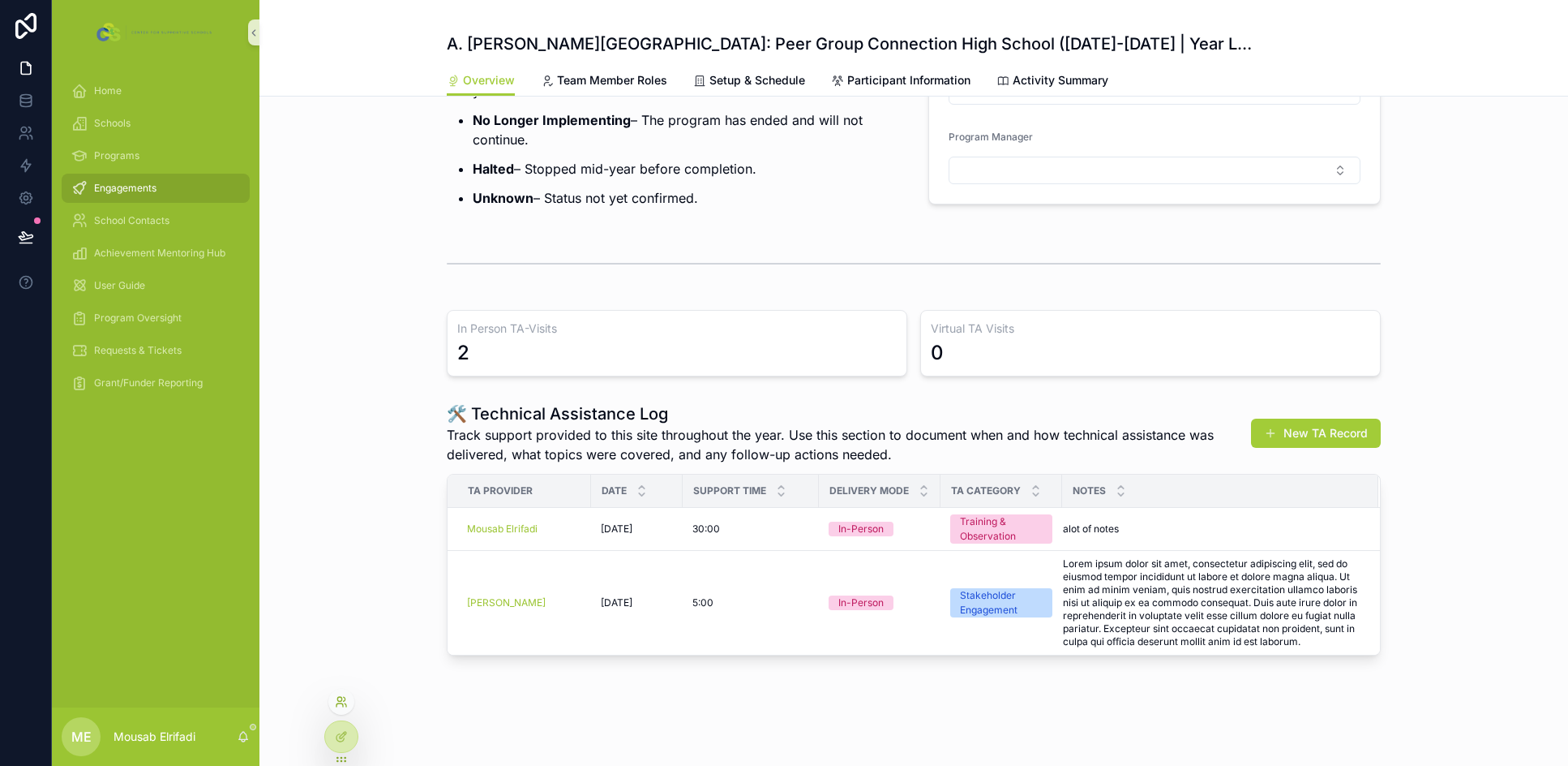
click at [342, 707] on icon at bounding box center [341, 701] width 13 height 13
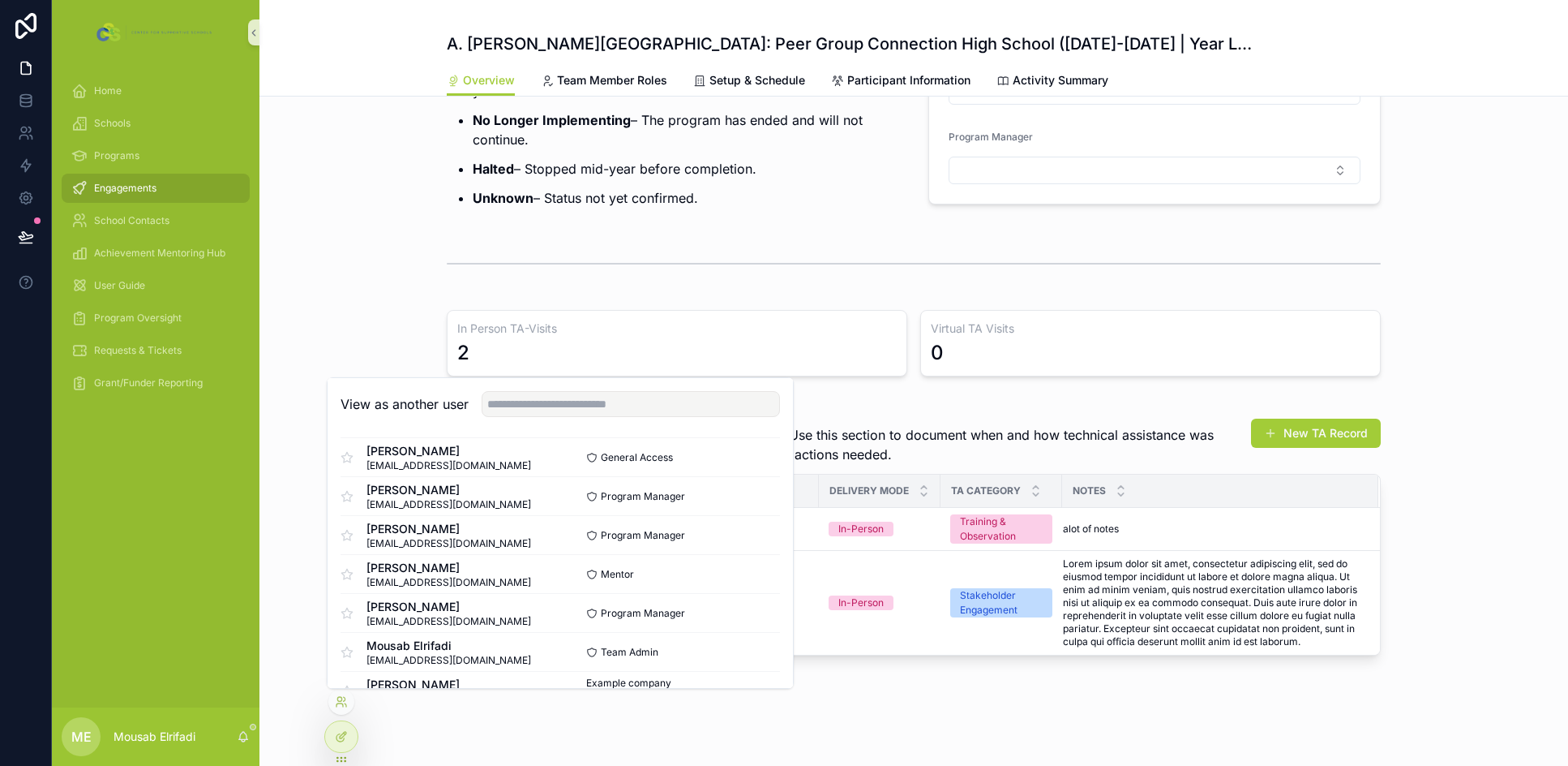
scroll to position [4090, 0]
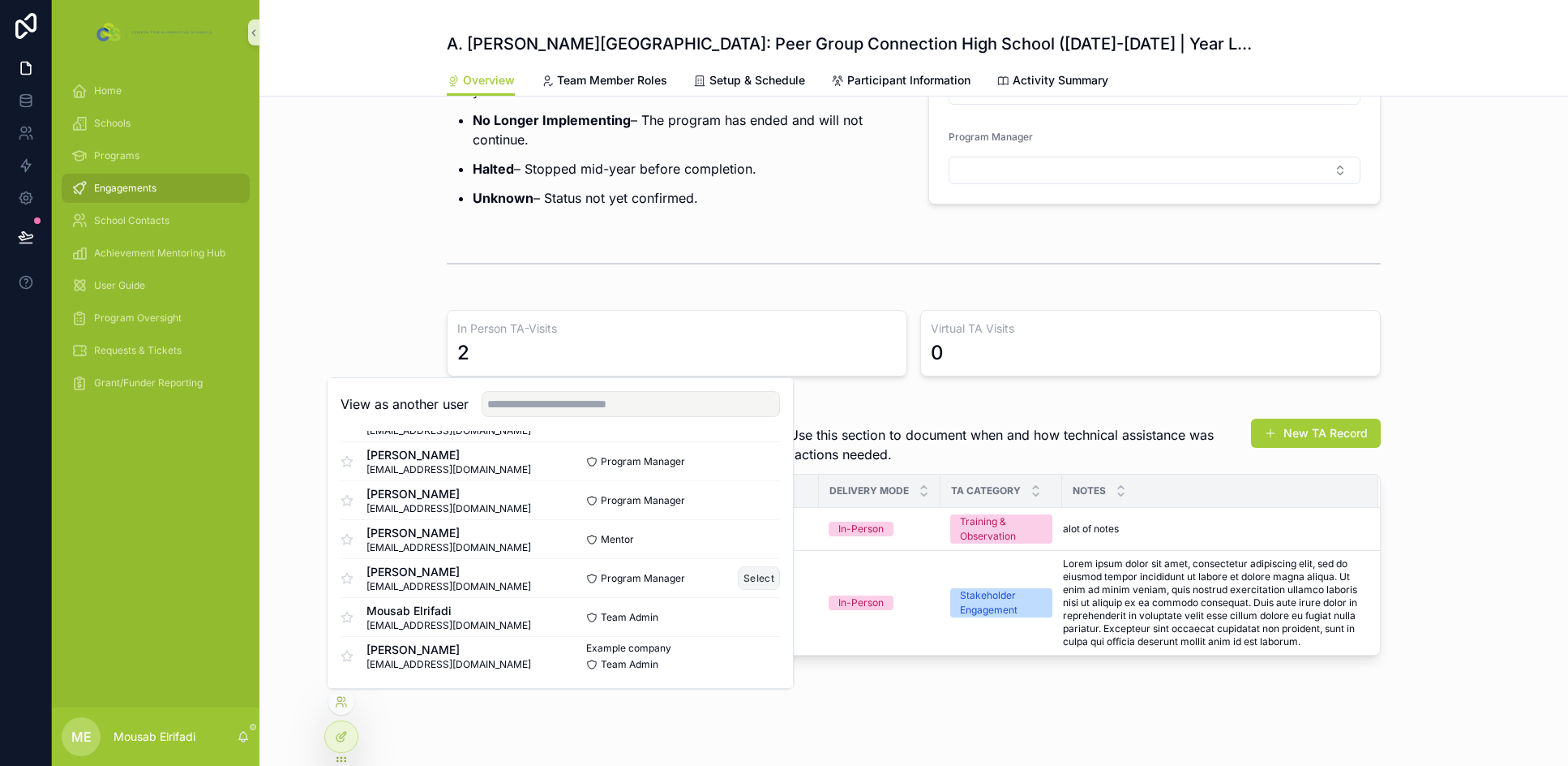
click at [742, 573] on button "Select" at bounding box center [759, 578] width 42 height 24
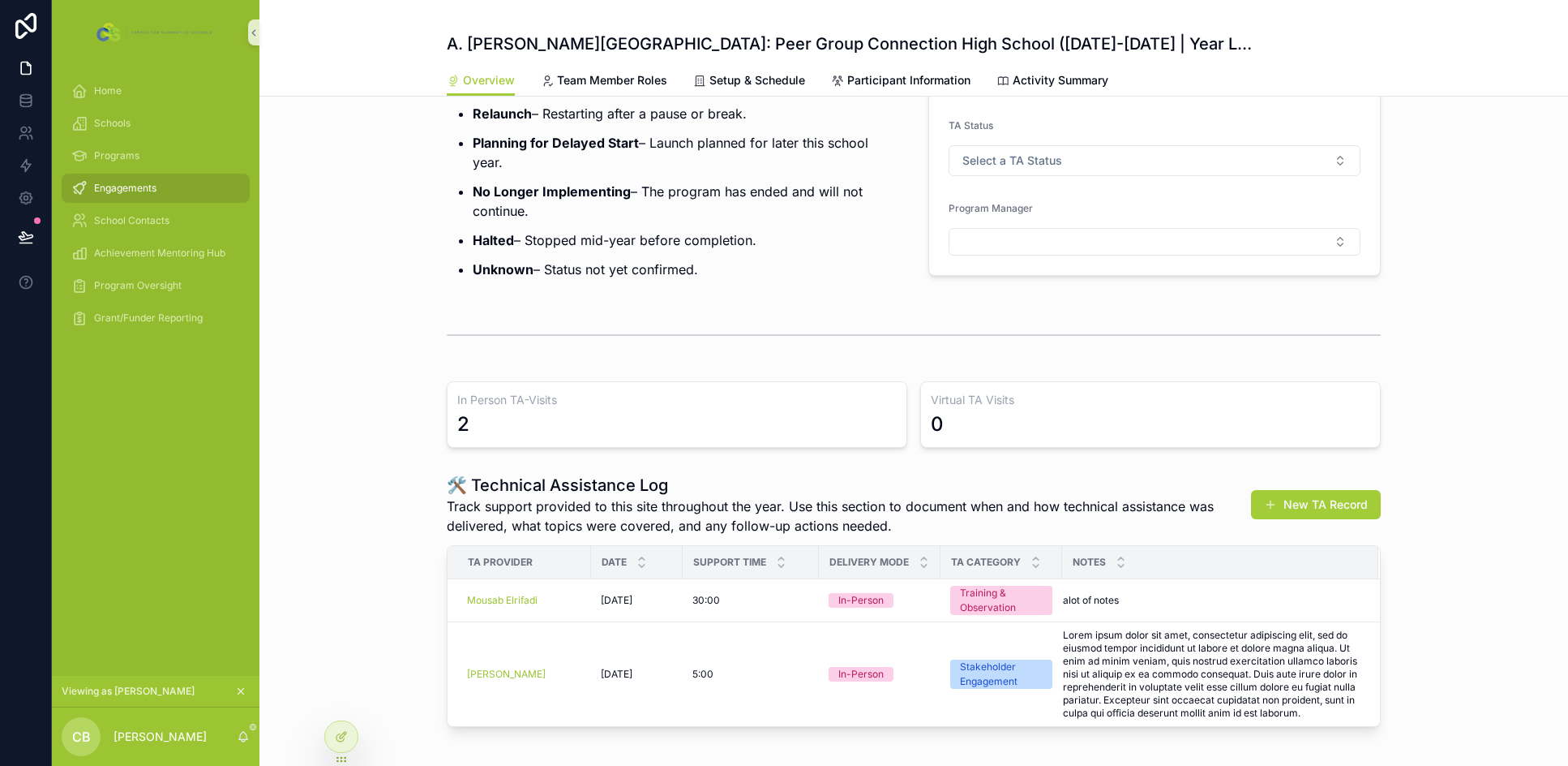
scroll to position [401, 0]
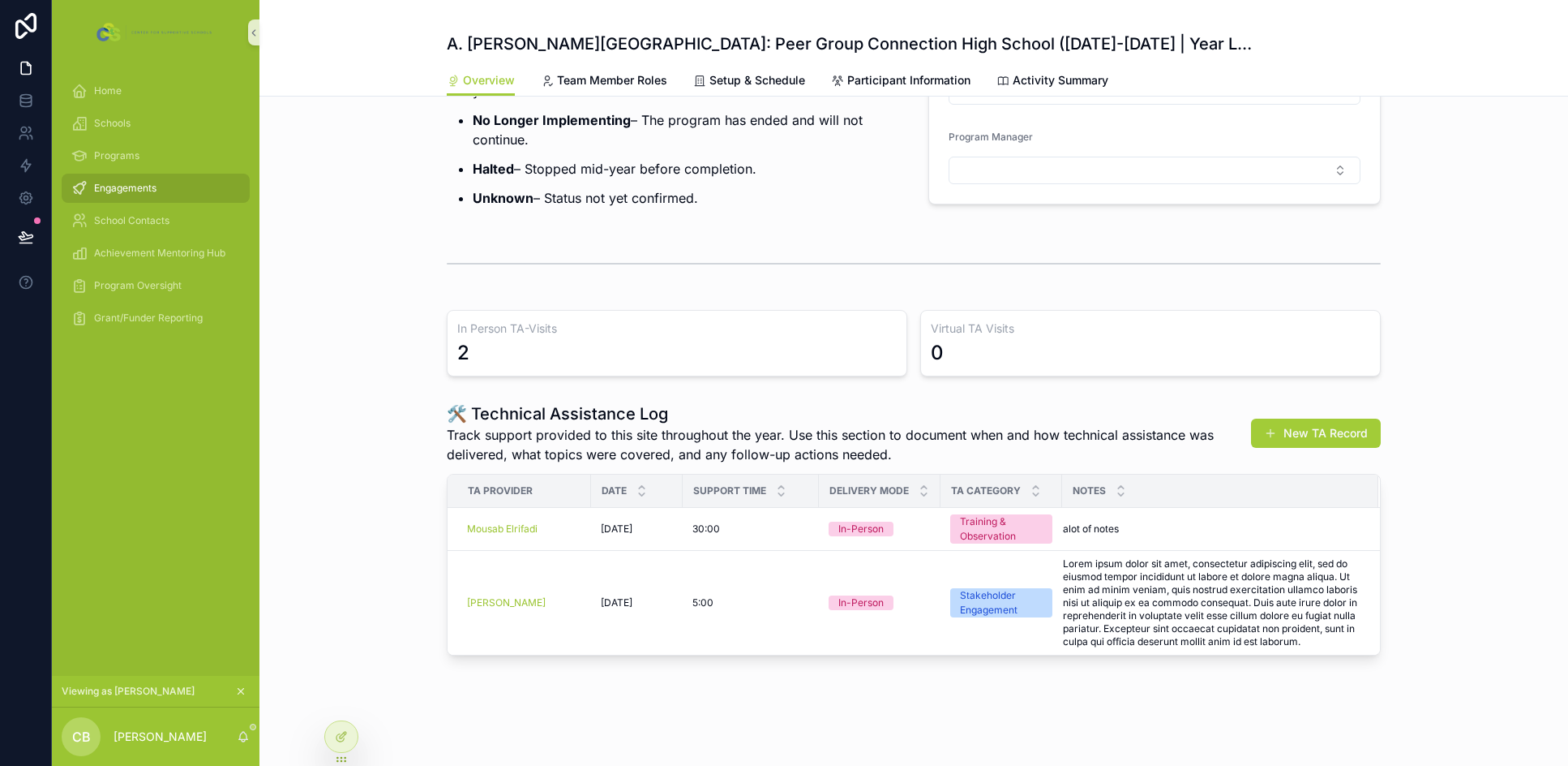
click at [123, 179] on div "Engagements" at bounding box center [156, 188] width 169 height 26
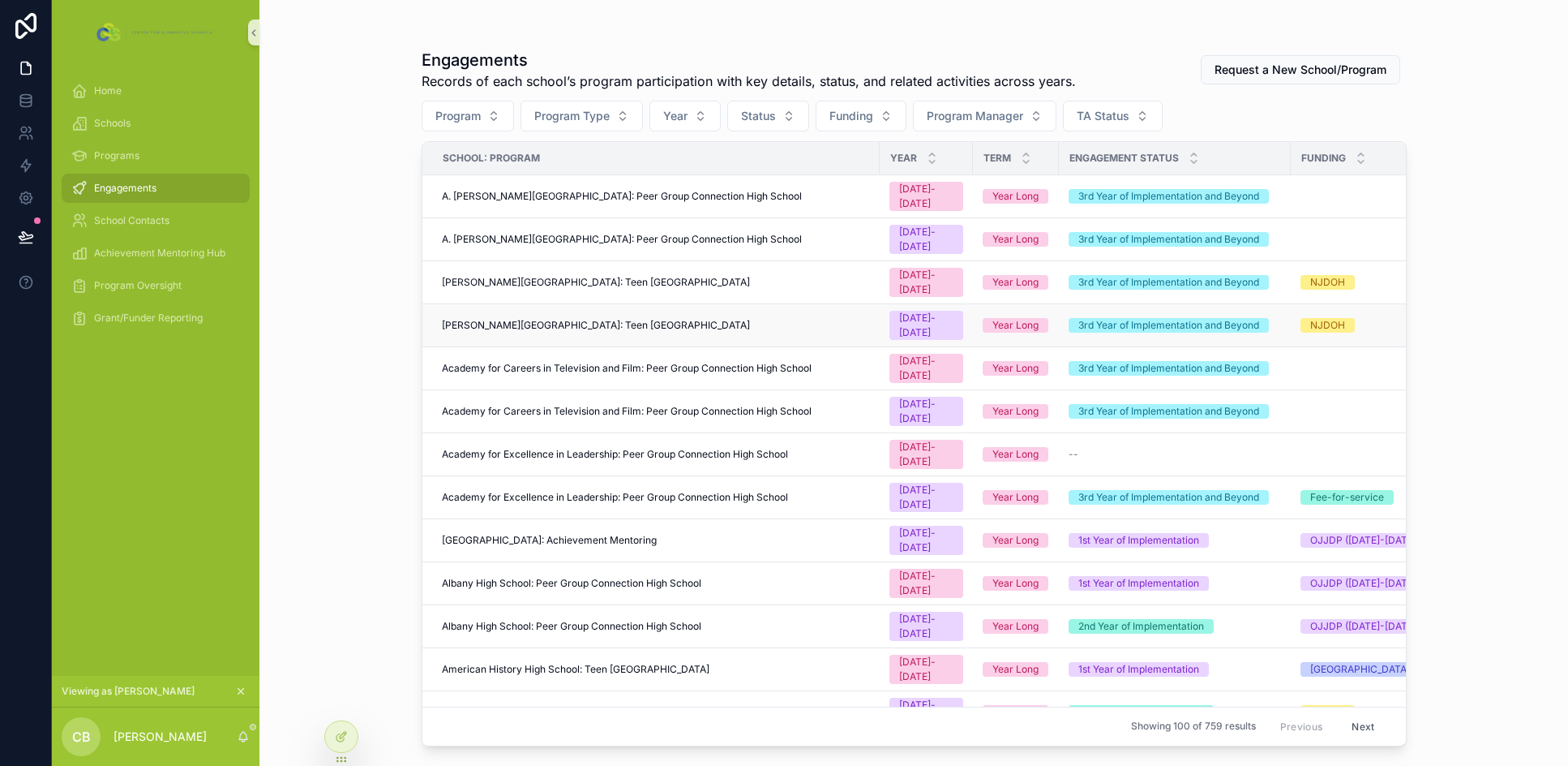
click at [596, 318] on span "Abraham Clark High School: Teen Pep High School" at bounding box center [596, 325] width 308 height 13
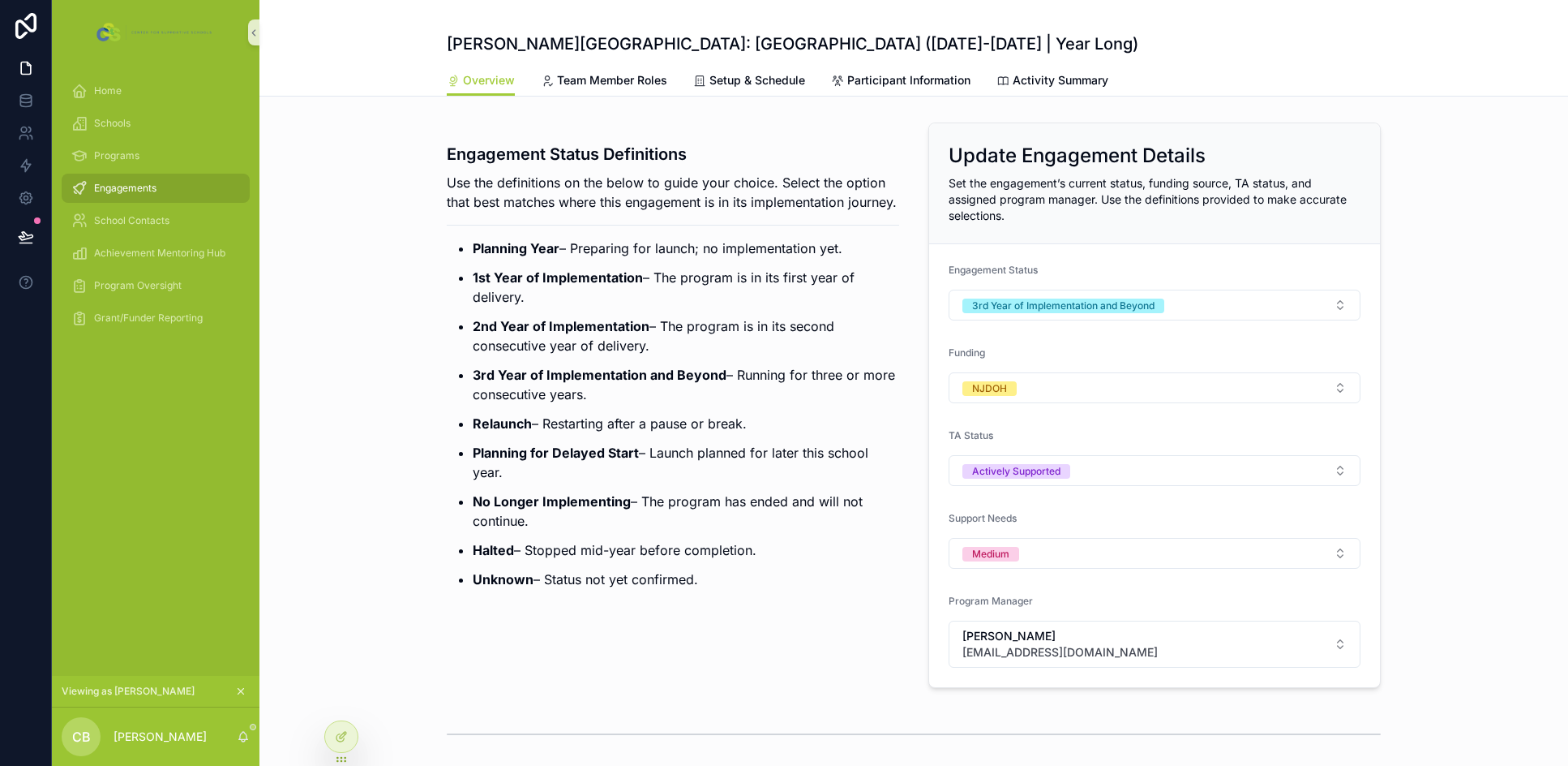
click at [241, 687] on icon "scrollable content" at bounding box center [240, 690] width 11 height 11
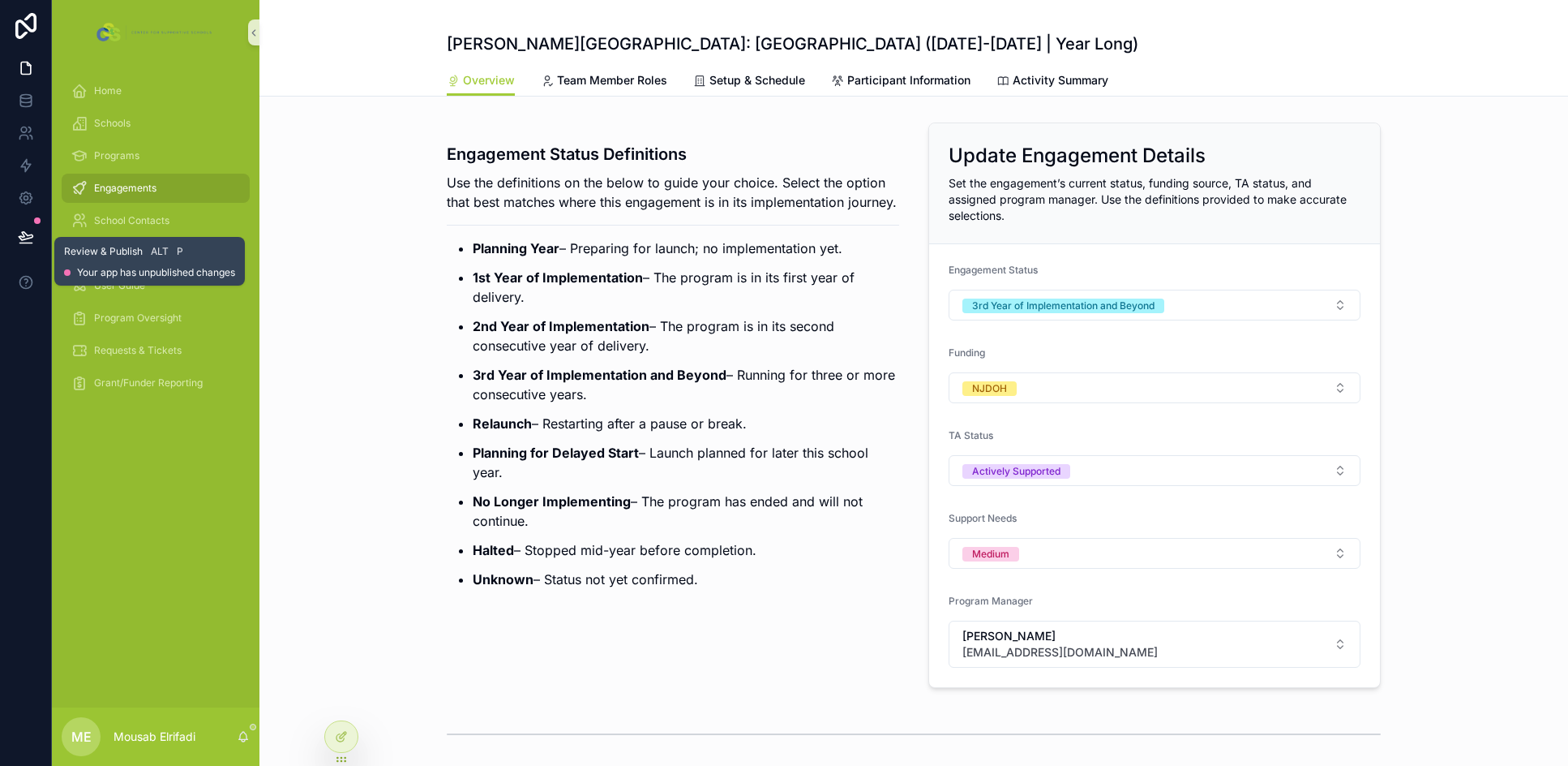
click at [28, 240] on icon at bounding box center [25, 237] width 16 height 16
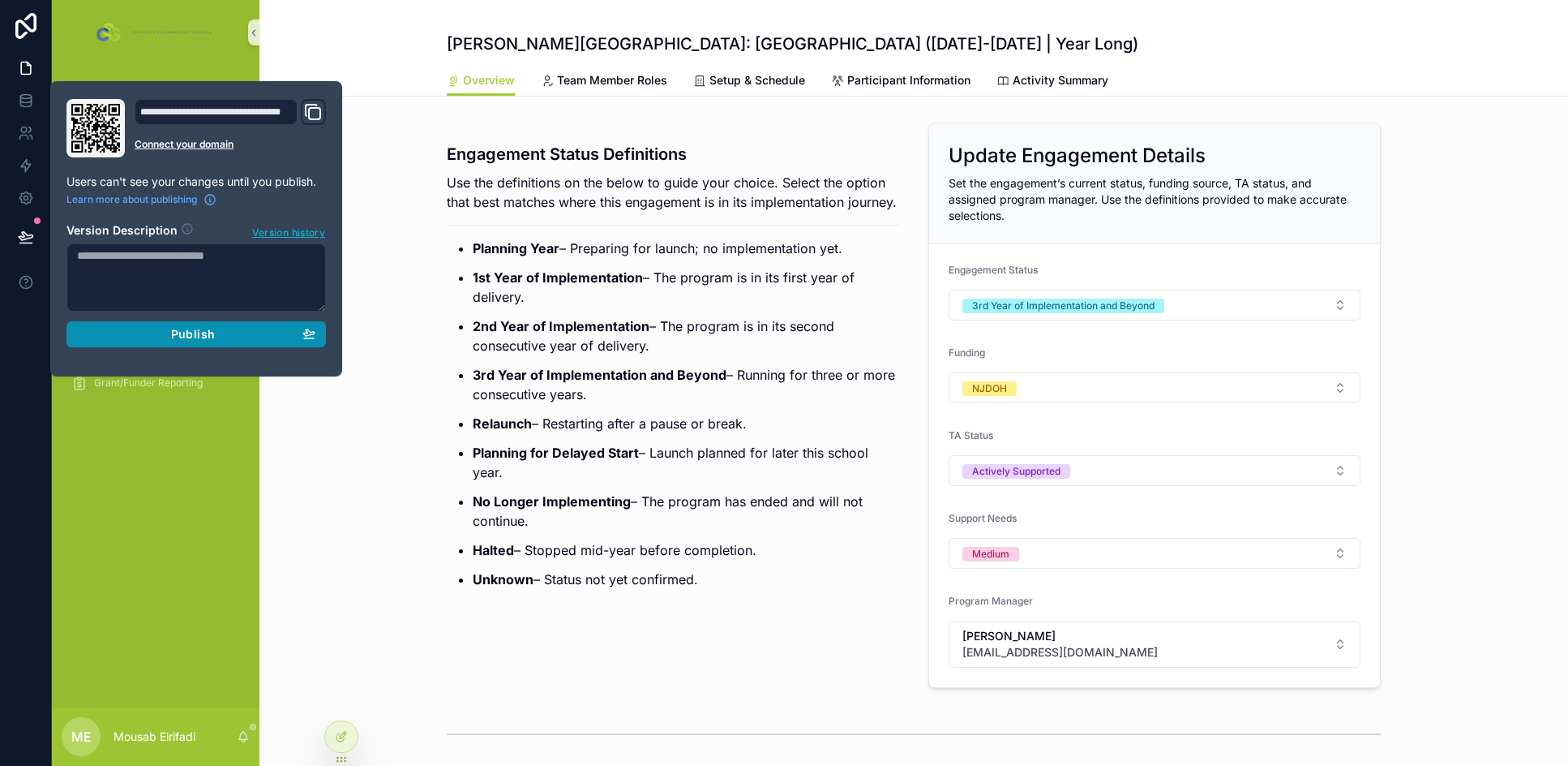
click at [182, 338] on span "Publish" at bounding box center [193, 334] width 44 height 15
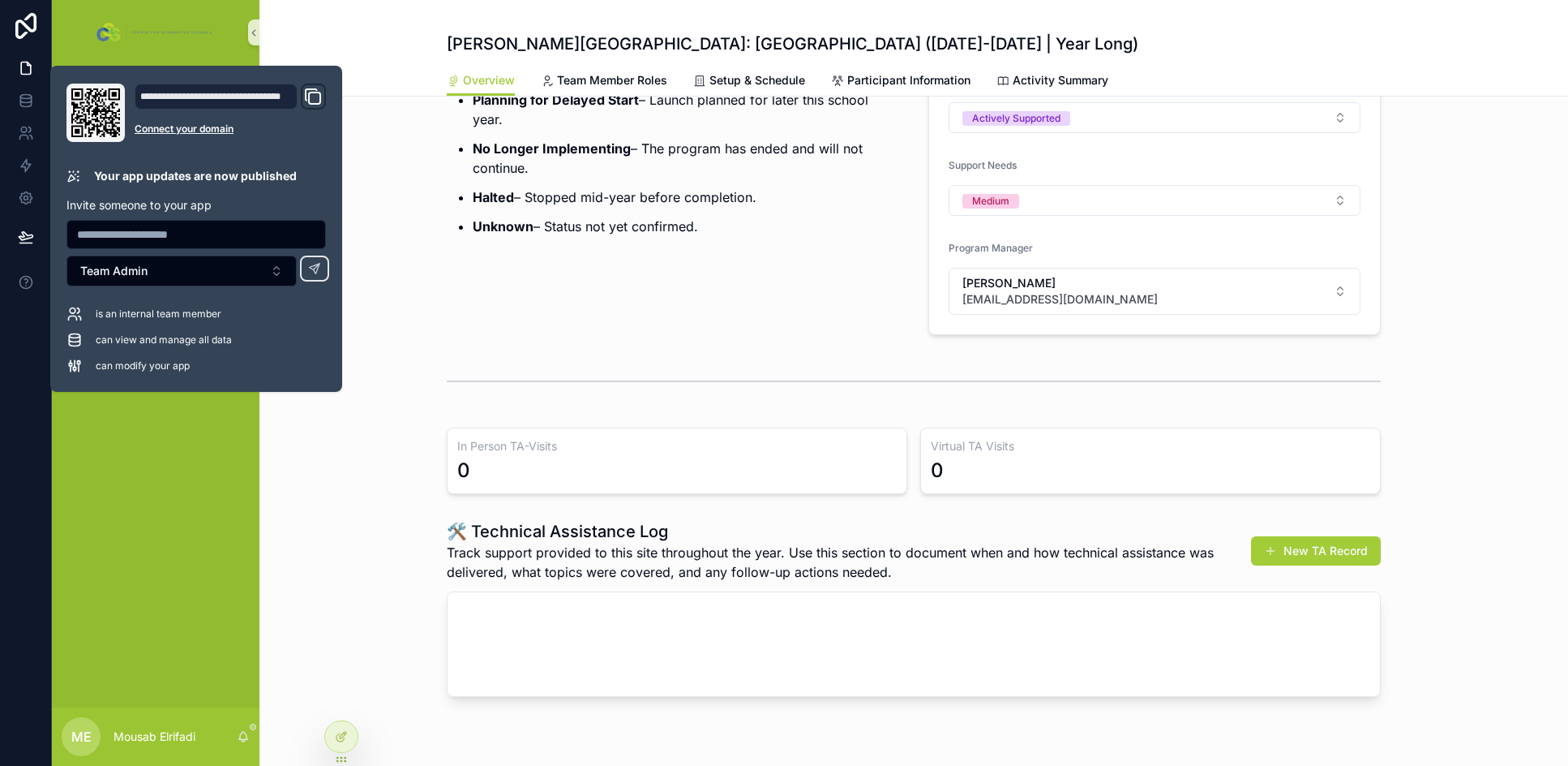
scroll to position [394, 0]
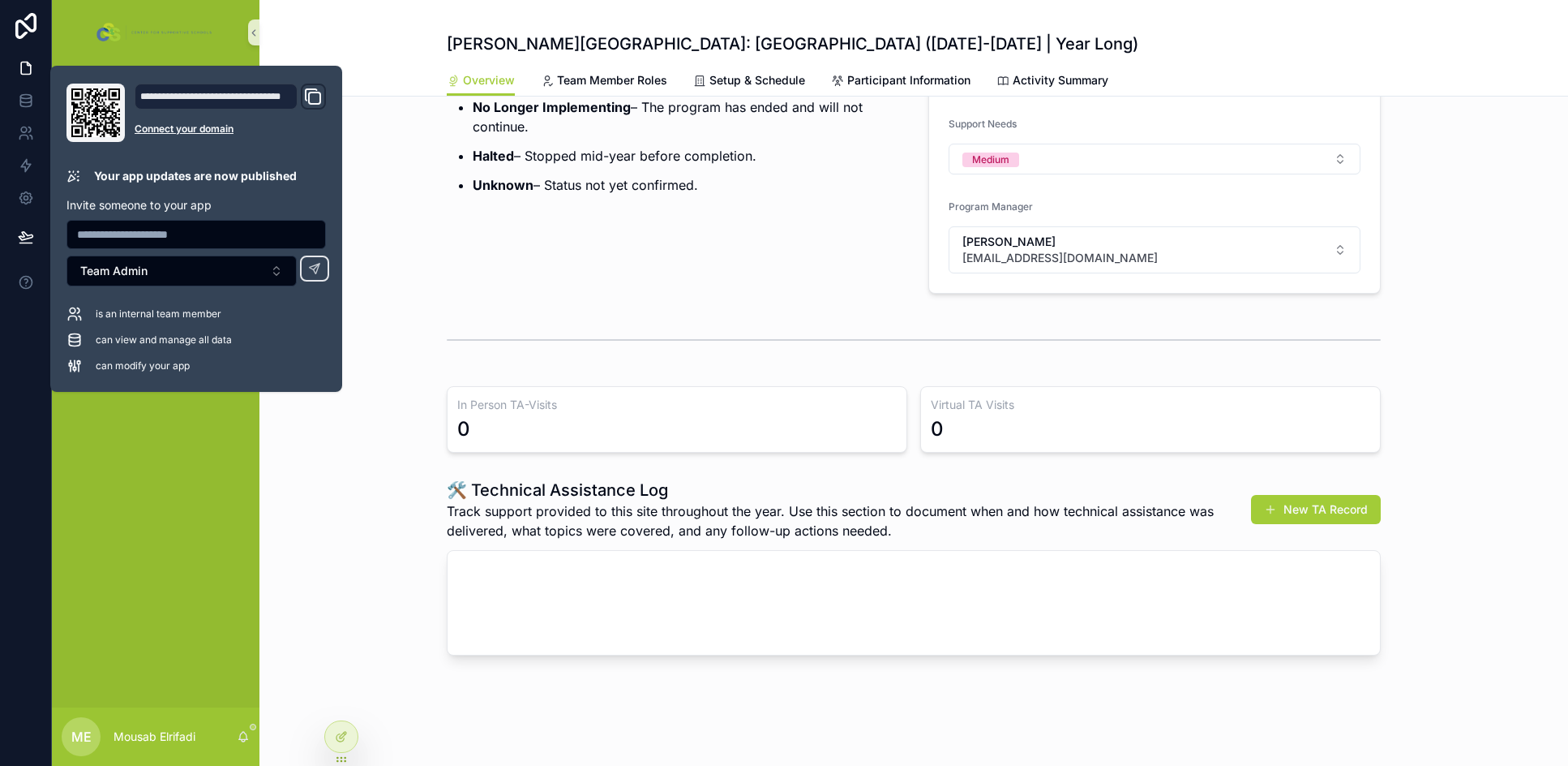
click at [766, 415] on div "In Person TA-Visits 0" at bounding box center [677, 419] width 461 height 67
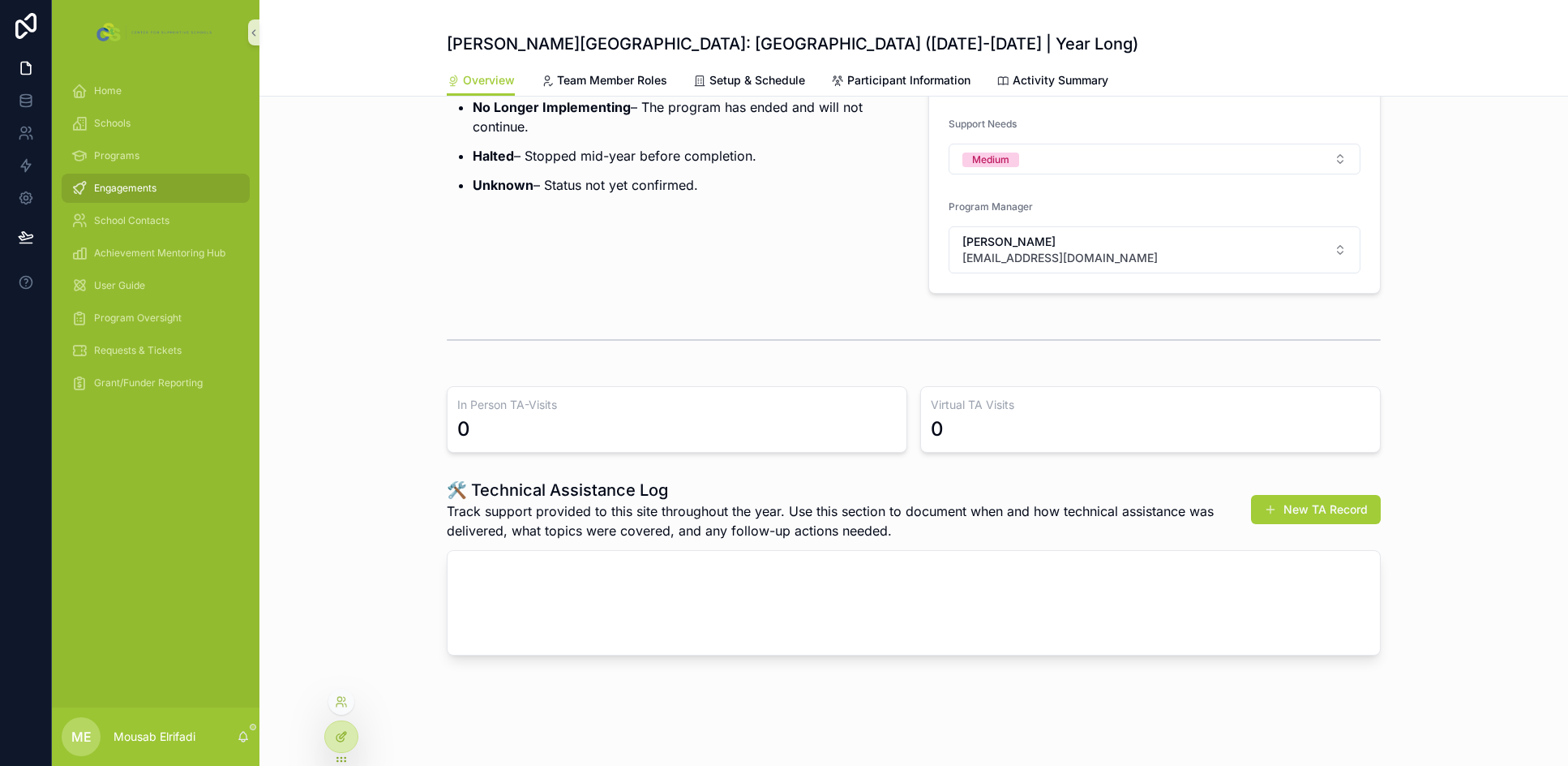
click at [340, 730] on icon at bounding box center [341, 736] width 13 height 13
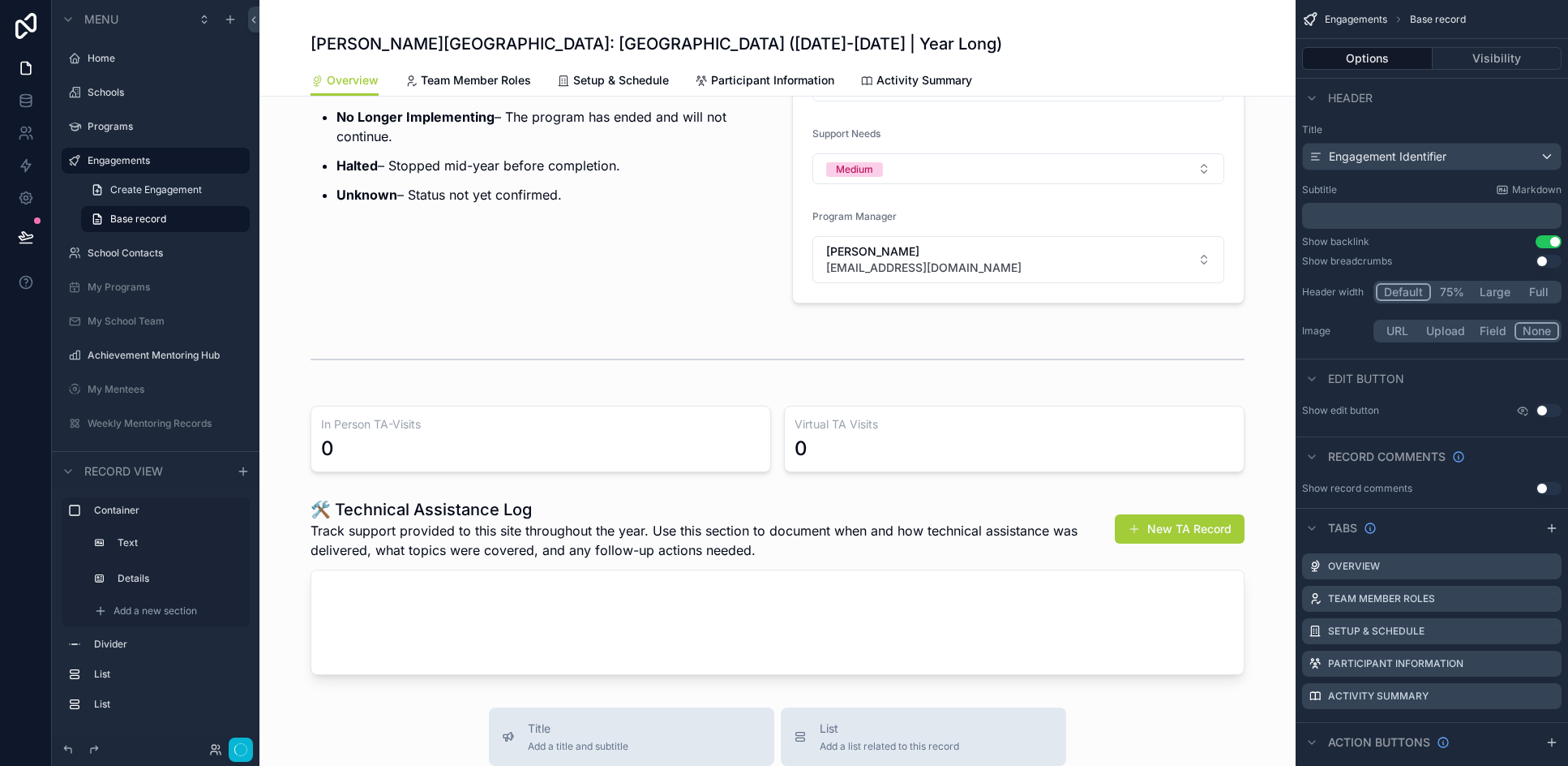
click at [569, 434] on div "scrollable content" at bounding box center [777, 439] width 1036 height 79
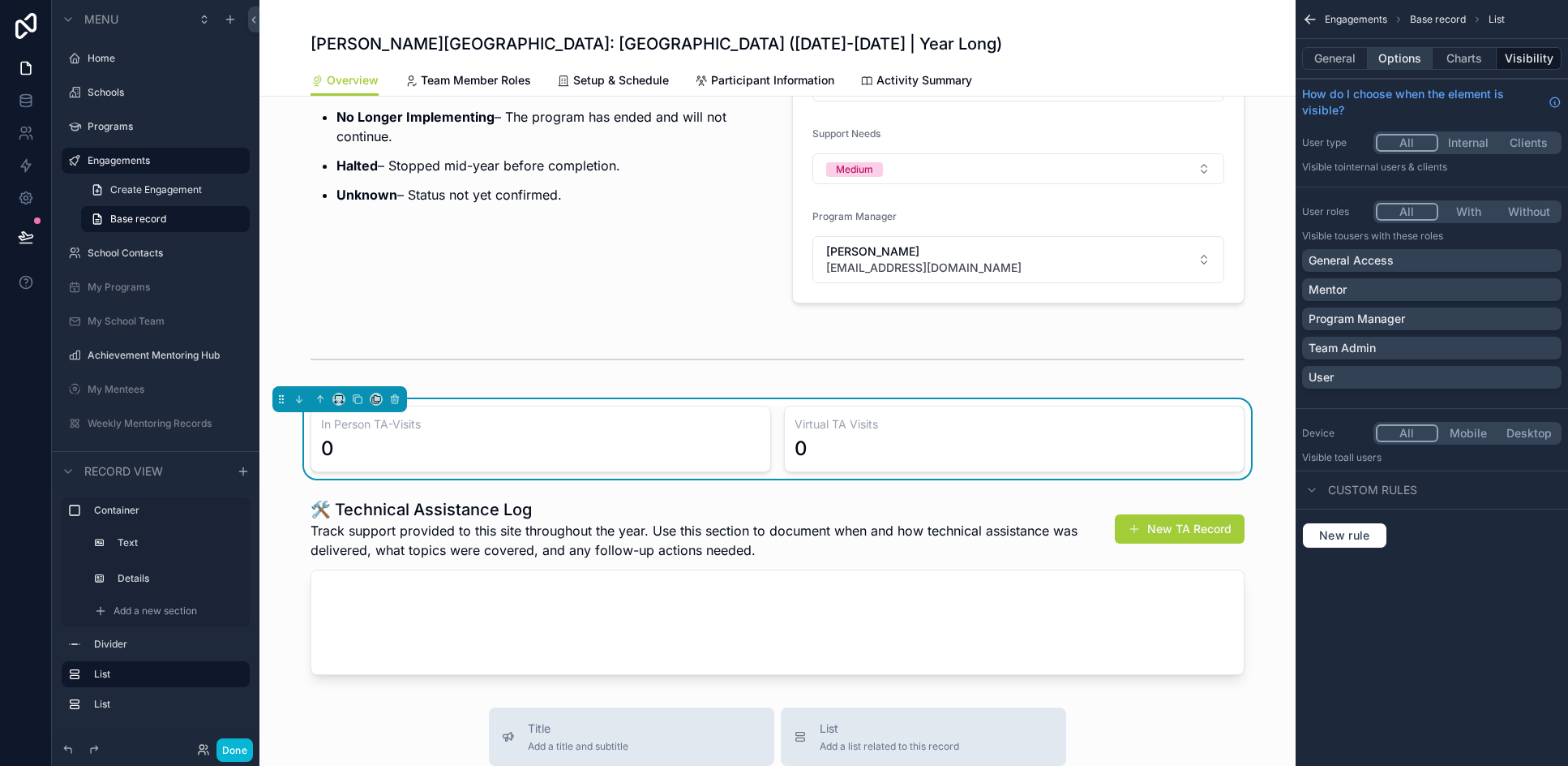
click at [1400, 53] on button "Options" at bounding box center [1400, 58] width 65 height 23
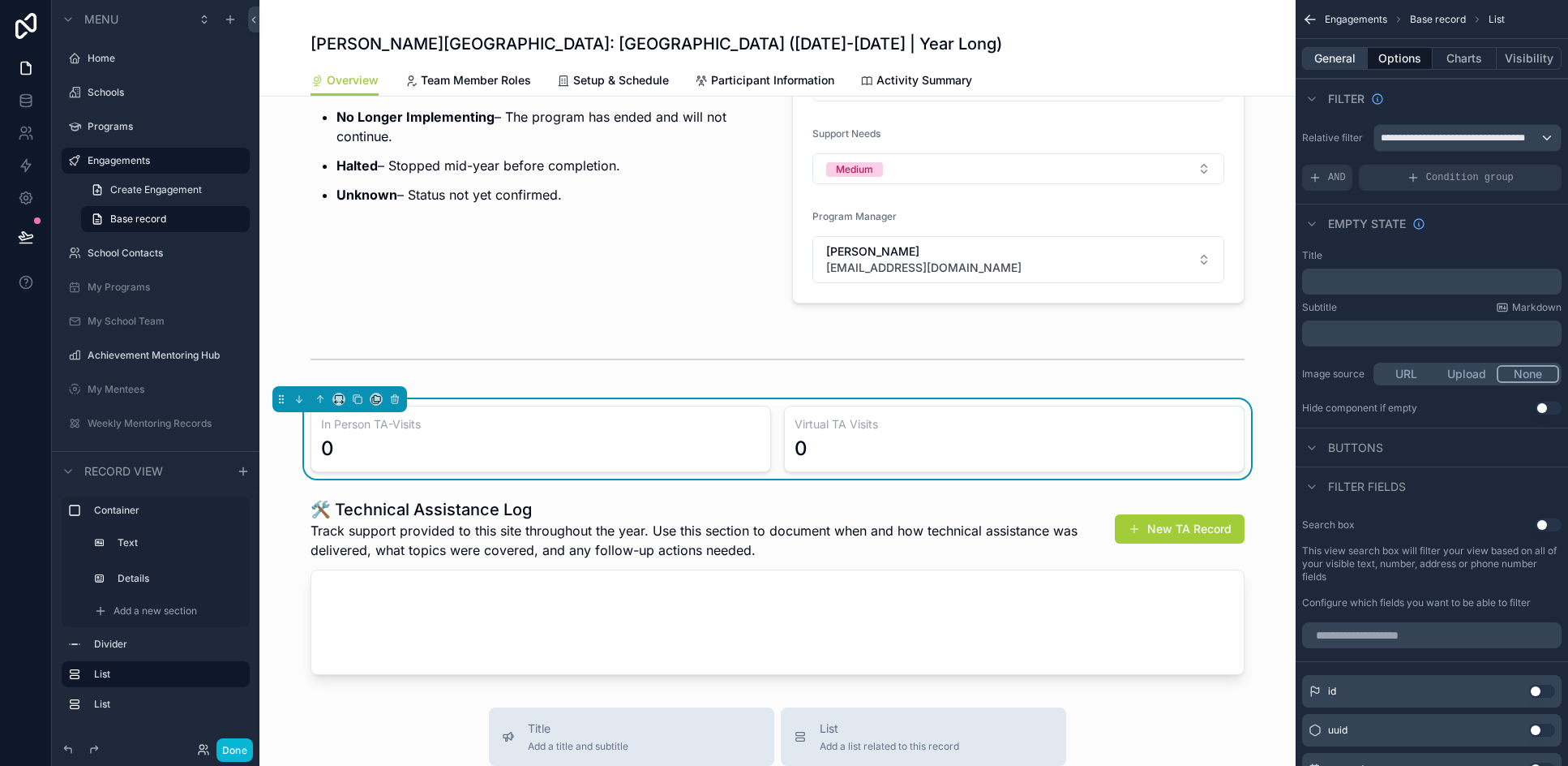
click at [1339, 55] on button "General" at bounding box center [1334, 58] width 66 height 23
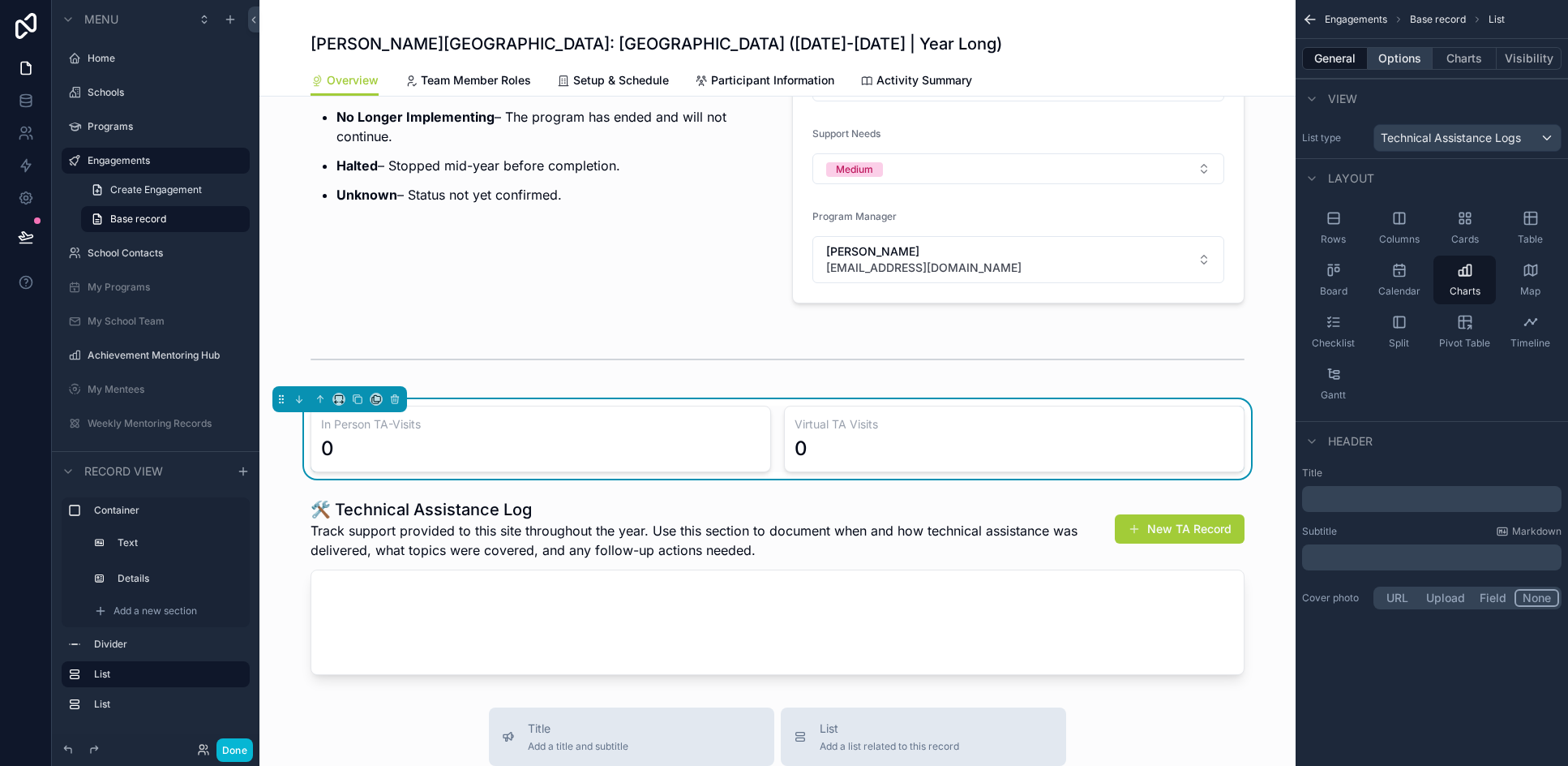
click at [1391, 48] on button "Options" at bounding box center [1400, 58] width 65 height 23
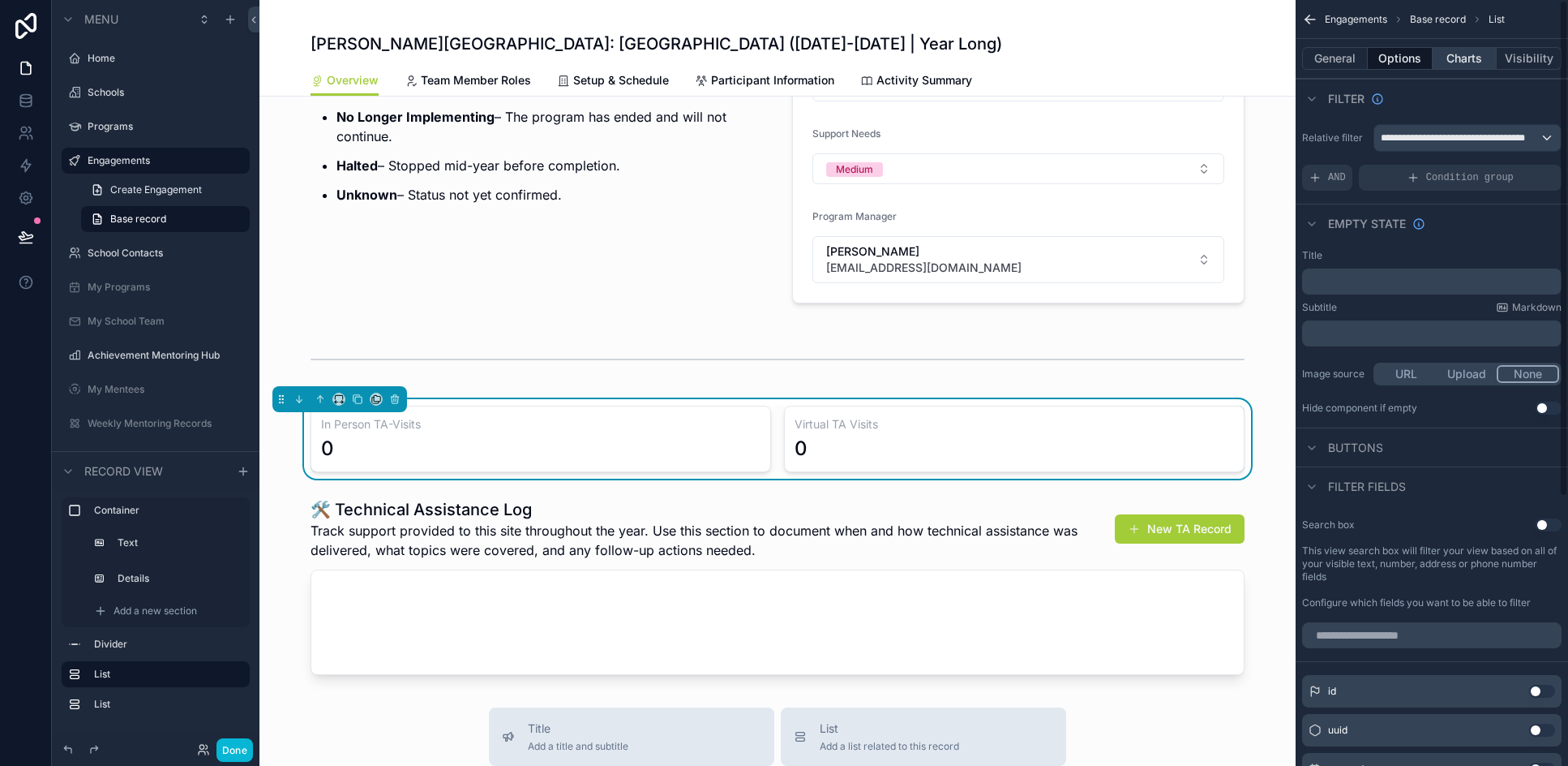
click at [1455, 58] on button "Charts" at bounding box center [1465, 58] width 65 height 23
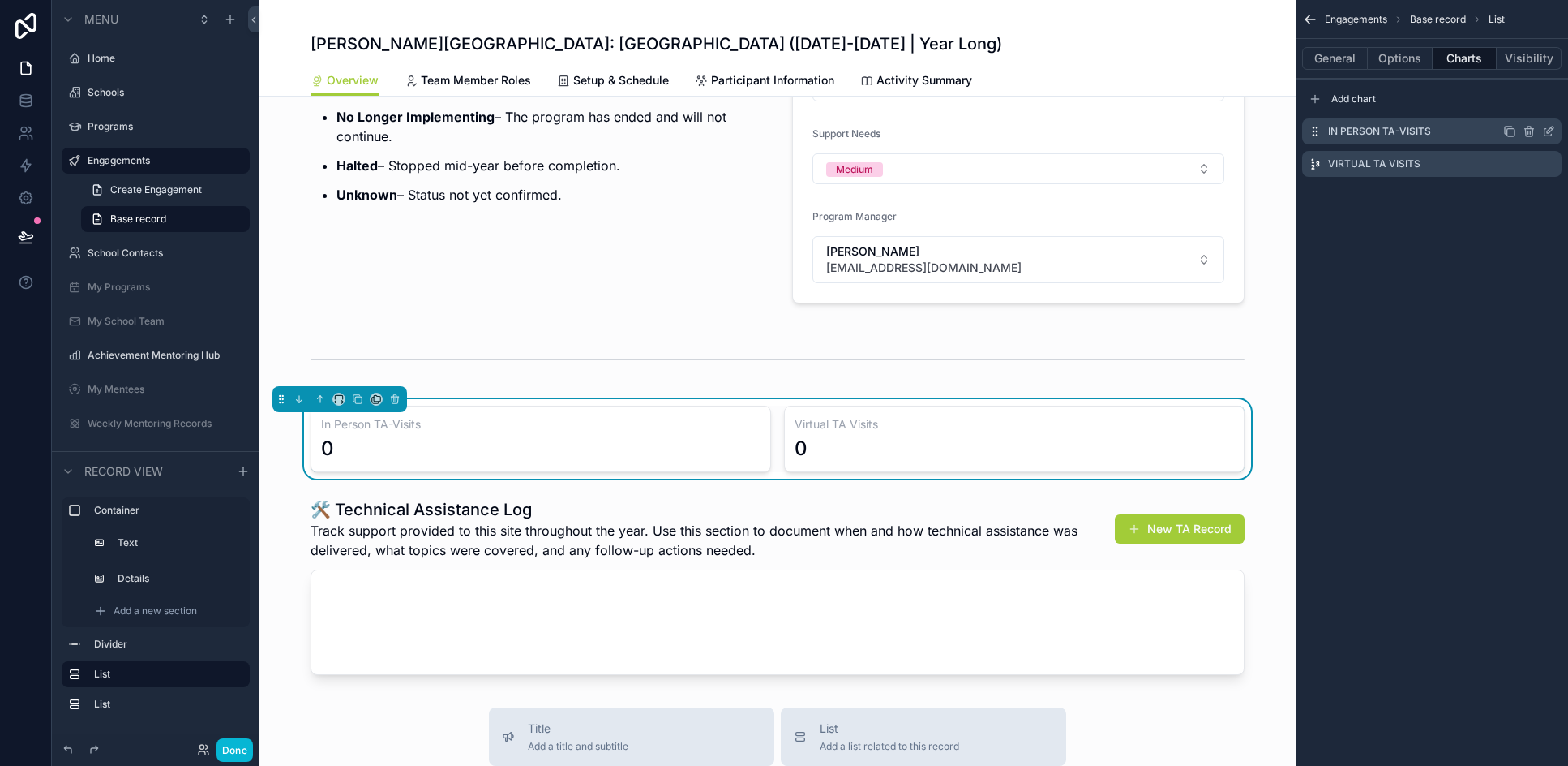
click at [1543, 130] on icon "scrollable content" at bounding box center [1548, 131] width 13 height 13
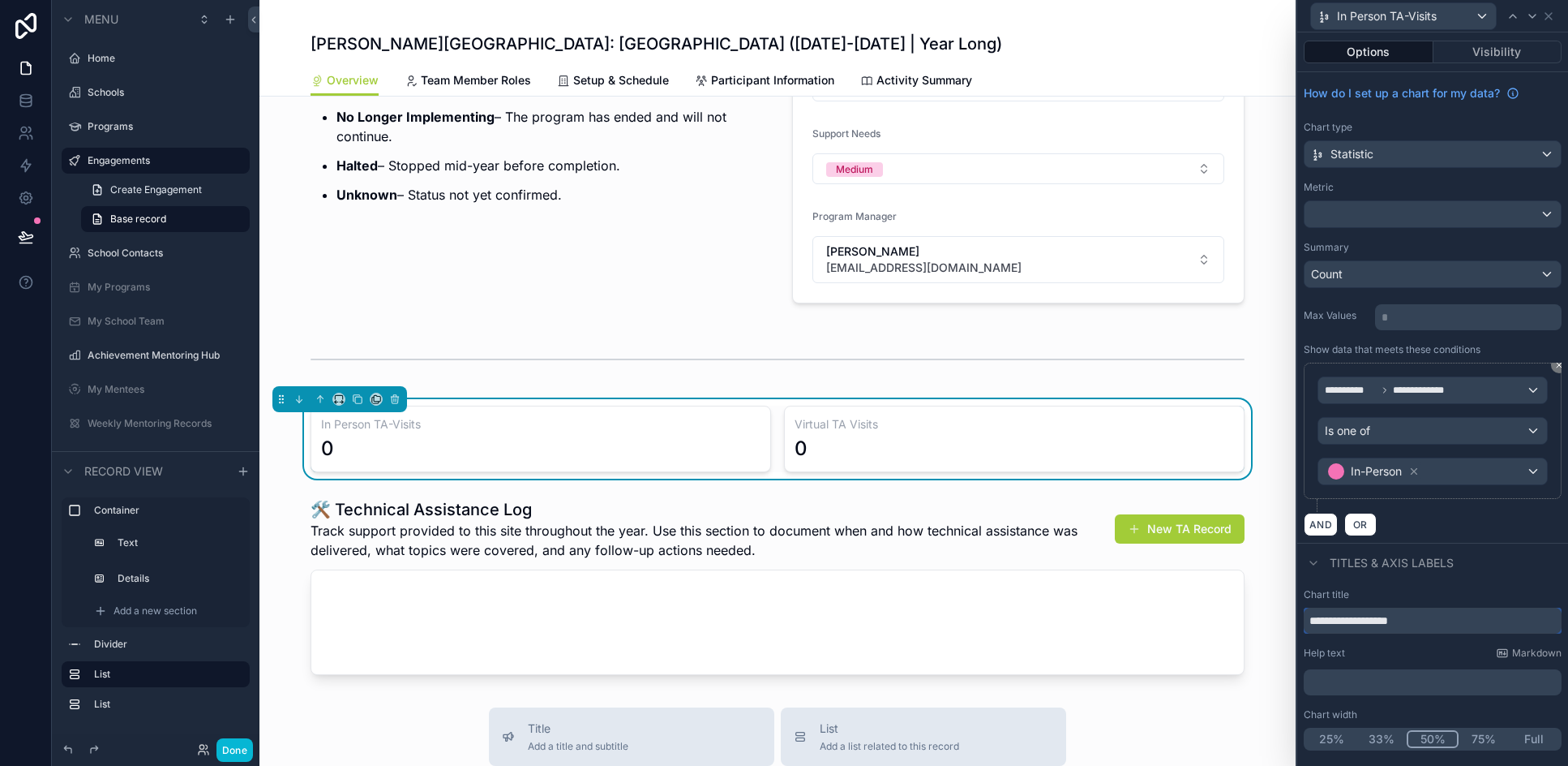
click at [1403, 615] on input "**********" at bounding box center [1432, 621] width 258 height 26
type input "**********"
click at [1476, 16] on div "In Person TA Outreaches" at bounding box center [1403, 17] width 185 height 26
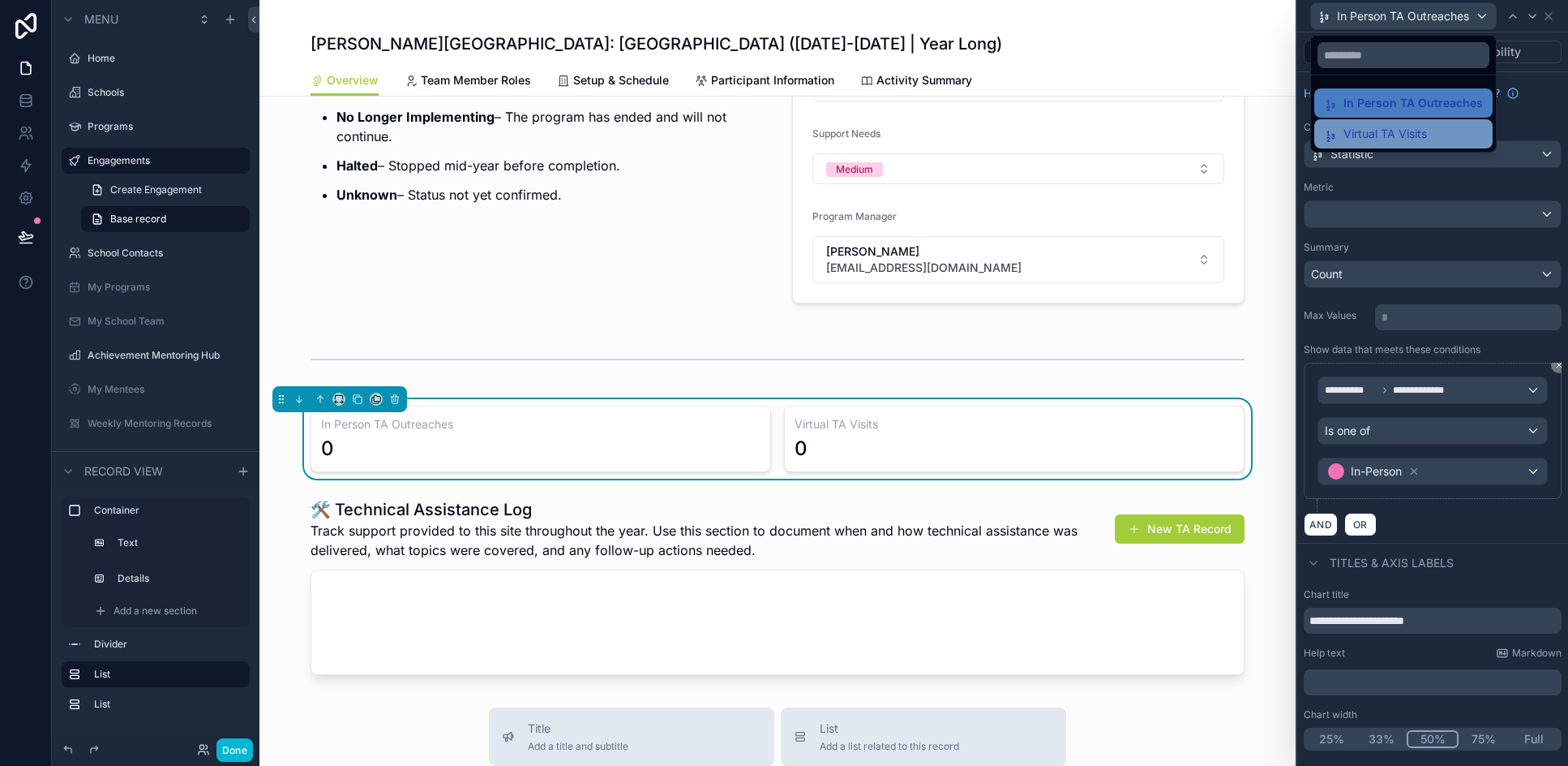
click at [1350, 131] on span "Virtual TA Visits" at bounding box center [1384, 134] width 83 height 19
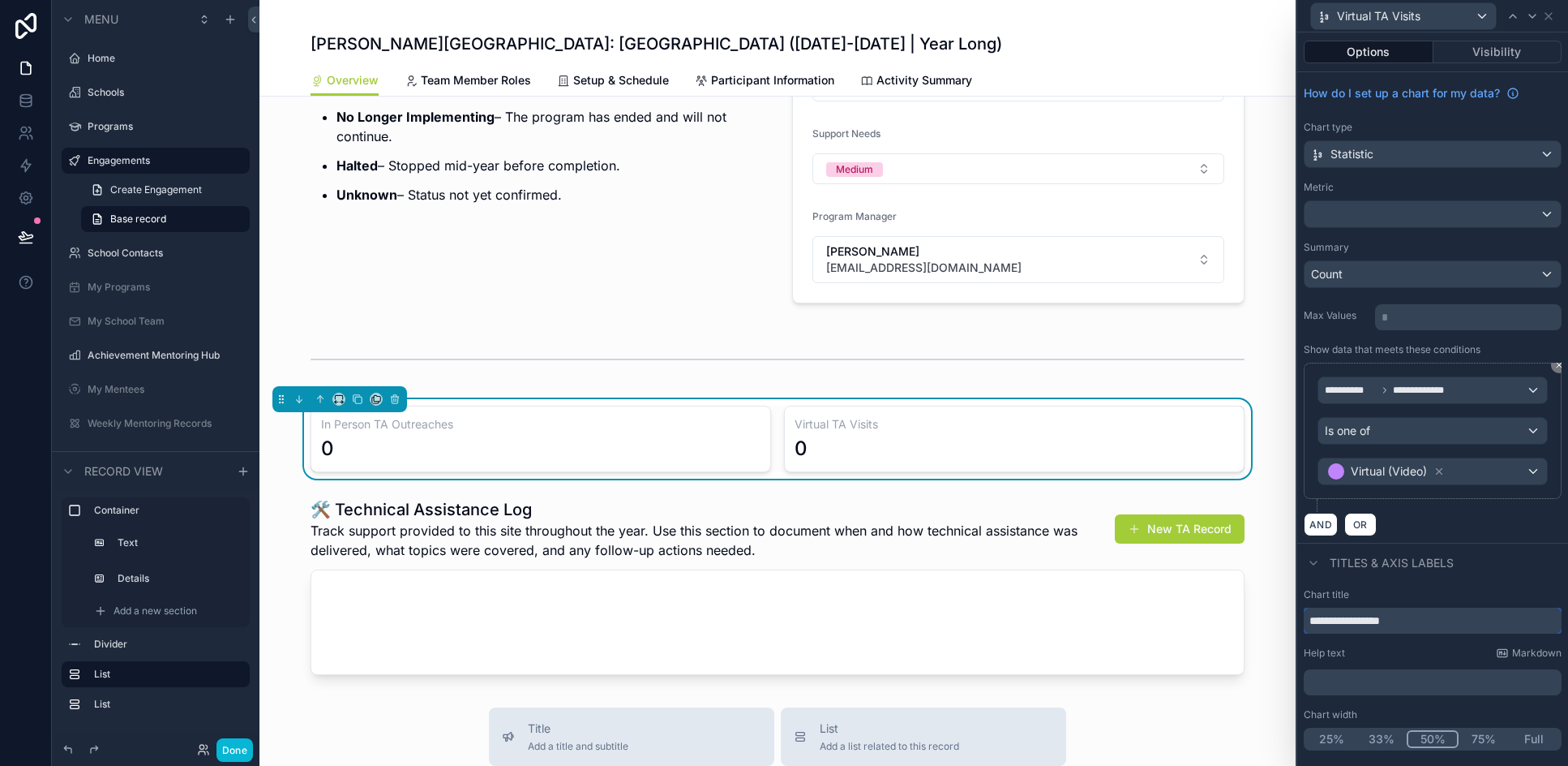
click at [1385, 620] on input "**********" at bounding box center [1432, 621] width 258 height 26
type input "**********"
click at [239, 752] on button "Done" at bounding box center [235, 749] width 37 height 24
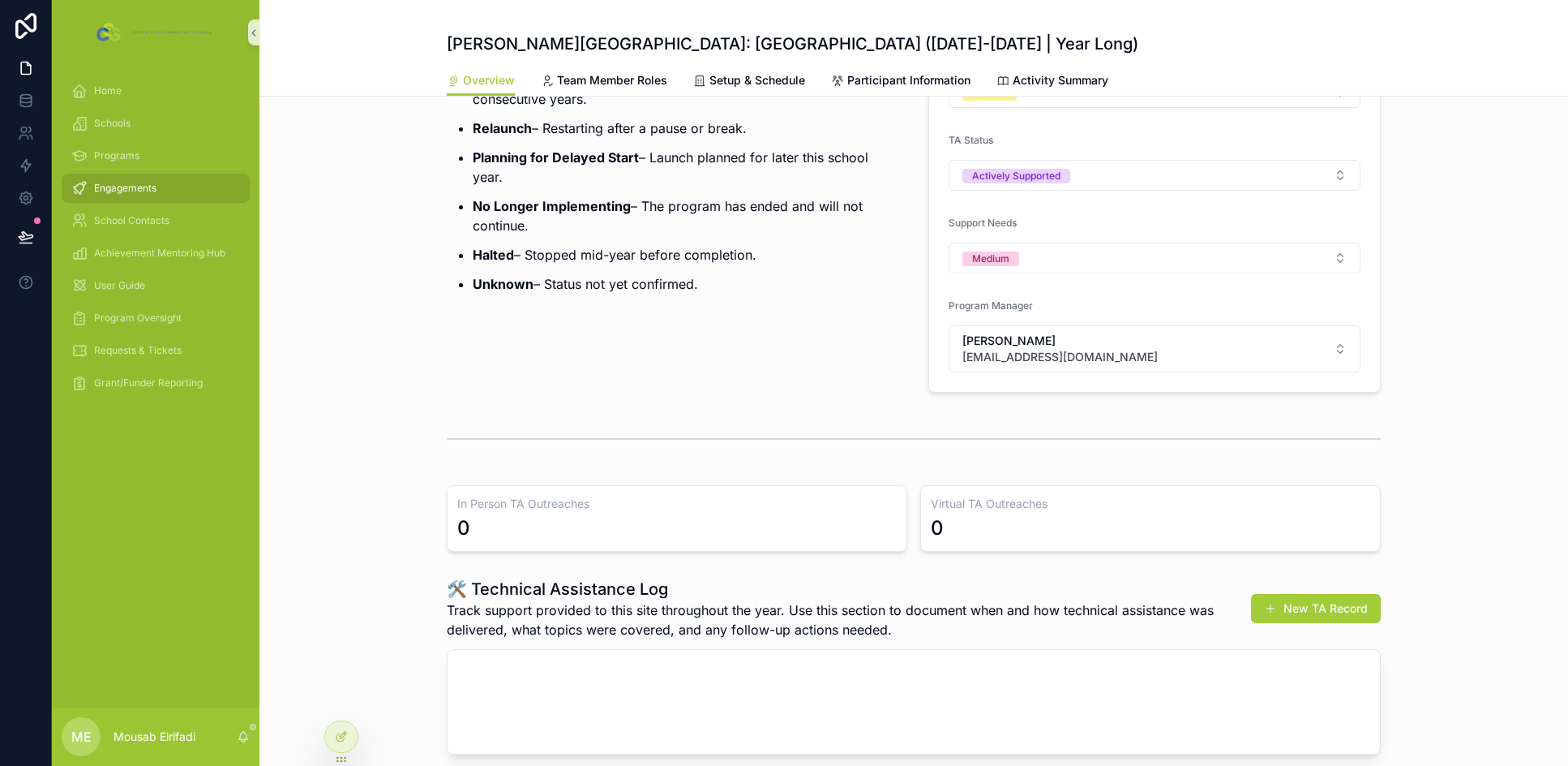
scroll to position [325, 0]
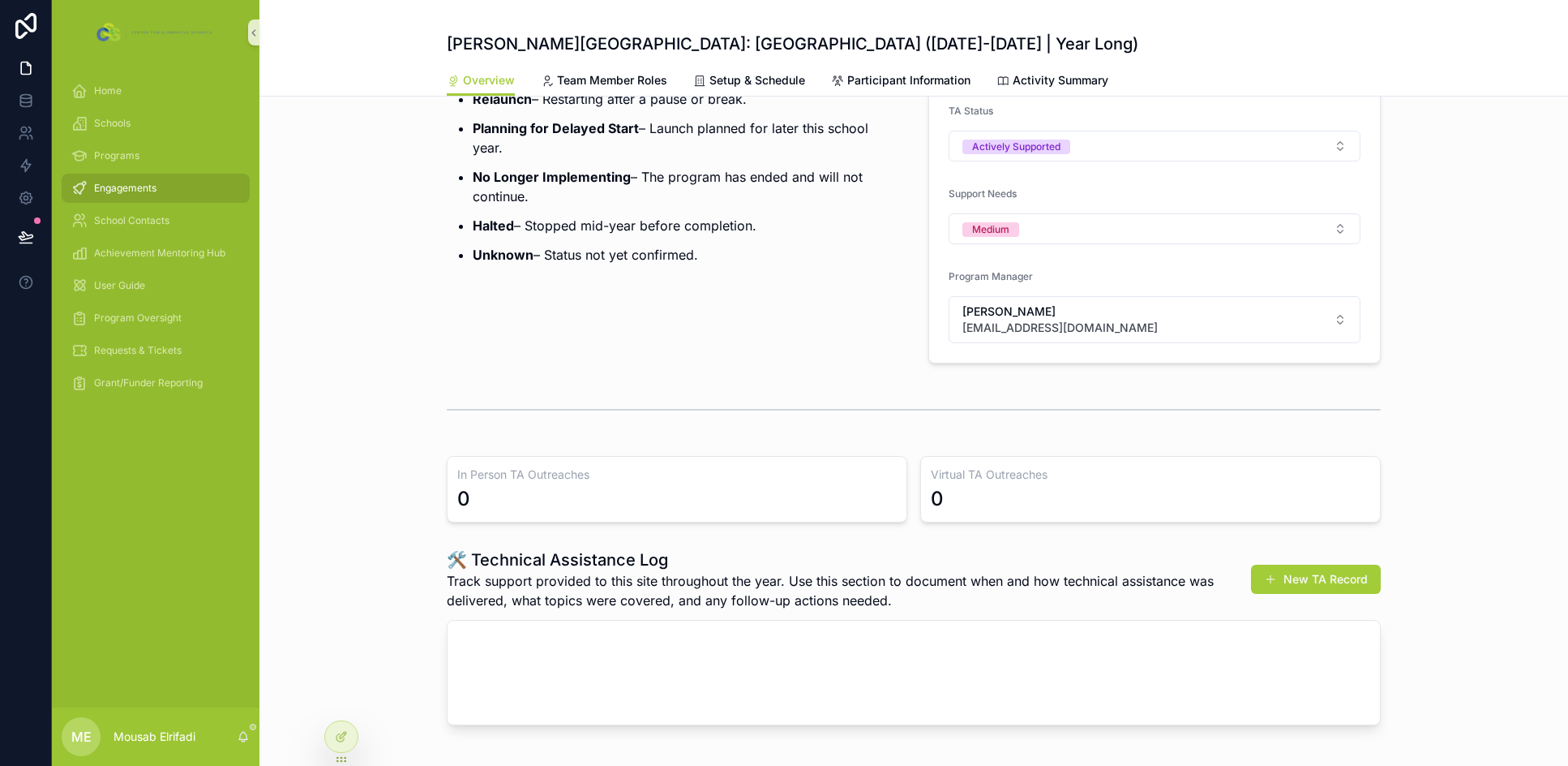
click at [148, 186] on span "Engagements" at bounding box center [125, 188] width 62 height 13
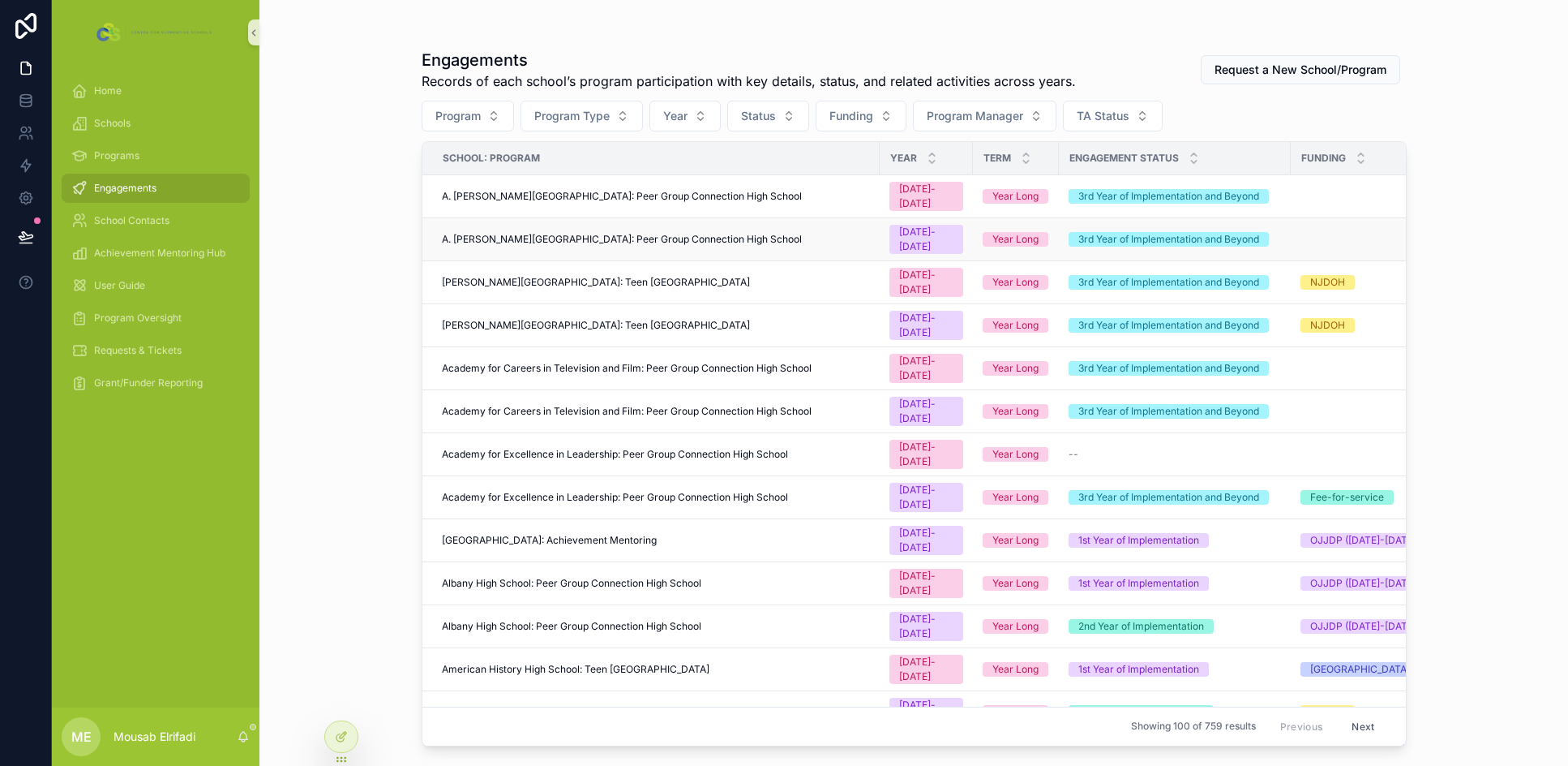
click at [652, 218] on td "A. [PERSON_NAME][GEOGRAPHIC_DATA]: Peer Group Connection High School" at bounding box center [651, 239] width 457 height 43
click at [661, 233] on span "A. [PERSON_NAME][GEOGRAPHIC_DATA]: Peer Group Connection High School" at bounding box center [621, 239] width 359 height 13
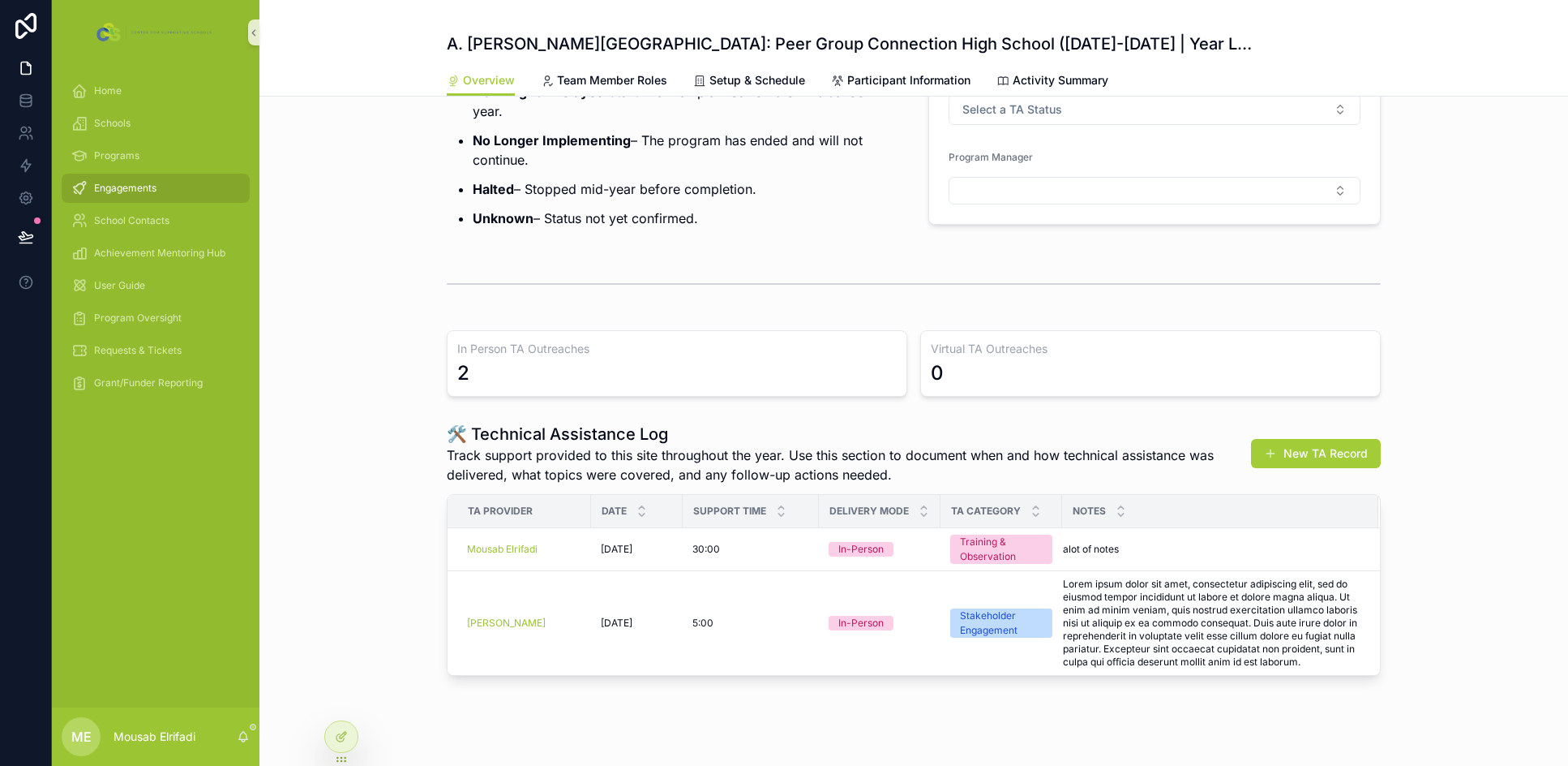
scroll to position [401, 0]
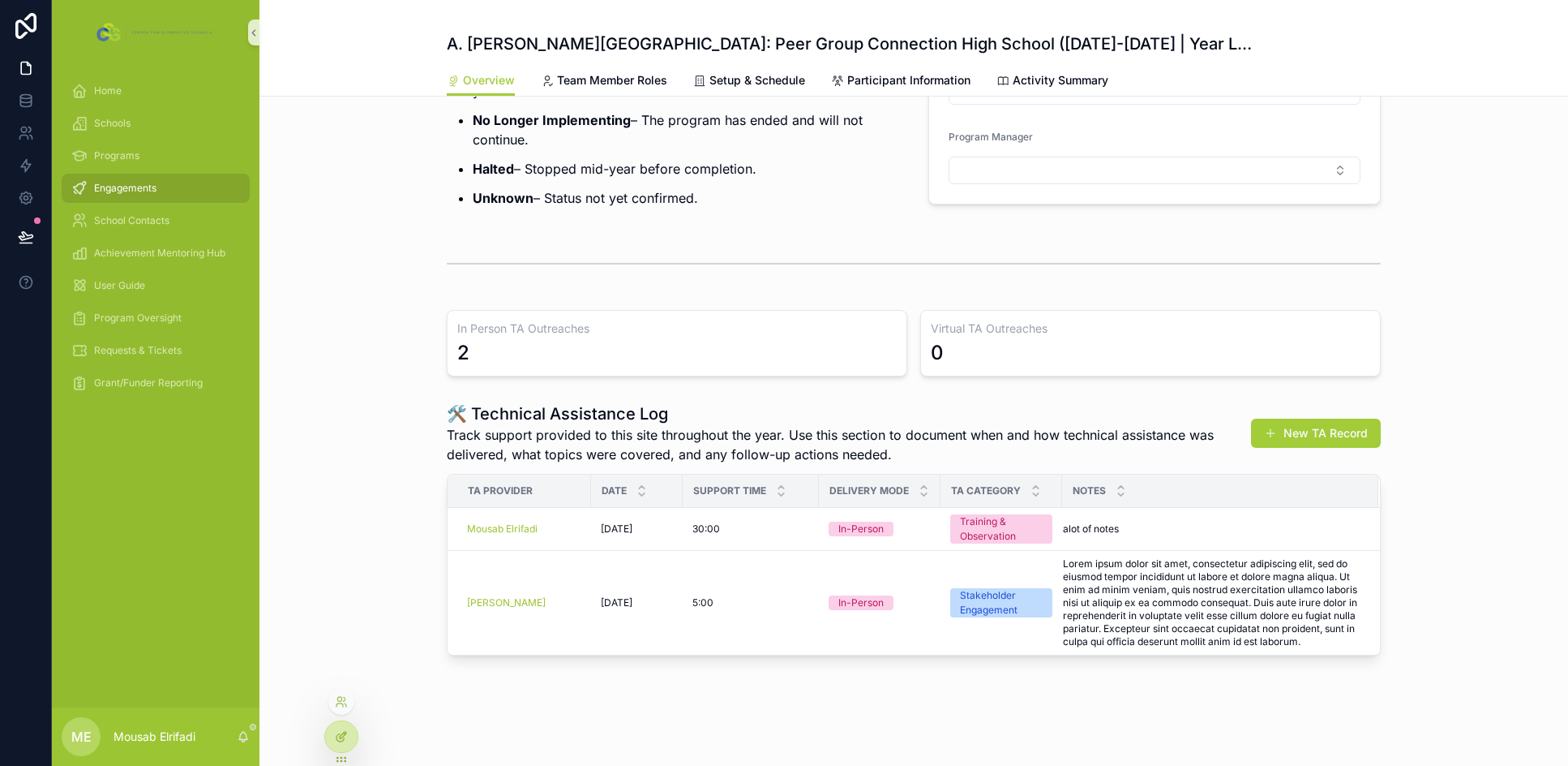
click at [342, 733] on icon at bounding box center [341, 736] width 13 height 13
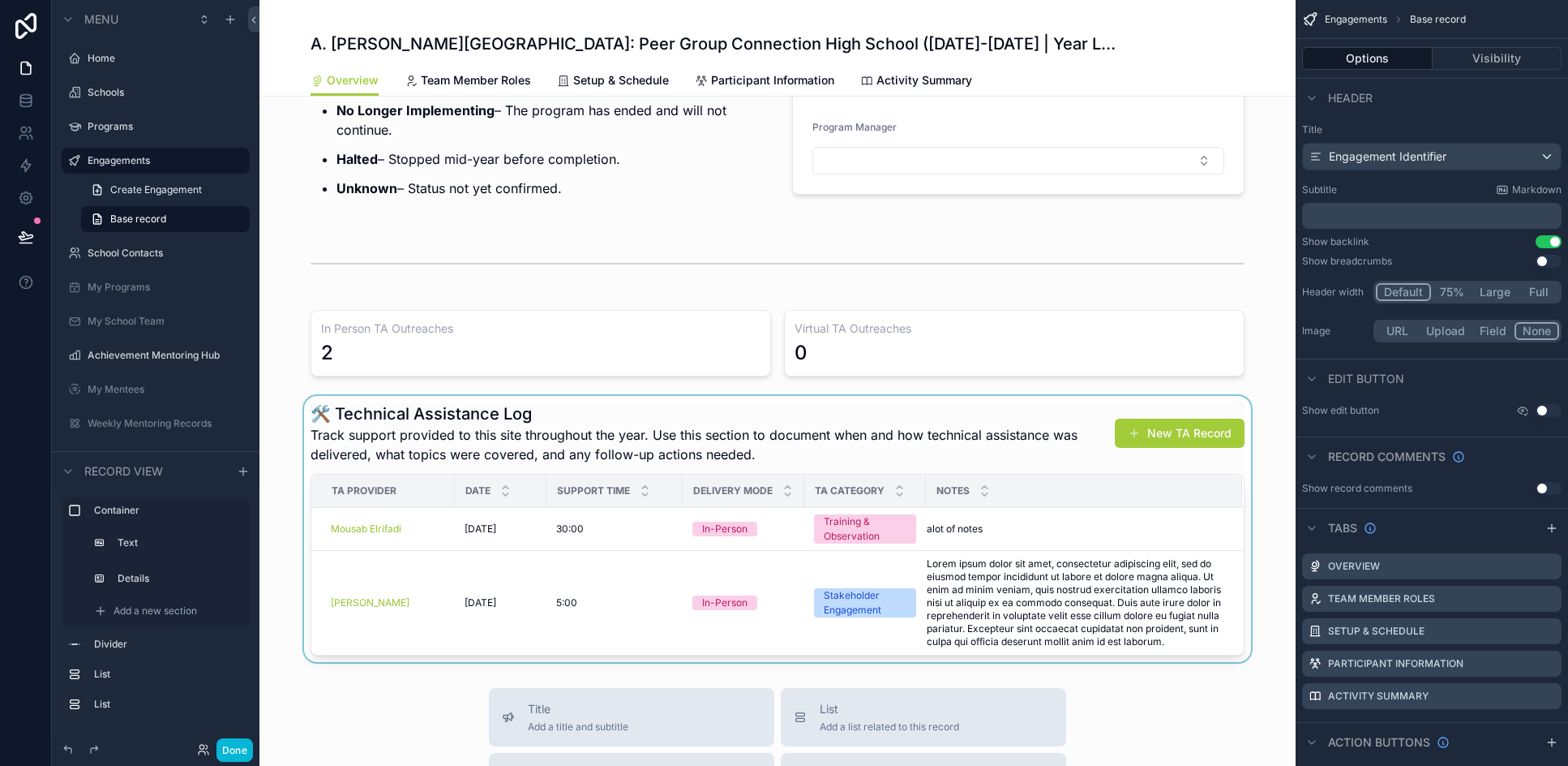
click at [1011, 443] on div "scrollable content" at bounding box center [777, 529] width 1036 height 266
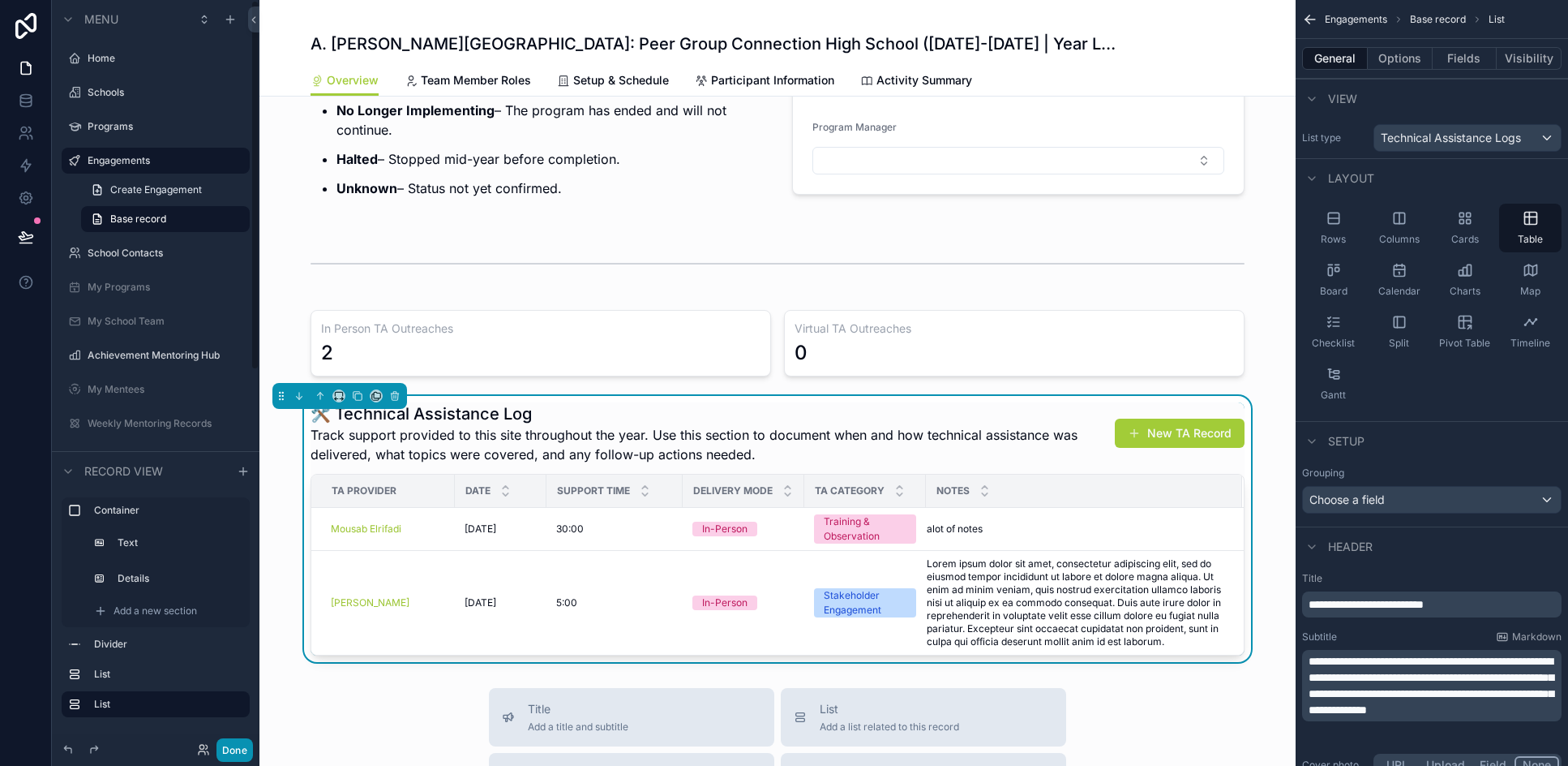
click at [235, 746] on button "Done" at bounding box center [235, 749] width 37 height 24
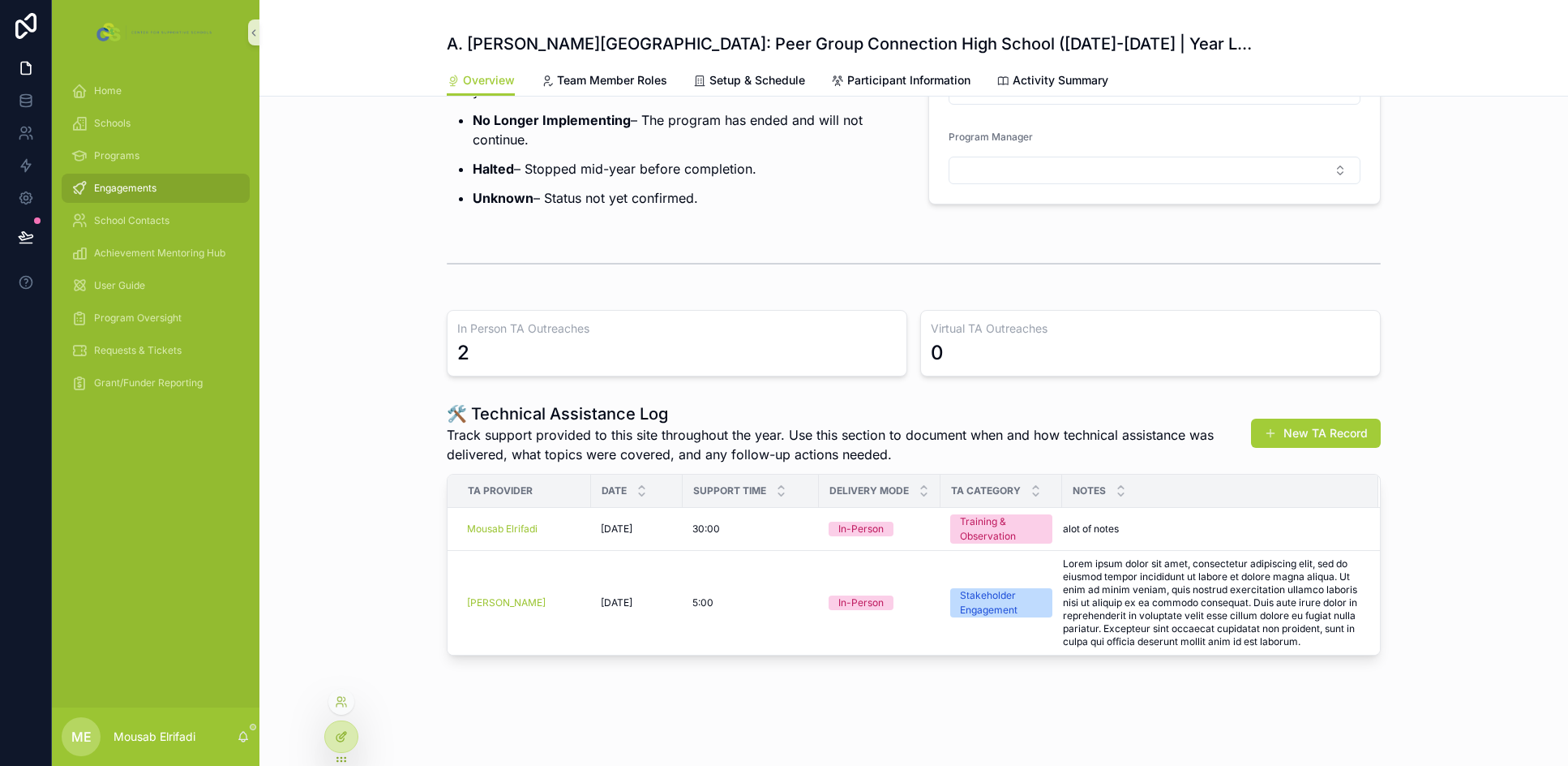
click at [345, 736] on icon at bounding box center [341, 736] width 13 height 13
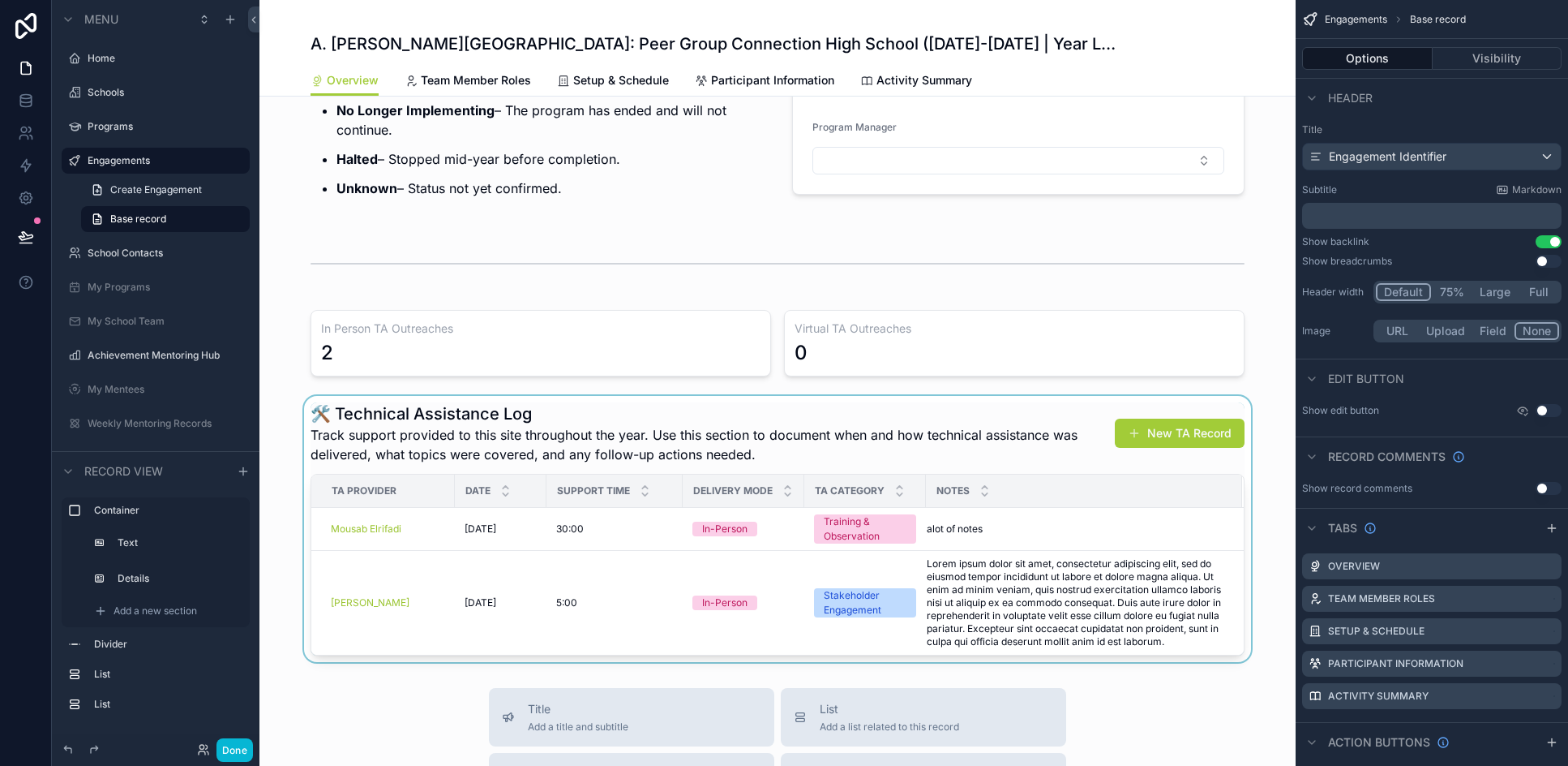
click at [685, 463] on div "scrollable content" at bounding box center [777, 529] width 1036 height 266
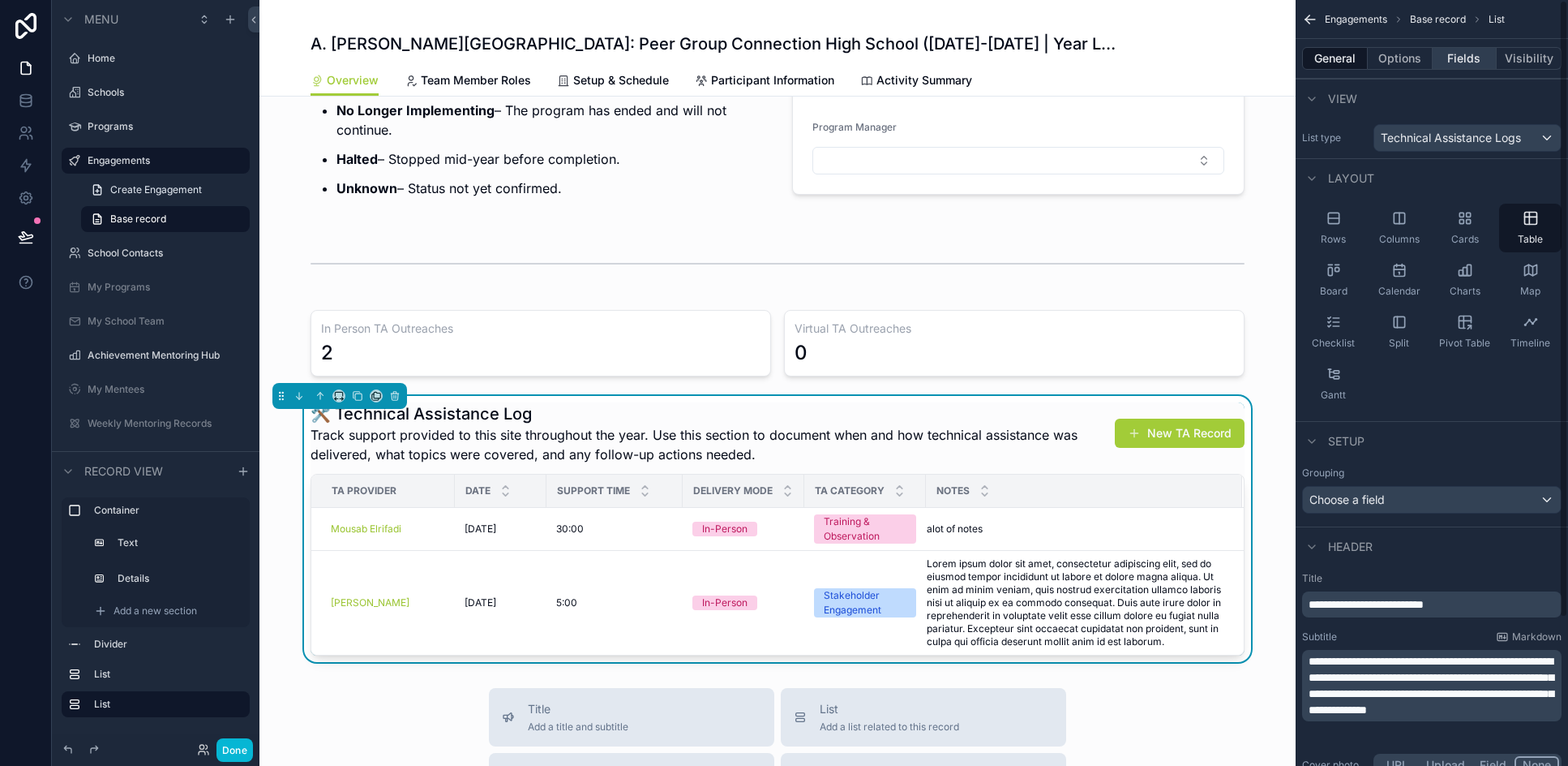
click at [1468, 55] on button "Fields" at bounding box center [1465, 58] width 65 height 23
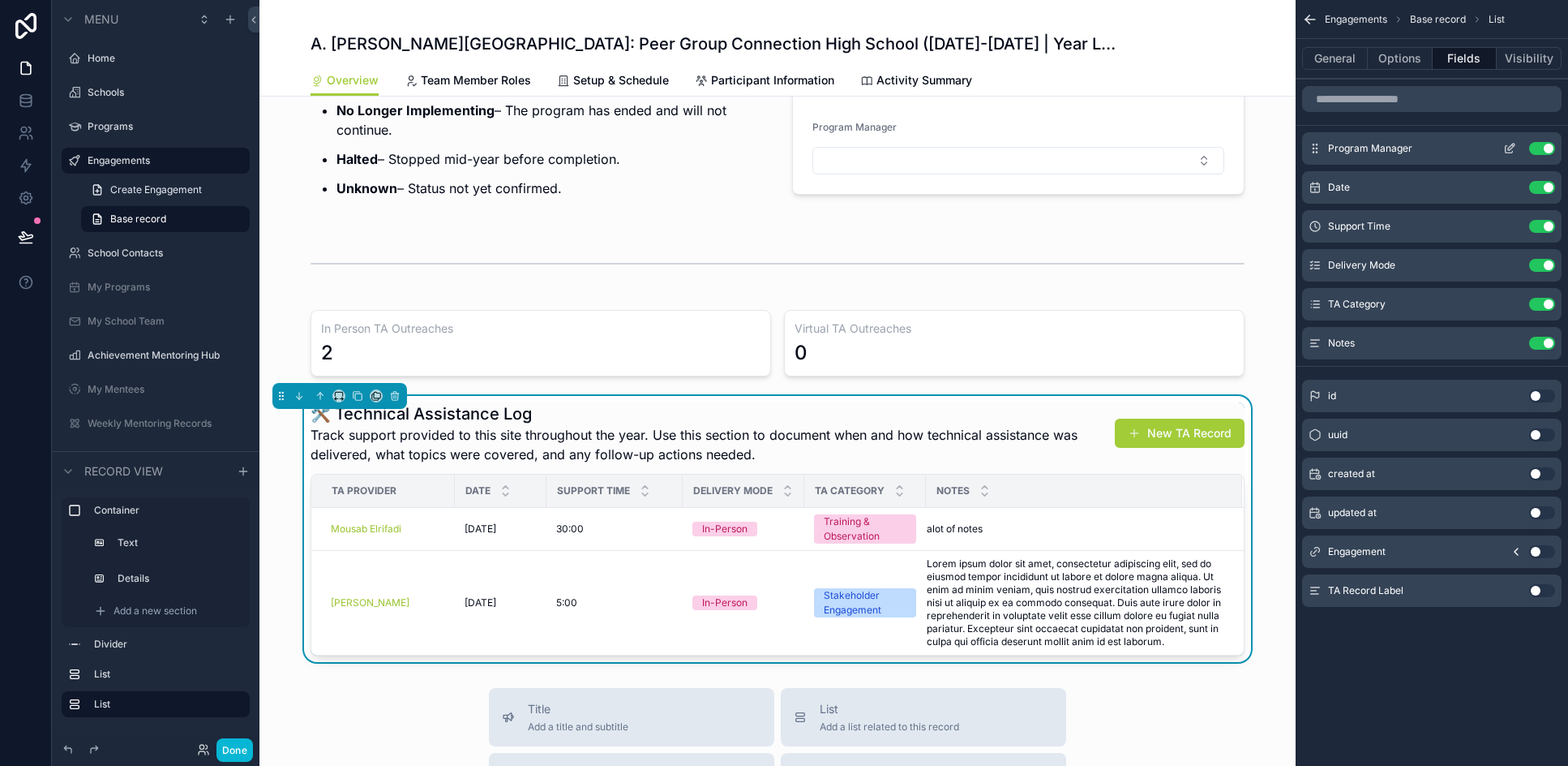
click at [1507, 151] on icon "scrollable content" at bounding box center [1509, 148] width 13 height 13
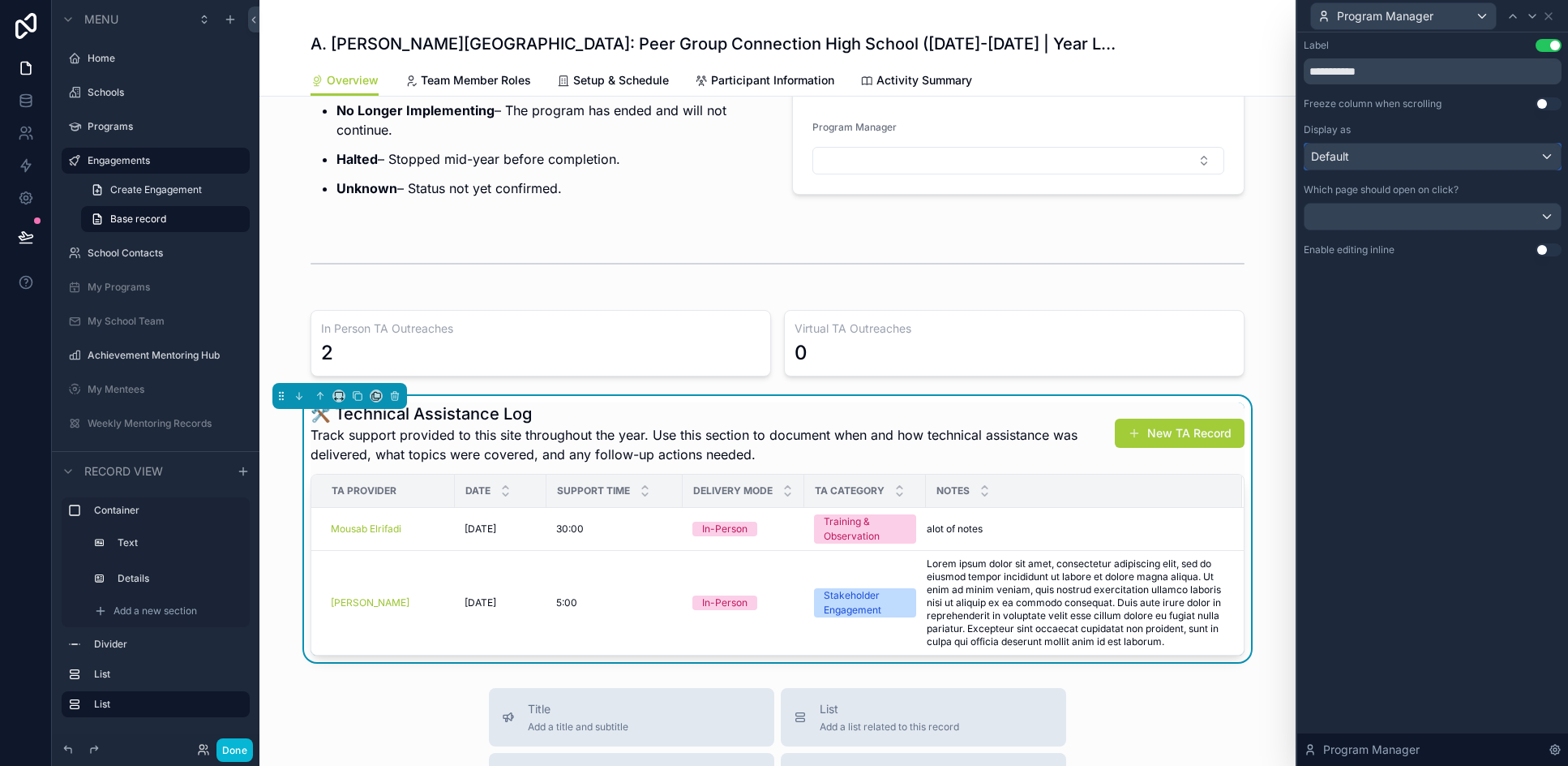
click at [1507, 165] on div "Default" at bounding box center [1432, 157] width 256 height 26
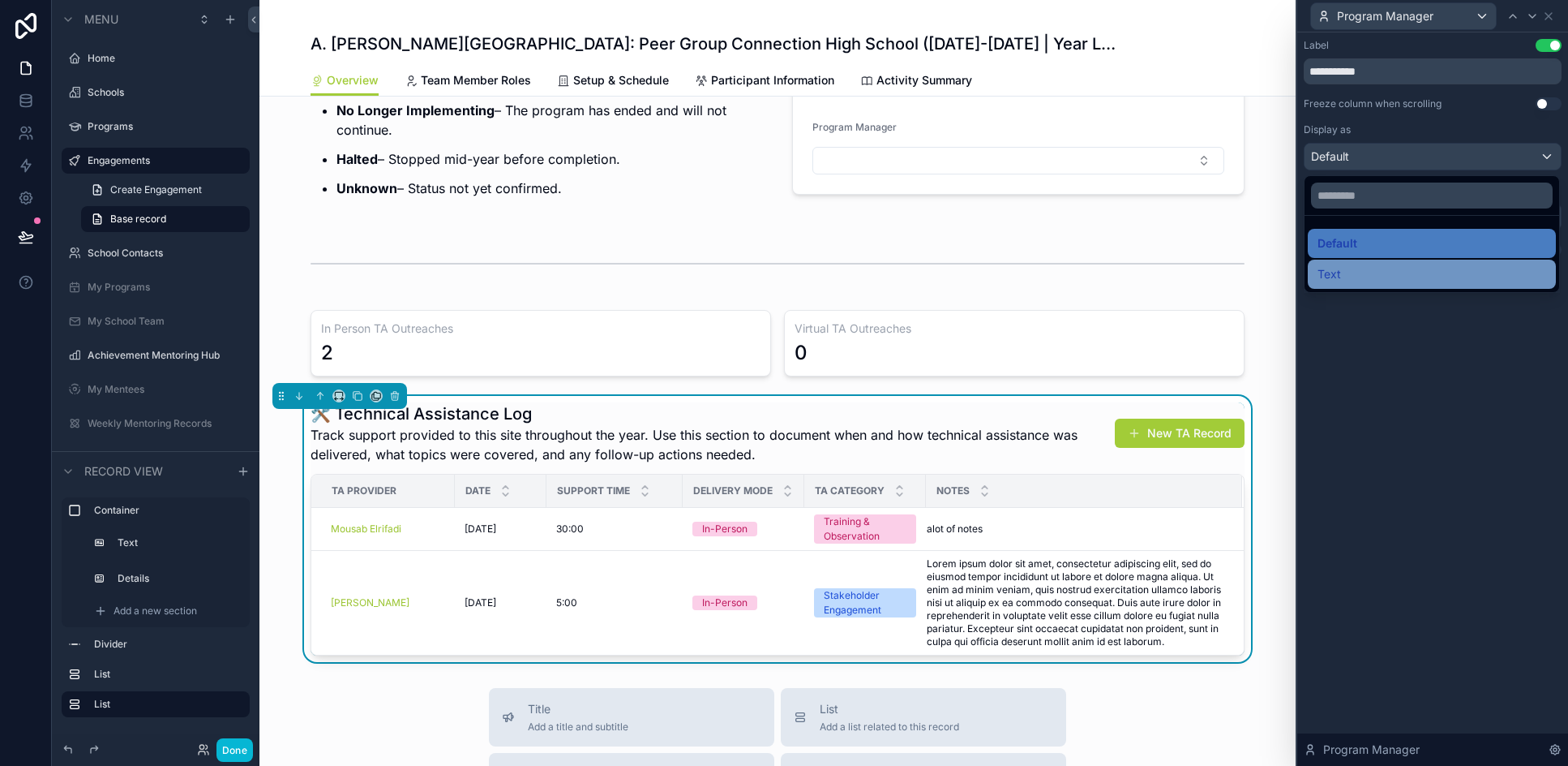
click at [1355, 272] on div "Text" at bounding box center [1432, 274] width 229 height 19
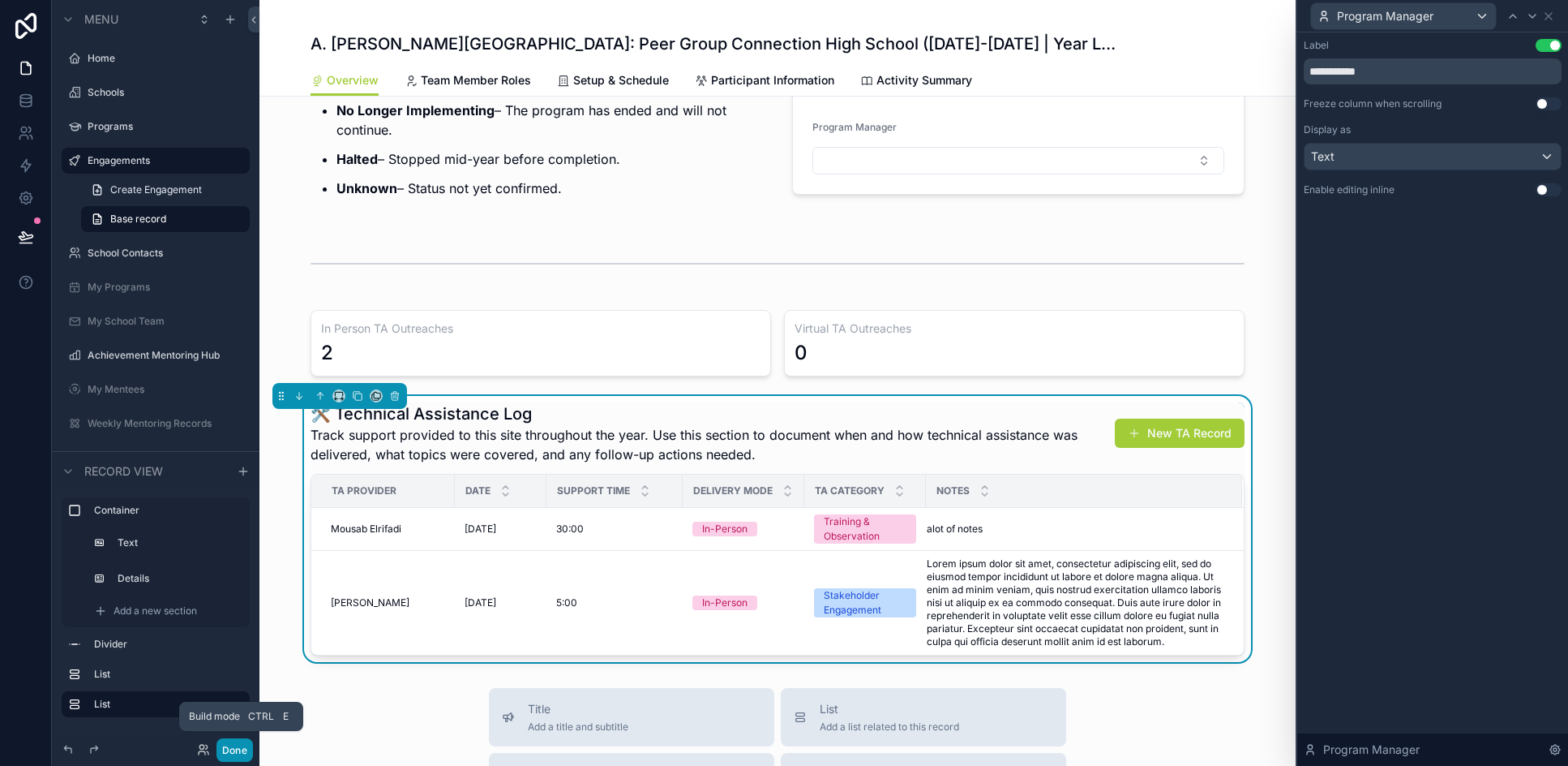
click at [240, 751] on button "Done" at bounding box center [235, 749] width 37 height 24
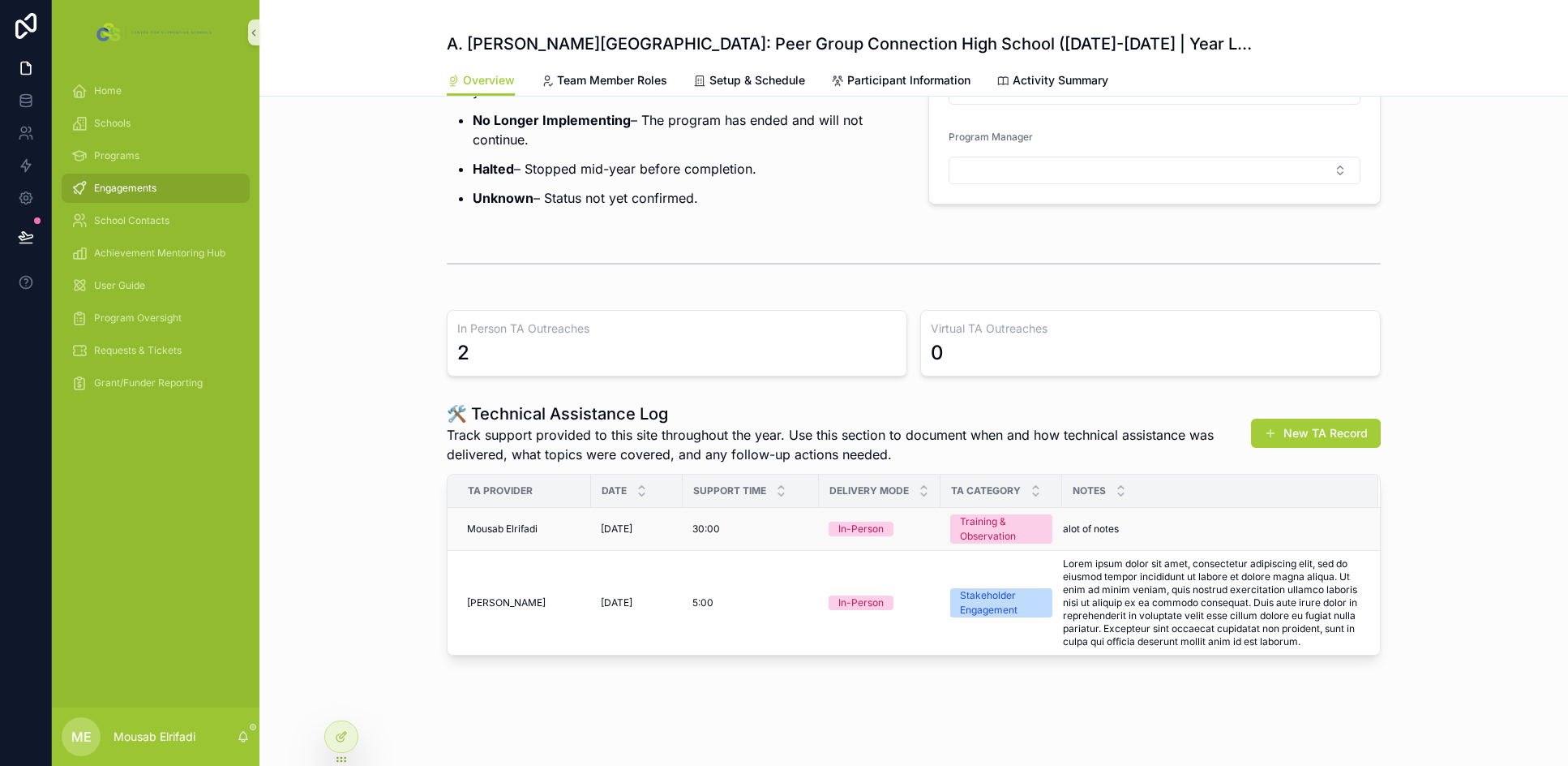
click at [540, 525] on div "Mousab Elrifadi" at bounding box center [524, 529] width 114 height 13
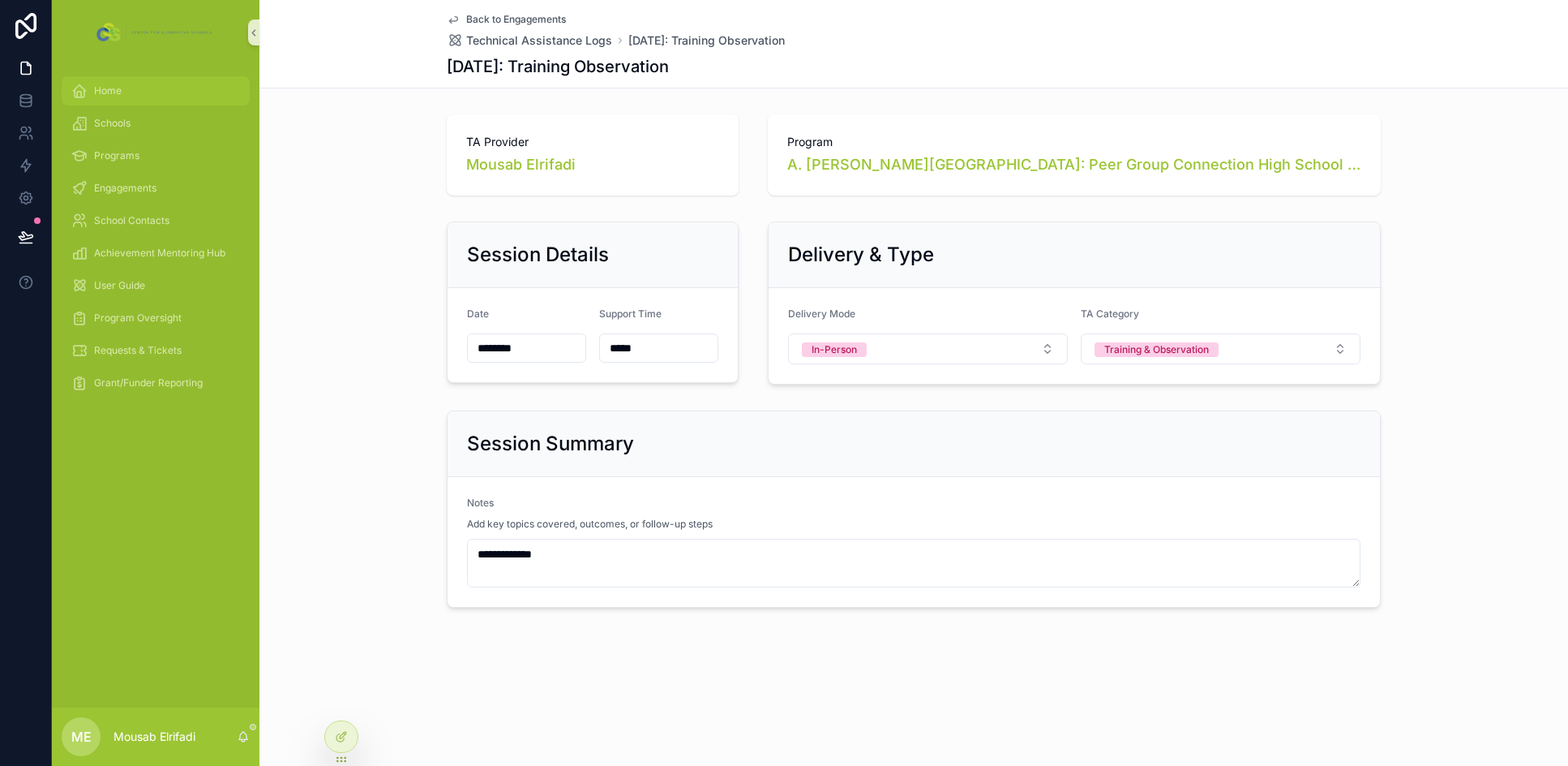
click at [107, 89] on span "Home" at bounding box center [107, 91] width 27 height 13
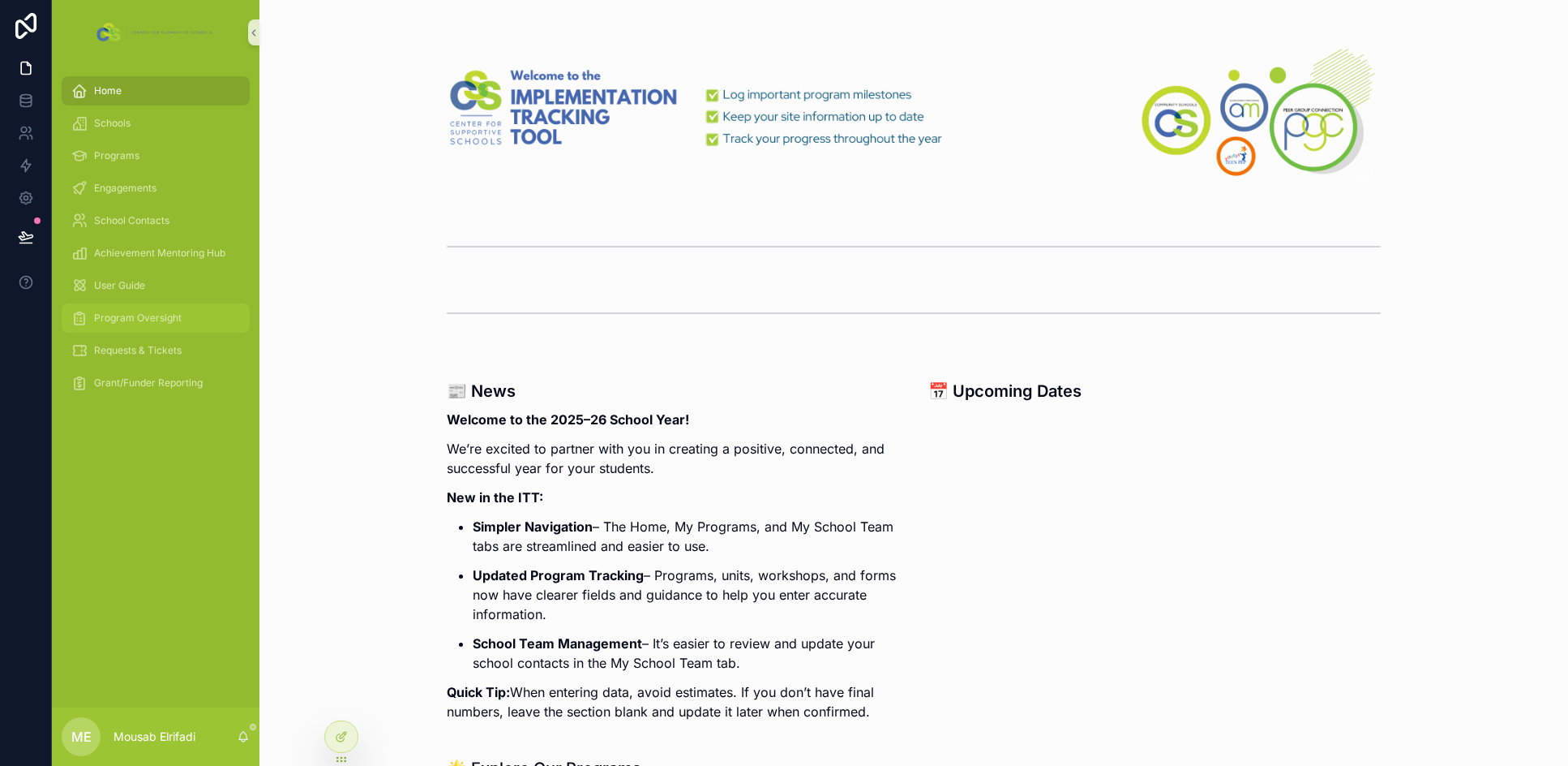
click at [135, 308] on div "Program Oversight" at bounding box center [156, 318] width 169 height 26
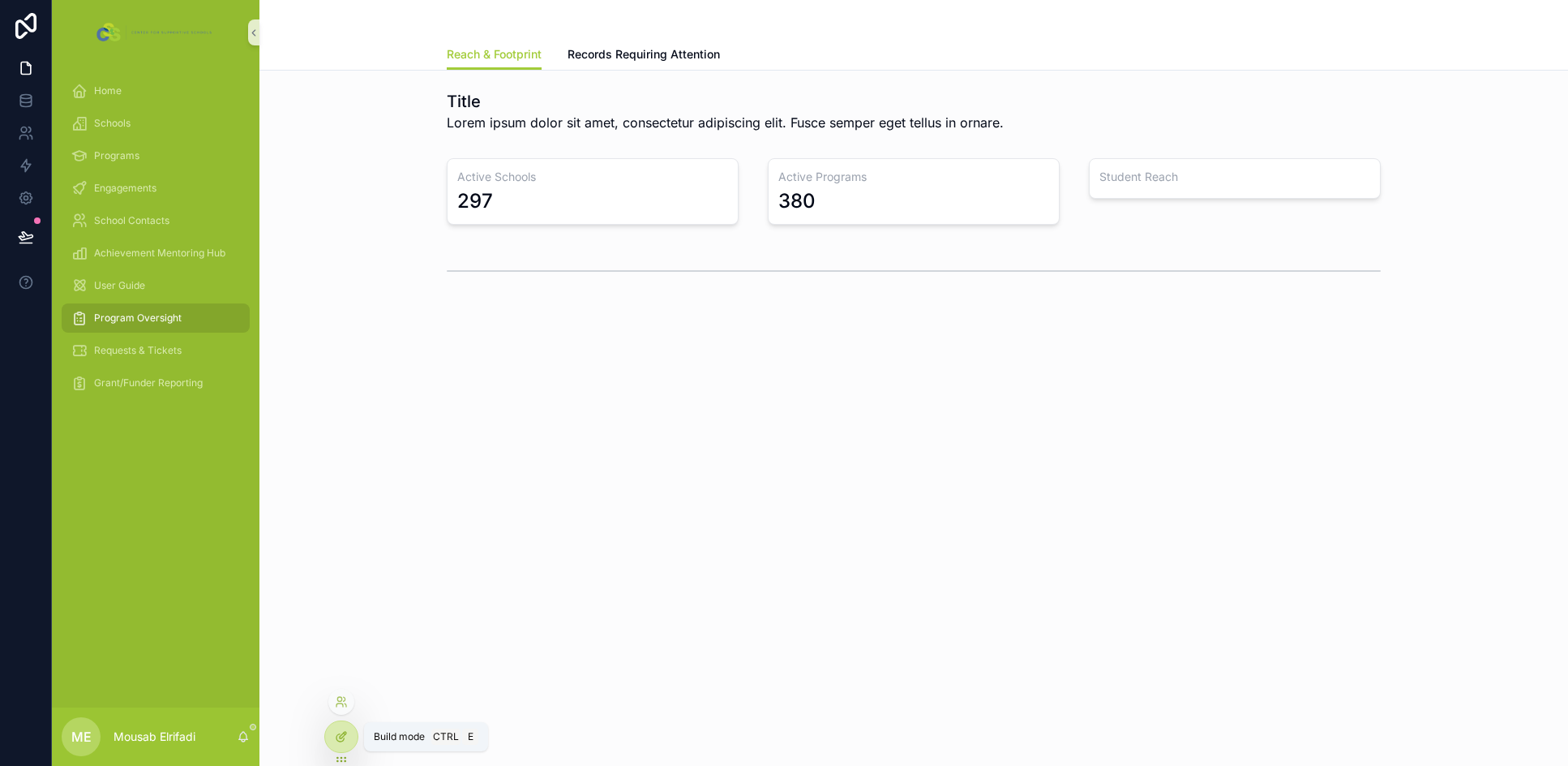
click at [340, 735] on icon at bounding box center [341, 736] width 13 height 13
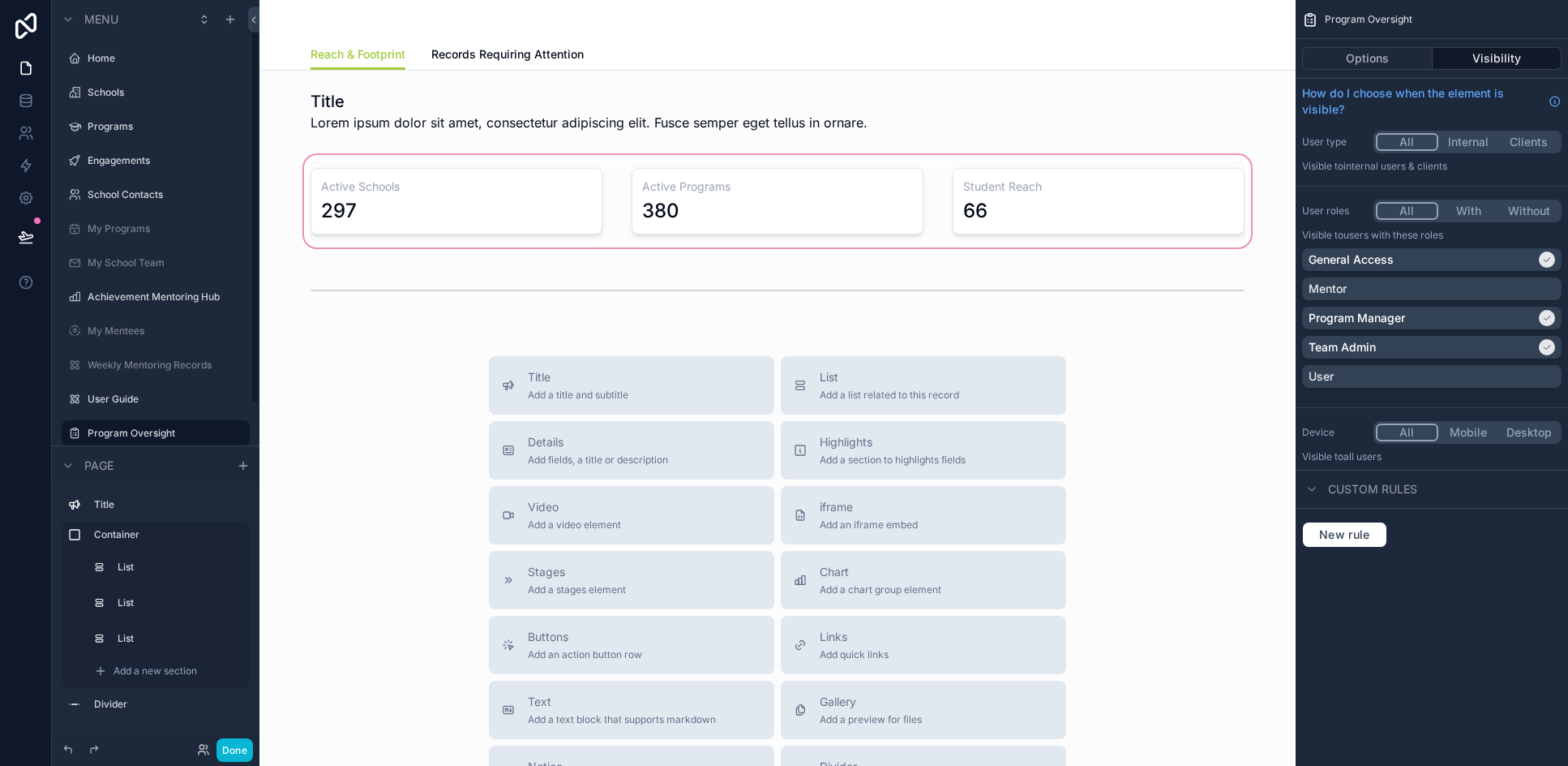
scroll to position [42, 0]
click at [448, 215] on div "scrollable content" at bounding box center [777, 201] width 1010 height 99
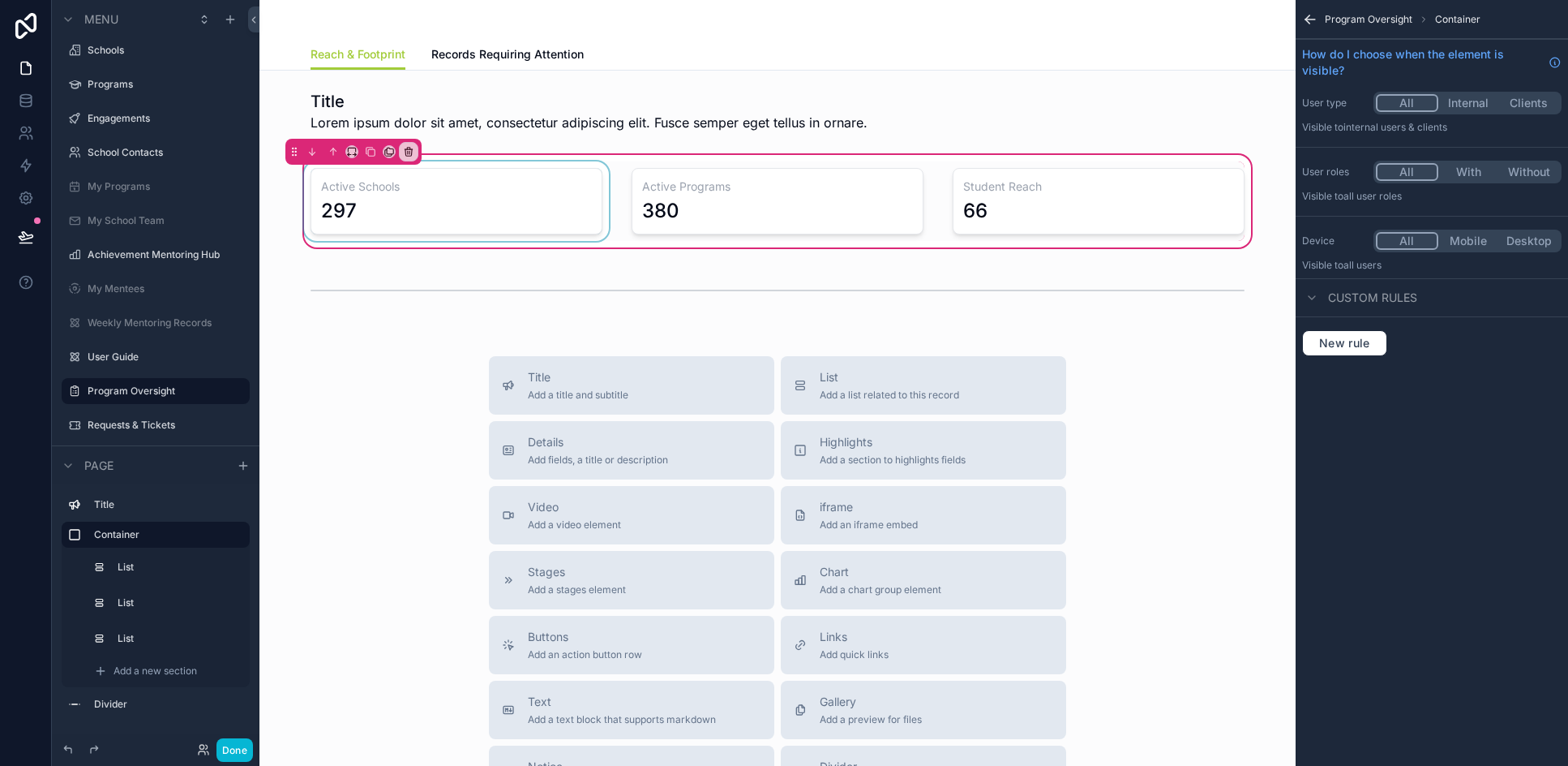
click at [448, 215] on div "scrollable content" at bounding box center [456, 201] width 311 height 79
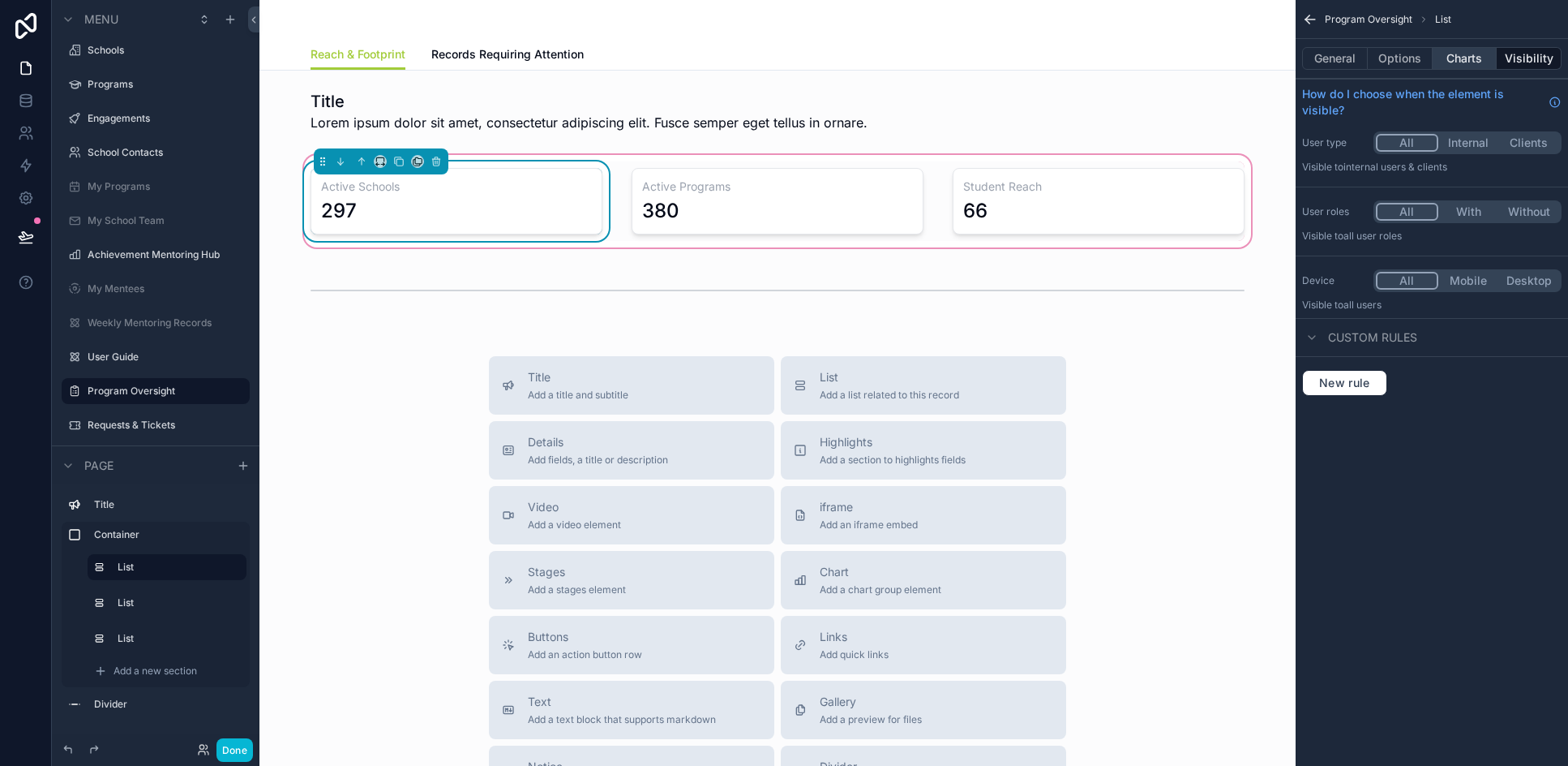
click at [1446, 57] on button "Charts" at bounding box center [1465, 58] width 65 height 23
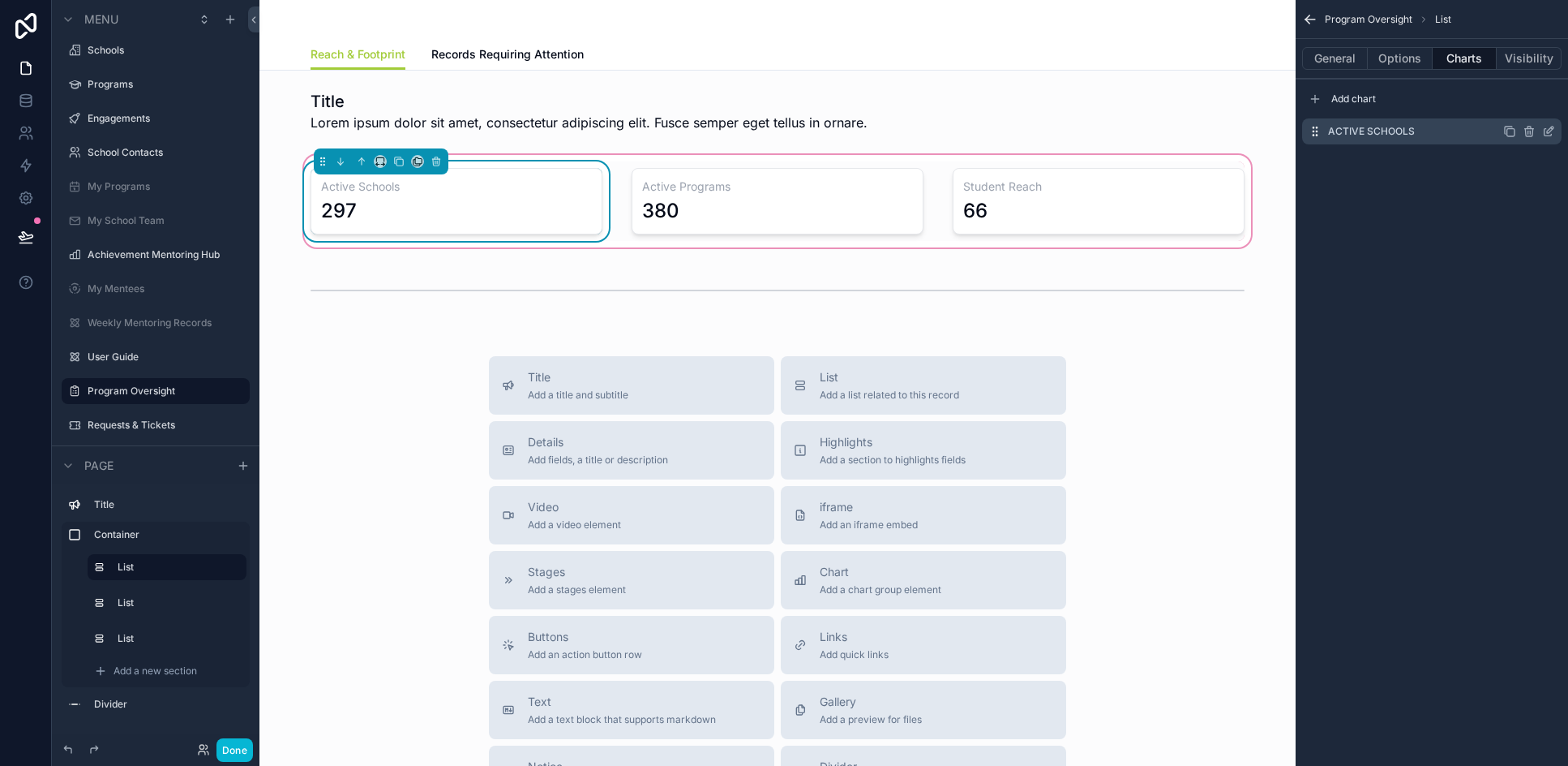
click at [1550, 133] on icon "scrollable content" at bounding box center [1548, 131] width 13 height 13
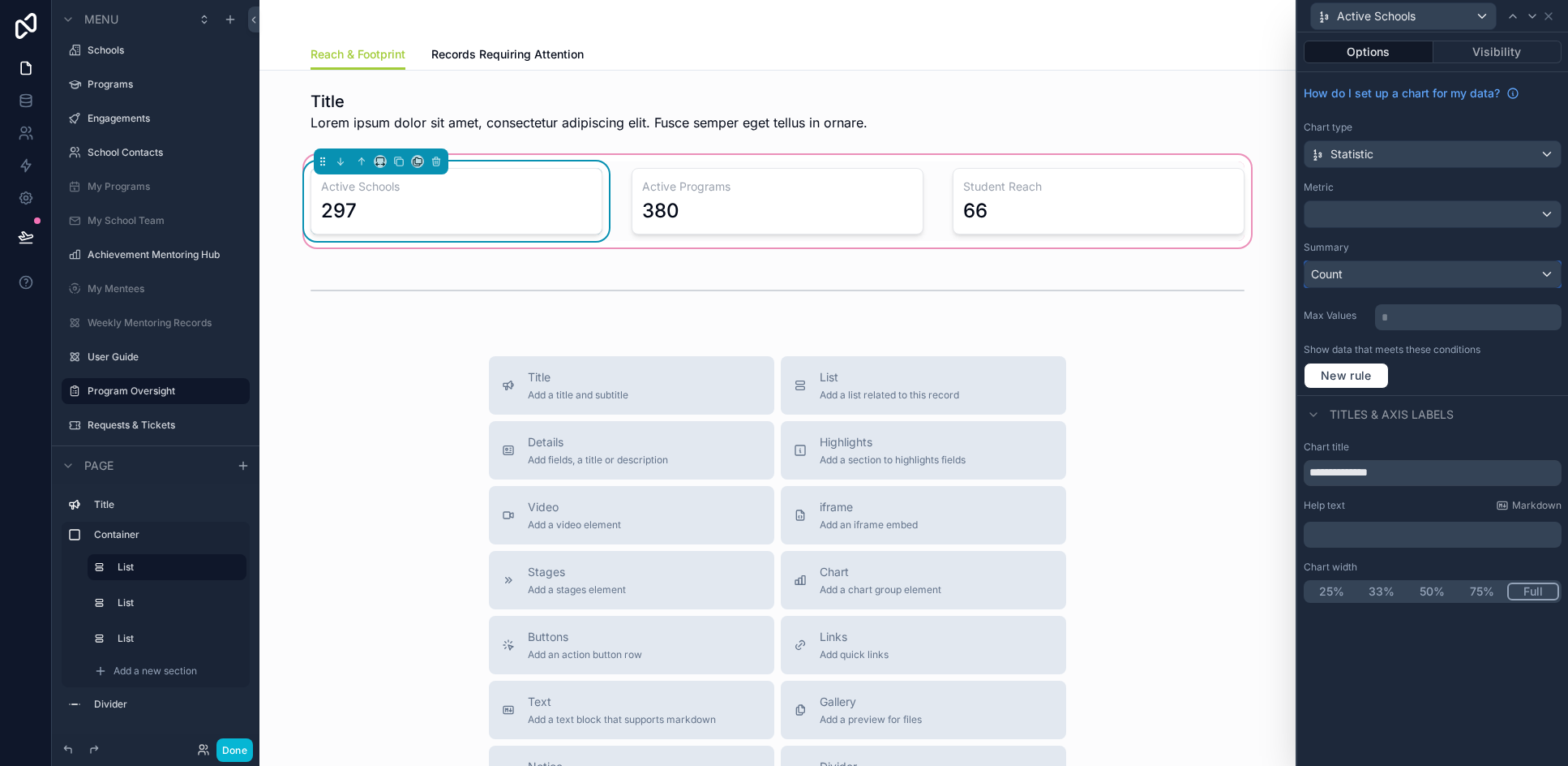
click at [1432, 273] on div "Count" at bounding box center [1432, 274] width 256 height 26
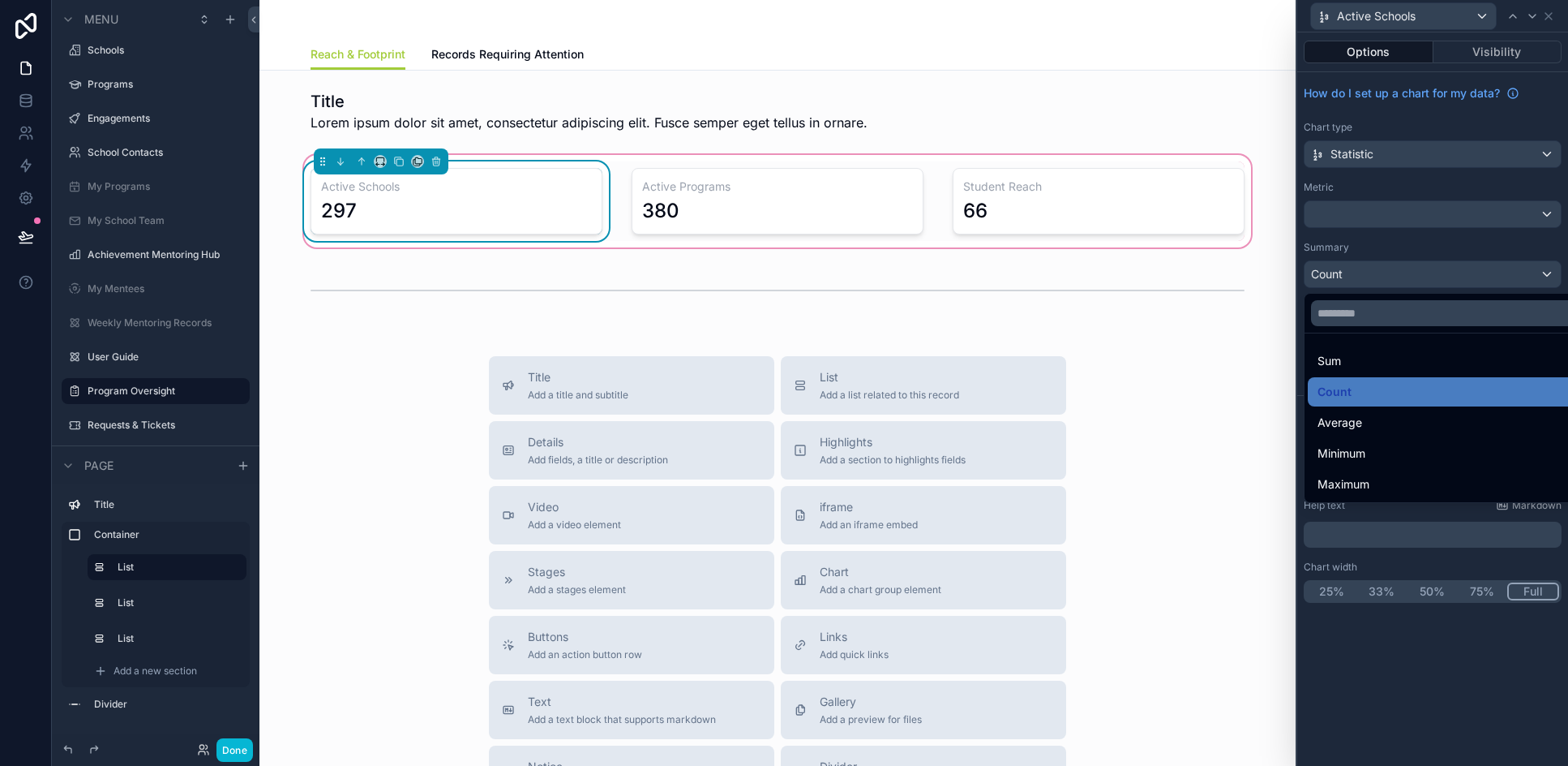
click at [1401, 695] on div at bounding box center [1433, 383] width 271 height 766
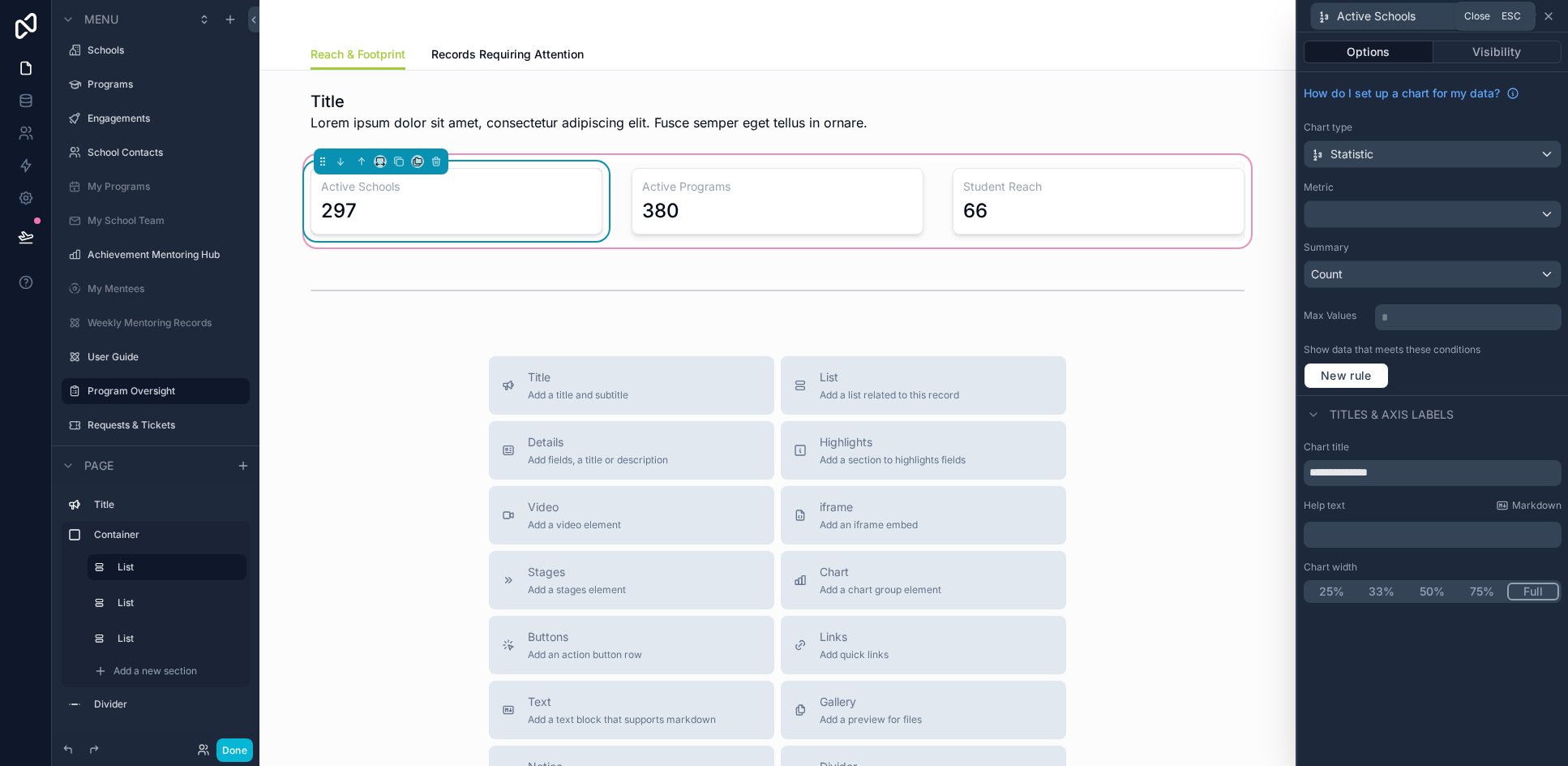
click at [1550, 15] on icon at bounding box center [1548, 16] width 6 height 6
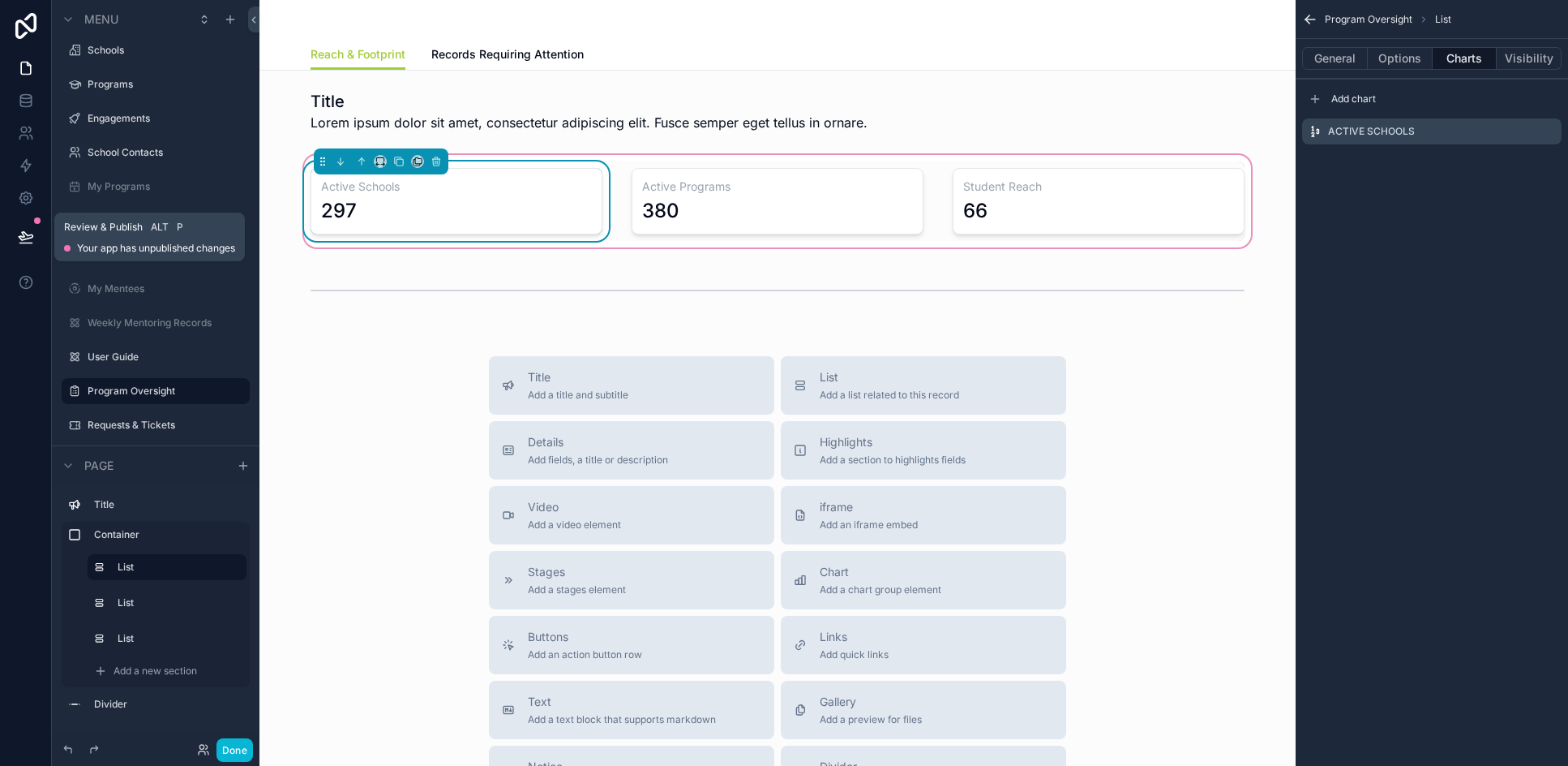
click at [18, 237] on icon at bounding box center [25, 237] width 16 height 16
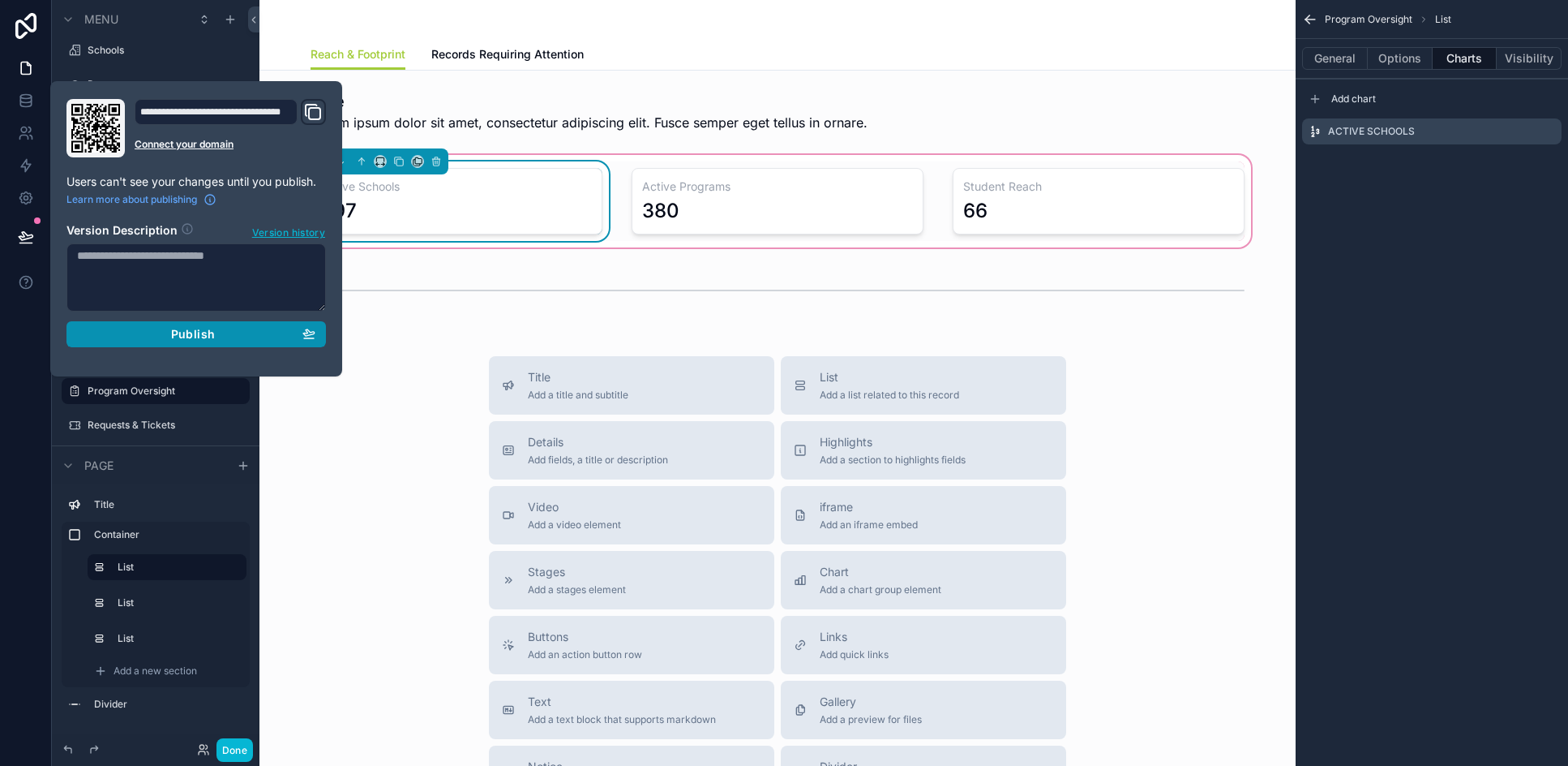
click at [178, 340] on span "Publish" at bounding box center [193, 334] width 44 height 15
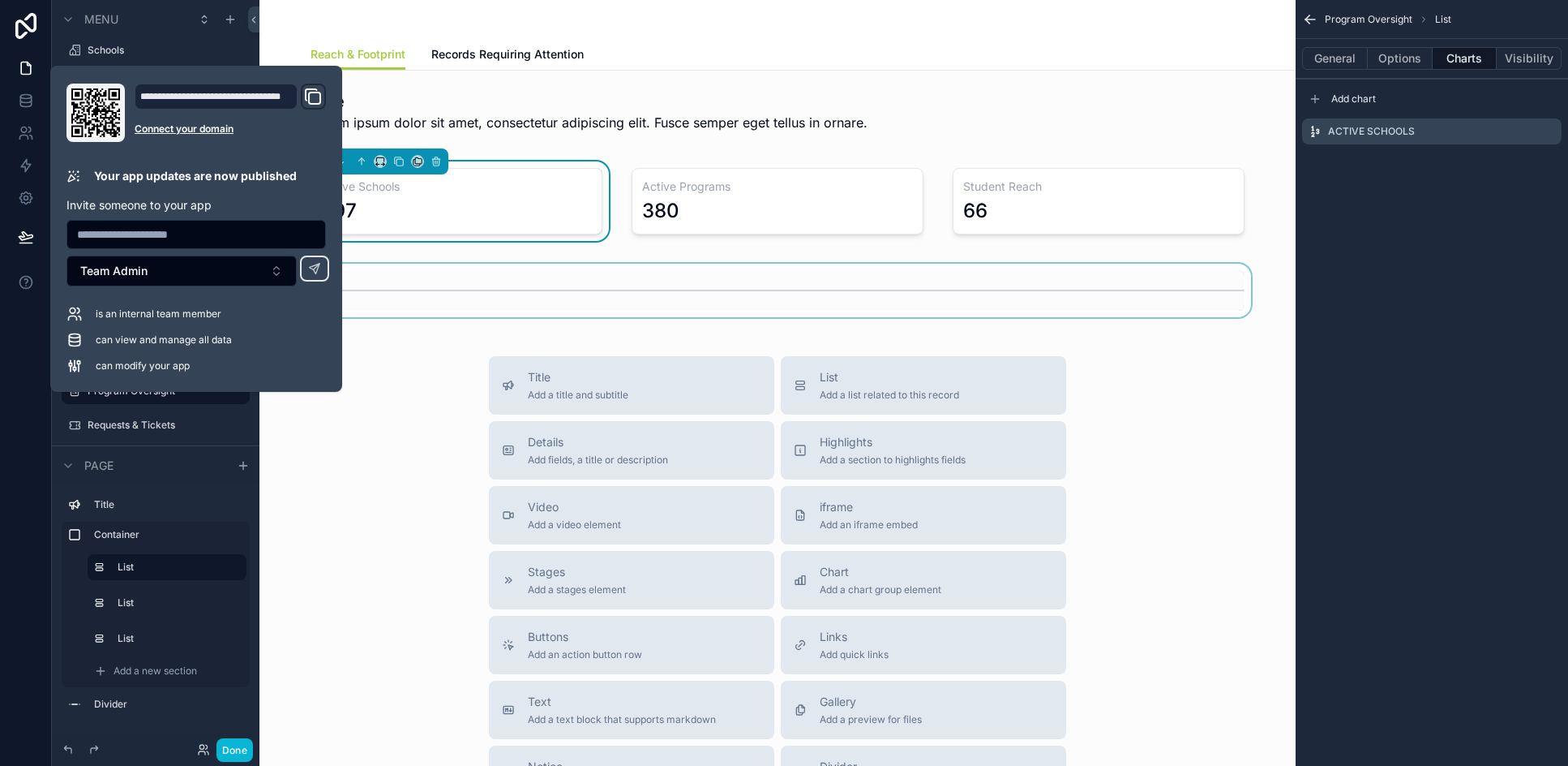
click at [512, 315] on div "scrollable content" at bounding box center [777, 290] width 1010 height 54
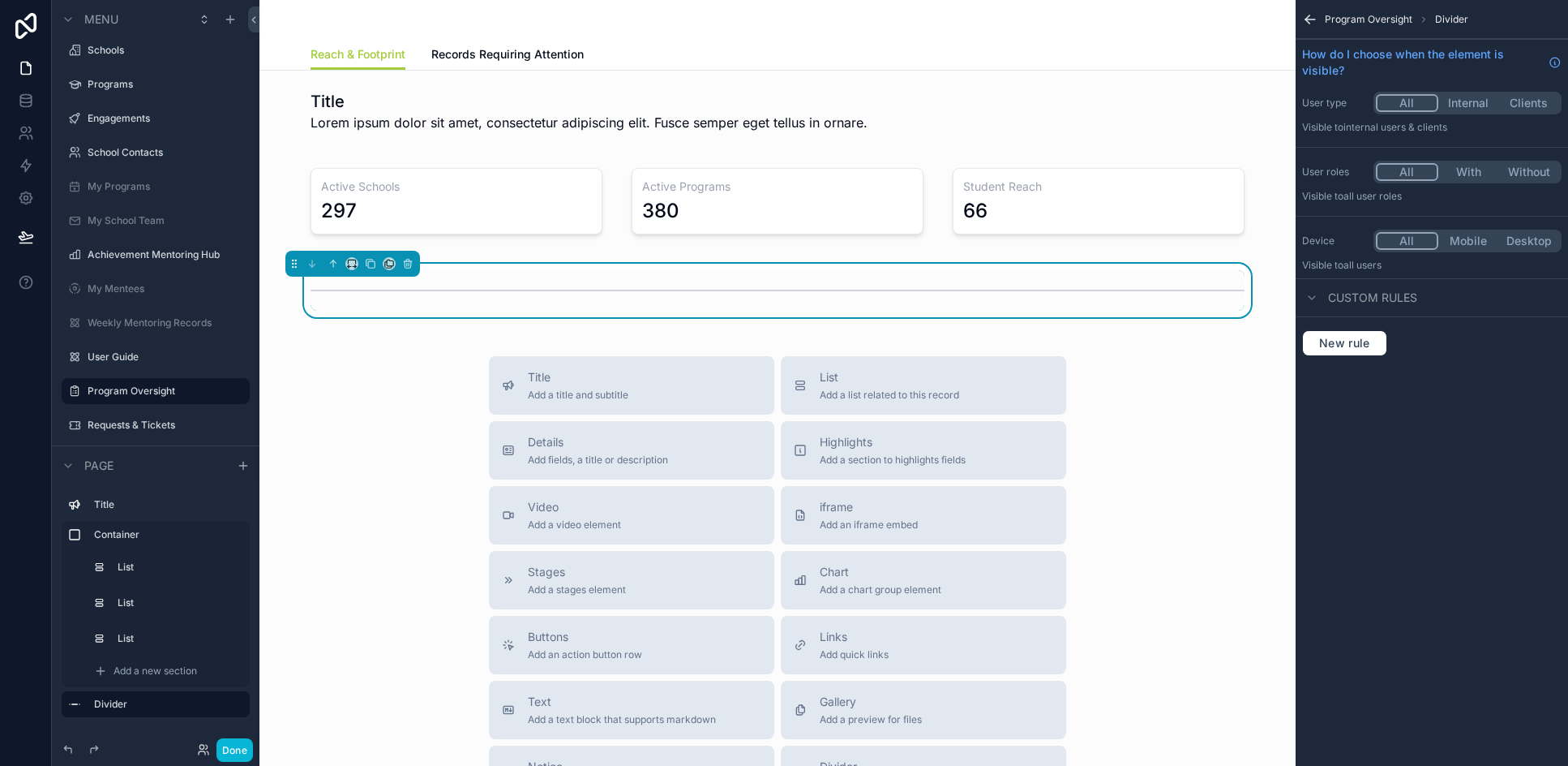
click at [368, 416] on div "Title Add a title and subtitle List Add a list related to this record Details A…" at bounding box center [777, 645] width 1010 height 578
click at [501, 193] on div "scrollable content" at bounding box center [777, 201] width 1010 height 99
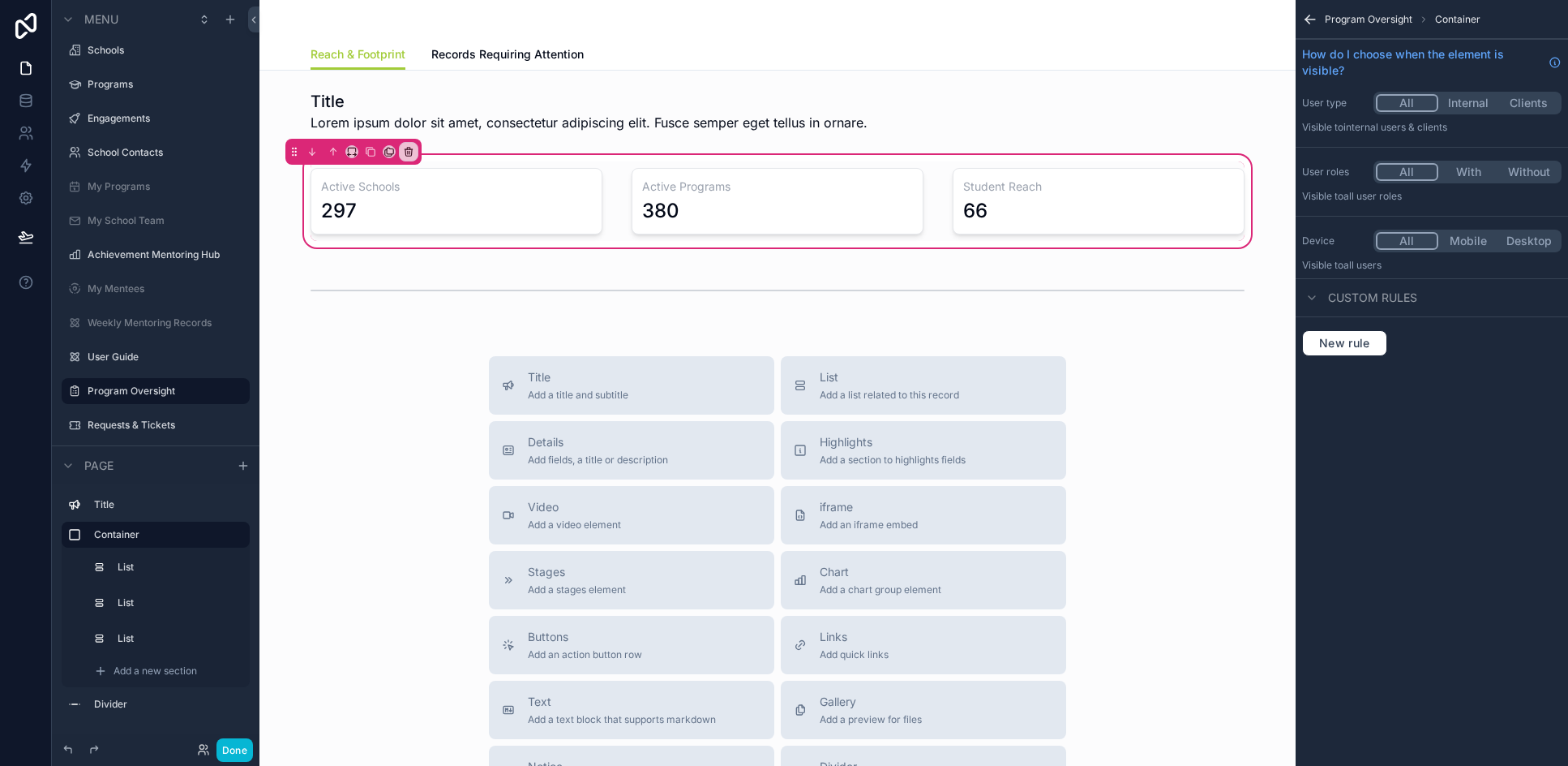
click at [621, 157] on div "Active Schools 297 Active Programs 380 Student Reach 66" at bounding box center [777, 201] width 1010 height 99
click at [352, 473] on div "Title Add a title and subtitle List Add a list related to this record Details A…" at bounding box center [777, 645] width 1010 height 578
click at [240, 756] on button "Done" at bounding box center [235, 749] width 37 height 24
